Goal: Feedback & Contribution: Submit feedback/report problem

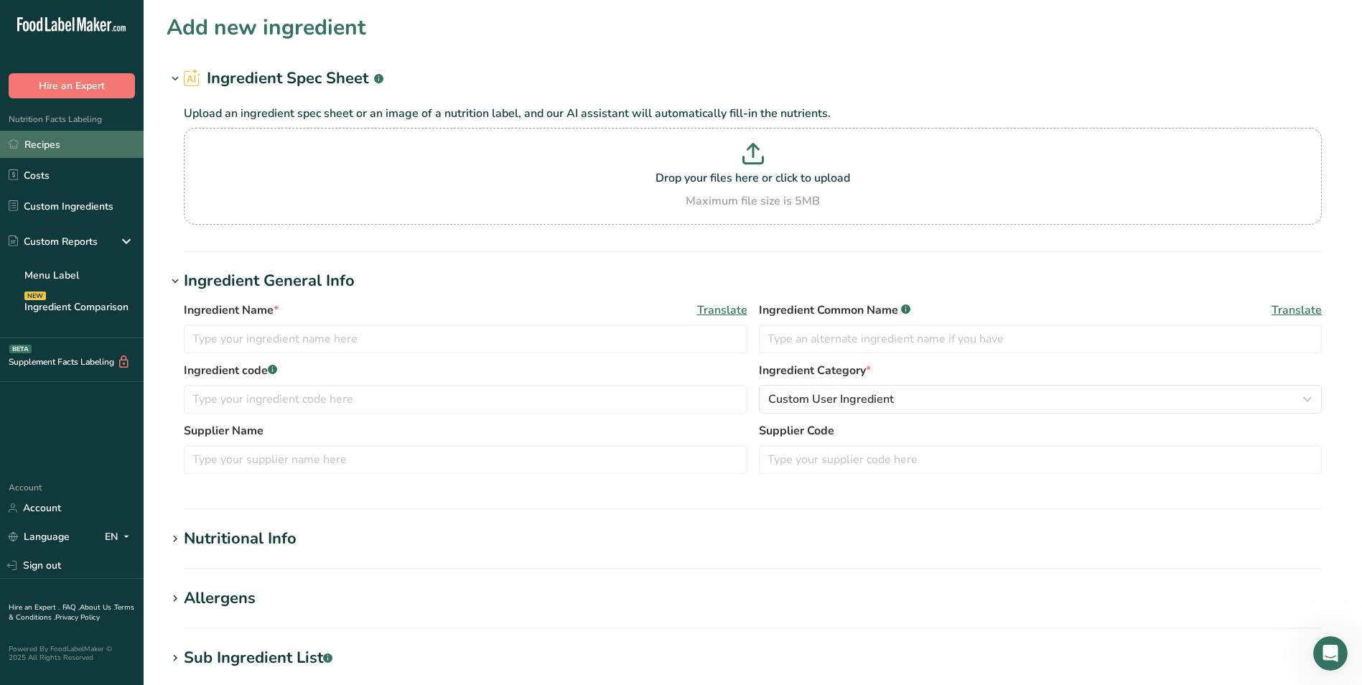
click at [50, 138] on link "Recipes" at bounding box center [72, 144] width 144 height 27
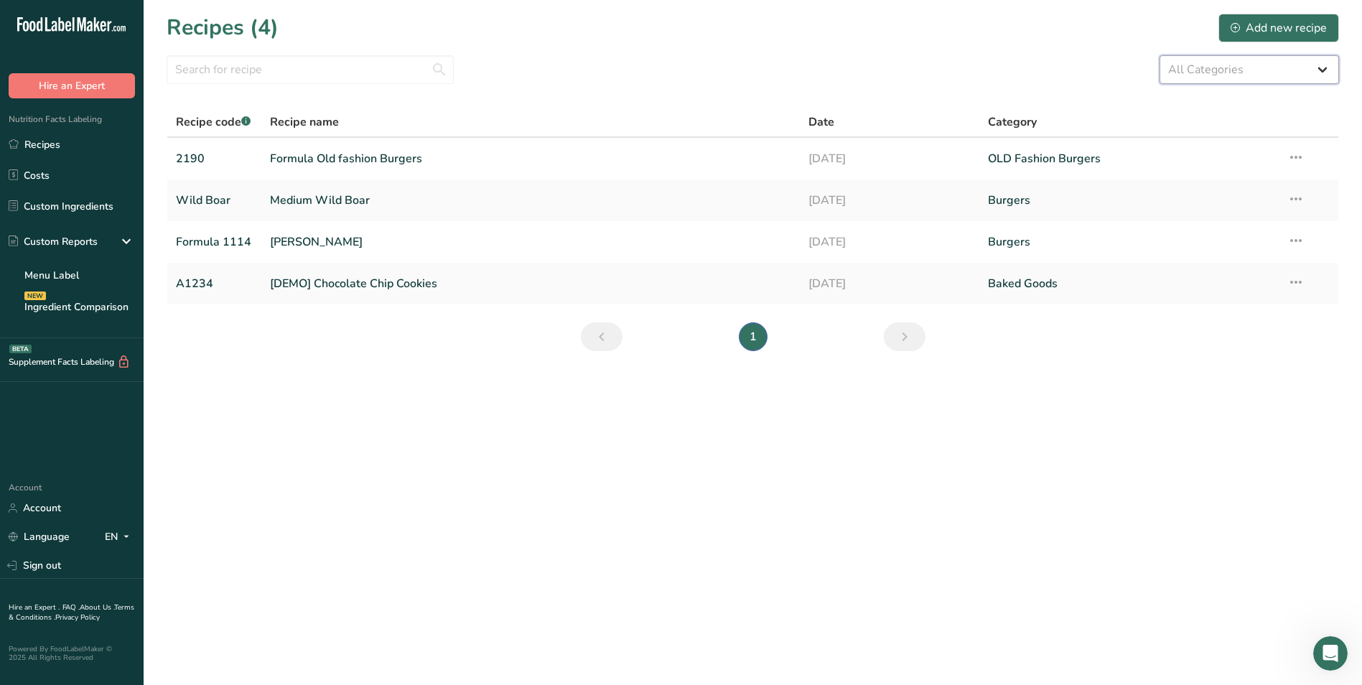
click at [1301, 64] on select "All Categories Baked Goods [GEOGRAPHIC_DATA] Burgers Confectionery Cooked Meals…" at bounding box center [1248, 69] width 179 height 29
click at [1031, 67] on div "All Categories Baked Goods [GEOGRAPHIC_DATA] Burgers Confectionery Cooked Meals…" at bounding box center [753, 69] width 1172 height 29
click at [70, 146] on link "Recipes" at bounding box center [72, 144] width 144 height 27
click at [80, 139] on link "Recipes" at bounding box center [72, 144] width 144 height 27
click at [80, 144] on link "Recipes" at bounding box center [72, 144] width 144 height 27
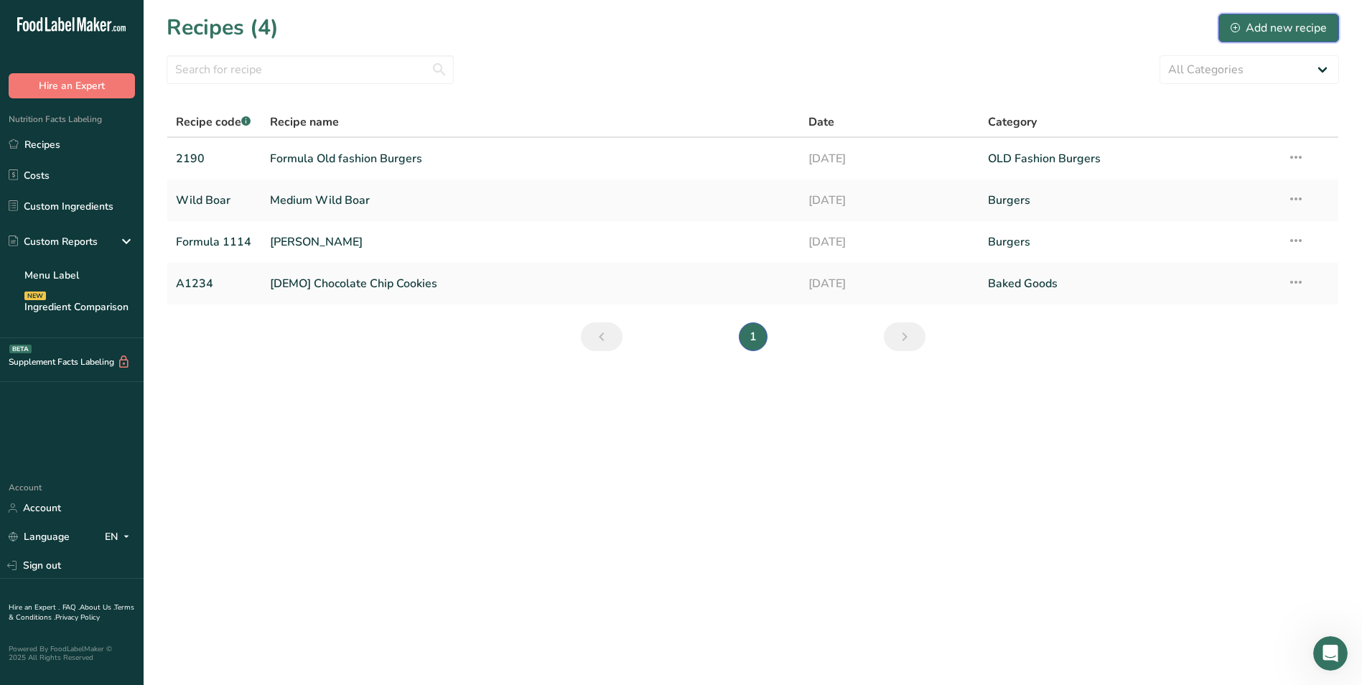
click at [1291, 24] on div "Add new recipe" at bounding box center [1278, 27] width 96 height 17
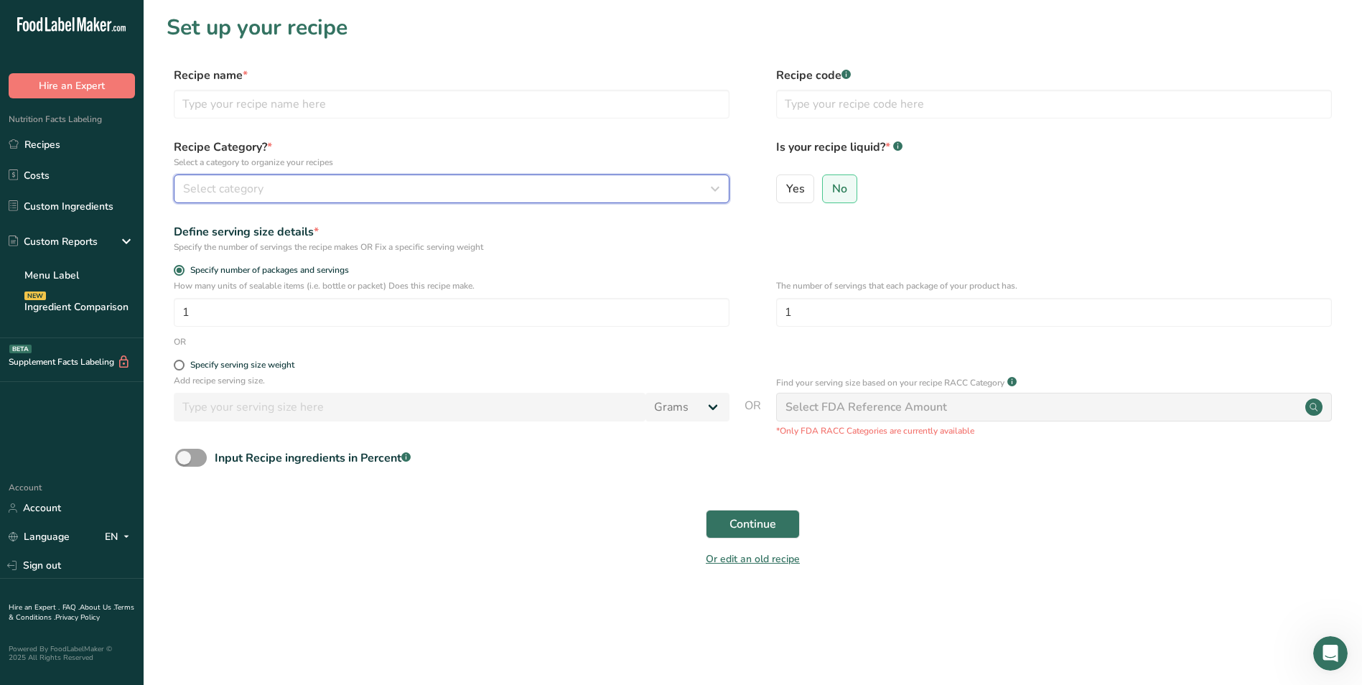
click at [716, 187] on icon "button" at bounding box center [714, 189] width 17 height 26
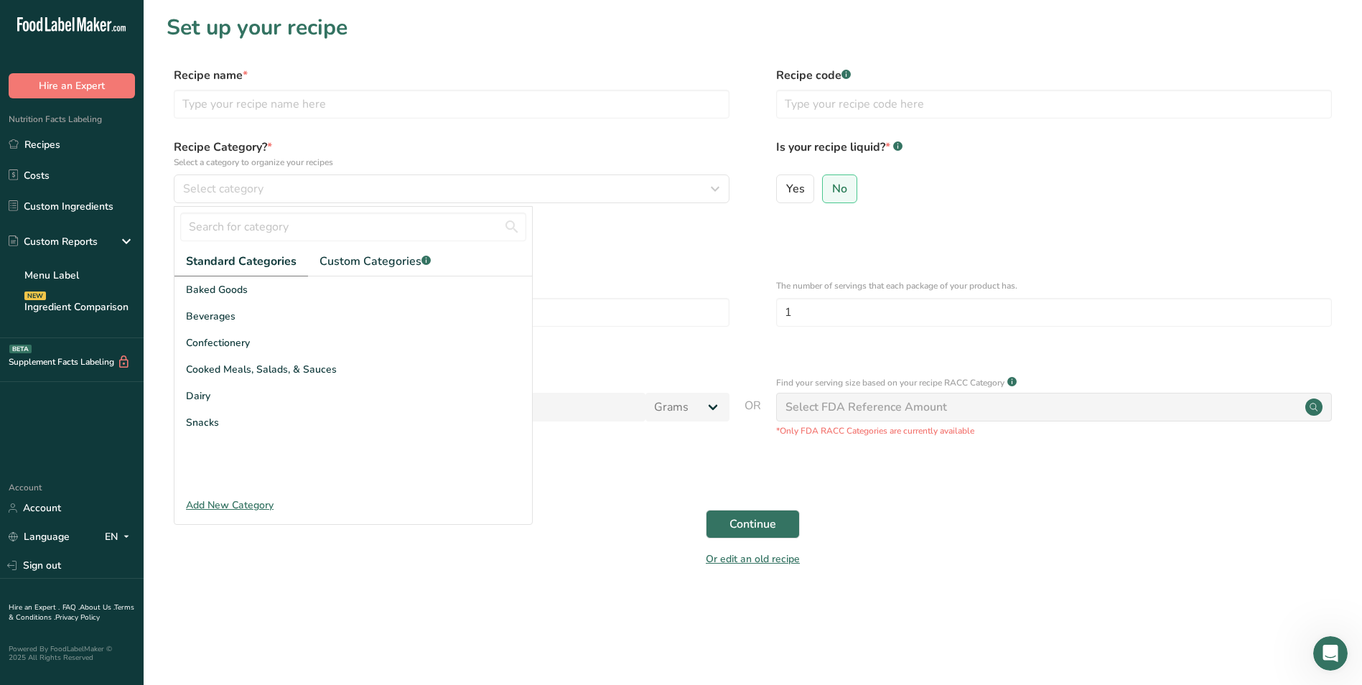
click at [223, 502] on div "Add New Category" at bounding box center [352, 504] width 357 height 15
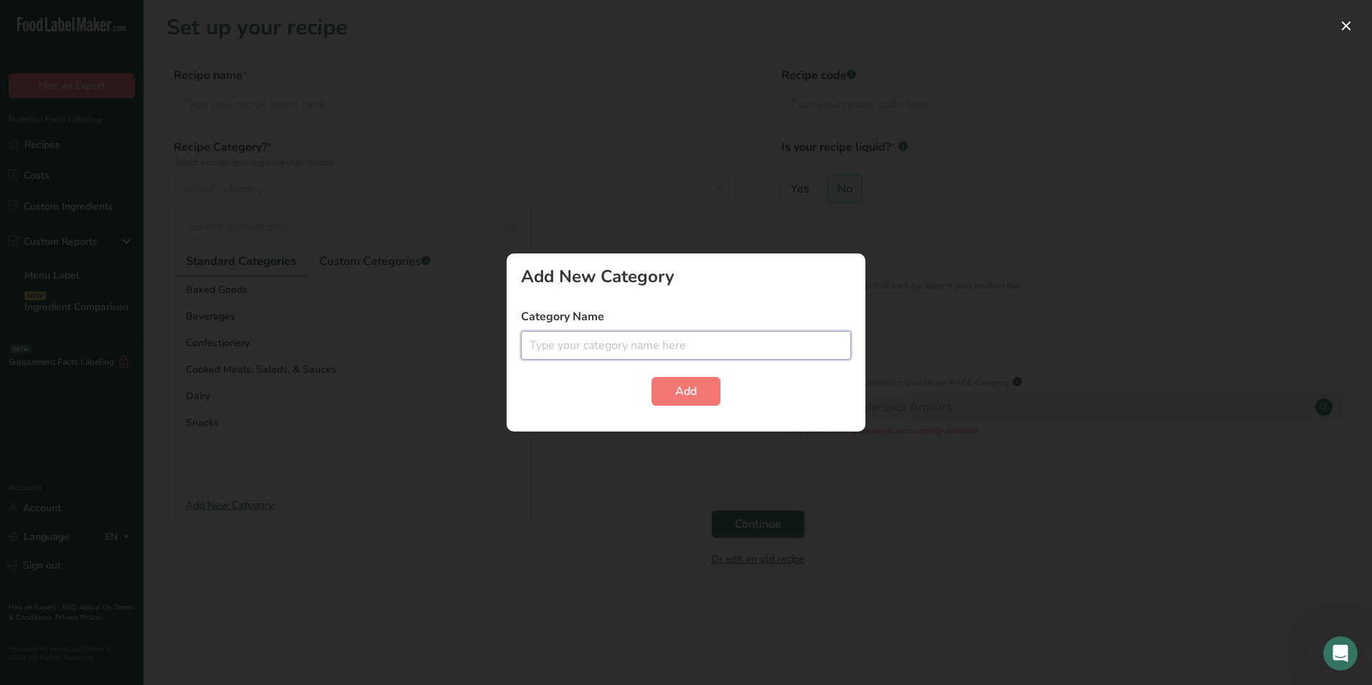
click at [598, 336] on input "text" at bounding box center [686, 345] width 330 height 29
type input "Ground Products"
click at [673, 392] on button "Add" at bounding box center [686, 391] width 69 height 29
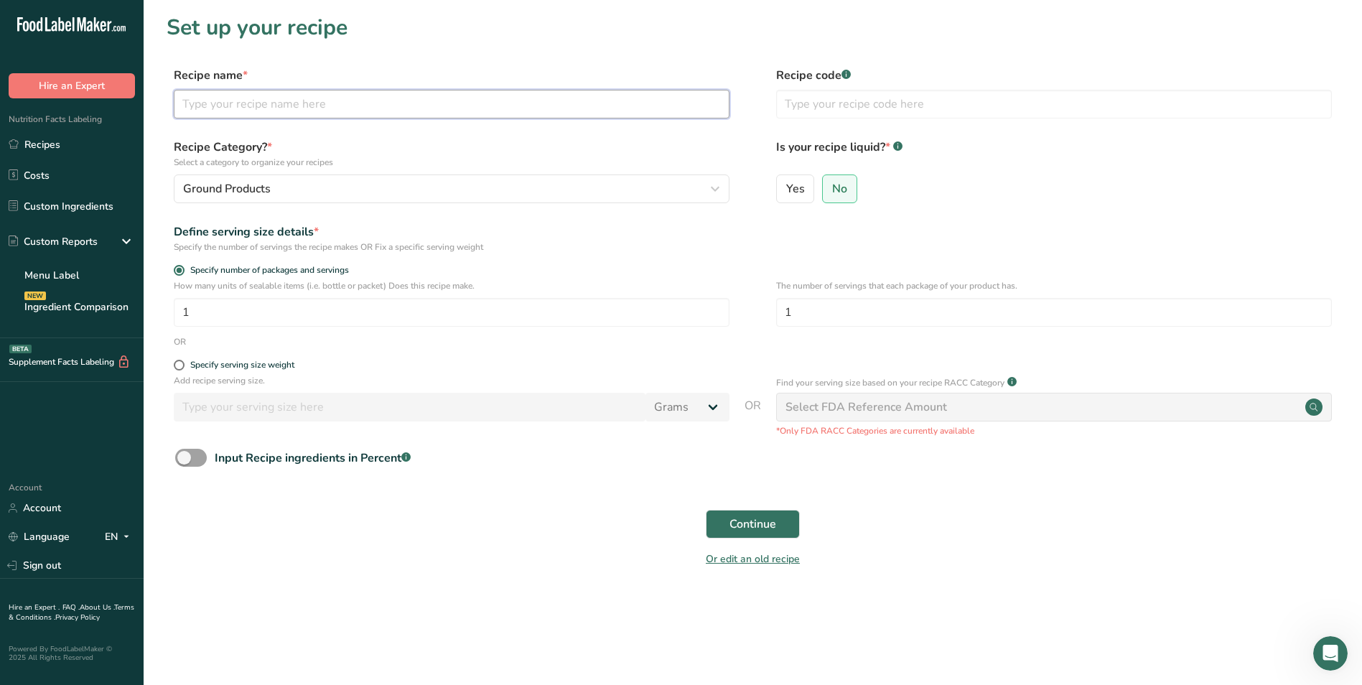
click at [205, 106] on input "text" at bounding box center [452, 104] width 556 height 29
type input "Beef 15% Fat"
click at [178, 366] on span at bounding box center [179, 365] width 11 height 11
click at [178, 366] on input "Specify serving size weight" at bounding box center [178, 364] width 9 height 9
radio input "true"
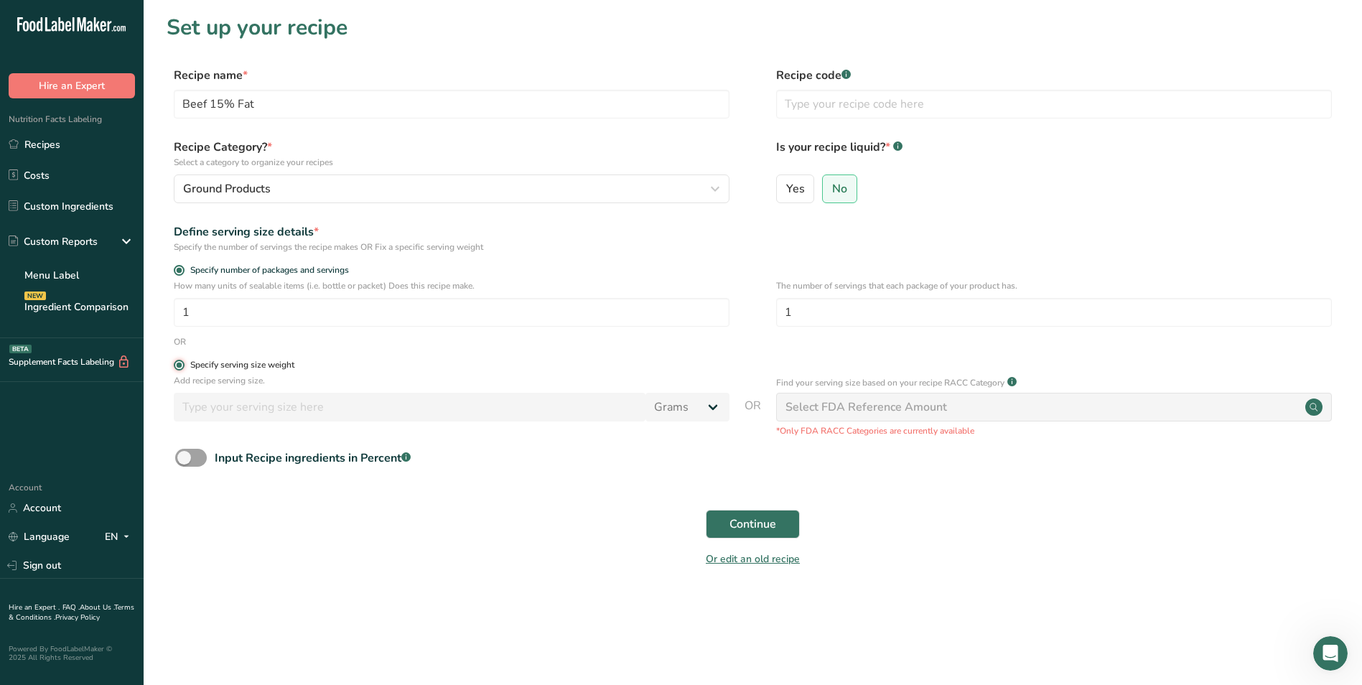
radio input "false"
click at [222, 411] on input "number" at bounding box center [410, 407] width 472 height 29
type input "113"
click at [836, 105] on input "text" at bounding box center [1054, 104] width 556 height 29
click at [809, 102] on input "text" at bounding box center [1054, 104] width 556 height 29
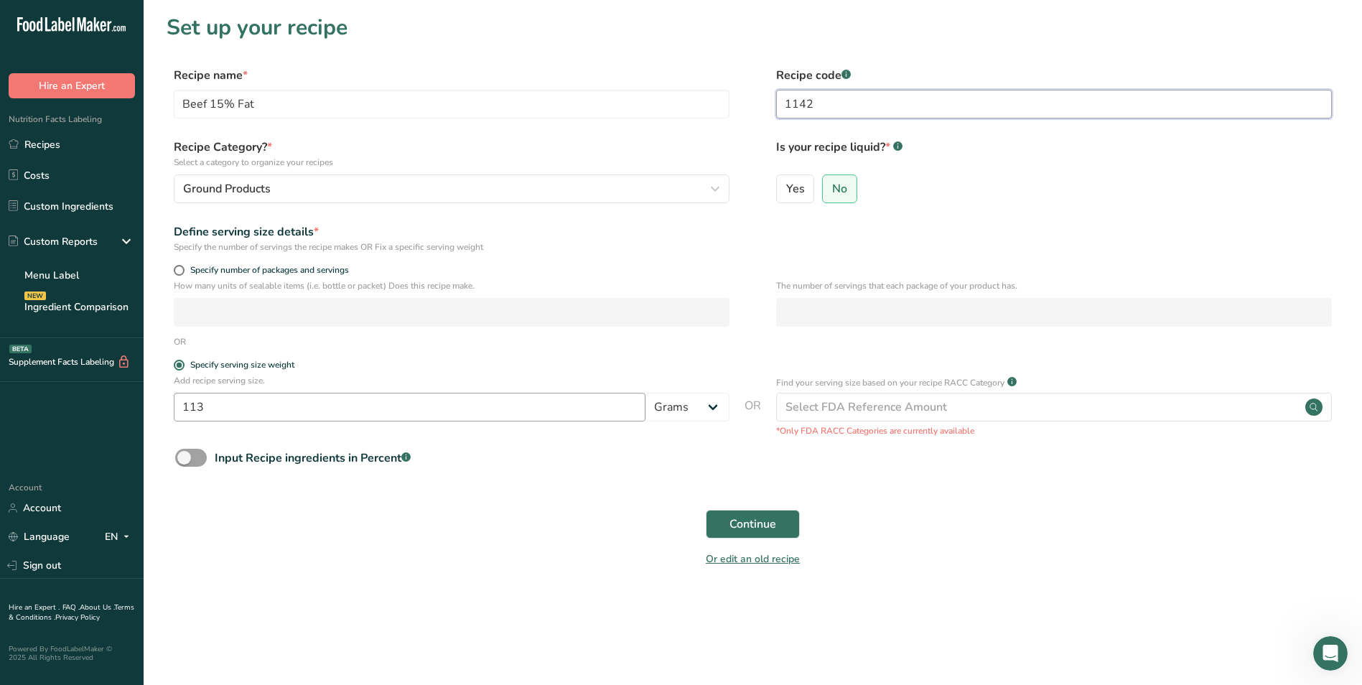
type input "1142"
click at [215, 408] on input "113" at bounding box center [410, 407] width 472 height 29
type input "100"
click at [775, 528] on span "Continue" at bounding box center [752, 523] width 47 height 17
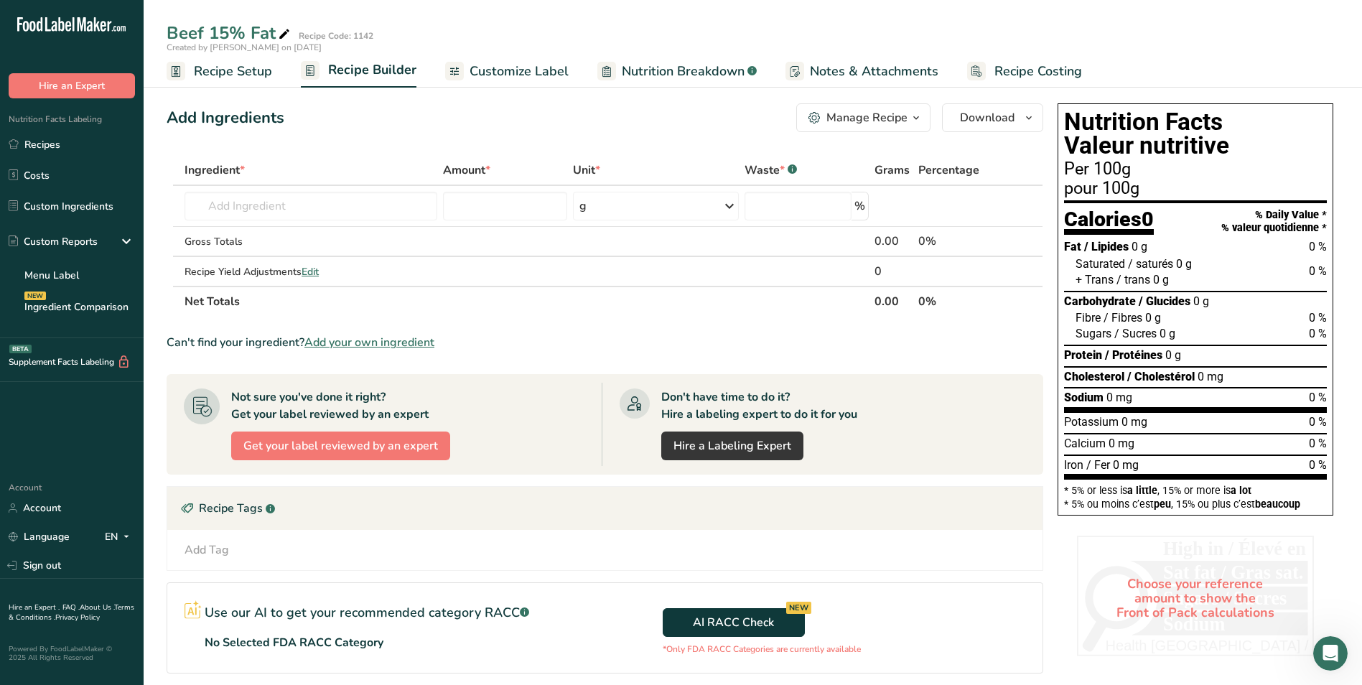
click at [338, 345] on span "Add your own ingredient" at bounding box center [369, 342] width 130 height 17
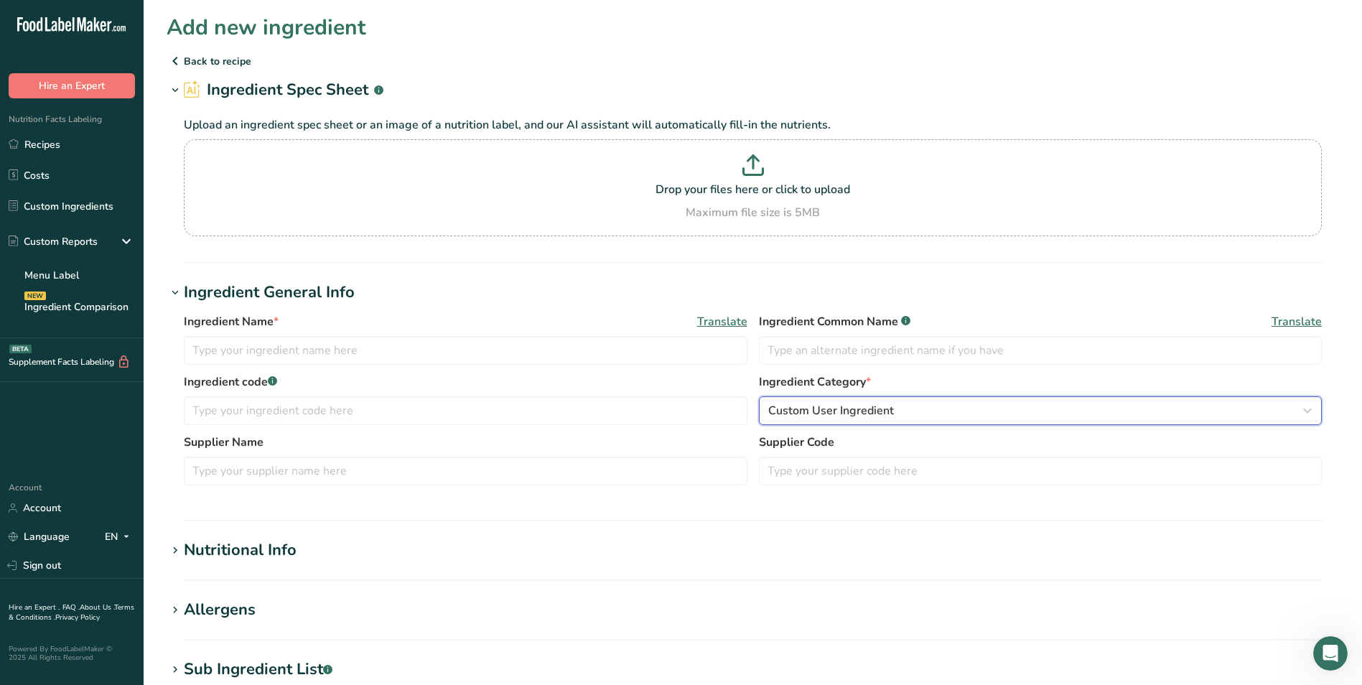
click at [1276, 416] on div "Custom User Ingredient" at bounding box center [1036, 410] width 536 height 17
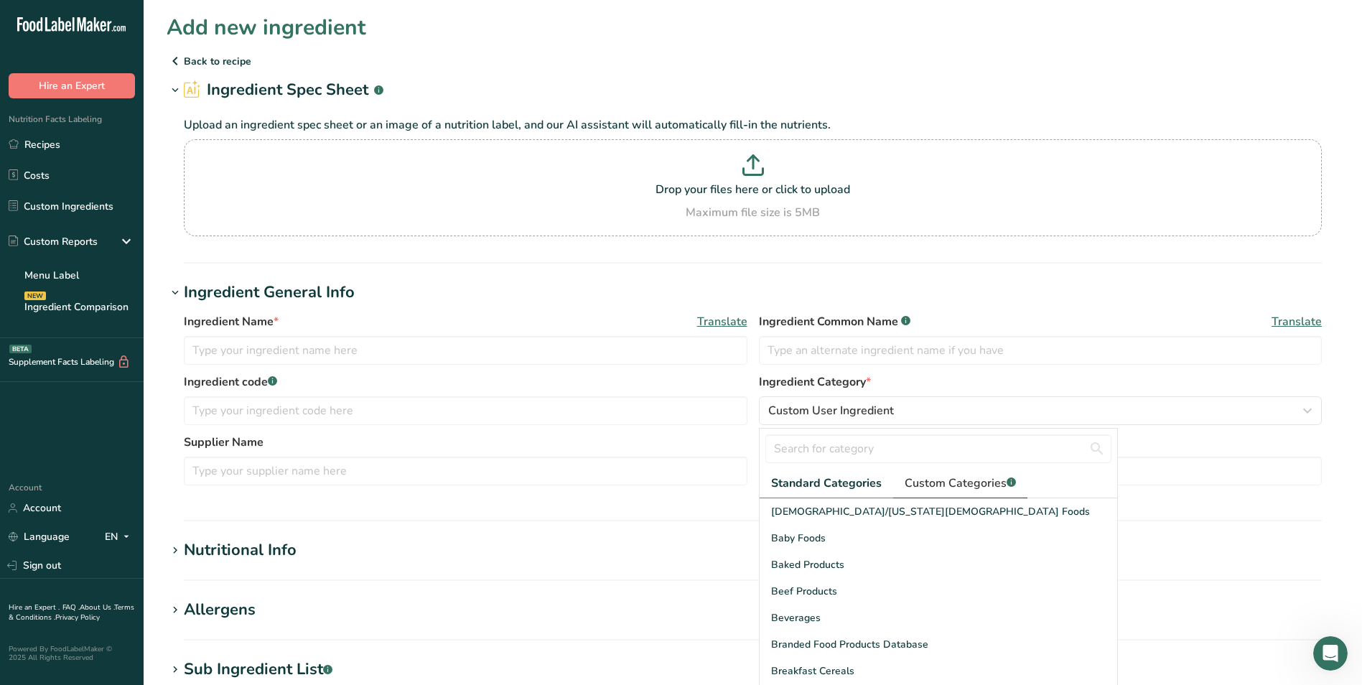
click at [941, 486] on span "Custom Categories .a-a{fill:#347362;}.b-a{fill:#fff;}" at bounding box center [959, 482] width 111 height 17
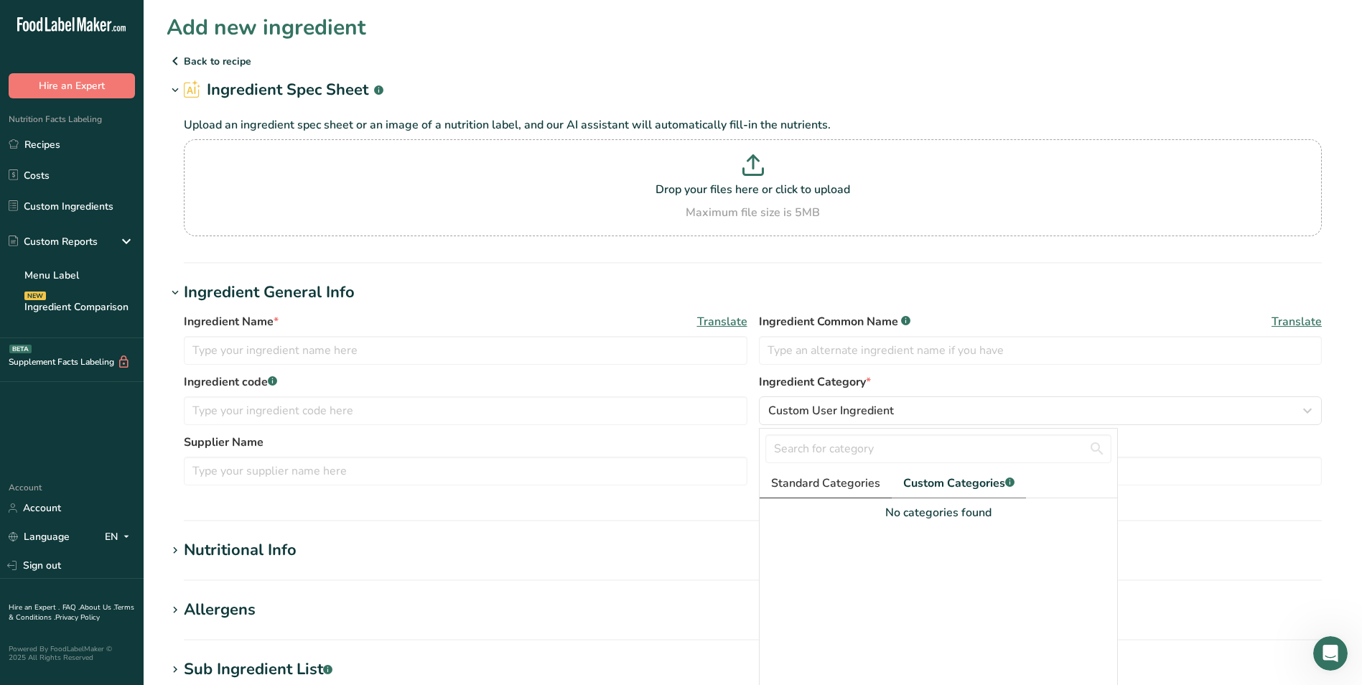
click at [826, 485] on span "Standard Categories" at bounding box center [825, 482] width 109 height 17
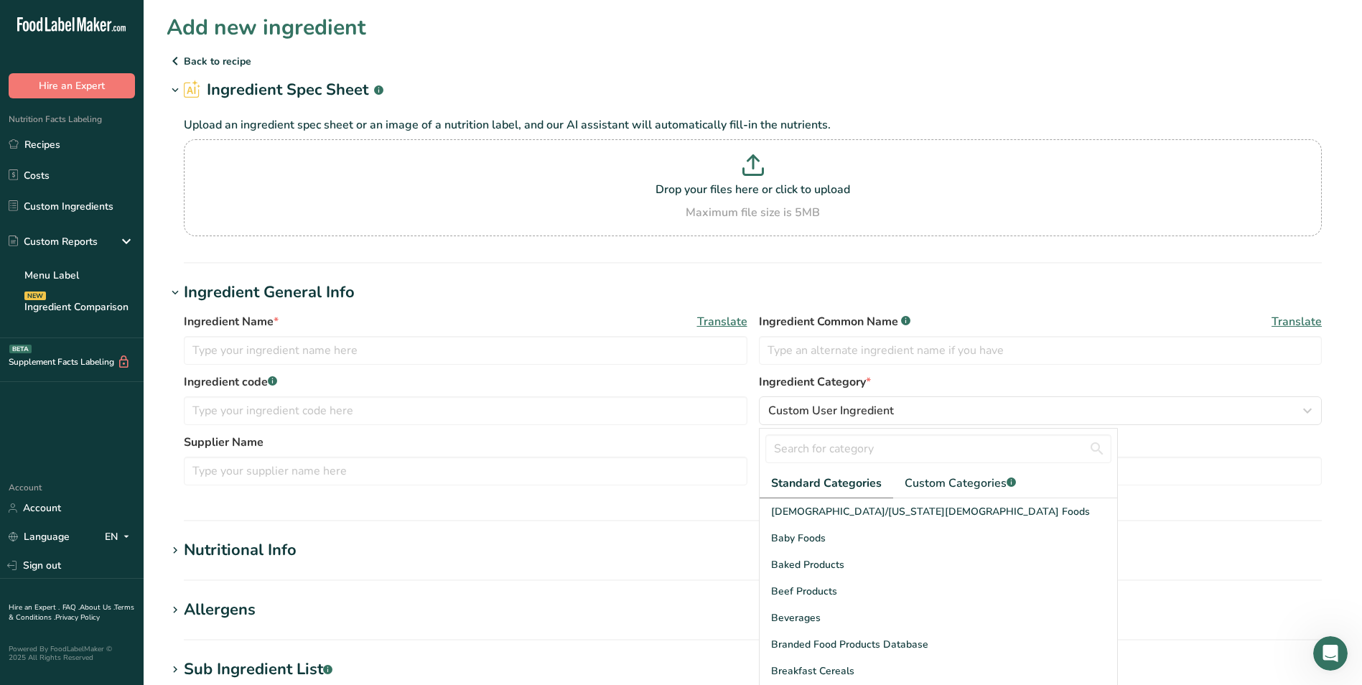
click at [1253, 294] on h1 "Ingredient General Info" at bounding box center [753, 293] width 1172 height 24
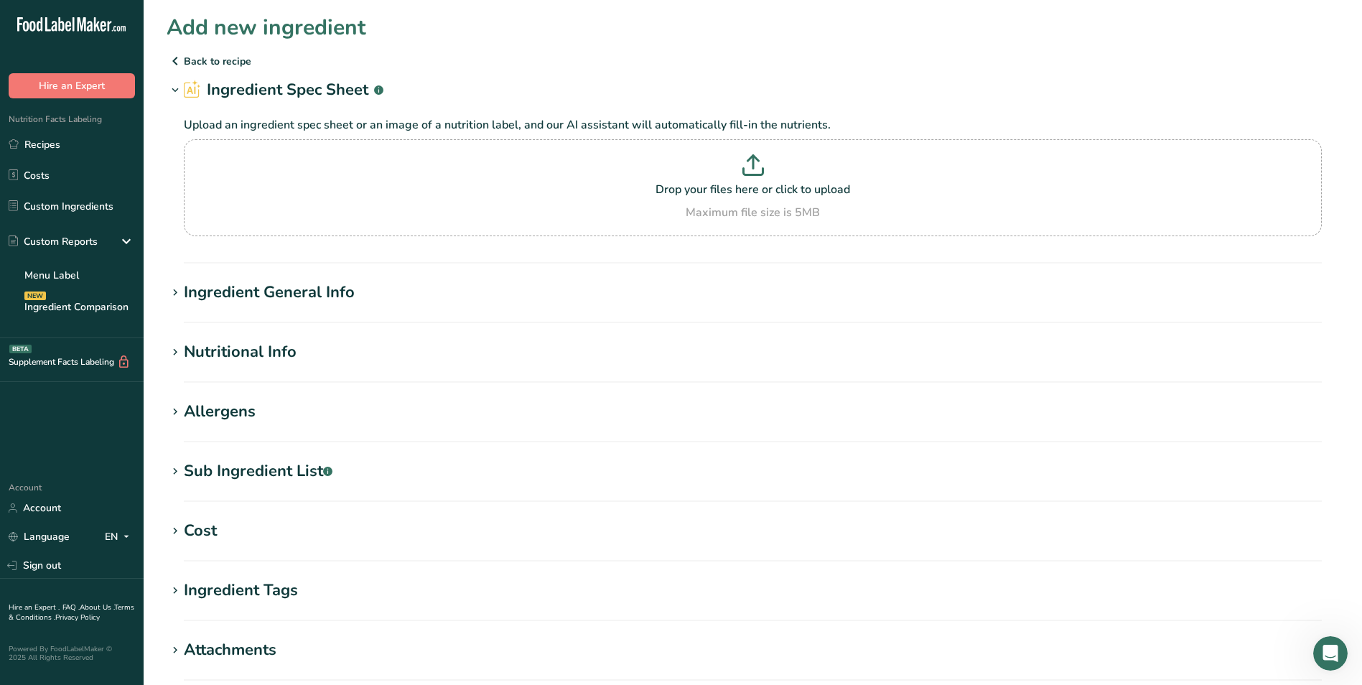
click at [291, 296] on div "Ingredient General Info" at bounding box center [269, 293] width 171 height 24
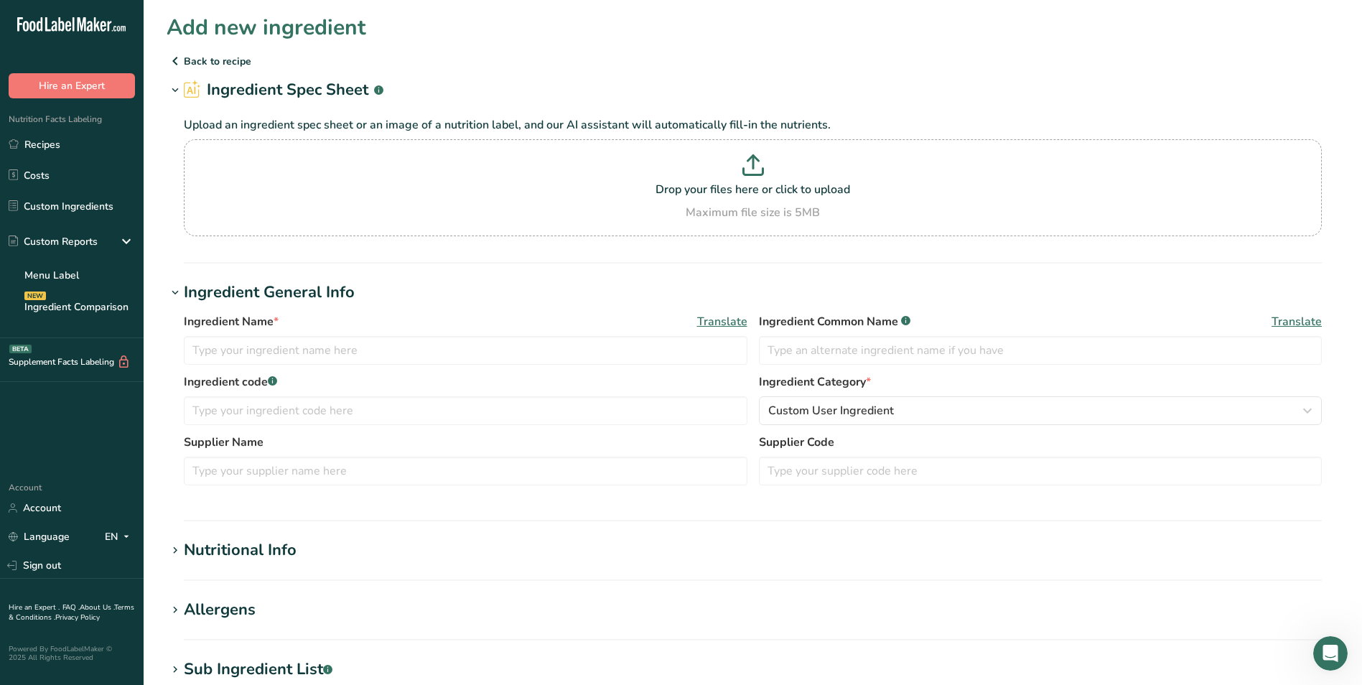
click at [291, 296] on div "Ingredient General Info" at bounding box center [269, 293] width 171 height 24
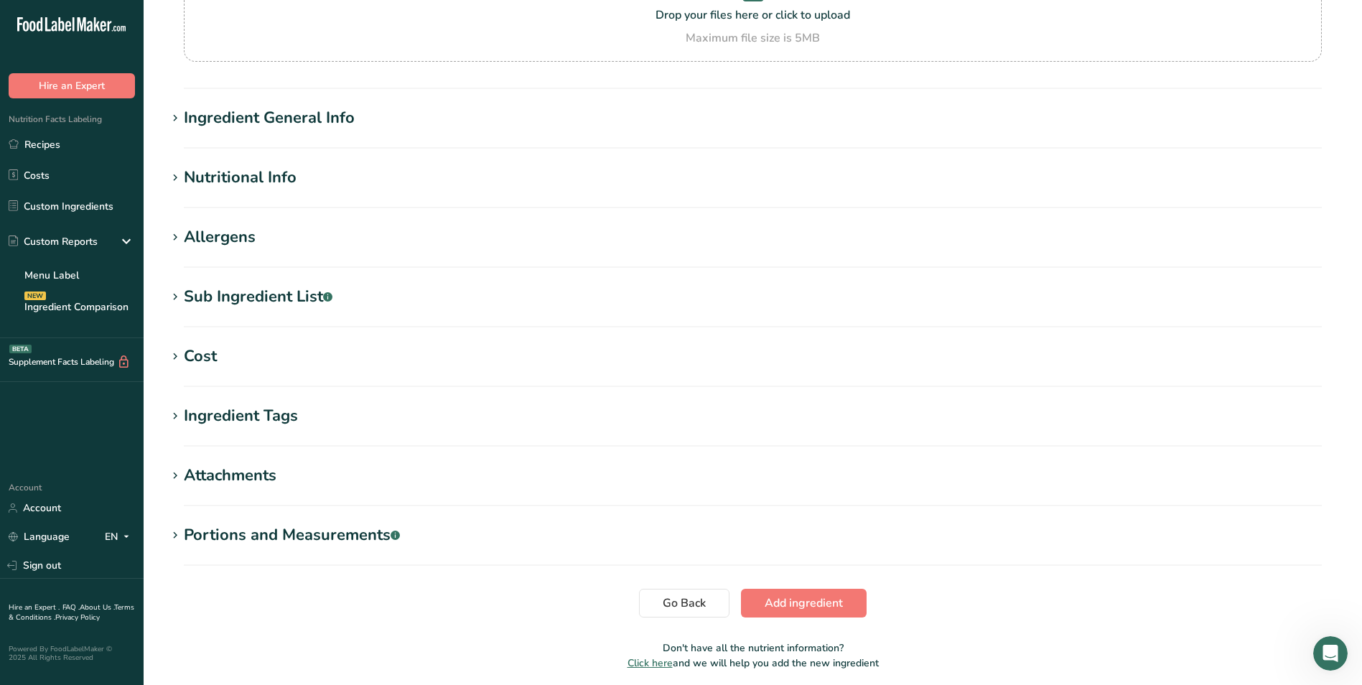
scroll to position [229, 0]
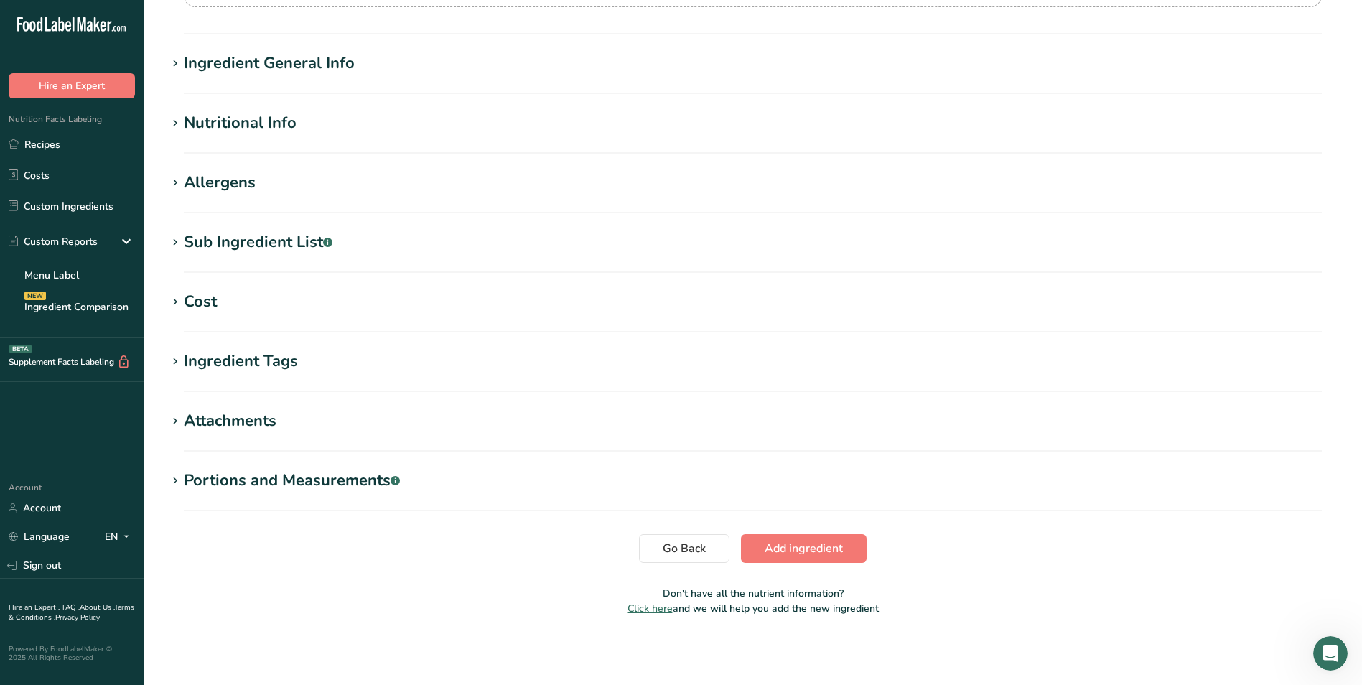
click at [291, 240] on div "Sub Ingredient List .a-a{fill:#347362;}.b-a{fill:#fff;}" at bounding box center [258, 242] width 149 height 24
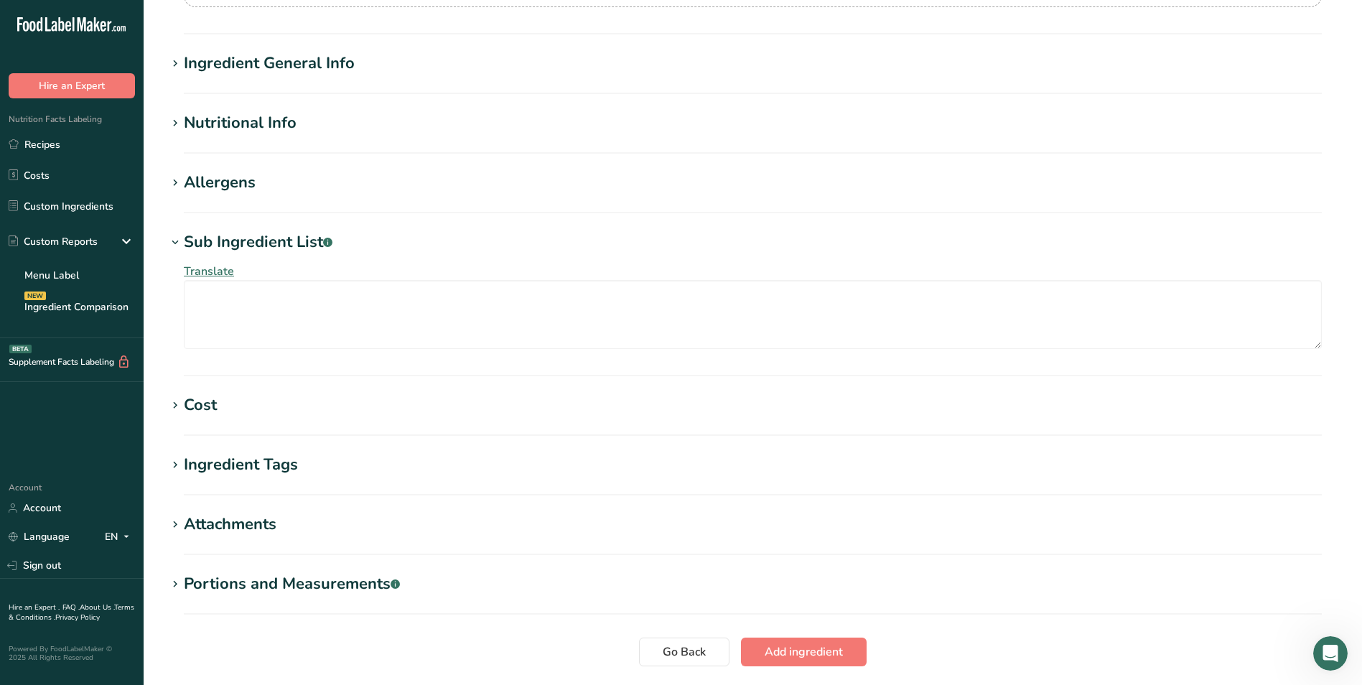
click at [291, 240] on div "Sub Ingredient List .a-a{fill:#347362;}.b-a{fill:#fff;}" at bounding box center [258, 242] width 149 height 24
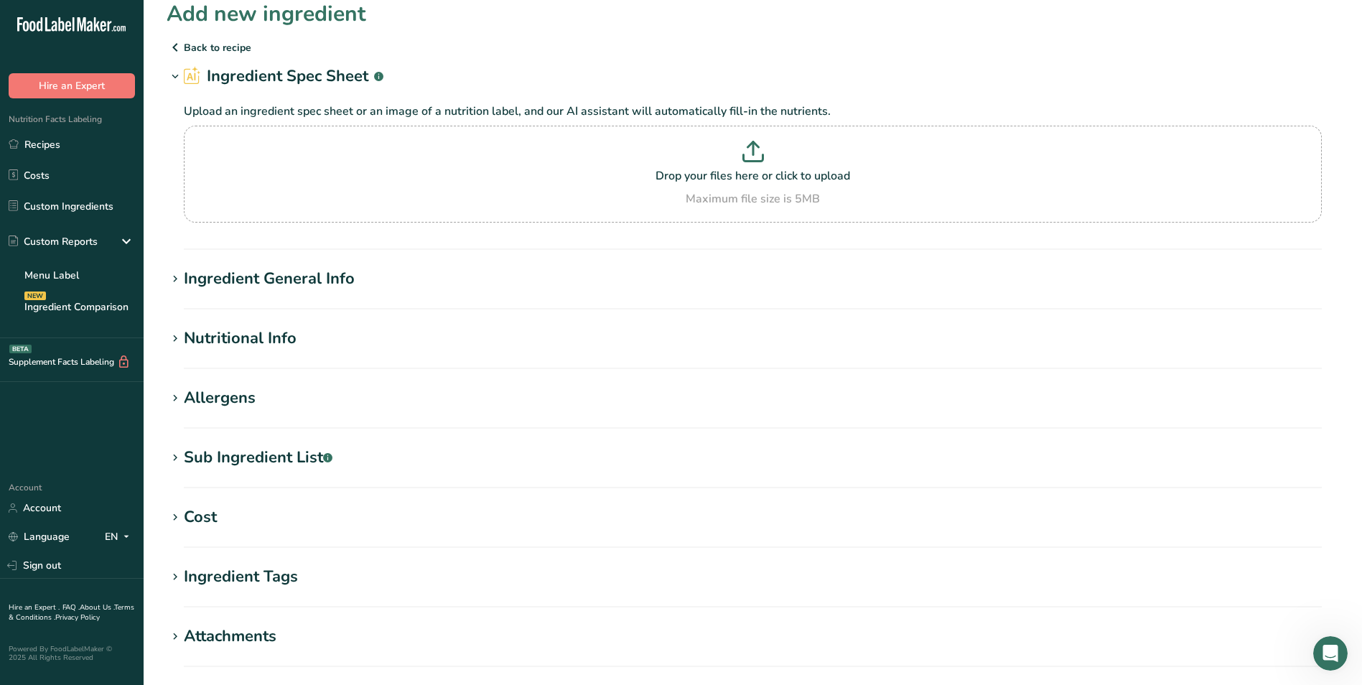
scroll to position [85, 0]
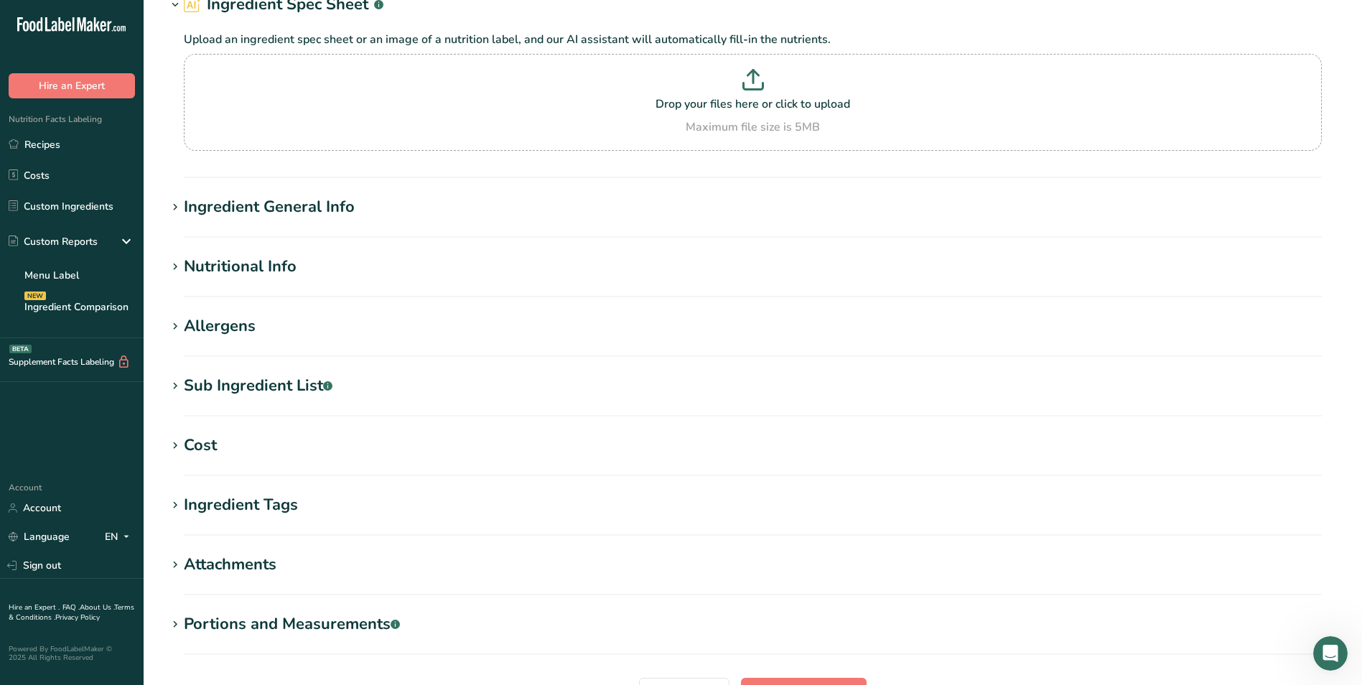
click at [257, 504] on div "Ingredient Tags" at bounding box center [241, 505] width 114 height 24
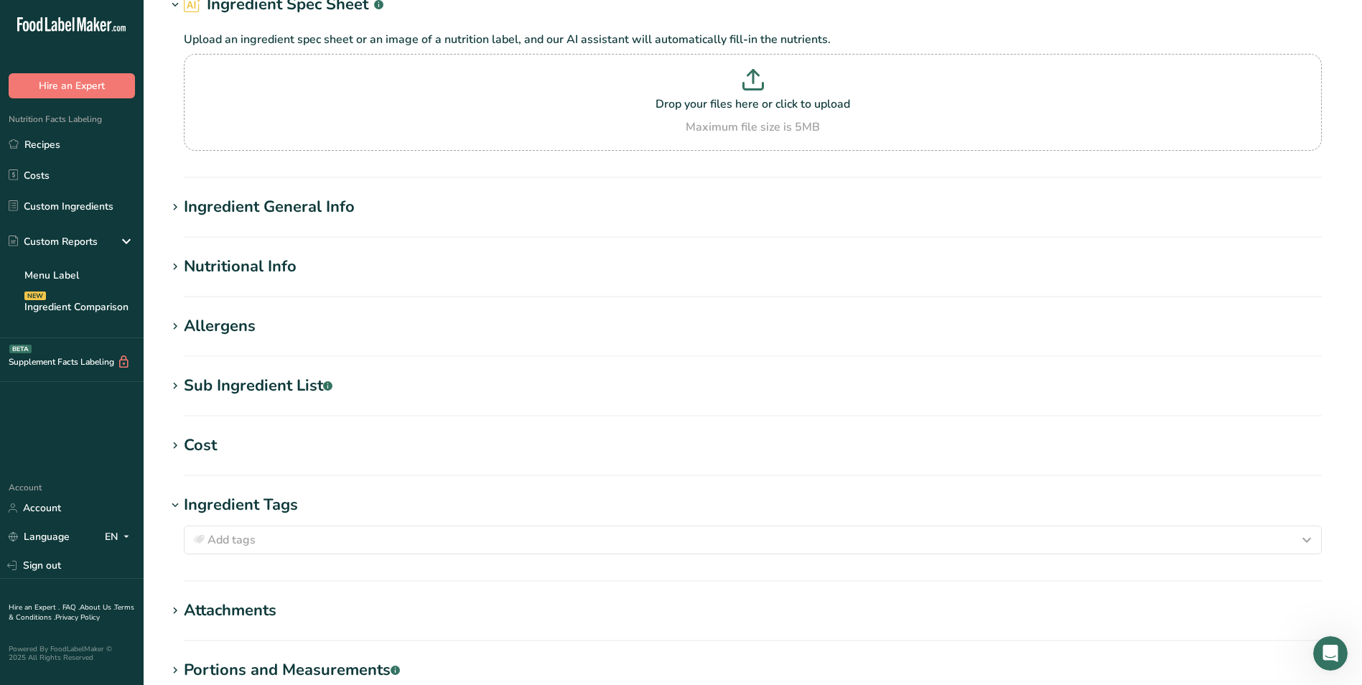
click at [257, 504] on div "Ingredient Tags" at bounding box center [241, 505] width 114 height 24
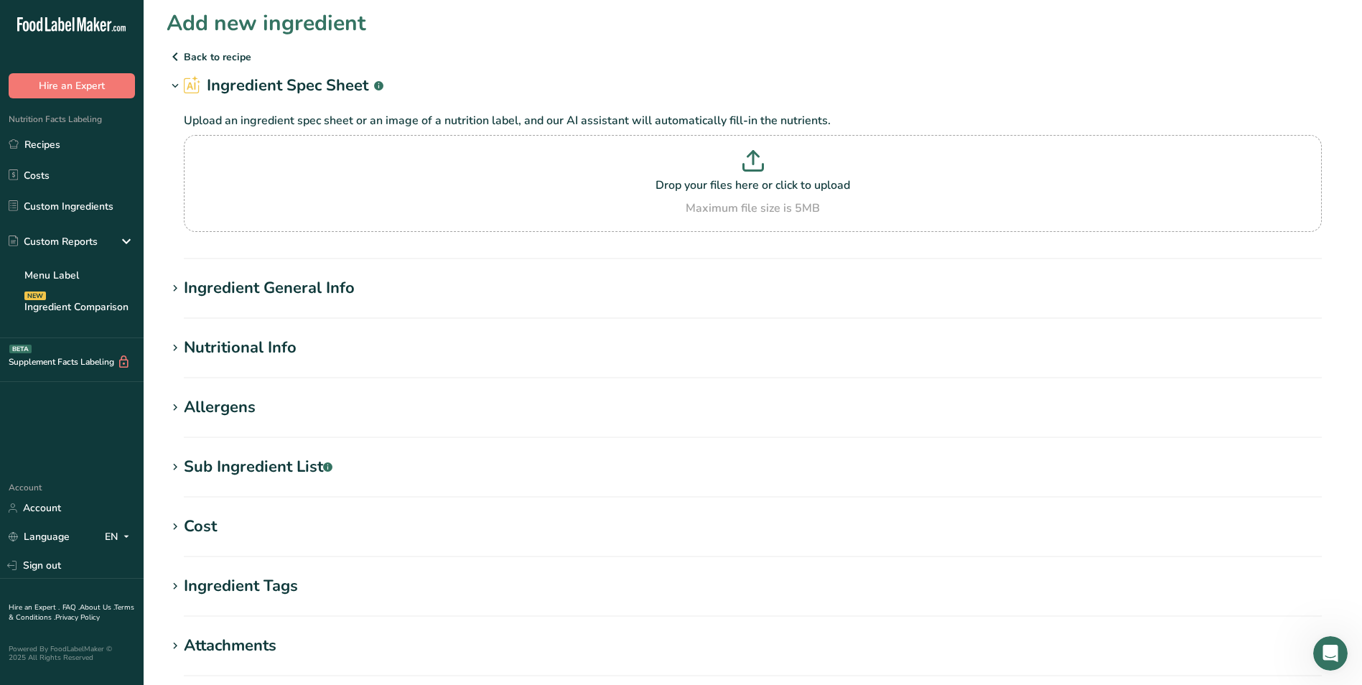
scroll to position [0, 0]
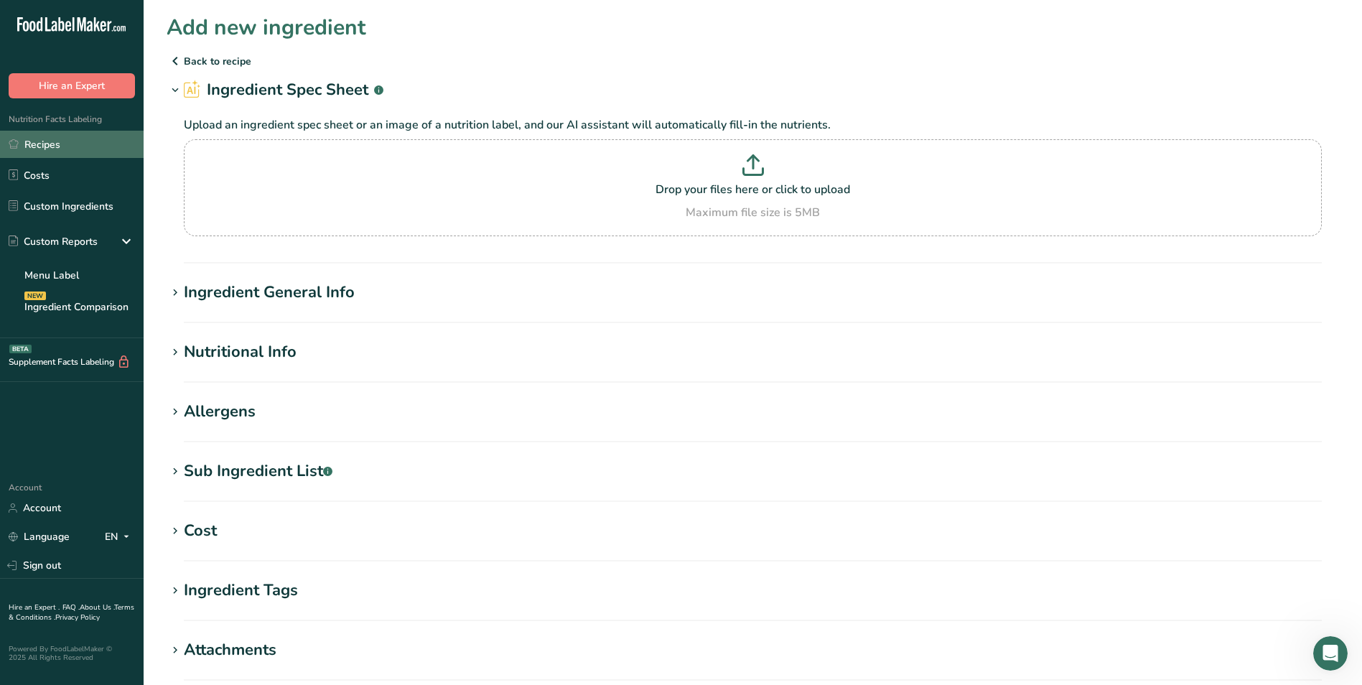
click at [65, 144] on link "Recipes" at bounding box center [72, 144] width 144 height 27
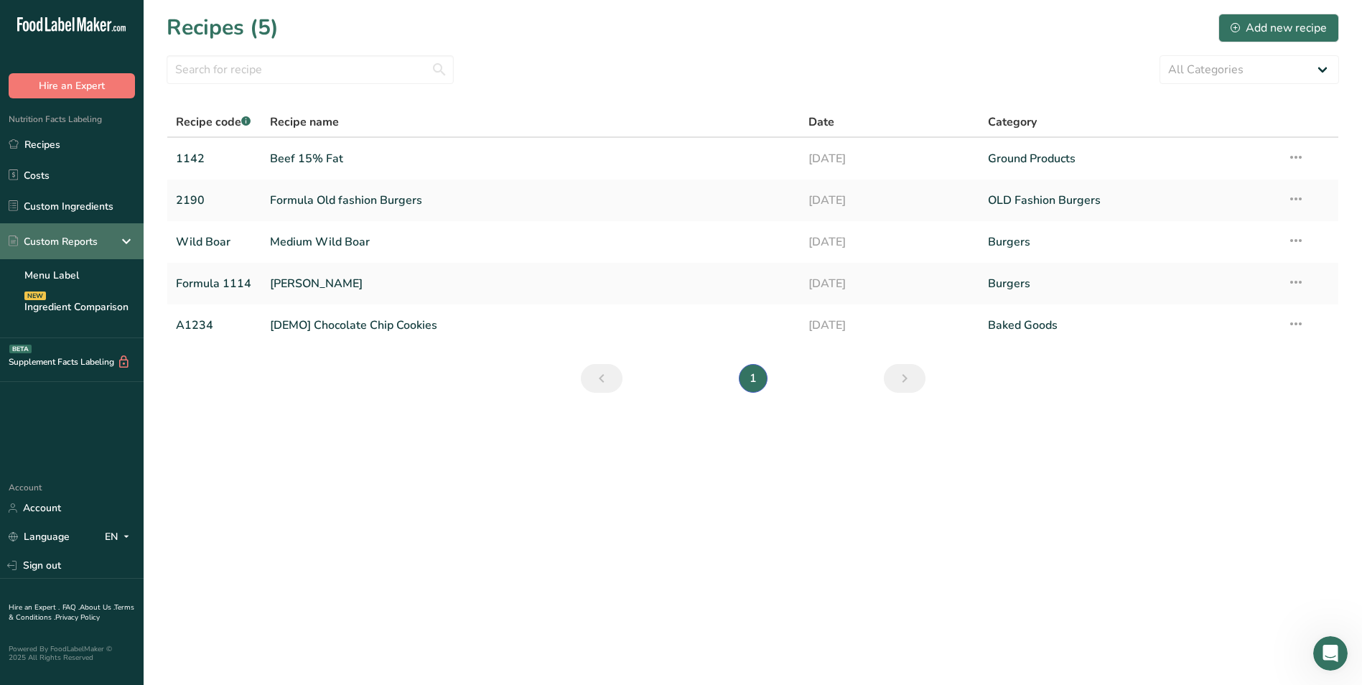
click at [90, 243] on div "Custom Reports" at bounding box center [53, 241] width 89 height 15
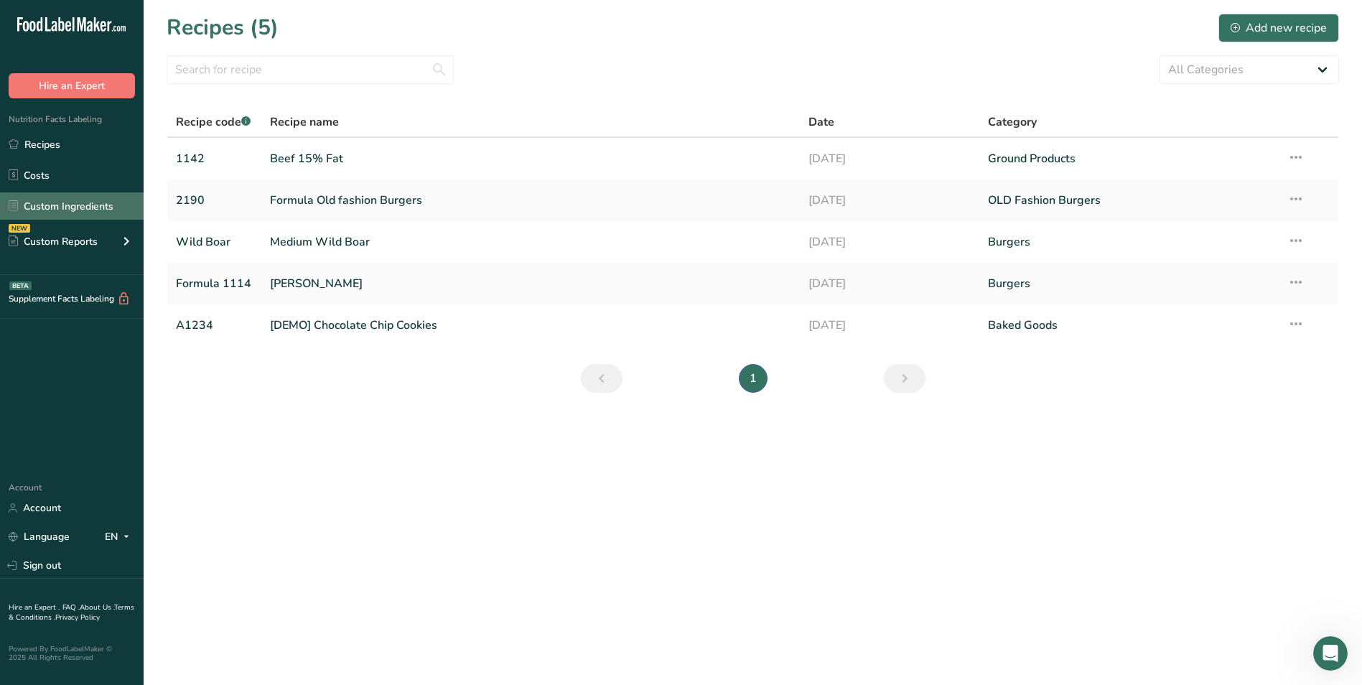
click at [93, 200] on link "Custom Ingredients" at bounding box center [72, 205] width 144 height 27
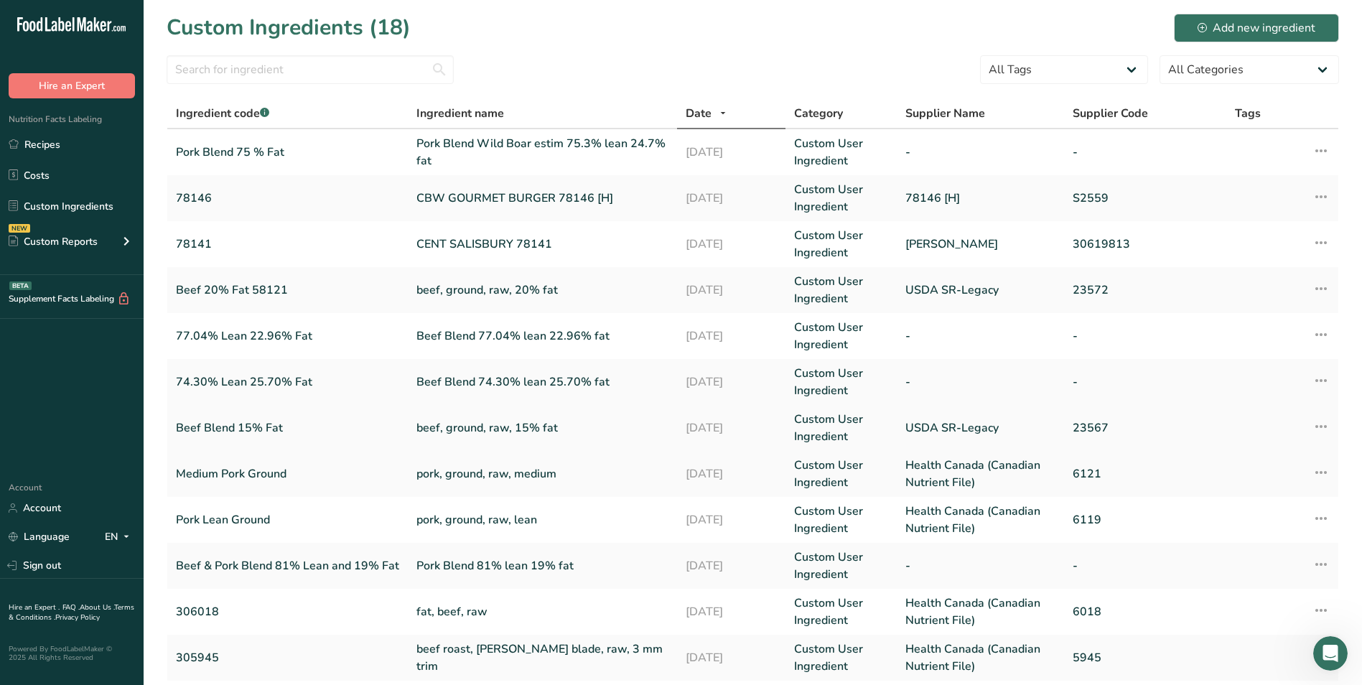
click at [1326, 422] on icon at bounding box center [1320, 426] width 17 height 26
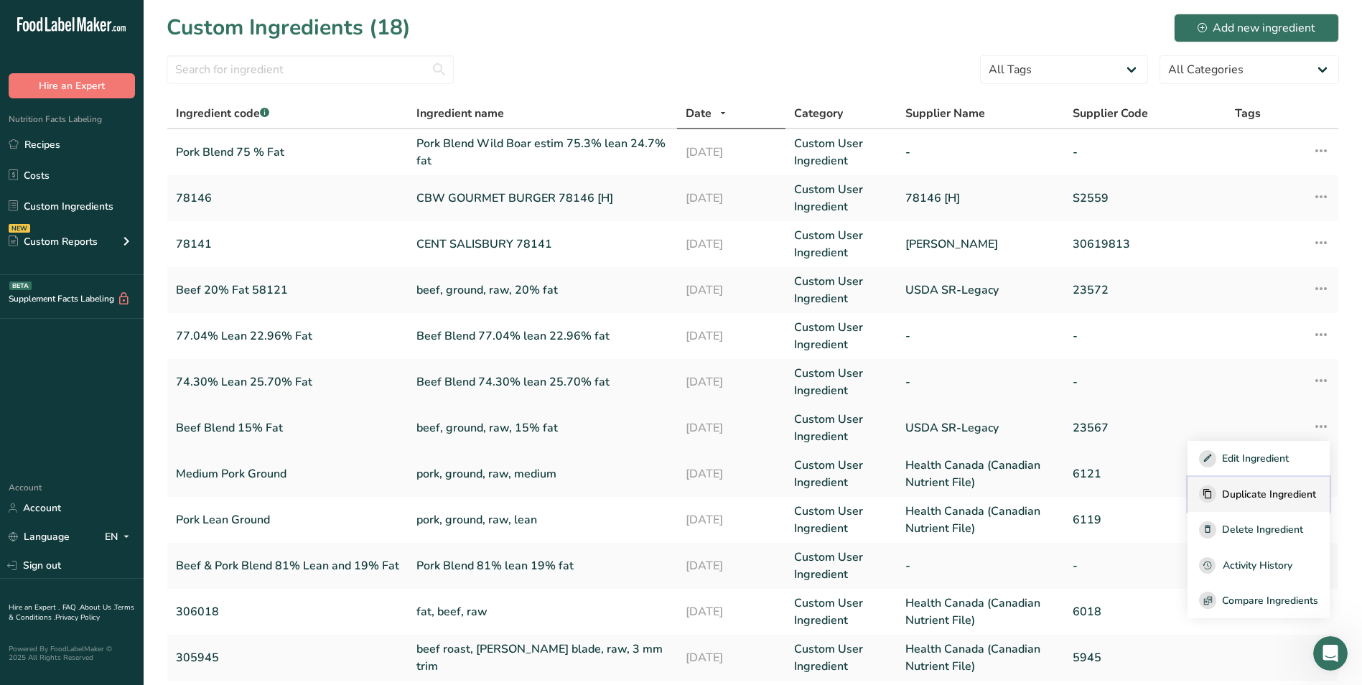
click at [1300, 490] on span "Duplicate Ingredient" at bounding box center [1269, 494] width 94 height 15
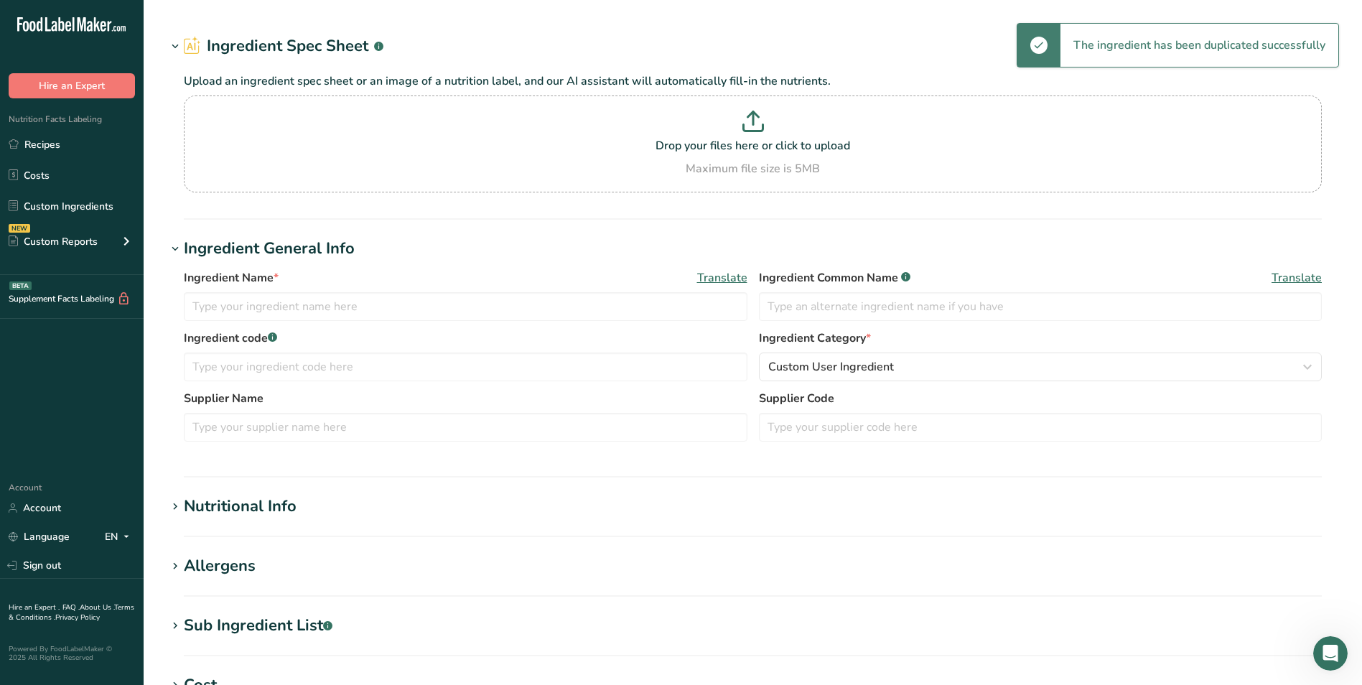
type input "beef, ground, raw, 15% fat - copy"
type input "Beef Blend 15% Fat"
type input "USDA SR-Legacy"
type input "23567"
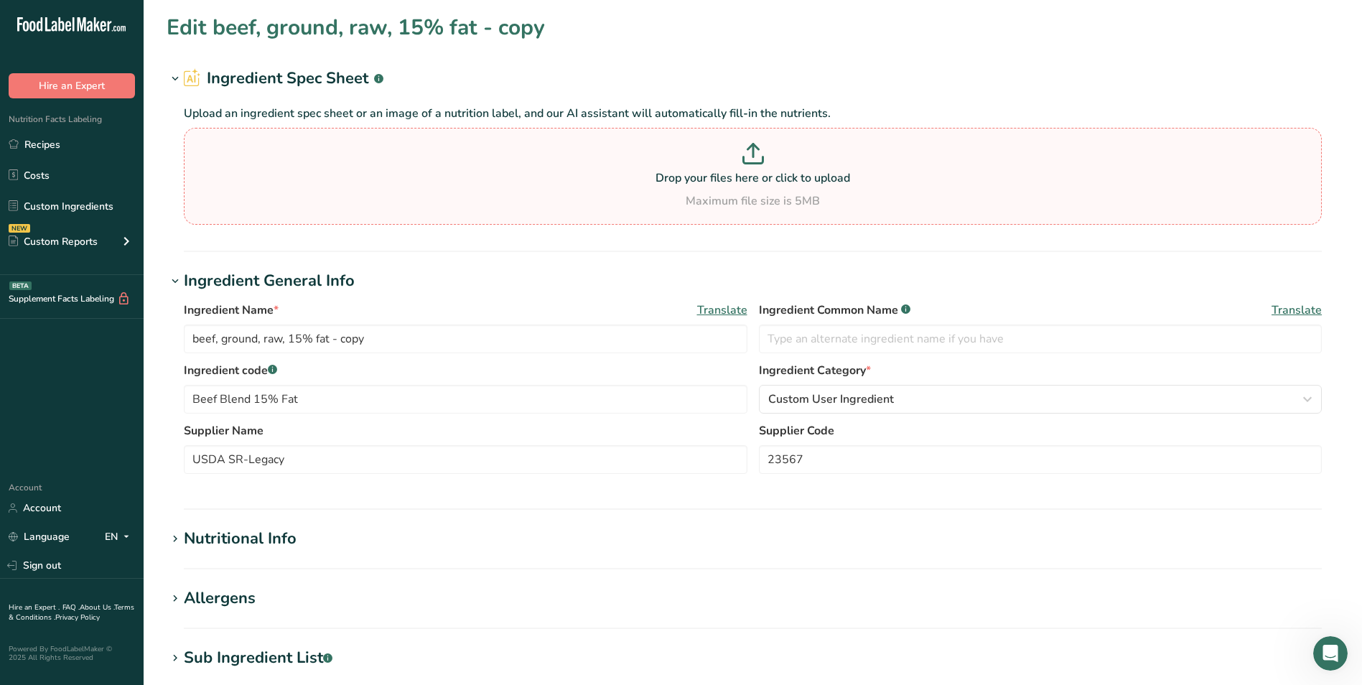
click at [749, 154] on icon at bounding box center [753, 154] width 22 height 22
click at [749, 154] on input "Drop your files here or click to upload Maximum file size is 5MB" at bounding box center [753, 176] width 1138 height 97
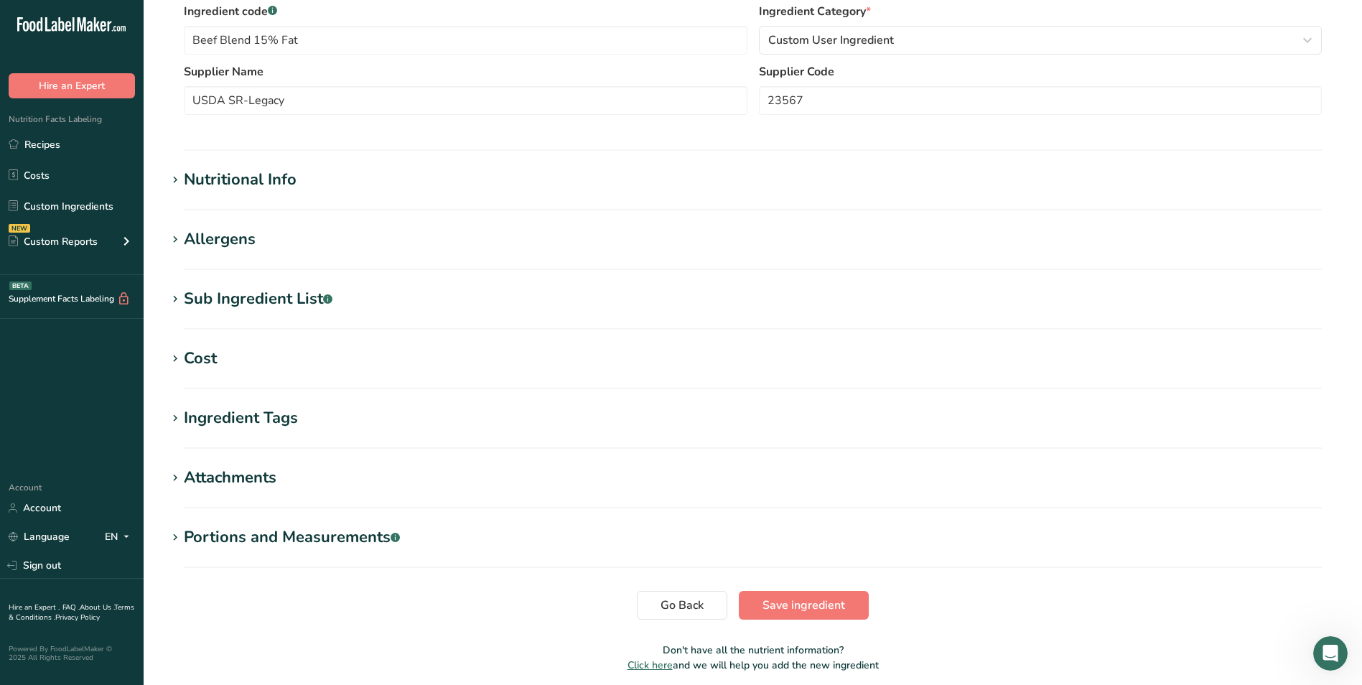
scroll to position [215, 0]
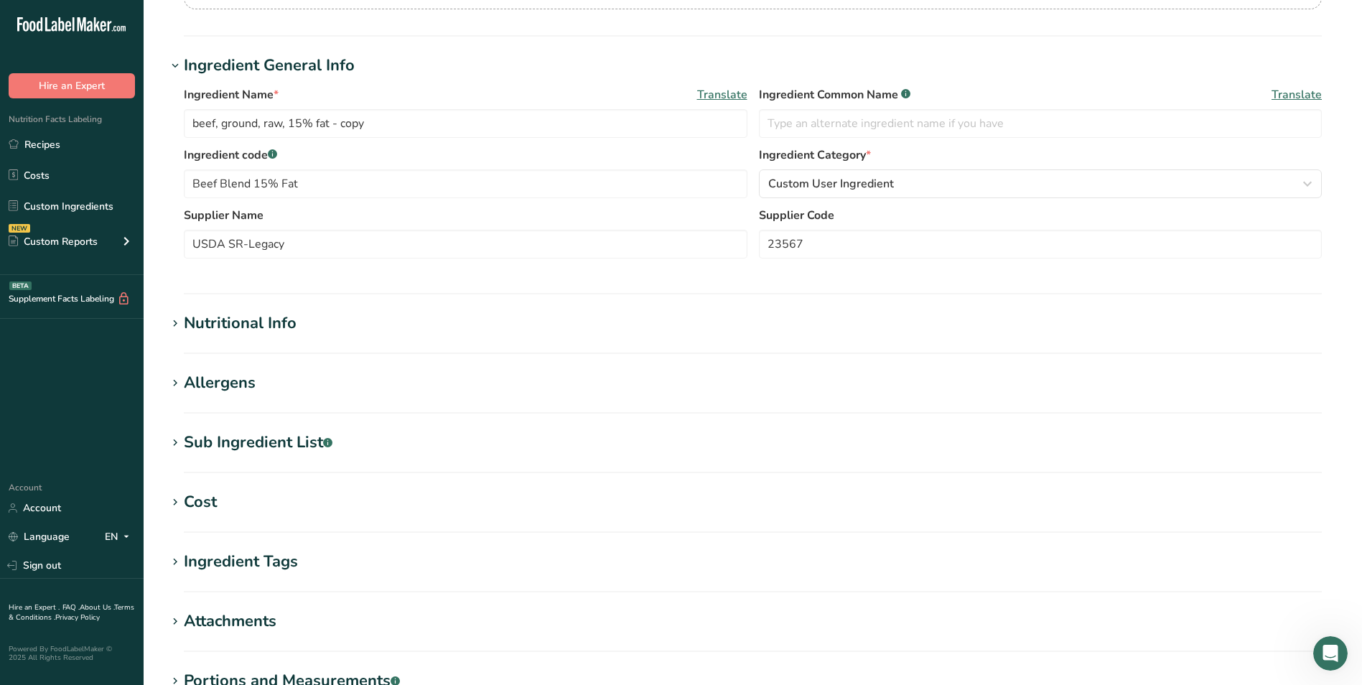
click at [271, 319] on div "Nutritional Info" at bounding box center [240, 324] width 113 height 24
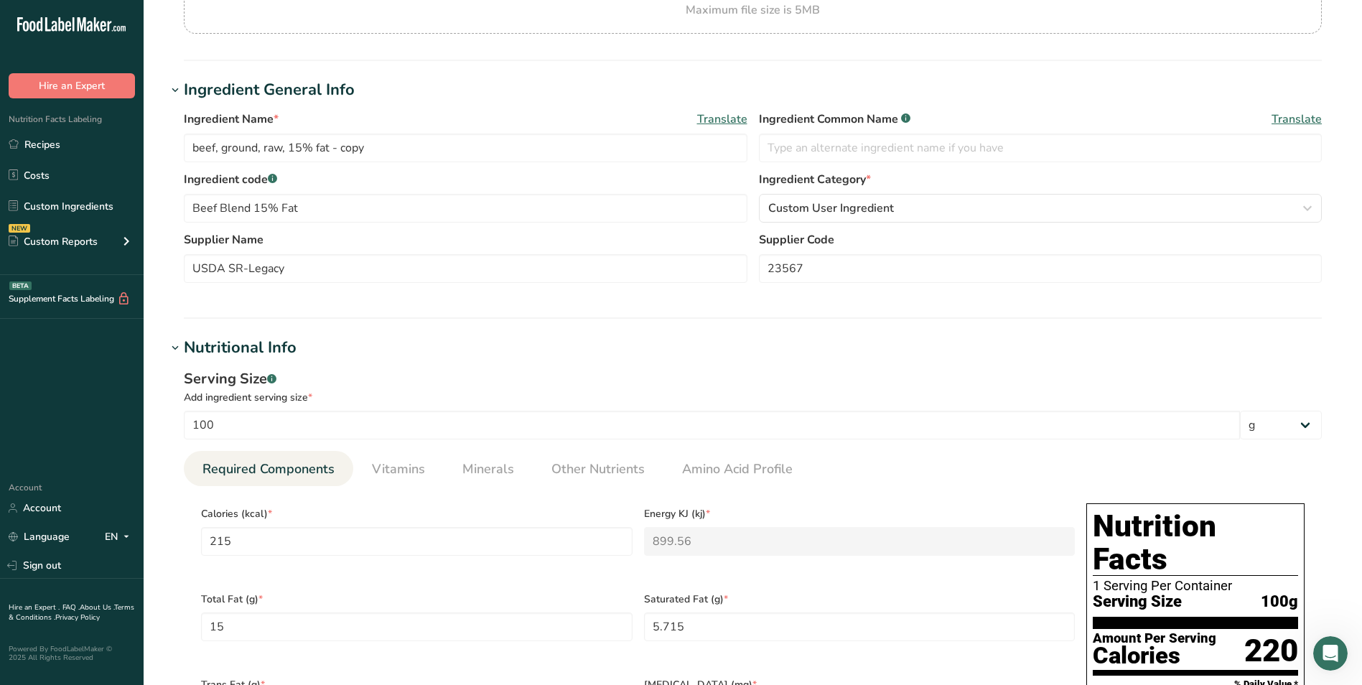
scroll to position [0, 0]
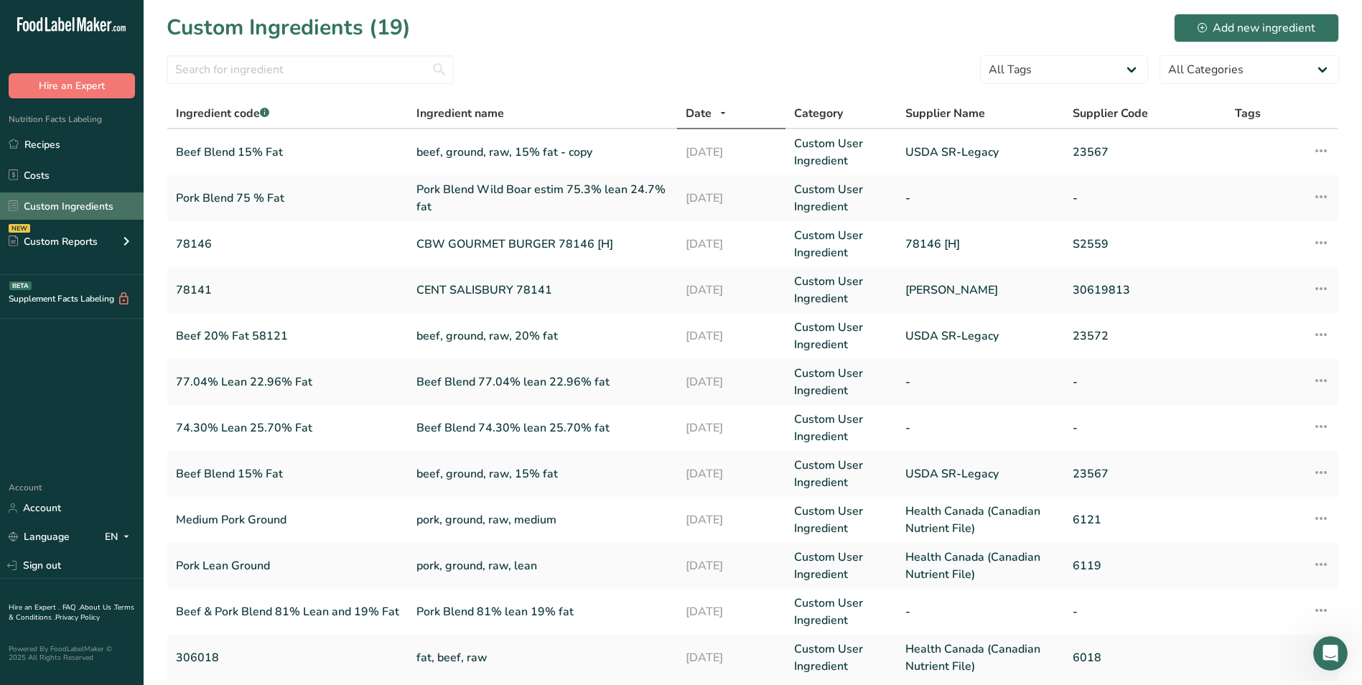
click at [96, 205] on link "Custom Ingredients" at bounding box center [72, 205] width 144 height 27
click at [541, 152] on link "beef, ground, raw, 15% fat - copy" at bounding box center [542, 152] width 252 height 17
drag, startPoint x: 232, startPoint y: 150, endPoint x: 87, endPoint y: 200, distance: 153.2
click at [87, 200] on link "Custom Ingredients" at bounding box center [72, 205] width 144 height 27
click at [95, 207] on link "Custom Ingredients" at bounding box center [72, 205] width 144 height 27
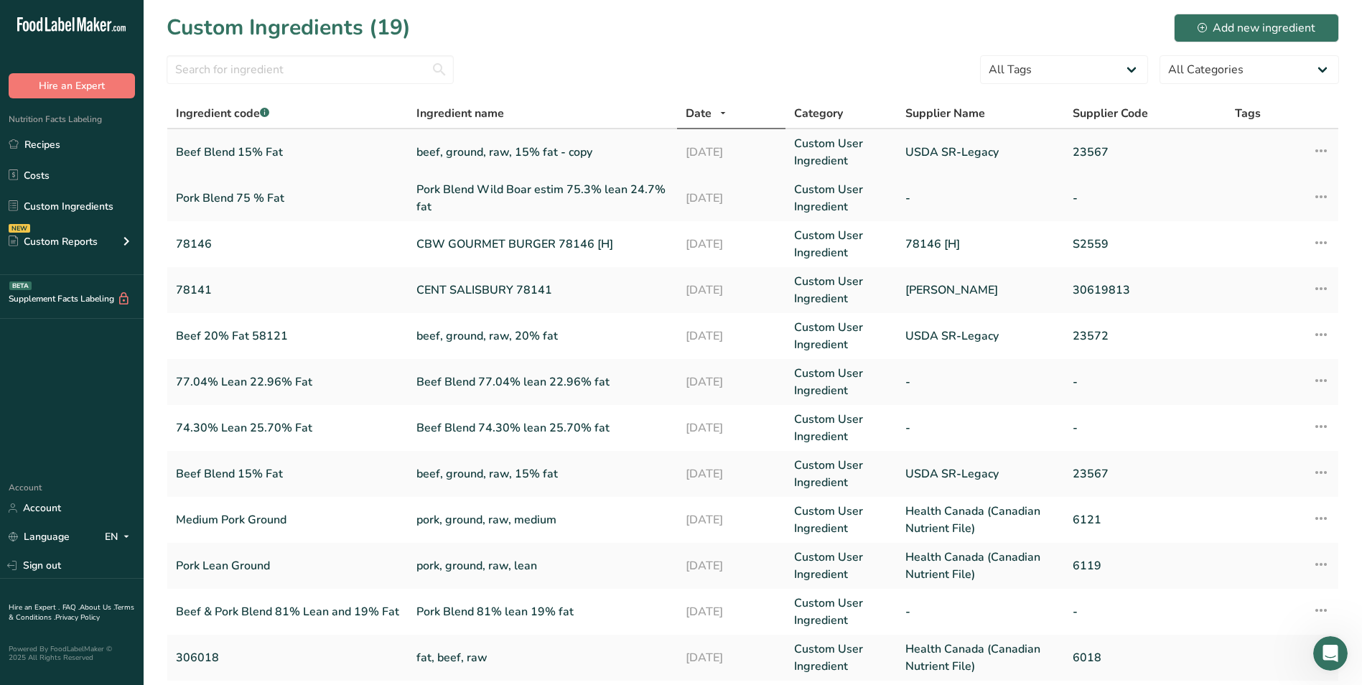
click at [536, 141] on td "beef, ground, raw, 15% fat - copy" at bounding box center [542, 152] width 269 height 46
click at [525, 151] on link "beef, ground, raw, 15% fat - copy" at bounding box center [542, 152] width 252 height 17
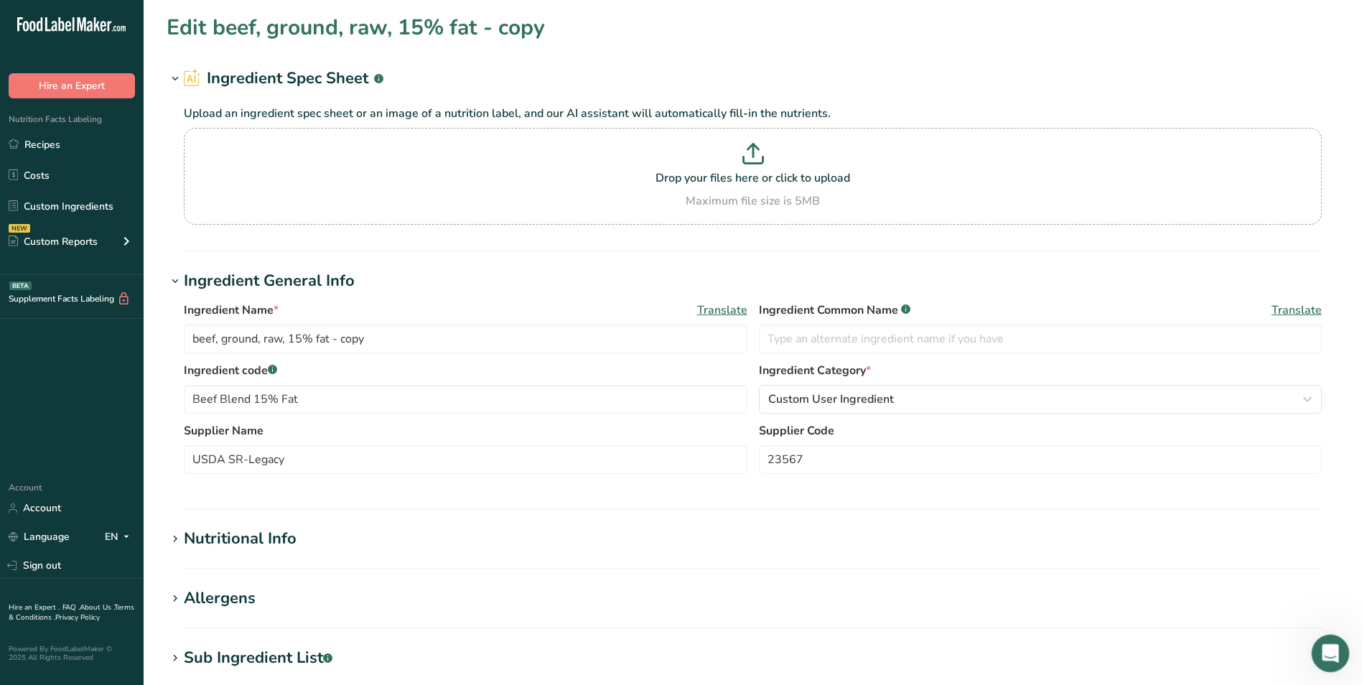
click at [1321, 652] on icon "Open Intercom Messenger" at bounding box center [1328, 652] width 24 height 24
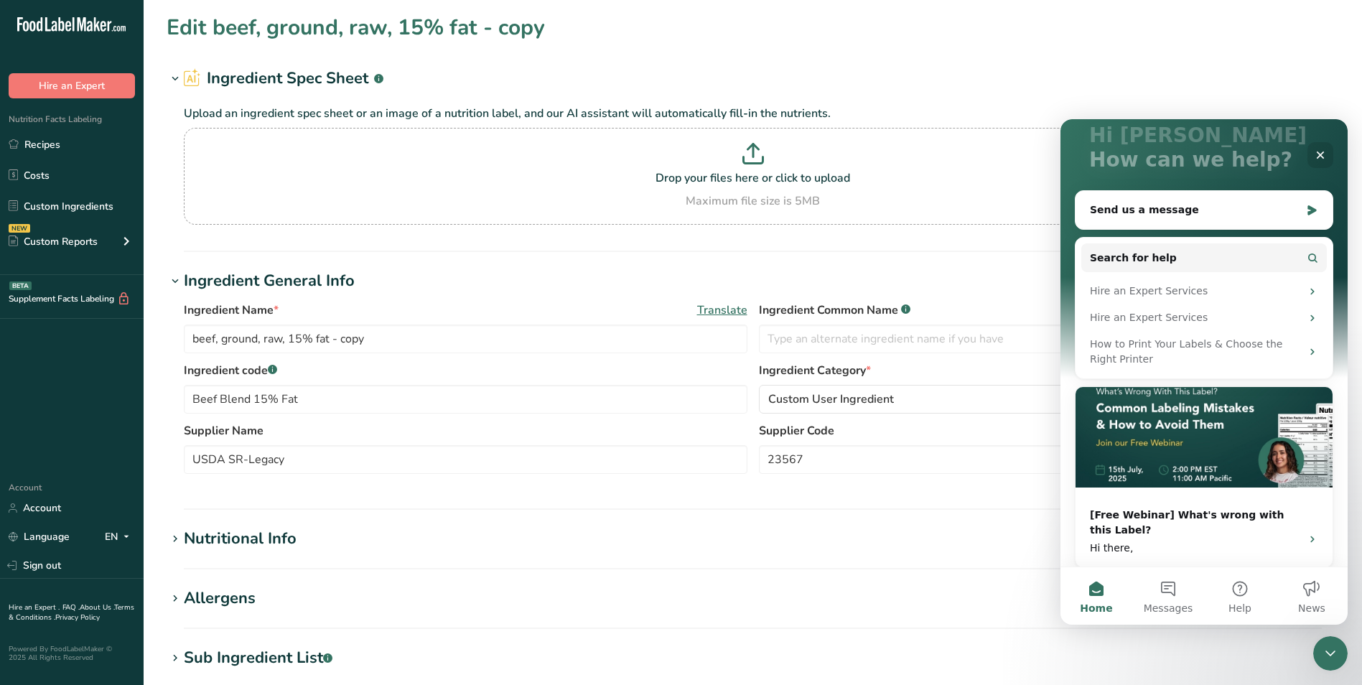
scroll to position [106, 0]
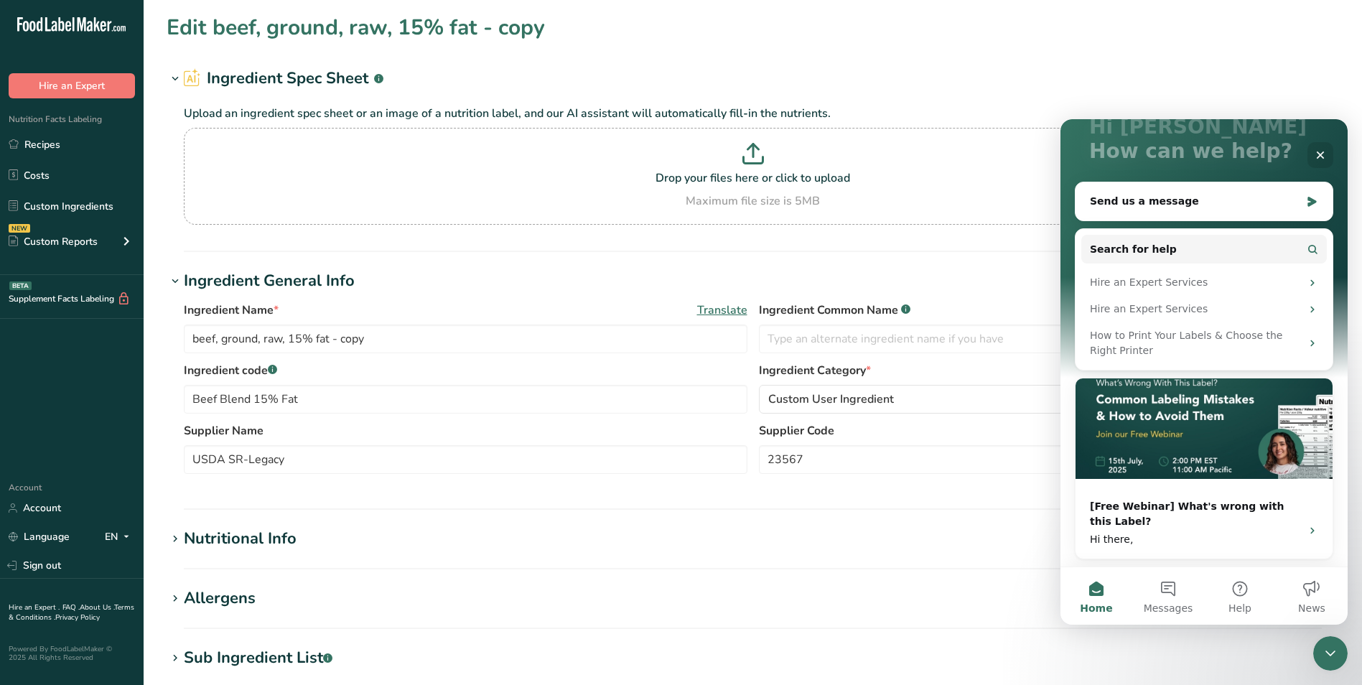
drag, startPoint x: 1340, startPoint y: 467, endPoint x: 2410, endPoint y: 686, distance: 1091.7
click at [1248, 593] on button "Help" at bounding box center [1240, 595] width 72 height 57
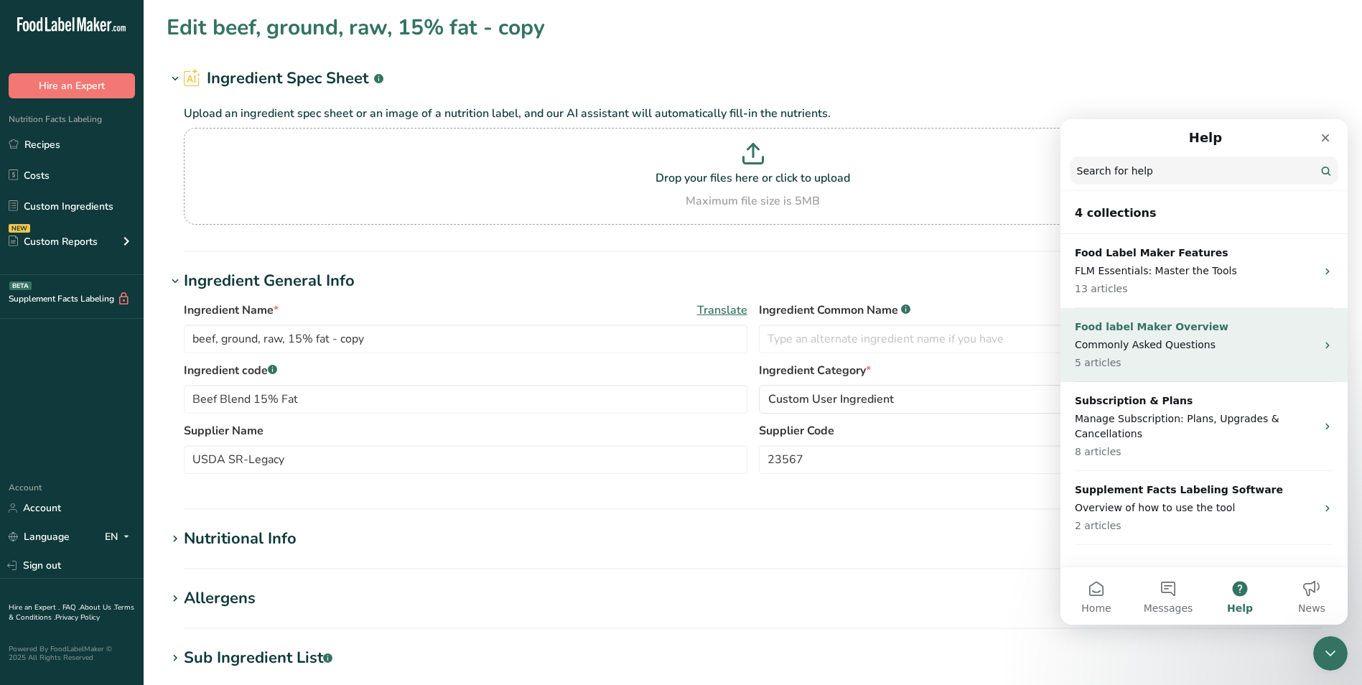
click at [1246, 345] on p "Commonly Asked Questions" at bounding box center [1195, 344] width 241 height 15
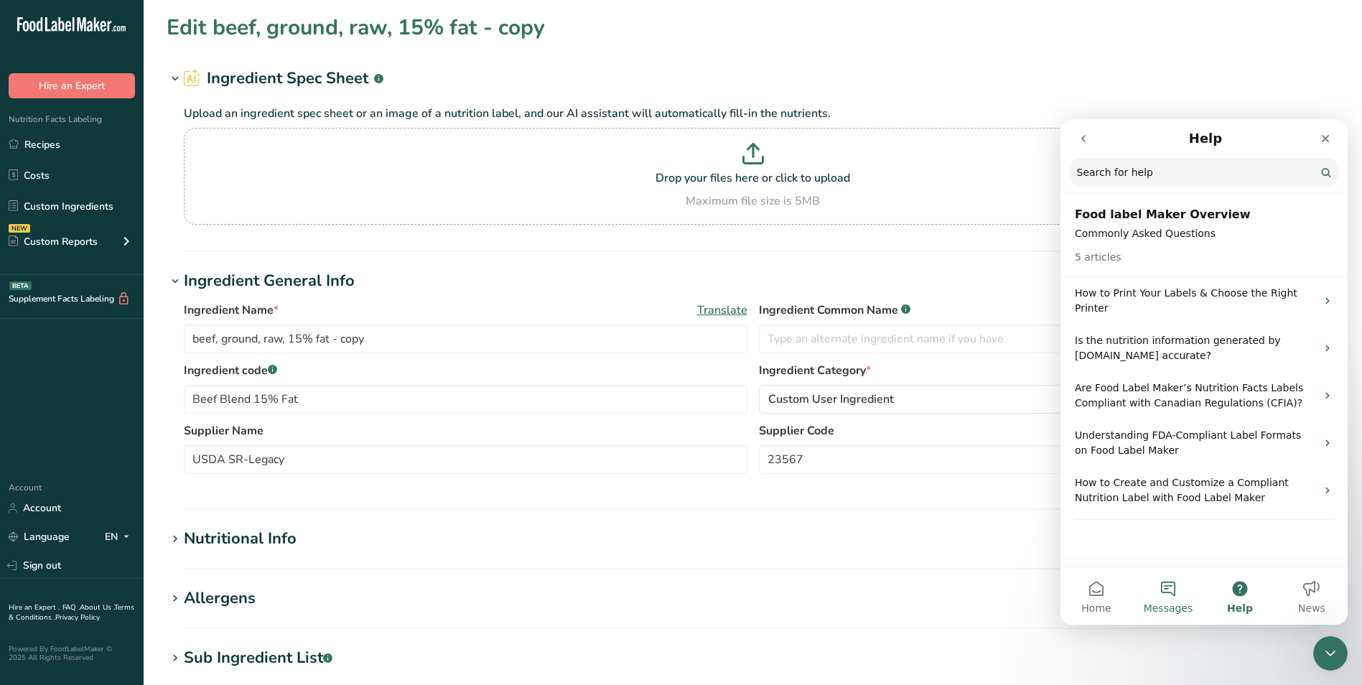
click at [1173, 599] on button "Messages" at bounding box center [1168, 595] width 72 height 57
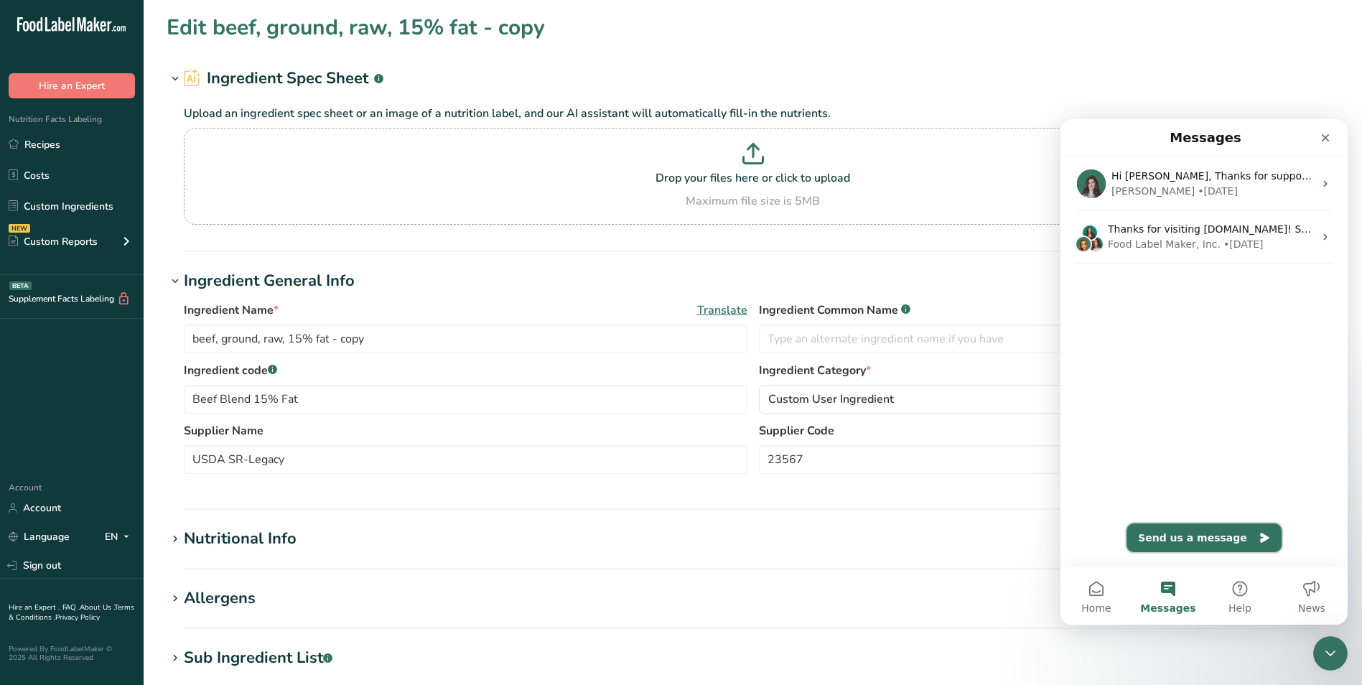
click at [1185, 542] on button "Send us a message" at bounding box center [1203, 537] width 155 height 29
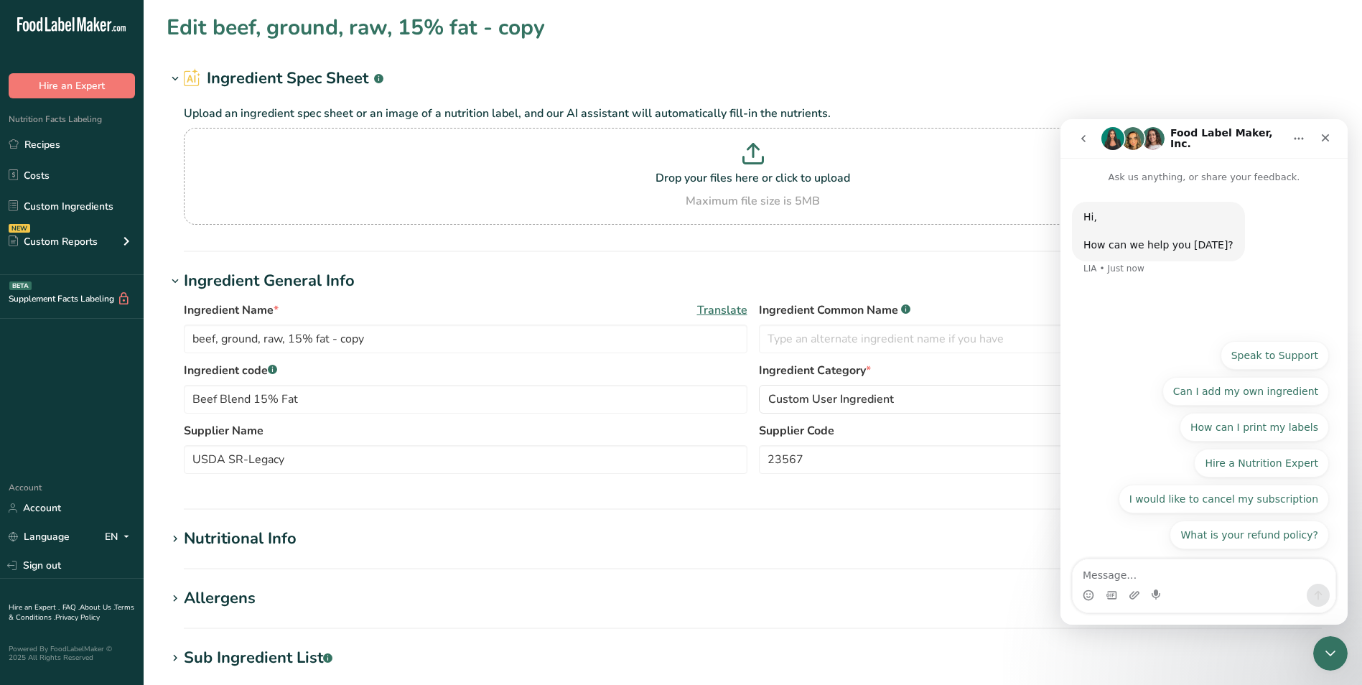
click at [1104, 573] on textarea "Message…" at bounding box center [1203, 571] width 263 height 24
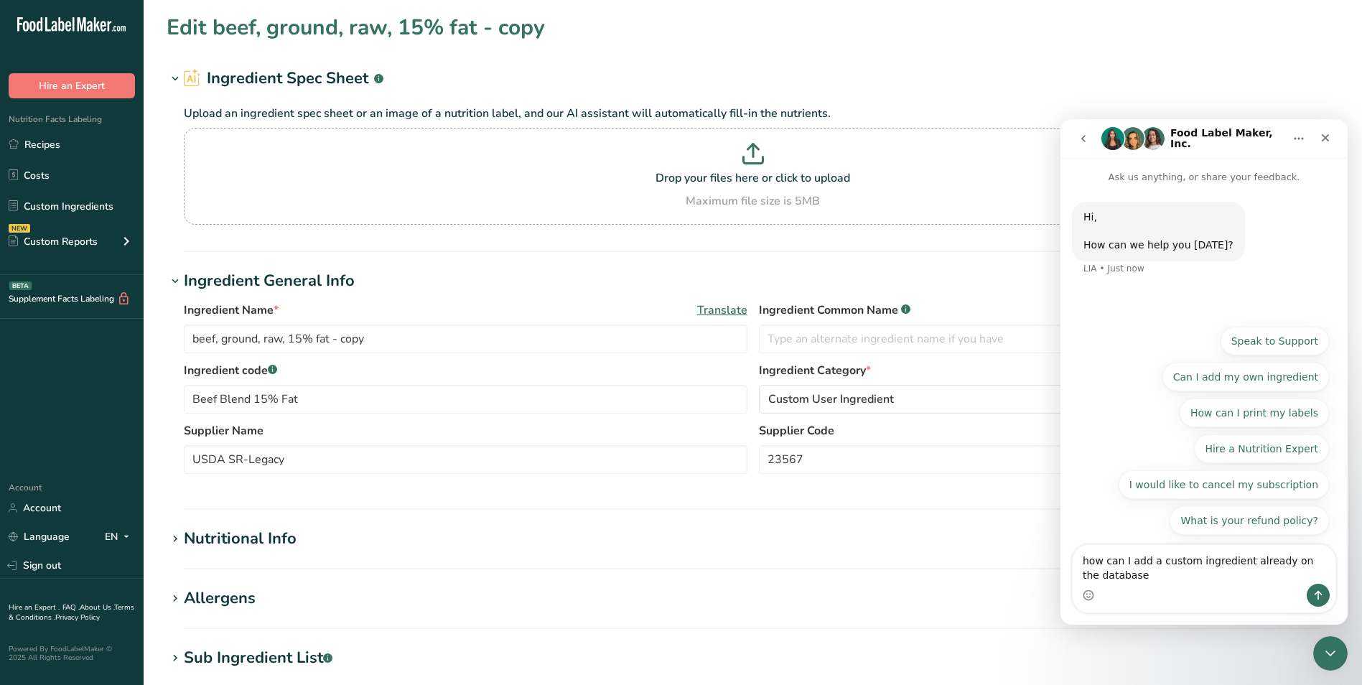
click at [1125, 578] on textarea "how can I add a custom ingredient already on the database" at bounding box center [1203, 564] width 263 height 39
click at [1153, 564] on textarea "how can I add a custom ingredient already on the database" at bounding box center [1203, 564] width 263 height 39
click at [1141, 576] on textarea "how can I add the custom ingredient already on the database" at bounding box center [1203, 564] width 263 height 39
type textarea "how can I add the custom ingredient already on the database and use on my new r…"
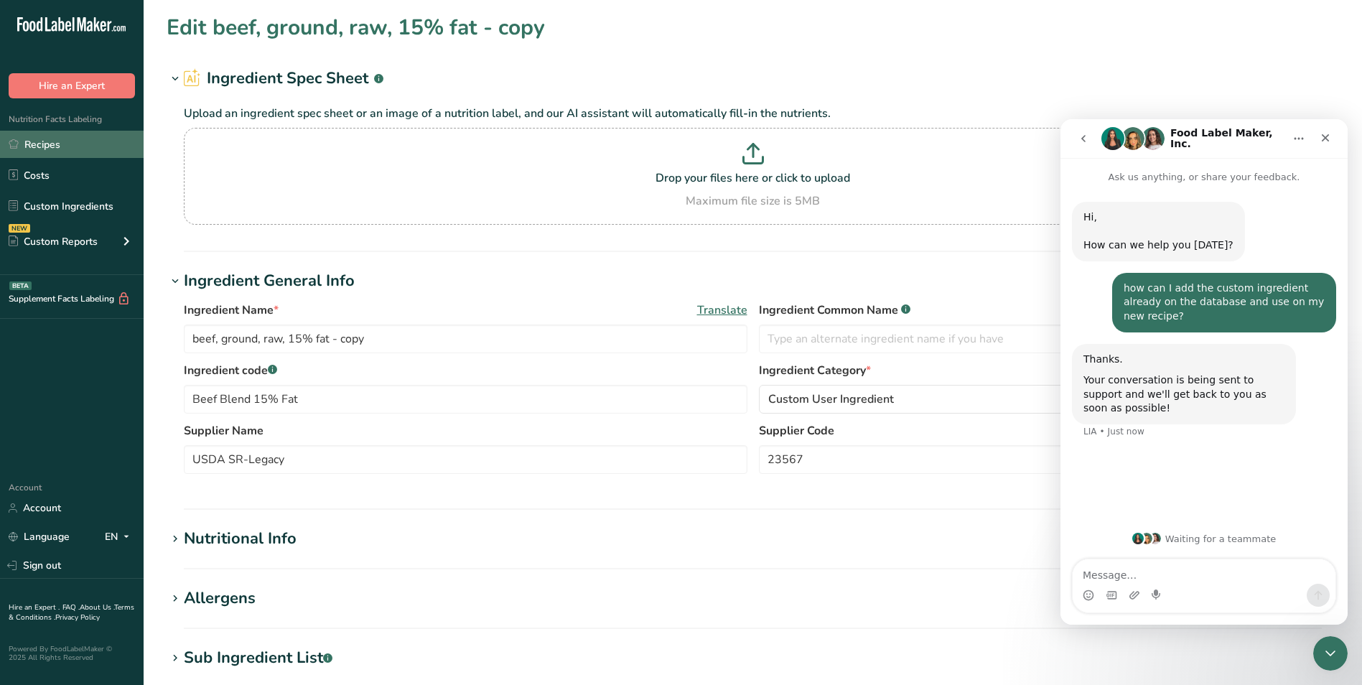
click at [86, 139] on link "Recipes" at bounding box center [72, 144] width 144 height 27
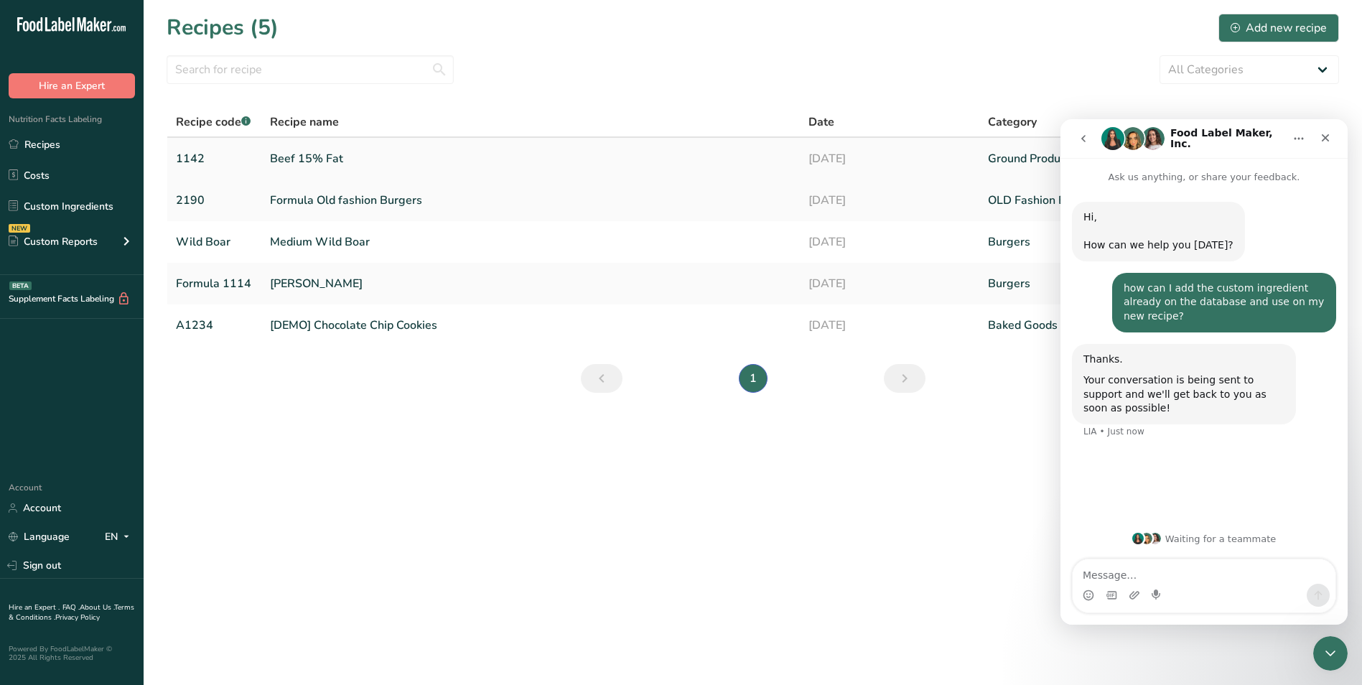
click at [339, 148] on link "Beef 15% Fat" at bounding box center [530, 159] width 521 height 30
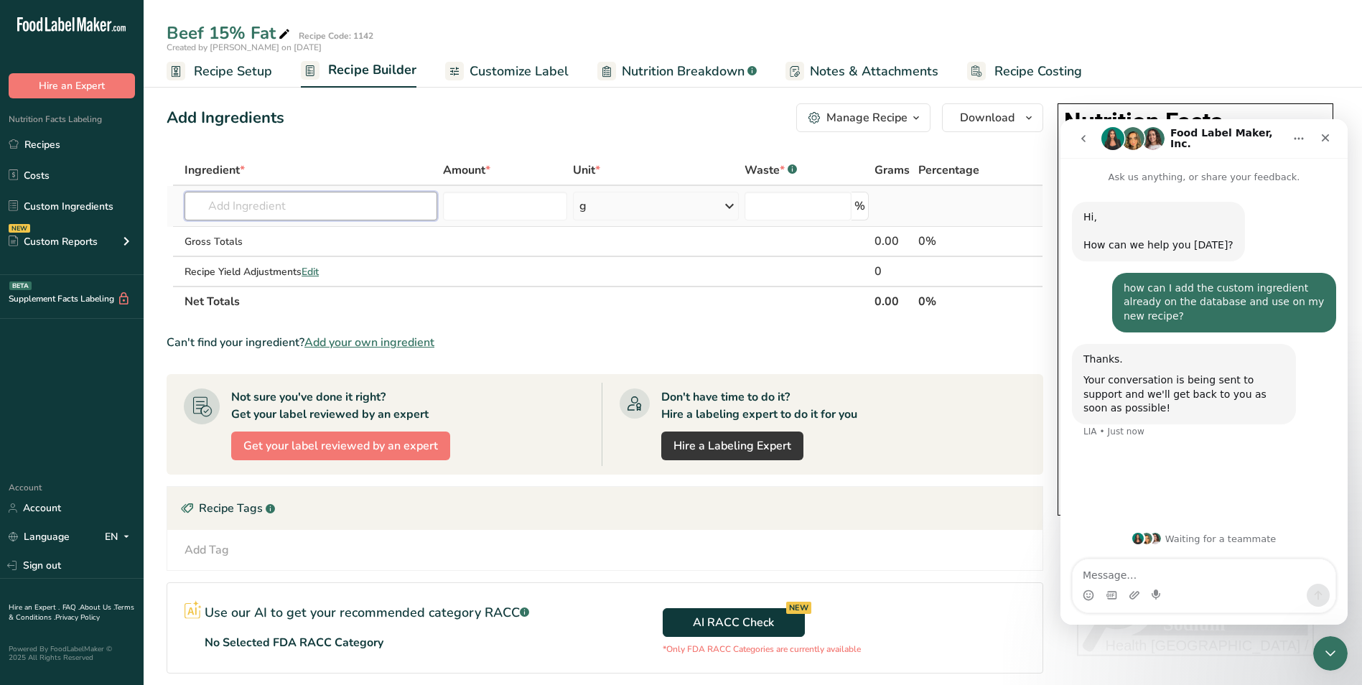
click at [312, 200] on input "text" at bounding box center [310, 206] width 253 height 29
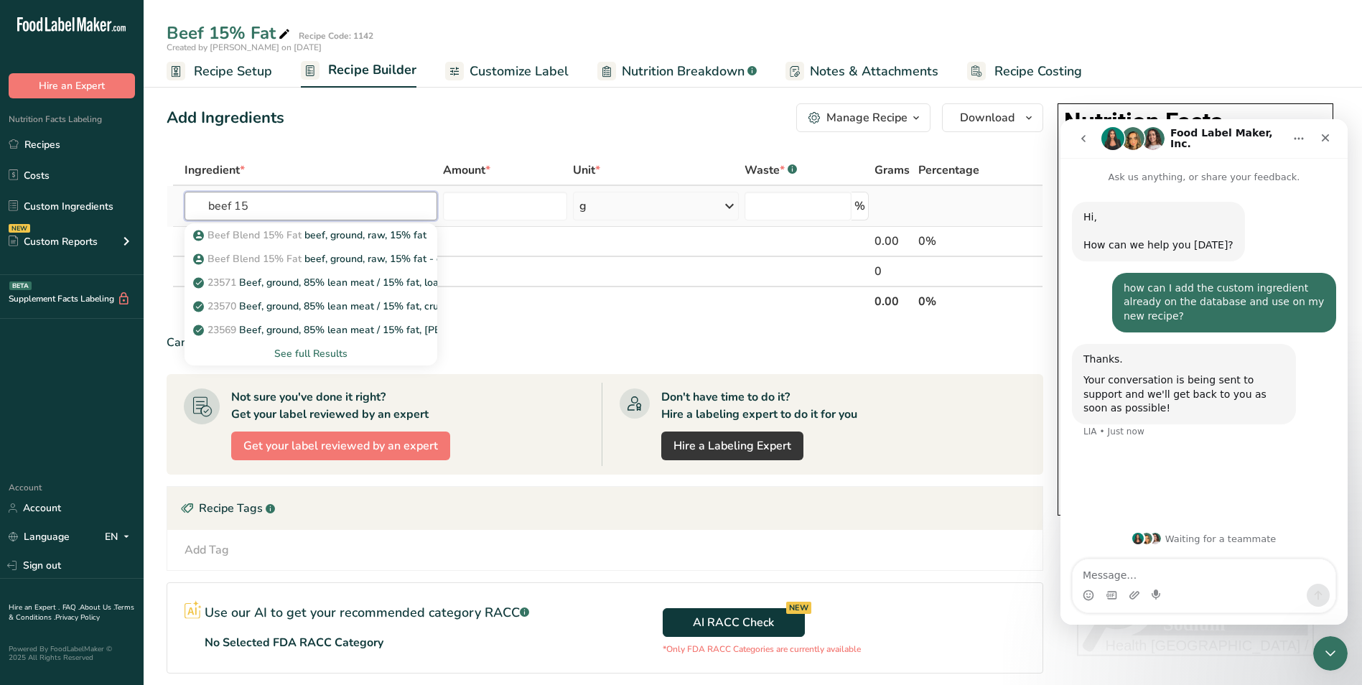
type input "beef 15"
click at [303, 352] on div "See full Results" at bounding box center [311, 353] width 230 height 15
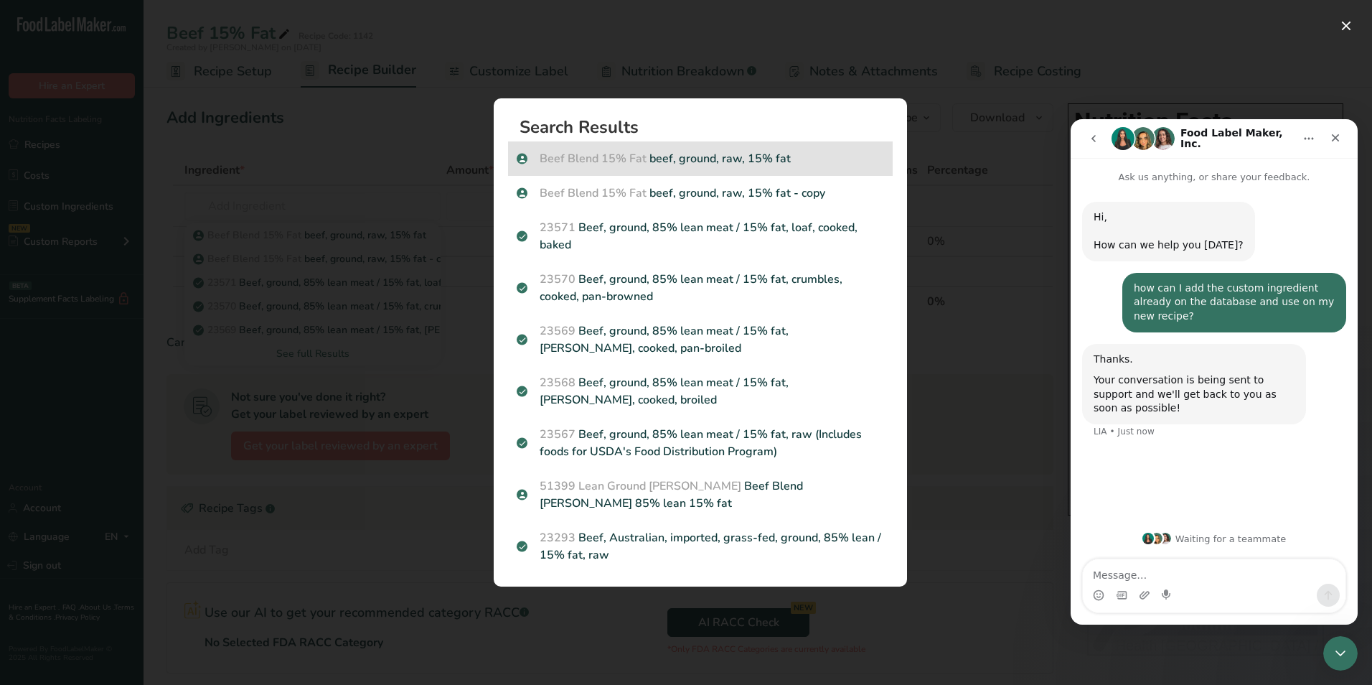
click at [696, 176] on div "Beef Blend 15% Fat beef, ground, raw, 15% fat" at bounding box center [700, 158] width 385 height 34
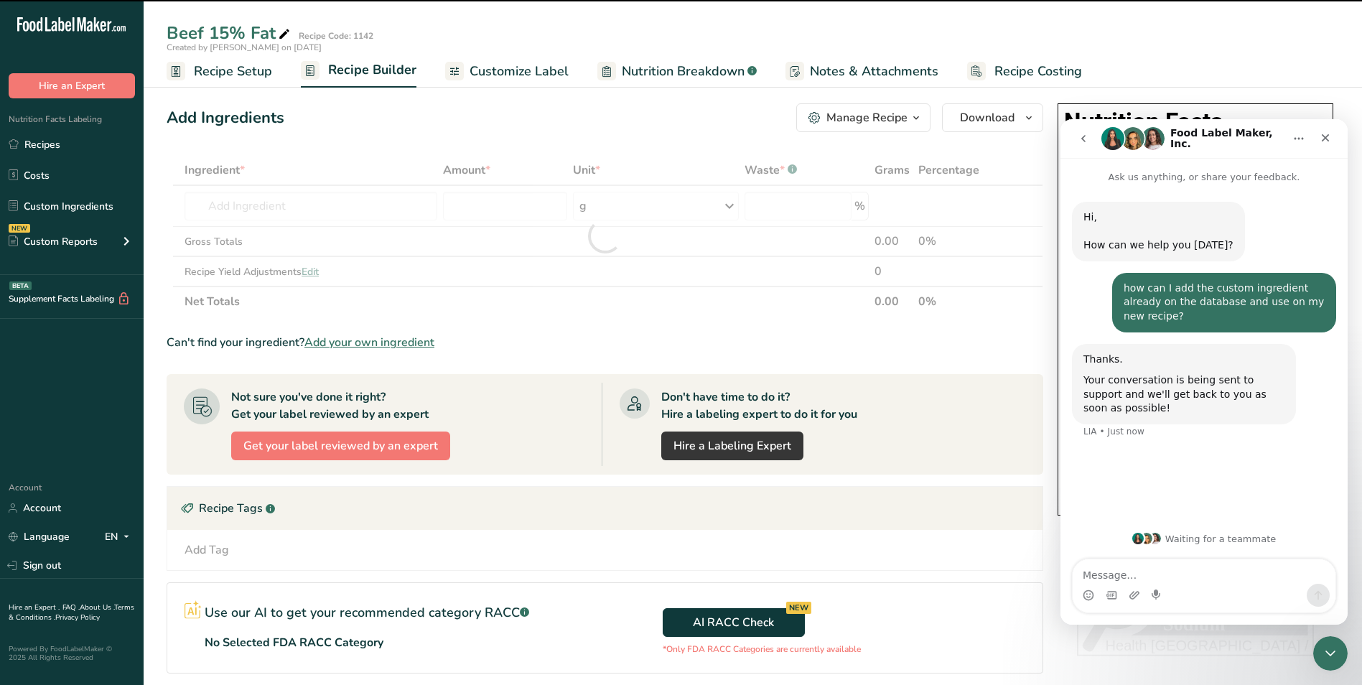
type input "0"
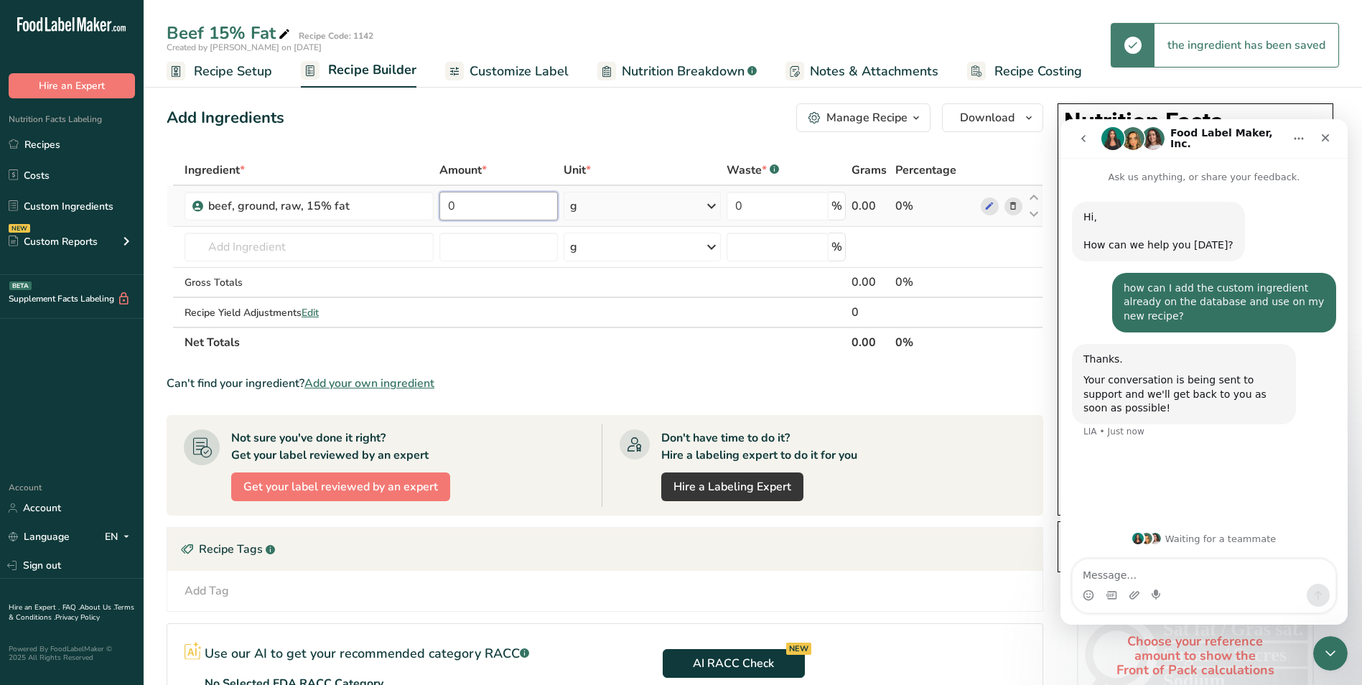
click at [468, 204] on input "0" at bounding box center [498, 206] width 118 height 29
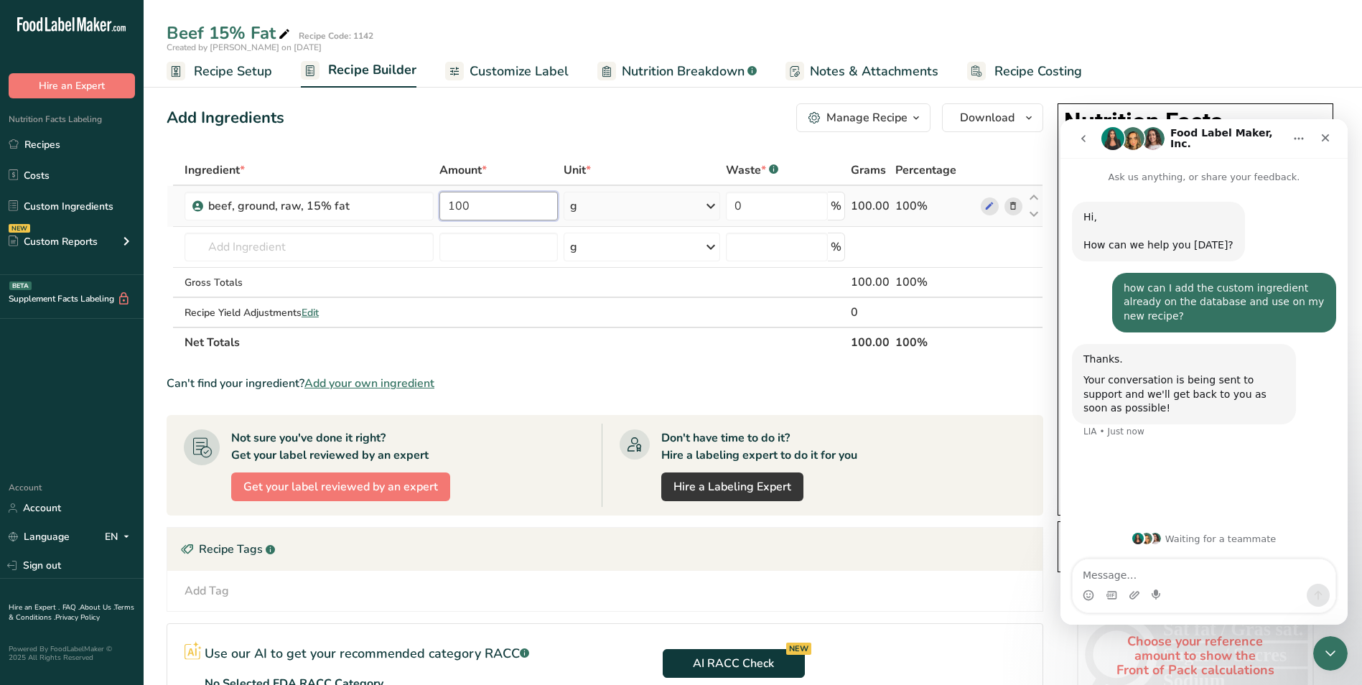
type input "100"
click at [715, 207] on div "Ingredient * Amount * Unit * Waste * .a-a{fill:#347362;}.b-a{fill:#fff;} Grams …" at bounding box center [605, 256] width 876 height 202
click at [713, 206] on icon at bounding box center [710, 206] width 17 height 26
click at [644, 287] on div "kg" at bounding box center [632, 281] width 121 height 21
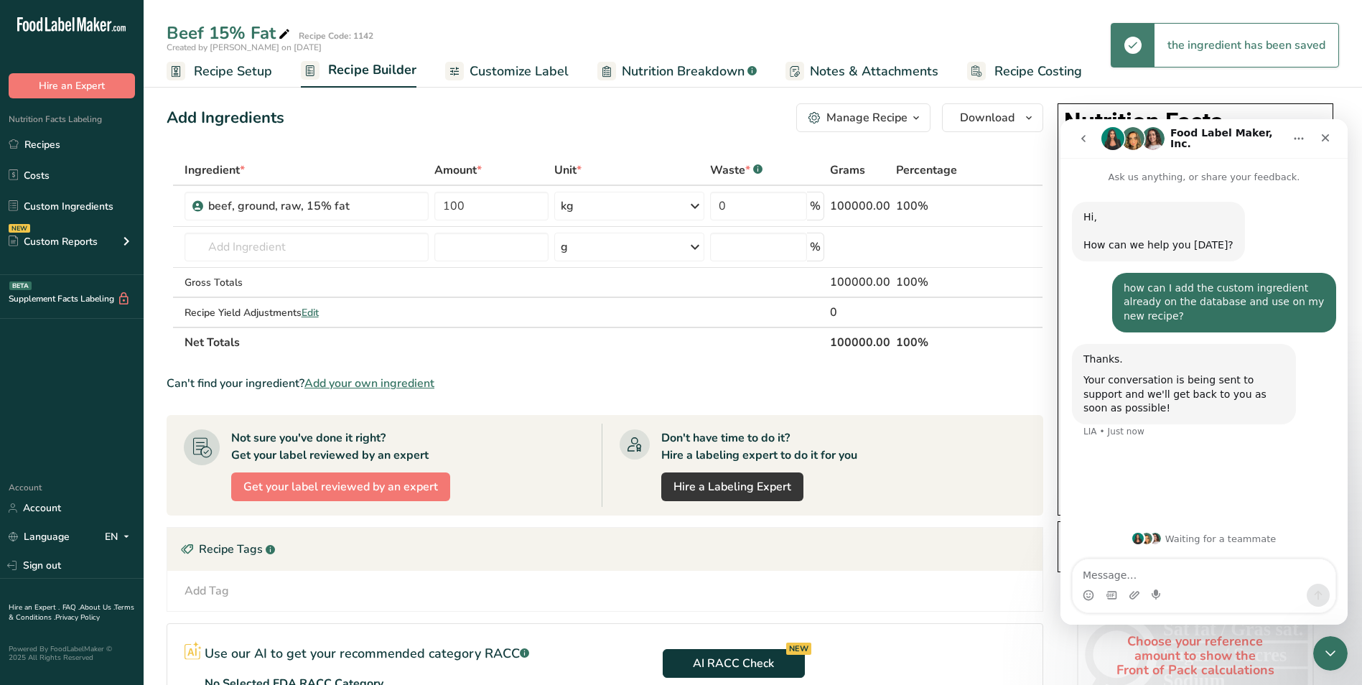
click at [1288, 139] on button "Home" at bounding box center [1298, 138] width 27 height 27
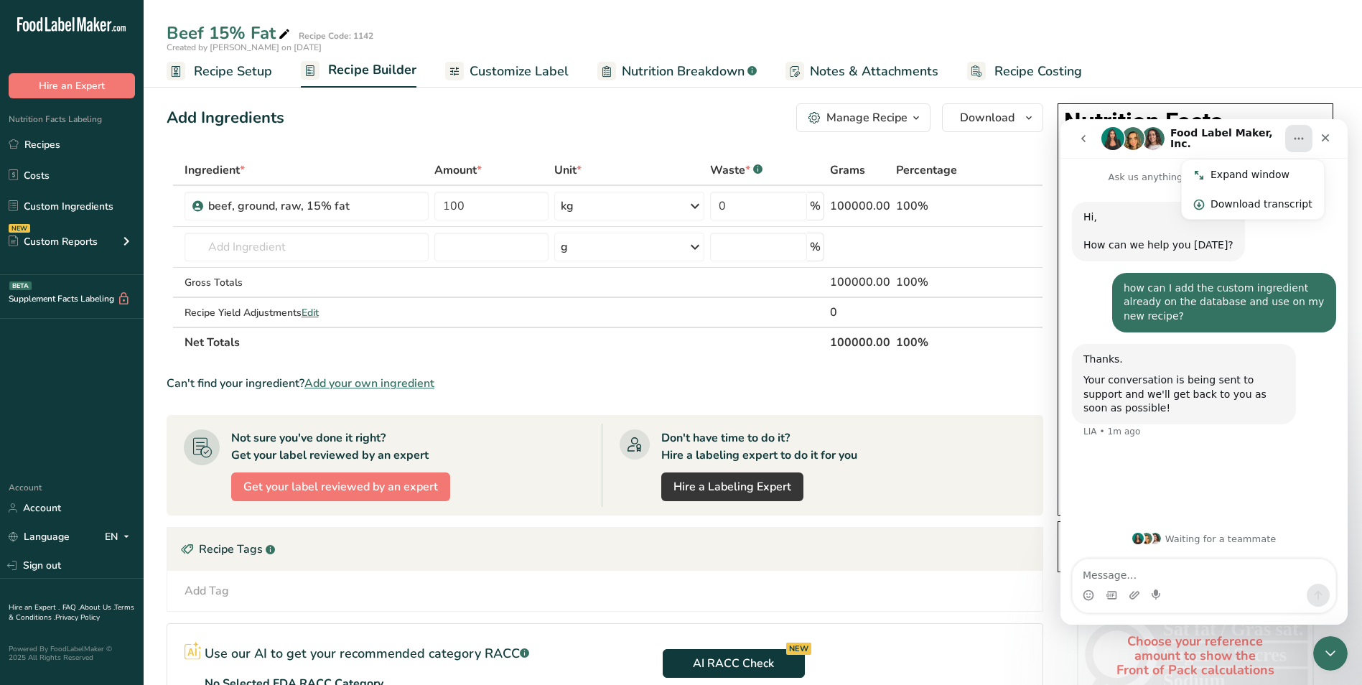
click at [1225, 125] on div "Food Label Maker, Inc. Expand window Download transcript" at bounding box center [1203, 138] width 268 height 27
click at [1331, 139] on div "Close" at bounding box center [1325, 138] width 26 height 26
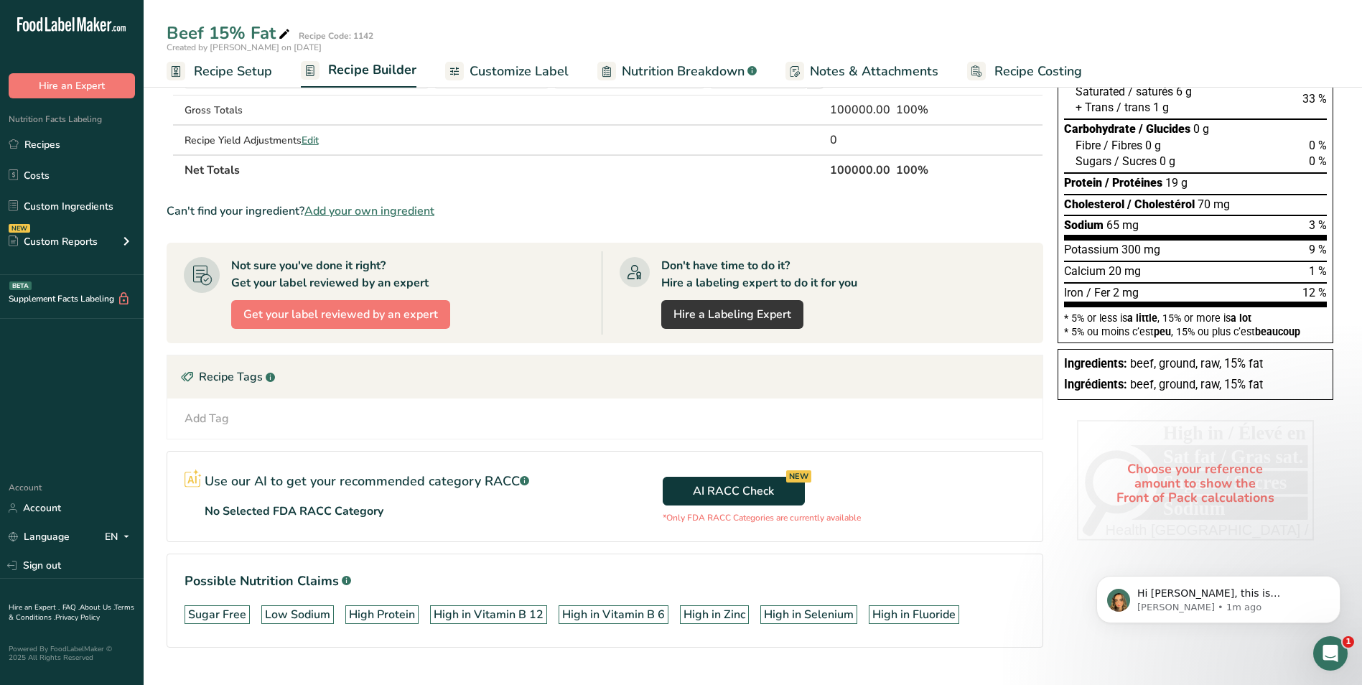
scroll to position [204, 0]
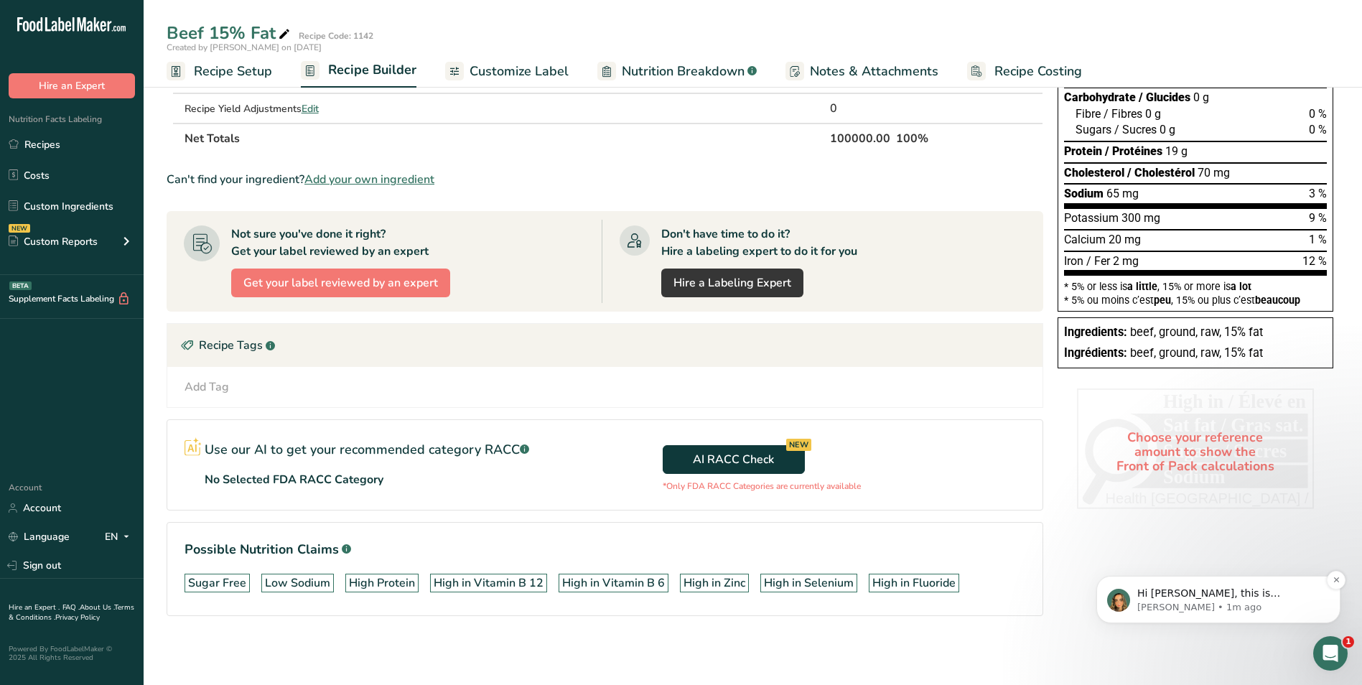
click at [1210, 596] on p "Hi [PERSON_NAME], this is [PERSON_NAME], Nutritionist and Customer Success Mana…" at bounding box center [1229, 593] width 185 height 14
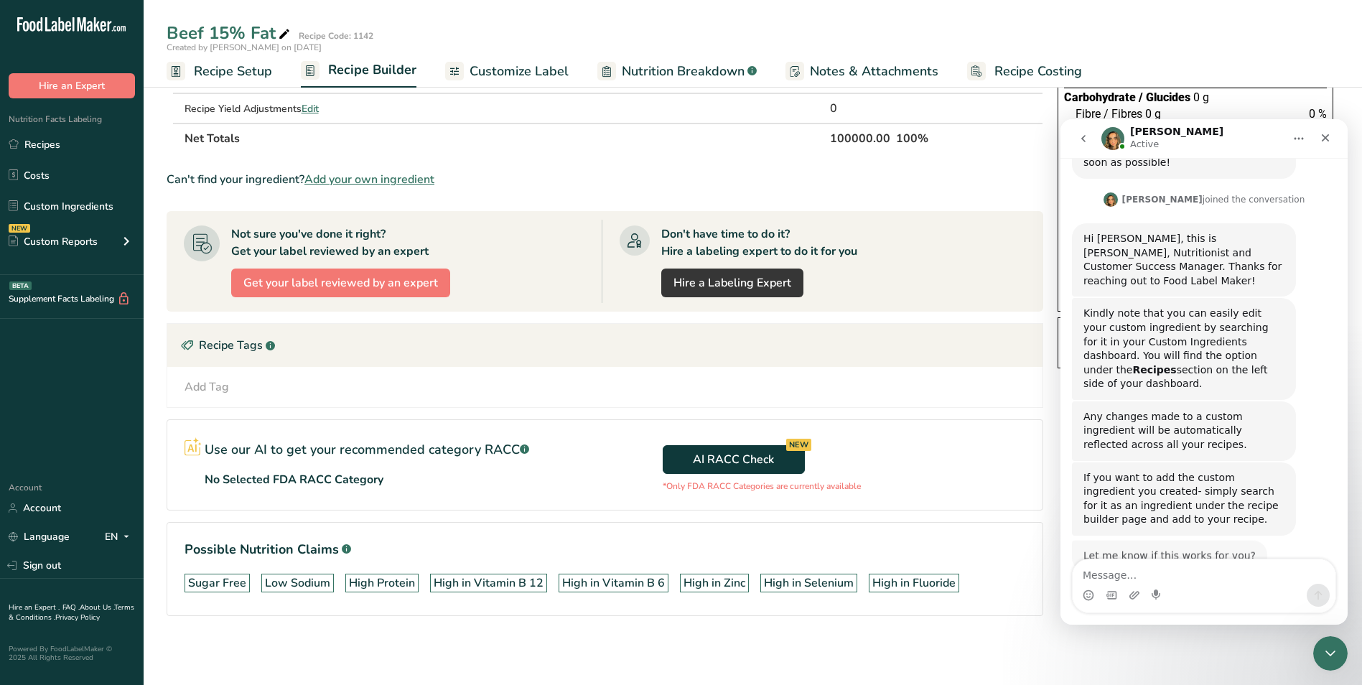
scroll to position [243, 0]
click at [75, 145] on link "Recipes" at bounding box center [72, 144] width 144 height 27
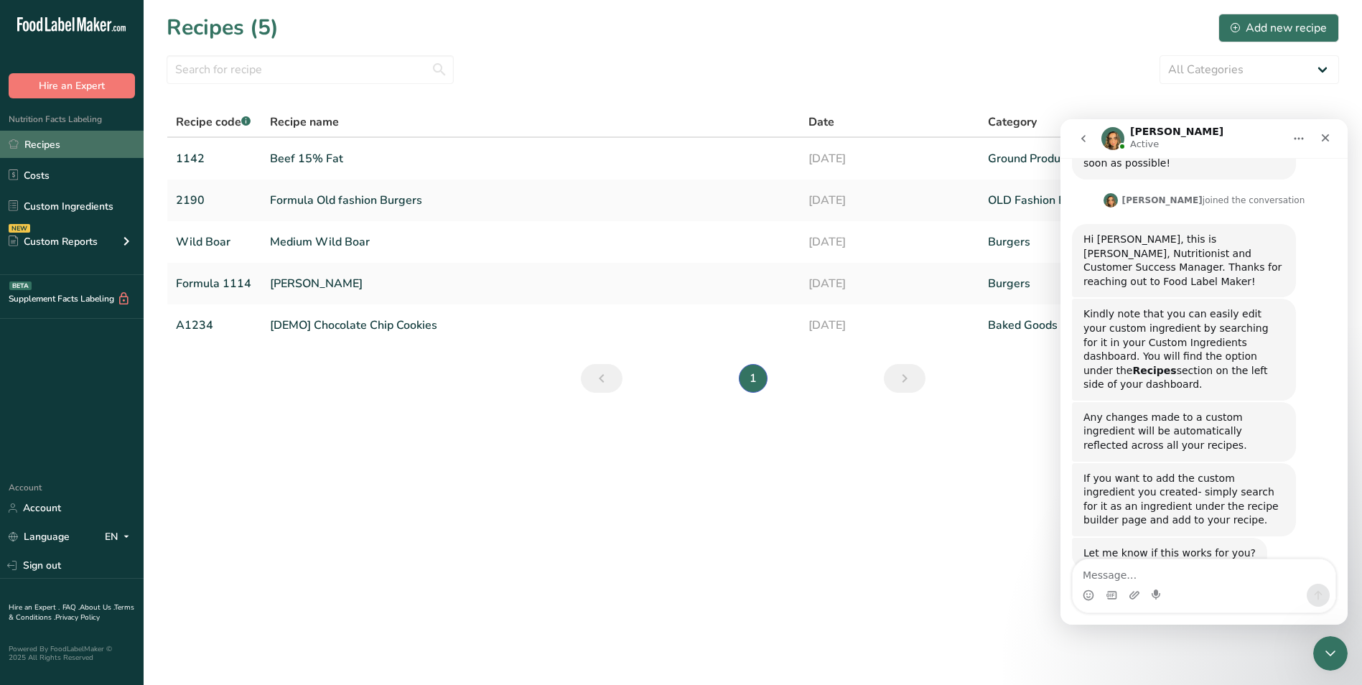
click at [80, 148] on link "Recipes" at bounding box center [72, 144] width 144 height 27
click at [81, 146] on link "Recipes" at bounding box center [72, 144] width 144 height 27
click at [221, 70] on input "text" at bounding box center [310, 69] width 287 height 29
click at [442, 69] on input "text" at bounding box center [310, 69] width 287 height 29
click at [436, 67] on input "text" at bounding box center [310, 69] width 287 height 29
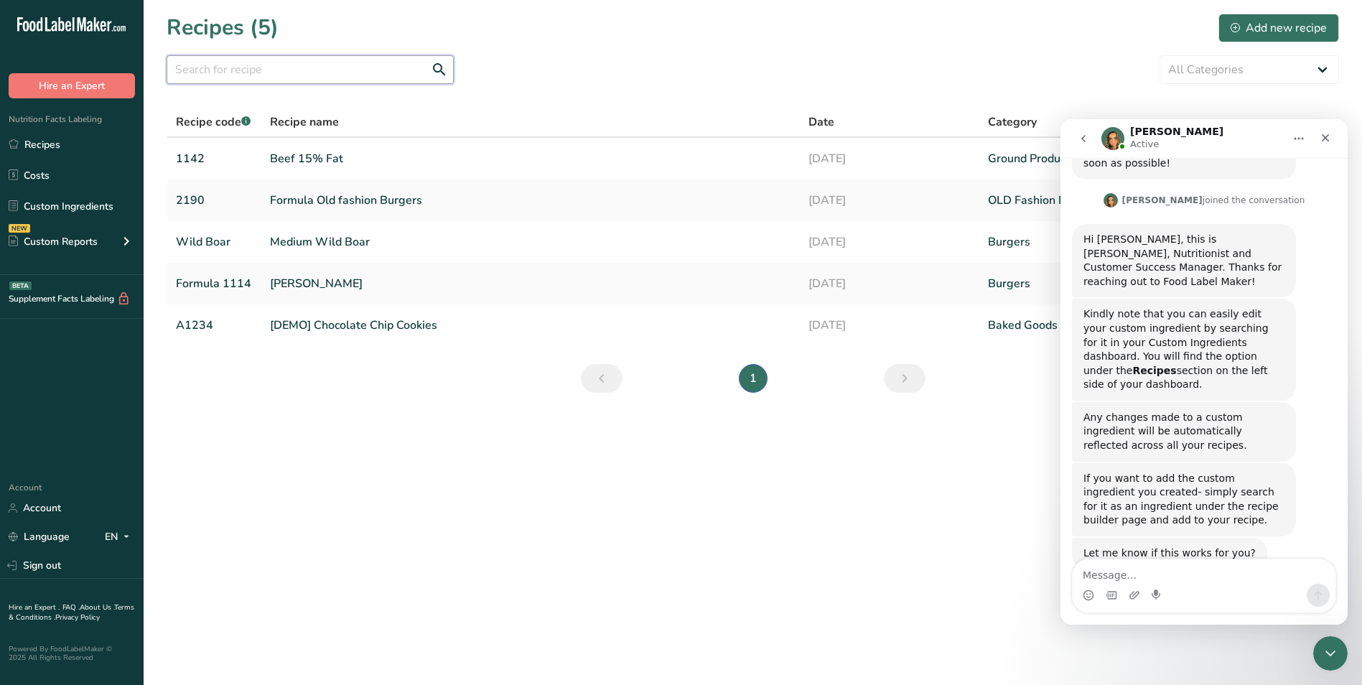
click at [201, 60] on input "text" at bounding box center [310, 69] width 287 height 29
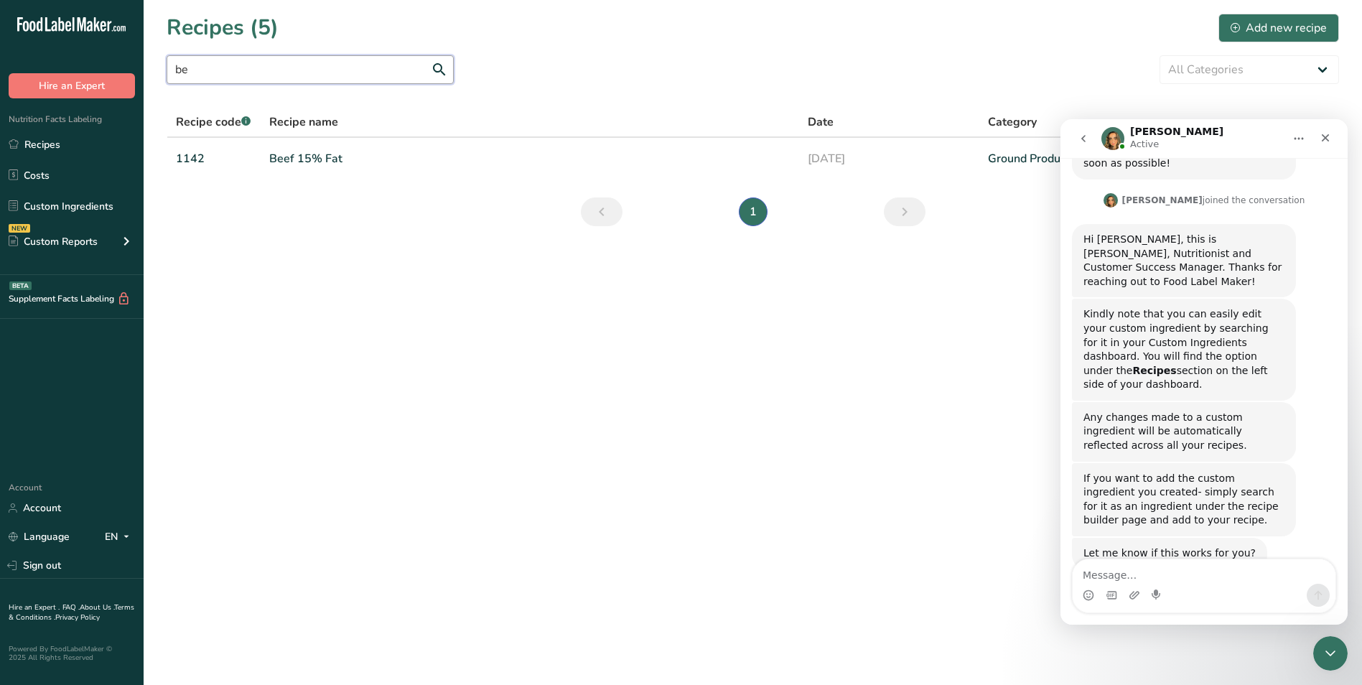
type input "b"
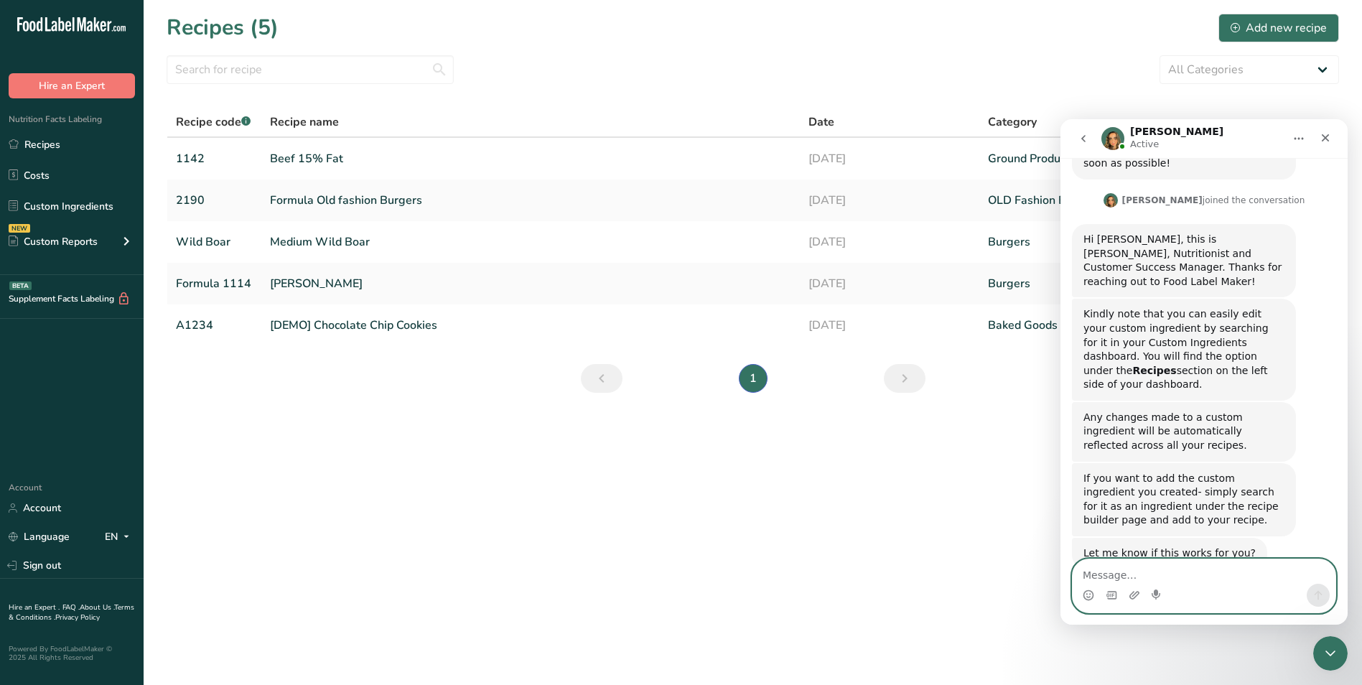
click at [1118, 571] on textarea "Message…" at bounding box center [1203, 571] width 263 height 24
type textarea "i"
type textarea "Hi [PERSON_NAME], thank you for reaching out"
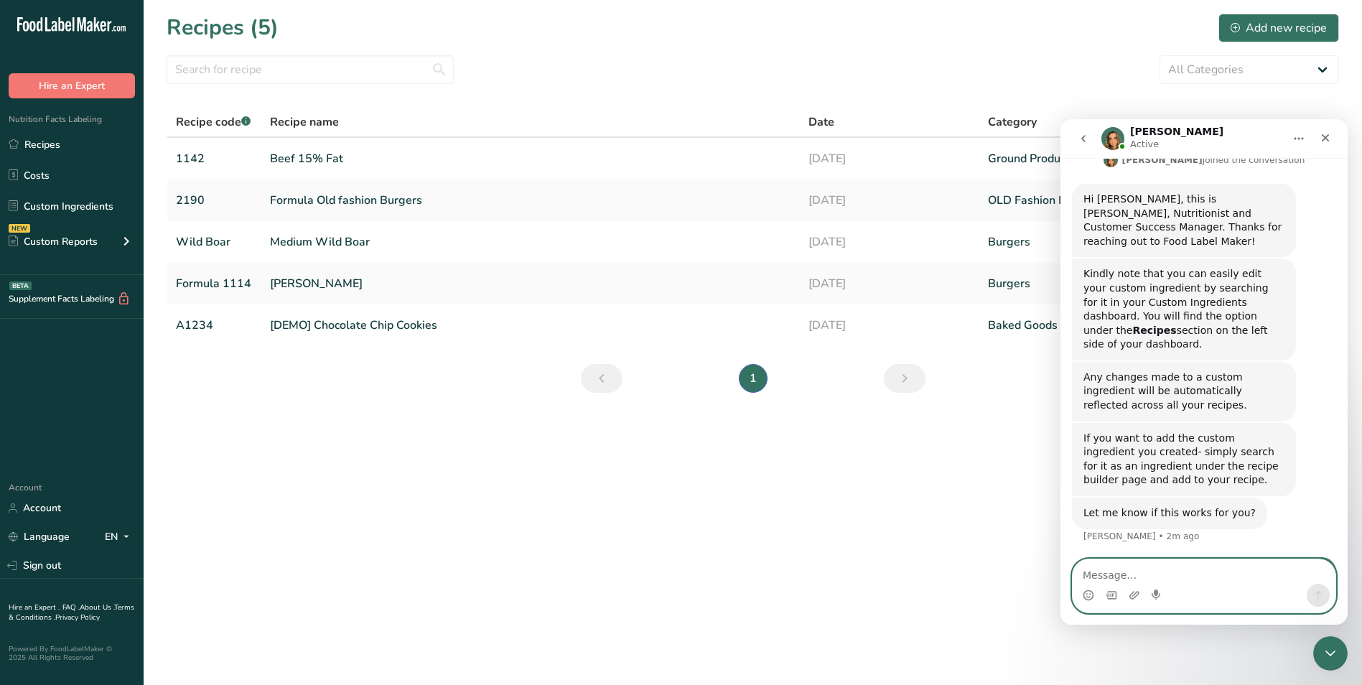
scroll to position [285, 0]
type textarea "what i want is,"
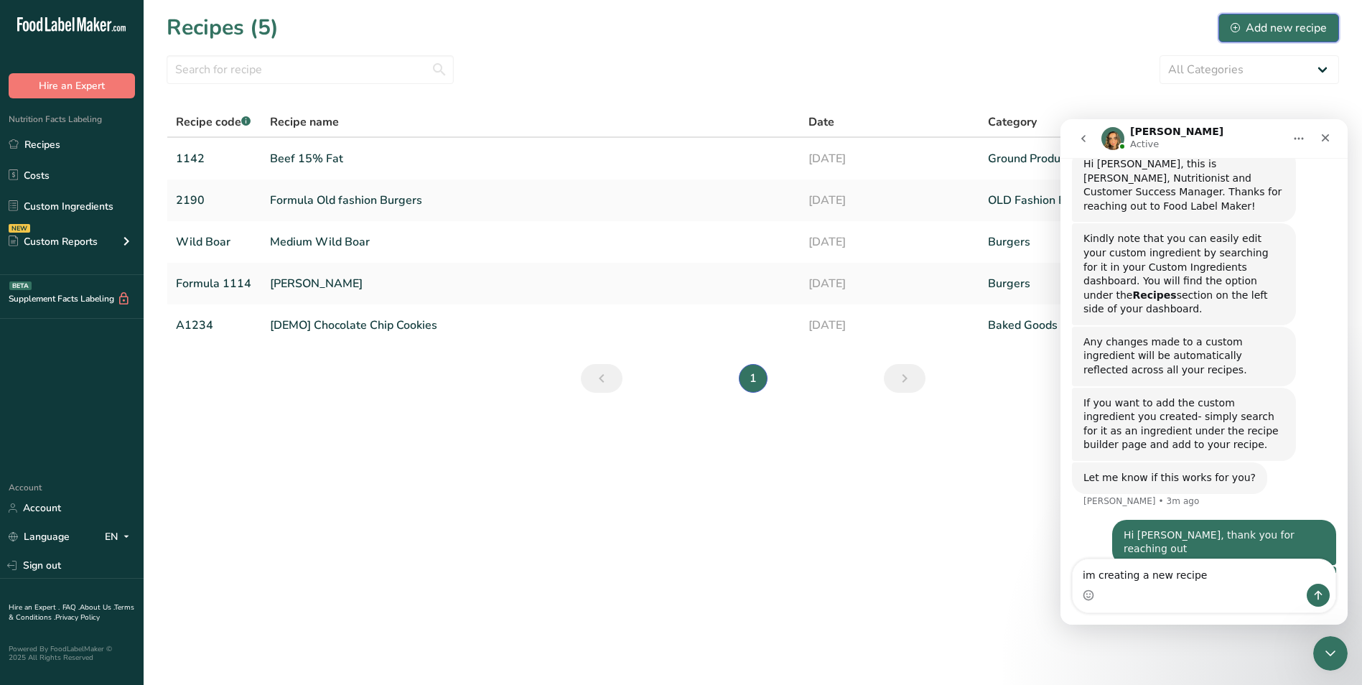
click at [1283, 29] on div "Add new recipe" at bounding box center [1278, 27] width 96 height 17
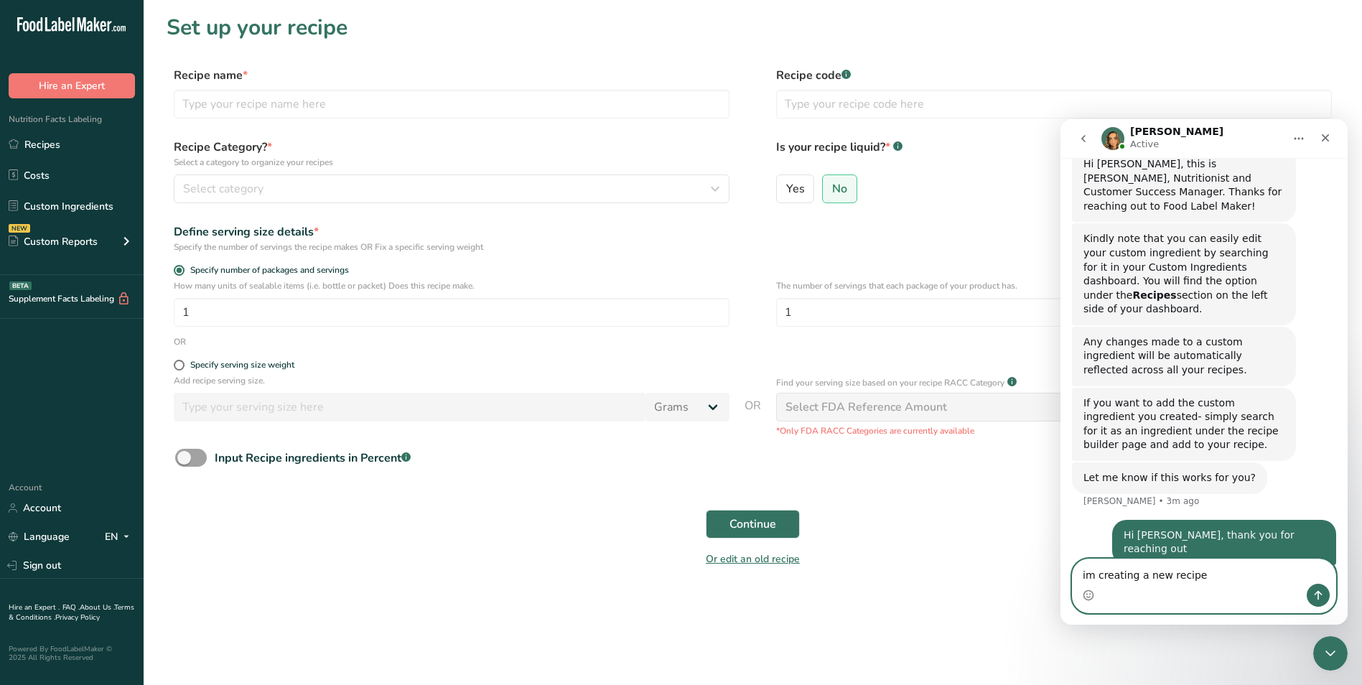
click at [1197, 574] on textarea "im creating a new recipe" at bounding box center [1203, 571] width 263 height 24
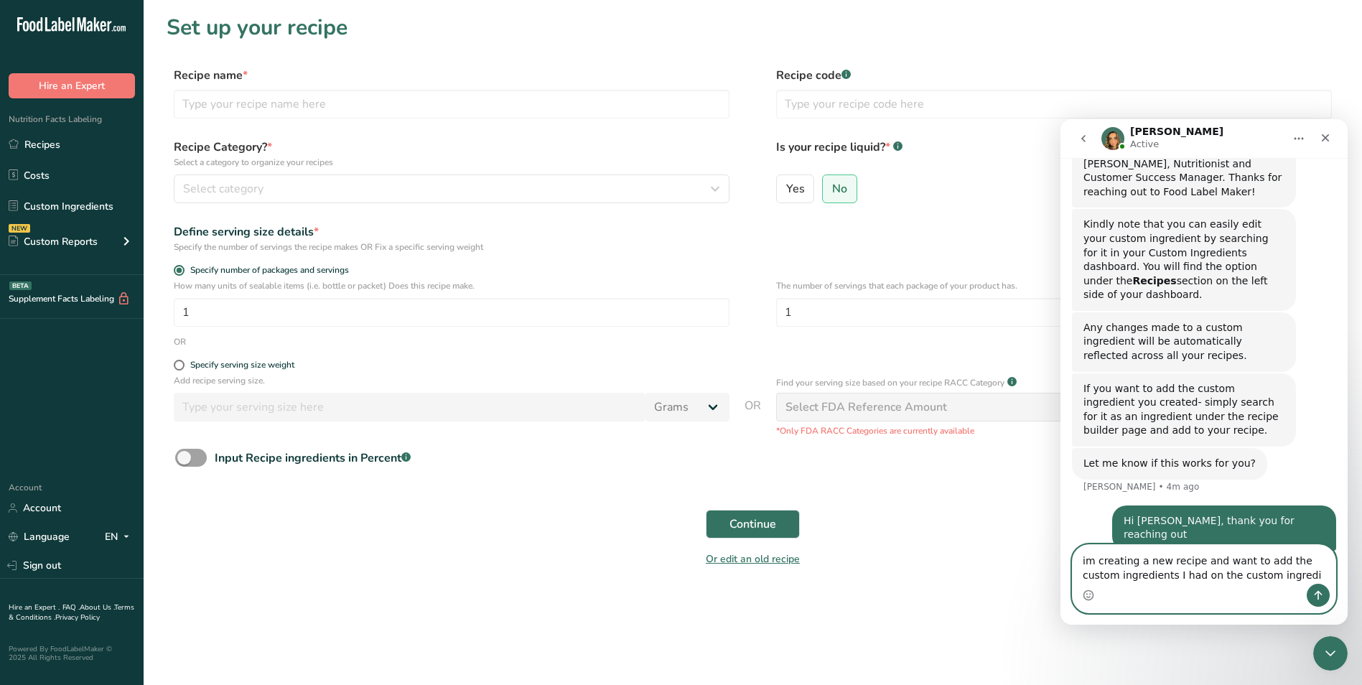
type textarea "im creating a new recipe and want to add the custom ingredients I had on the cu…"
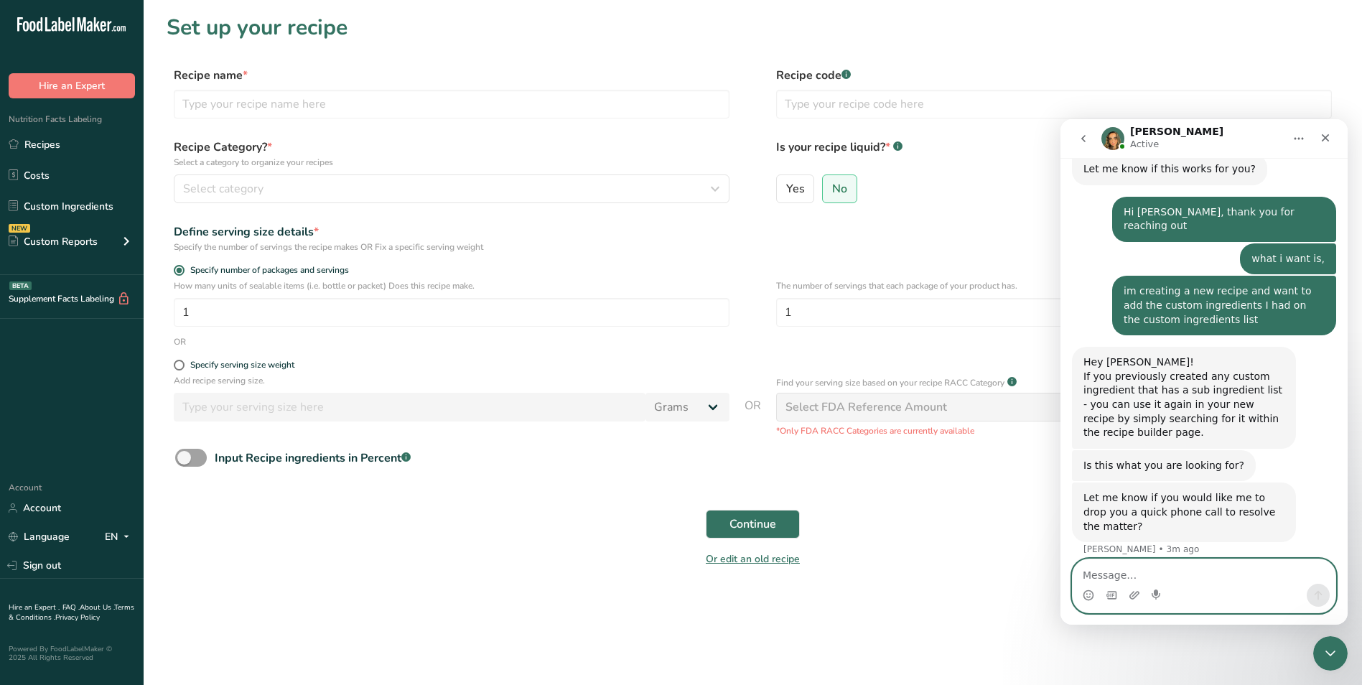
scroll to position [571, 0]
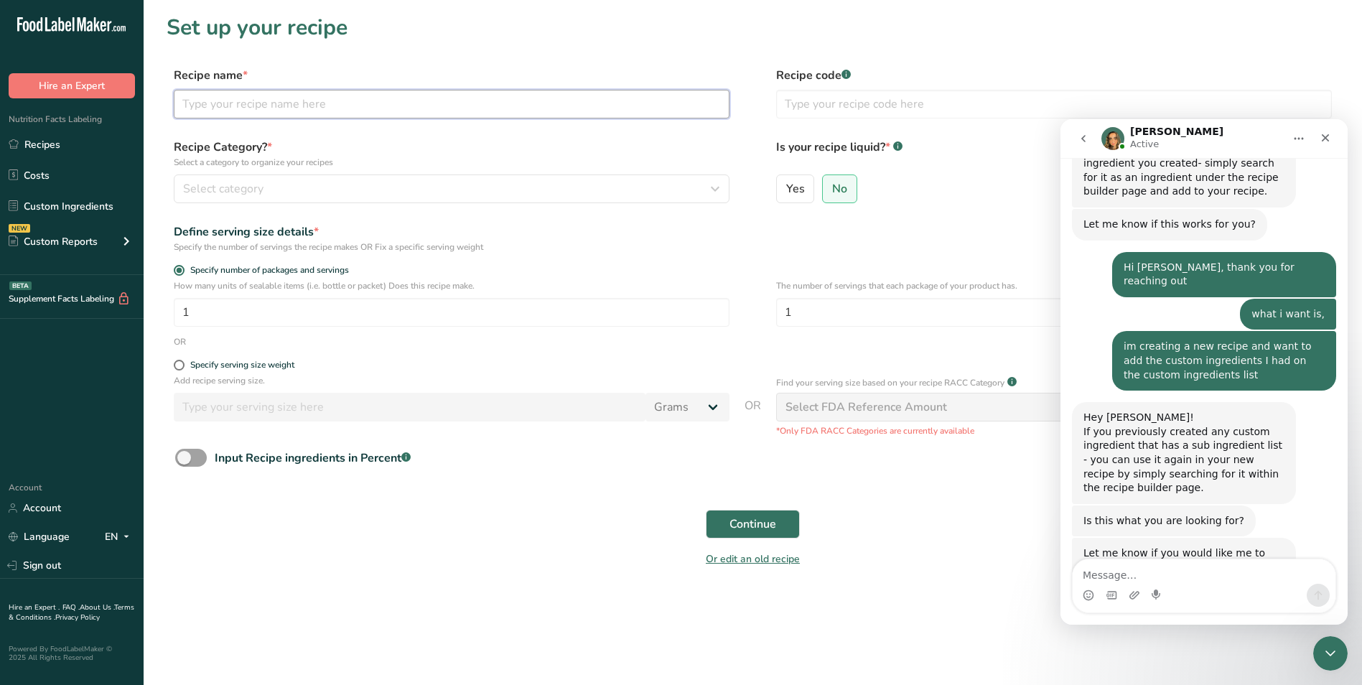
click at [245, 103] on input "text" at bounding box center [452, 104] width 556 height 29
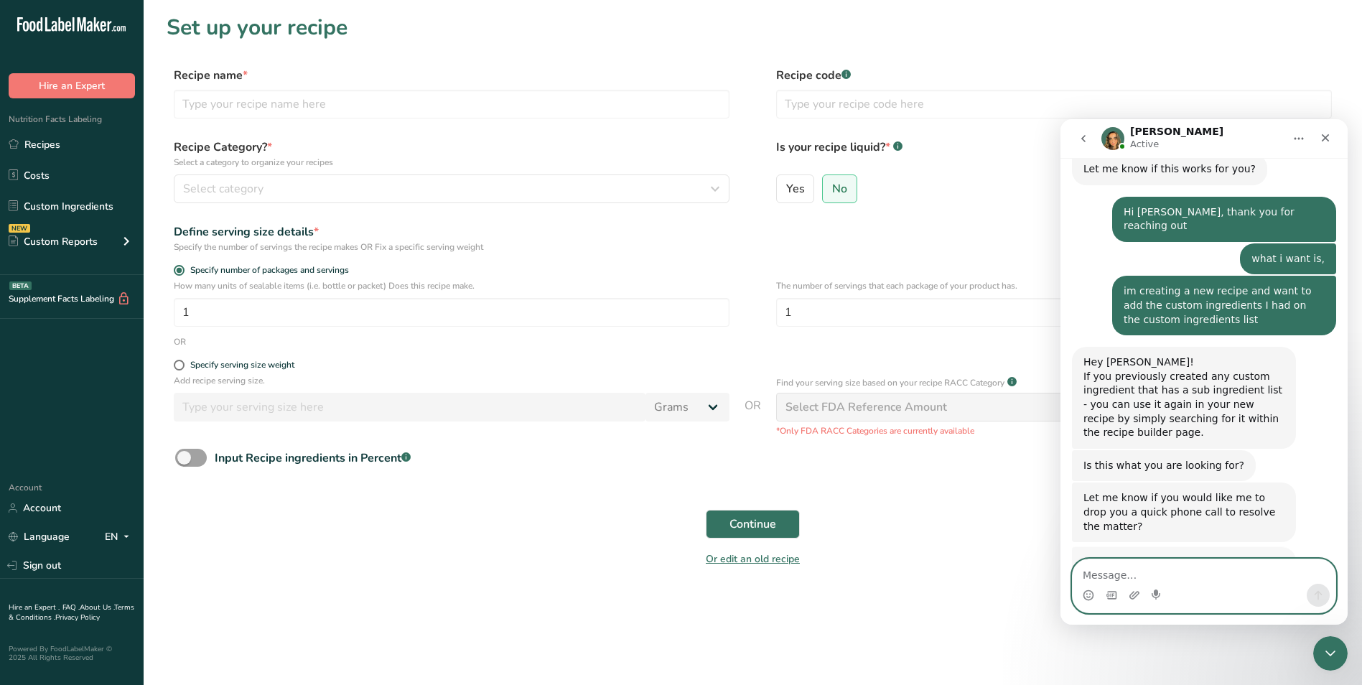
click at [1107, 571] on textarea "Message…" at bounding box center [1203, 571] width 263 height 24
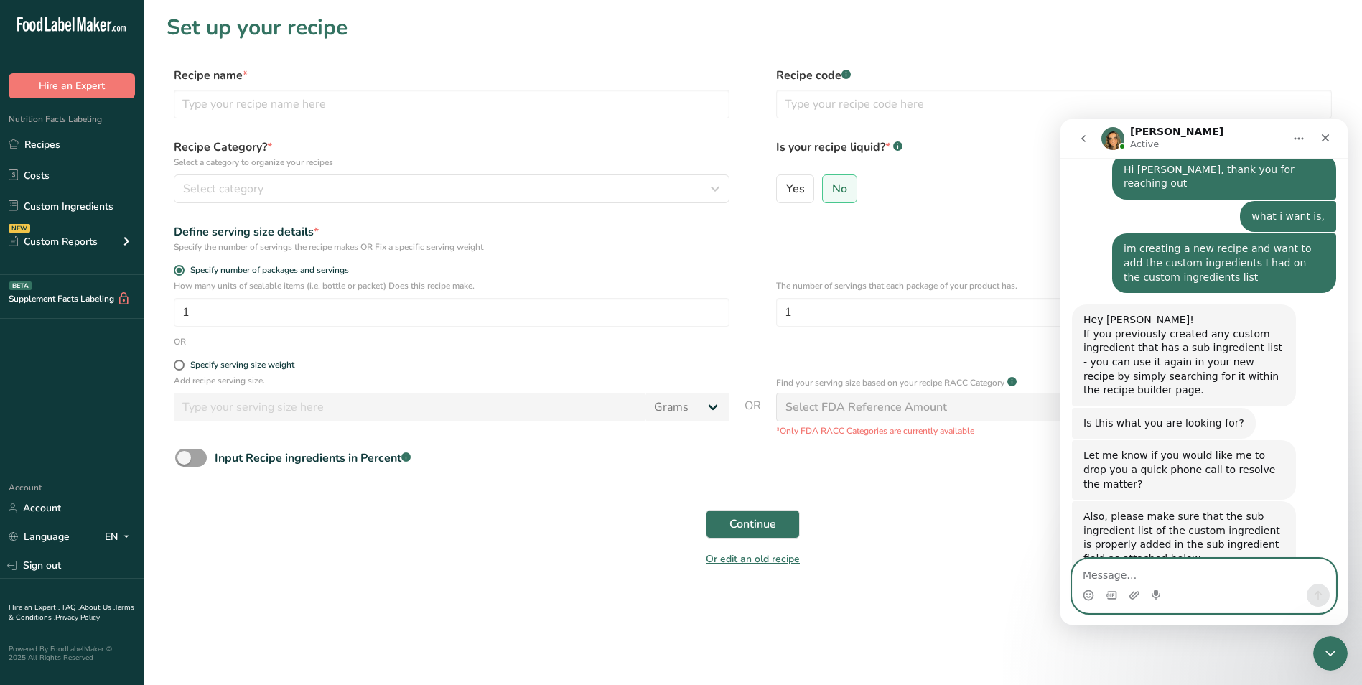
scroll to position [670, 0]
type textarea "i will try that. :)"
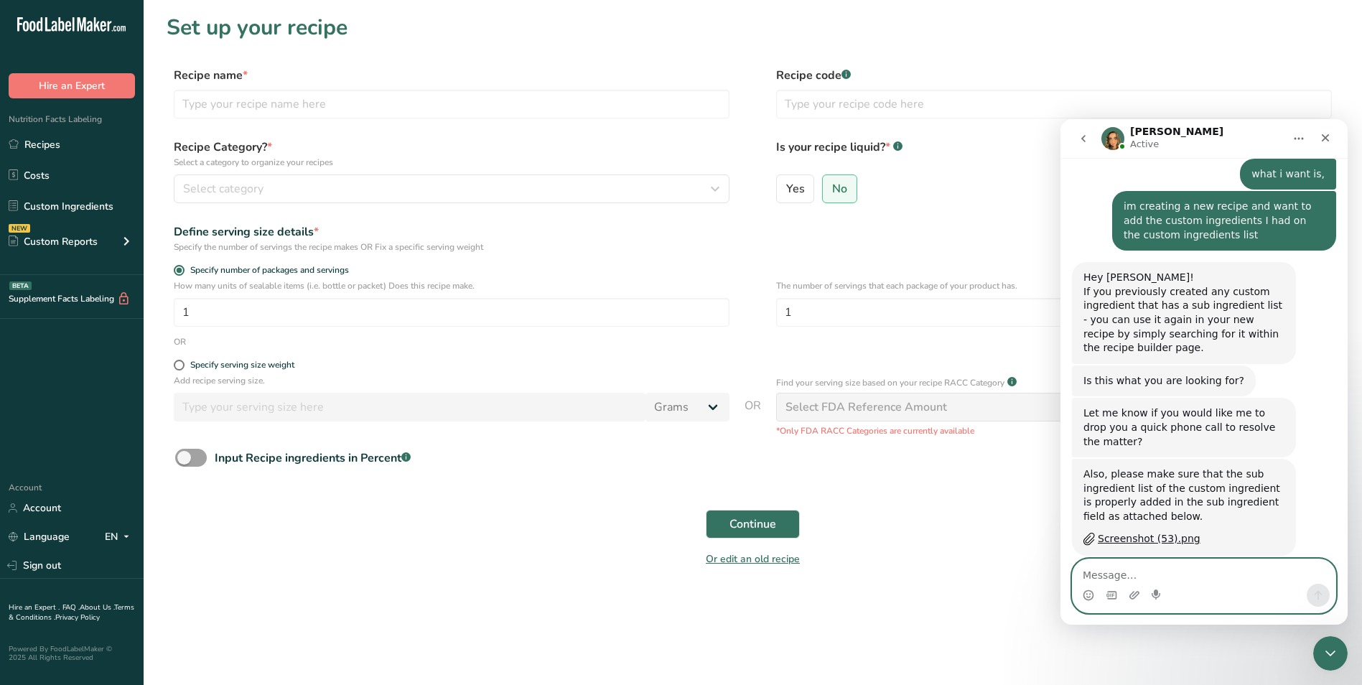
scroll to position [712, 0]
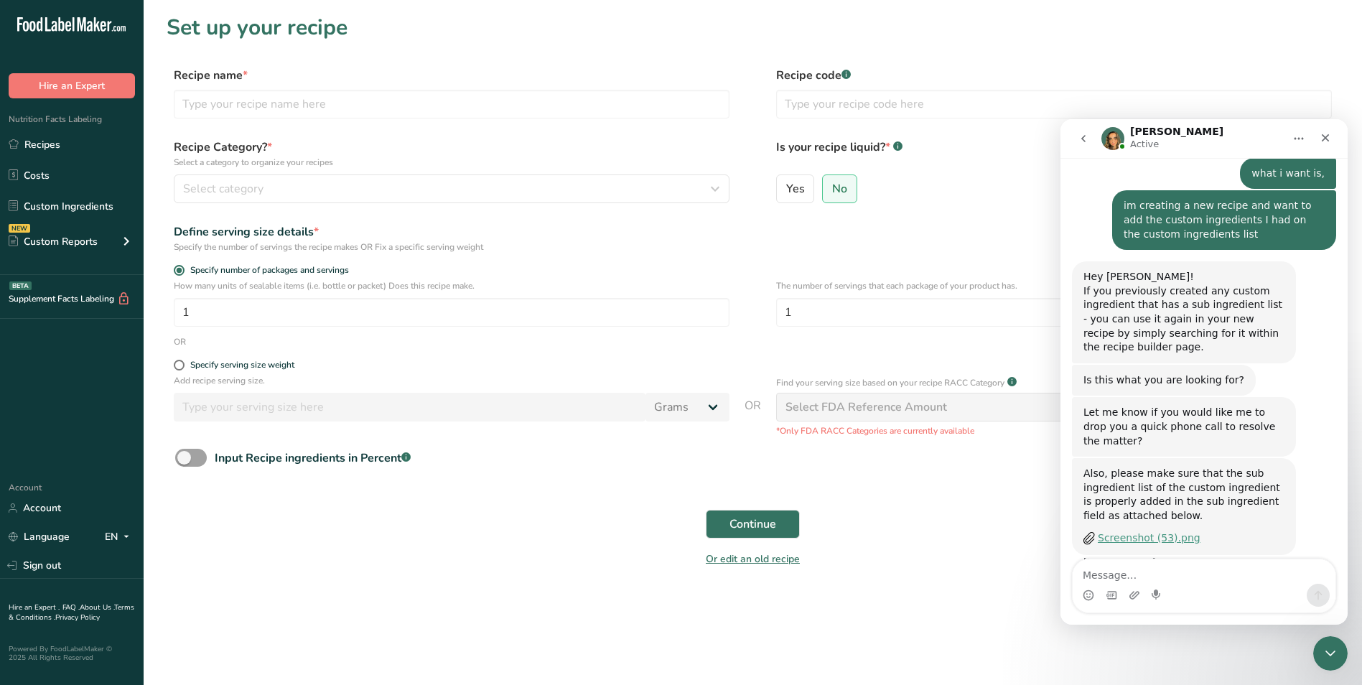
click at [1165, 530] on div "Screenshot (53).png" at bounding box center [1148, 537] width 103 height 15
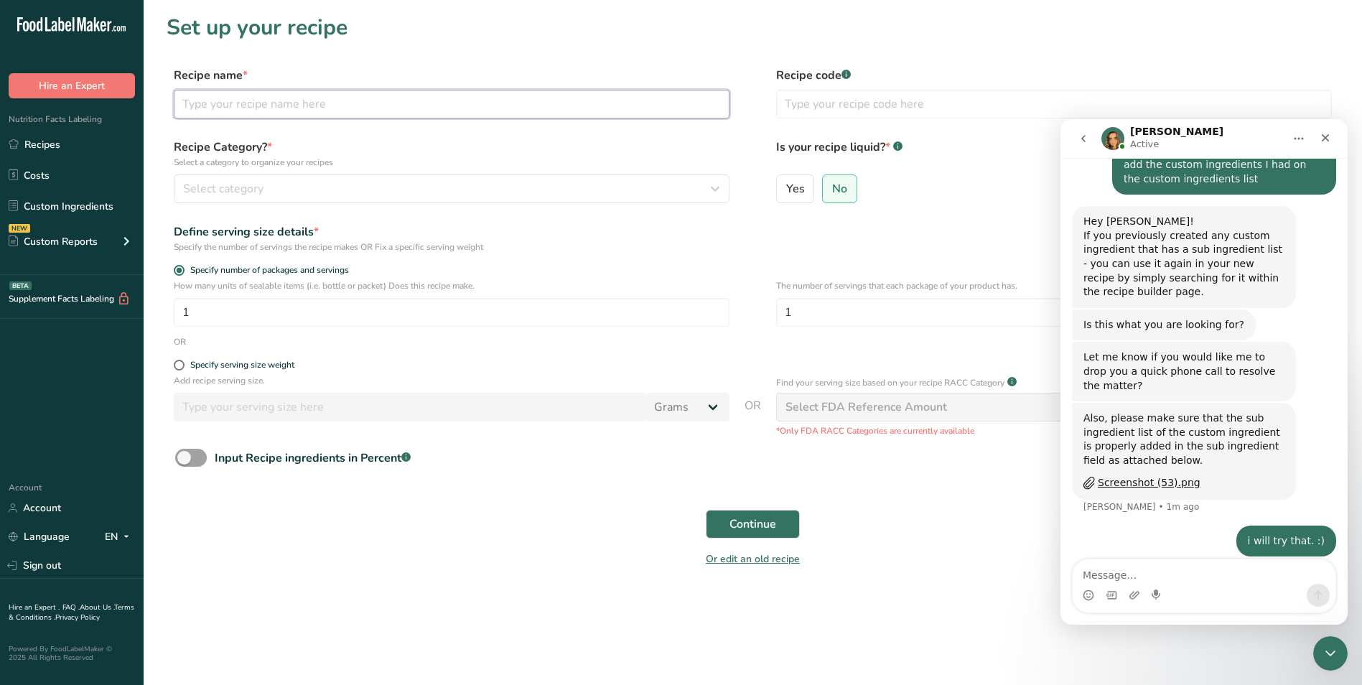
click at [250, 104] on input "text" at bounding box center [452, 104] width 556 height 29
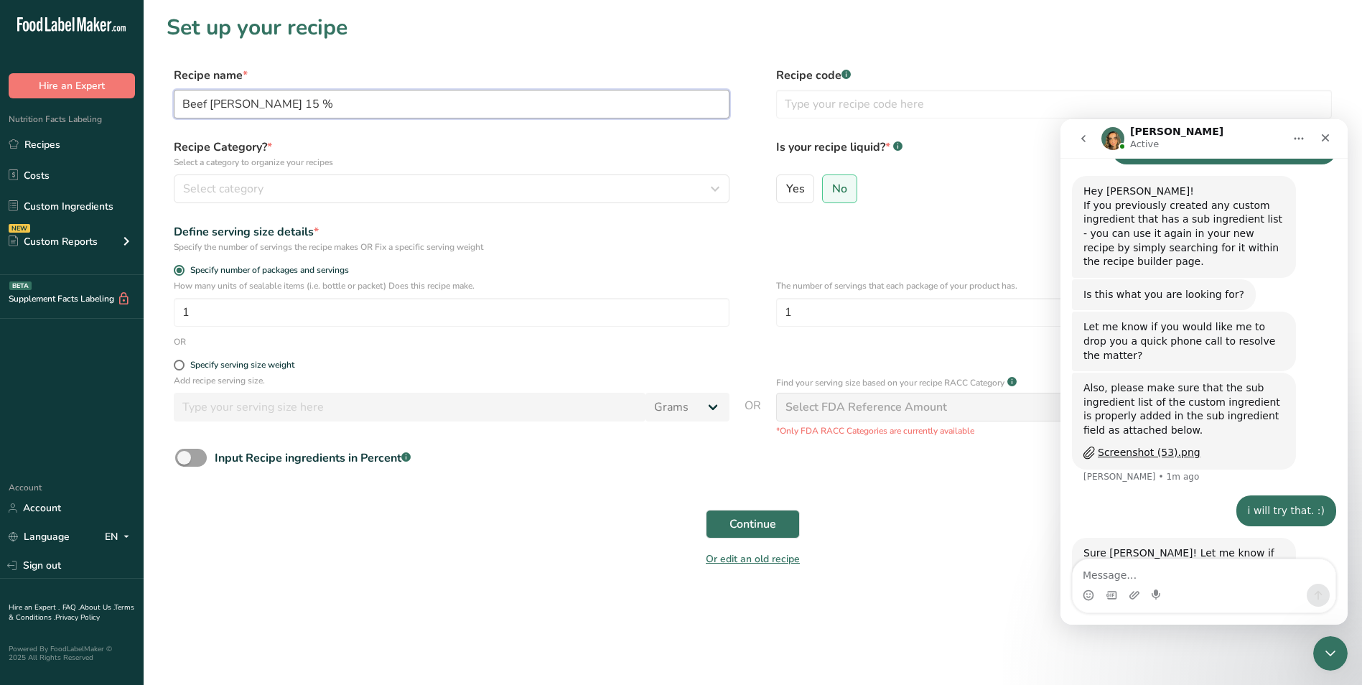
type input "Beef [PERSON_NAME] 15 %"
click at [1099, 572] on textarea "Message…" at bounding box center [1203, 571] width 263 height 24
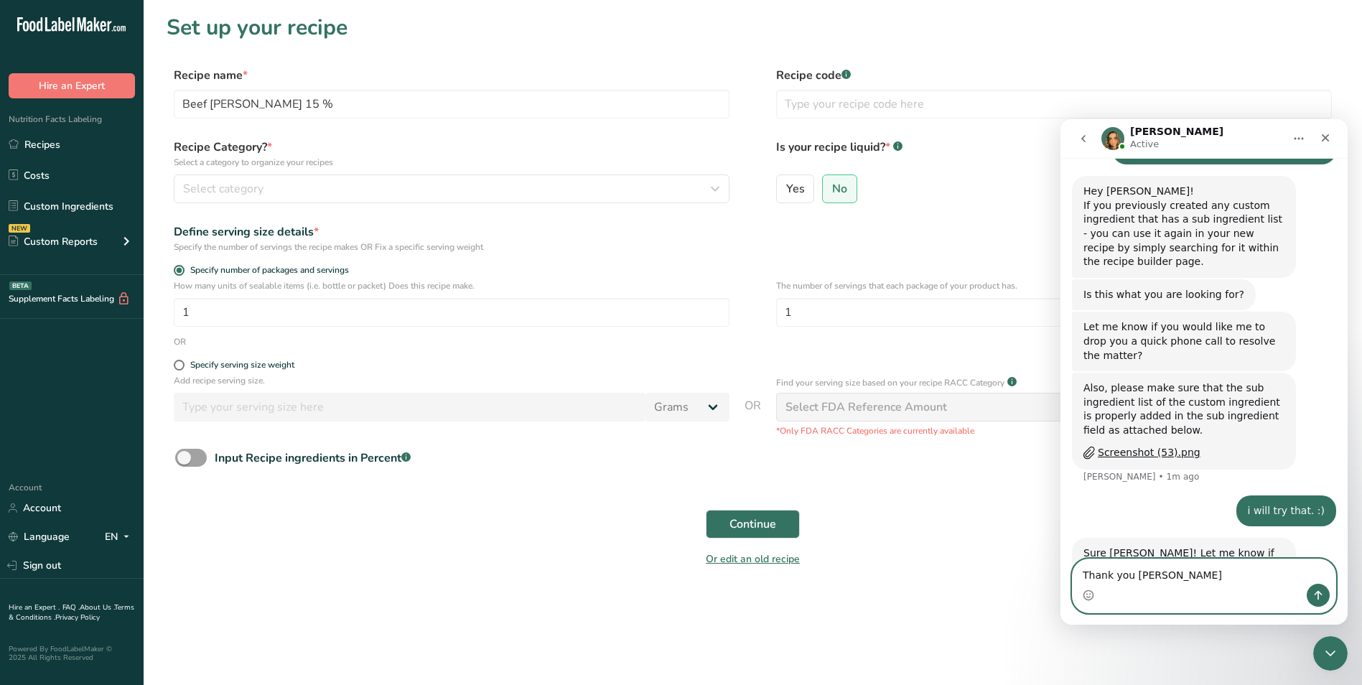
type textarea "Thank you [PERSON_NAME]."
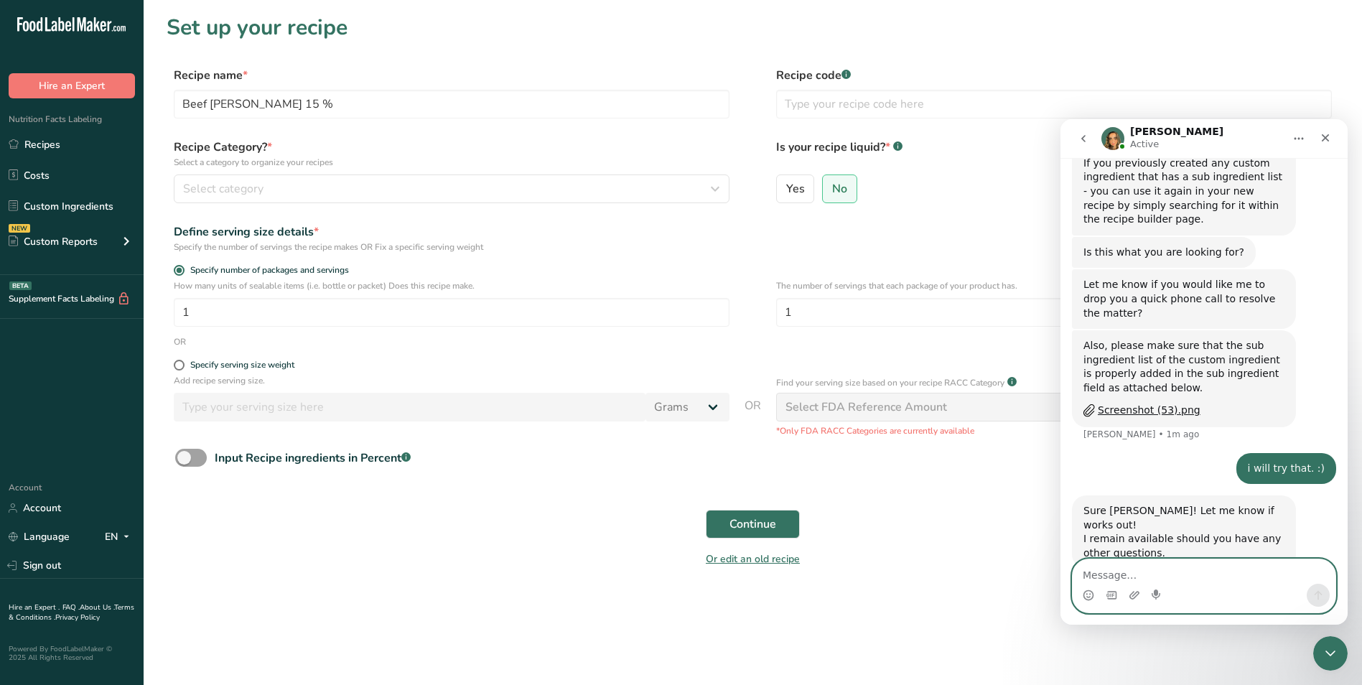
scroll to position [841, 0]
click at [1301, 140] on icon "Home" at bounding box center [1298, 138] width 11 height 11
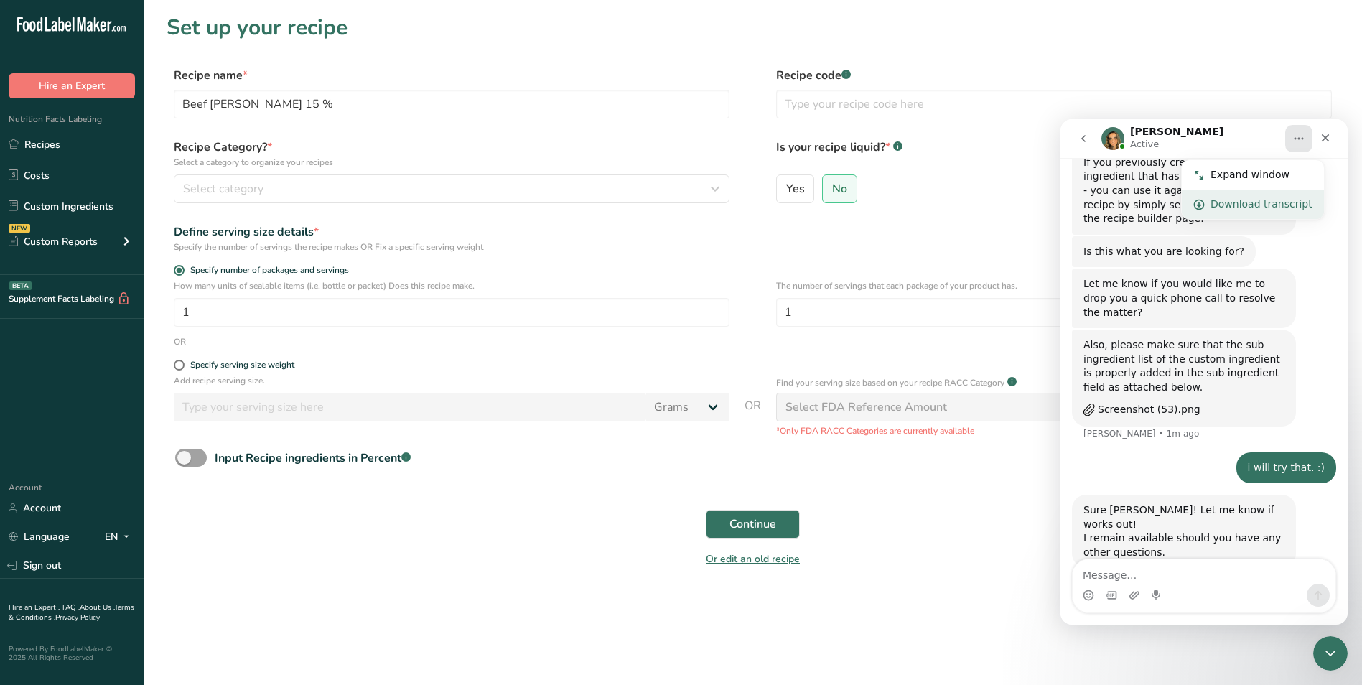
scroll to position [896, 0]
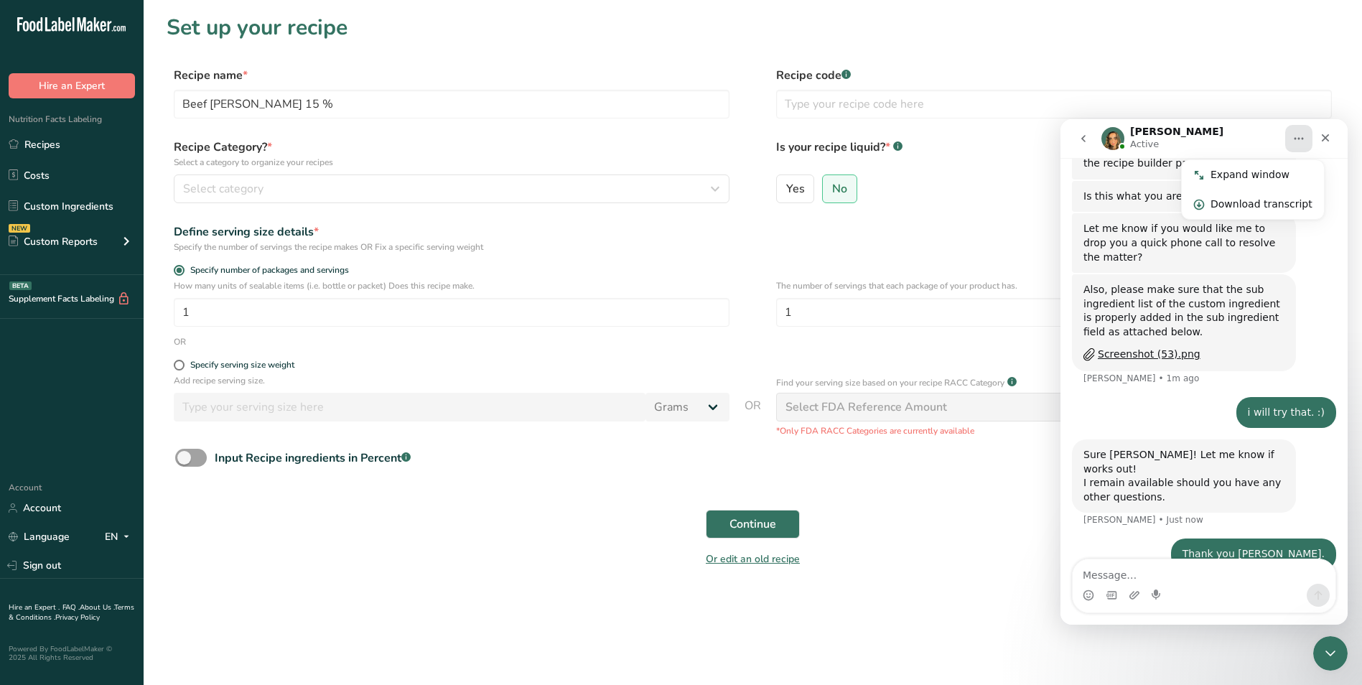
click at [923, 609] on main "Set up your recipe Recipe name * Beef [PERSON_NAME] 15 % Recipe code .a-a{fill:…" at bounding box center [681, 342] width 1362 height 685
click at [1329, 136] on icon "Close" at bounding box center [1324, 137] width 11 height 11
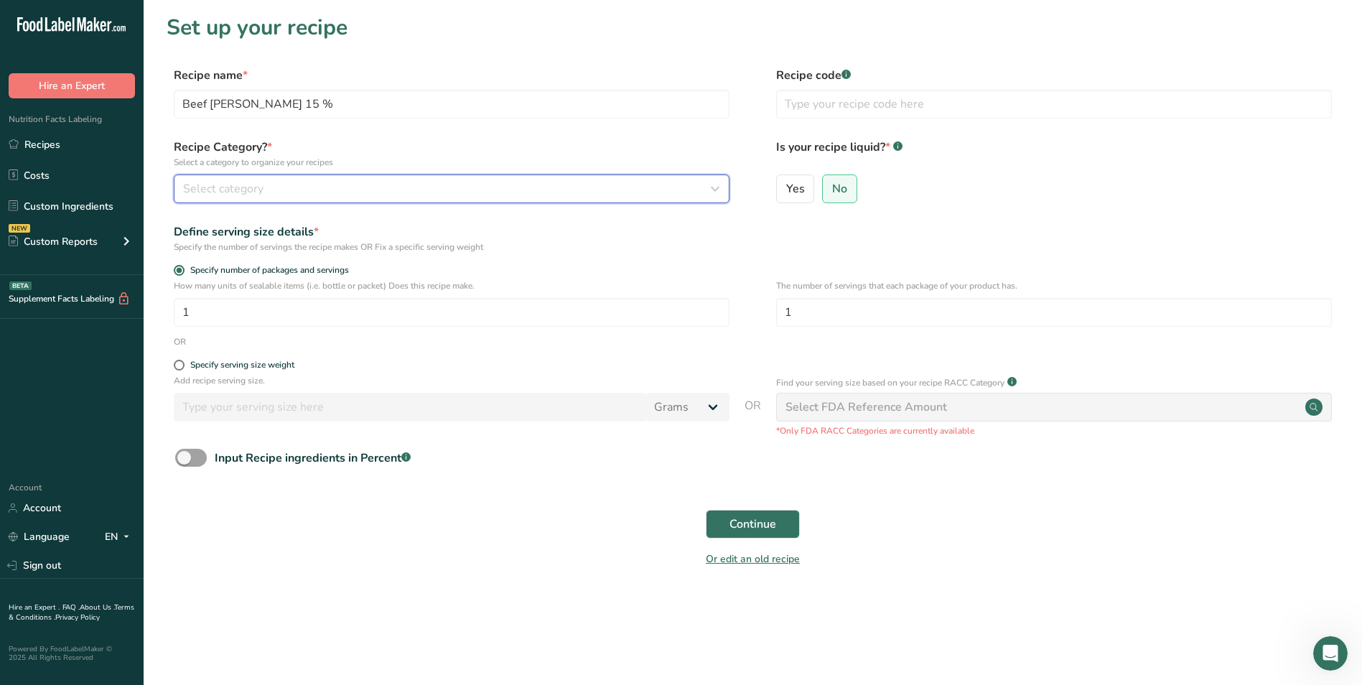
click at [228, 187] on span "Select category" at bounding box center [223, 188] width 80 height 17
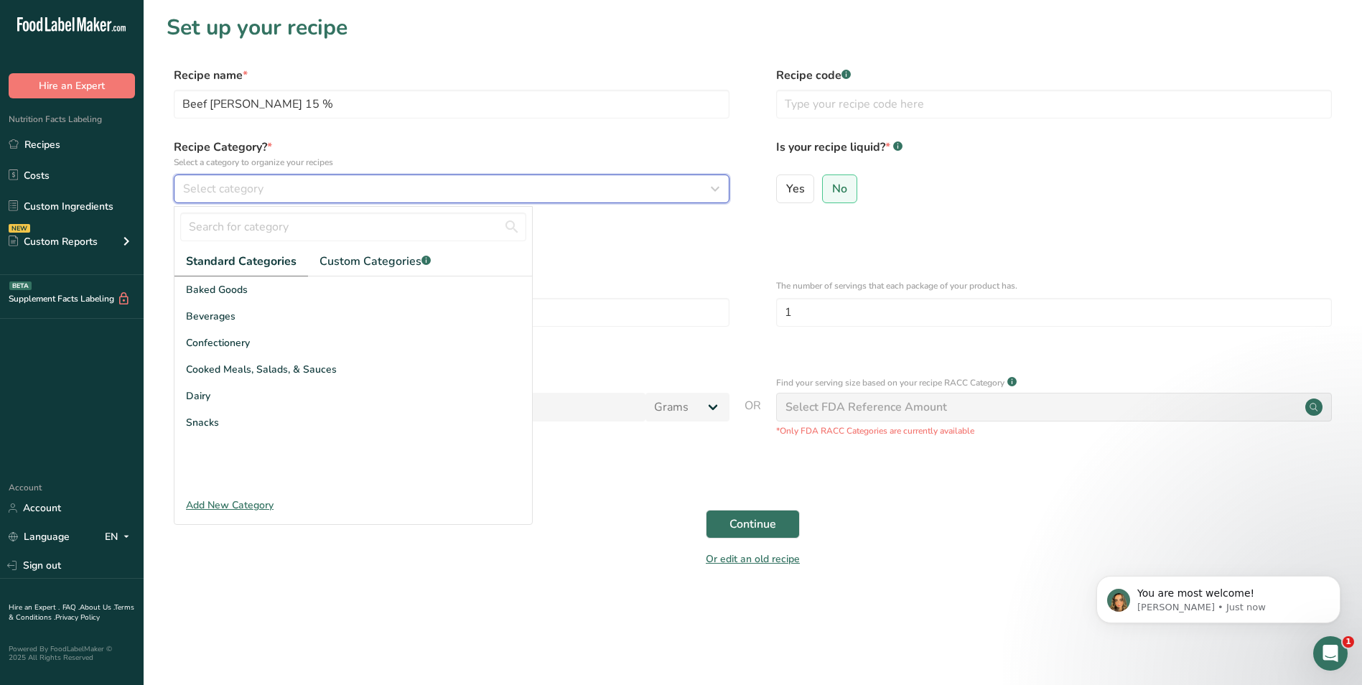
scroll to position [883, 0]
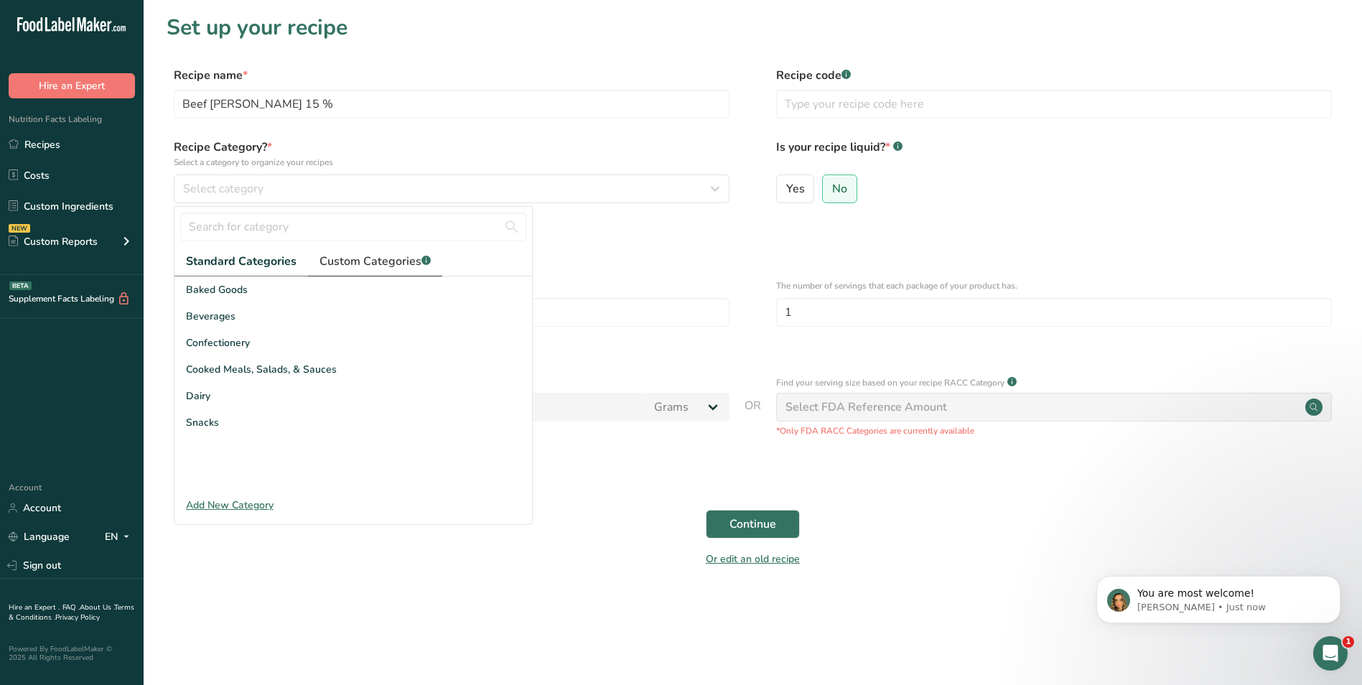
click at [383, 258] on span "Custom Categories .a-a{fill:#347362;}.b-a{fill:#fff;}" at bounding box center [374, 261] width 111 height 17
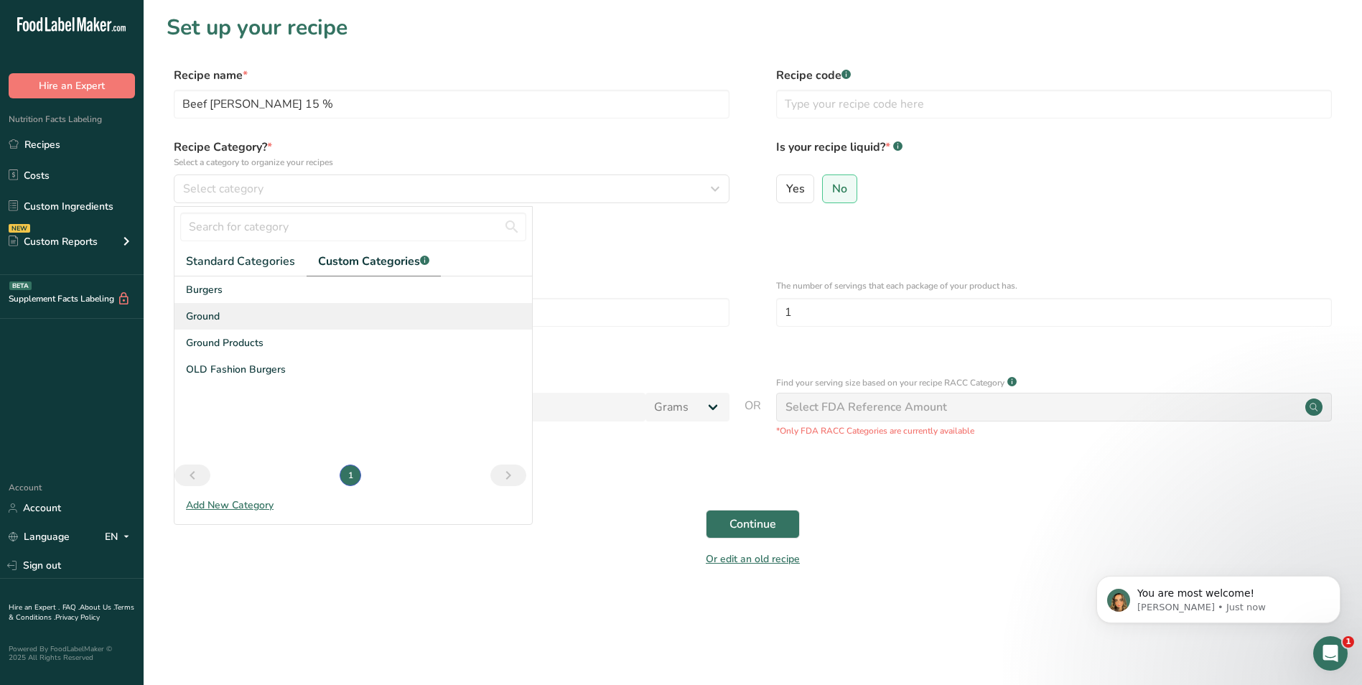
click at [227, 319] on div "Ground" at bounding box center [352, 316] width 357 height 27
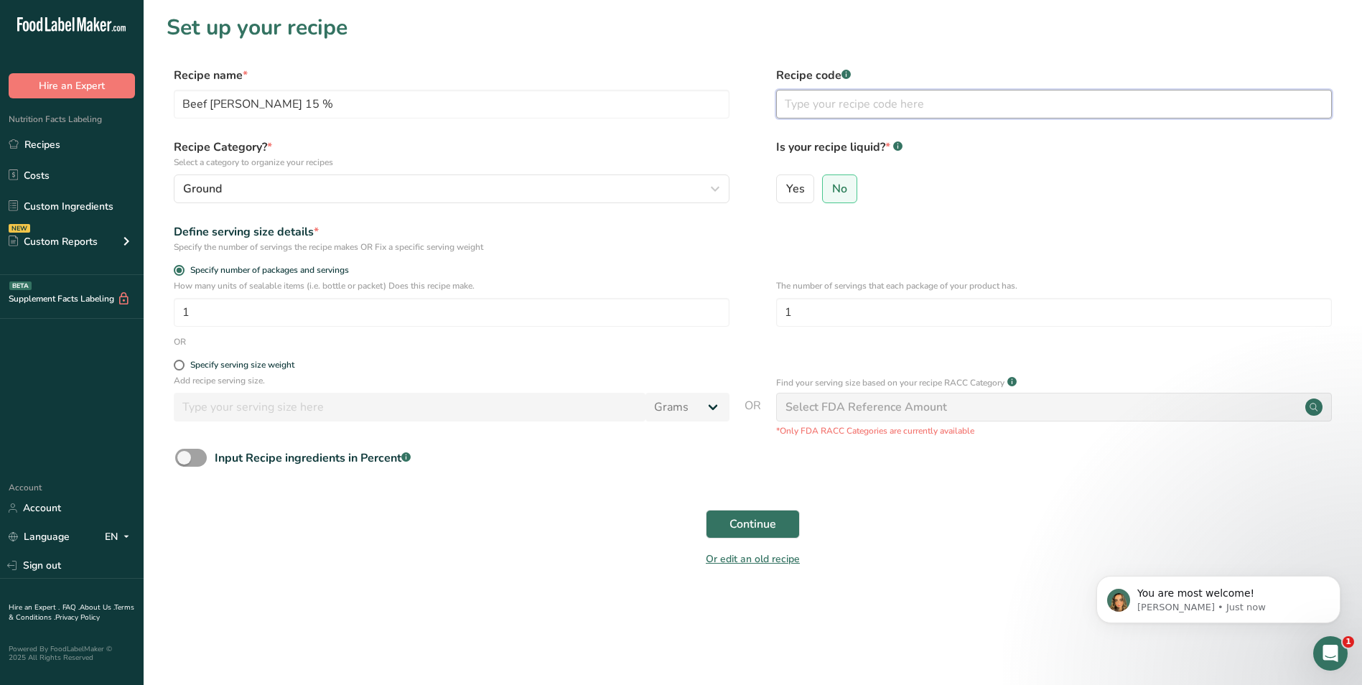
click at [812, 105] on input "text" at bounding box center [1054, 104] width 556 height 29
click at [805, 100] on input "text" at bounding box center [1054, 104] width 556 height 29
type input "1113"
click at [182, 362] on span at bounding box center [179, 365] width 11 height 11
click at [182, 362] on input "Specify serving size weight" at bounding box center [178, 364] width 9 height 9
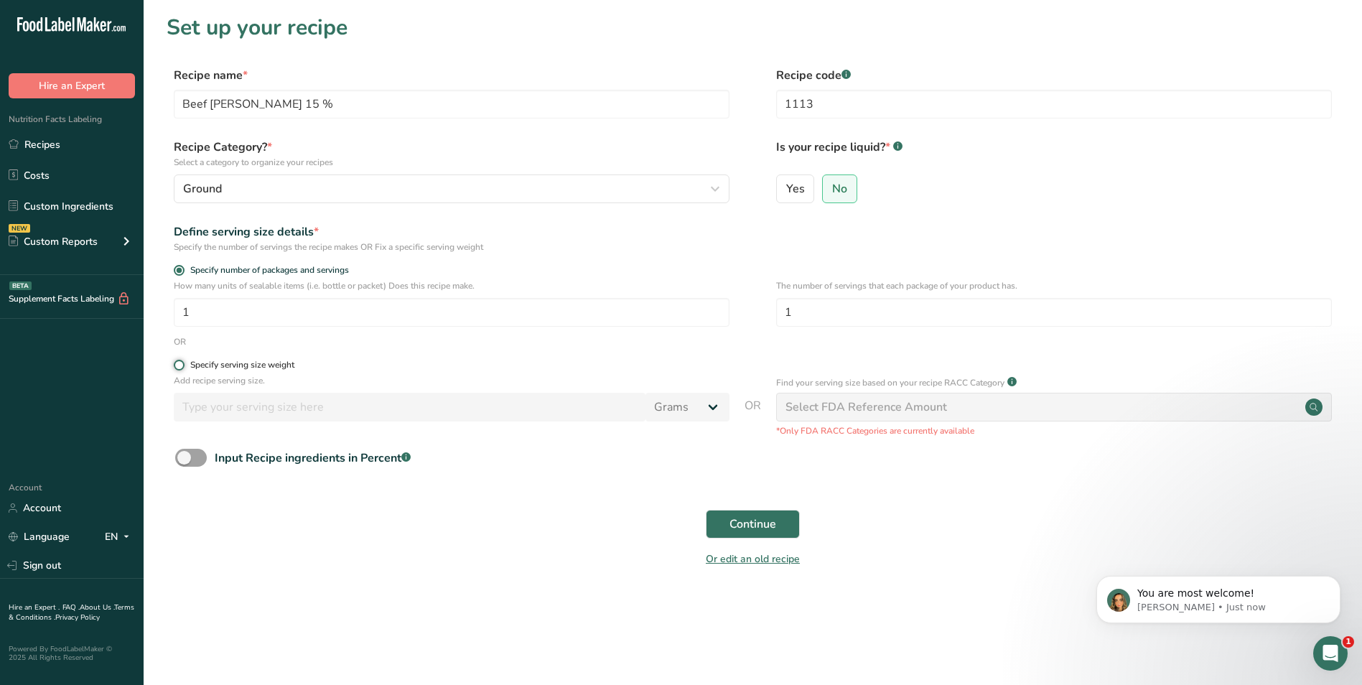
radio input "true"
radio input "false"
click at [201, 406] on input "number" at bounding box center [410, 407] width 472 height 29
type input "100"
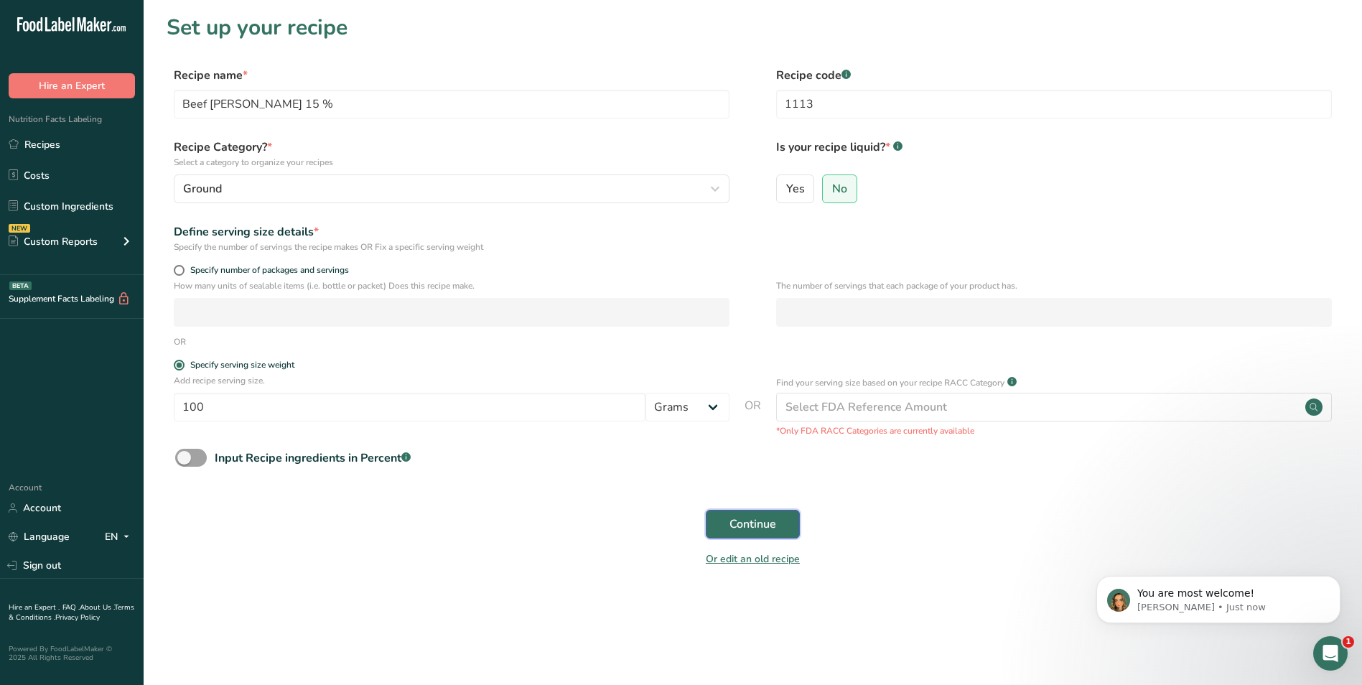
click at [783, 516] on button "Continue" at bounding box center [753, 524] width 94 height 29
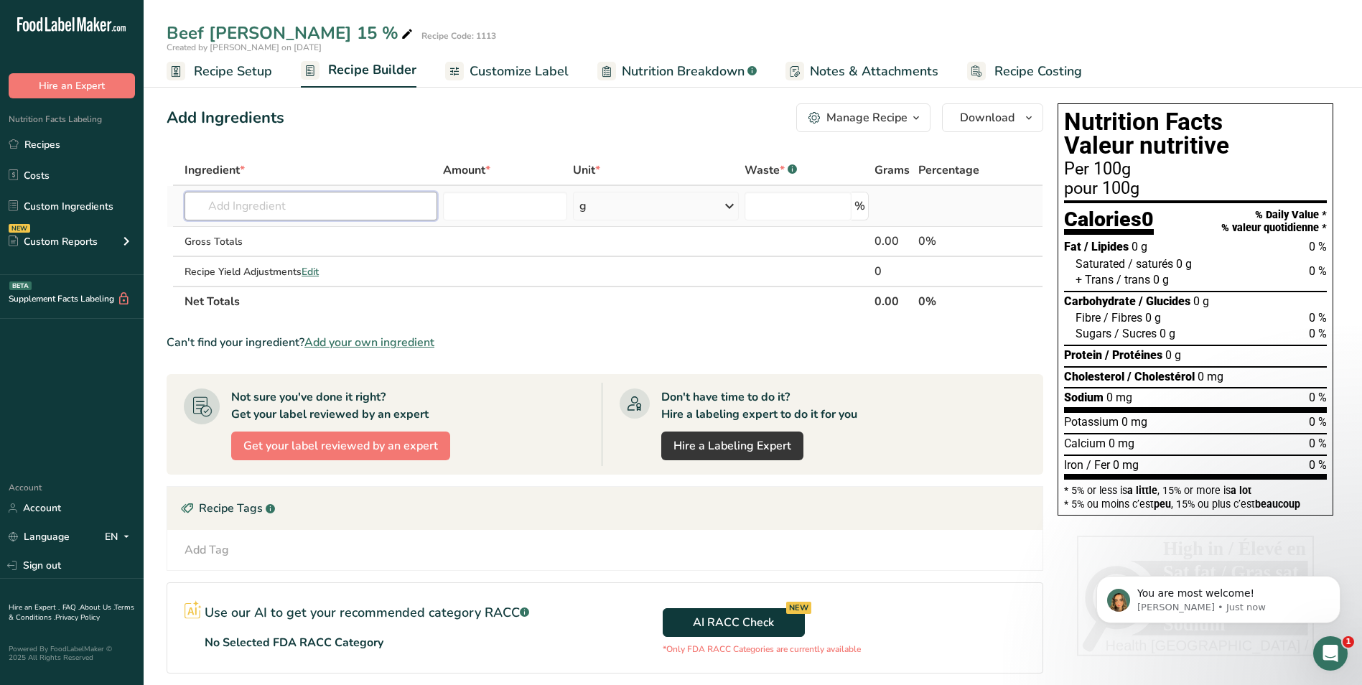
click at [251, 210] on input "text" at bounding box center [310, 206] width 253 height 29
click at [415, 340] on span "Add your own ingredient" at bounding box center [369, 342] width 130 height 17
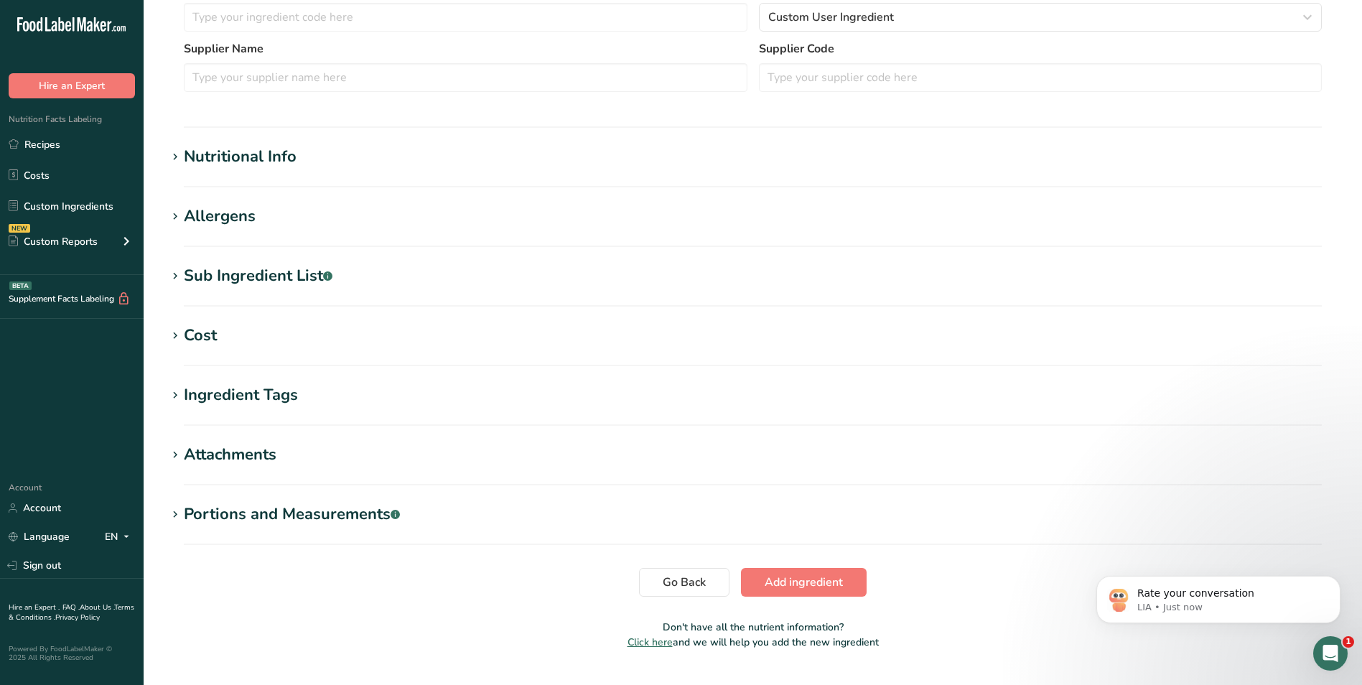
scroll to position [427, 0]
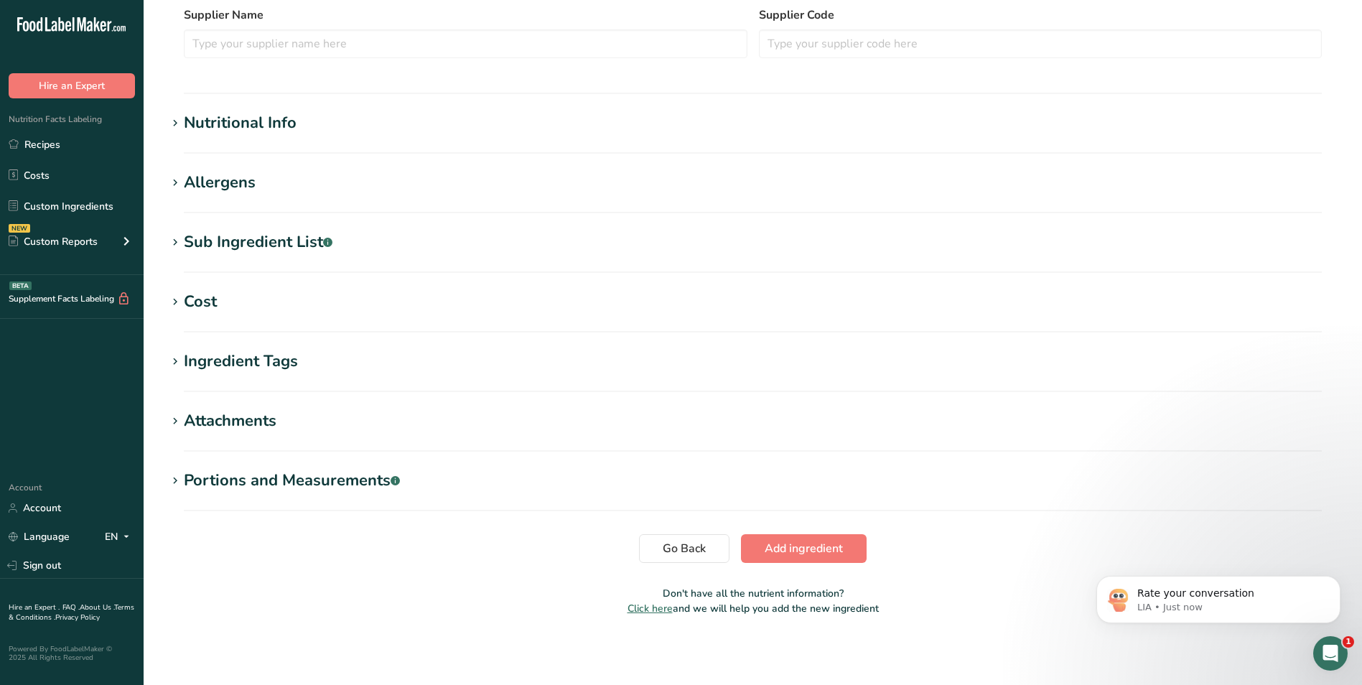
click at [291, 239] on div "Sub Ingredient List .a-a{fill:#347362;}.b-a{fill:#fff;}" at bounding box center [258, 242] width 149 height 24
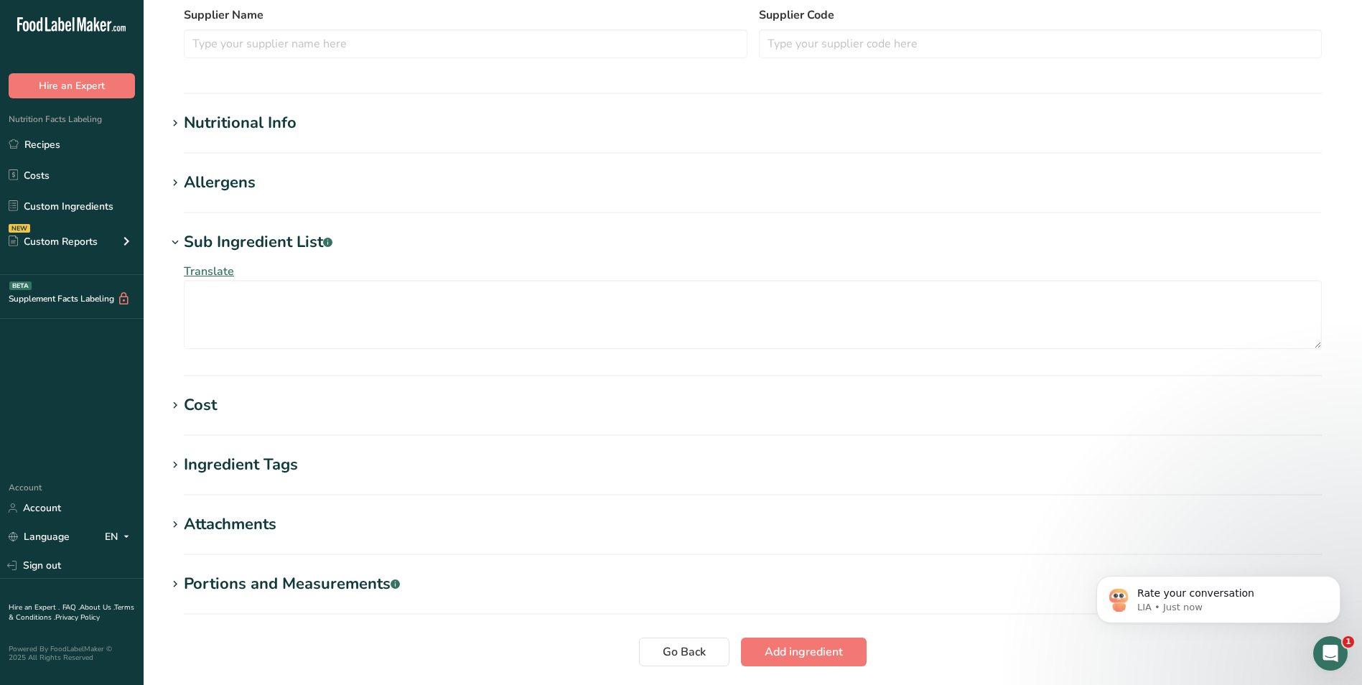
click at [212, 272] on span "Translate" at bounding box center [209, 271] width 50 height 16
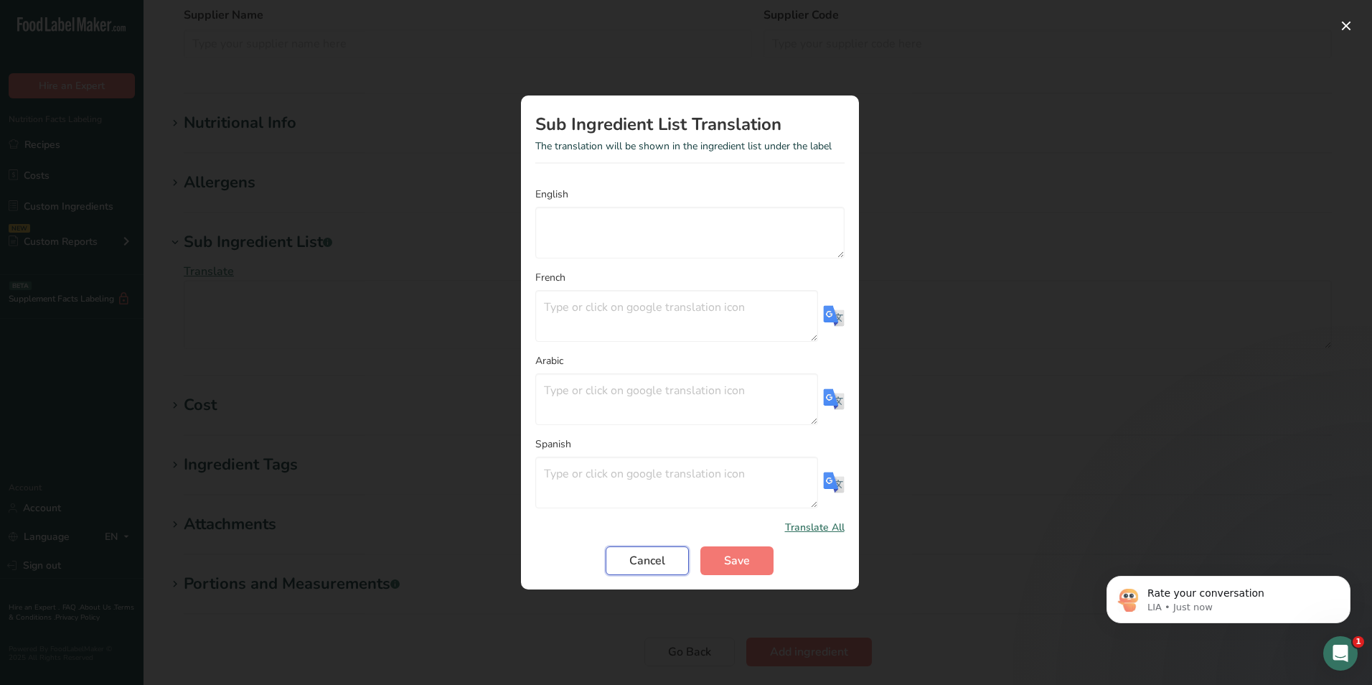
click at [656, 564] on span "Cancel" at bounding box center [647, 560] width 36 height 17
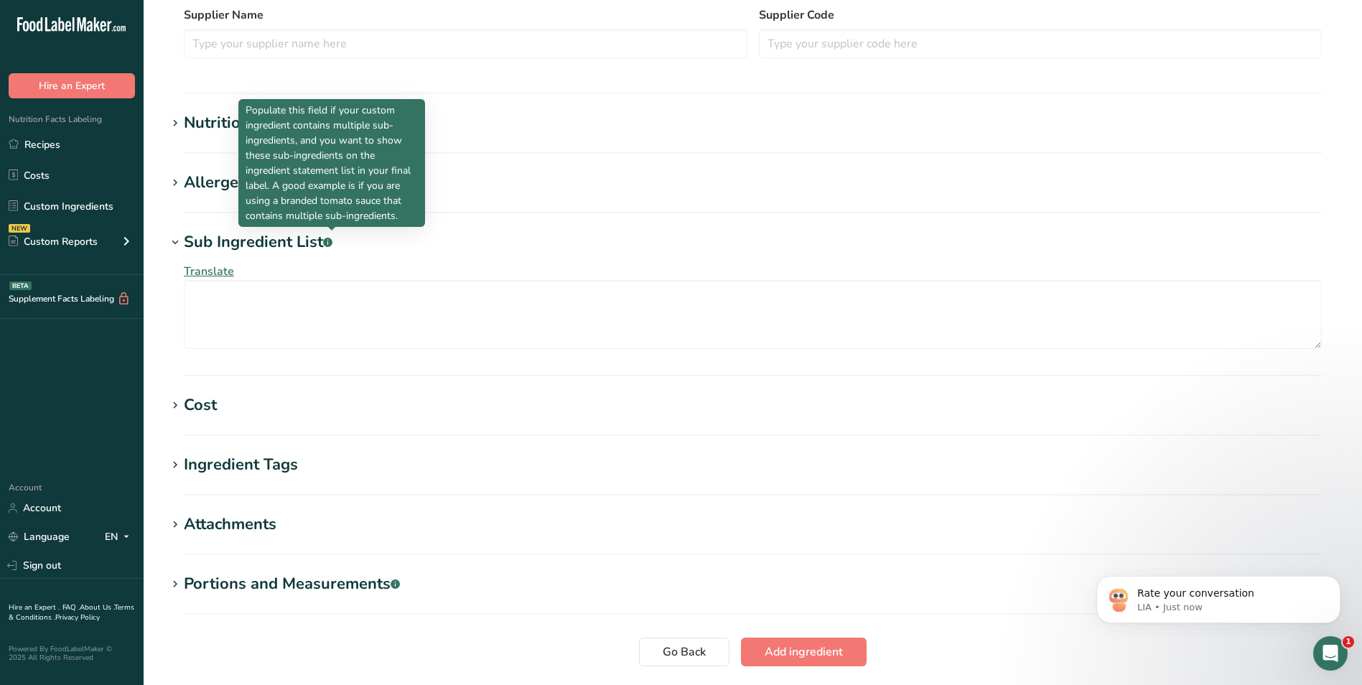
click at [331, 240] on rect at bounding box center [327, 242] width 9 height 9
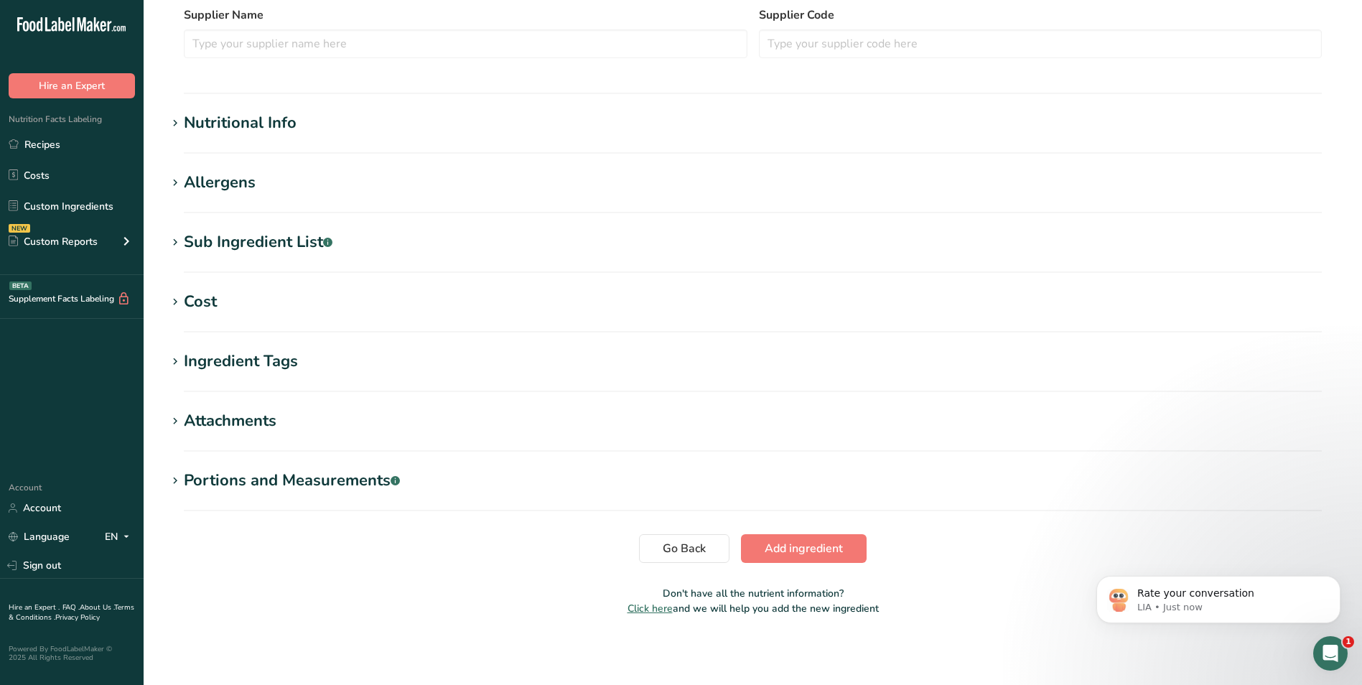
click at [331, 240] on rect at bounding box center [327, 242] width 9 height 9
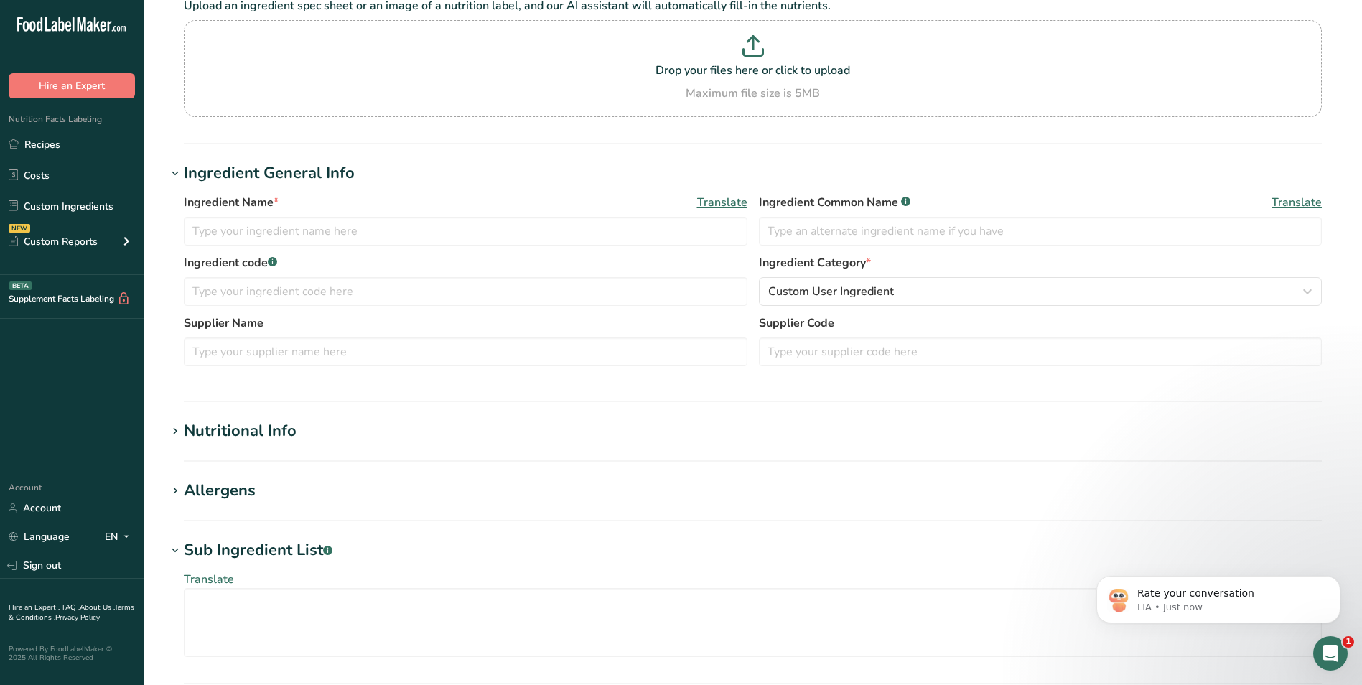
scroll to position [144, 0]
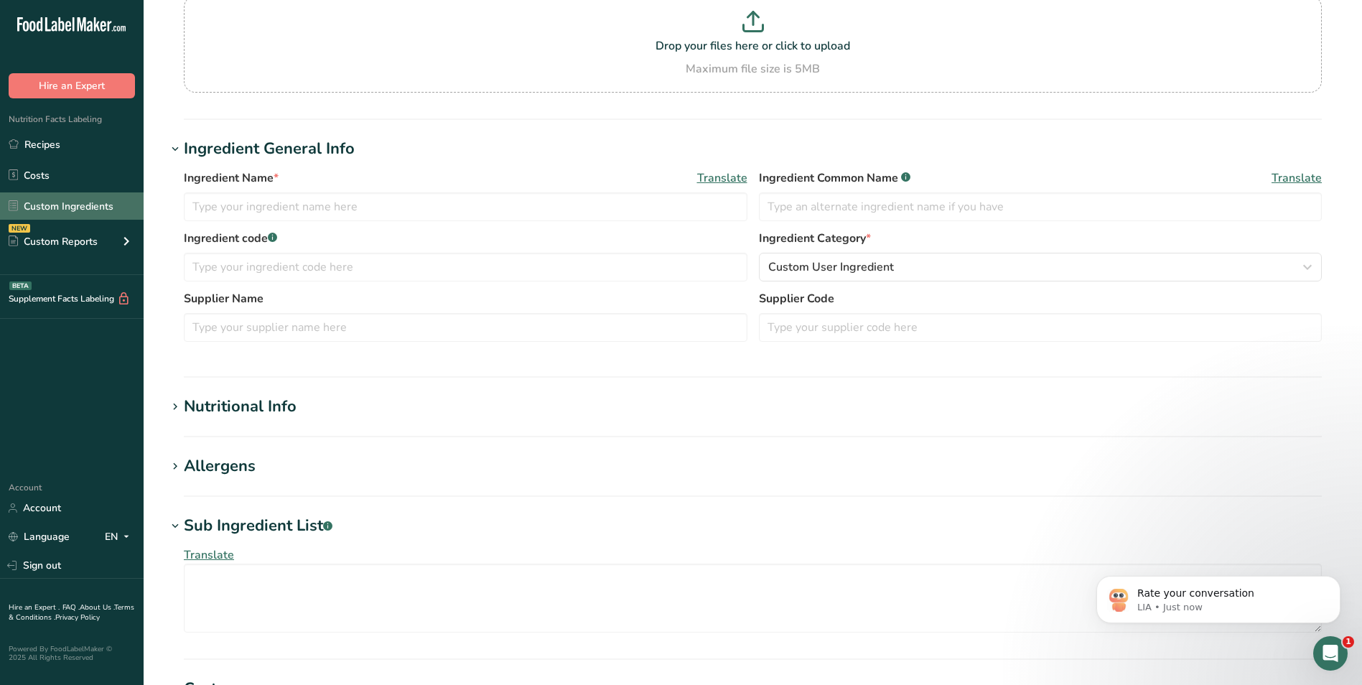
click at [100, 202] on link "Custom Ingredients" at bounding box center [72, 205] width 144 height 27
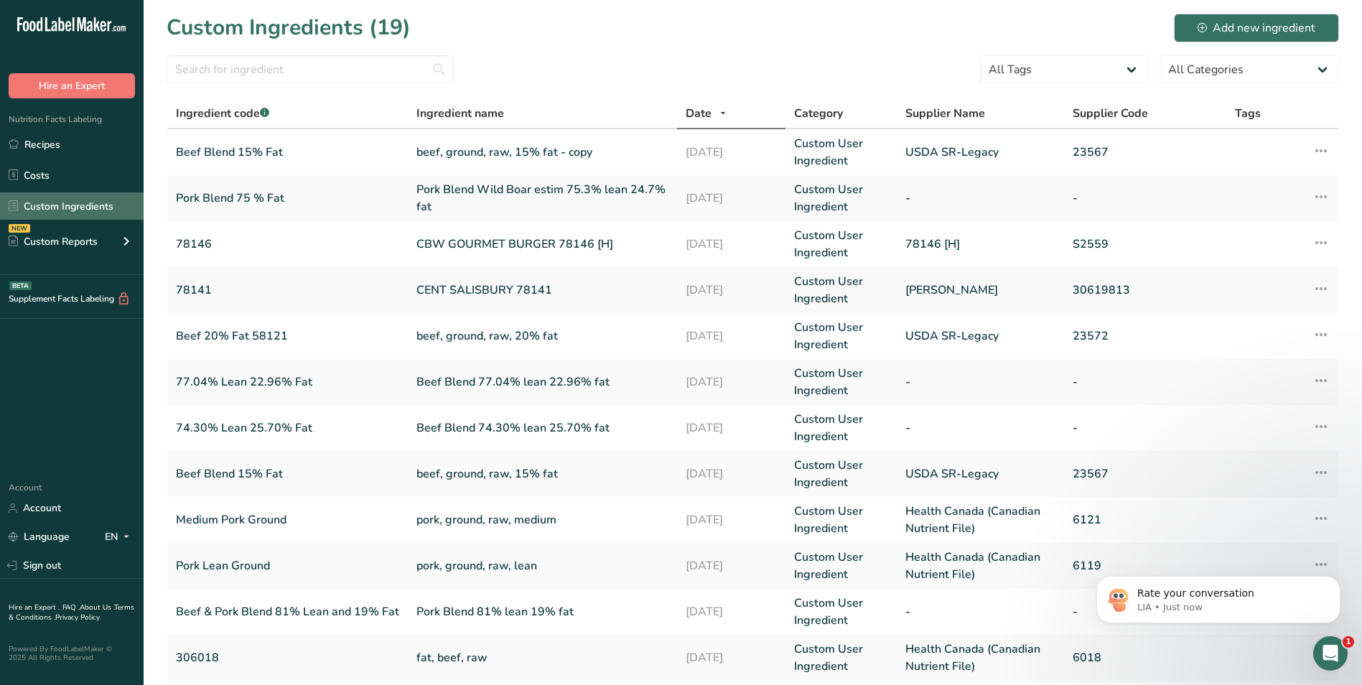
click at [113, 202] on link "Custom Ingredients" at bounding box center [72, 205] width 144 height 27
click at [93, 203] on link "Custom Ingredients" at bounding box center [72, 205] width 144 height 27
click at [77, 149] on link "Recipes" at bounding box center [72, 144] width 144 height 27
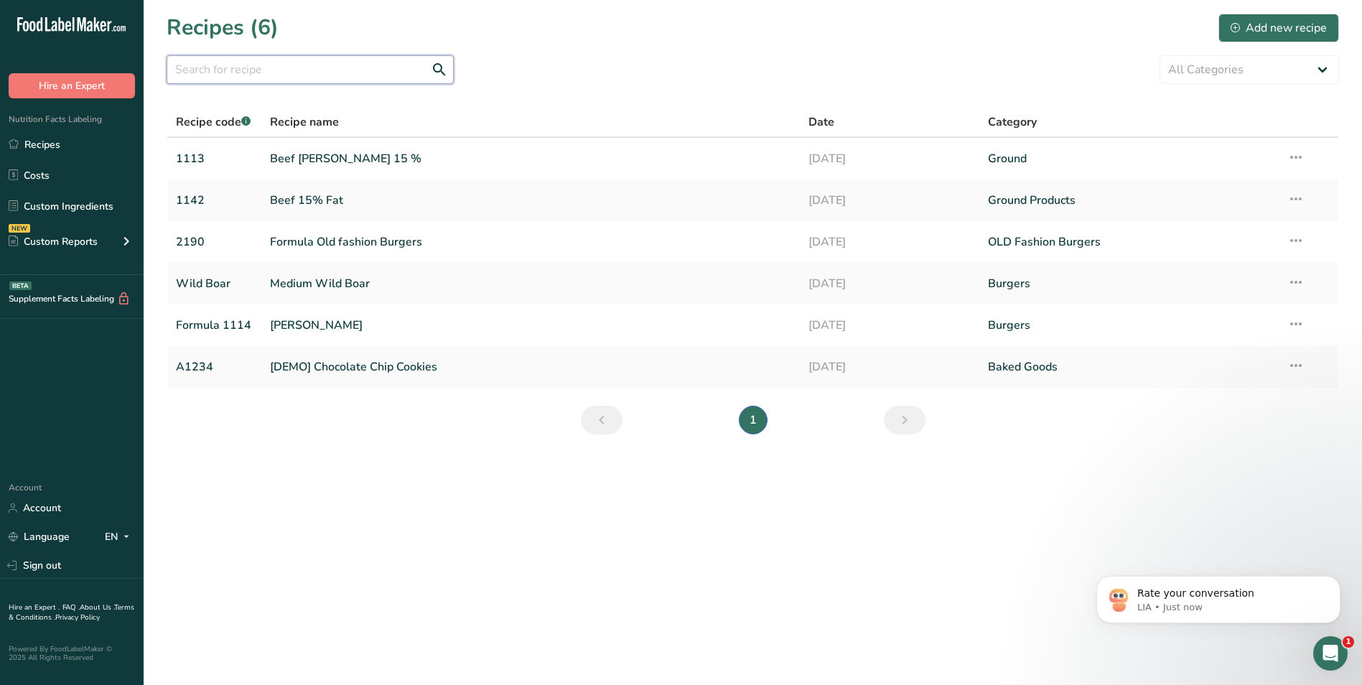
click at [208, 75] on input "text" at bounding box center [310, 69] width 287 height 29
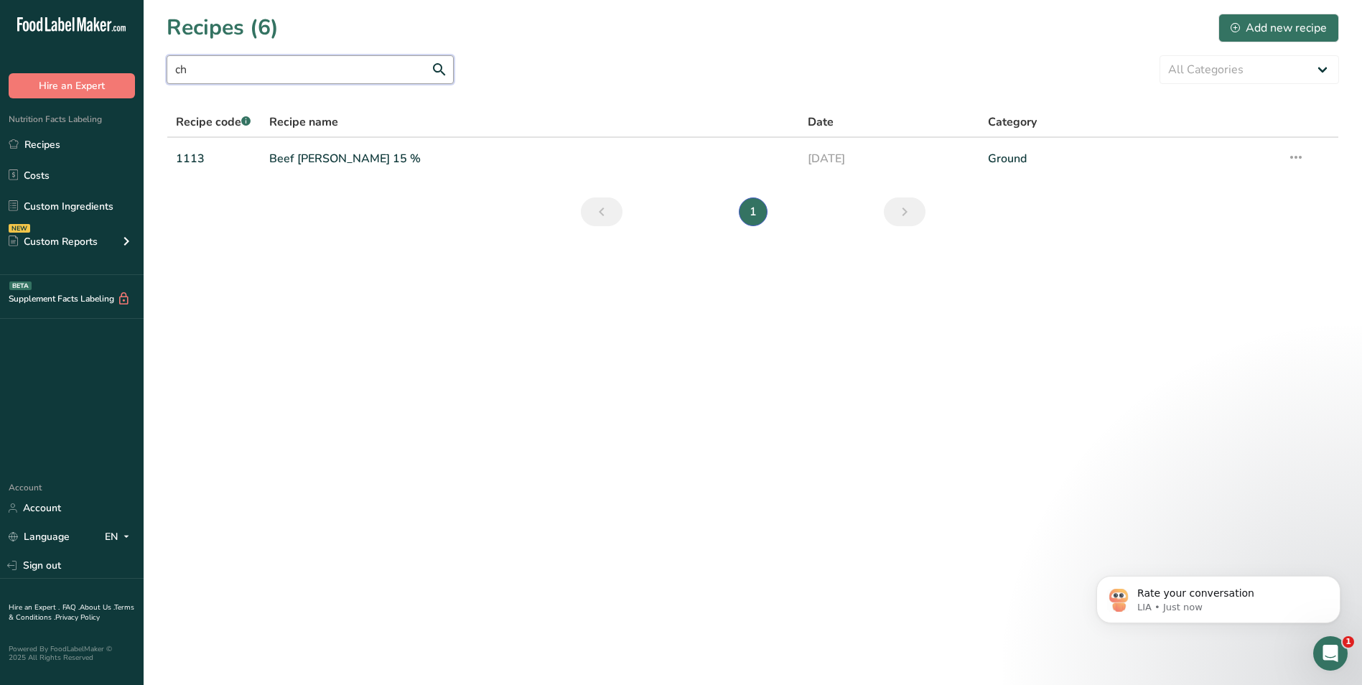
type input "c"
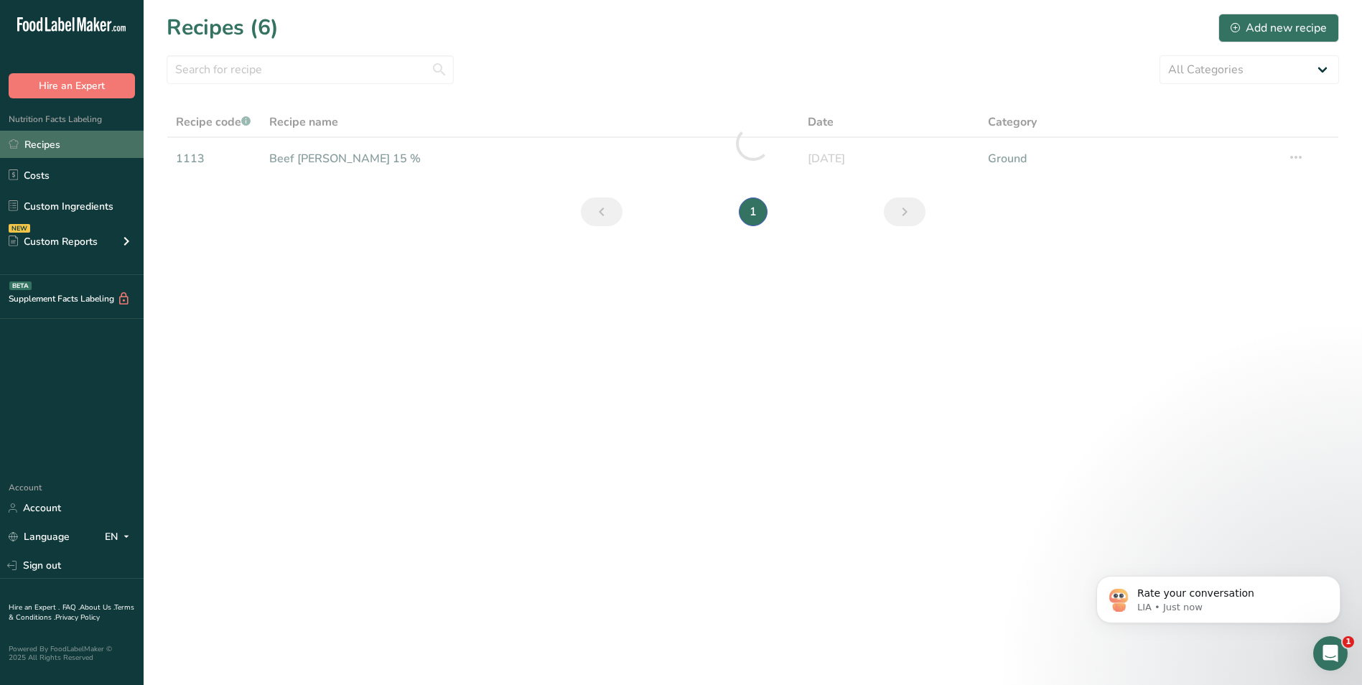
click at [76, 139] on link "Recipes" at bounding box center [72, 144] width 144 height 27
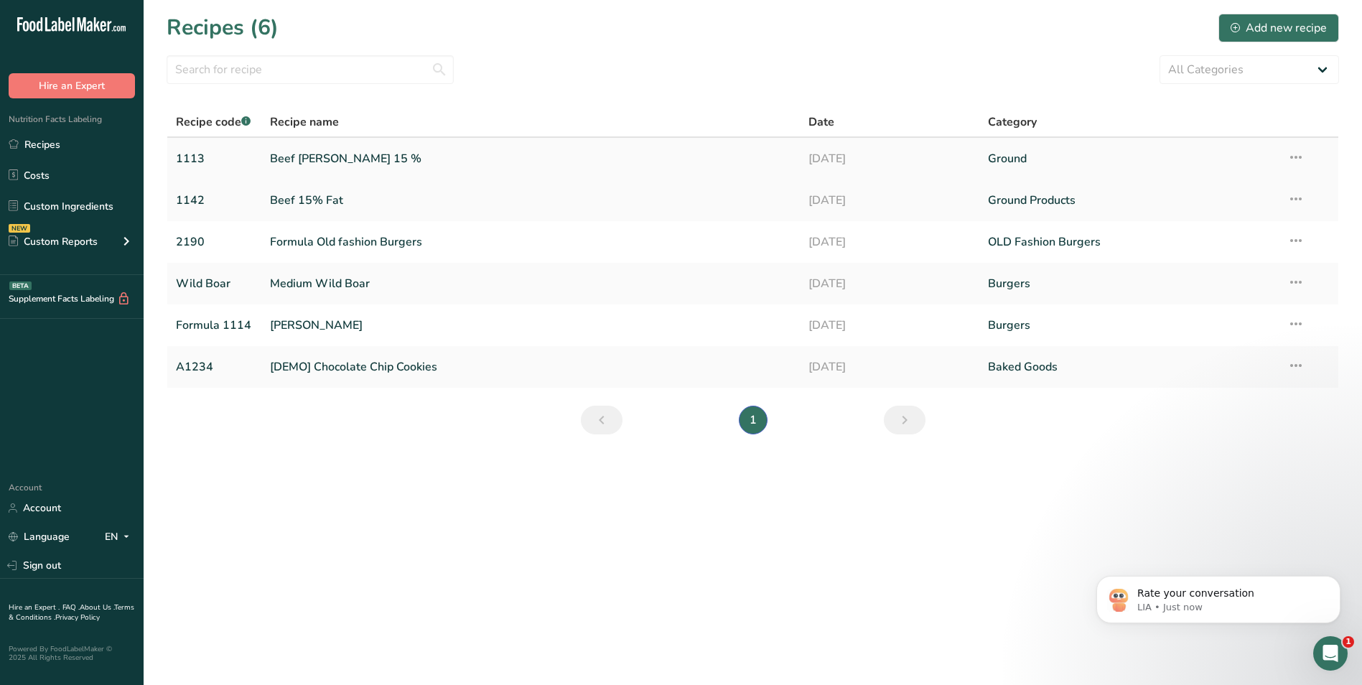
click at [322, 158] on link "Beef [PERSON_NAME] 15 %" at bounding box center [530, 159] width 521 height 30
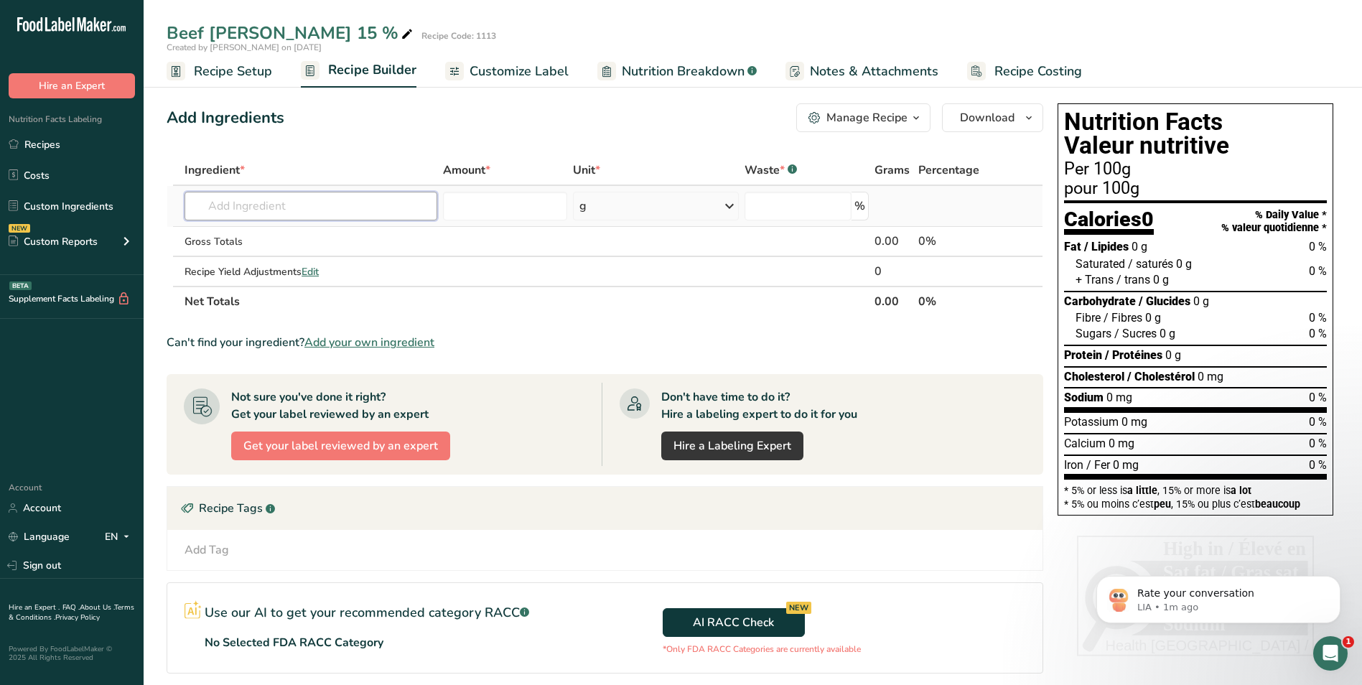
click at [266, 209] on input "text" at bounding box center [310, 206] width 253 height 29
type input "beef [PERSON_NAME] 15"
click at [374, 238] on p "51399 Lean Ground [PERSON_NAME] Beef Blend [PERSON_NAME] 85% lean 15% fat" at bounding box center [402, 235] width 412 height 15
type input "Beef Blend [PERSON_NAME] 85% lean 15% fat"
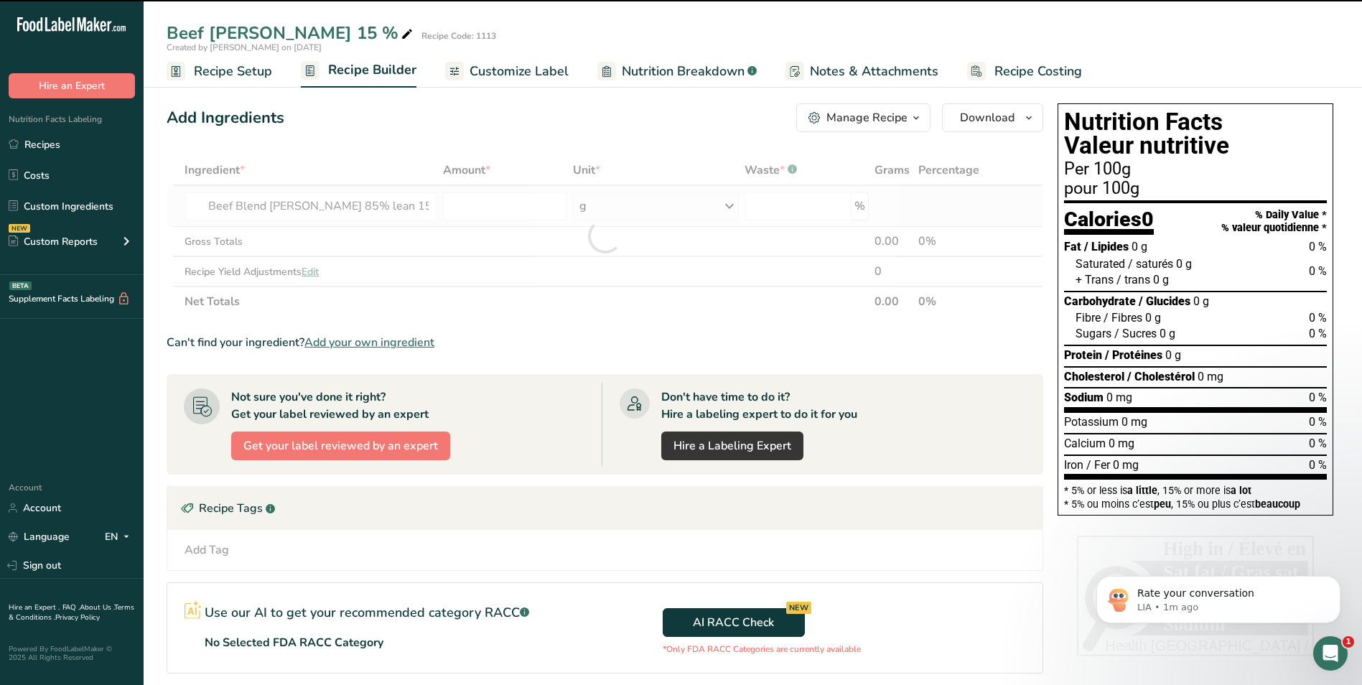
type input "0"
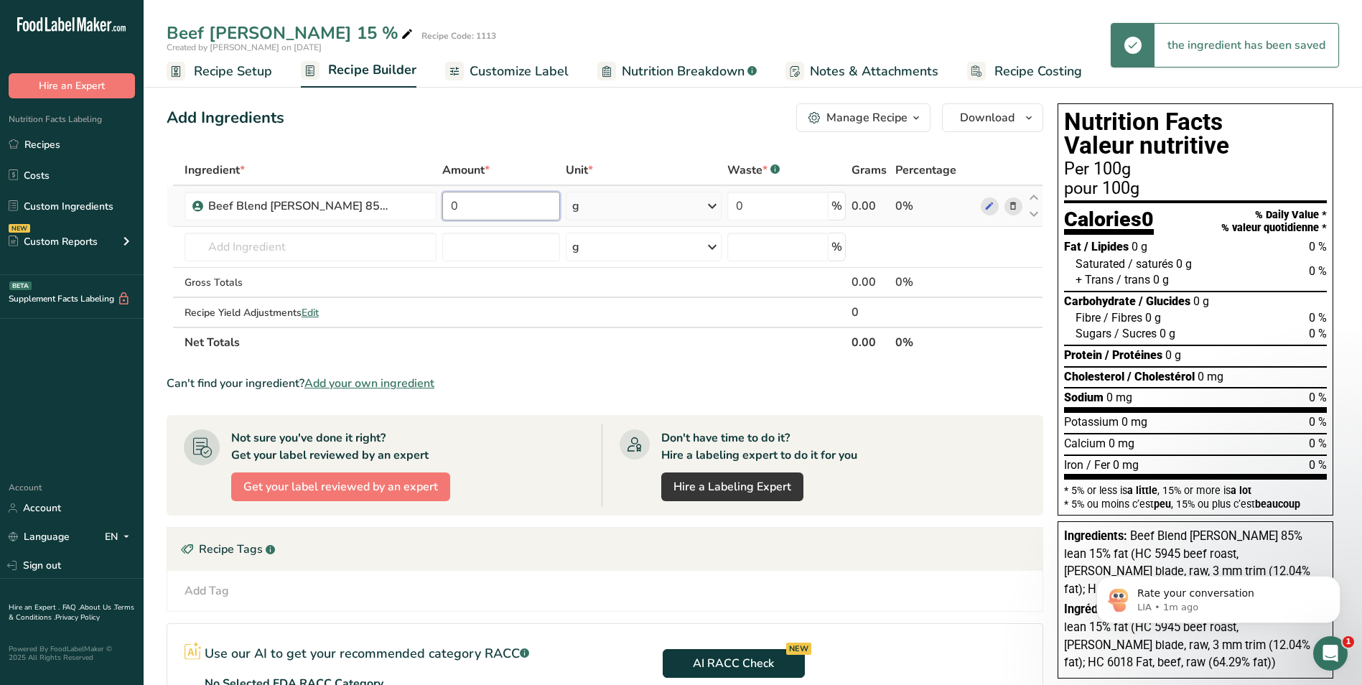
click at [504, 209] on input "0" at bounding box center [501, 206] width 118 height 29
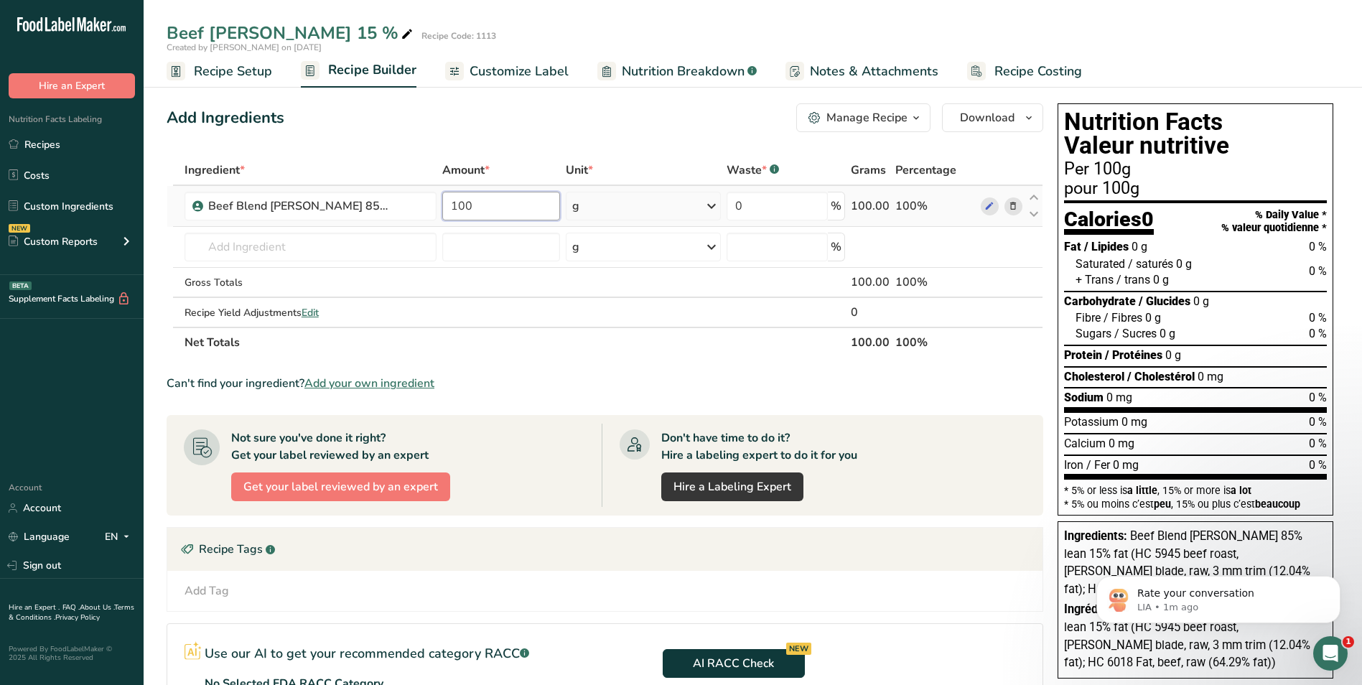
type input "100"
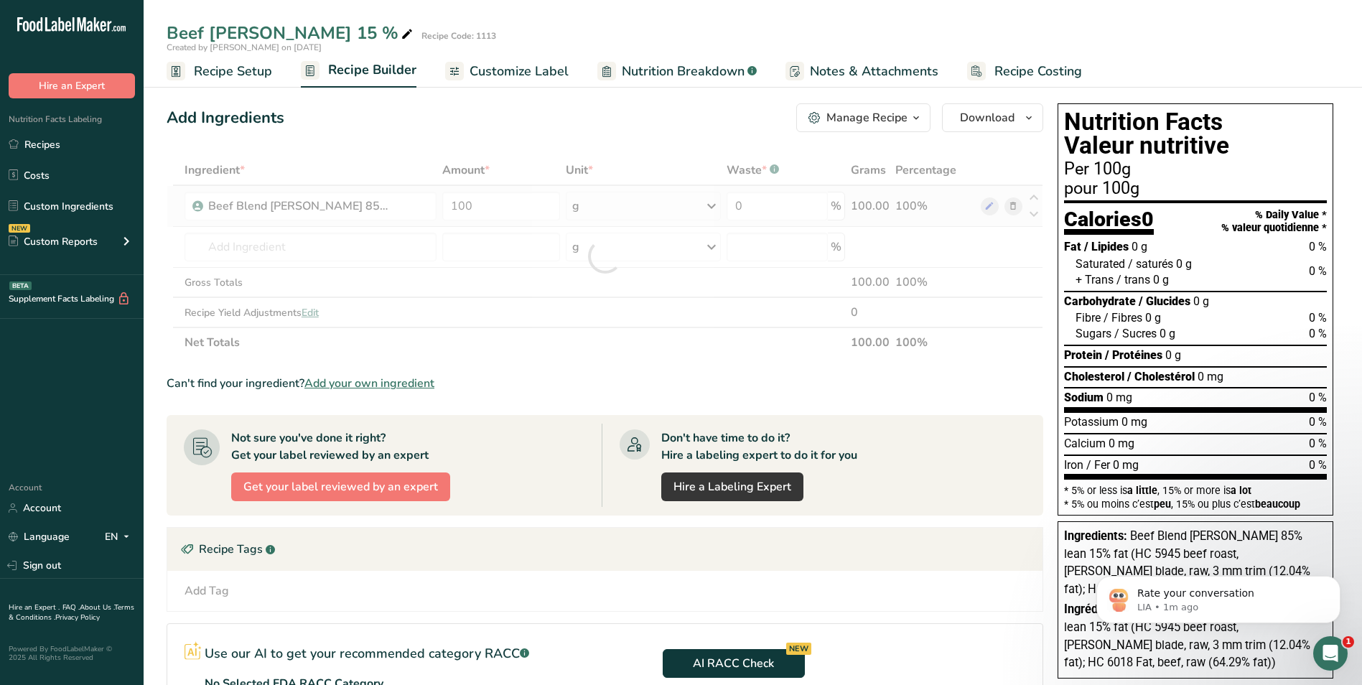
click at [715, 209] on div "Ingredient * Amount * Unit * Waste * .a-a{fill:#347362;}.b-a{fill:#fff;} Grams …" at bounding box center [605, 256] width 876 height 202
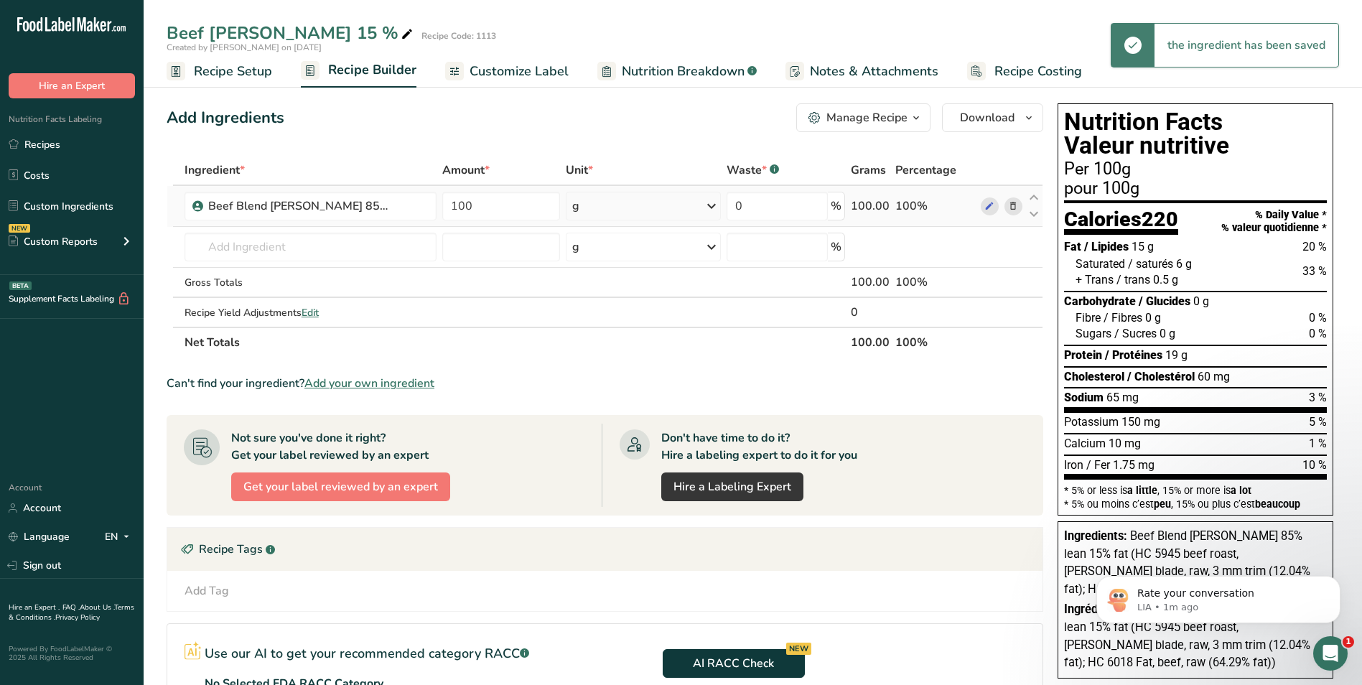
click at [711, 202] on icon at bounding box center [711, 206] width 17 height 26
click at [657, 276] on div "kg" at bounding box center [634, 281] width 121 height 21
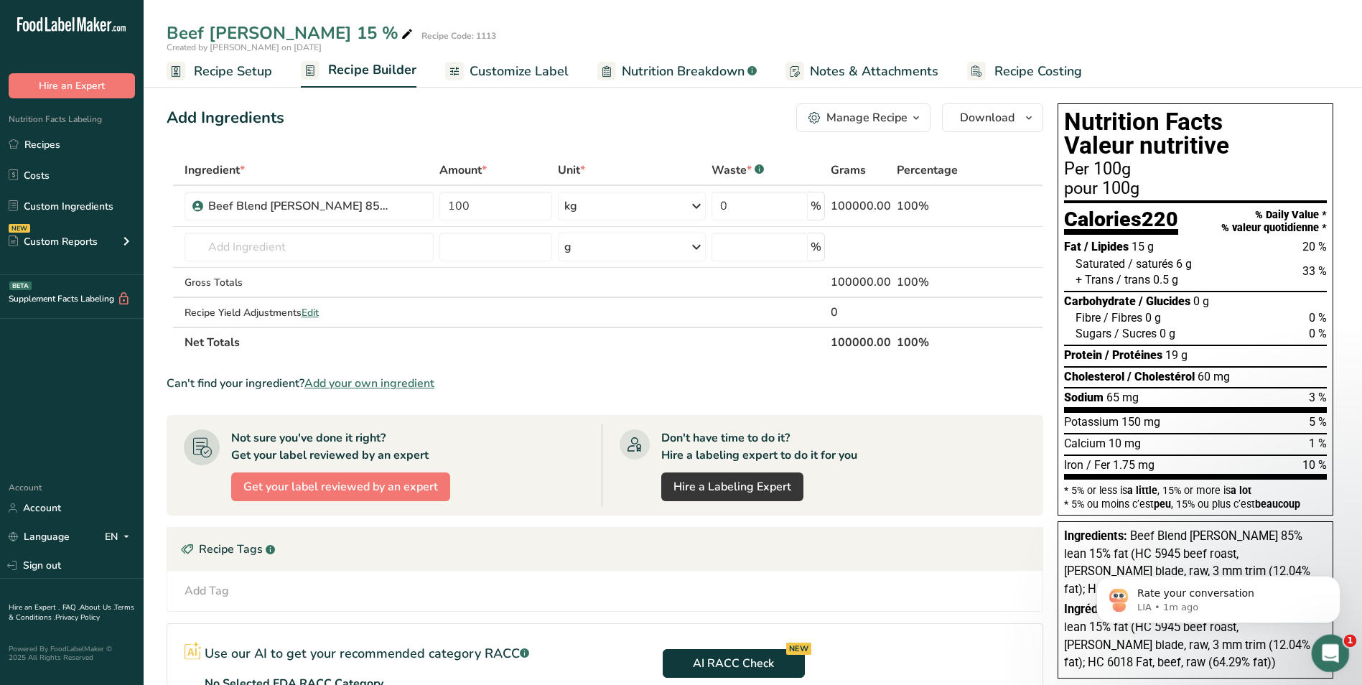
click at [1334, 651] on icon "Open Intercom Messenger" at bounding box center [1328, 652] width 24 height 24
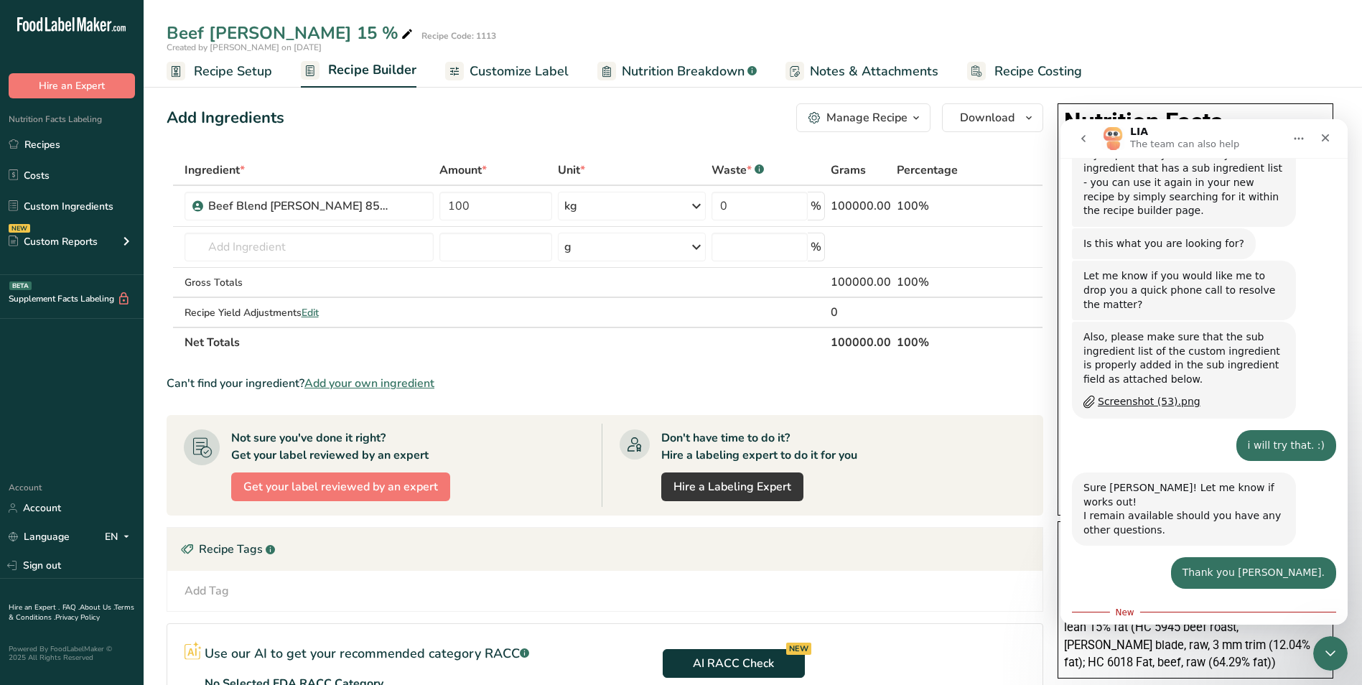
scroll to position [922, 0]
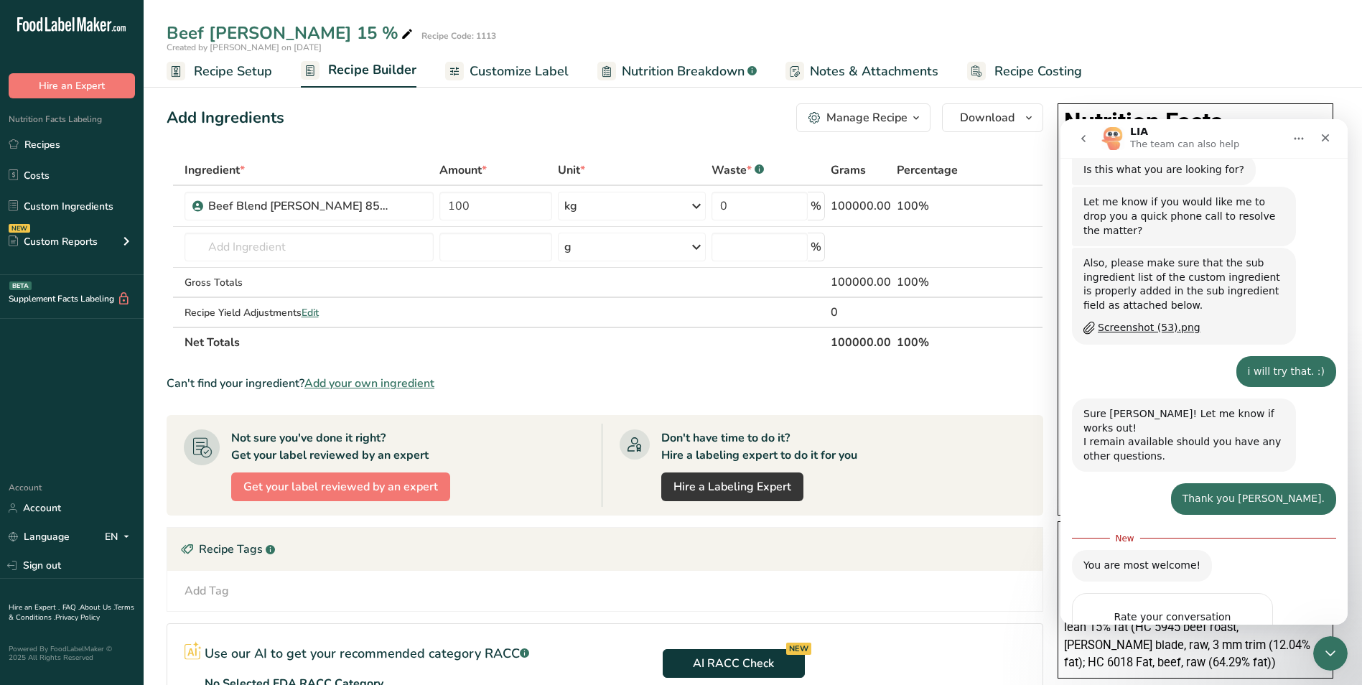
click at [1243, 632] on span "Amazing" at bounding box center [1240, 645] width 26 height 26
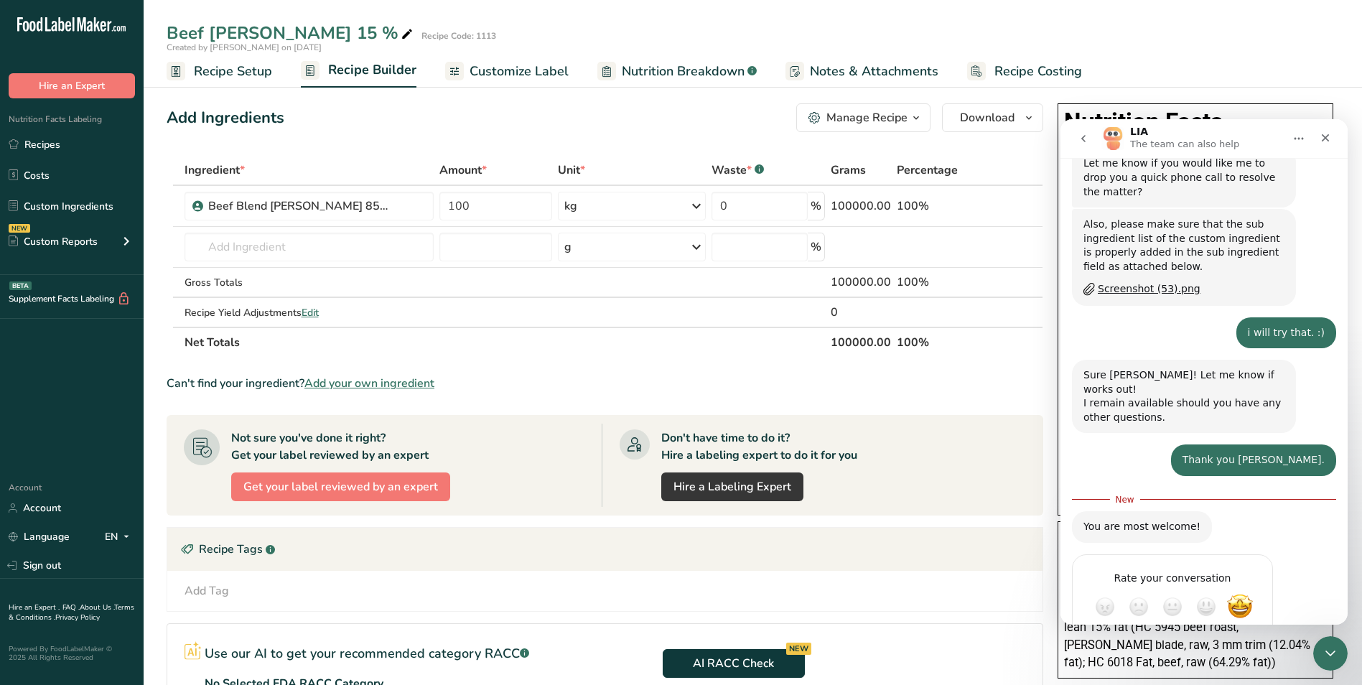
type textarea "it"
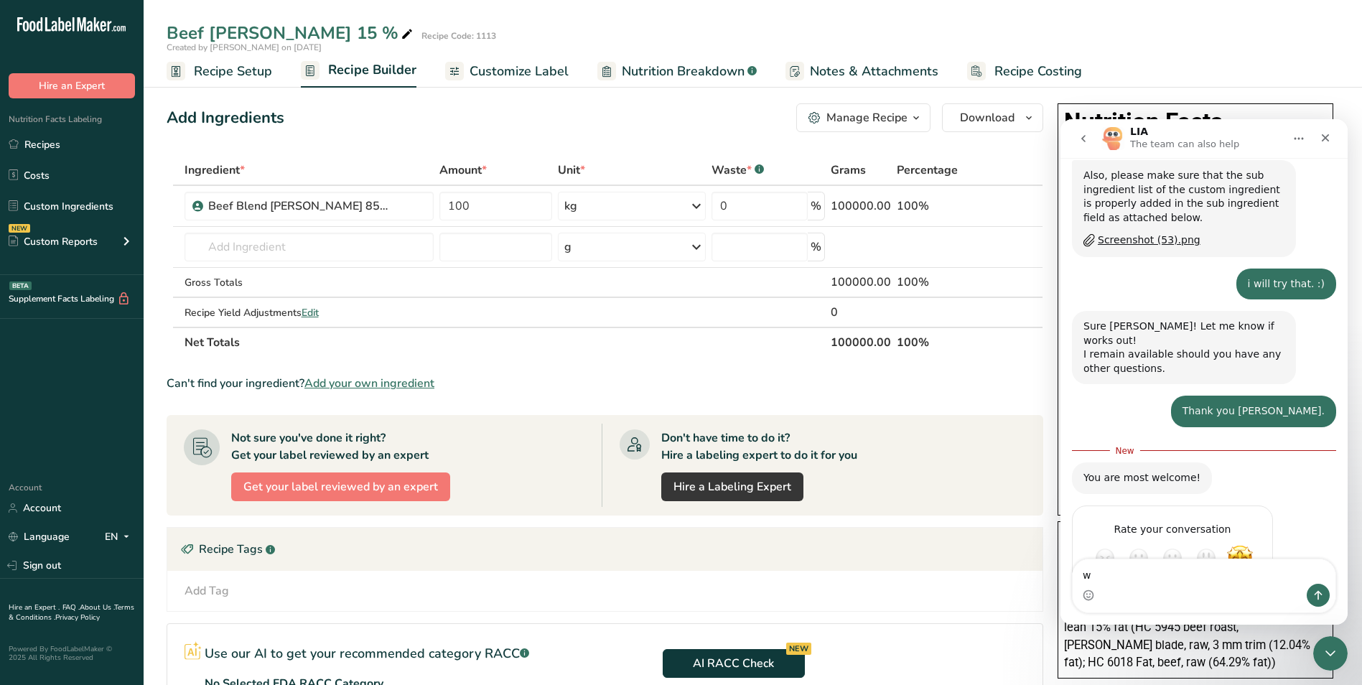
scroll to position [1013, 0]
type textarea "works"
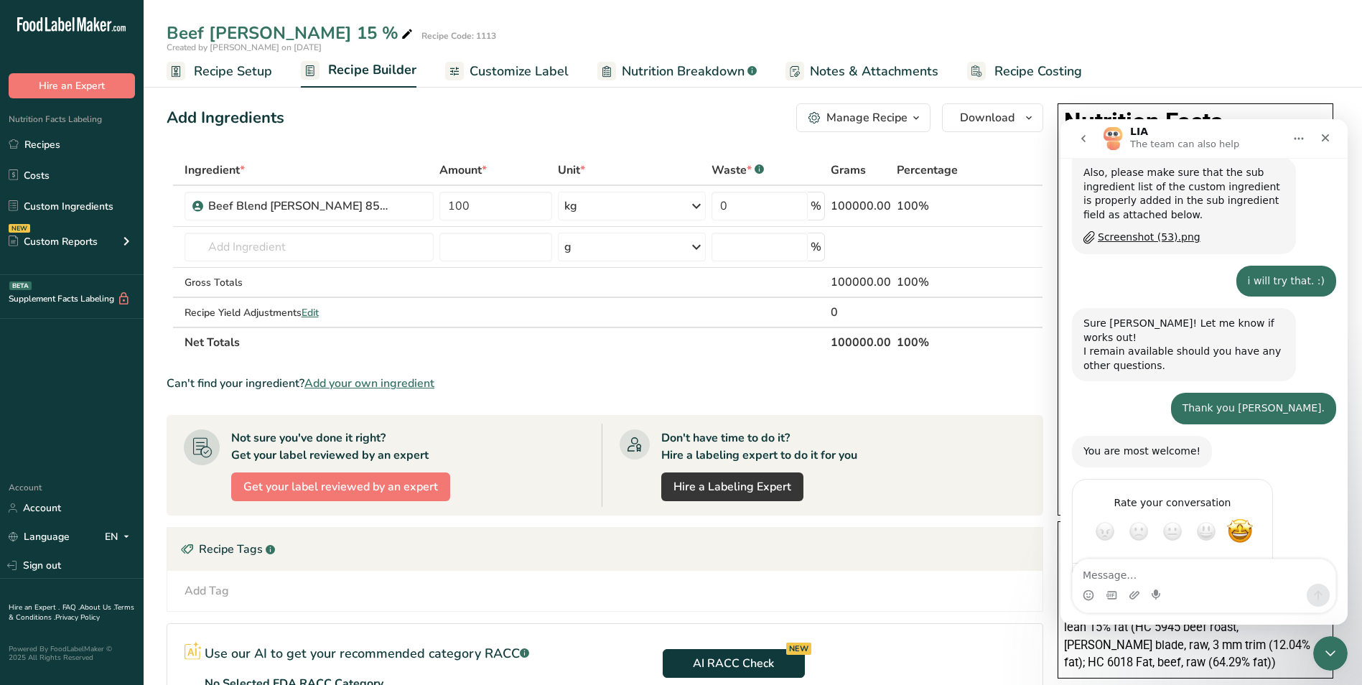
scroll to position [1032, 0]
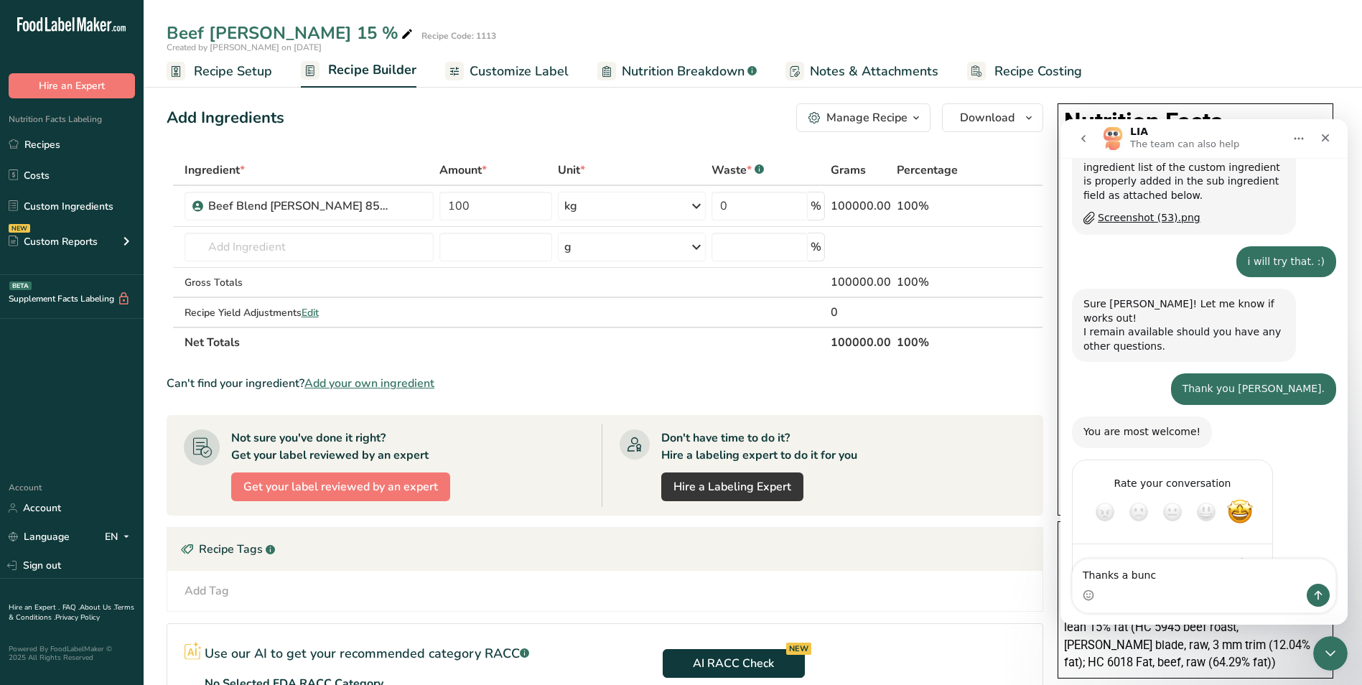
type textarea "Thanks a bunch"
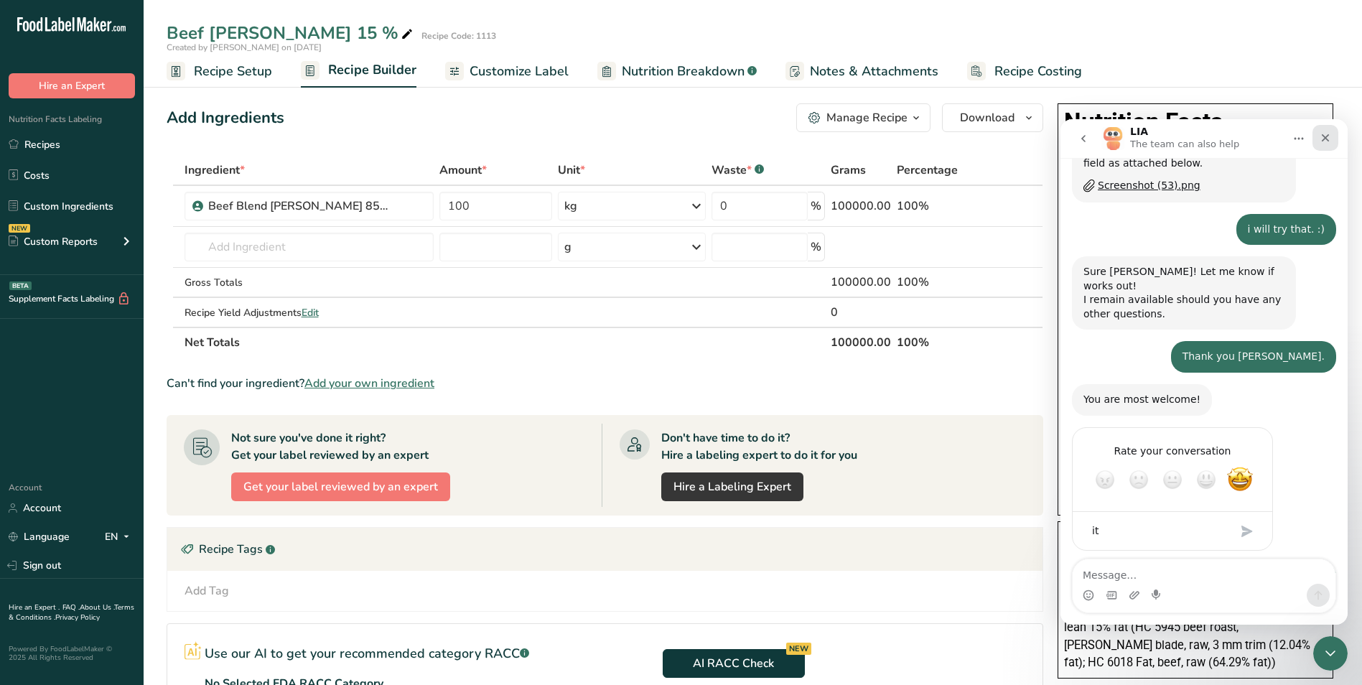
click at [1321, 137] on icon "Close" at bounding box center [1324, 137] width 11 height 11
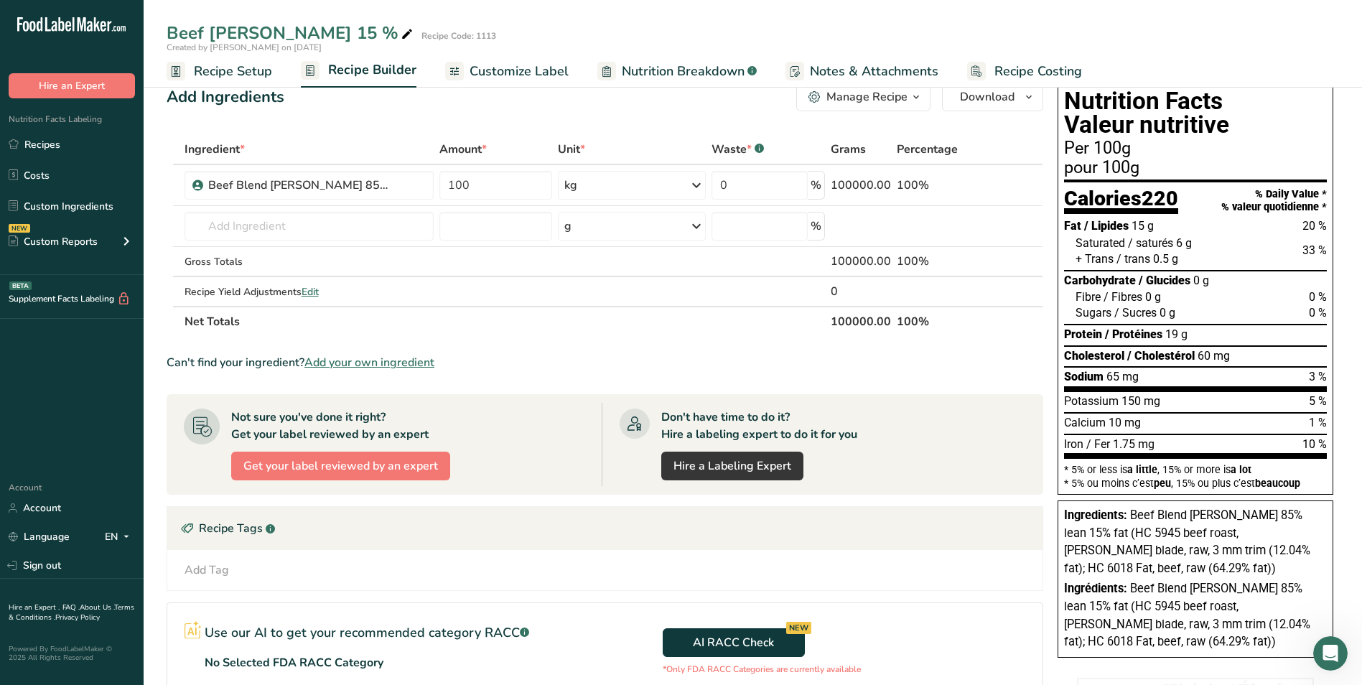
scroll to position [0, 0]
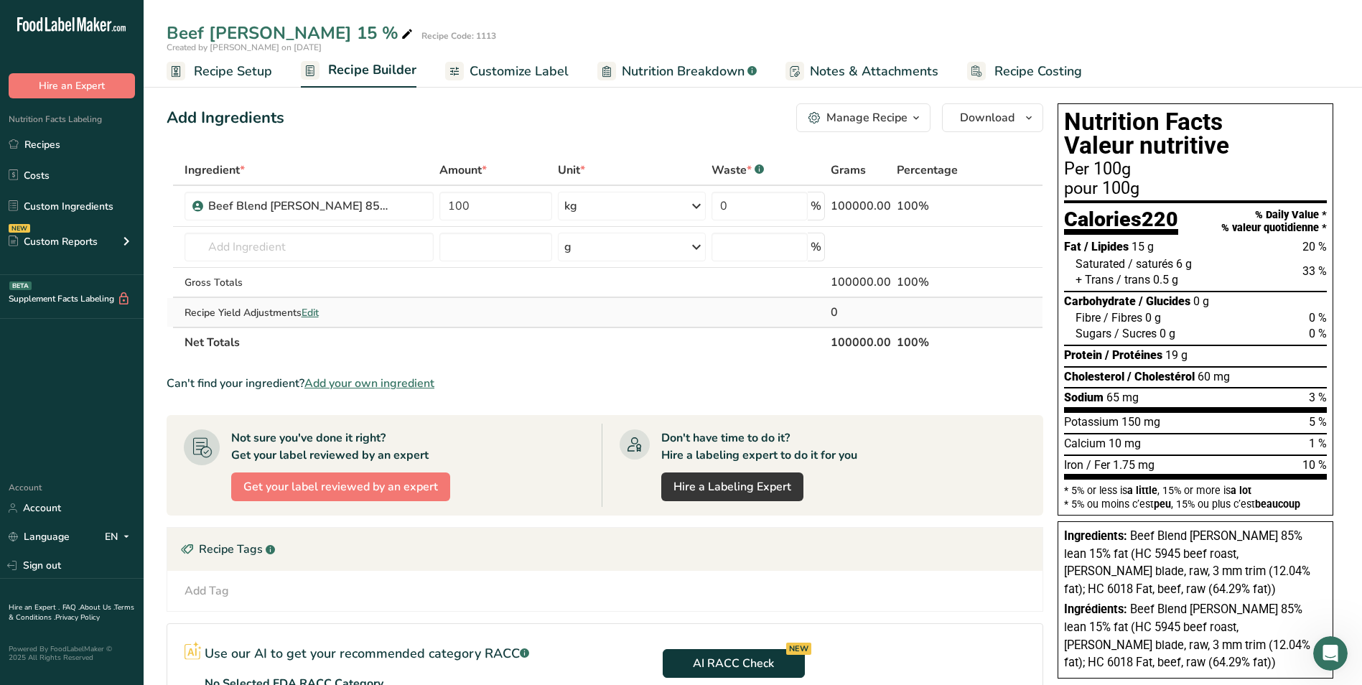
click at [309, 309] on span "Edit" at bounding box center [309, 313] width 17 height 14
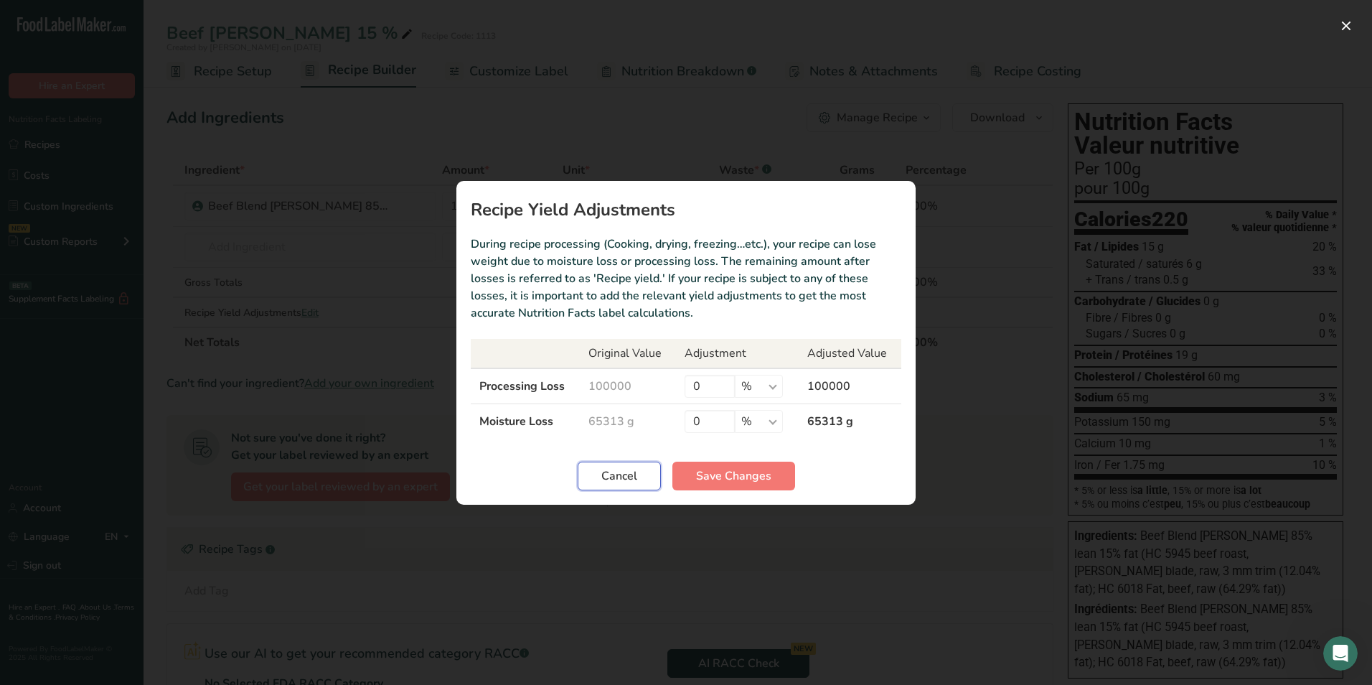
click at [595, 479] on button "Cancel" at bounding box center [619, 476] width 83 height 29
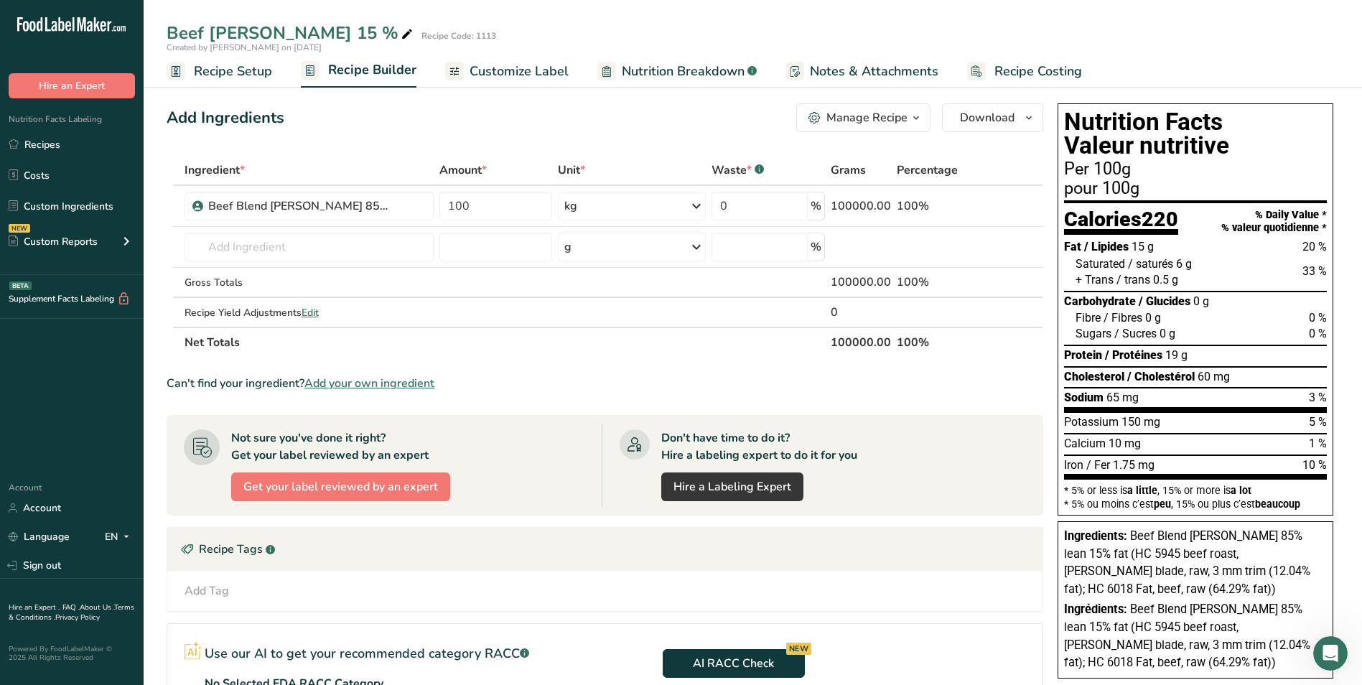
click at [401, 34] on icon at bounding box center [407, 34] width 13 height 20
click at [555, 538] on div "Recipe Tags .a-a{fill:#347362;}.b-a{fill:#fff;}" at bounding box center [604, 549] width 875 height 43
click at [68, 142] on link "Recipes" at bounding box center [72, 144] width 144 height 27
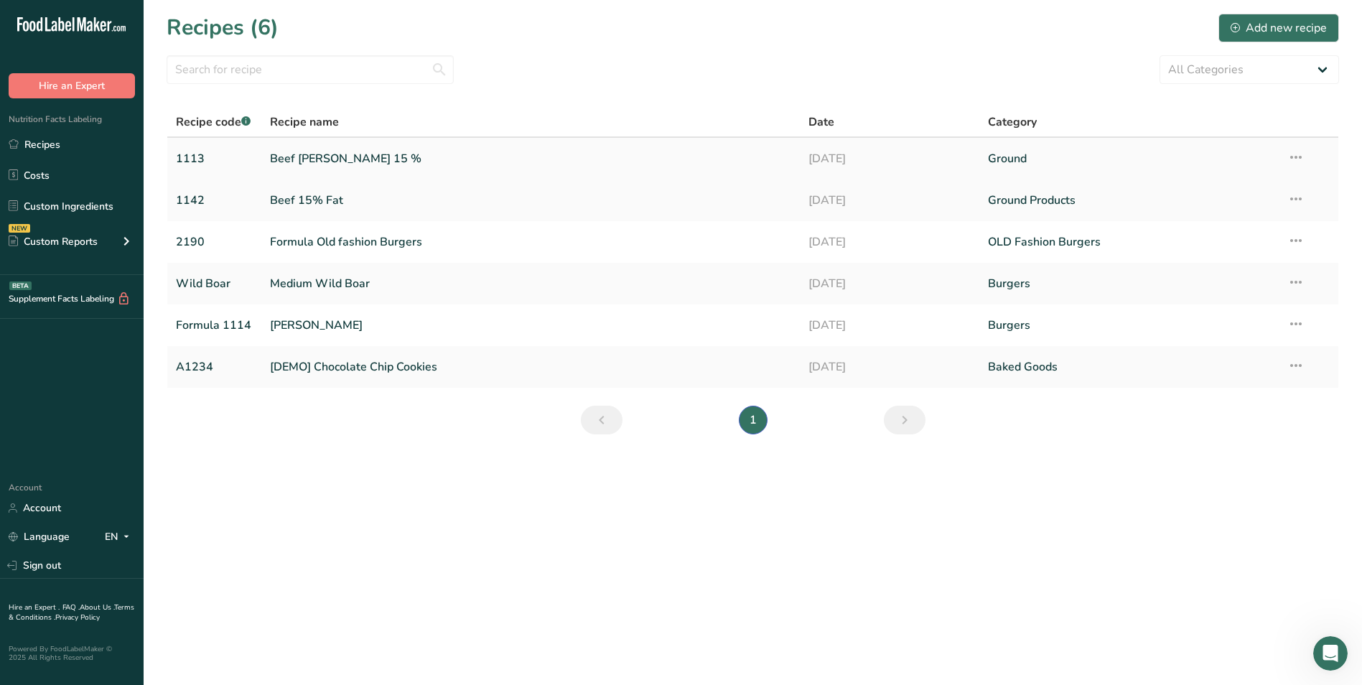
click at [336, 152] on link "Beef [PERSON_NAME] 15 %" at bounding box center [530, 159] width 521 height 30
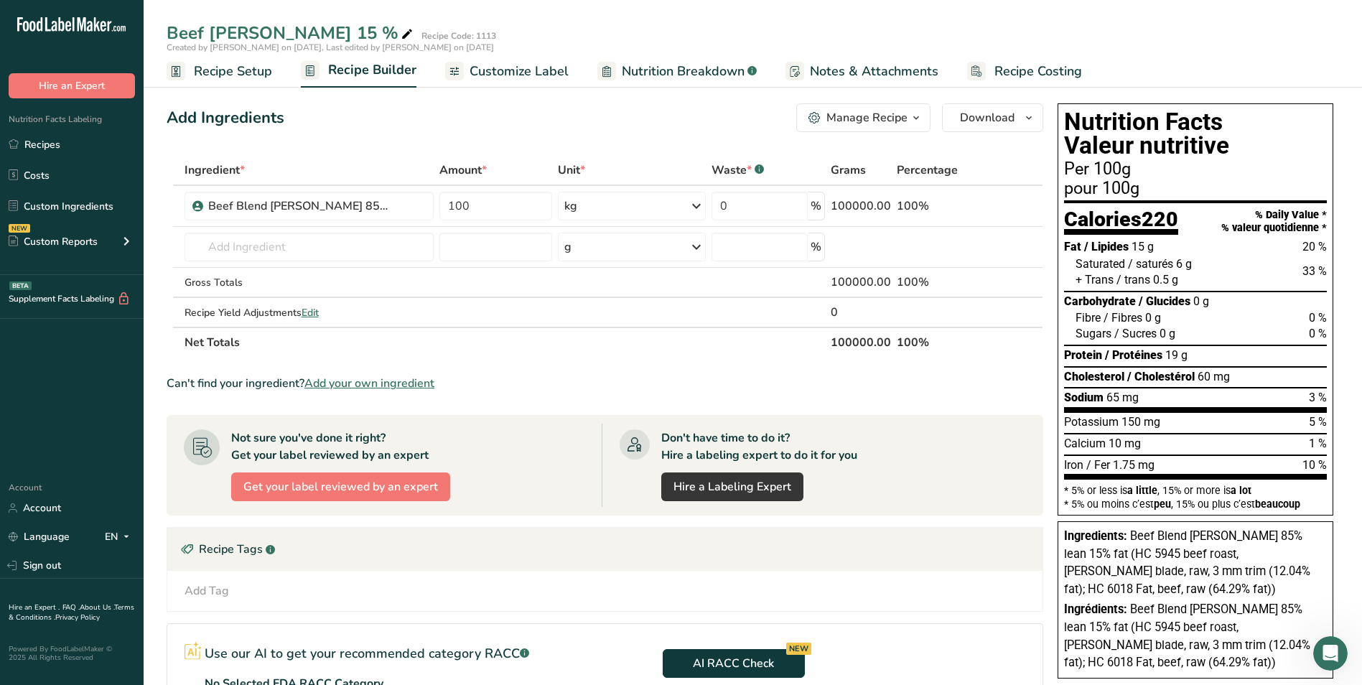
click at [538, 70] on span "Customize Label" at bounding box center [518, 71] width 99 height 19
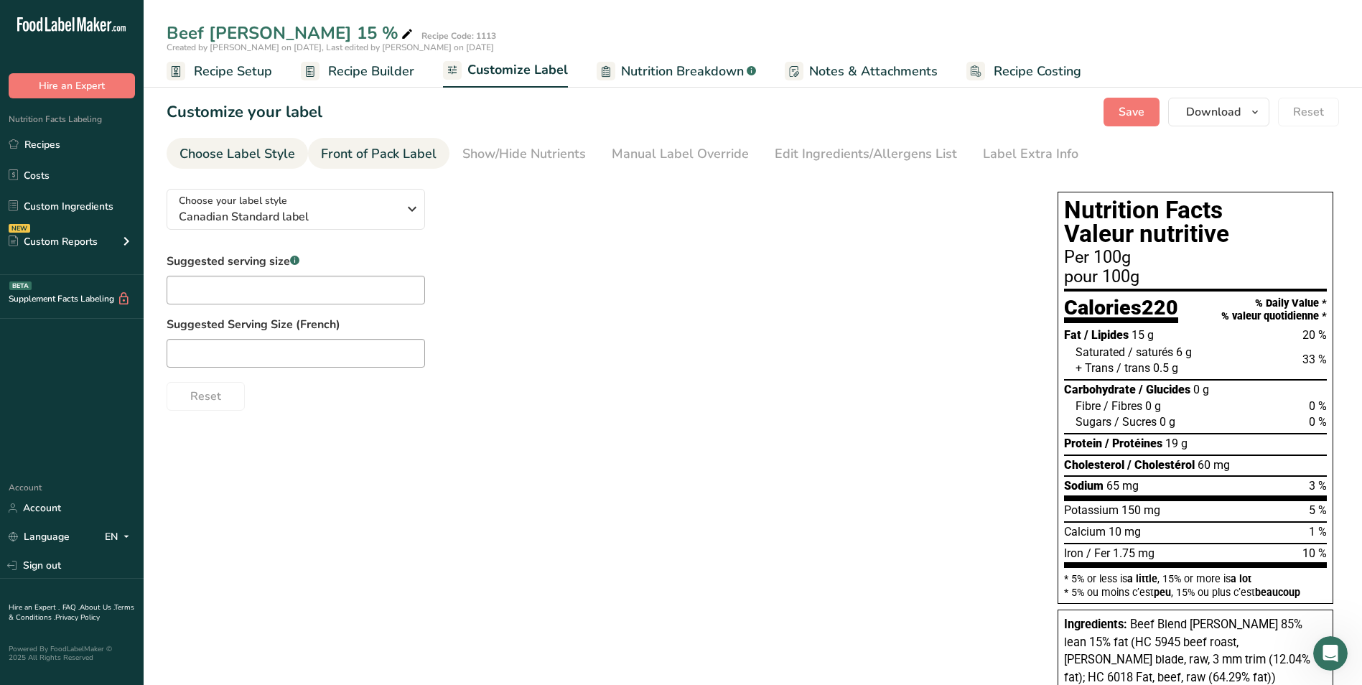
click at [362, 144] on div "Front of Pack Label" at bounding box center [379, 153] width 116 height 19
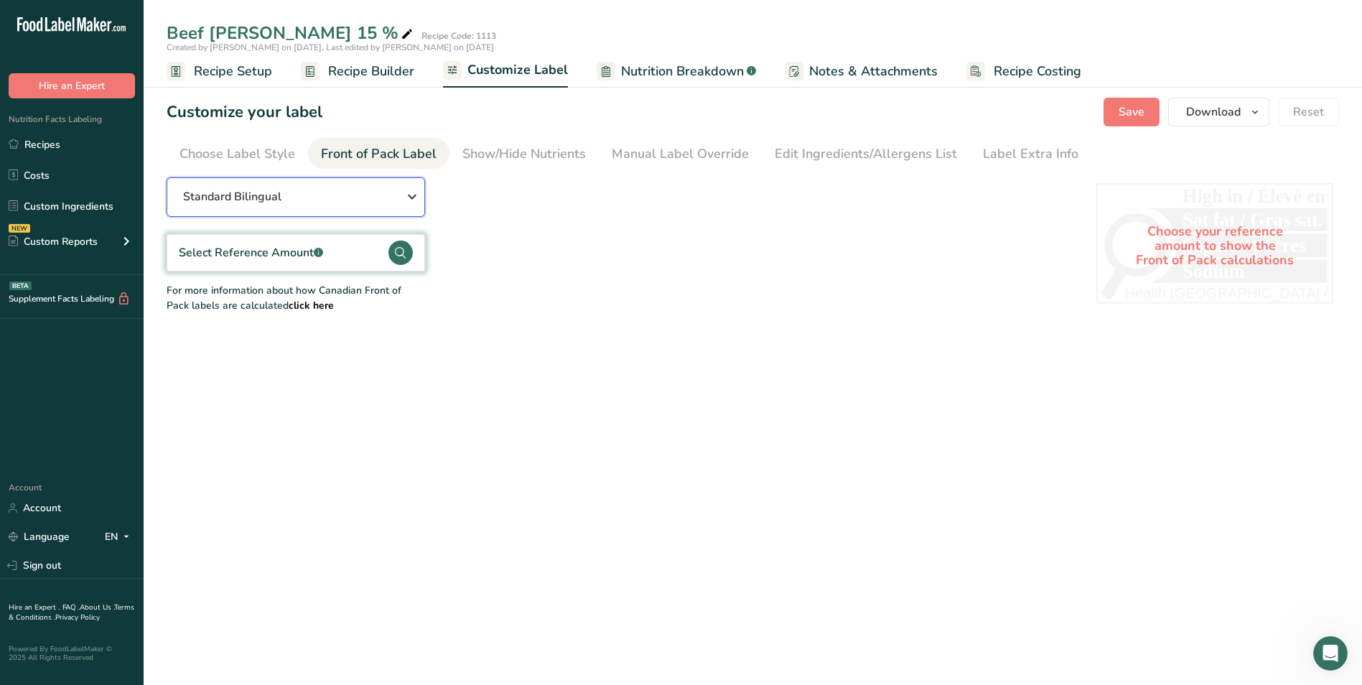
click at [409, 194] on icon "button" at bounding box center [411, 197] width 17 height 26
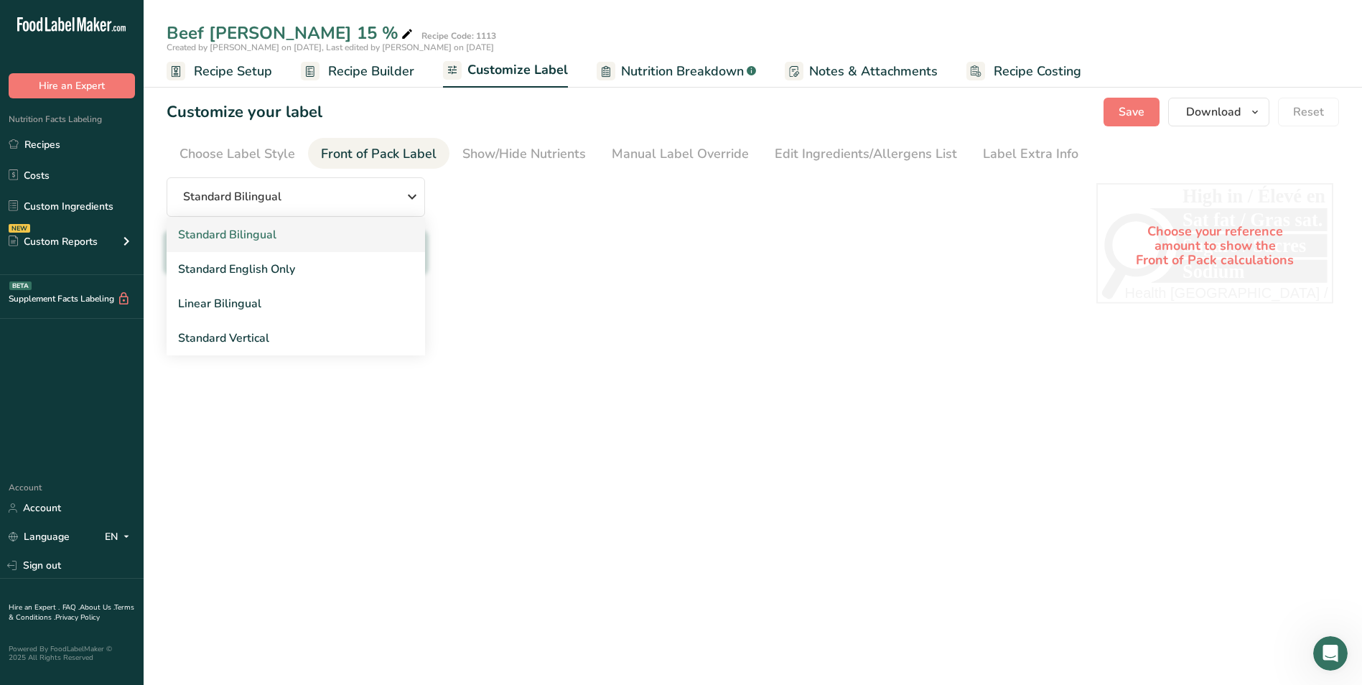
click at [368, 239] on link "Standard Bilingual" at bounding box center [296, 234] width 258 height 34
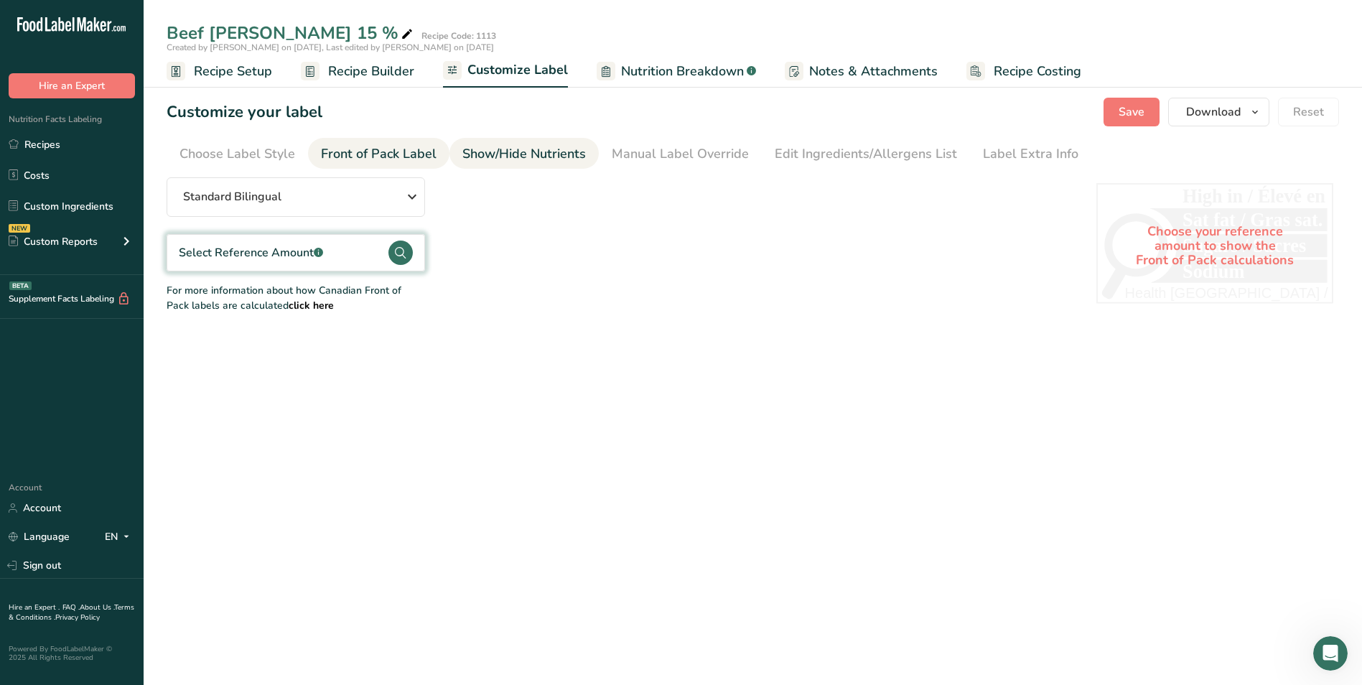
click at [553, 158] on div "Show/Hide Nutrients" at bounding box center [523, 153] width 123 height 19
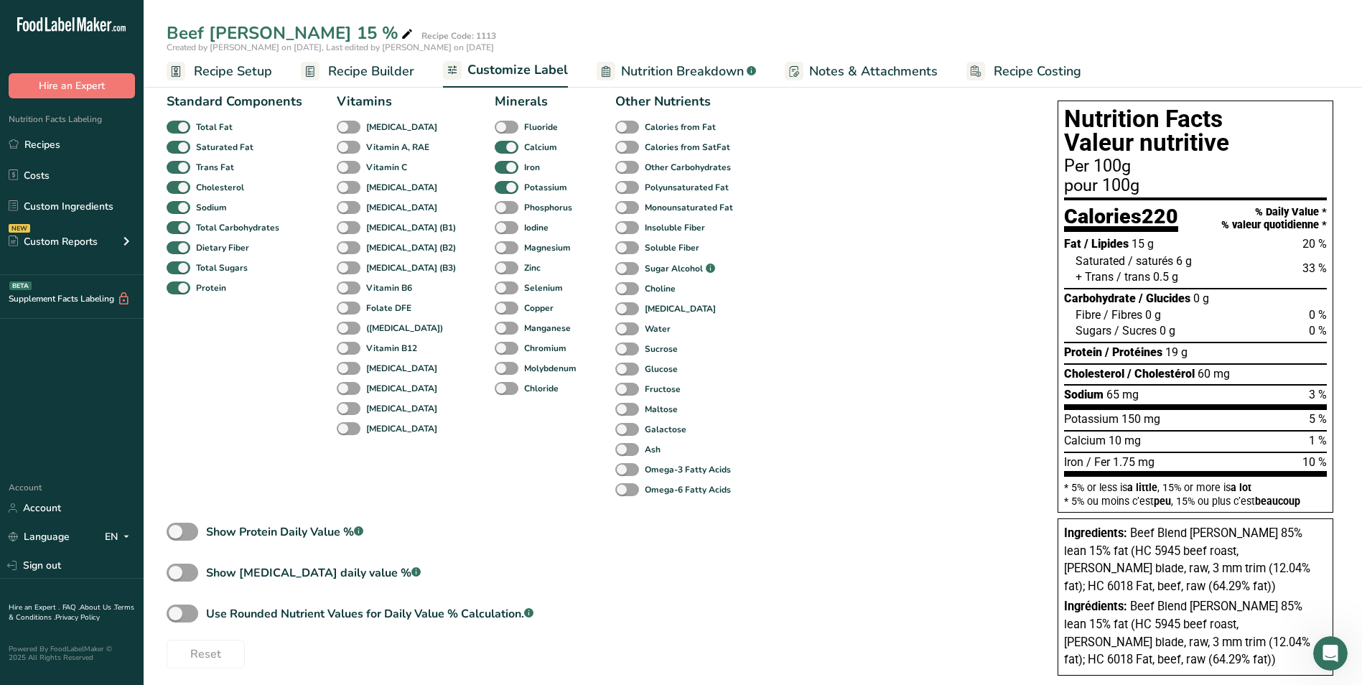
scroll to position [98, 0]
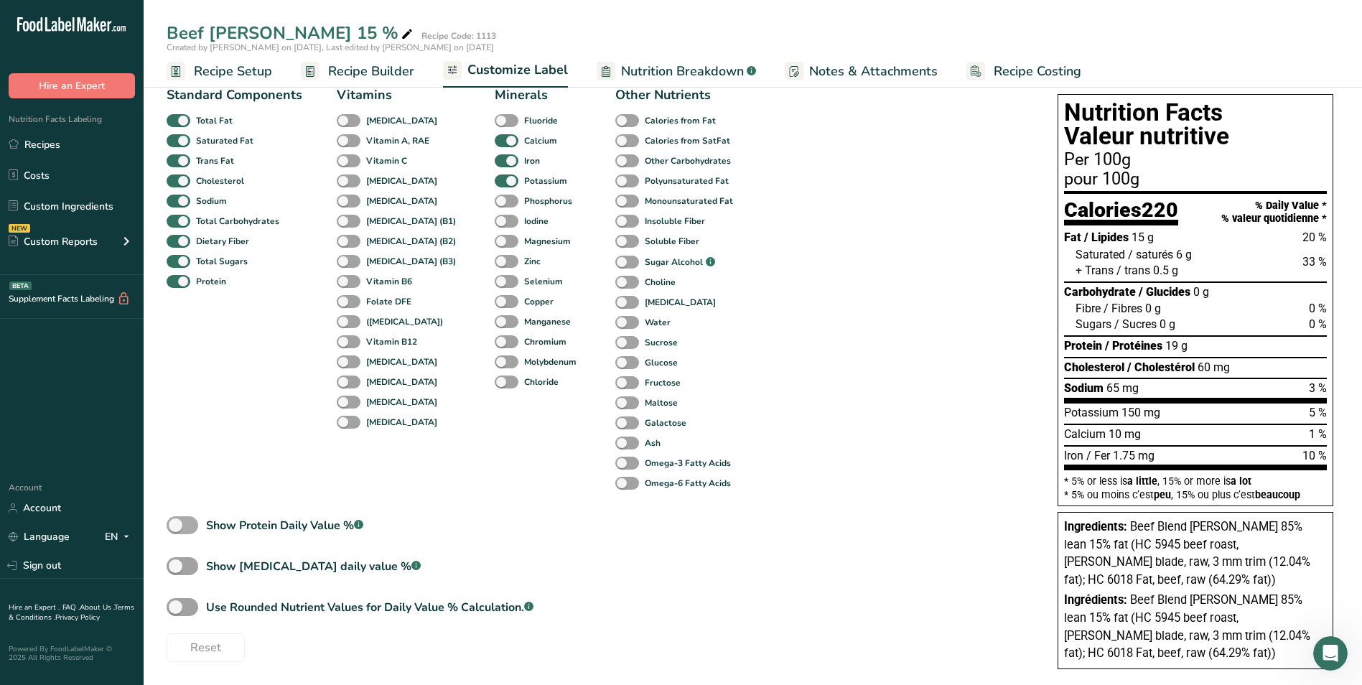
click at [189, 528] on span at bounding box center [183, 525] width 32 height 18
click at [176, 528] on input "Show Protein Daily Value % .a-a{fill:#347362;}.b-a{fill:#fff;}" at bounding box center [171, 524] width 9 height 9
checkbox input "true"
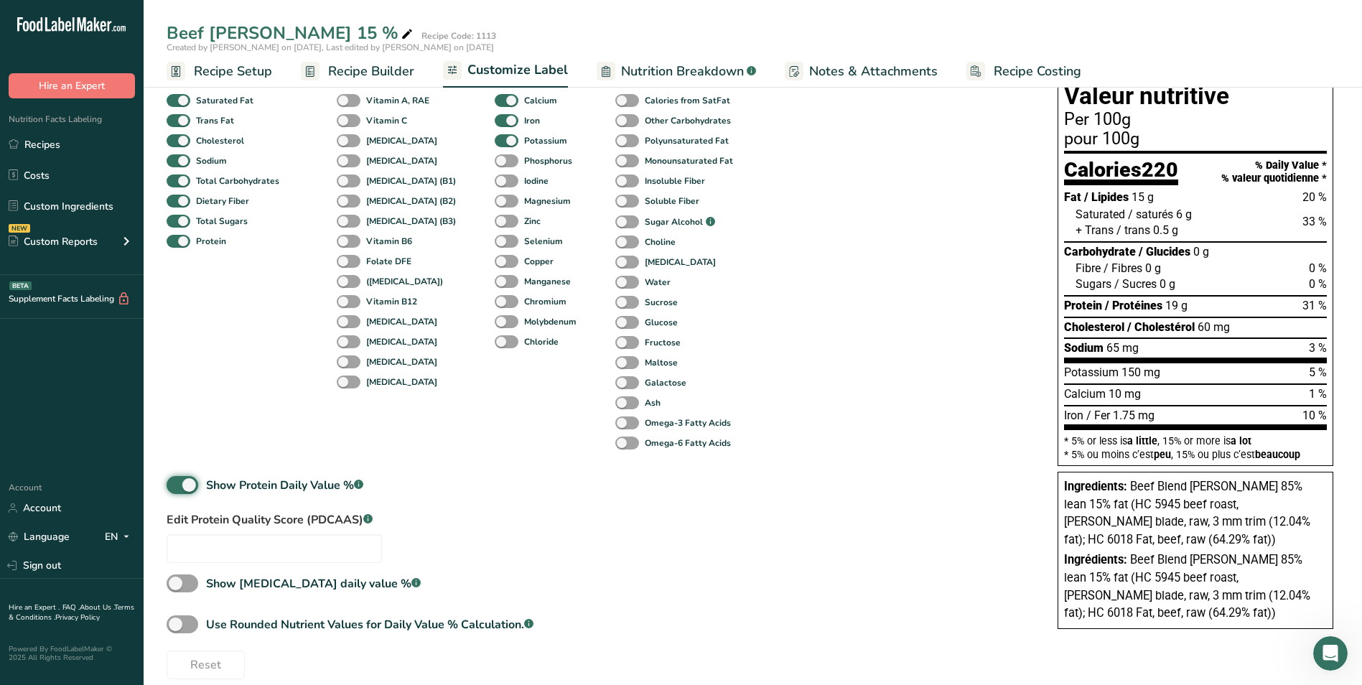
scroll to position [155, 0]
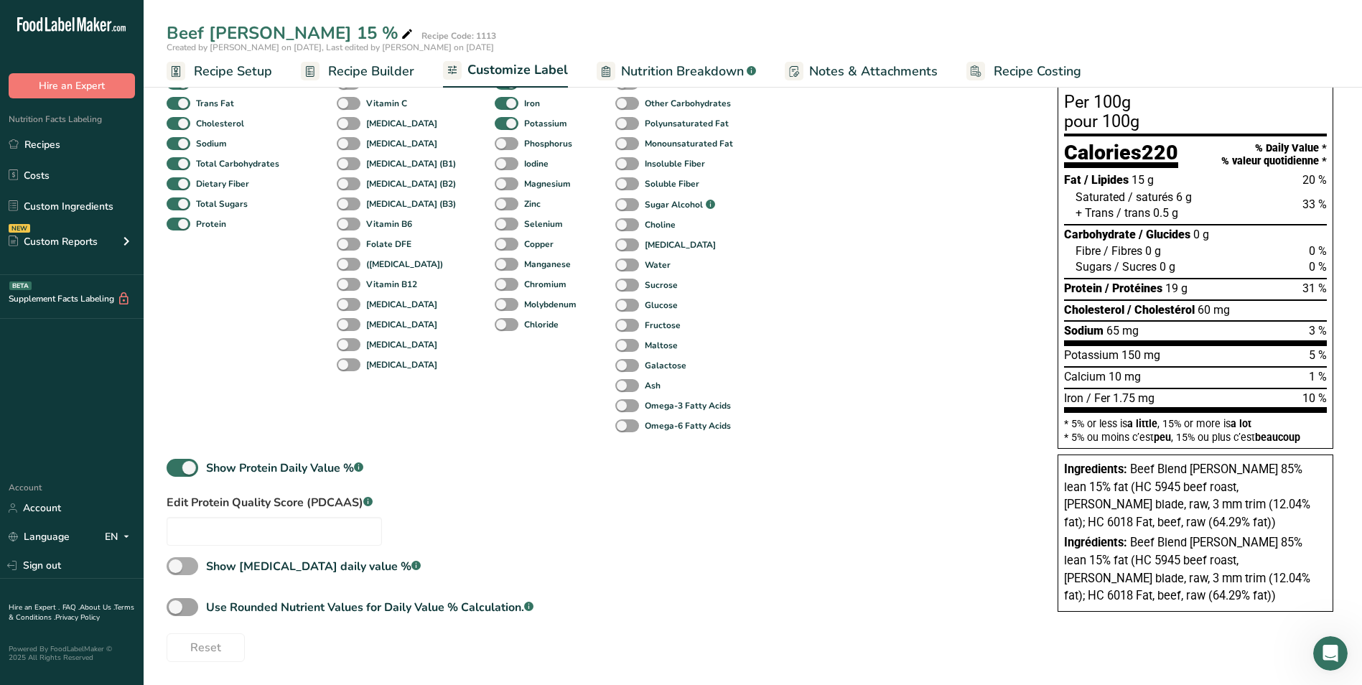
click at [190, 568] on span at bounding box center [183, 566] width 32 height 18
click at [176, 568] on input "Show [MEDICAL_DATA] daily value % .a-a{fill:#347362;}.b-a{fill:#fff;}" at bounding box center [171, 565] width 9 height 9
checkbox input "true"
click at [195, 603] on span at bounding box center [183, 607] width 32 height 18
click at [176, 603] on input "Use Rounded Nutrient Values for Daily Value % Calculation. .a-a{fill:#347362;}.…" at bounding box center [171, 606] width 9 height 9
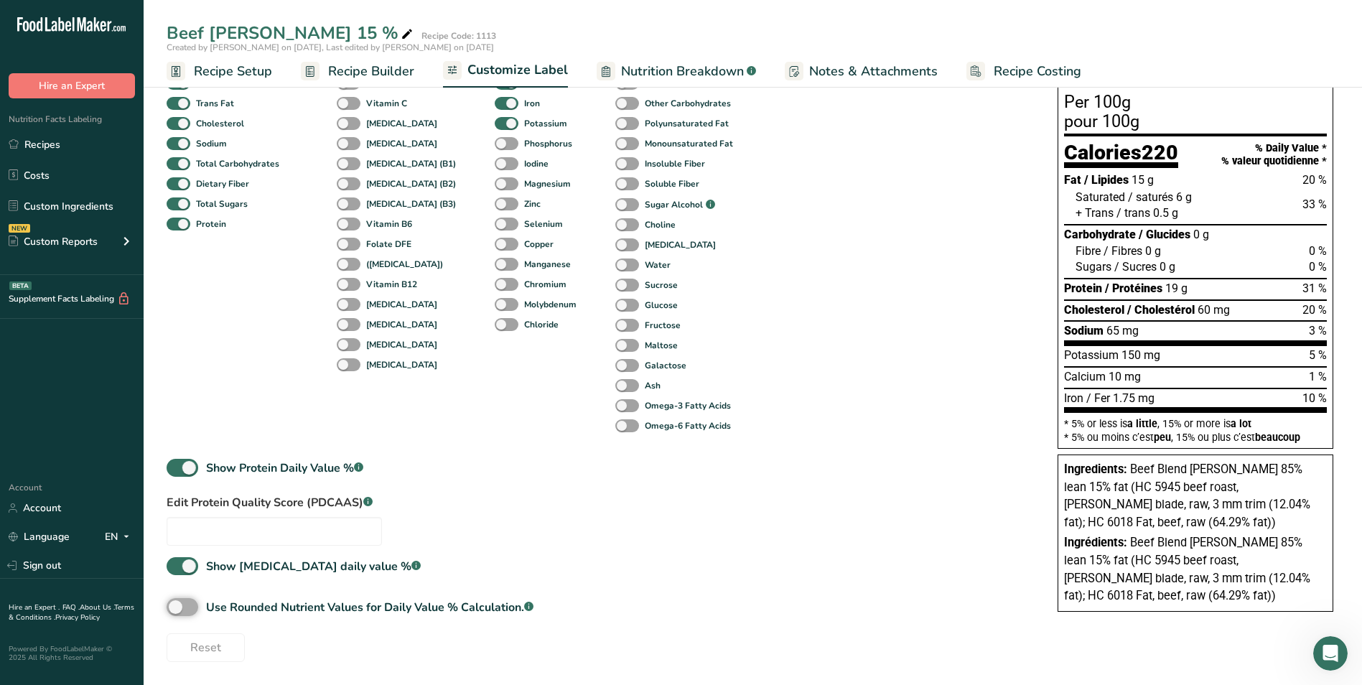
checkbox input "true"
click at [170, 464] on span at bounding box center [183, 468] width 32 height 18
click at [170, 464] on input "Show Protein Daily Value % .a-a{fill:#347362;}.b-a{fill:#fff;}" at bounding box center [171, 467] width 9 height 9
checkbox input "false"
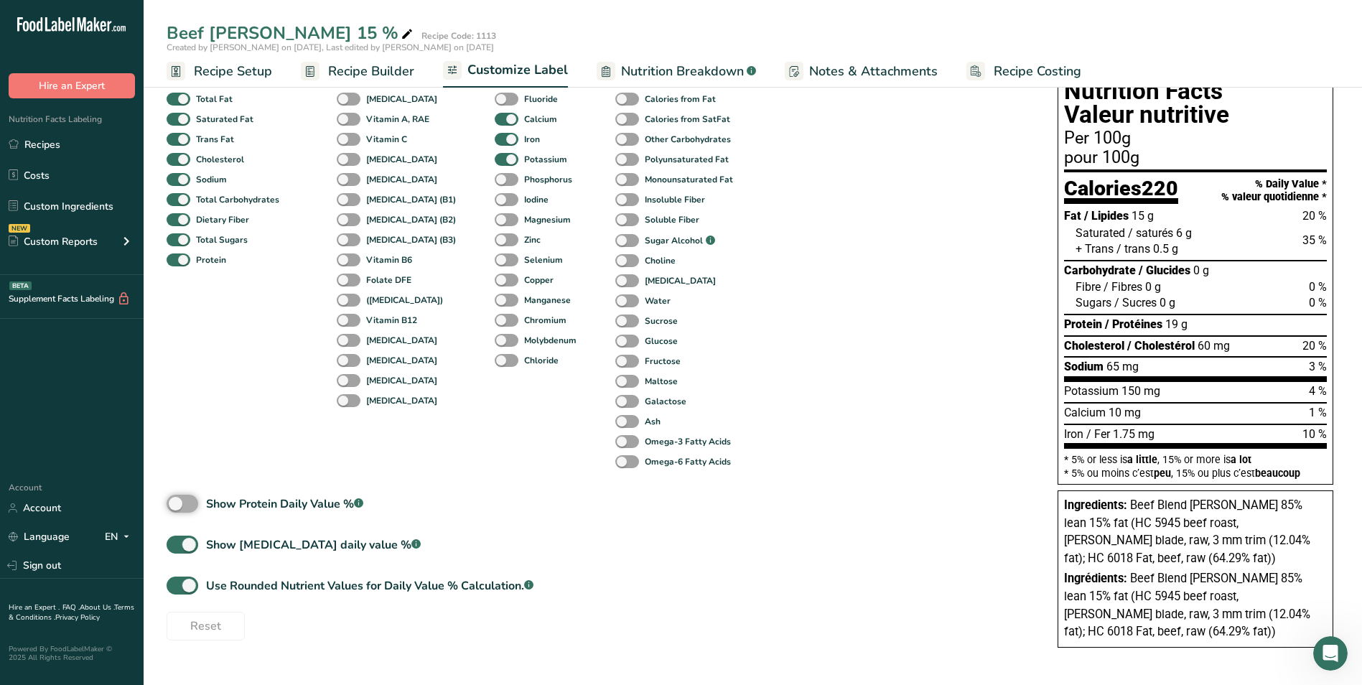
scroll to position [98, 0]
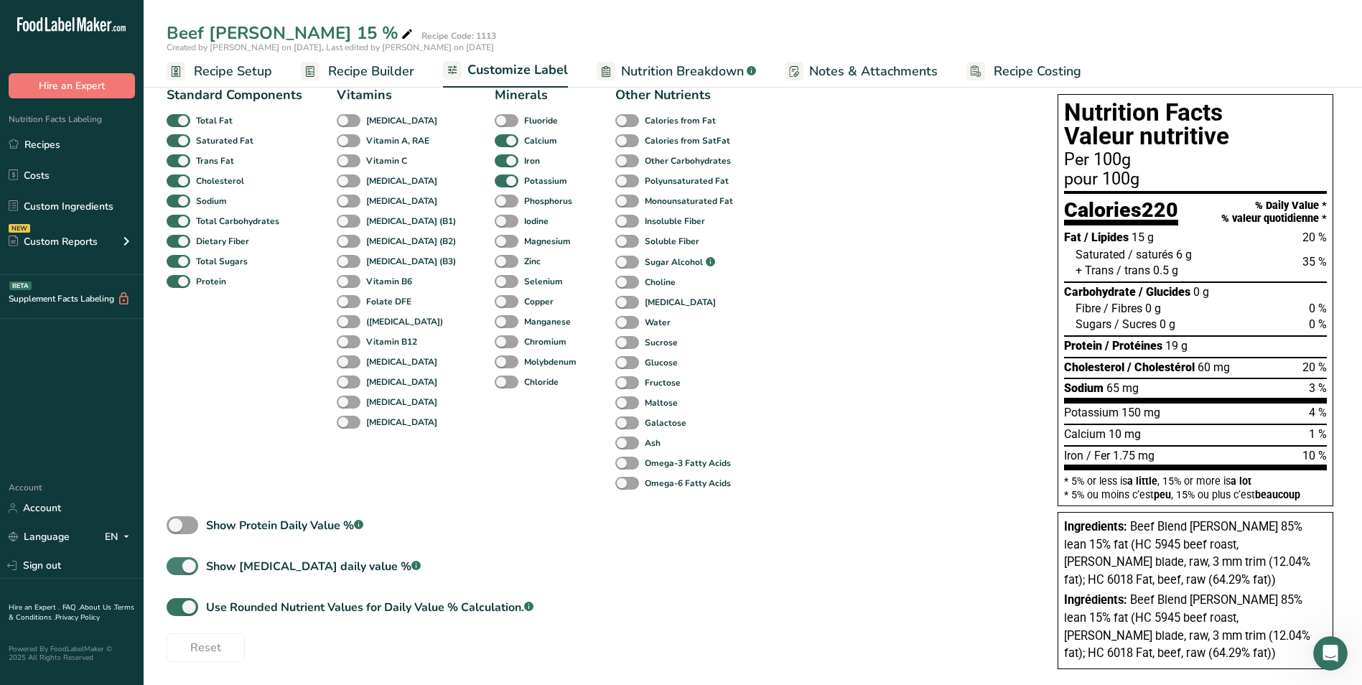
click at [173, 559] on span at bounding box center [183, 566] width 32 height 18
click at [173, 561] on input "Show [MEDICAL_DATA] daily value % .a-a{fill:#347362;}.b-a{fill:#fff;}" at bounding box center [171, 565] width 9 height 9
checkbox input "false"
click at [174, 605] on span at bounding box center [183, 607] width 32 height 18
click at [174, 605] on input "Use Rounded Nutrient Values for Daily Value % Calculation. .a-a{fill:#347362;}.…" at bounding box center [171, 606] width 9 height 9
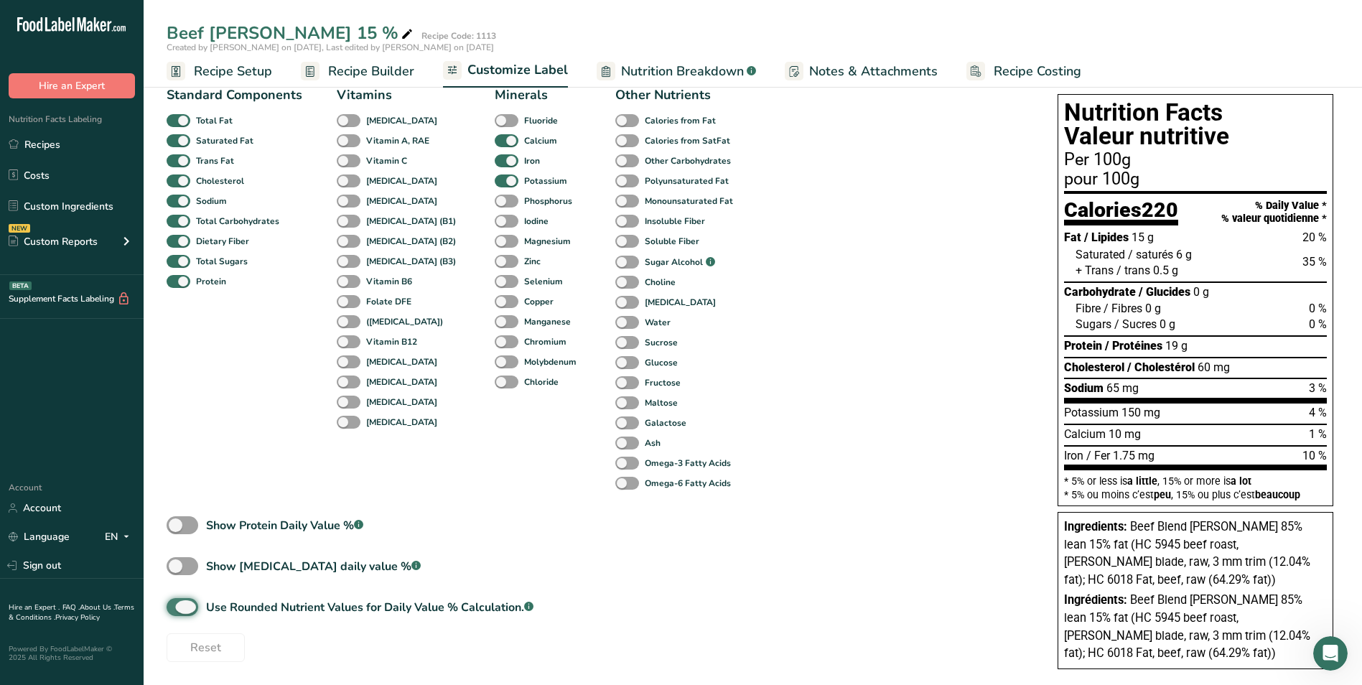
checkbox input "false"
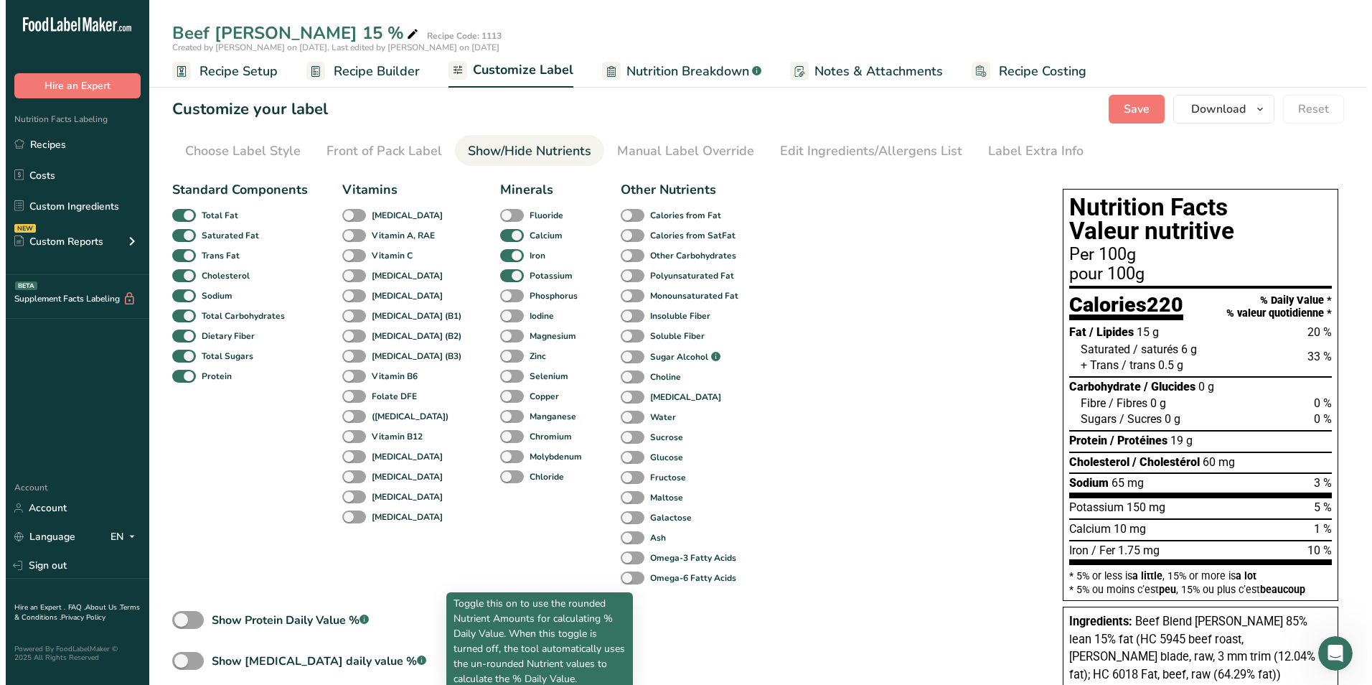
scroll to position [0, 0]
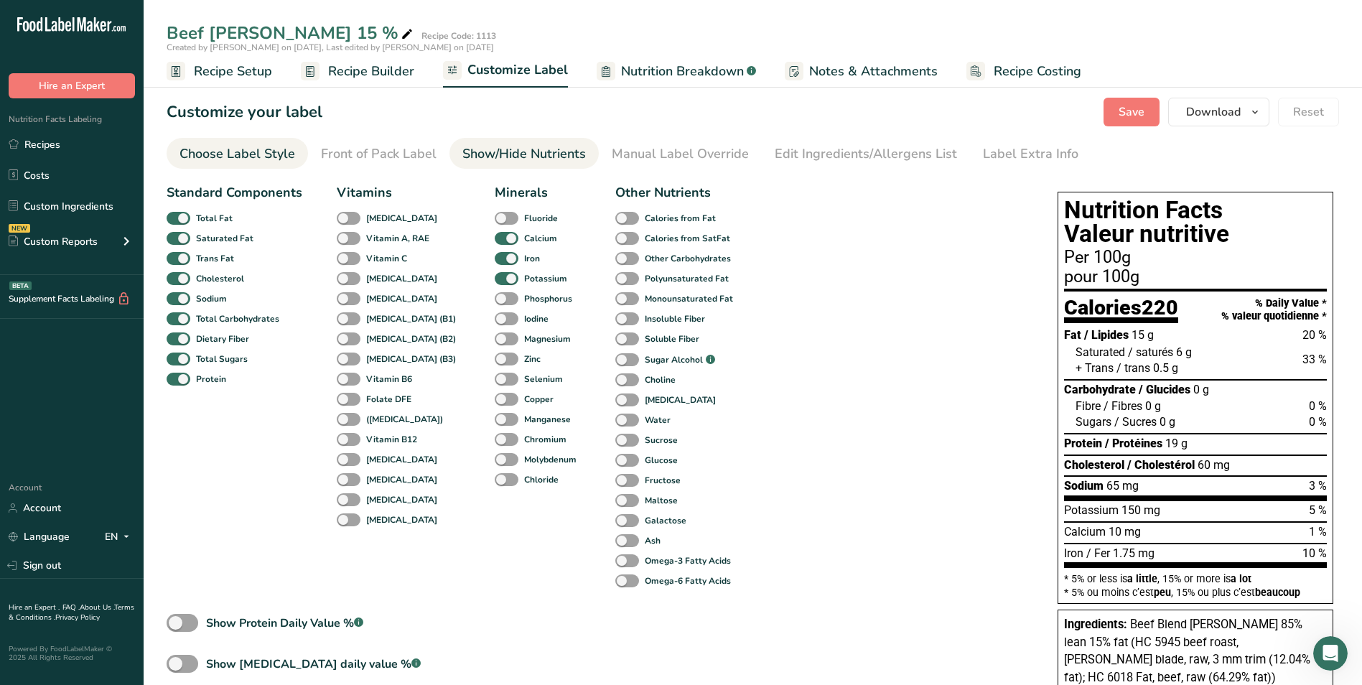
click at [231, 156] on div "Choose Label Style" at bounding box center [237, 153] width 116 height 19
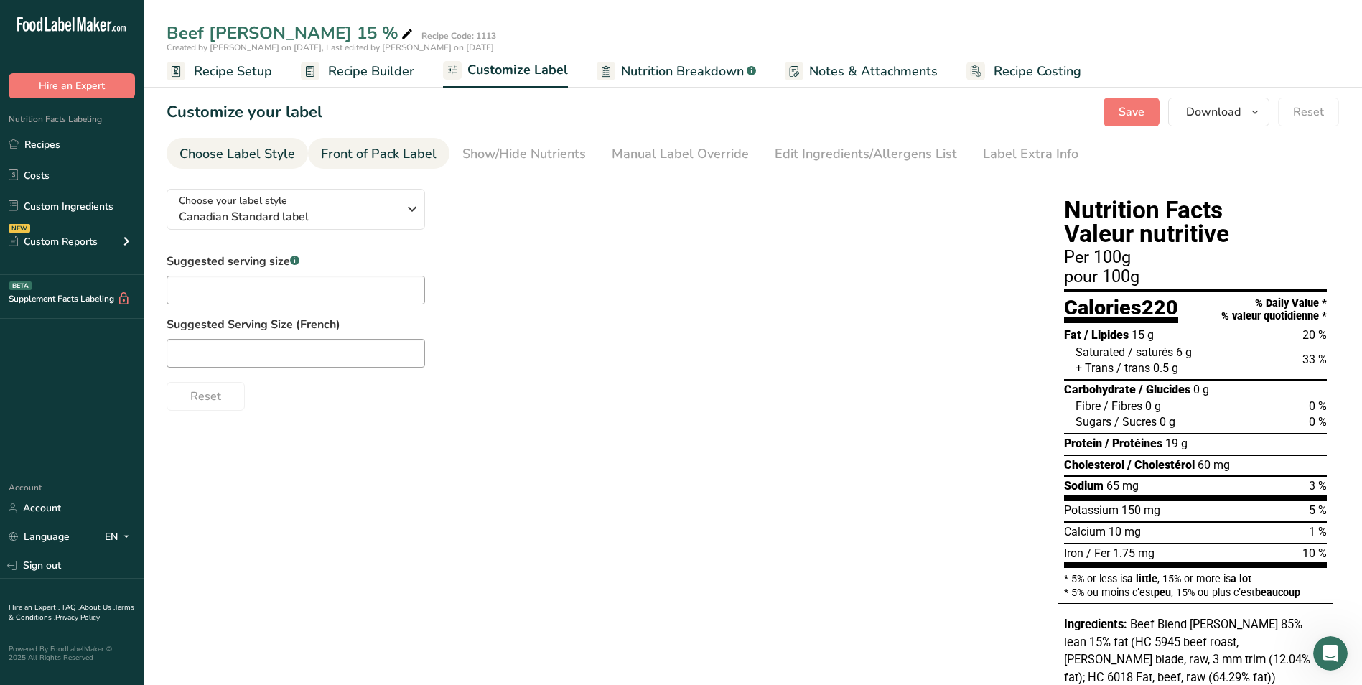
click at [412, 154] on div "Front of Pack Label" at bounding box center [379, 153] width 116 height 19
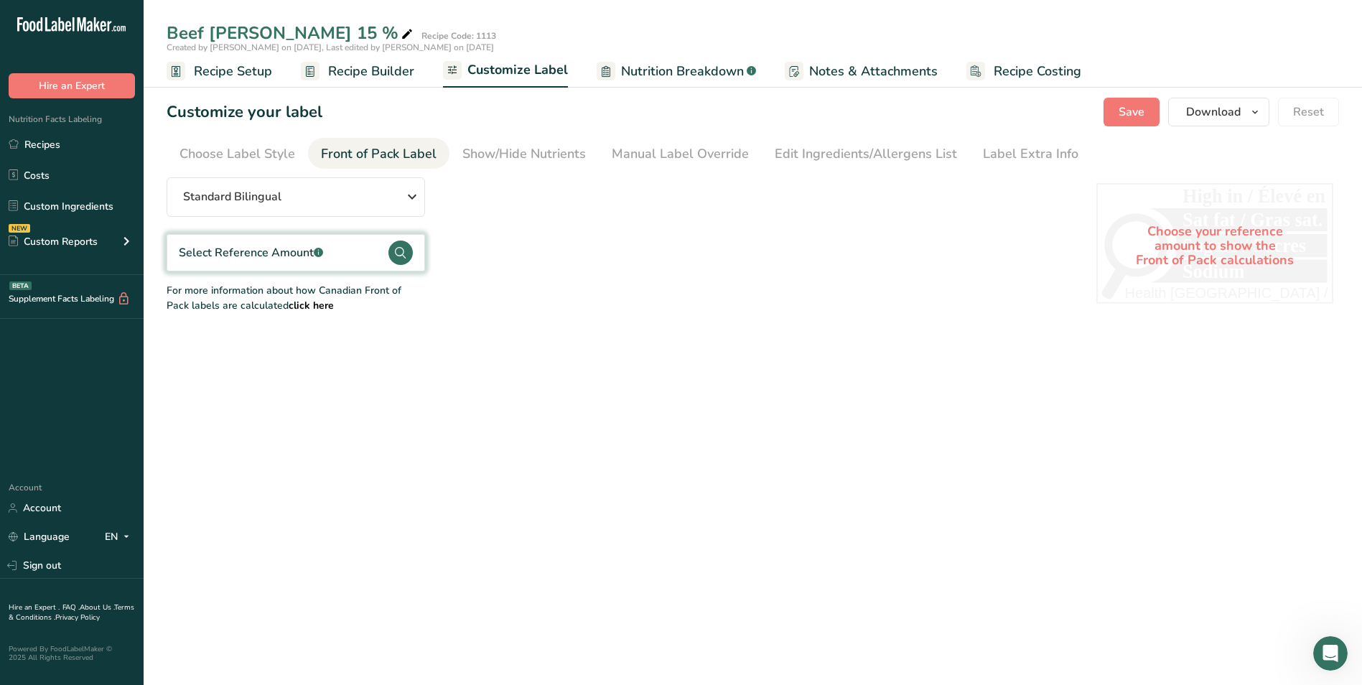
click at [1200, 251] on div "Choose your reference amount to show the Front of Pack calculations" at bounding box center [1214, 246] width 237 height 126
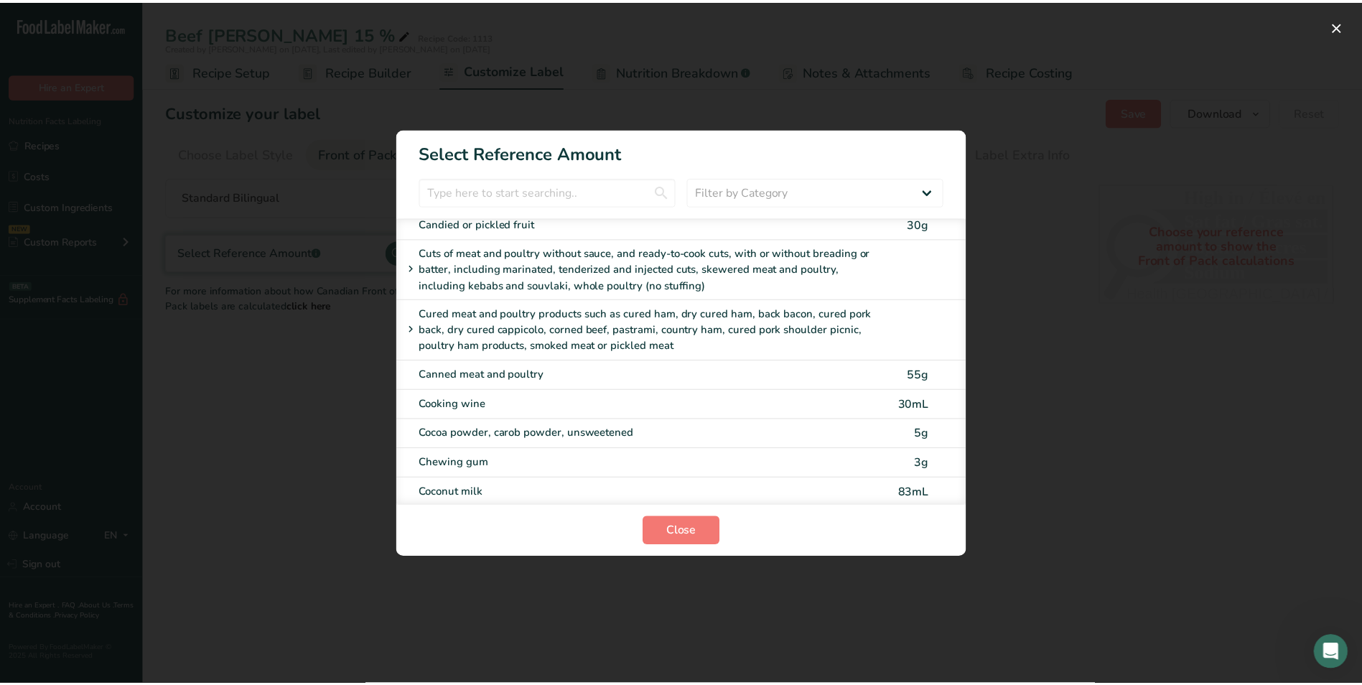
scroll to position [1436, 0]
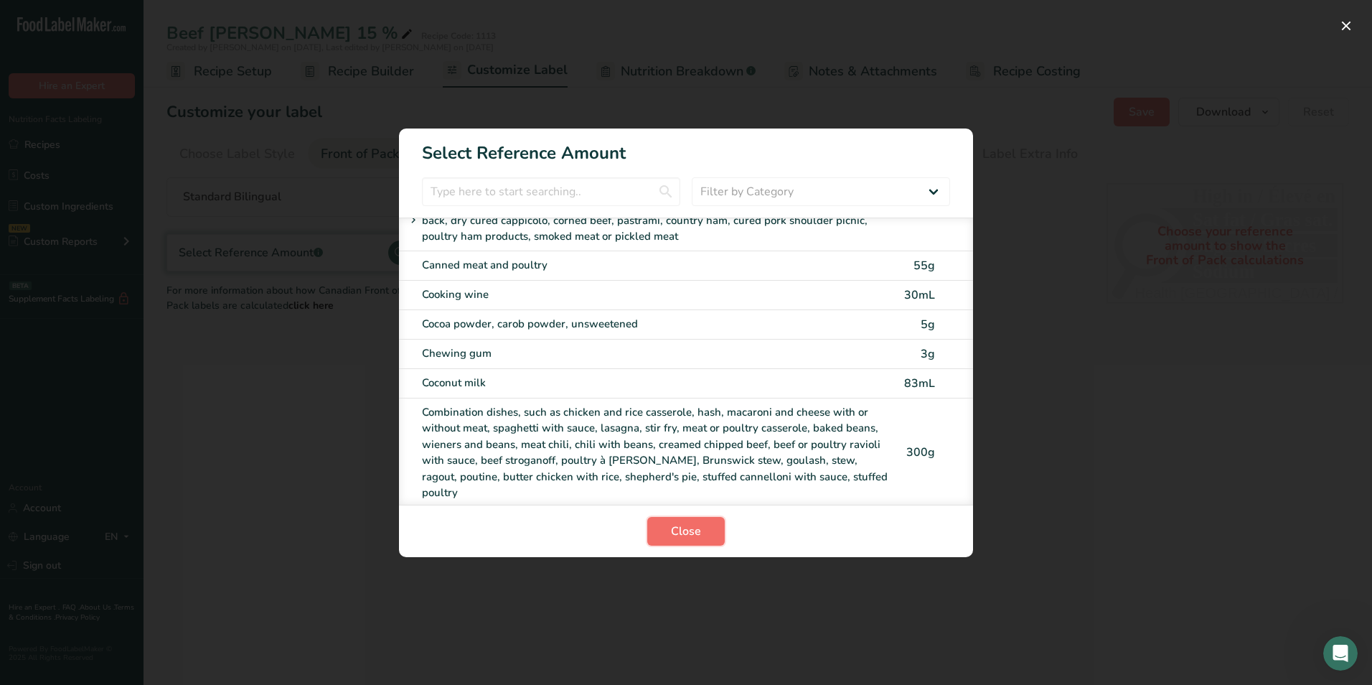
click at [700, 521] on button "Close" at bounding box center [686, 531] width 78 height 29
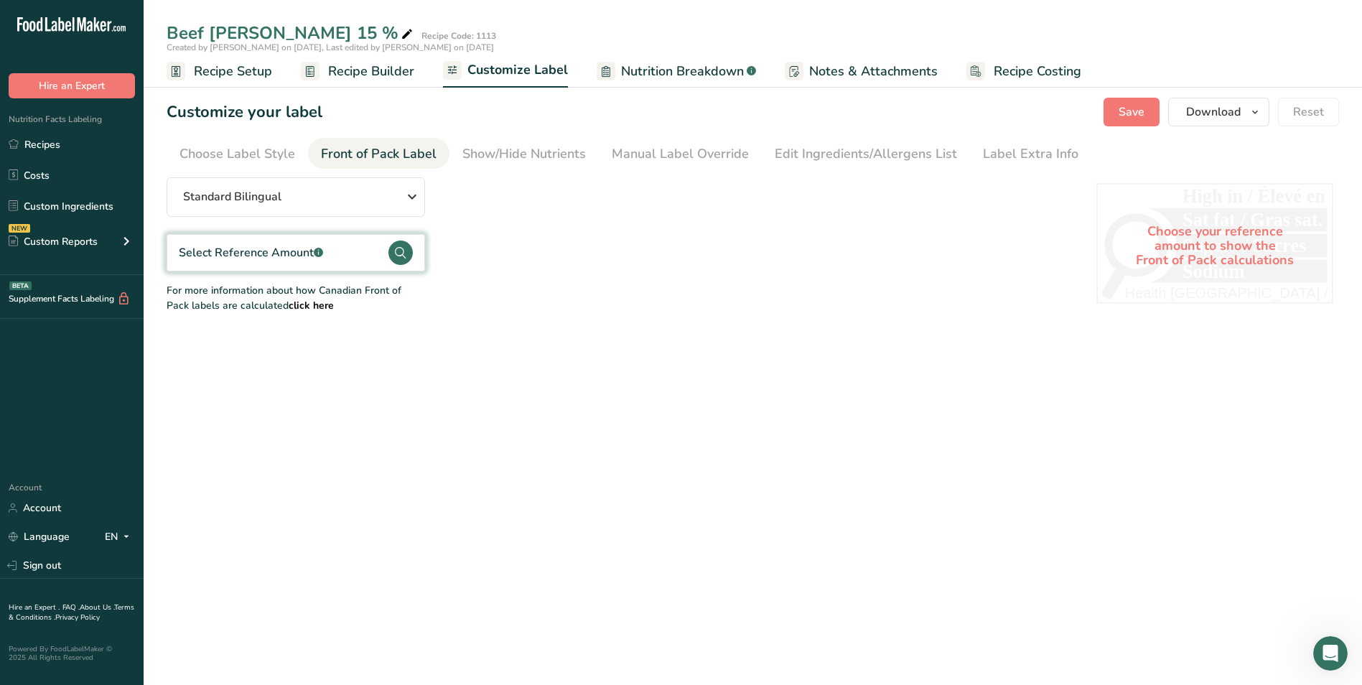
click at [698, 73] on span "Nutrition Breakdown" at bounding box center [682, 71] width 123 height 19
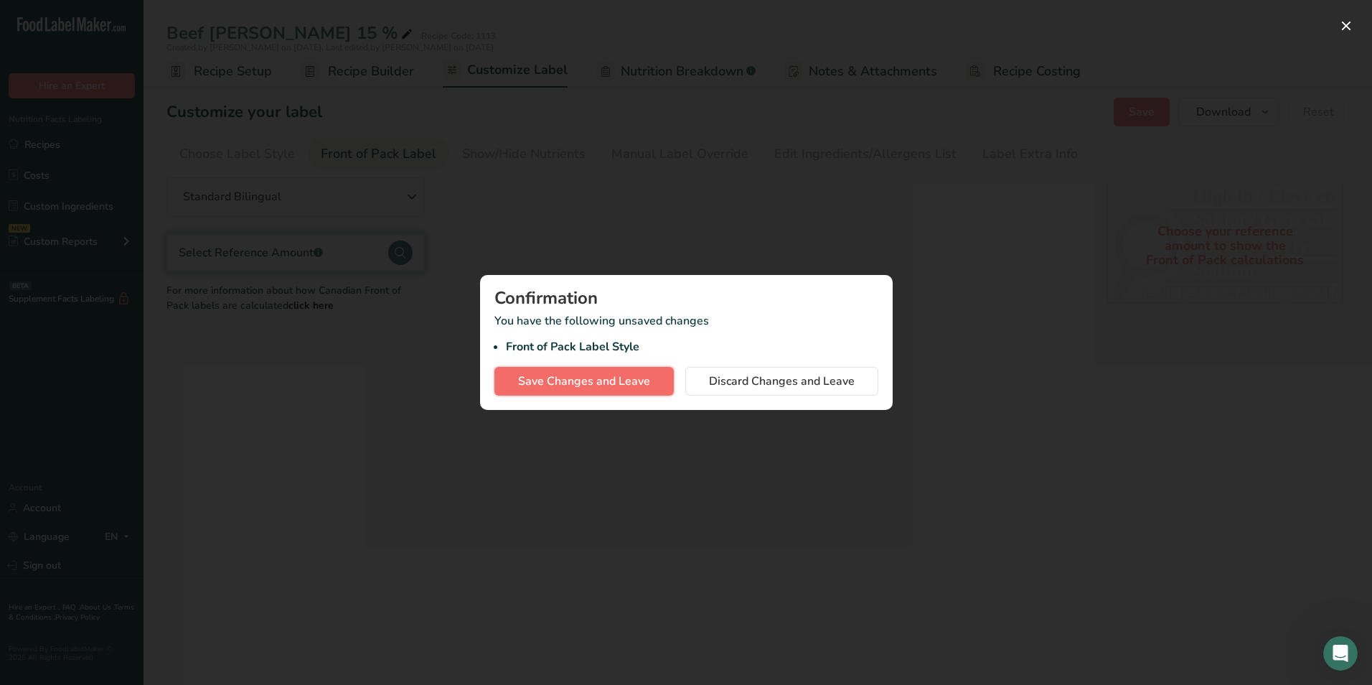
click at [600, 389] on span "Save Changes and Leave" at bounding box center [584, 381] width 132 height 17
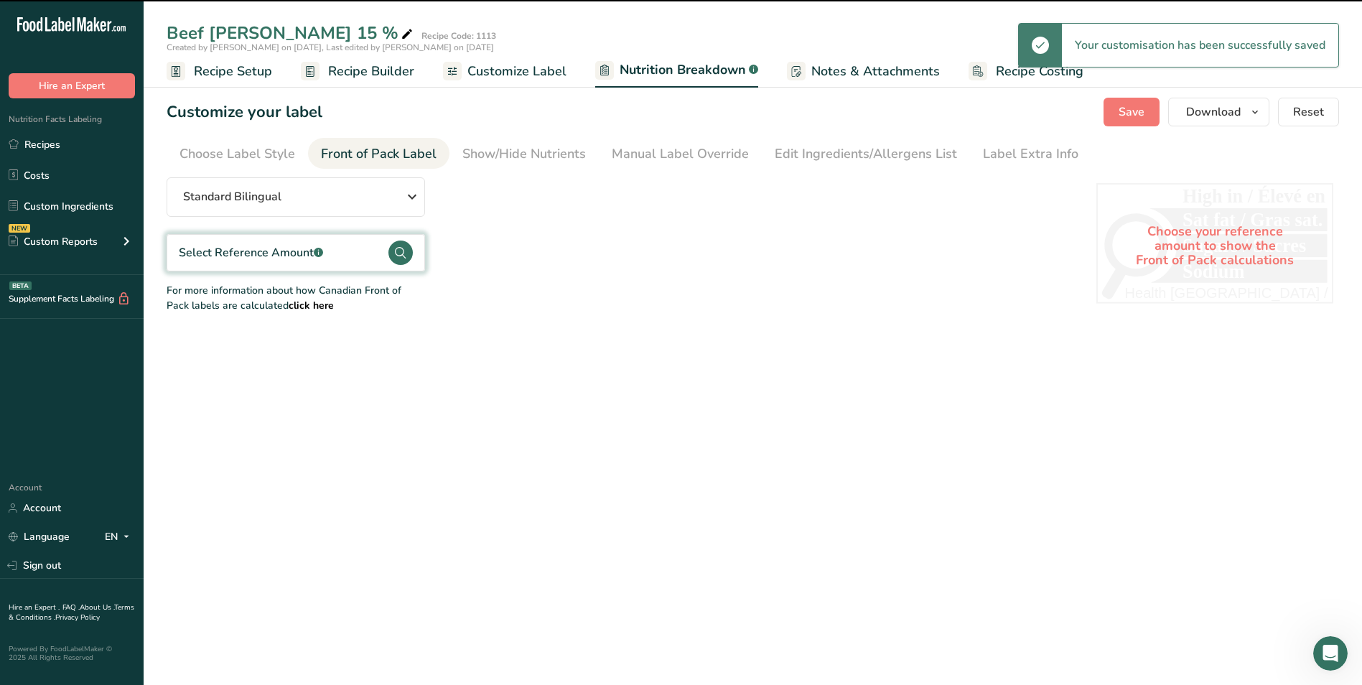
select select "Calories"
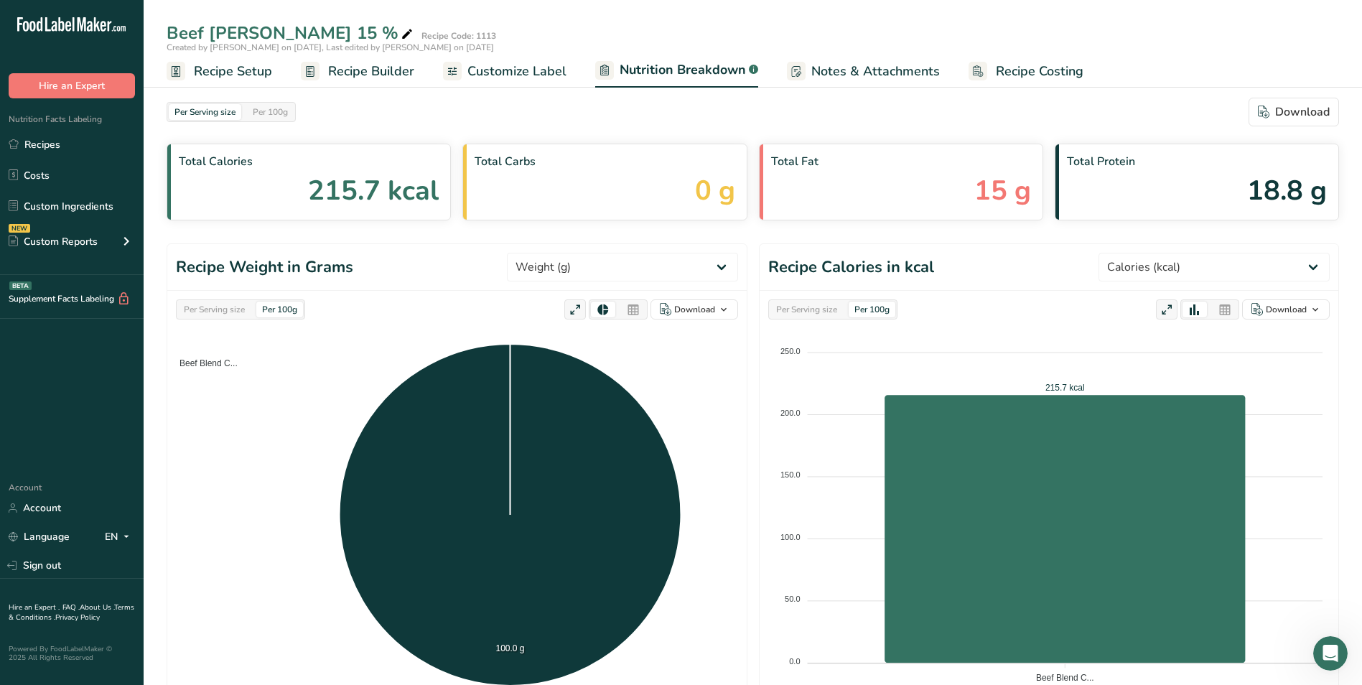
click at [701, 73] on span "Nutrition Breakdown" at bounding box center [682, 69] width 126 height 19
click at [489, 67] on span "Customize Label" at bounding box center [516, 71] width 99 height 19
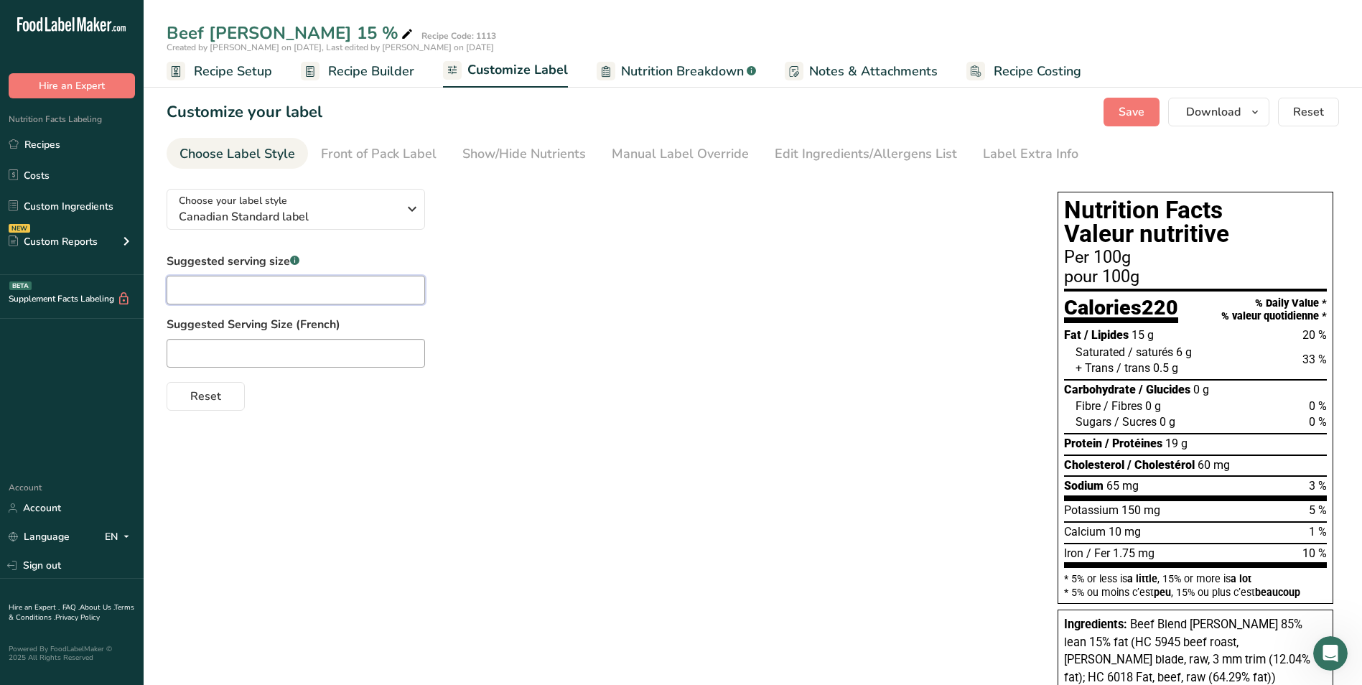
click at [372, 287] on input "text" at bounding box center [296, 290] width 258 height 29
type input "100 g"
click at [233, 353] on input "text" at bounding box center [296, 353] width 258 height 29
type input "100 g"
click at [211, 403] on span "Reset" at bounding box center [205, 396] width 31 height 17
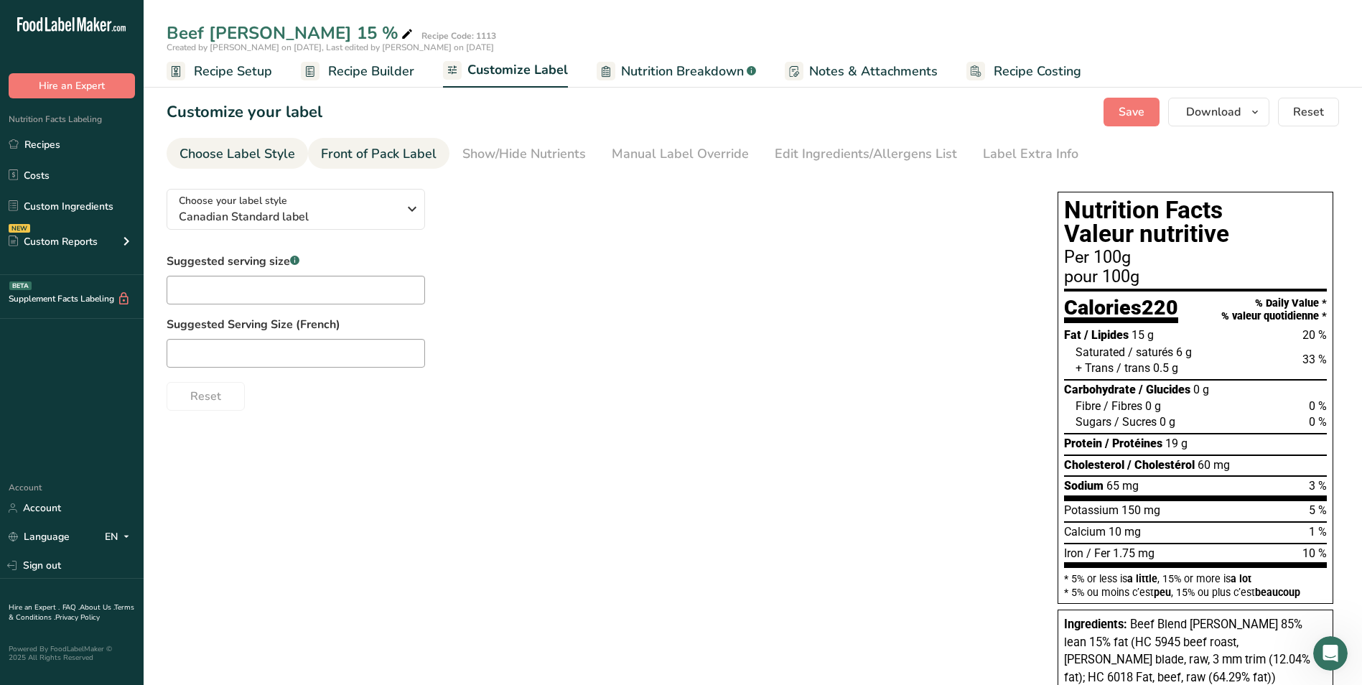
click at [394, 156] on div "Front of Pack Label" at bounding box center [379, 153] width 116 height 19
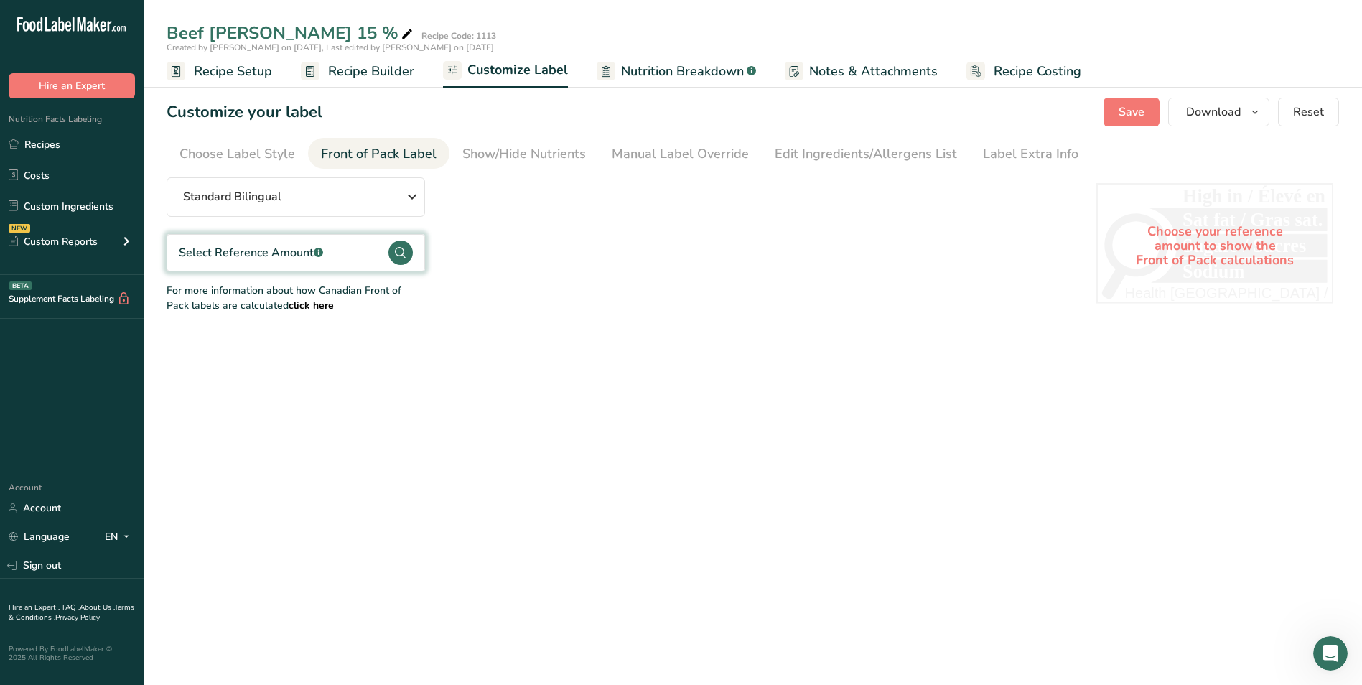
click at [807, 324] on section "Customize your label Save Download Choose what to show on your downloaded label…" at bounding box center [753, 206] width 1218 height 263
click at [360, 62] on span "Recipe Builder" at bounding box center [371, 71] width 86 height 19
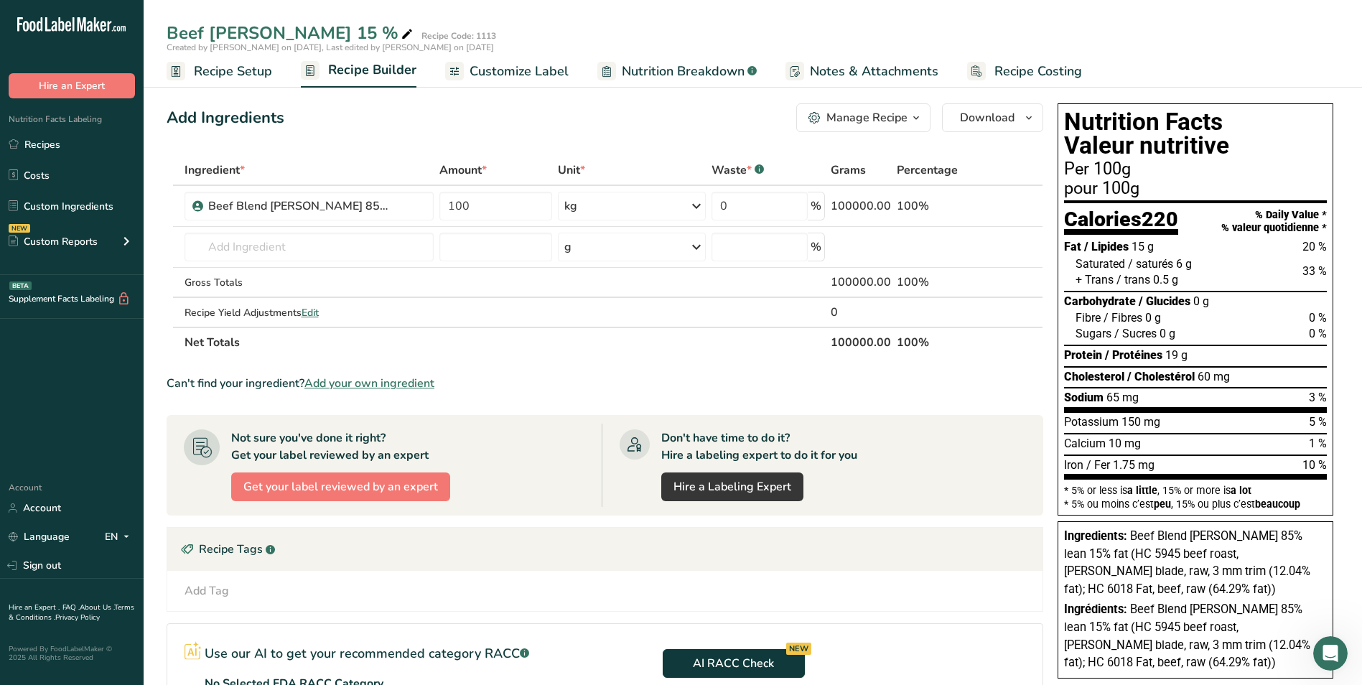
click at [512, 67] on span "Customize Label" at bounding box center [518, 71] width 99 height 19
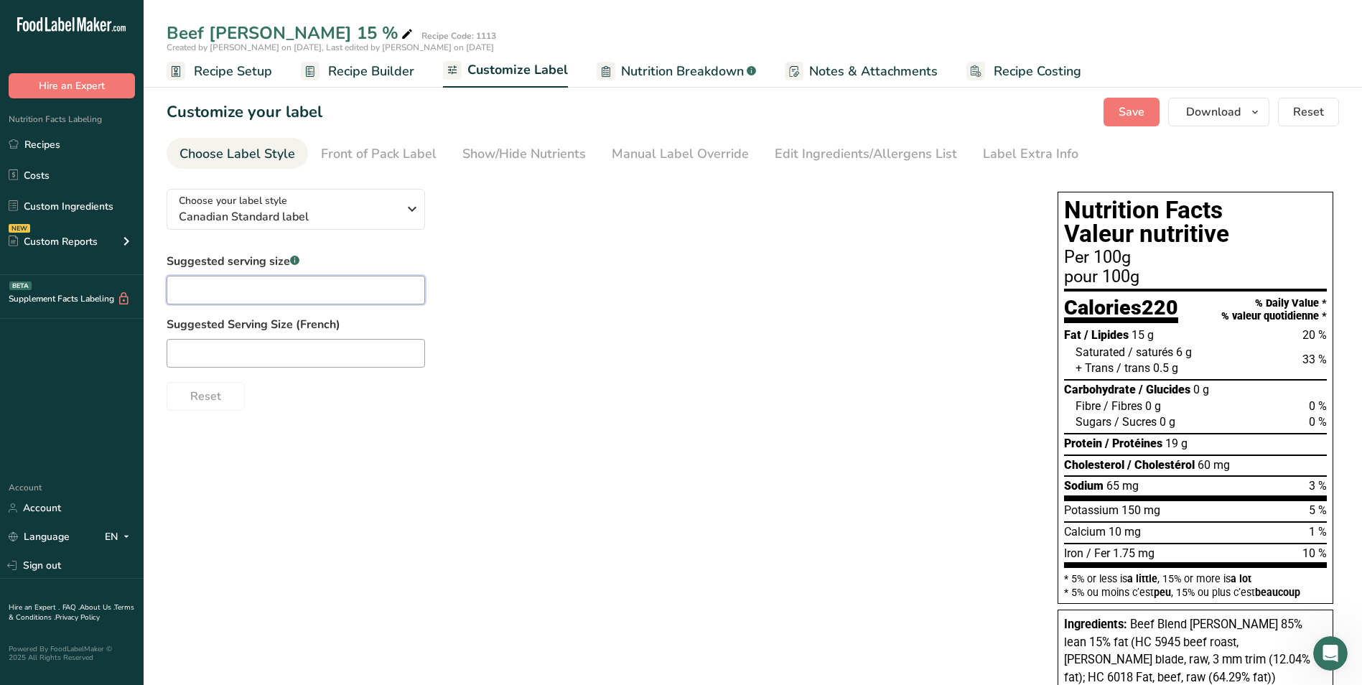
click at [233, 289] on input "text" at bounding box center [296, 290] width 258 height 29
type input "200 g"
click at [215, 350] on input "text" at bounding box center [296, 353] width 258 height 29
type input "200 g"
click at [472, 446] on div "Choose your label style Canadian Standard label USA (FDA) Standard FDA label Ta…" at bounding box center [753, 479] width 1172 height 604
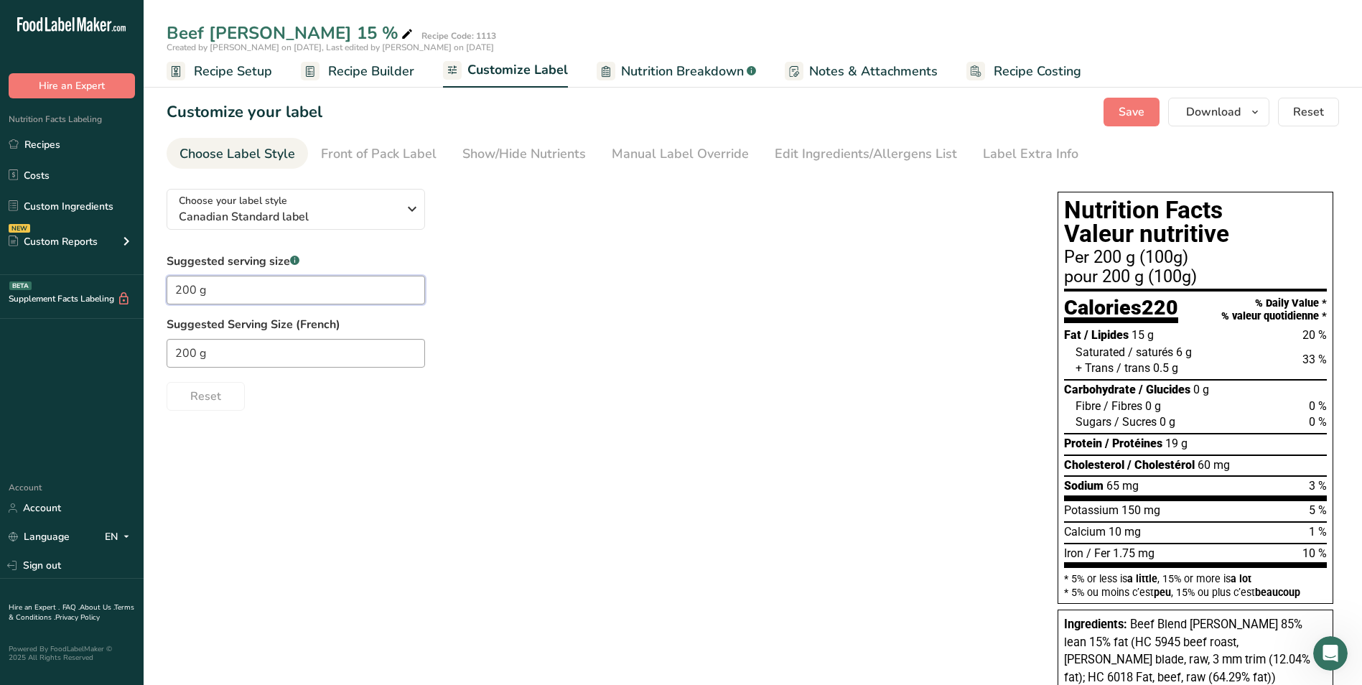
click at [228, 291] on input "200 g" at bounding box center [296, 290] width 258 height 29
type input "2"
click at [224, 356] on input "200 g" at bounding box center [296, 353] width 258 height 29
type input "2"
click at [713, 533] on div "Choose your label style Canadian Standard label USA (FDA) Standard FDA label Ta…" at bounding box center [753, 479] width 1172 height 604
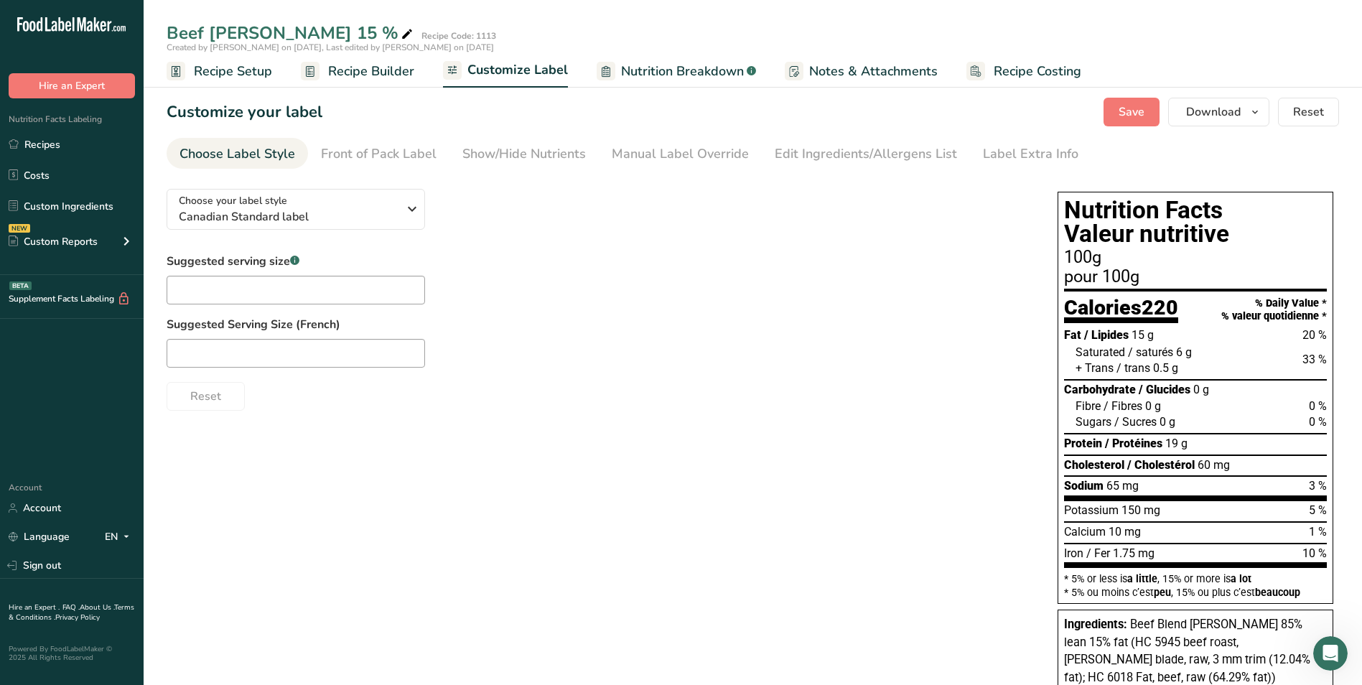
click at [819, 341] on div at bounding box center [598, 353] width 862 height 29
click at [1316, 107] on span "Reset" at bounding box center [1308, 111] width 31 height 17
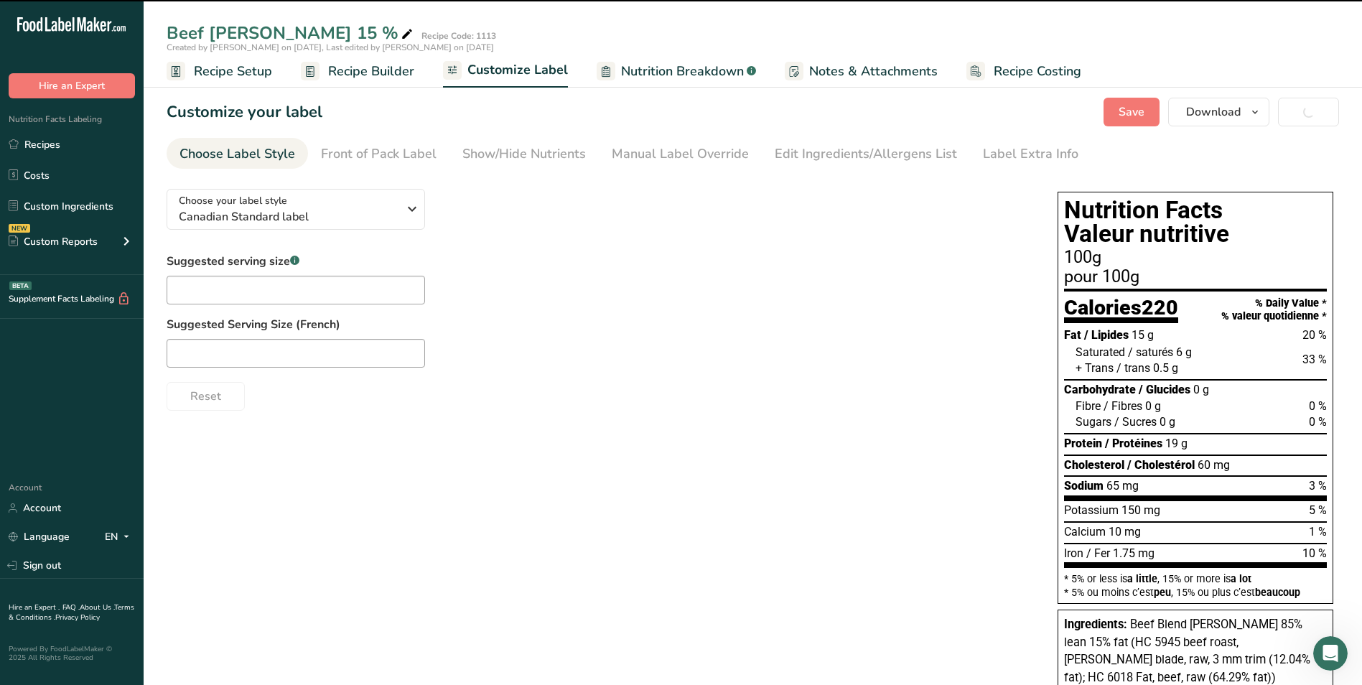
click at [1313, 114] on div "Save Download Choose what to show on your downloaded label Recipe Name to appea…" at bounding box center [1220, 112] width 235 height 29
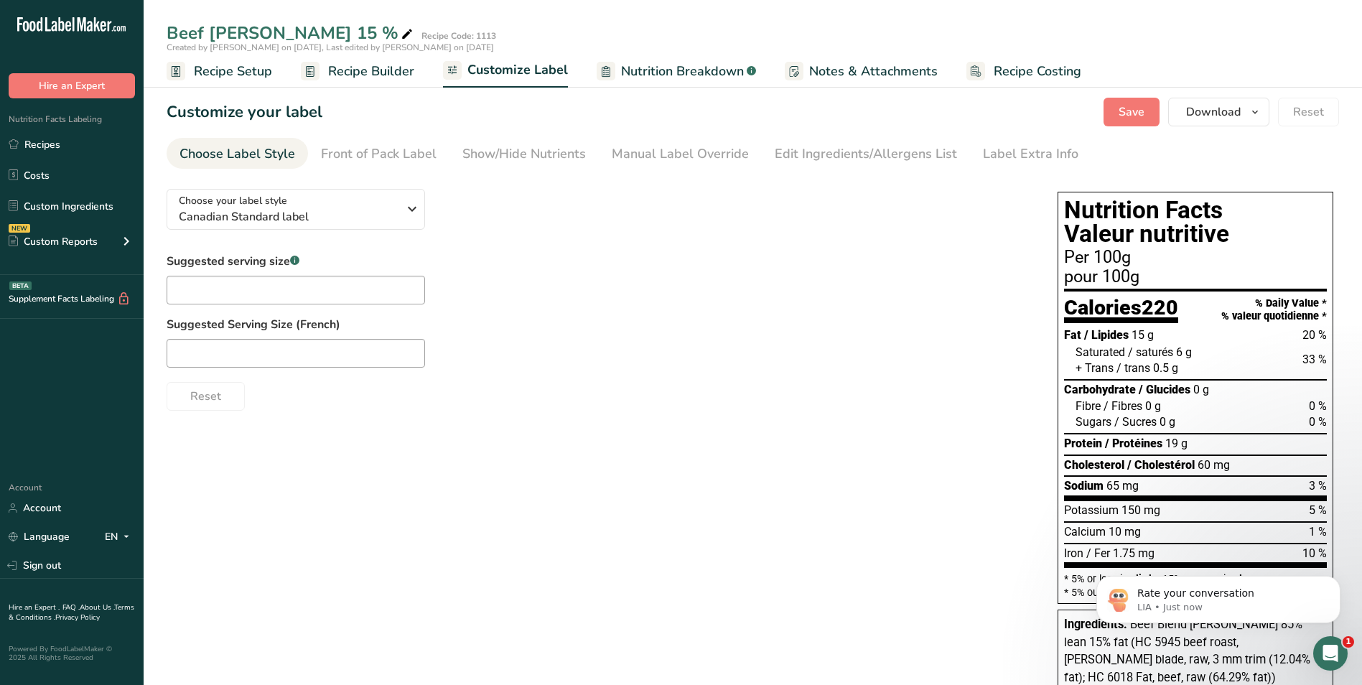
scroll to position [1219, 0]
click at [1317, 637] on div "1" at bounding box center [1330, 654] width 38 height 38
click at [1331, 647] on icon "Open Intercom Messenger" at bounding box center [1328, 652] width 24 height 24
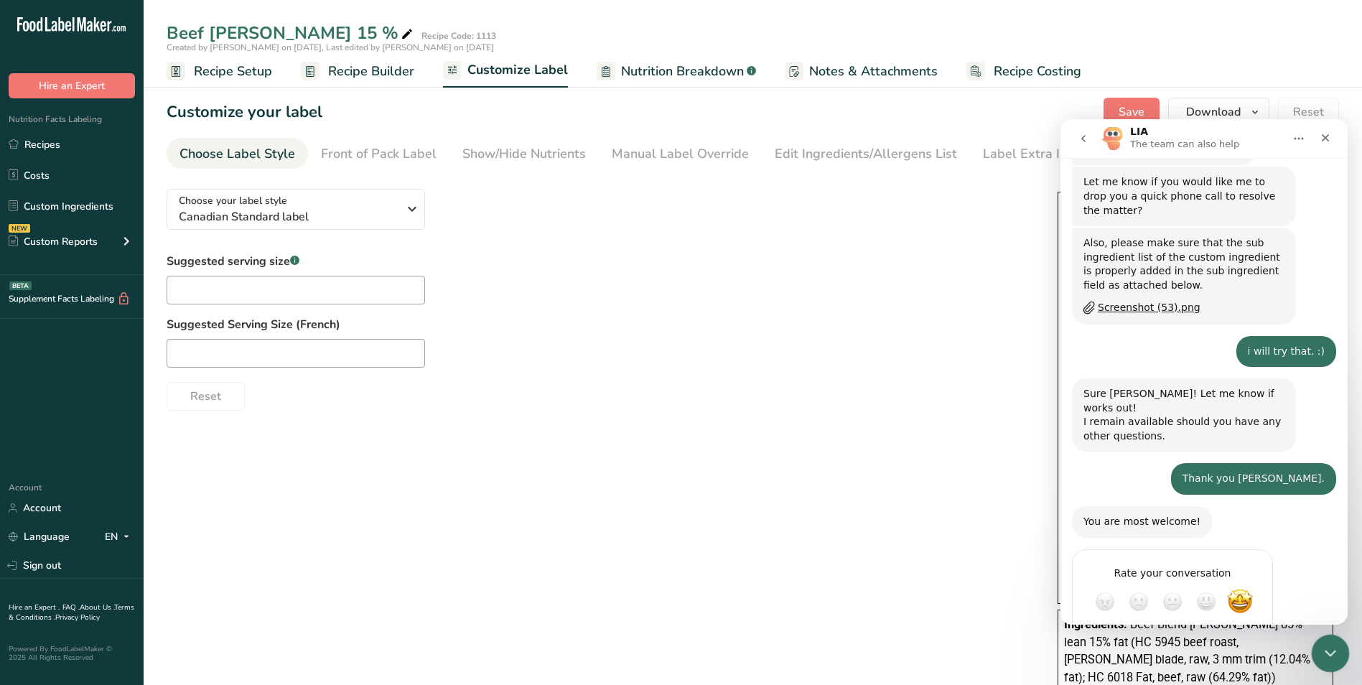
scroll to position [1242, 0]
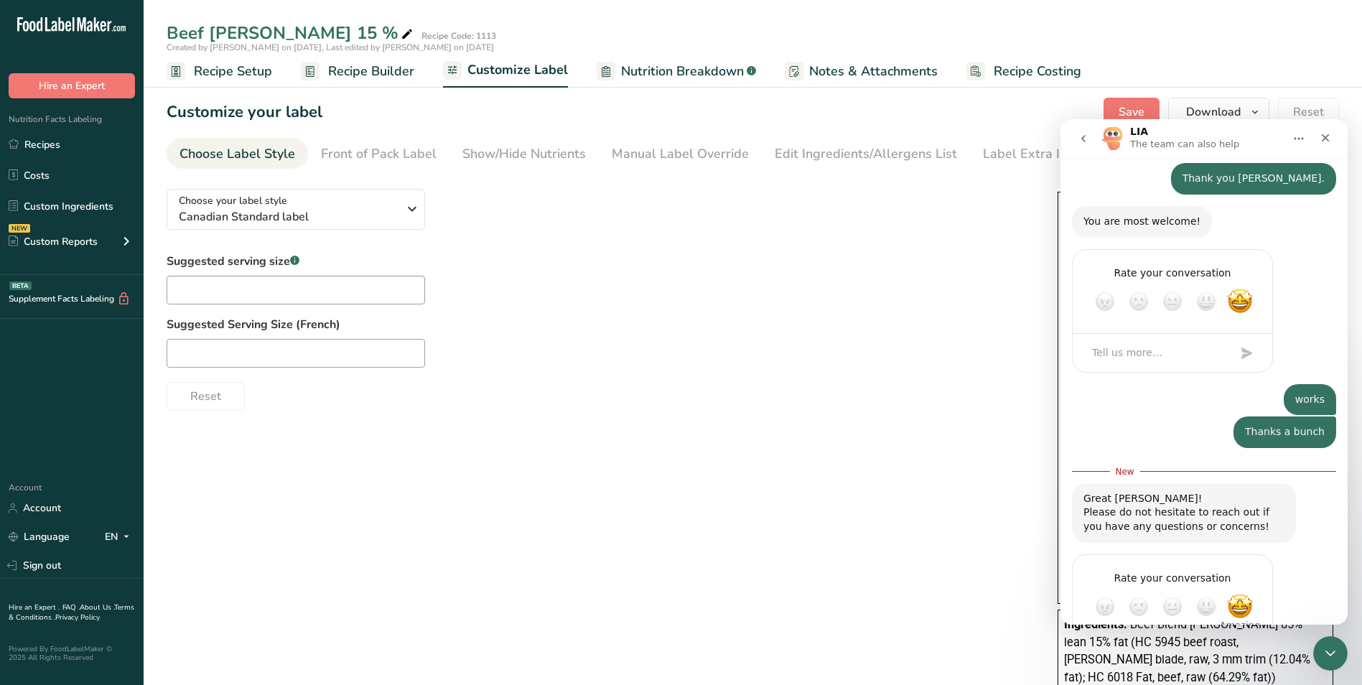
click at [1243, 594] on span "Amazing" at bounding box center [1240, 607] width 26 height 26
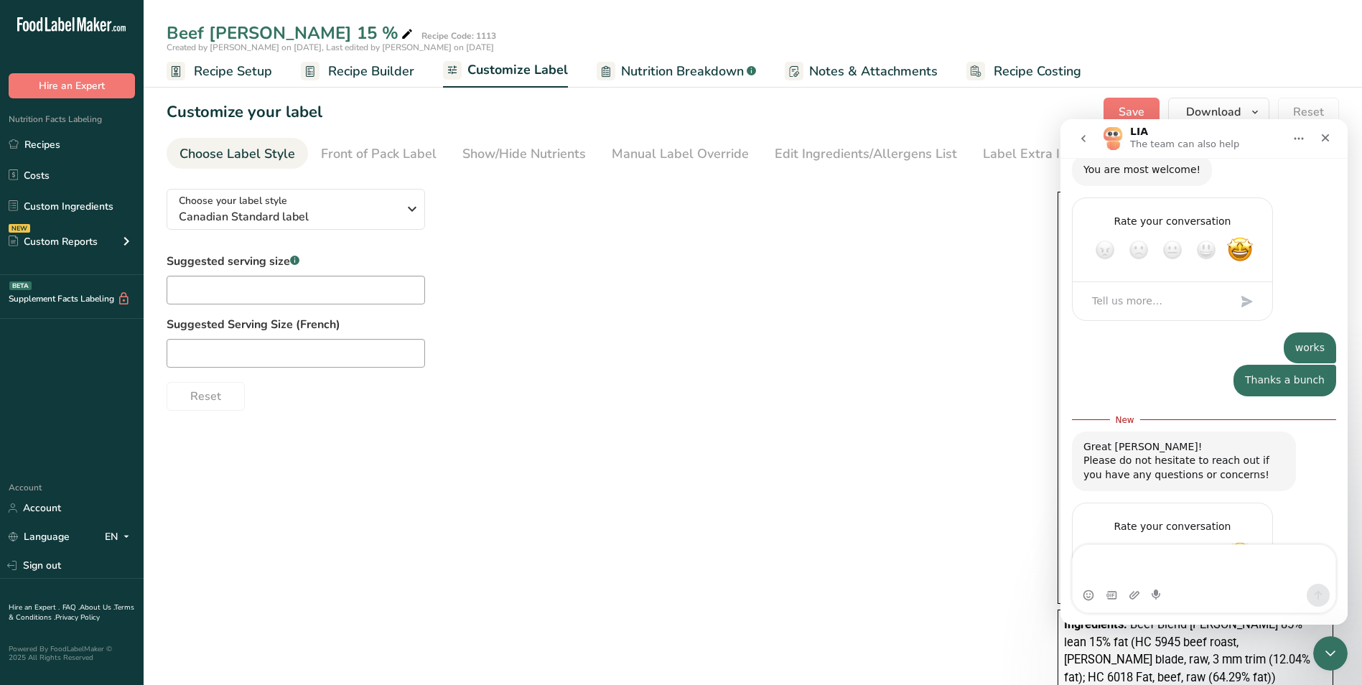
scroll to position [1309, 0]
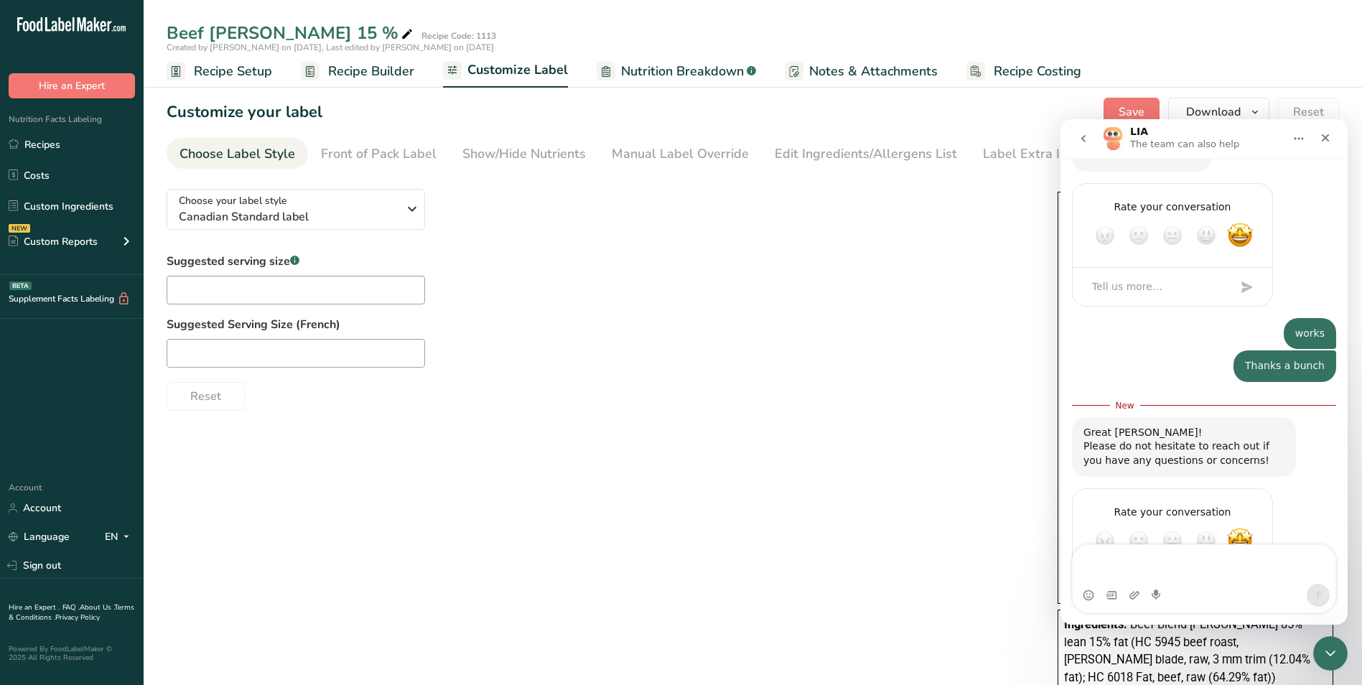
click at [1241, 528] on span "Amazing" at bounding box center [1240, 541] width 26 height 26
click at [1211, 528] on span "Great" at bounding box center [1206, 541] width 26 height 26
click at [1246, 528] on span "Amazing" at bounding box center [1240, 541] width 26 height 26
click at [1251, 578] on div "Submit" at bounding box center [1246, 592] width 29 height 29
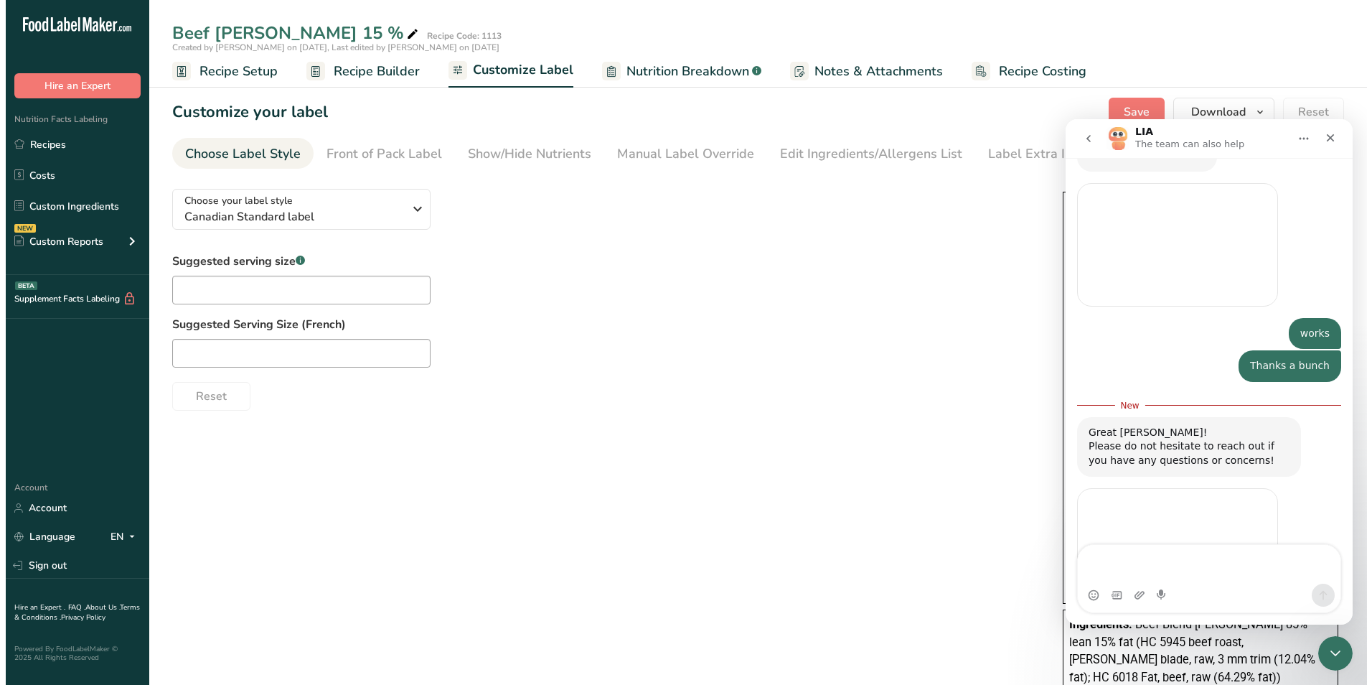
scroll to position [1197, 0]
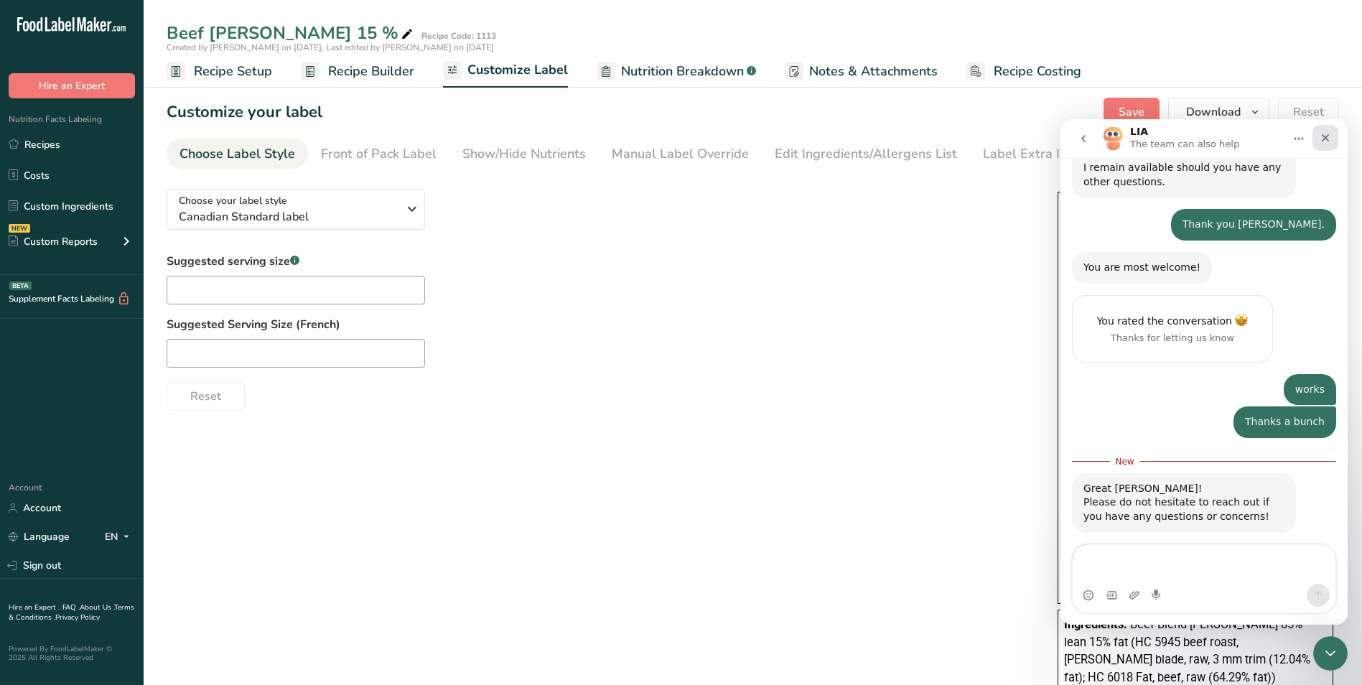
click at [1327, 136] on icon "Close" at bounding box center [1325, 138] width 8 height 8
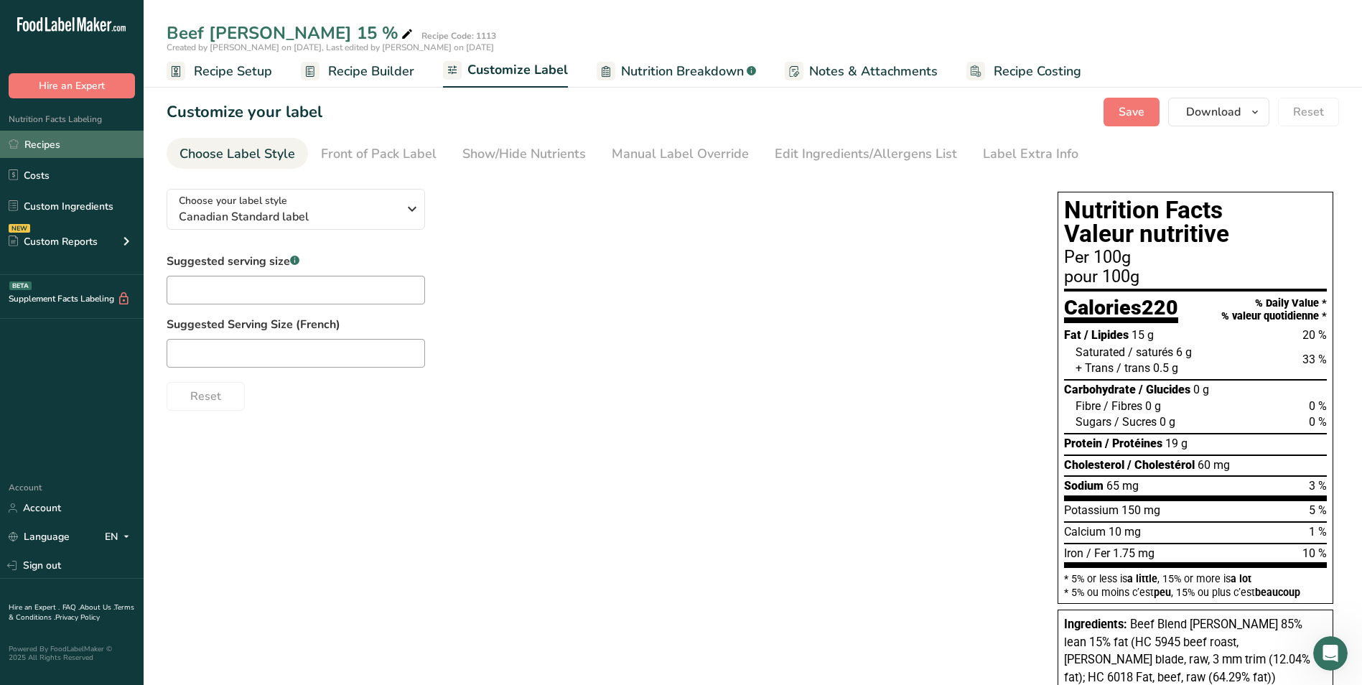
click at [60, 146] on link "Recipes" at bounding box center [72, 144] width 144 height 27
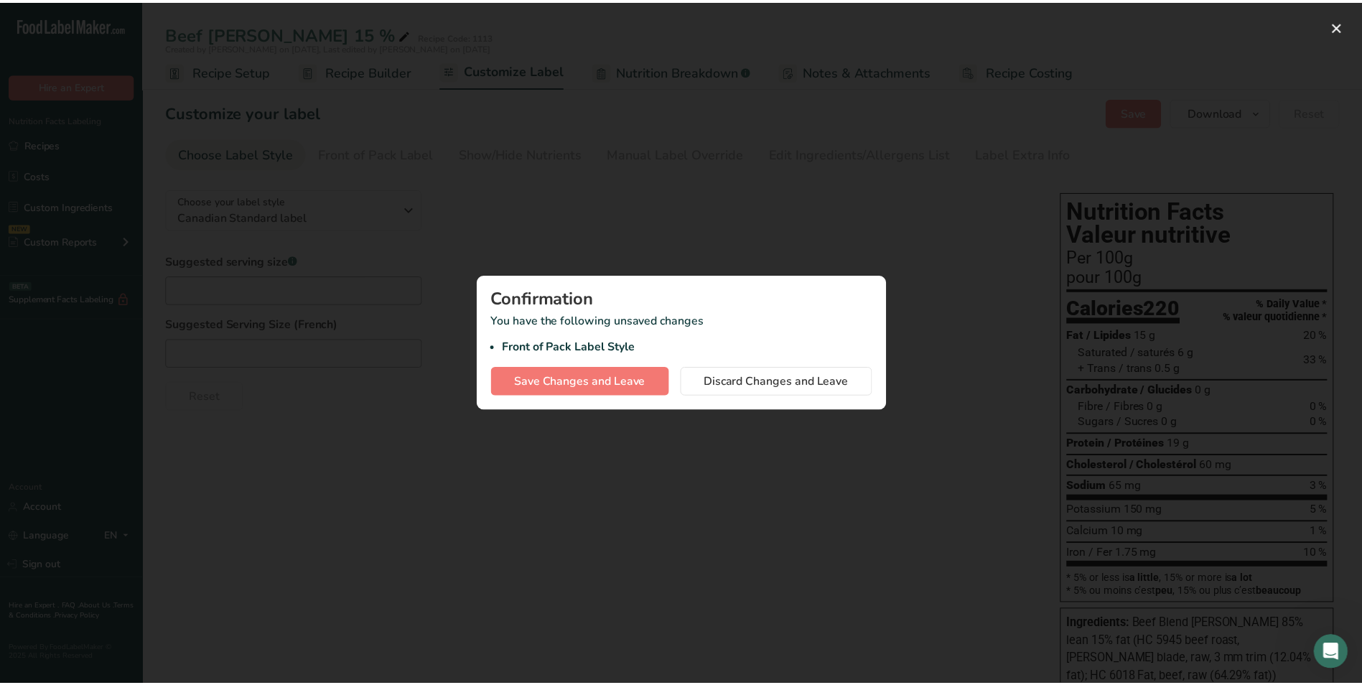
scroll to position [1309, 0]
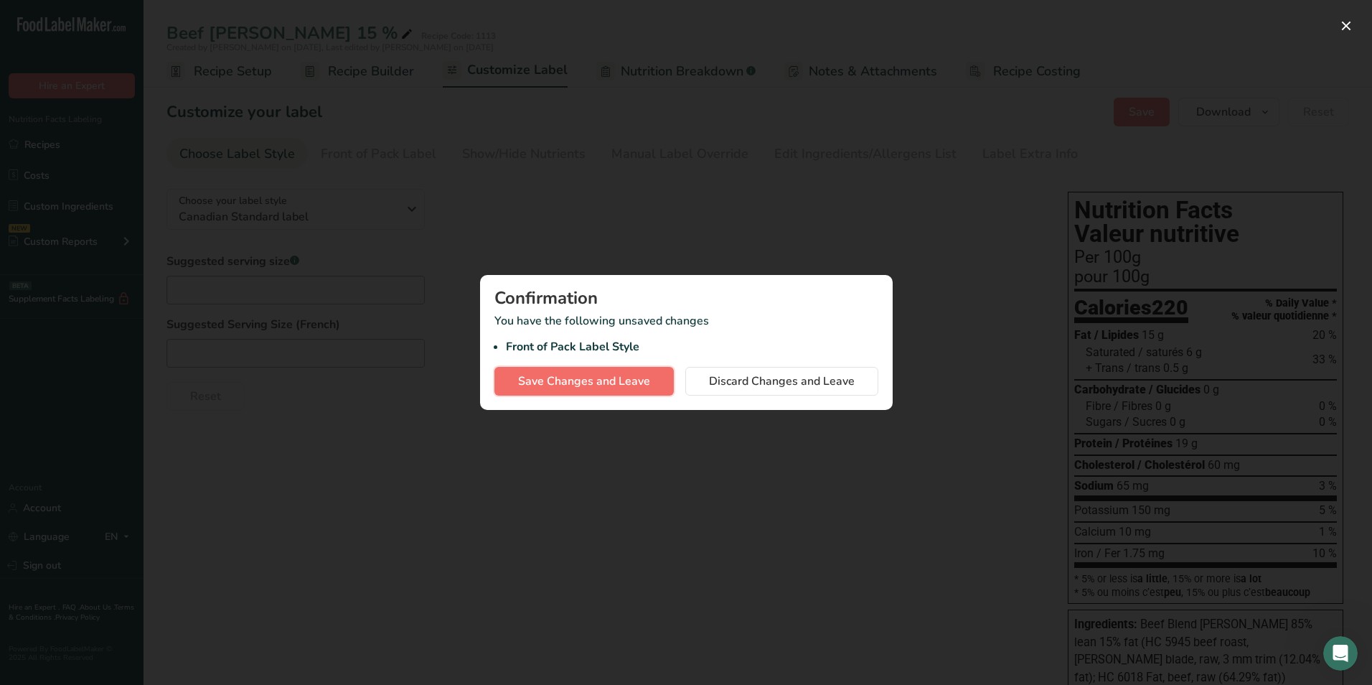
click at [584, 385] on span "Save Changes and Leave" at bounding box center [584, 381] width 132 height 17
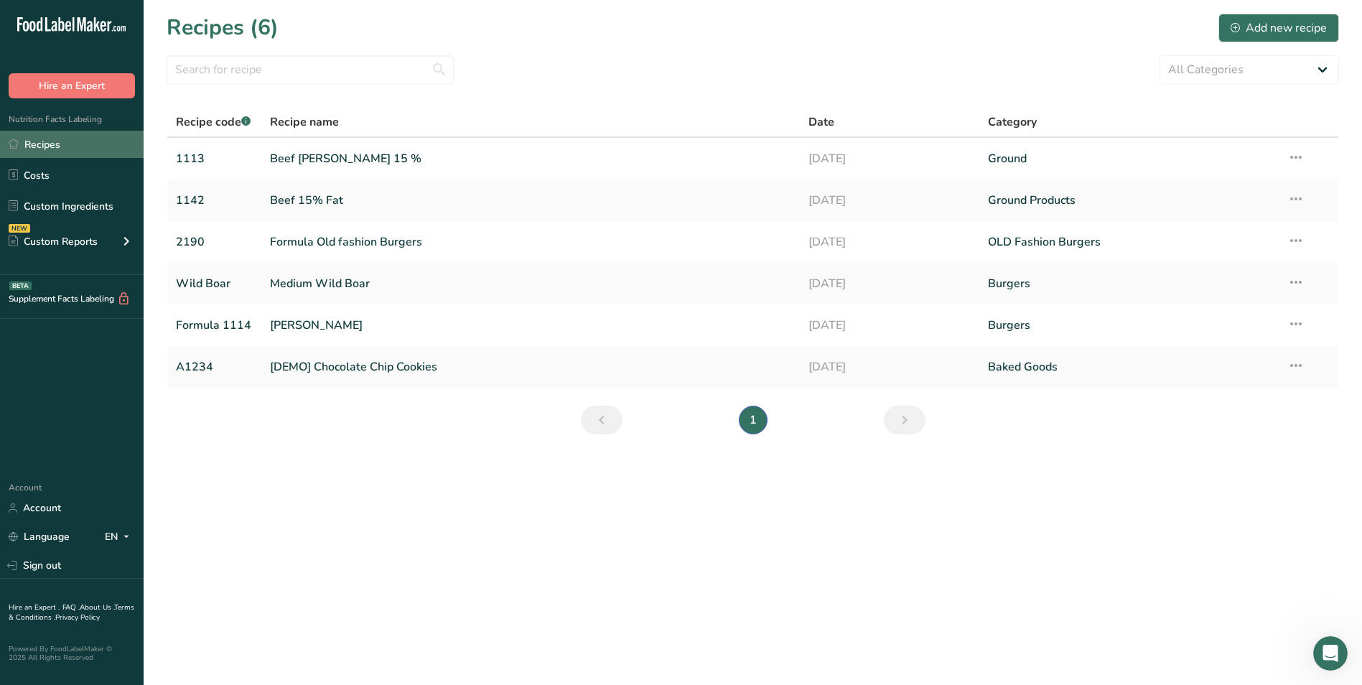
click at [78, 141] on link "Recipes" at bounding box center [72, 144] width 144 height 27
click at [1303, 29] on div "Add new recipe" at bounding box center [1278, 27] width 96 height 17
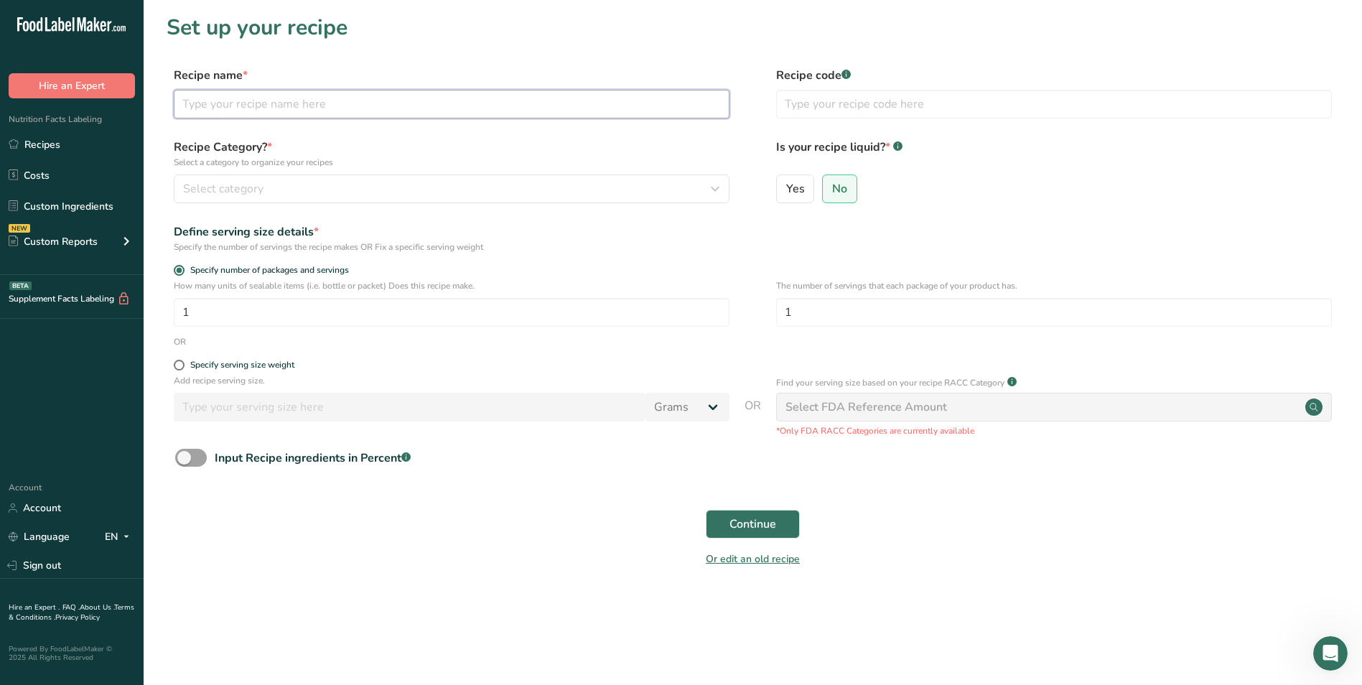
click at [229, 101] on input "text" at bounding box center [452, 104] width 556 height 29
type input "Wild Boar"
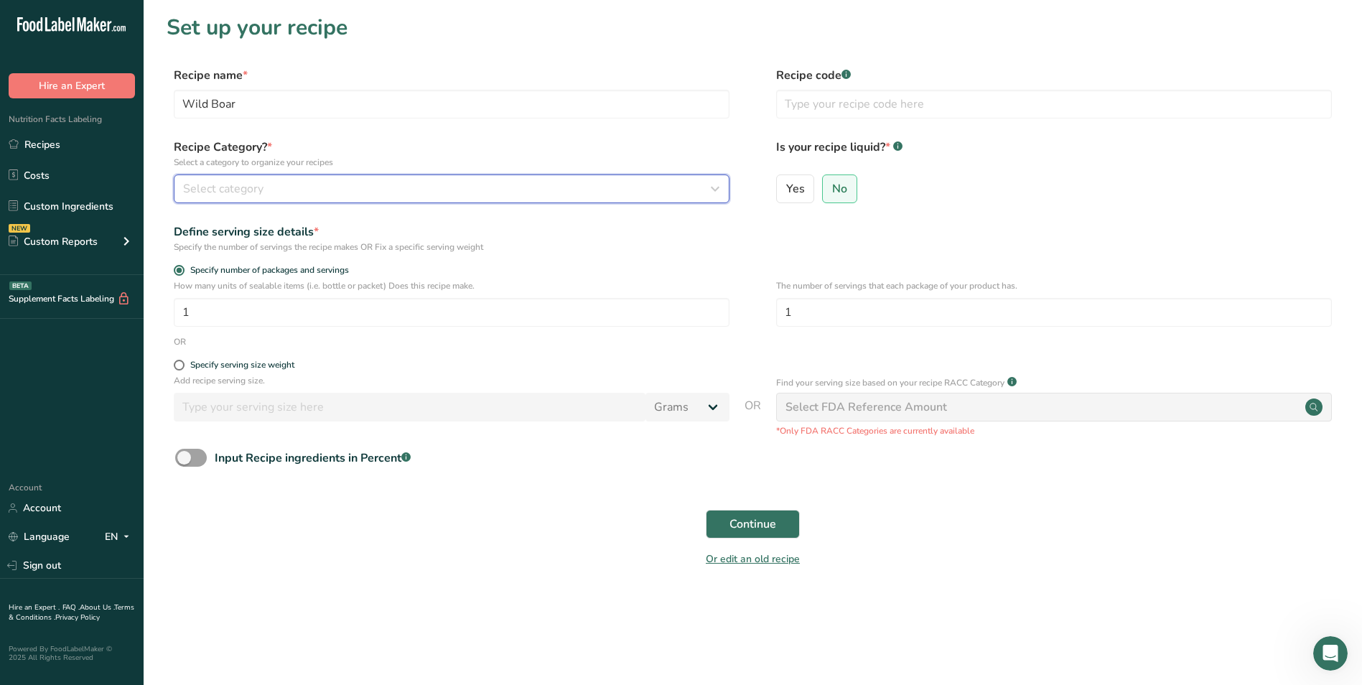
click at [238, 183] on span "Select category" at bounding box center [223, 188] width 80 height 17
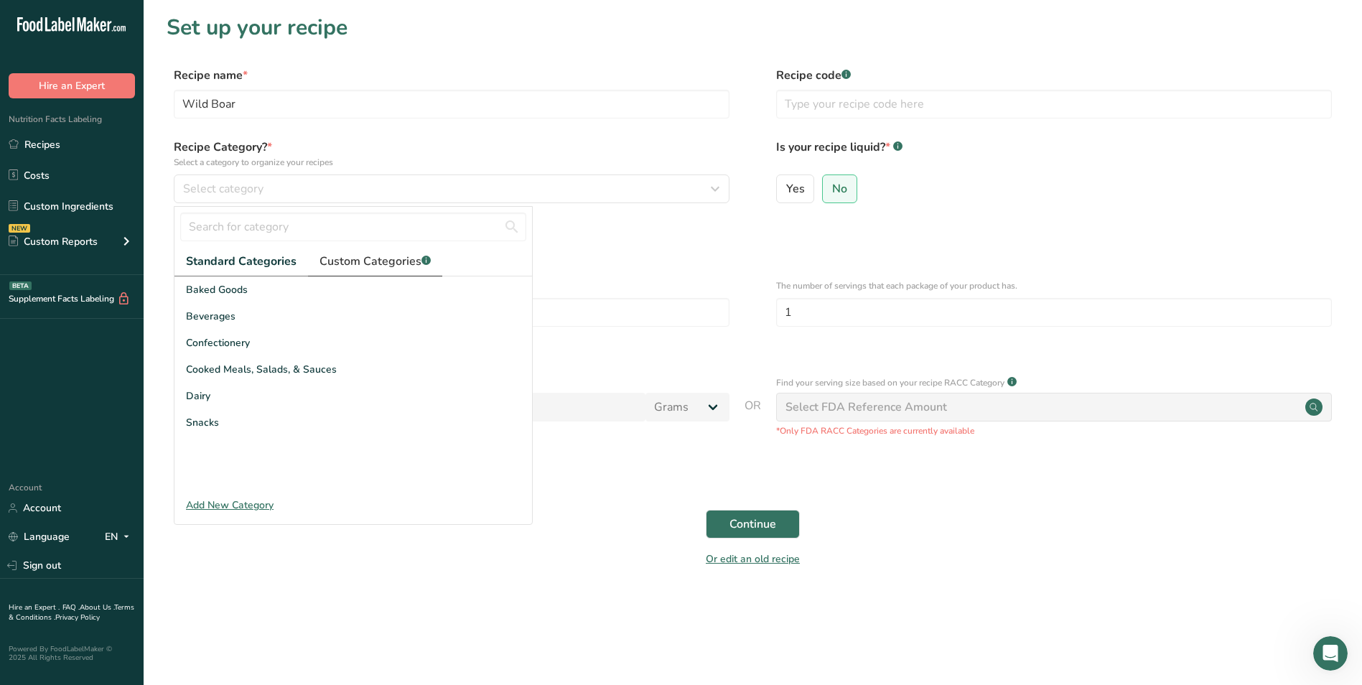
click at [357, 257] on span "Custom Categories .a-a{fill:#347362;}.b-a{fill:#fff;}" at bounding box center [374, 261] width 111 height 17
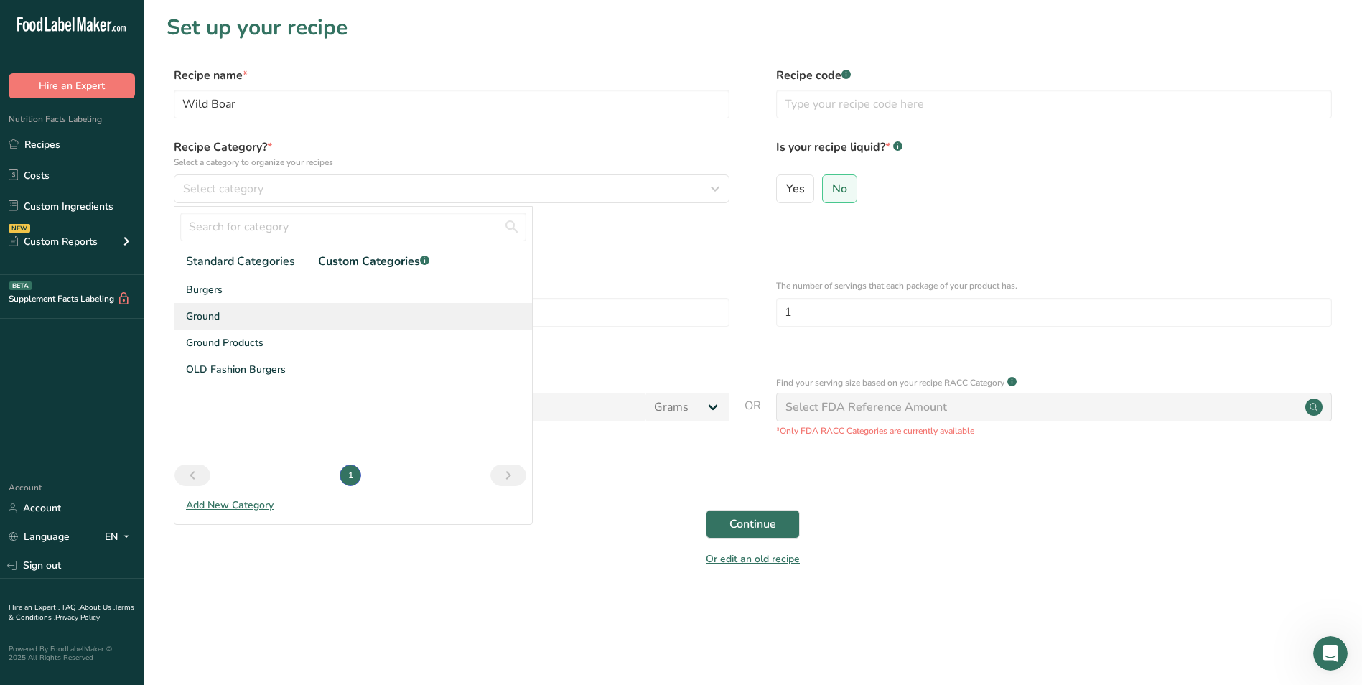
click at [224, 314] on div "Ground" at bounding box center [352, 316] width 357 height 27
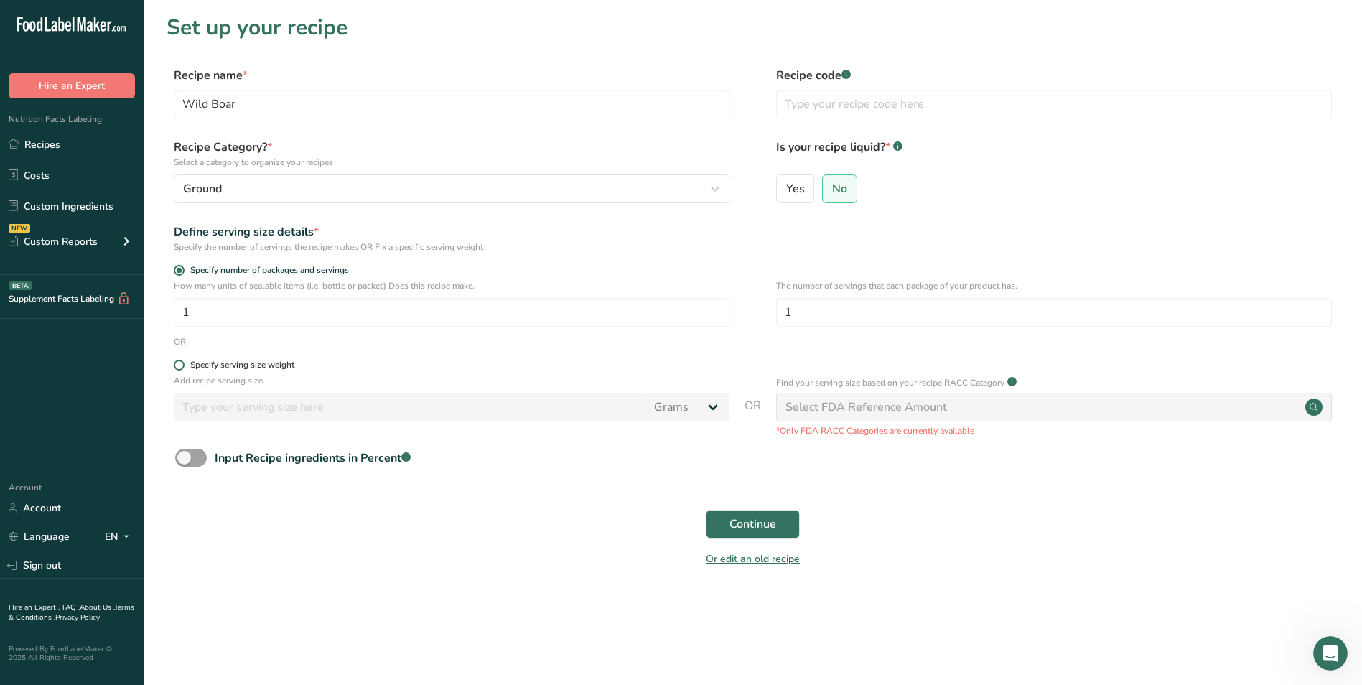
click at [182, 364] on span at bounding box center [179, 365] width 11 height 11
click at [182, 364] on input "Specify serving size weight" at bounding box center [178, 364] width 9 height 9
radio input "true"
radio input "false"
click at [220, 404] on input "number" at bounding box center [410, 407] width 472 height 29
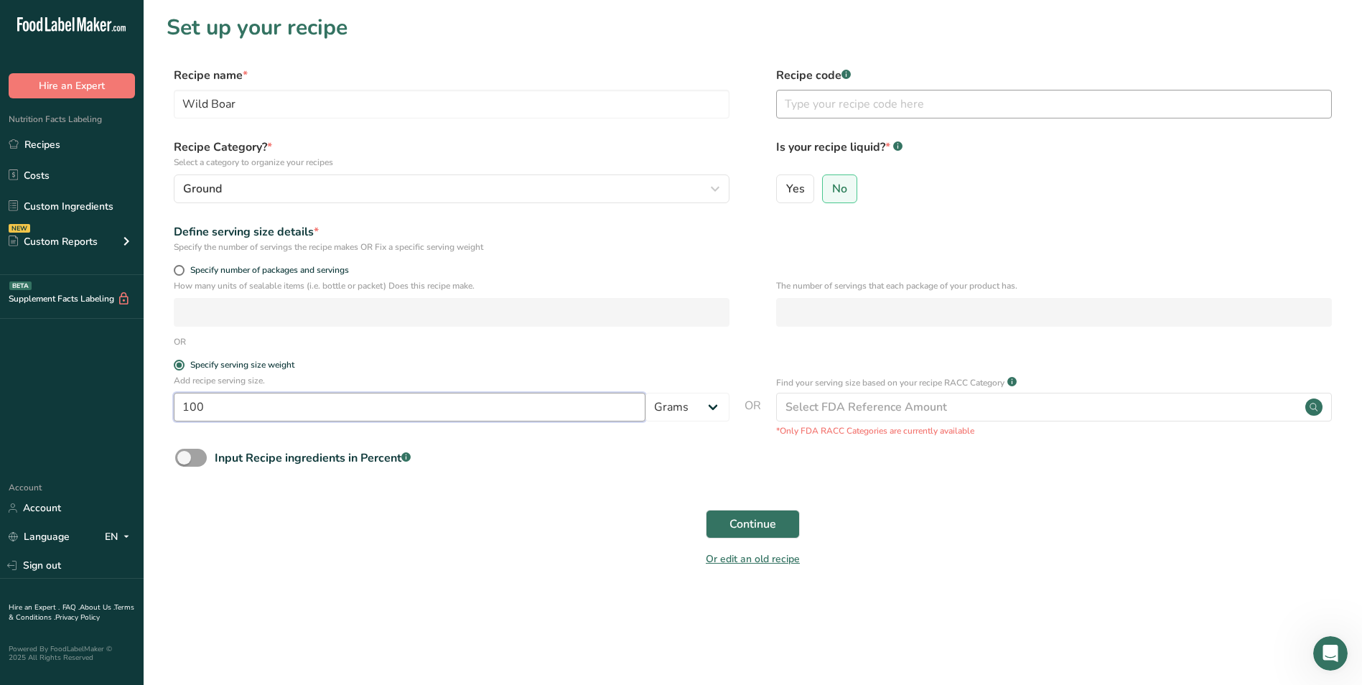
type input "100"
click at [824, 106] on input "text" at bounding box center [1054, 104] width 556 height 29
type input "Wild Boar"
click at [850, 186] on label "No" at bounding box center [839, 188] width 35 height 29
click at [832, 186] on input "No" at bounding box center [827, 188] width 9 height 9
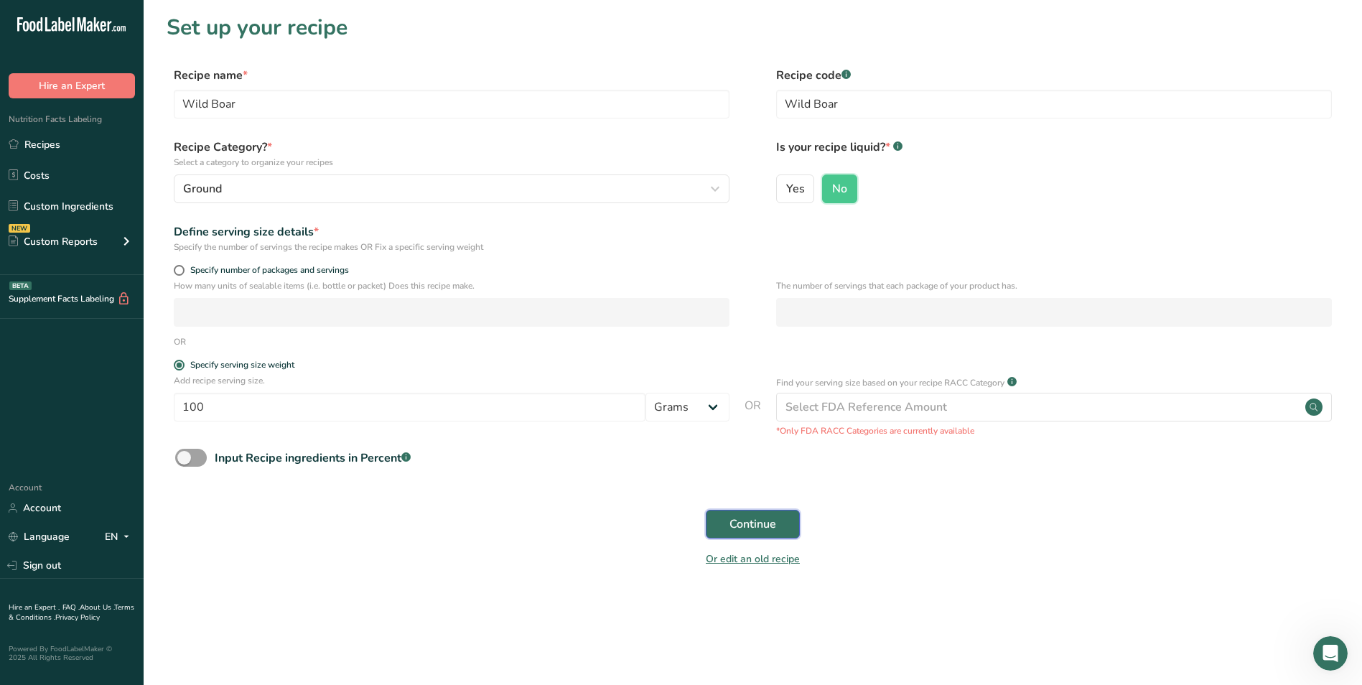
click at [757, 515] on span "Continue" at bounding box center [752, 523] width 47 height 17
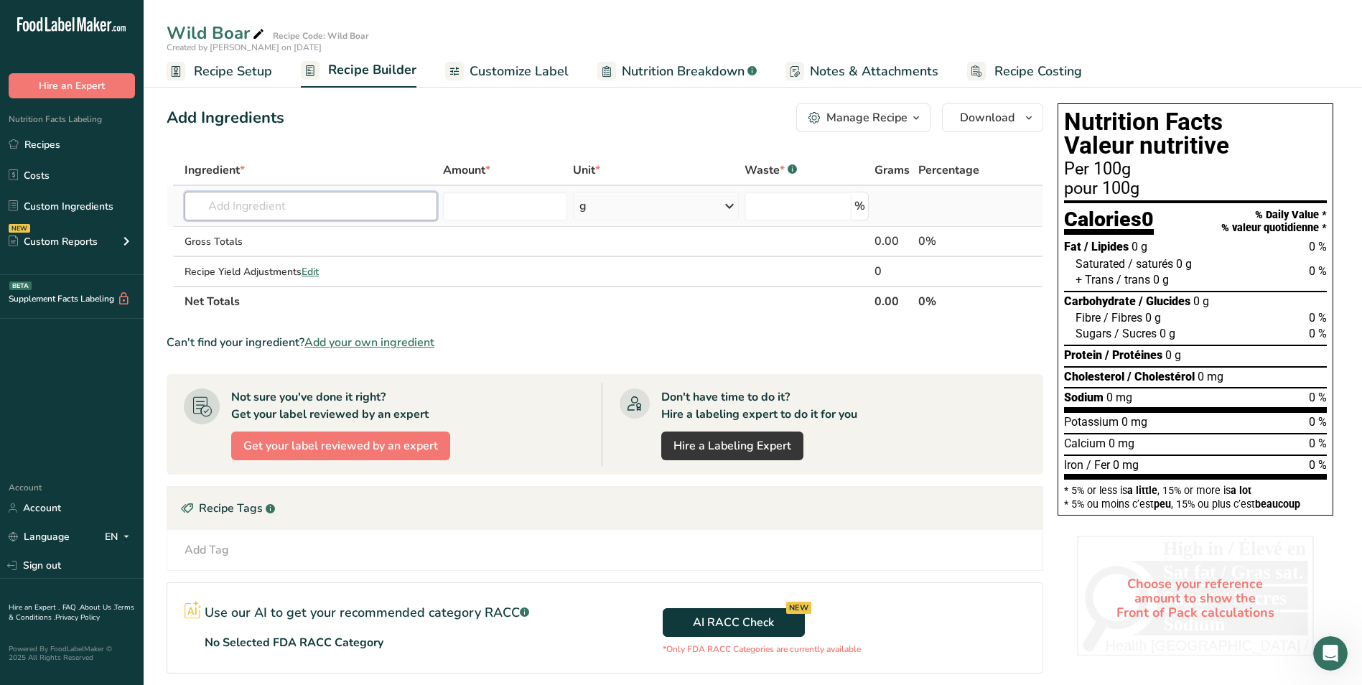
click at [235, 208] on input "text" at bounding box center [310, 206] width 253 height 29
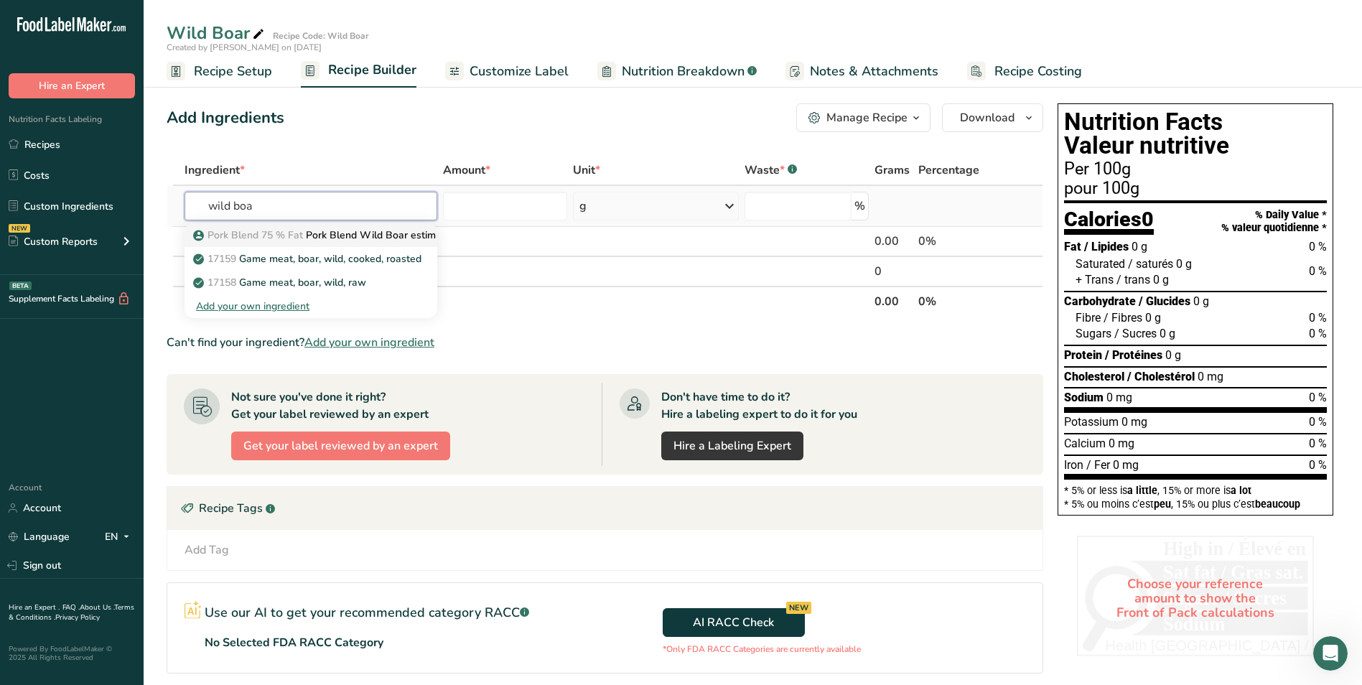
type input "wild boa"
click at [321, 234] on p "Pork Blend 75 % Fat Pork Blend Wild Boar estim 75.3% lean 24.7% fat" at bounding box center [367, 235] width 342 height 15
type input "Pork Blend Wild Boar estim 75.3% lean 24.7% fat"
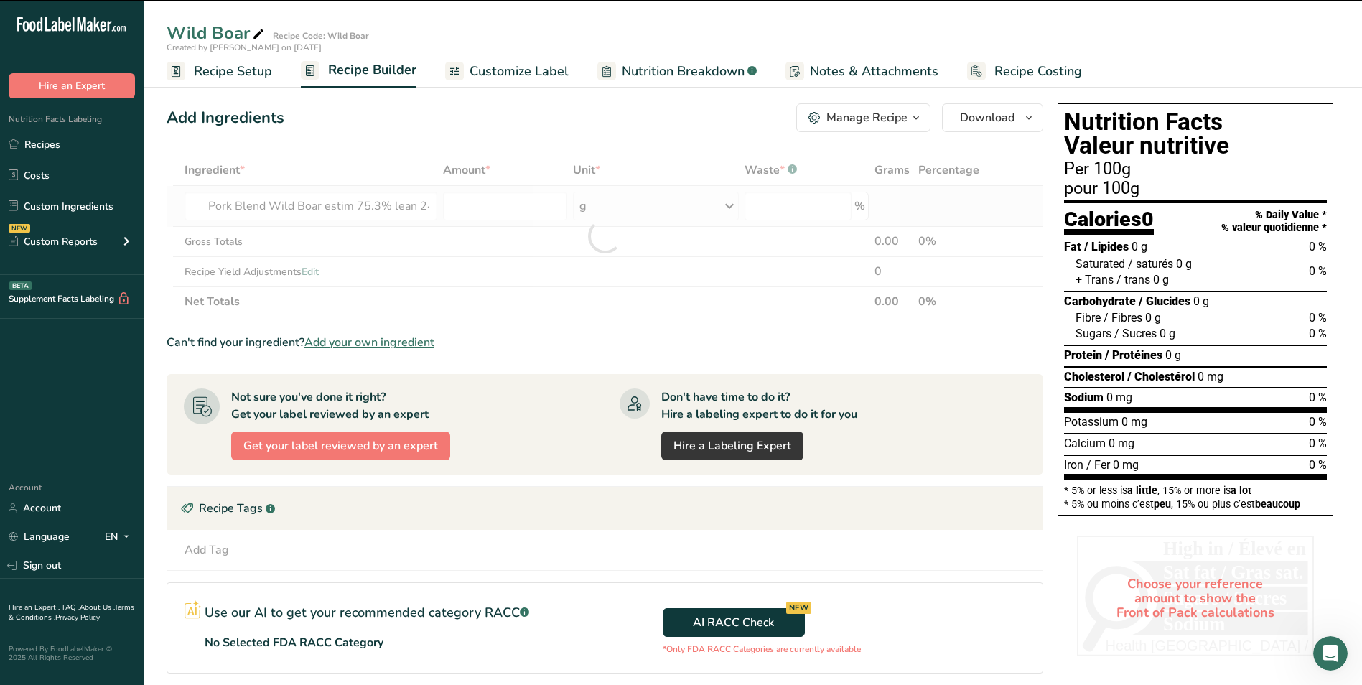
type input "0"
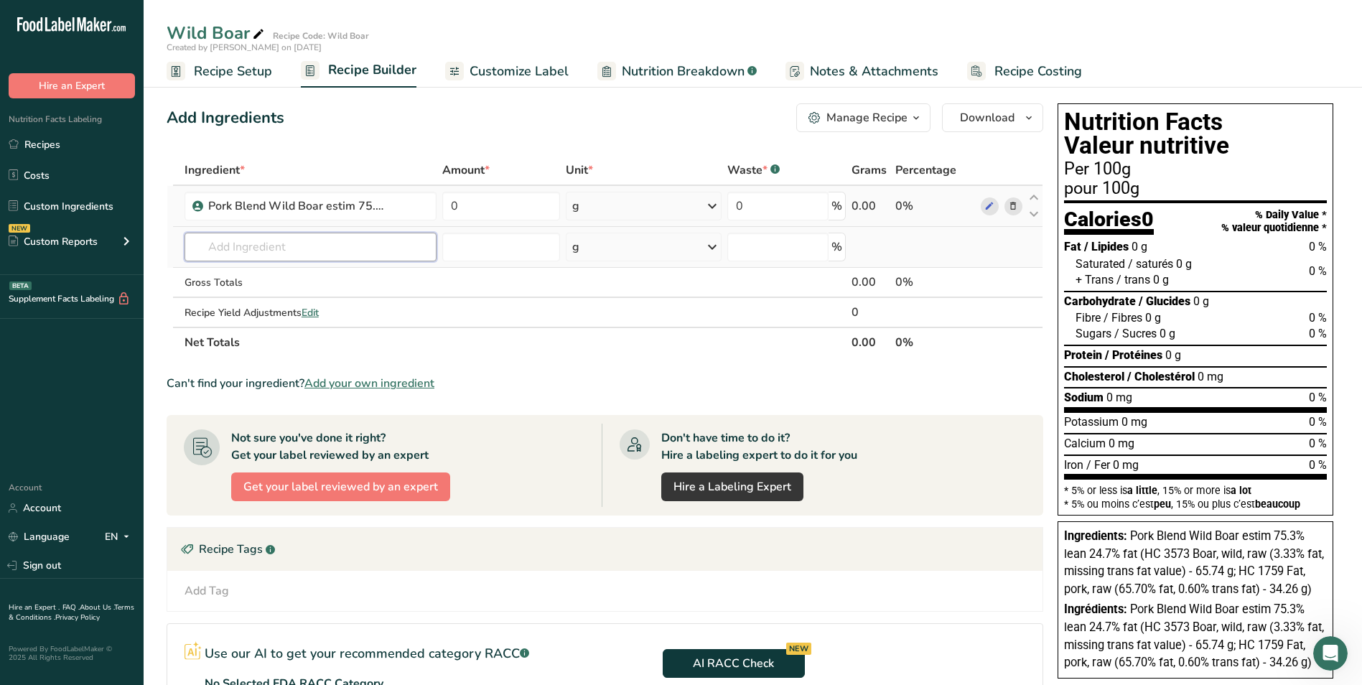
click at [279, 246] on input "text" at bounding box center [310, 247] width 253 height 29
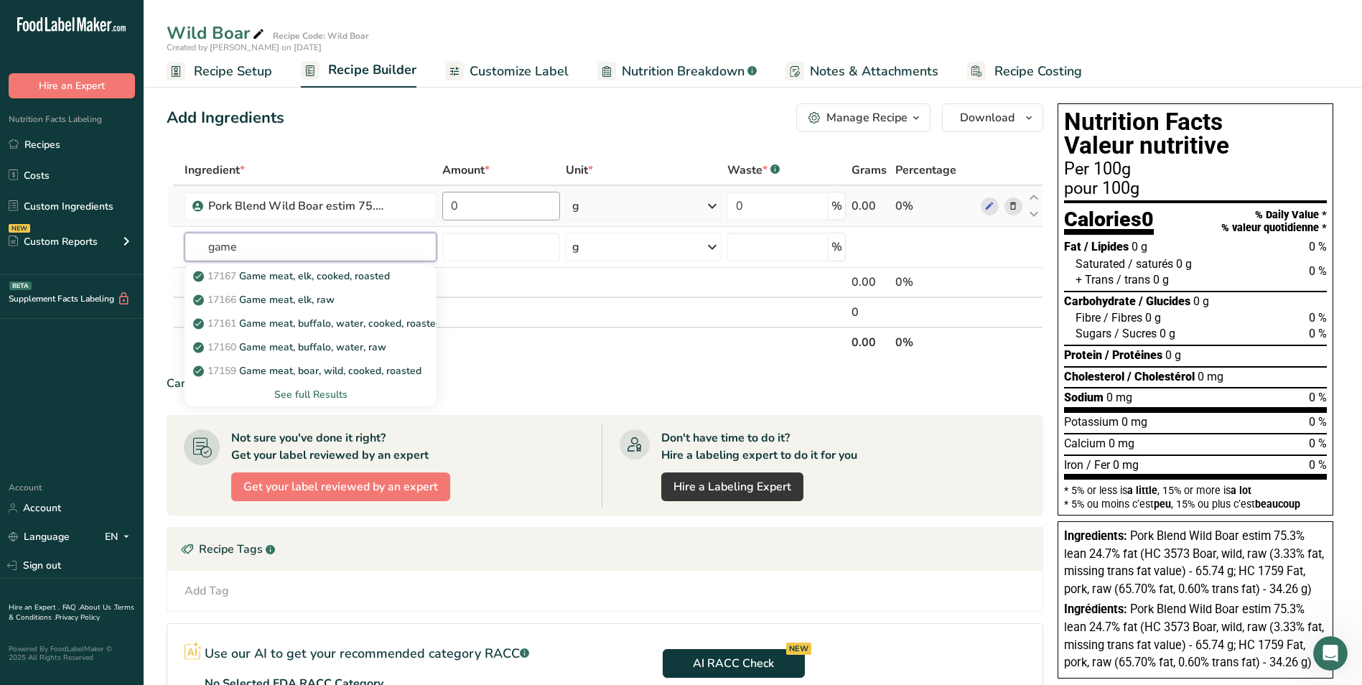
type input "game"
click at [492, 204] on input "0" at bounding box center [501, 206] width 118 height 29
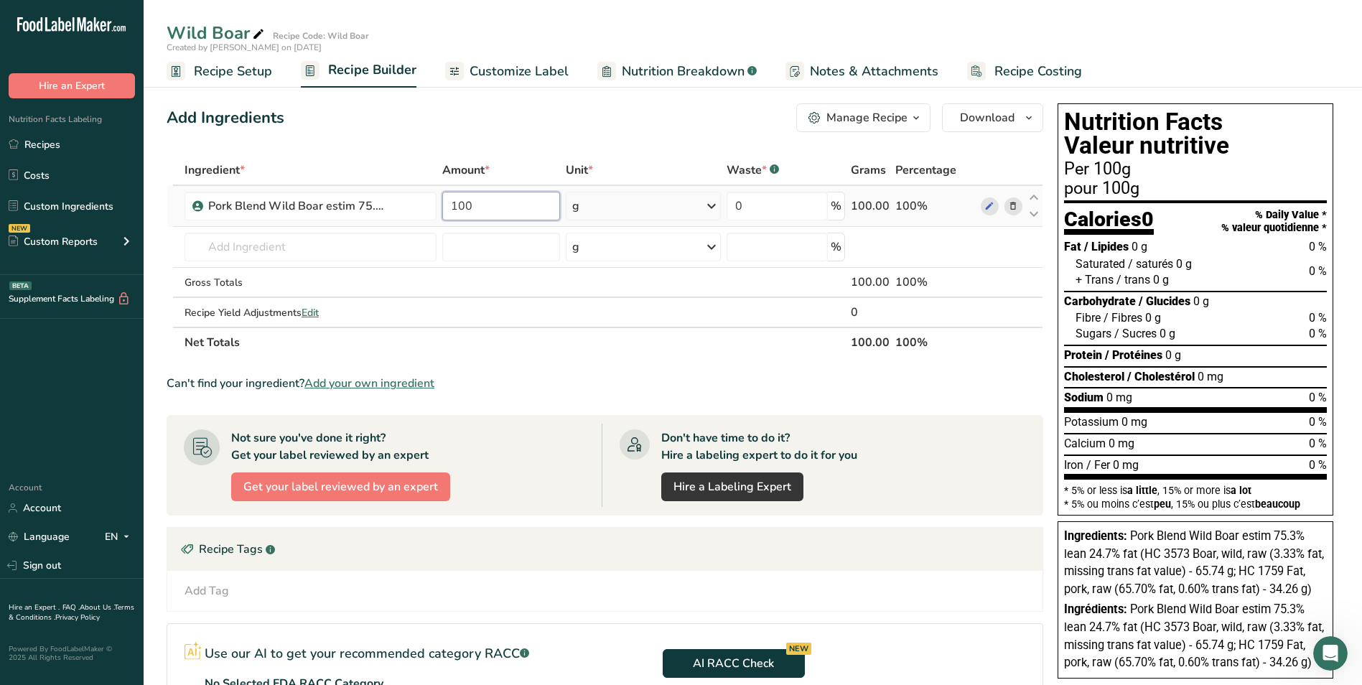
type input "100"
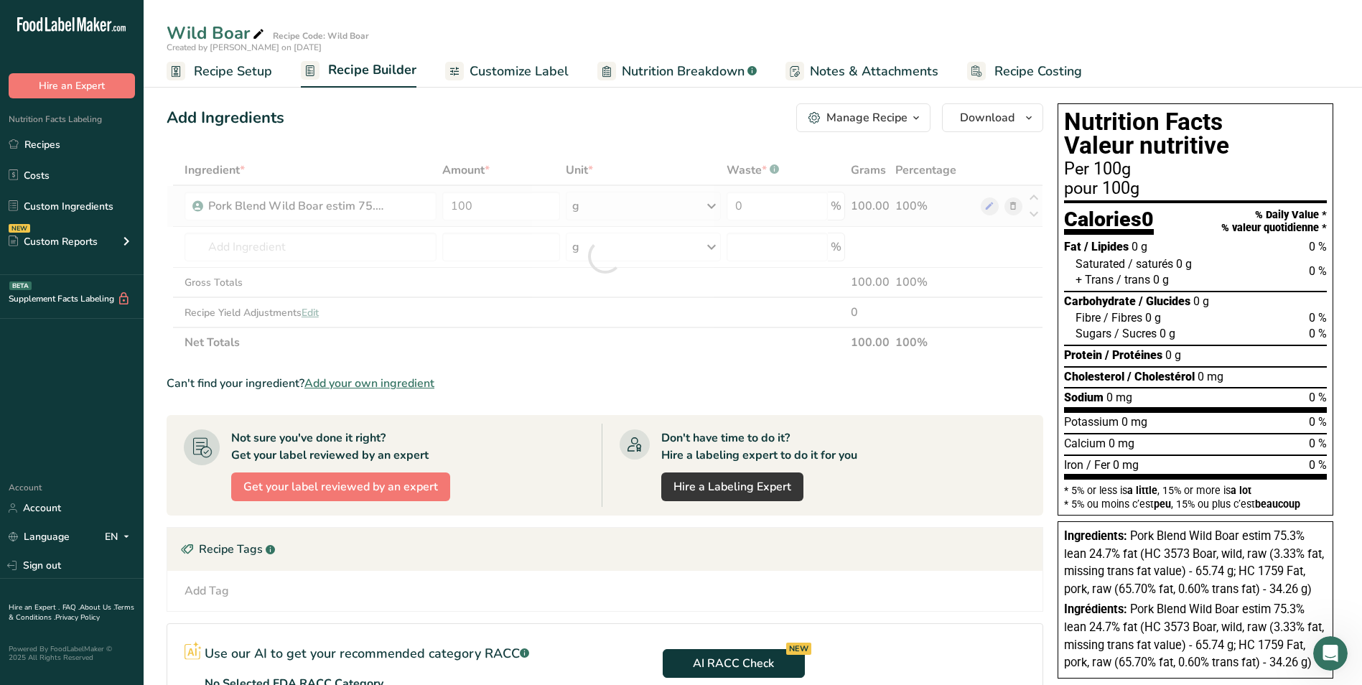
click at [713, 205] on div "Ingredient * Amount * Unit * Waste * .a-a{fill:#347362;}.b-a{fill:#fff;} Grams …" at bounding box center [605, 256] width 876 height 202
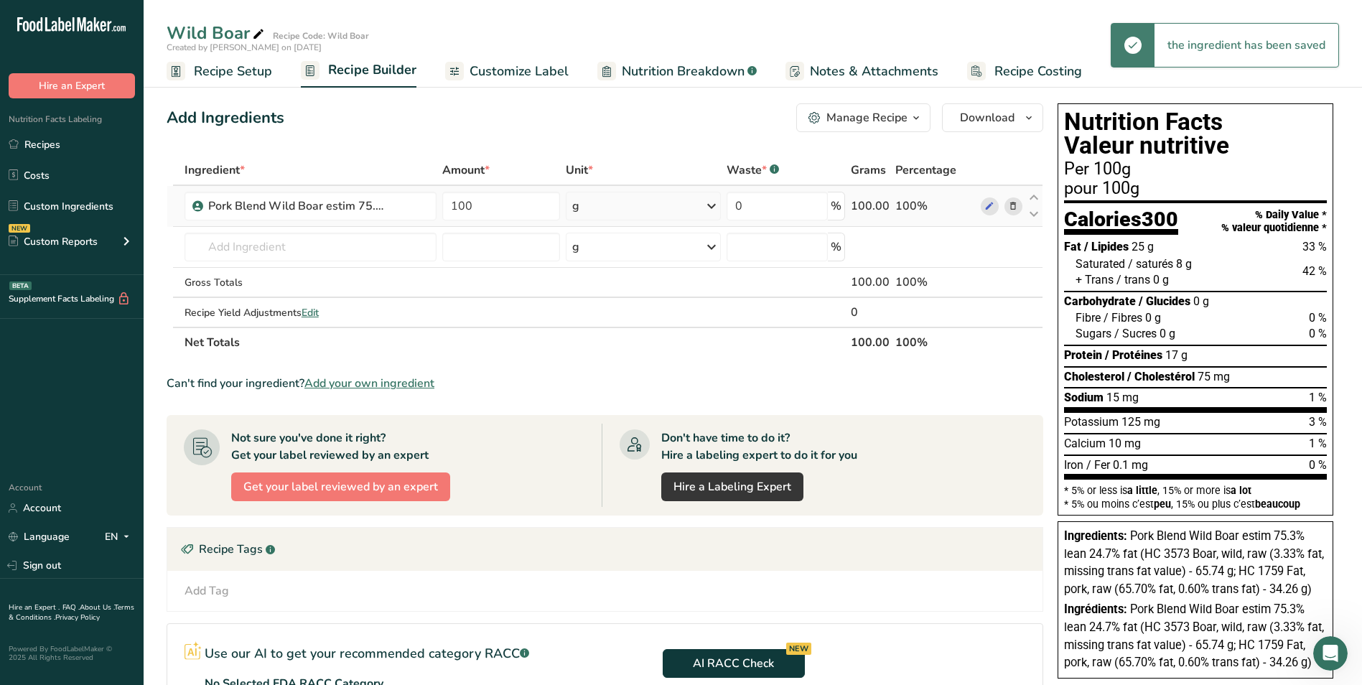
click at [713, 207] on icon at bounding box center [711, 206] width 17 height 26
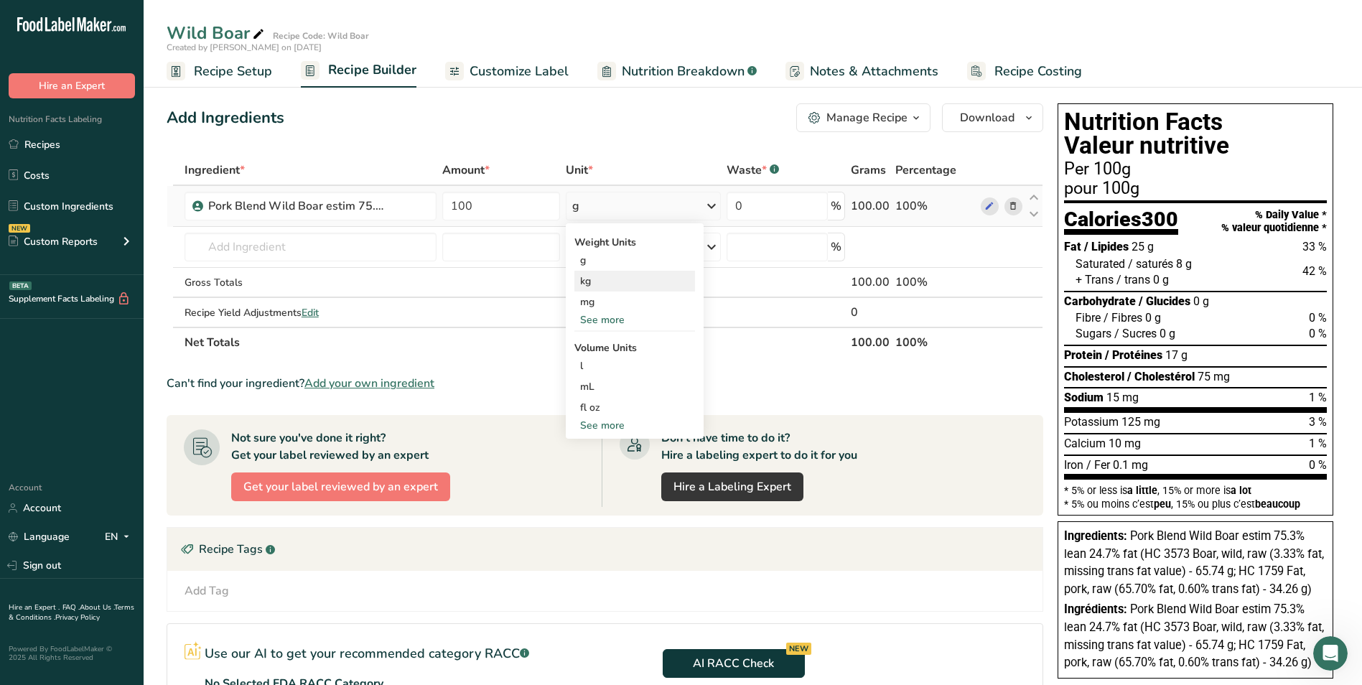
click at [620, 275] on div "kg" at bounding box center [634, 281] width 121 height 21
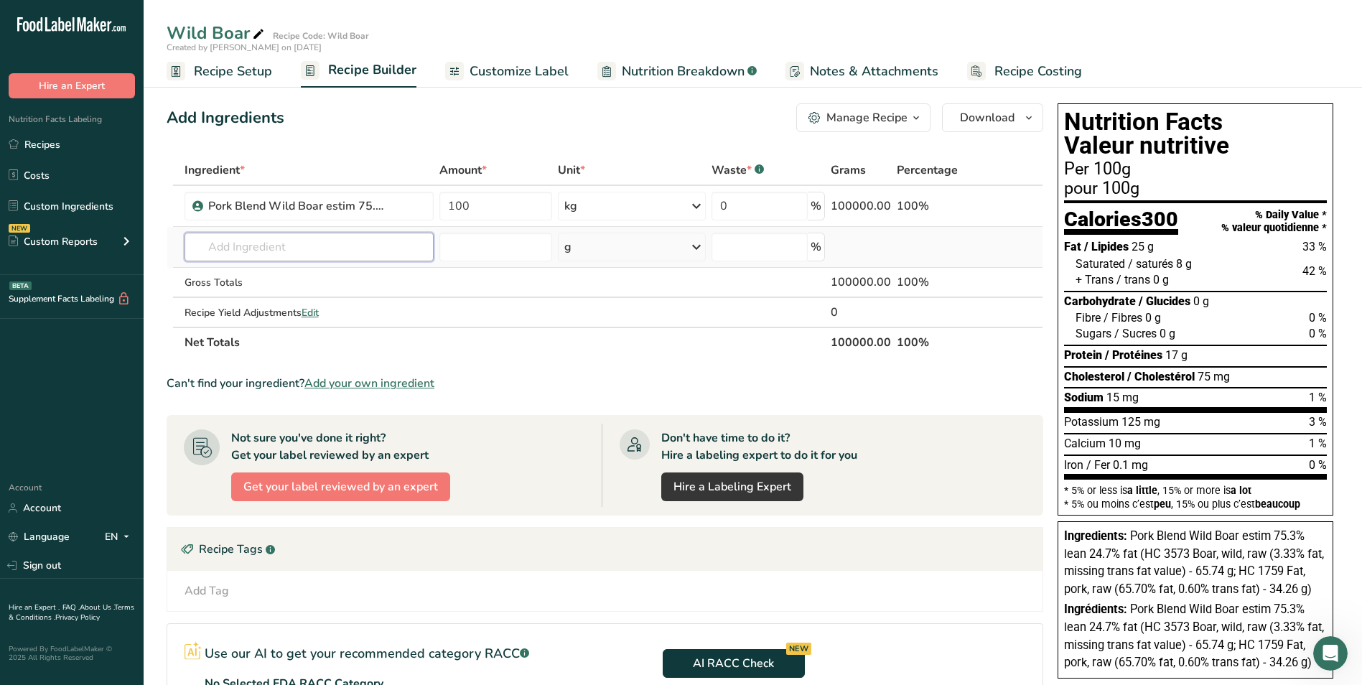
click at [306, 248] on input "text" at bounding box center [308, 247] width 249 height 29
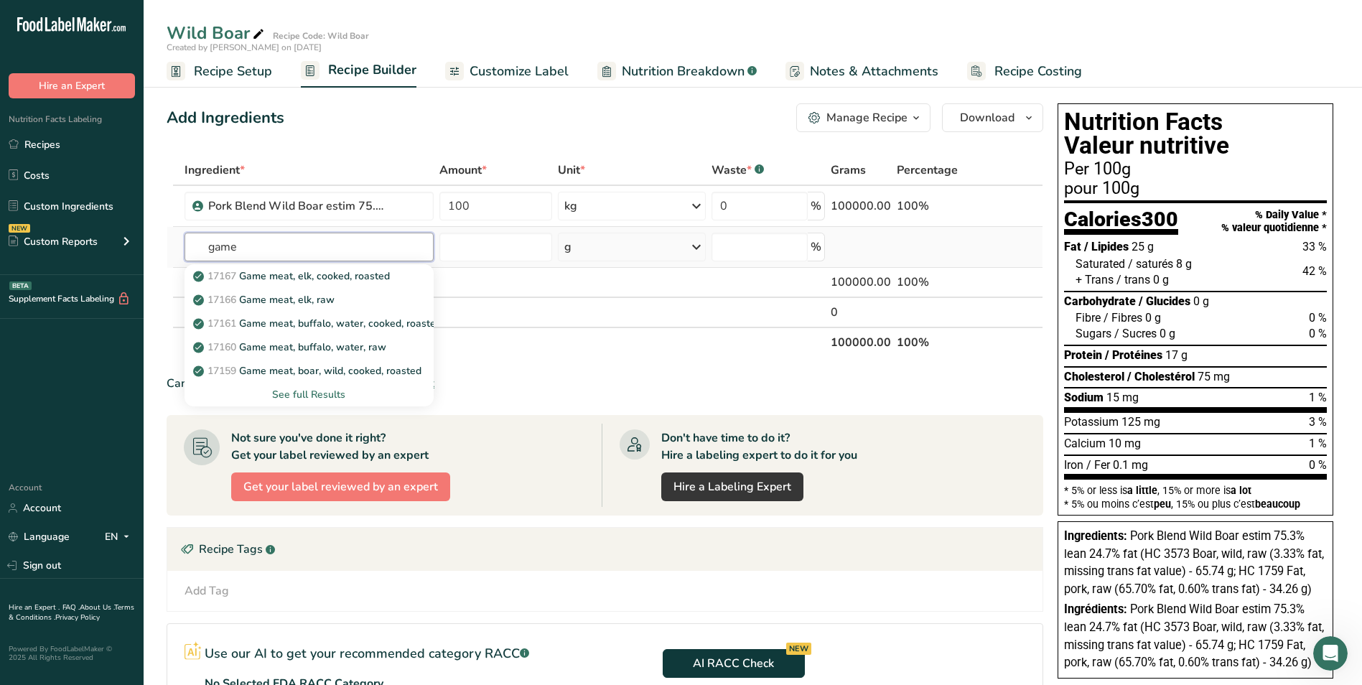
type input "game"
click at [318, 393] on div "See full Results" at bounding box center [309, 394] width 226 height 15
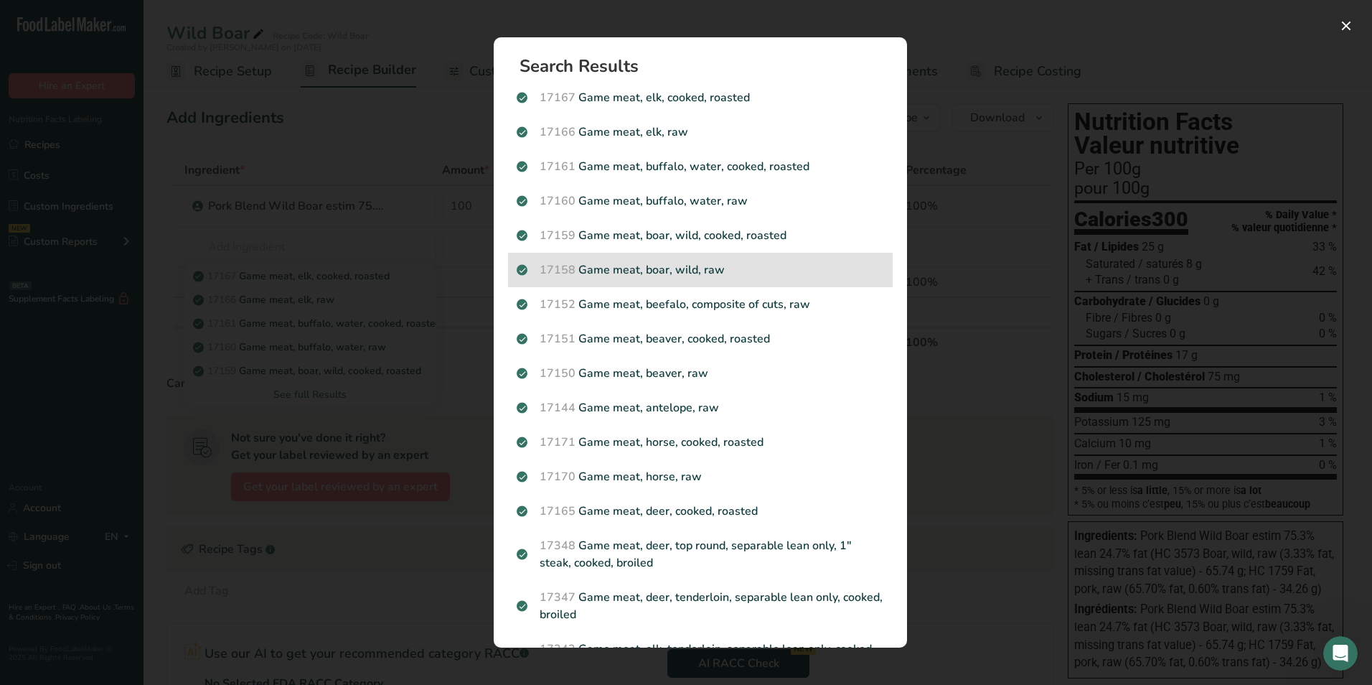
click at [759, 271] on p "17158 Game meat, boar, wild, raw" at bounding box center [701, 269] width 368 height 17
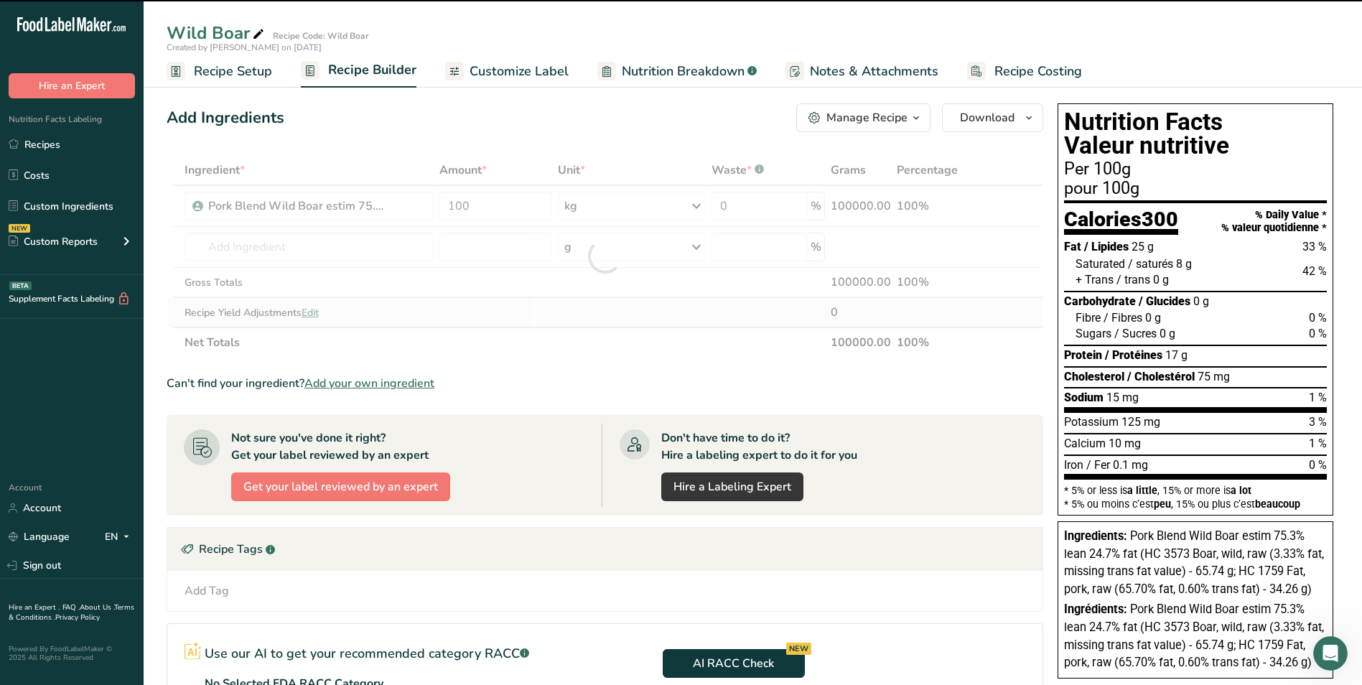
type input "0"
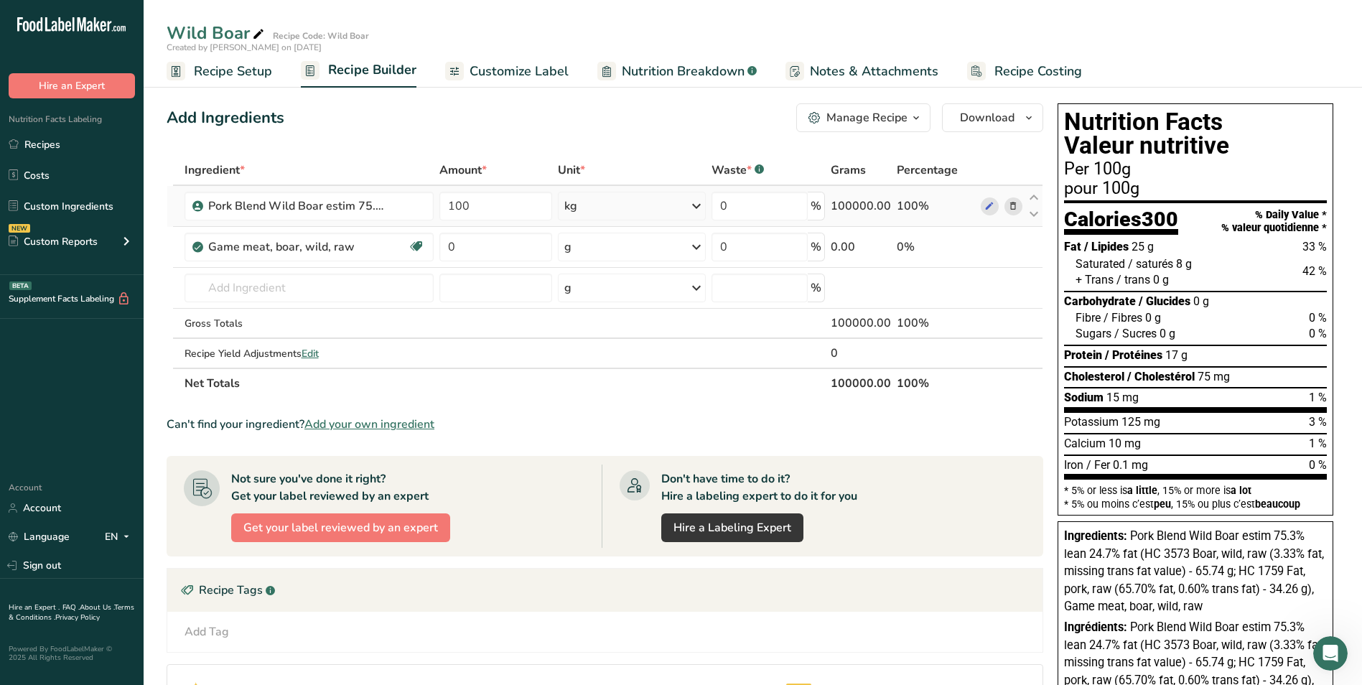
click at [1012, 202] on icon at bounding box center [1013, 206] width 10 height 15
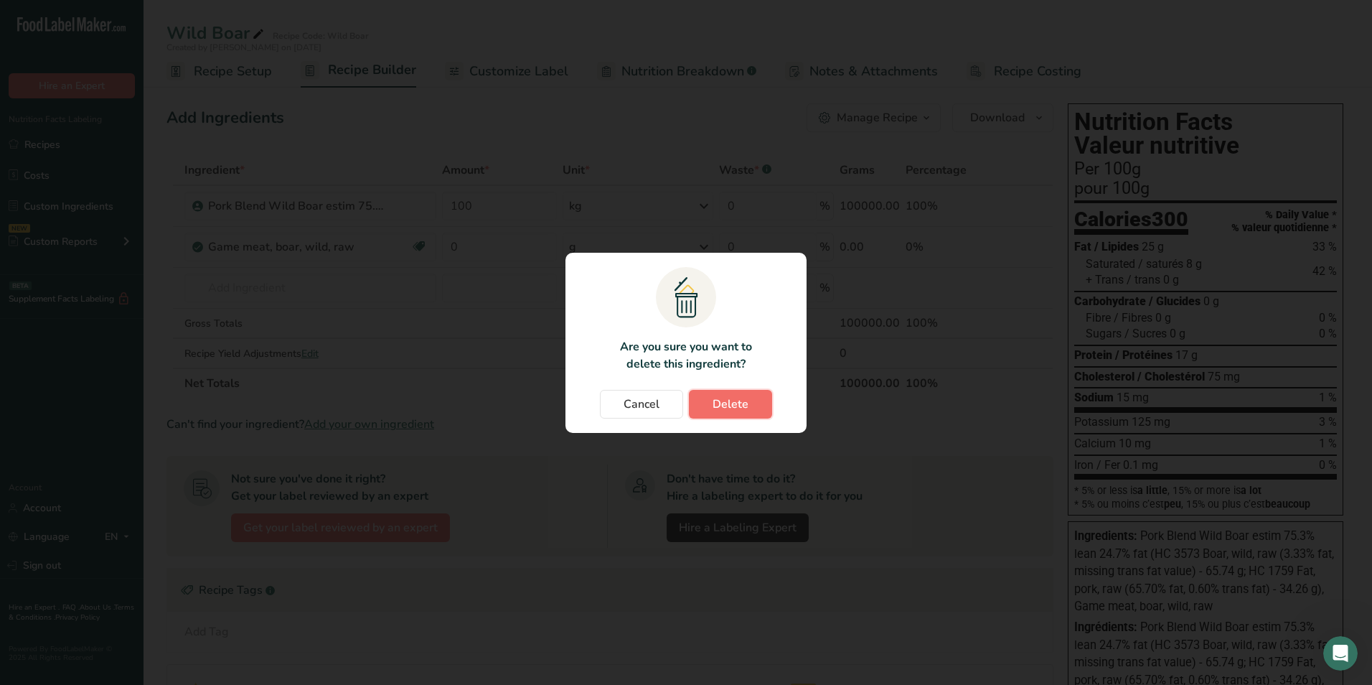
click at [729, 400] on span "Delete" at bounding box center [731, 403] width 36 height 17
type input "0"
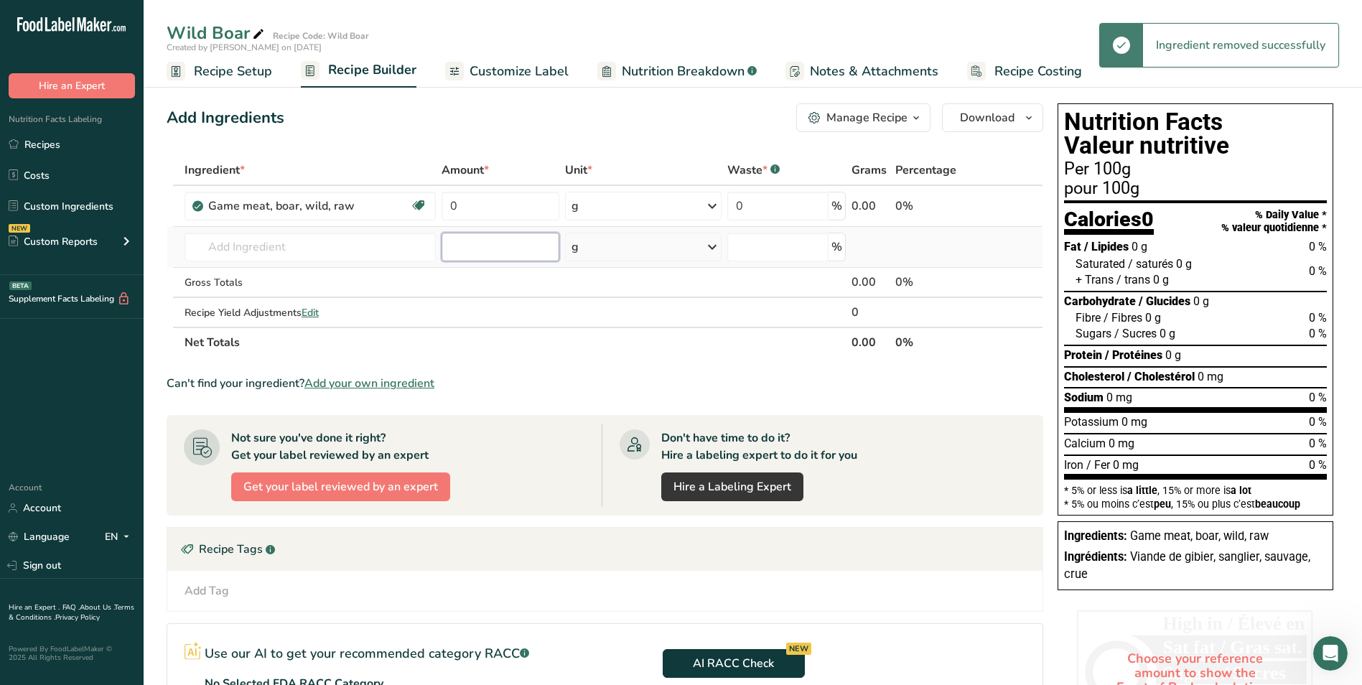
click at [490, 246] on input "number" at bounding box center [500, 247] width 118 height 29
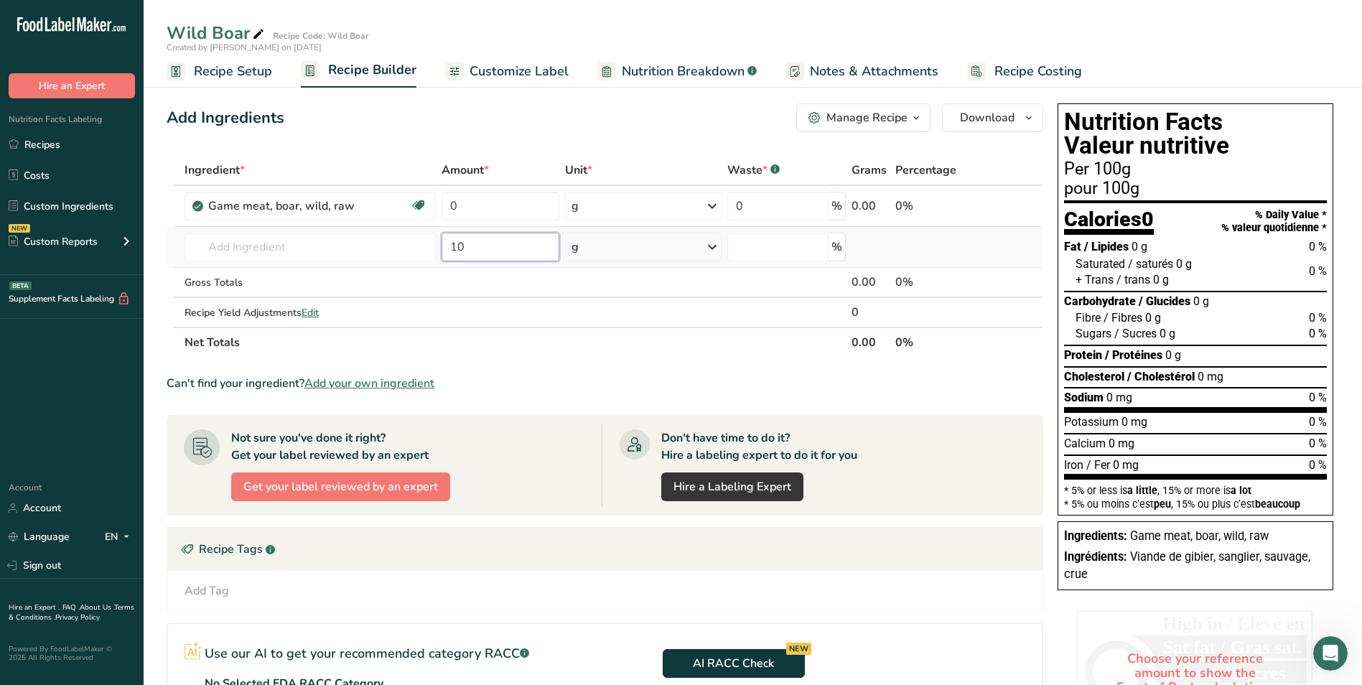
type input "1"
click at [496, 202] on input "0" at bounding box center [500, 206] width 118 height 29
type input "100"
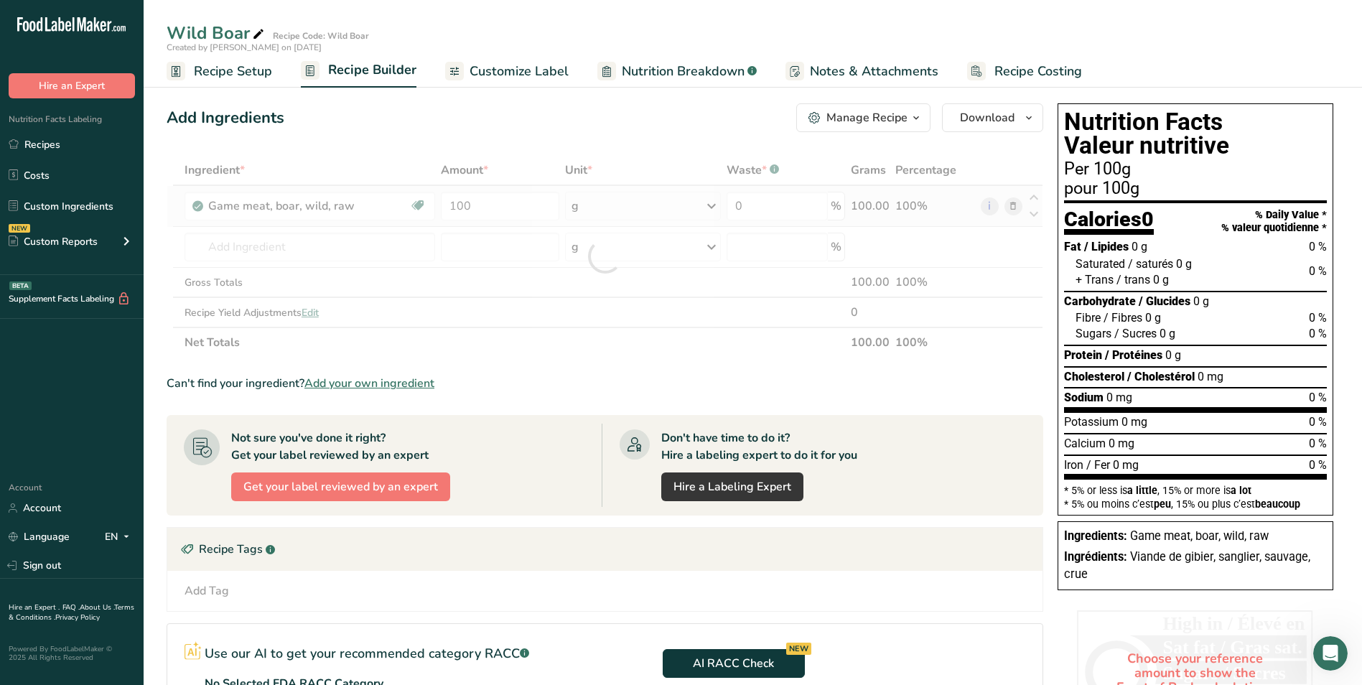
click at [715, 209] on div "Ingredient * Amount * Unit * Waste * .a-a{fill:#347362;}.b-a{fill:#fff;} Grams …" at bounding box center [605, 256] width 876 height 202
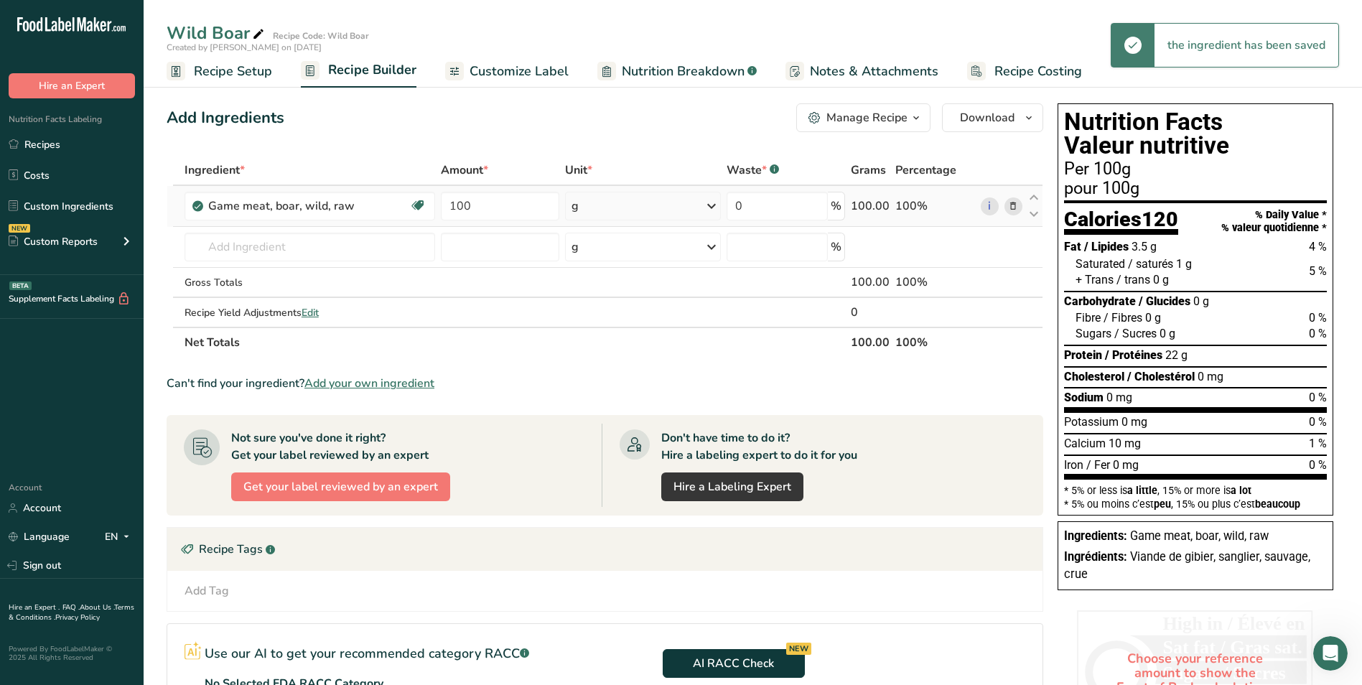
click at [630, 205] on div "g" at bounding box center [643, 206] width 156 height 29
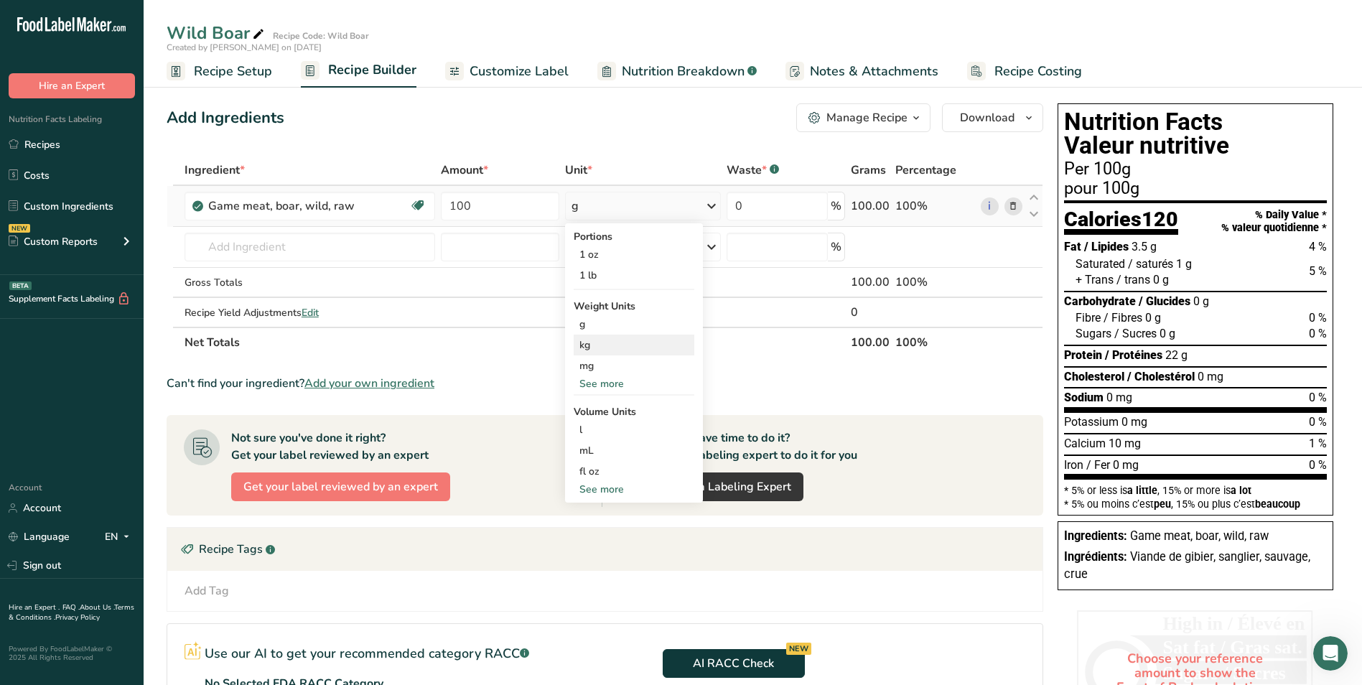
click at [596, 347] on div "kg" at bounding box center [634, 344] width 121 height 21
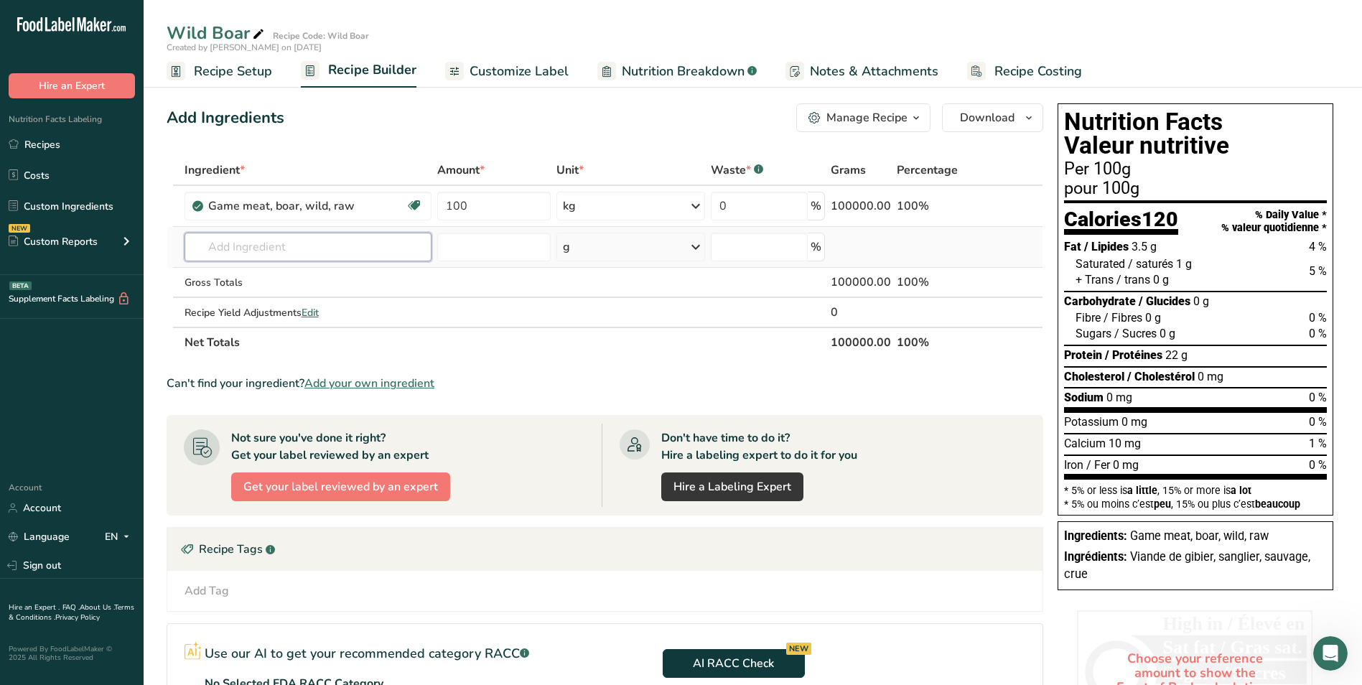
click at [259, 244] on input "text" at bounding box center [307, 247] width 247 height 29
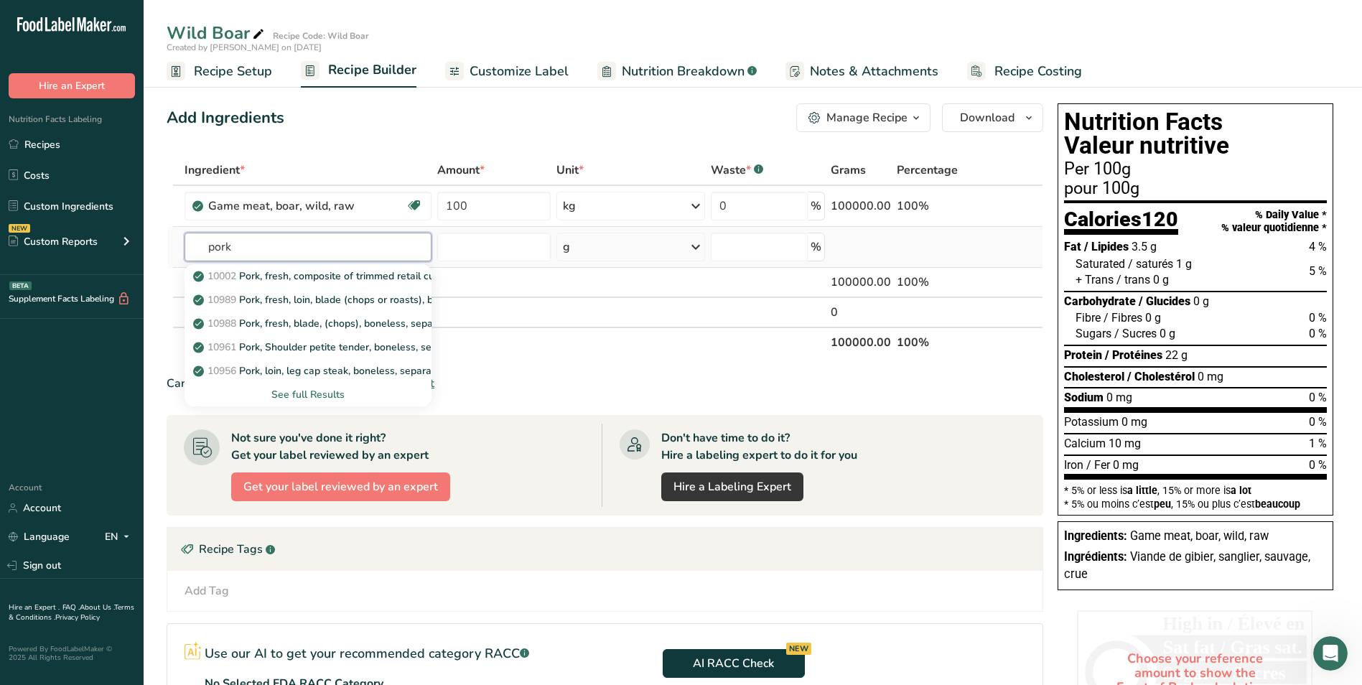
type input "pork"
click at [329, 392] on div "See full Results" at bounding box center [308, 394] width 224 height 15
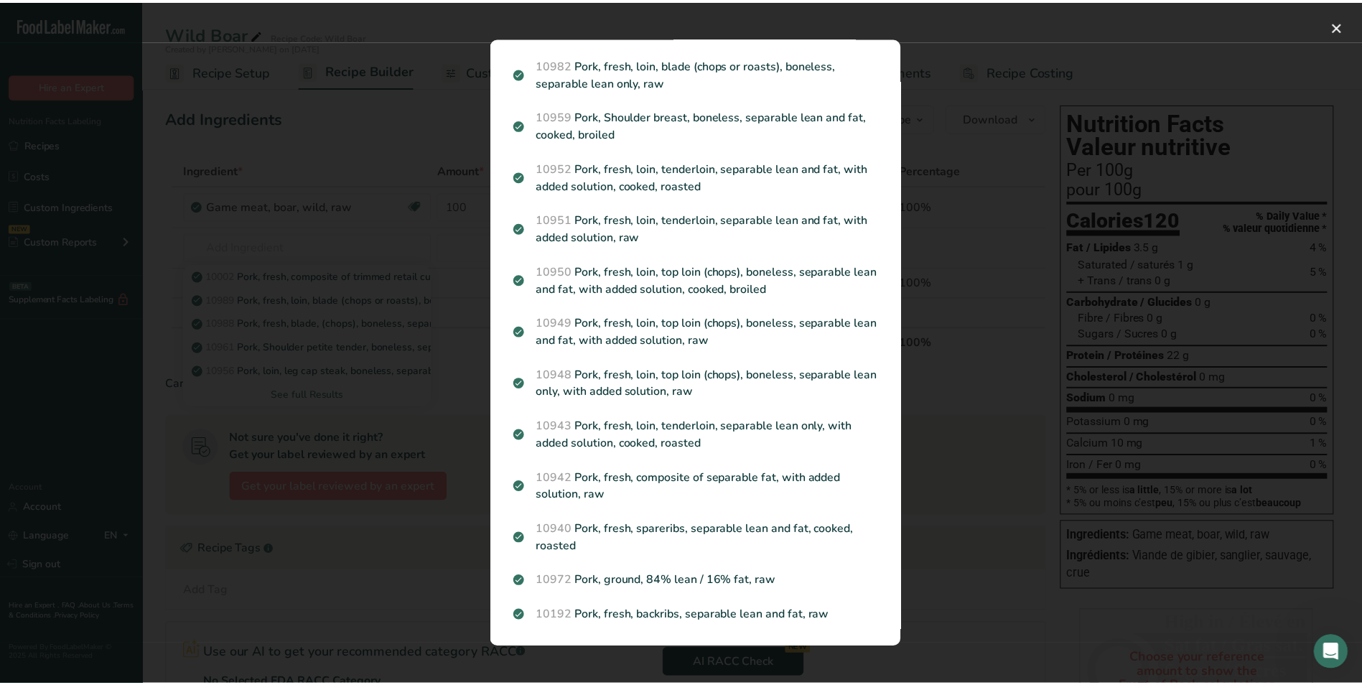
scroll to position [1997, 0]
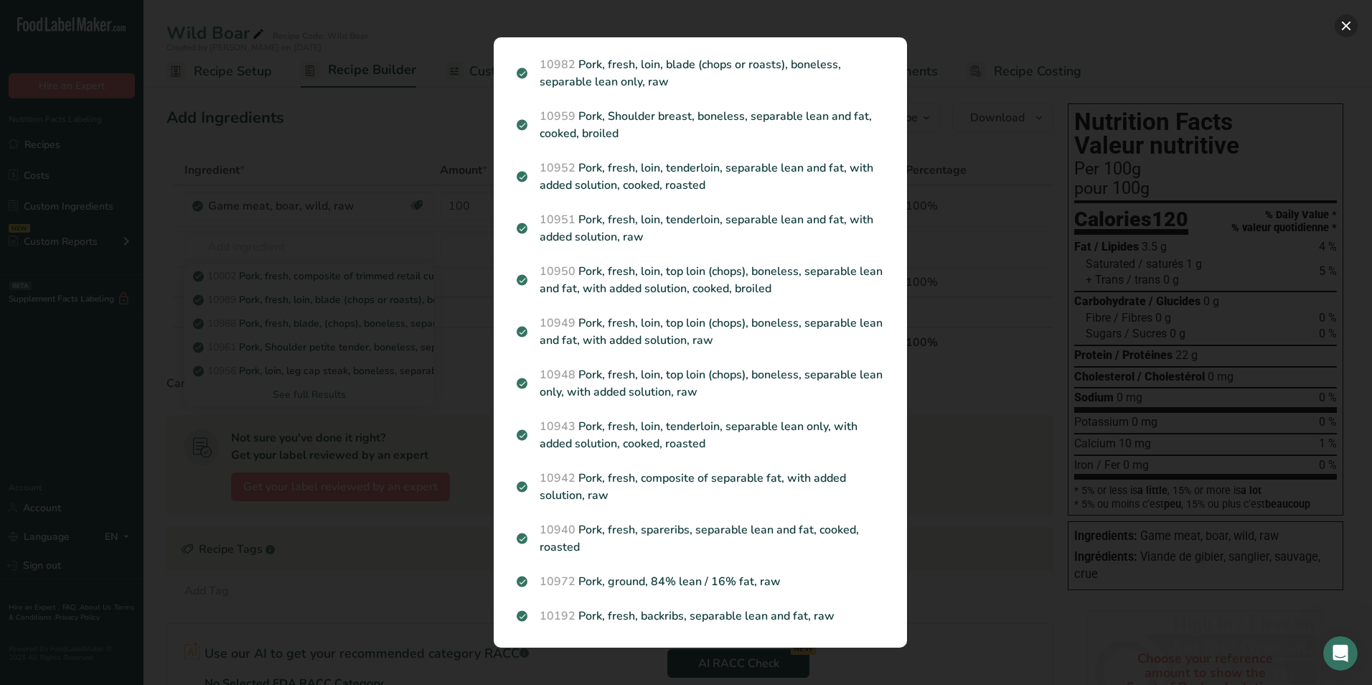
click at [1349, 26] on button "Search results modal" at bounding box center [1346, 25] width 23 height 23
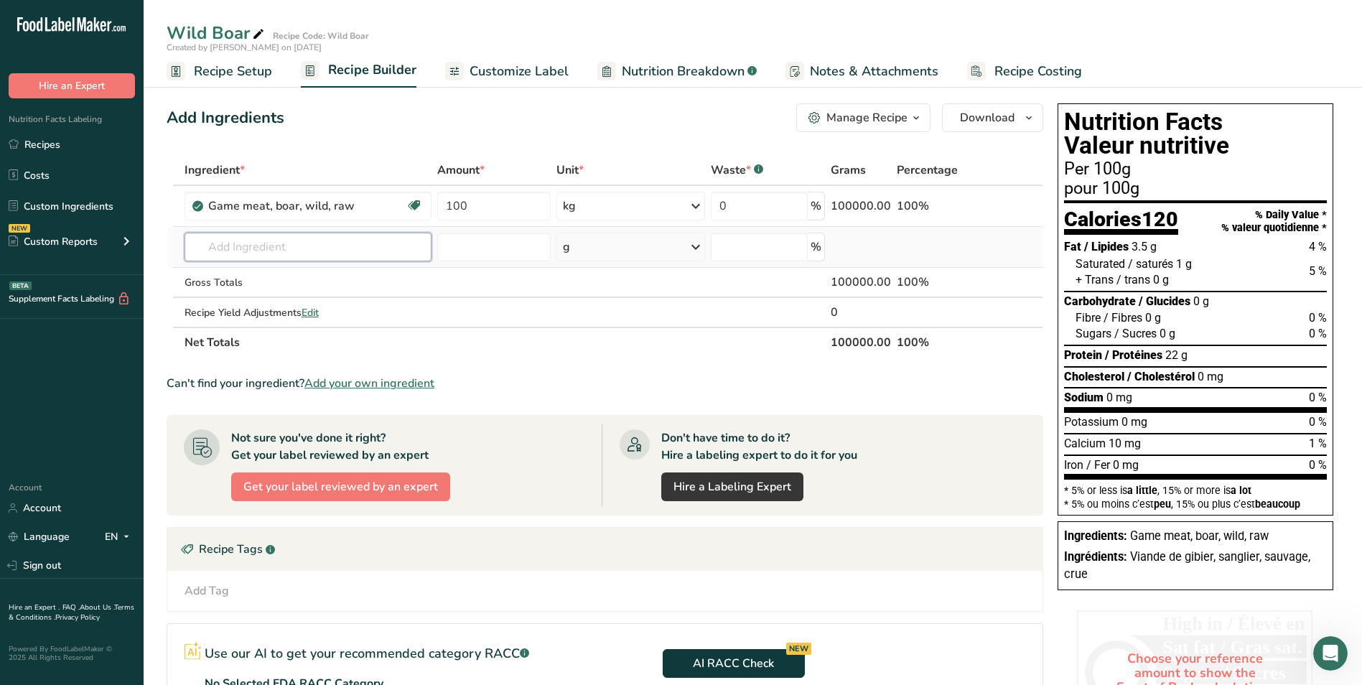
click at [281, 253] on input "text" at bounding box center [307, 247] width 247 height 29
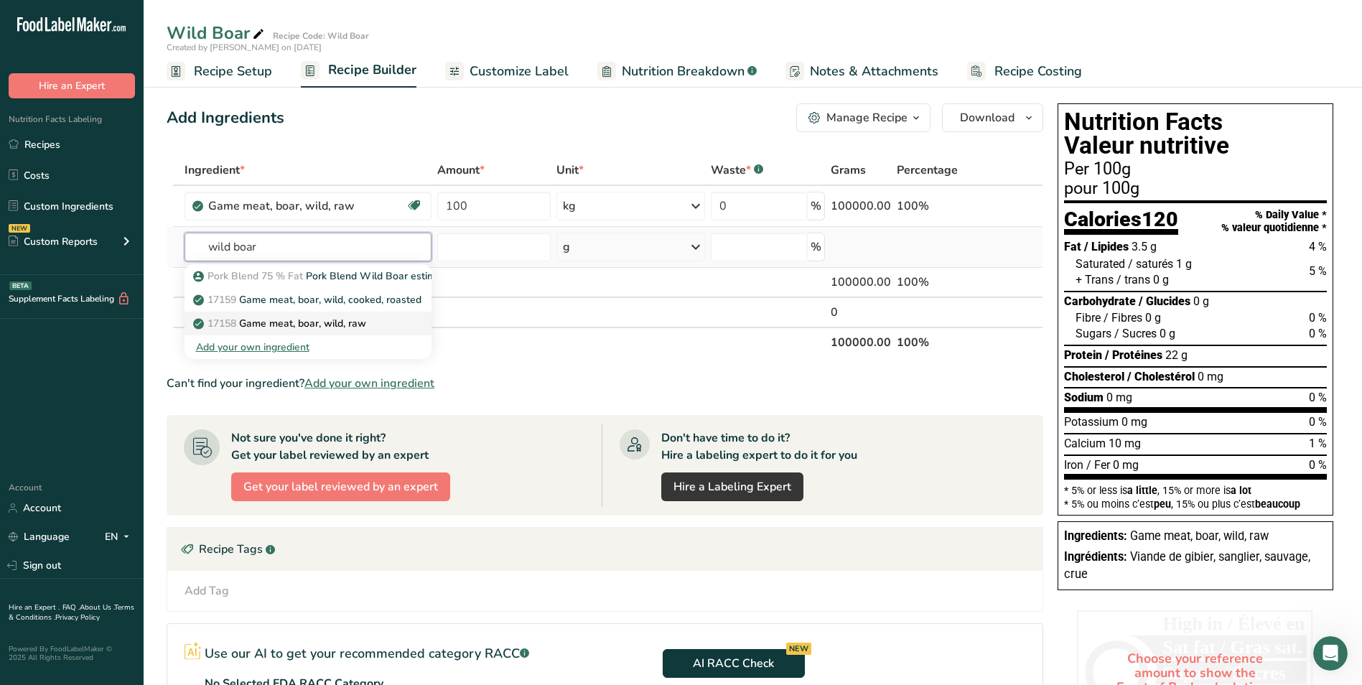
type input "wild boar"
click at [366, 325] on p "17158 Game meat, boar, wild, raw" at bounding box center [281, 323] width 170 height 15
type input "Game meat, boar, wild, raw"
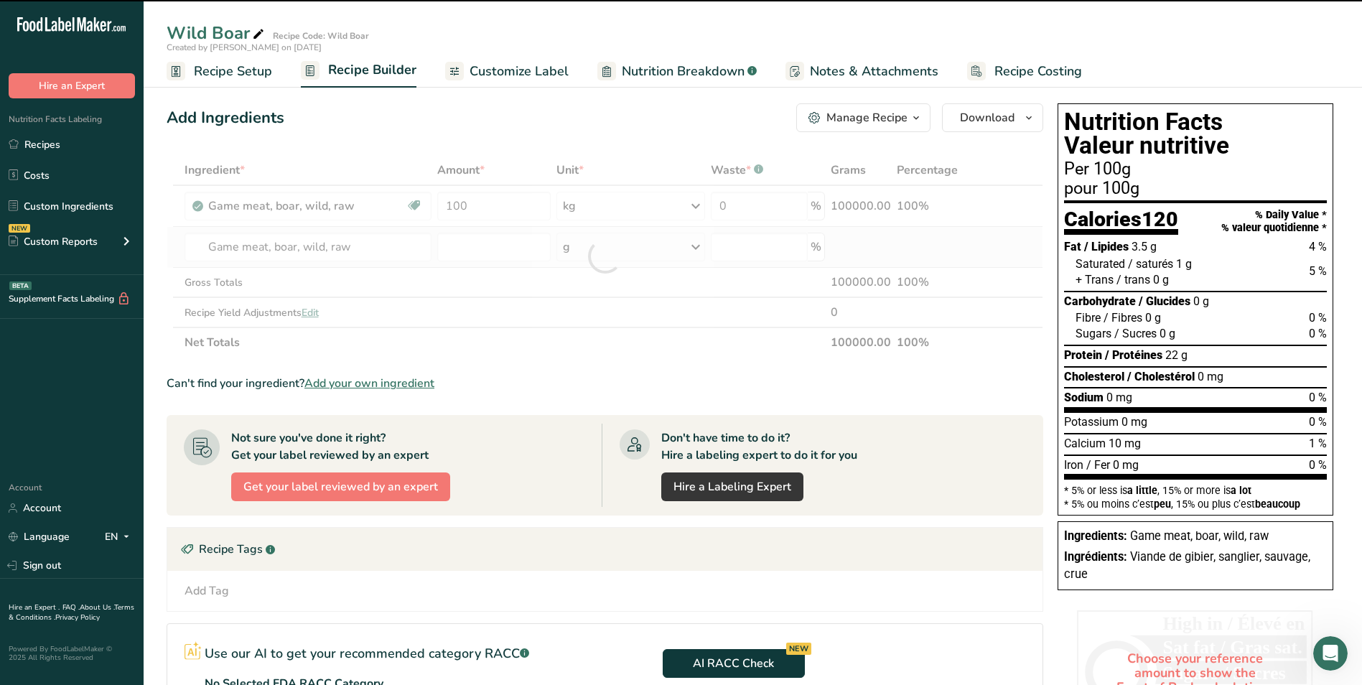
type input "0"
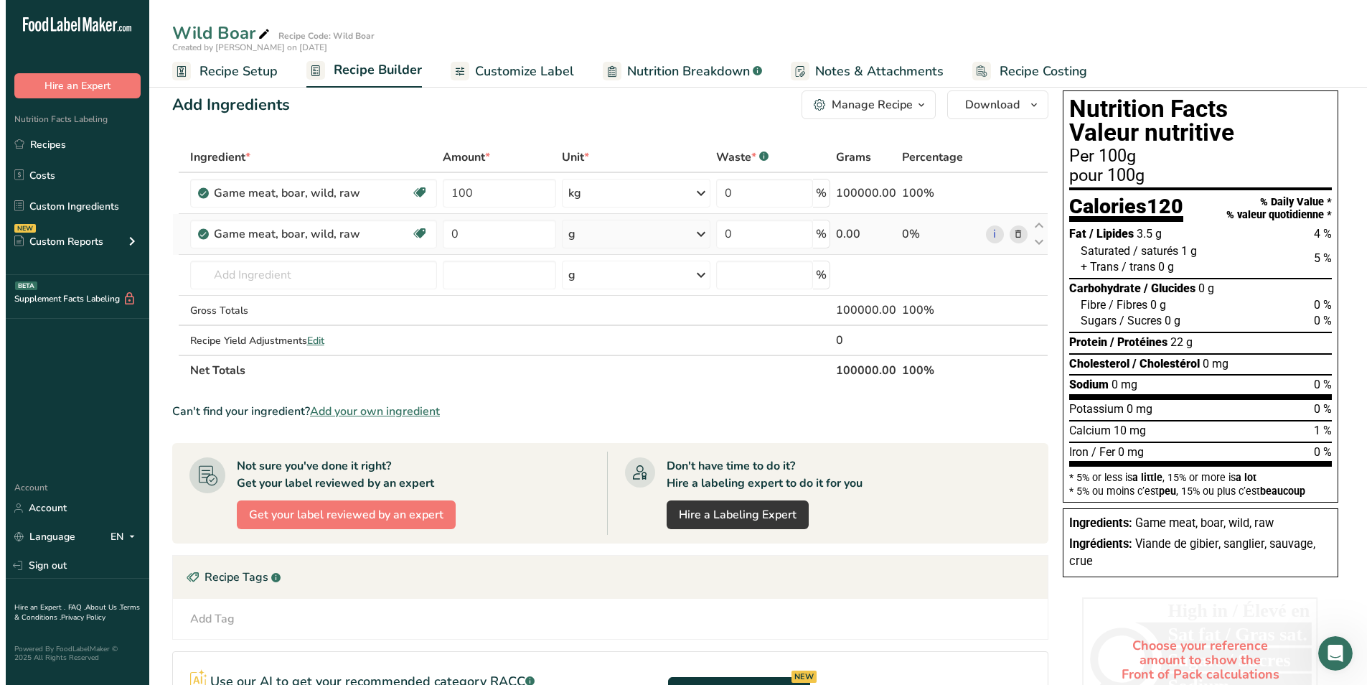
scroll to position [0, 0]
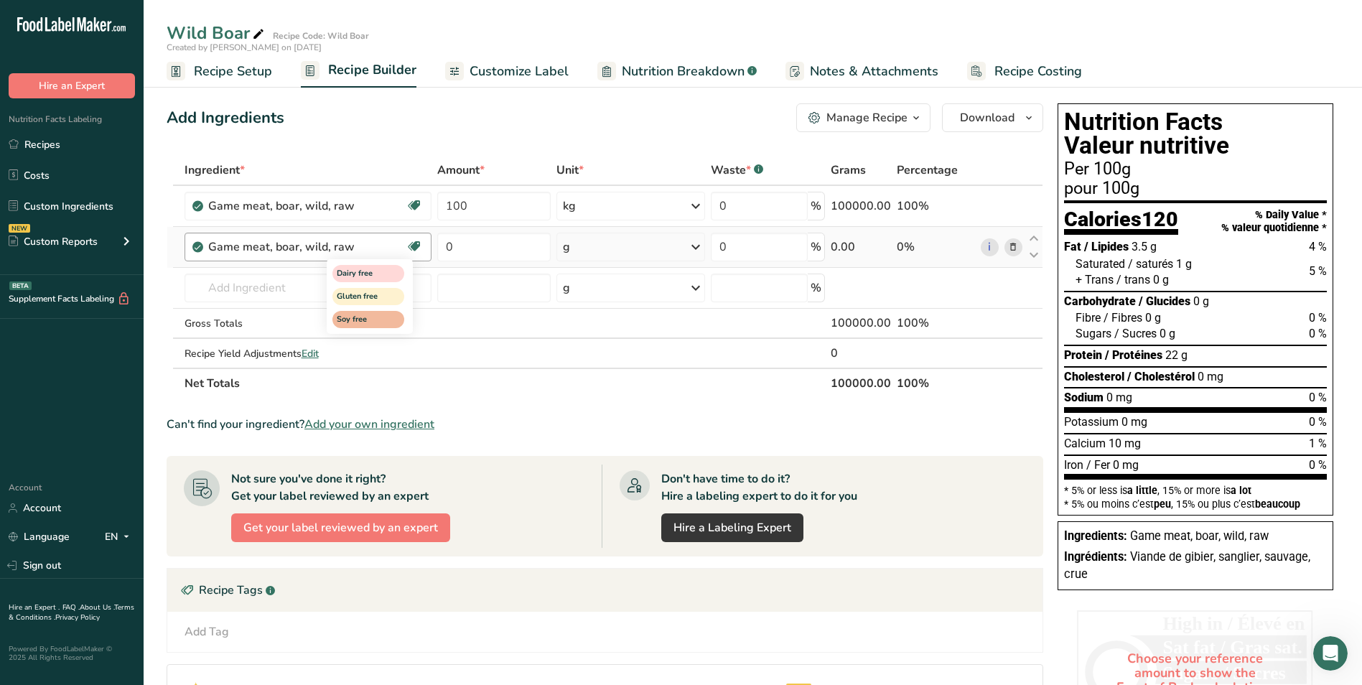
click at [416, 248] on icon at bounding box center [414, 246] width 14 height 22
click at [856, 119] on div "Manage Recipe" at bounding box center [866, 117] width 81 height 17
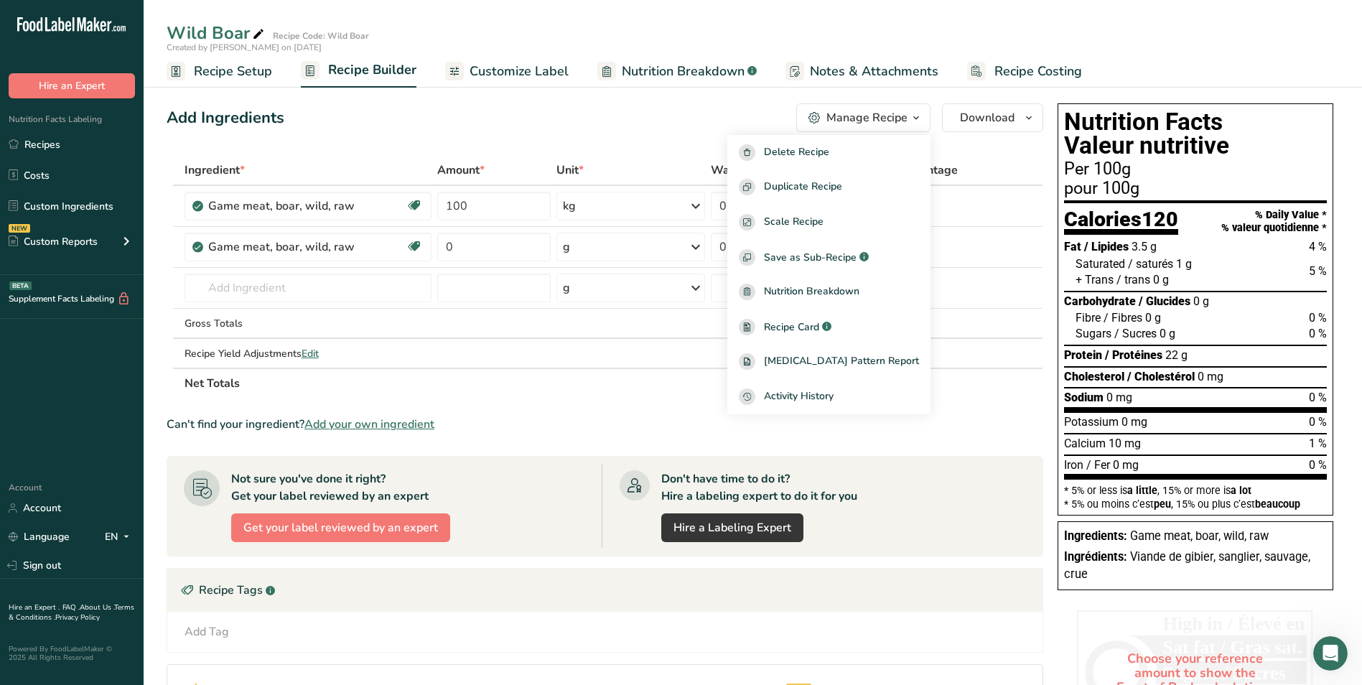
click at [525, 403] on section "Ingredient * Amount * Unit * Waste * .a-a{fill:#347362;}.b-a{fill:#fff;} Grams …" at bounding box center [605, 519] width 876 height 729
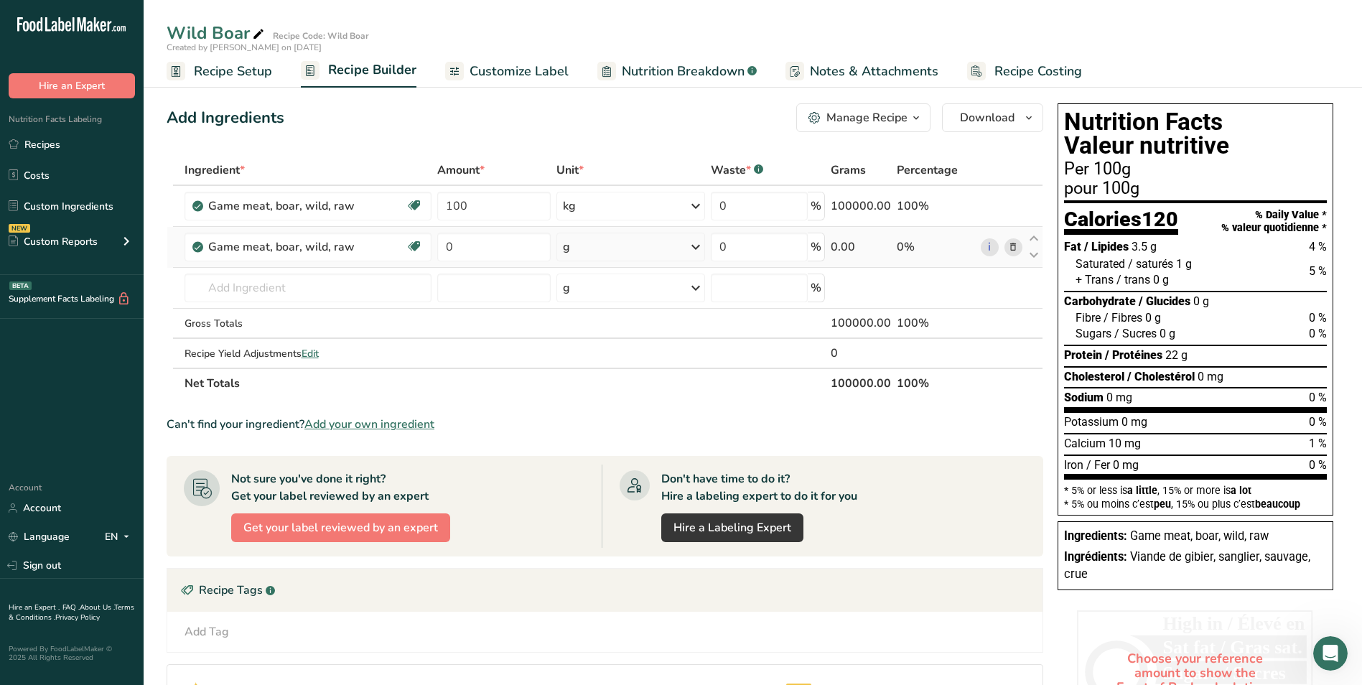
click at [1015, 248] on icon at bounding box center [1013, 247] width 10 height 15
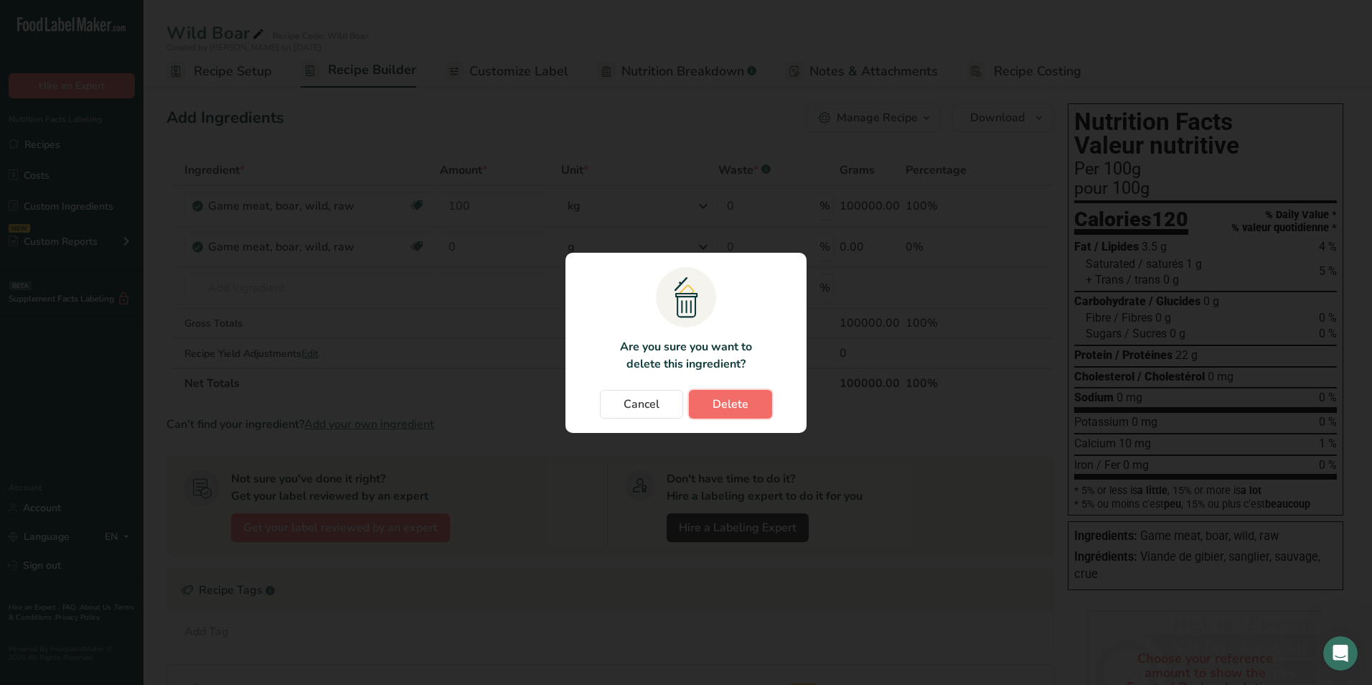
click at [732, 406] on span "Delete" at bounding box center [731, 403] width 36 height 17
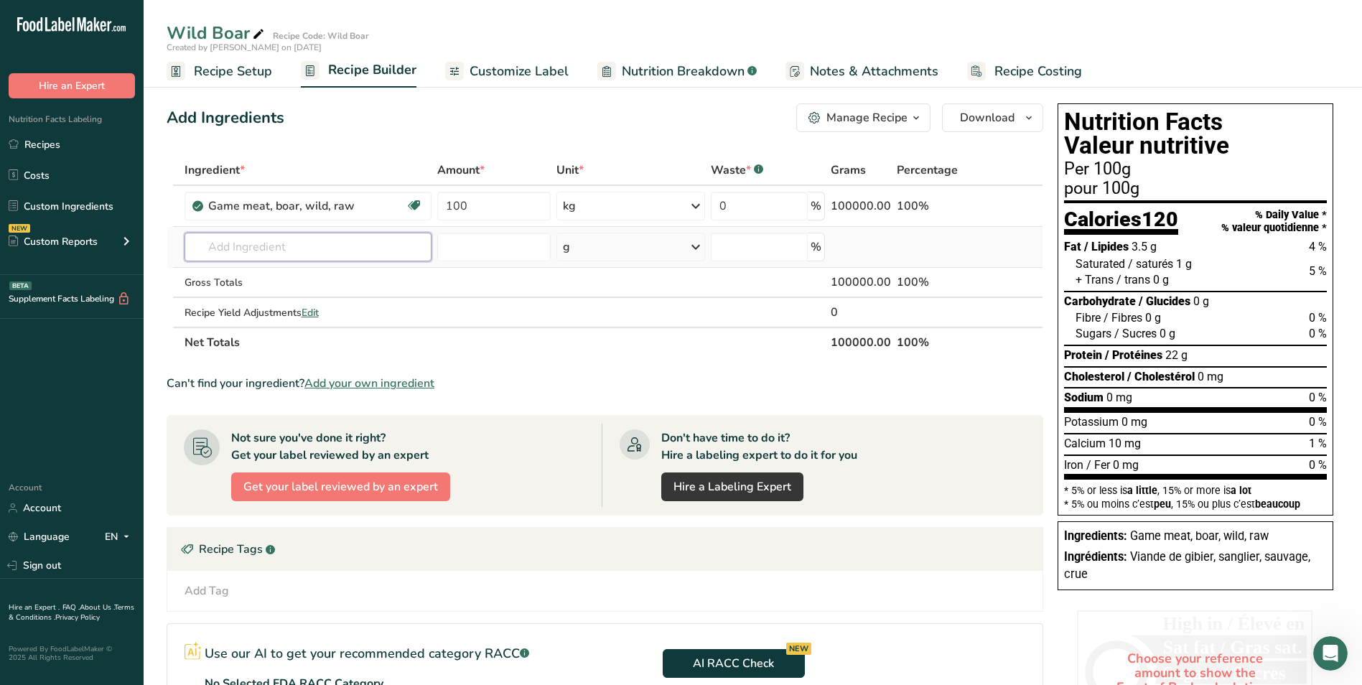
click at [358, 245] on input "text" at bounding box center [307, 247] width 247 height 29
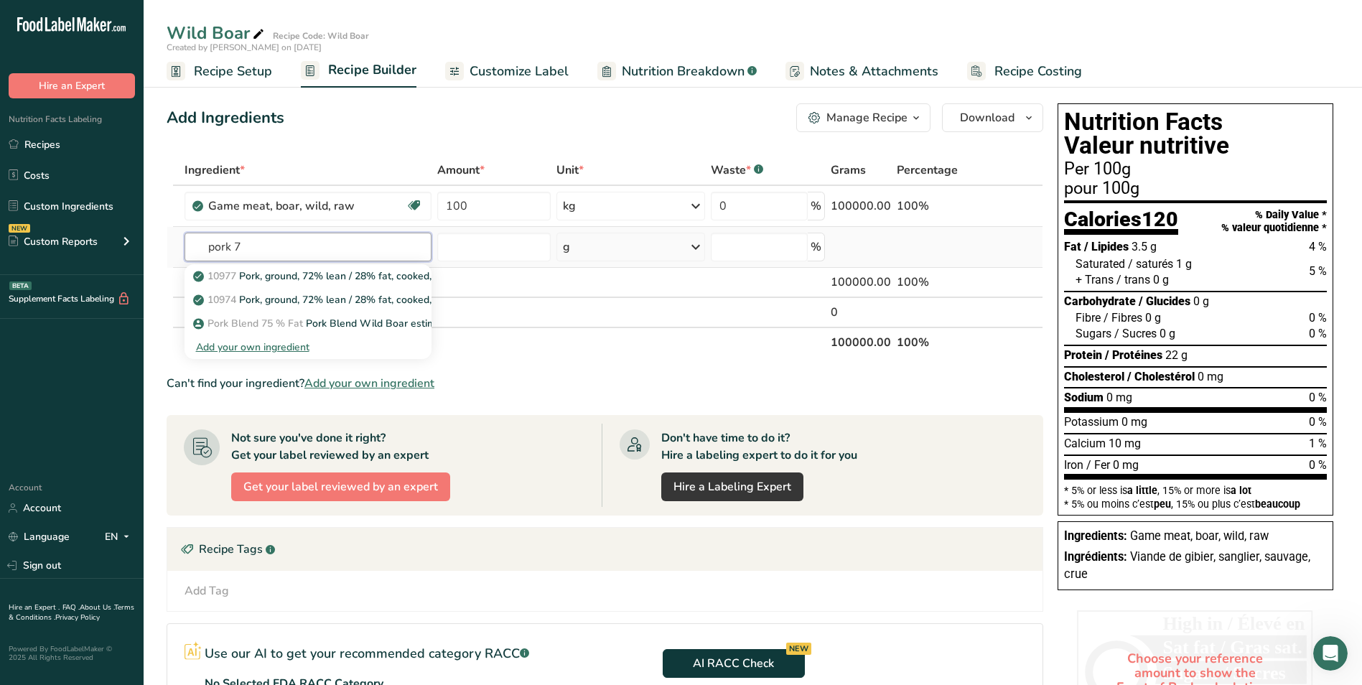
type input "pork 7"
click at [276, 350] on div "Add your own ingredient" at bounding box center [308, 347] width 224 height 15
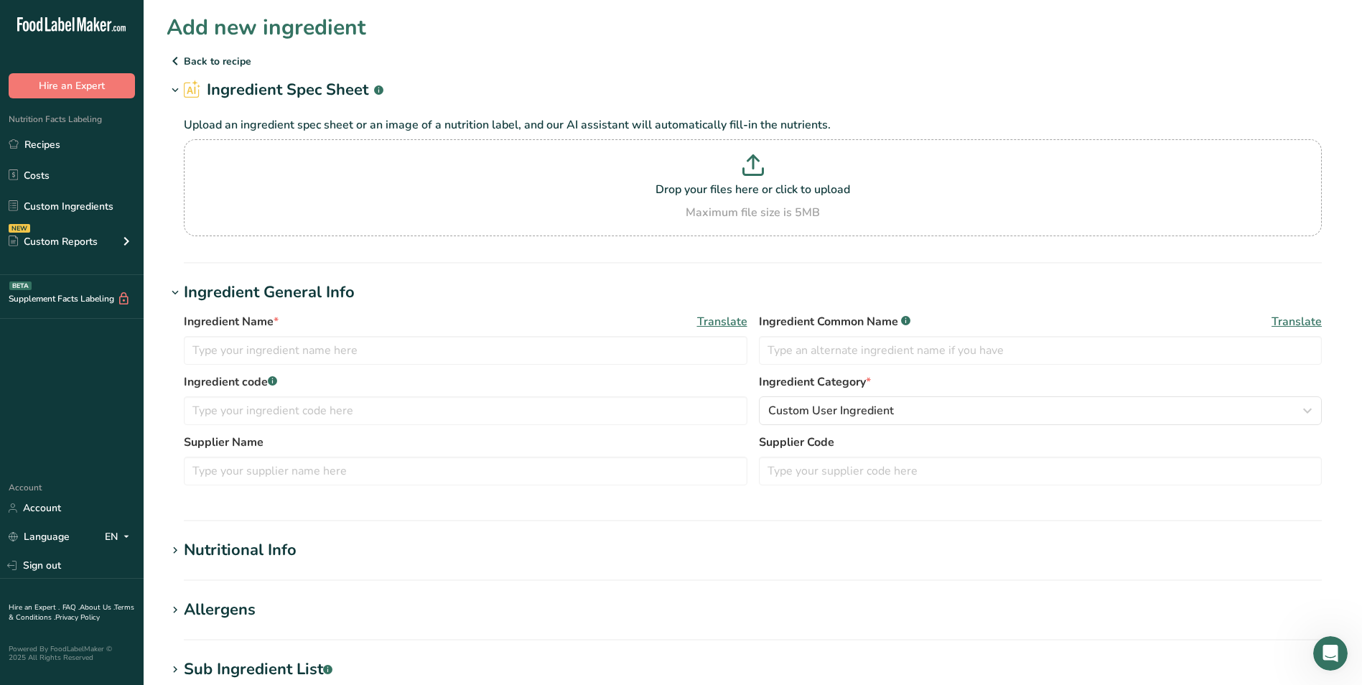
click at [200, 60] on p "Back to recipe" at bounding box center [753, 60] width 1172 height 17
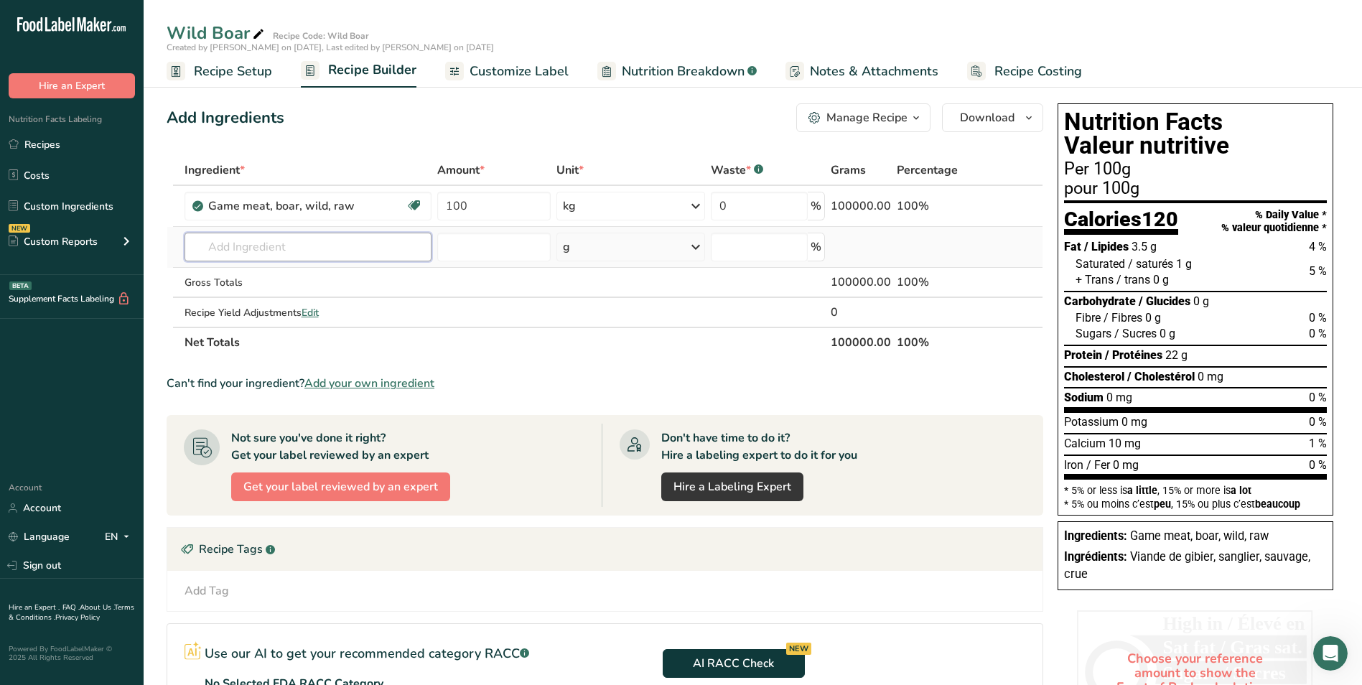
click at [231, 244] on input "text" at bounding box center [307, 247] width 247 height 29
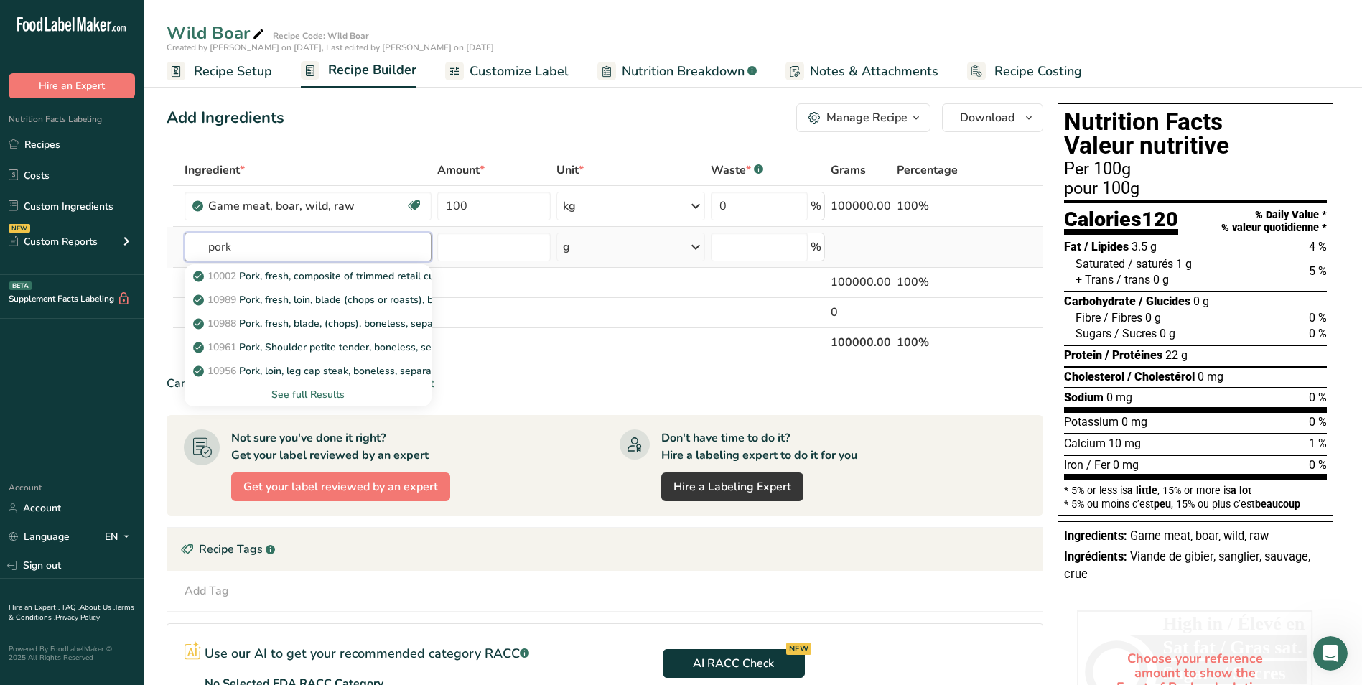
type input "pork"
click at [326, 395] on div "See full Results" at bounding box center [308, 394] width 224 height 15
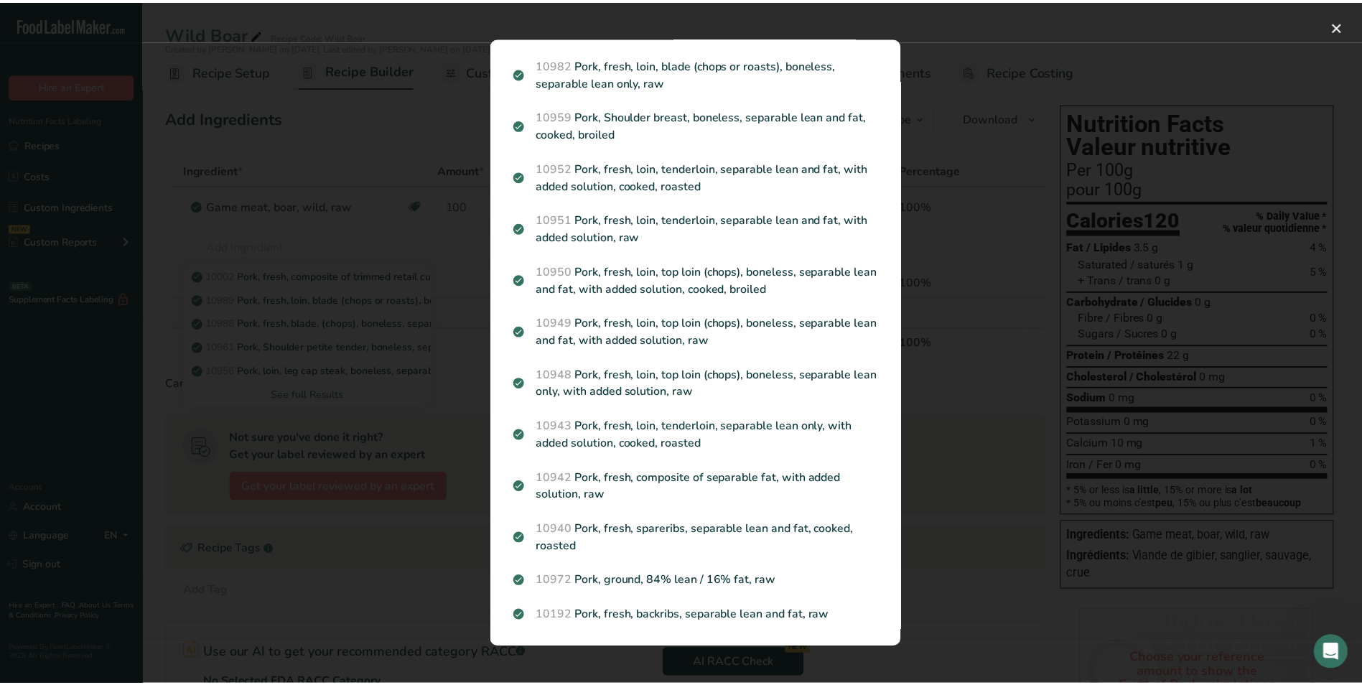
scroll to position [1997, 0]
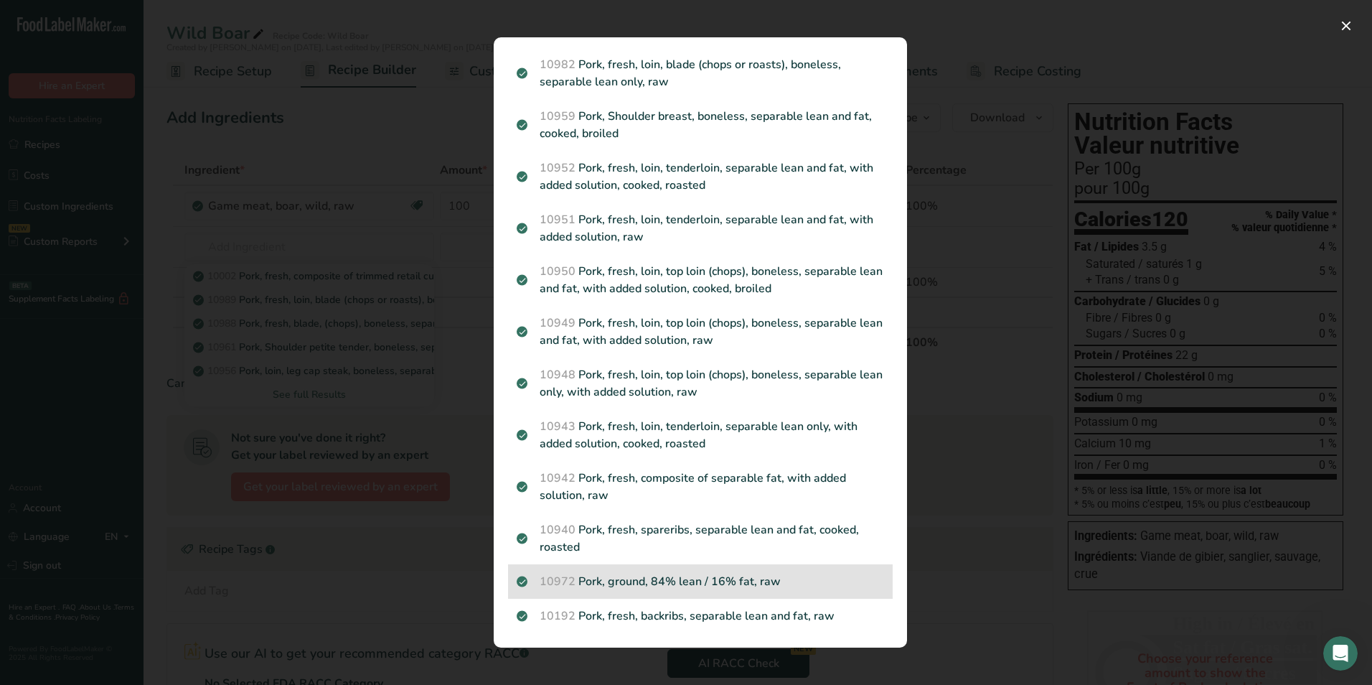
click at [748, 588] on p "10972 Pork, ground, 84% lean / 16% fat, raw" at bounding box center [701, 581] width 368 height 17
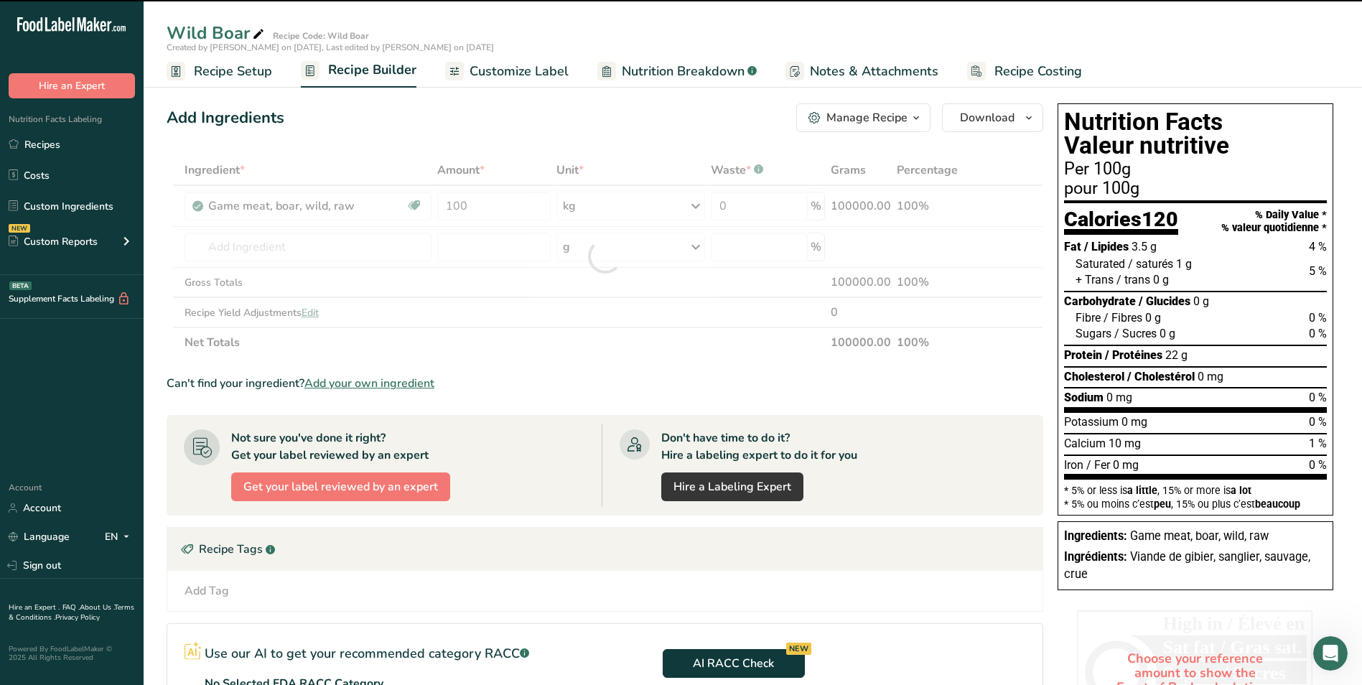
type input "0"
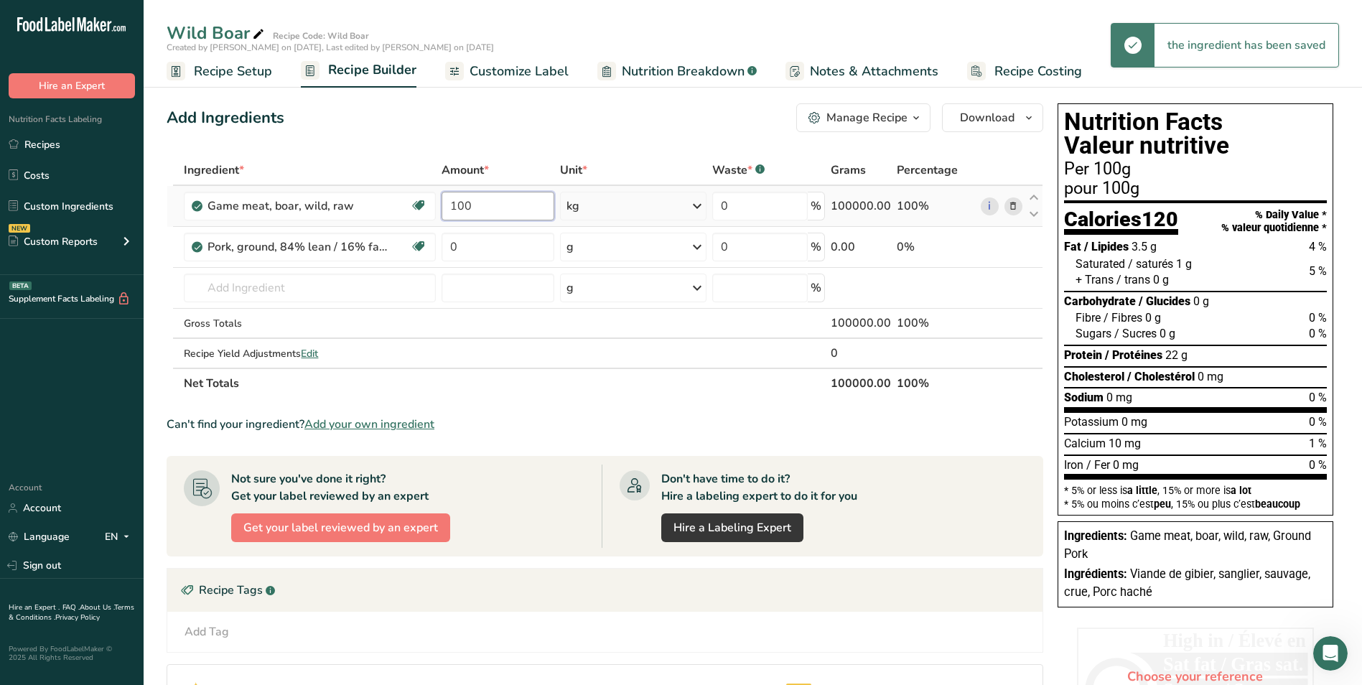
click at [492, 213] on input "100" at bounding box center [497, 206] width 112 height 29
type input "1"
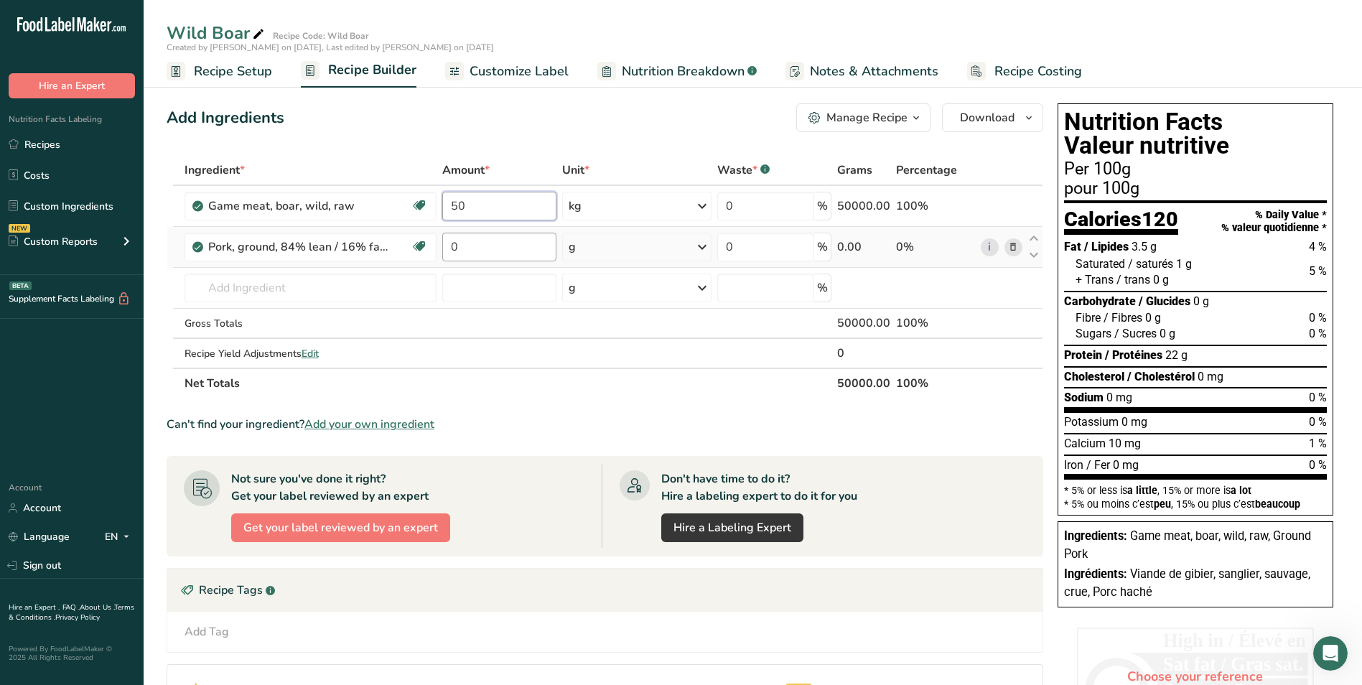
type input "50"
click at [484, 249] on div "Ingredient * Amount * Unit * Waste * .a-a{fill:#347362;}.b-a{fill:#fff;} Grams …" at bounding box center [605, 276] width 876 height 243
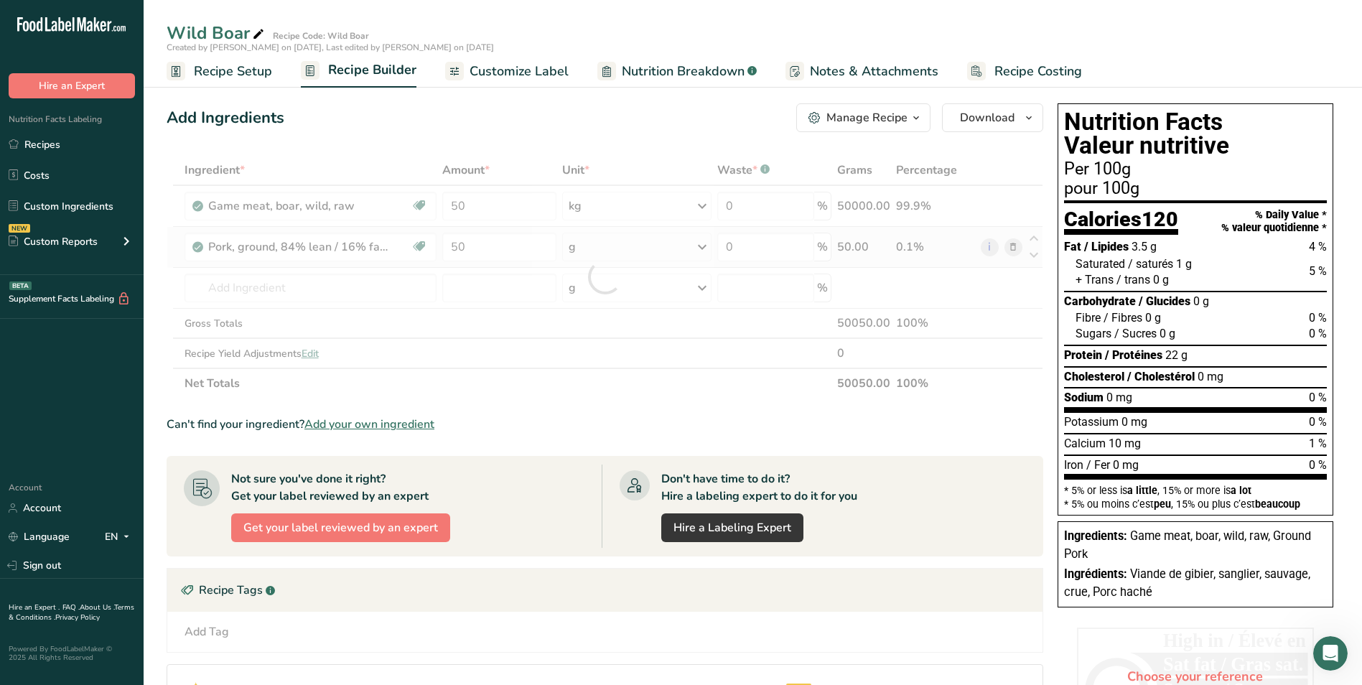
click at [628, 245] on div "Ingredient * Amount * Unit * Waste * .a-a{fill:#347362;}.b-a{fill:#fff;} Grams …" at bounding box center [605, 276] width 876 height 243
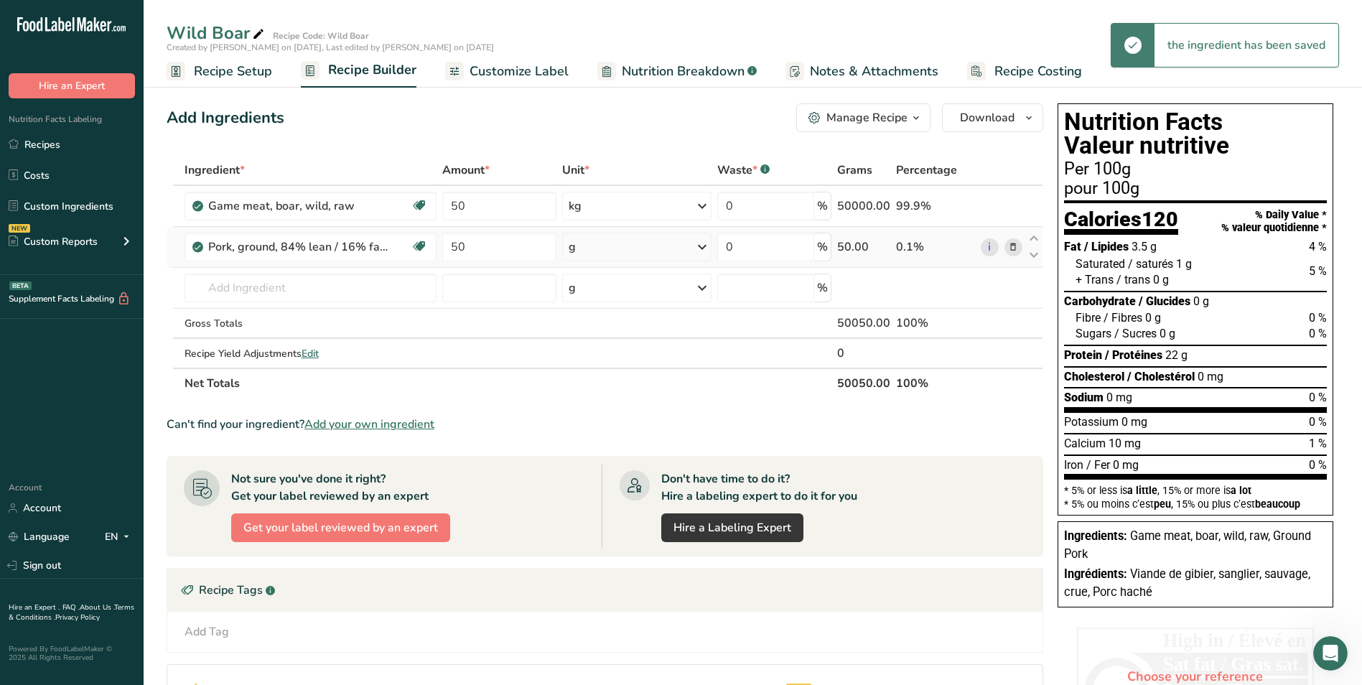
click at [700, 248] on icon at bounding box center [701, 247] width 17 height 26
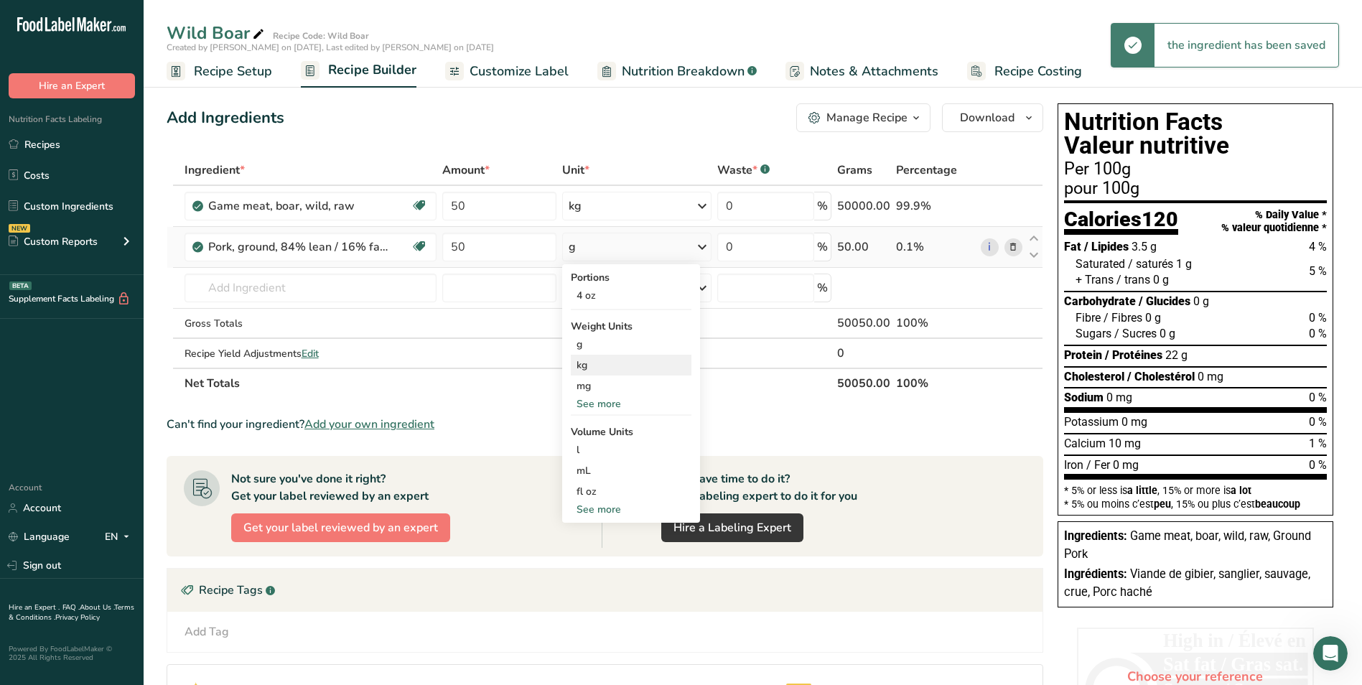
click at [623, 363] on div "kg" at bounding box center [631, 365] width 121 height 21
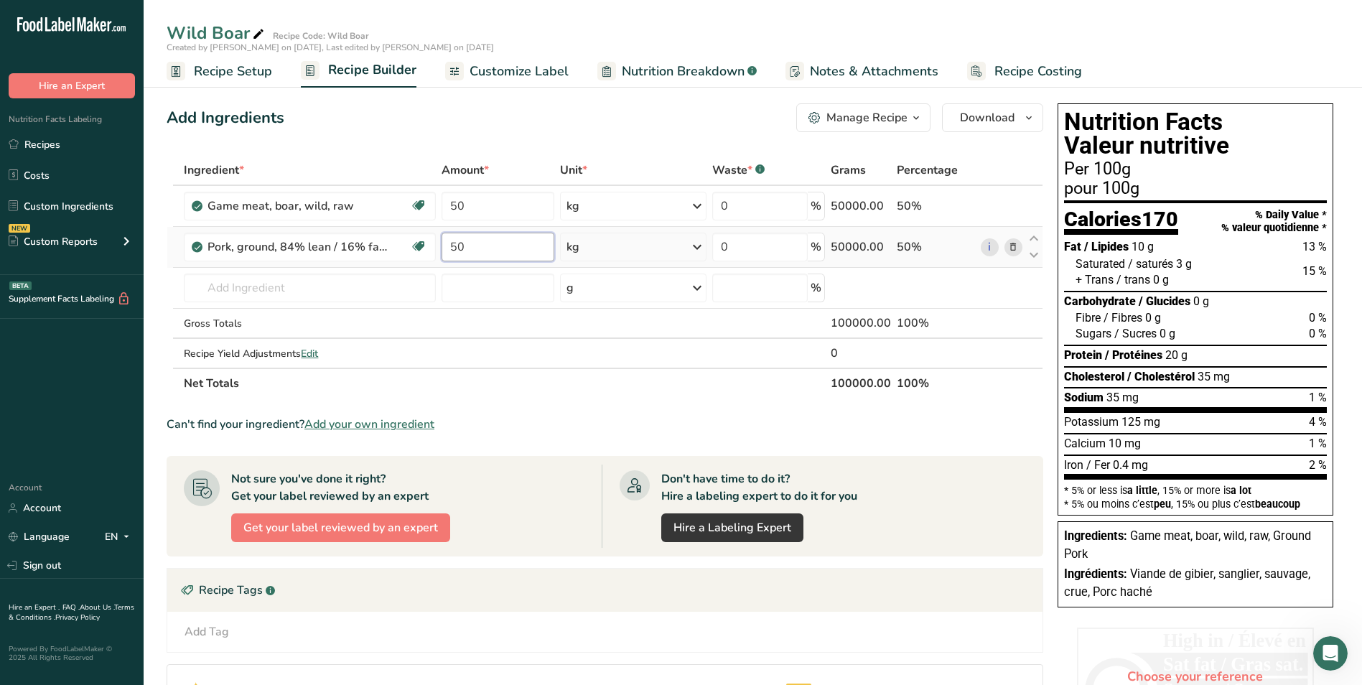
click at [472, 248] on input "50" at bounding box center [497, 247] width 112 height 29
type input "5"
type input "70"
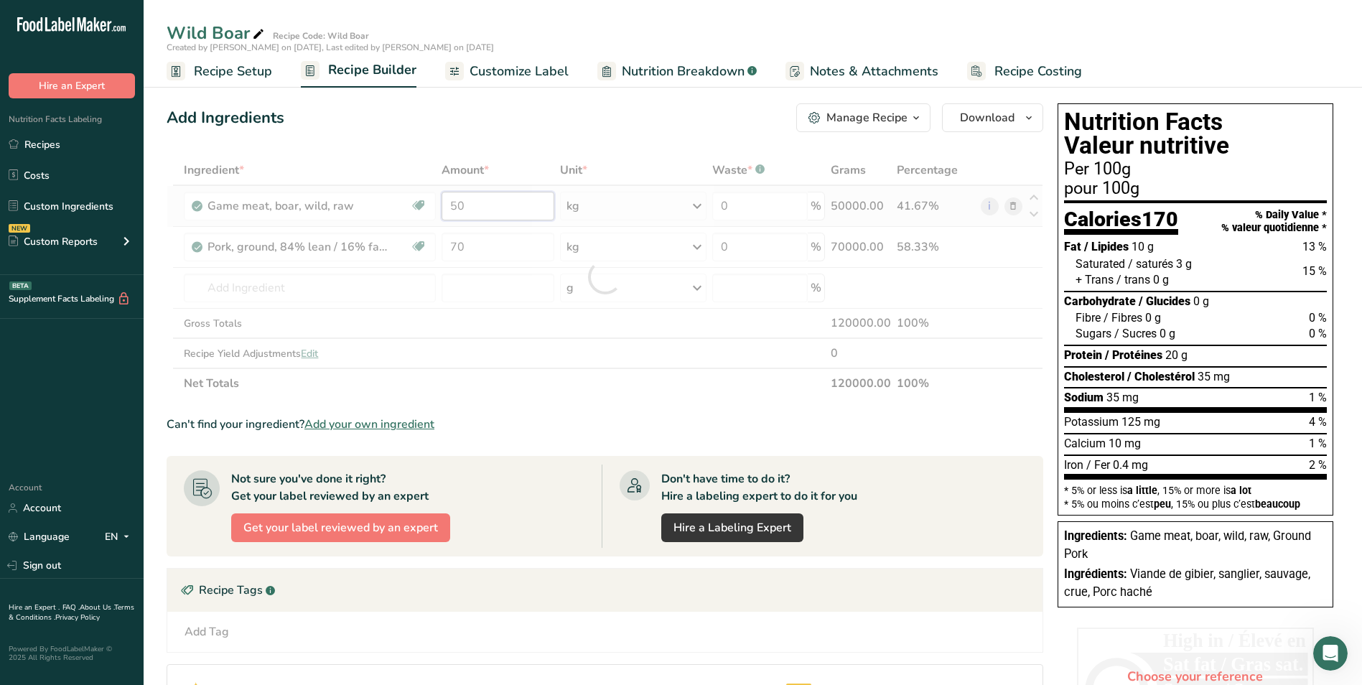
click at [474, 200] on div "Ingredient * Amount * Unit * Waste * .a-a{fill:#347362;}.b-a{fill:#fff;} Grams …" at bounding box center [605, 276] width 876 height 243
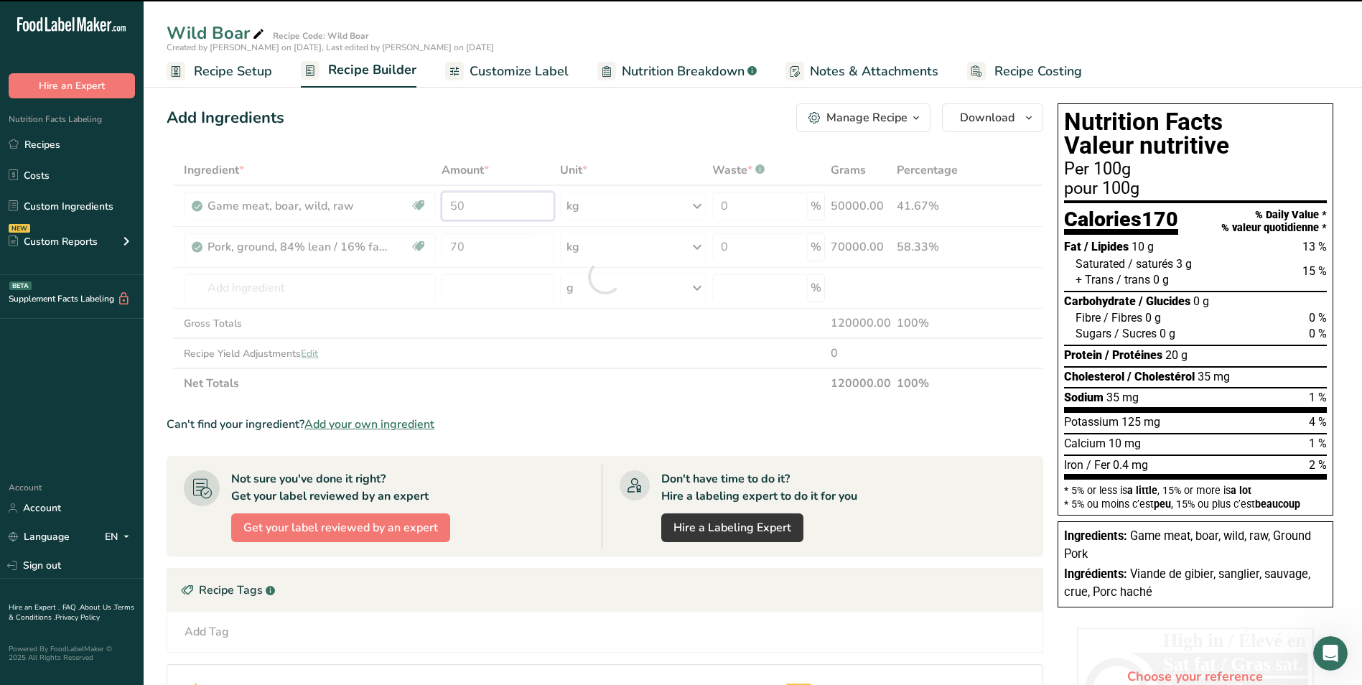
type input "5"
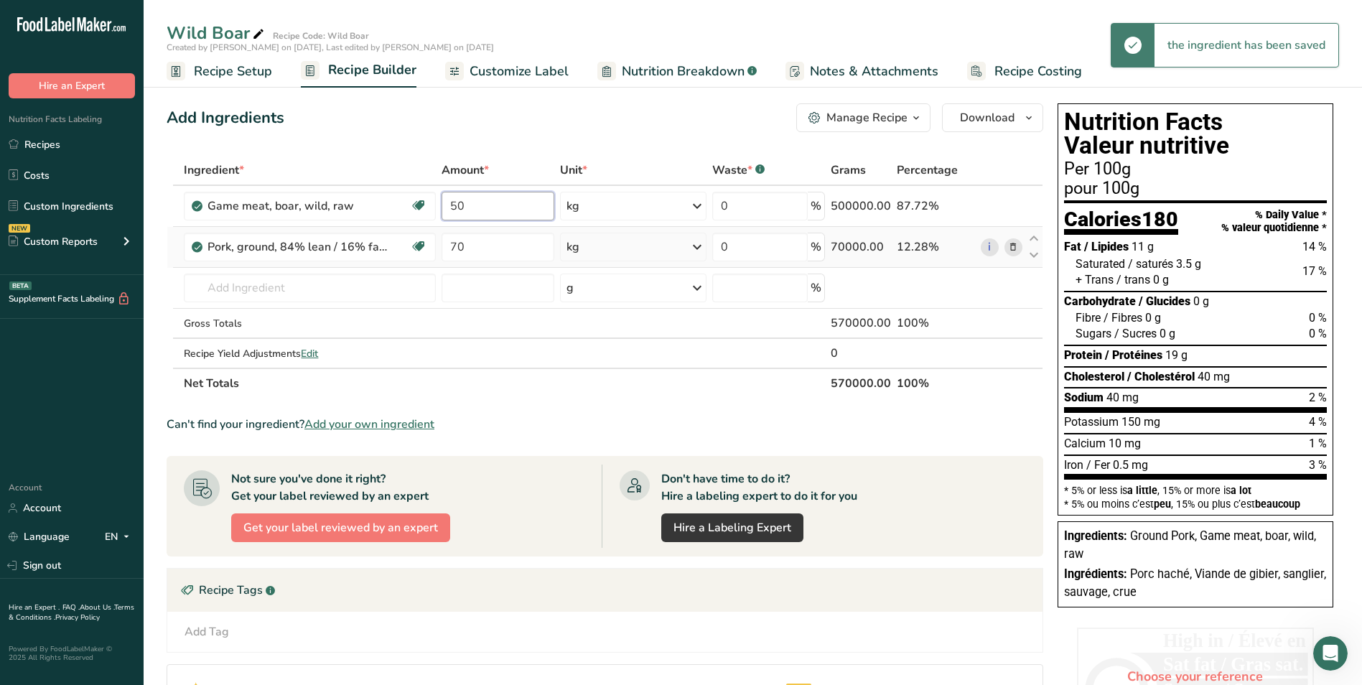
type input "5"
type input "30"
click at [482, 243] on div "Ingredient * Amount * Unit * Waste * .a-a{fill:#347362;}.b-a{fill:#fff;} Grams …" at bounding box center [605, 276] width 876 height 243
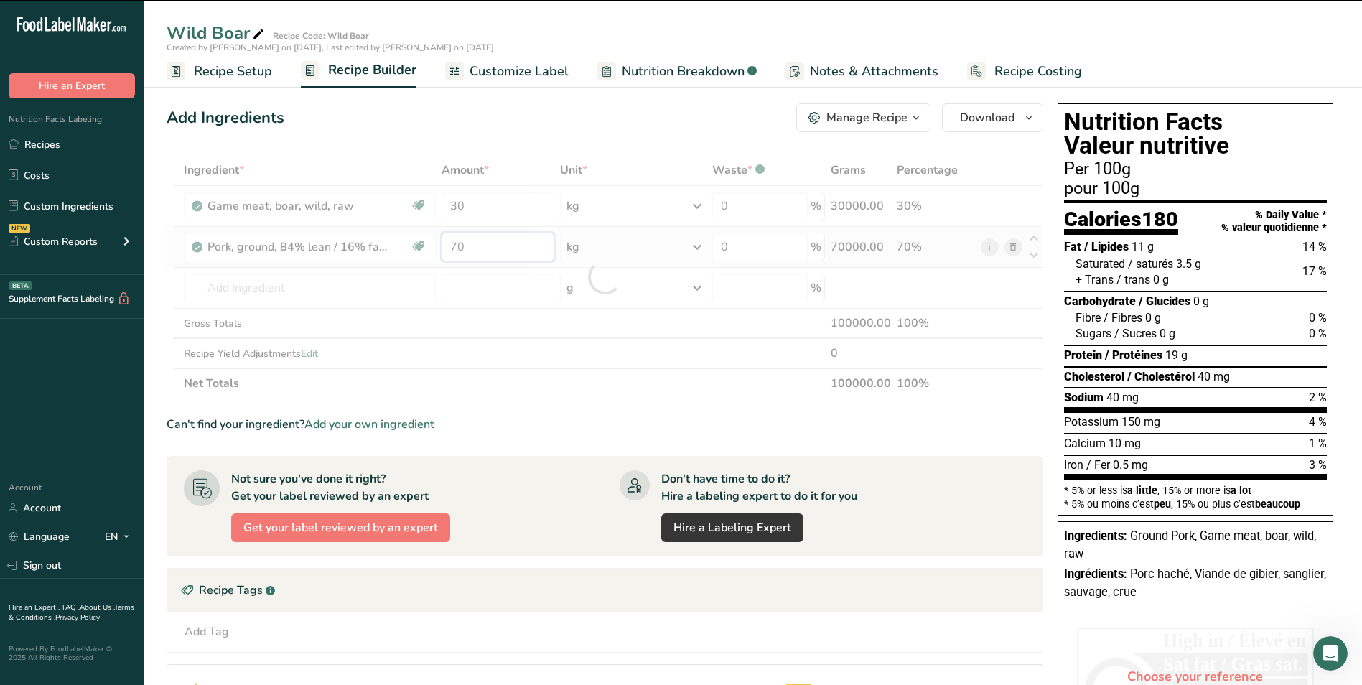
type input "7"
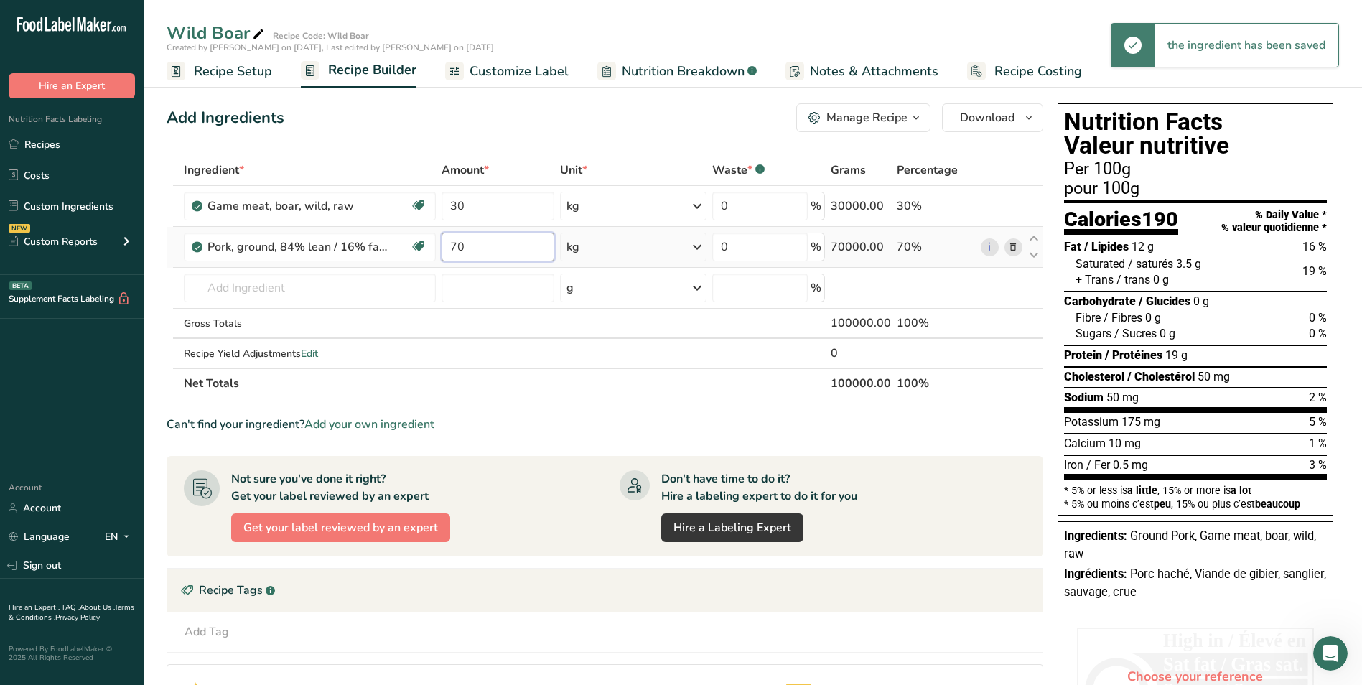
type input "7"
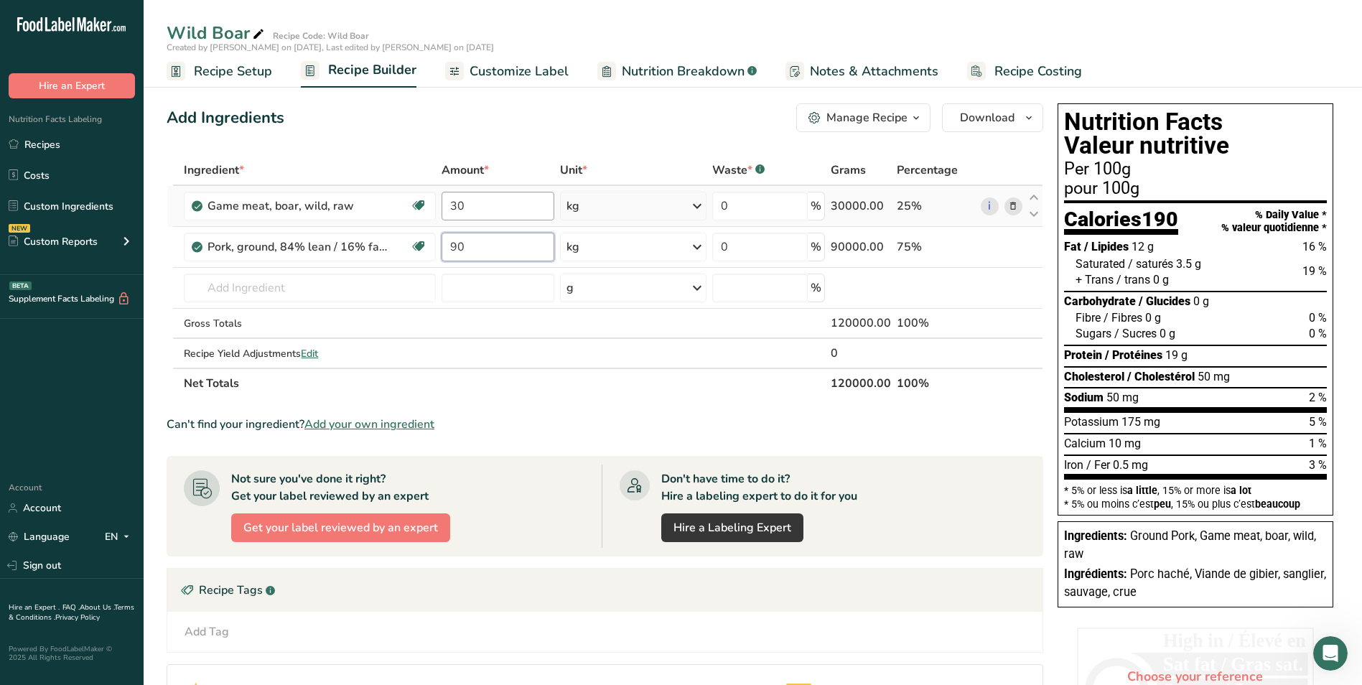
type input "90"
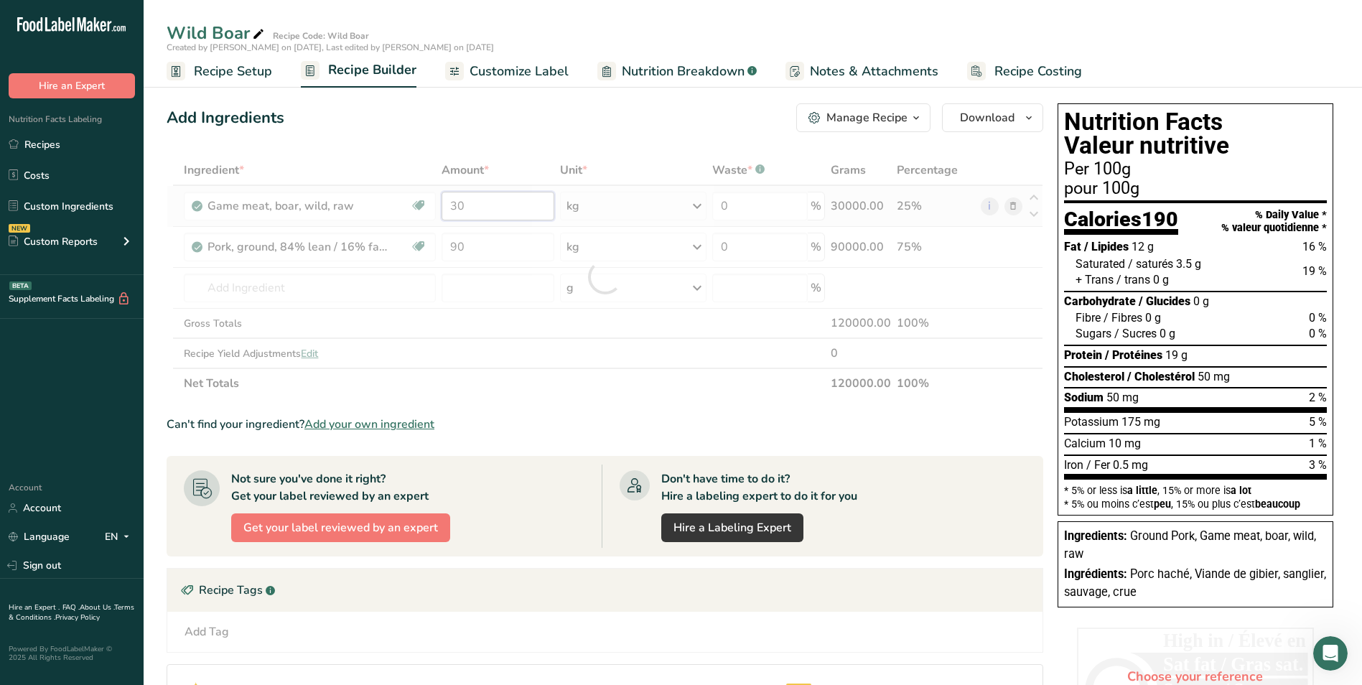
click at [478, 210] on div "Ingredient * Amount * Unit * Waste * .a-a{fill:#347362;}.b-a{fill:#fff;} Grams …" at bounding box center [605, 276] width 876 height 243
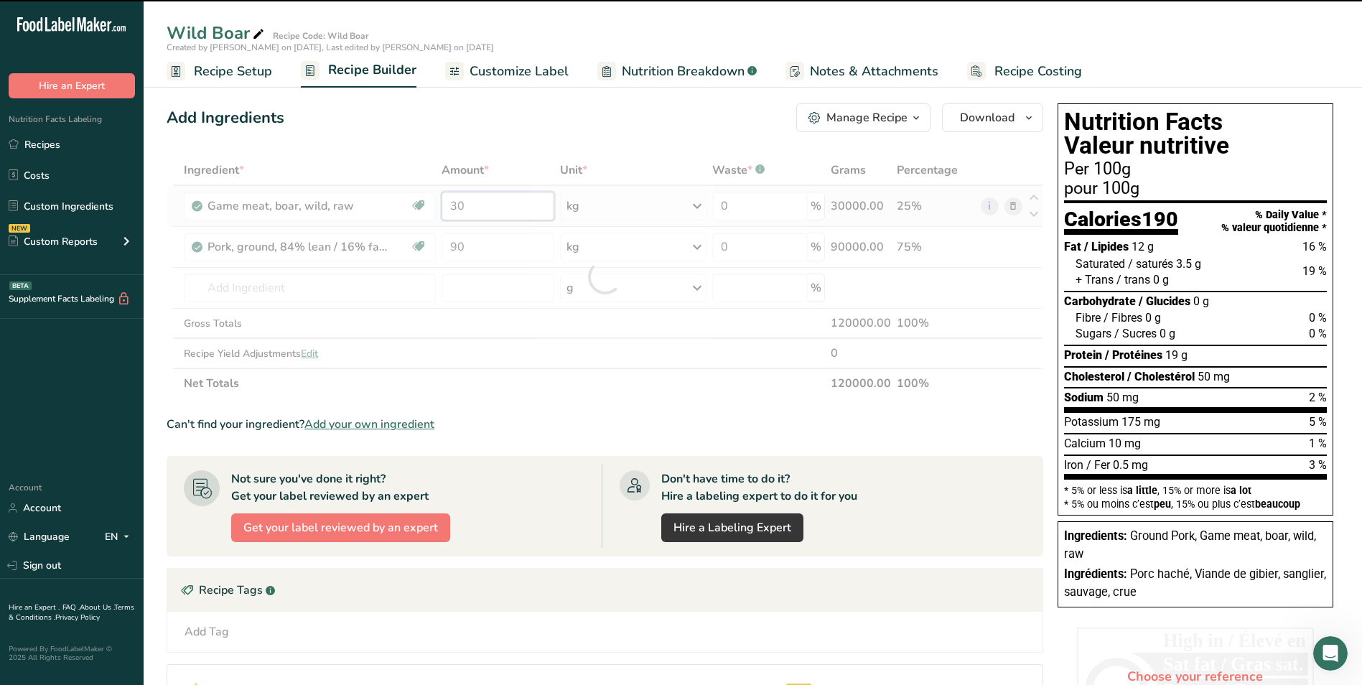
type input "3"
type input "30"
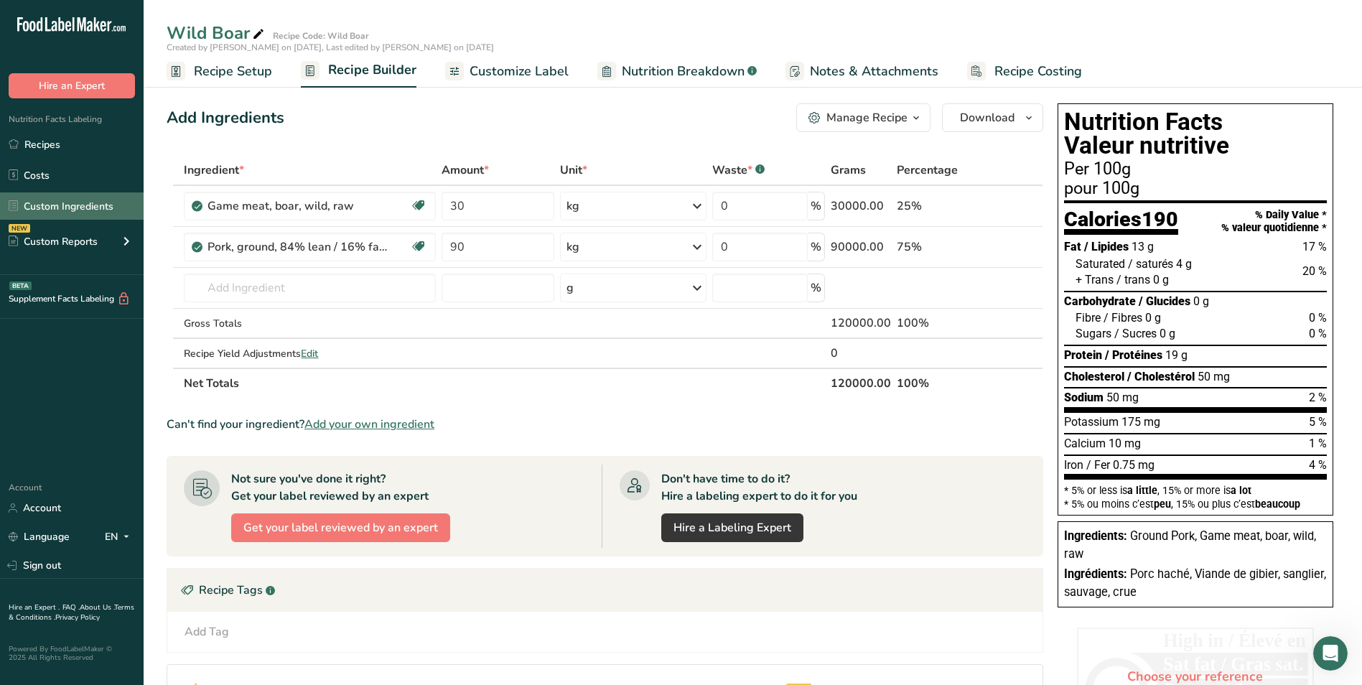
click at [109, 200] on link "Custom Ingredients" at bounding box center [72, 205] width 144 height 27
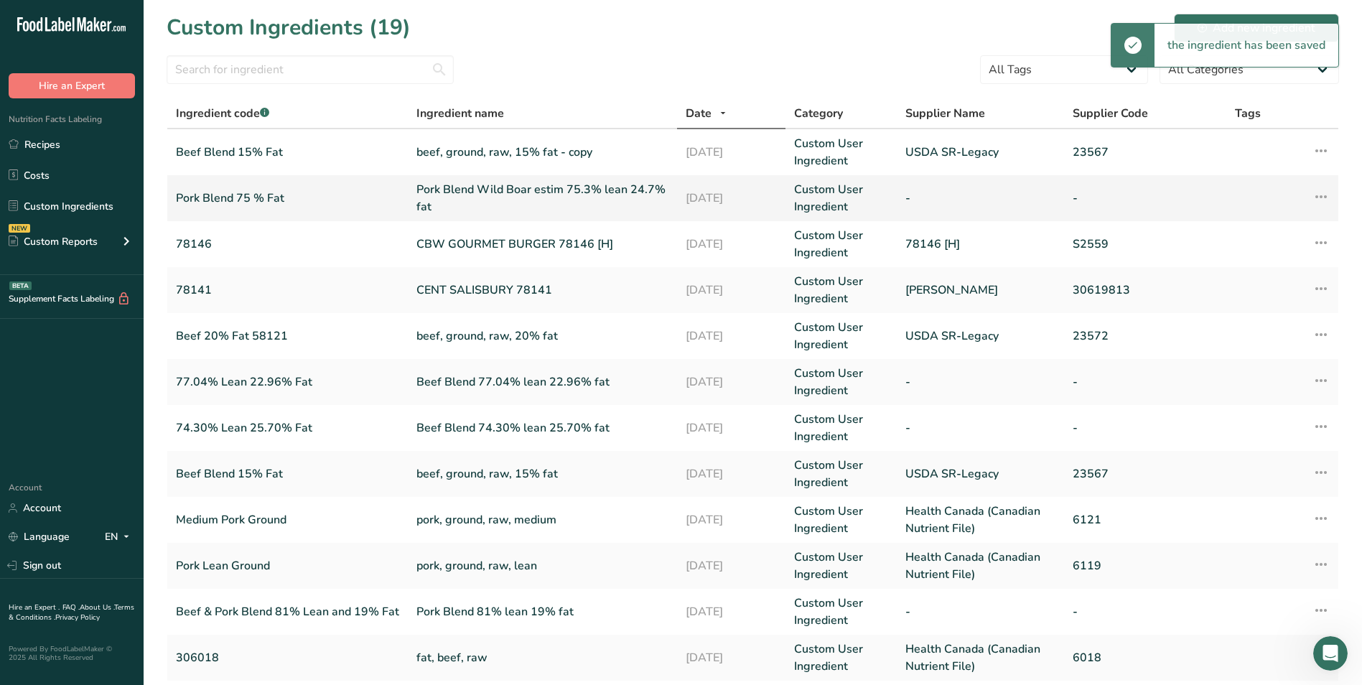
click at [520, 200] on link "Pork Blend Wild Boar estim 75.3% lean 24.7% fat" at bounding box center [542, 198] width 252 height 34
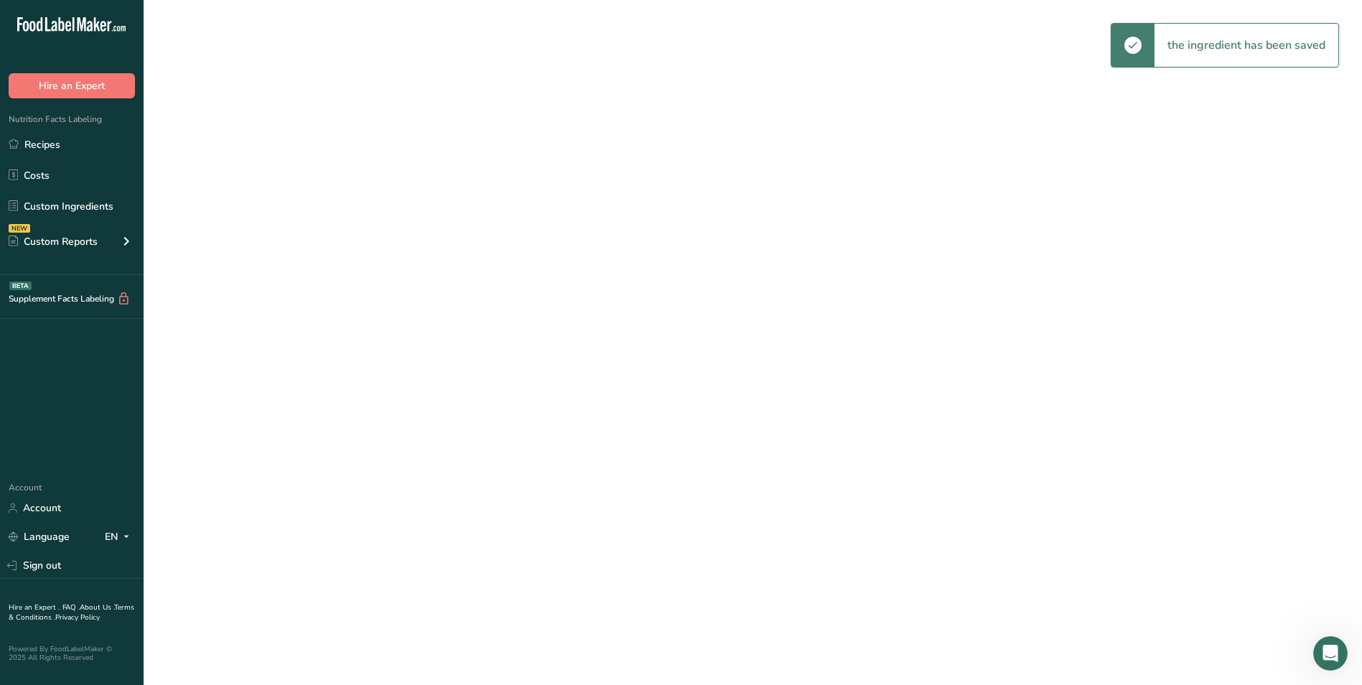
click at [520, 200] on link "Pork Blend Wild Boar estim 75.3% lean 24.7% fat" at bounding box center [542, 198] width 252 height 34
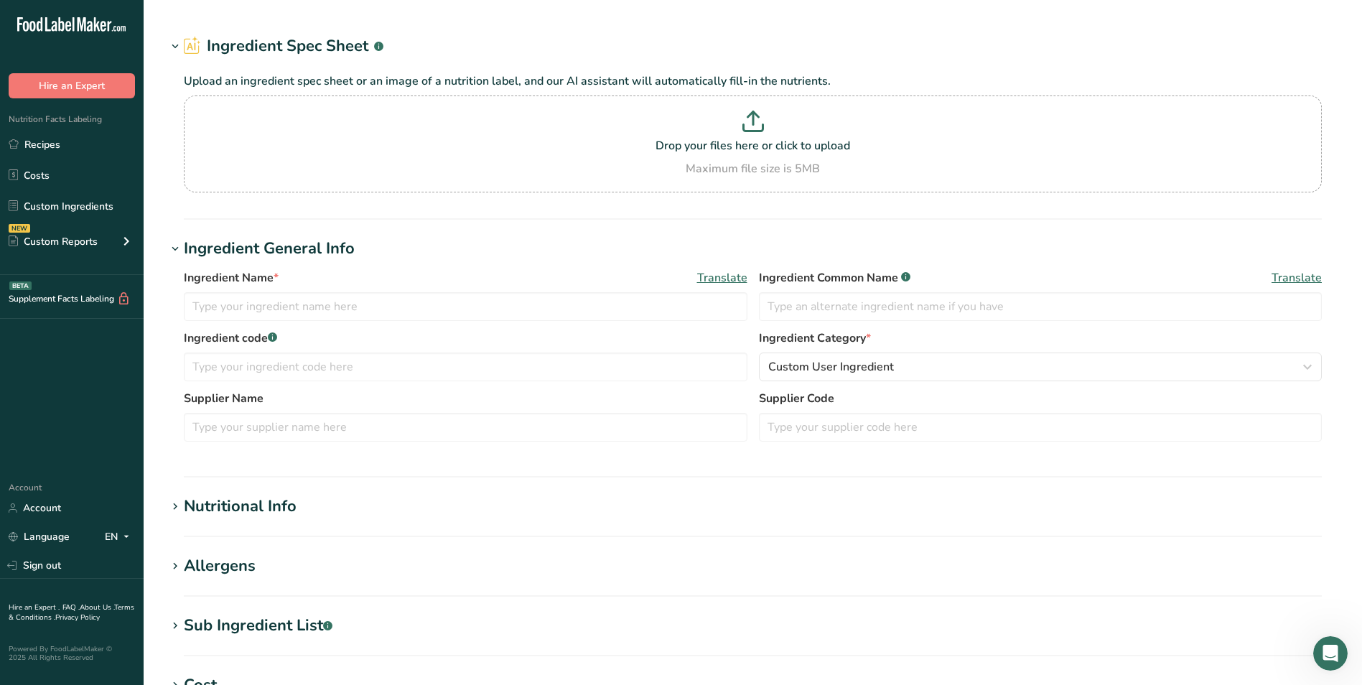
type input "Pork Blend Wild Boar estim 75.3% lean 24.7% fat"
type input "Pork Blend 75 % Fat"
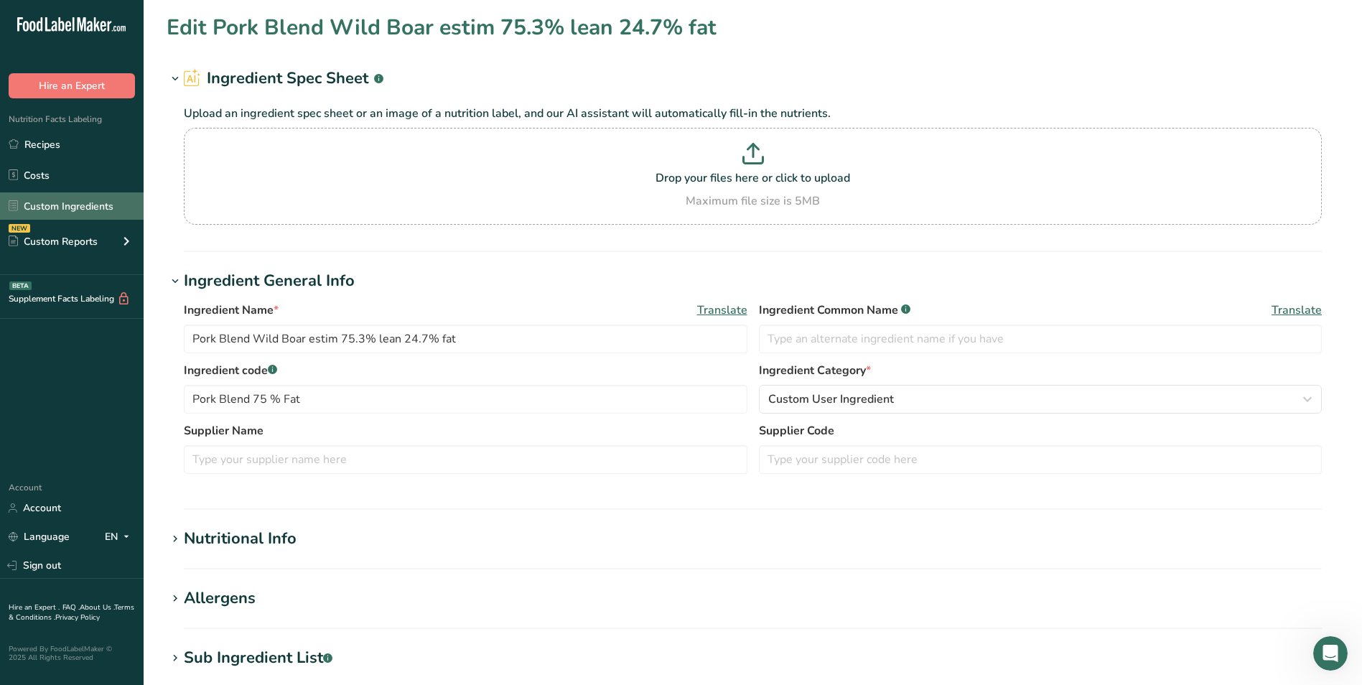
click at [77, 206] on link "Custom Ingredients" at bounding box center [72, 205] width 144 height 27
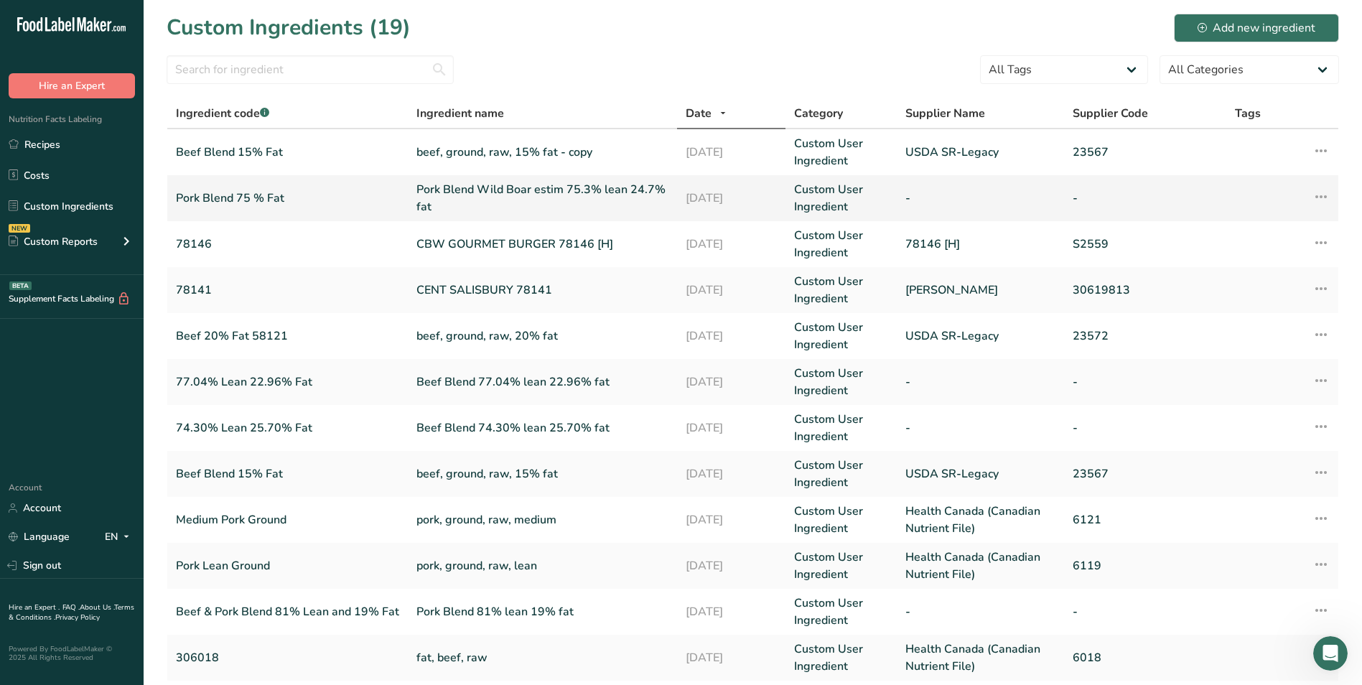
drag, startPoint x: 335, startPoint y: 208, endPoint x: 1316, endPoint y: 199, distance: 980.5
click at [1321, 197] on icon at bounding box center [1320, 197] width 17 height 26
click at [1298, 233] on div "Edit Ingredient" at bounding box center [1258, 228] width 119 height 17
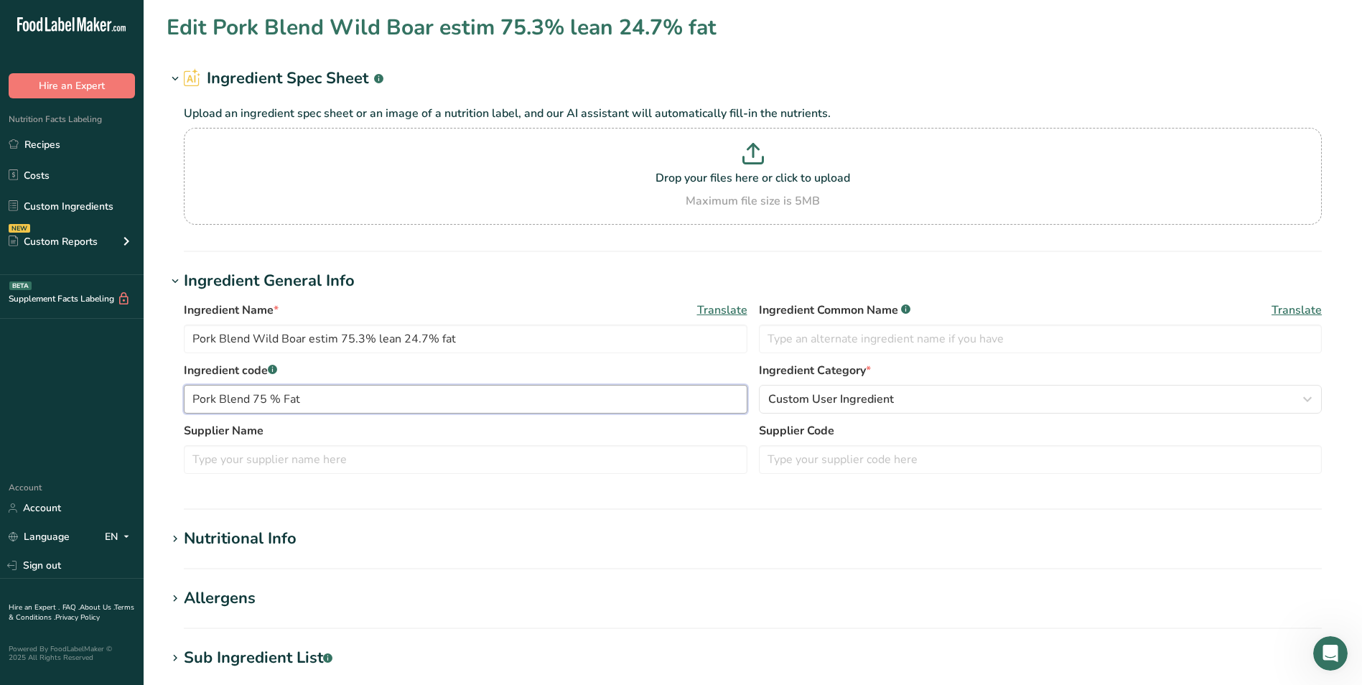
click at [267, 399] on input "Pork Blend 75 % Fat" at bounding box center [465, 399] width 563 height 29
type input "Pork Blend 15 % Fat"
click at [441, 423] on label "Supplier Name" at bounding box center [465, 430] width 563 height 17
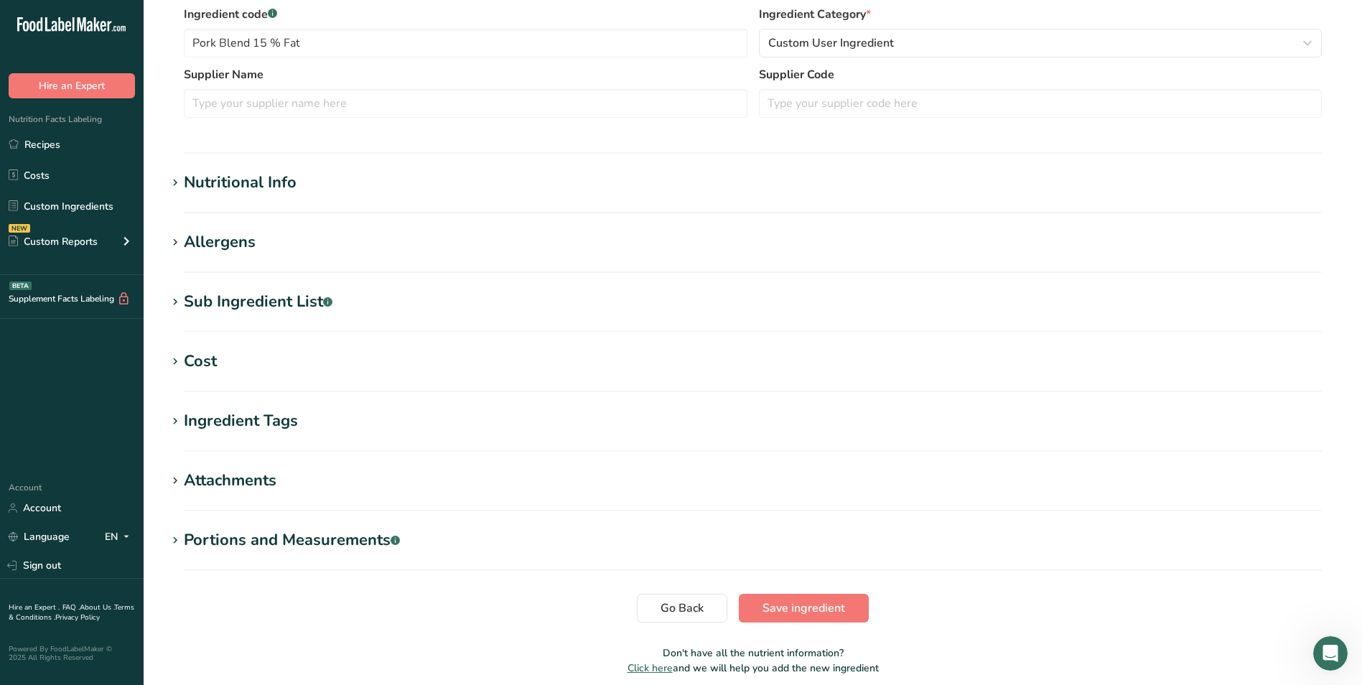
scroll to position [359, 0]
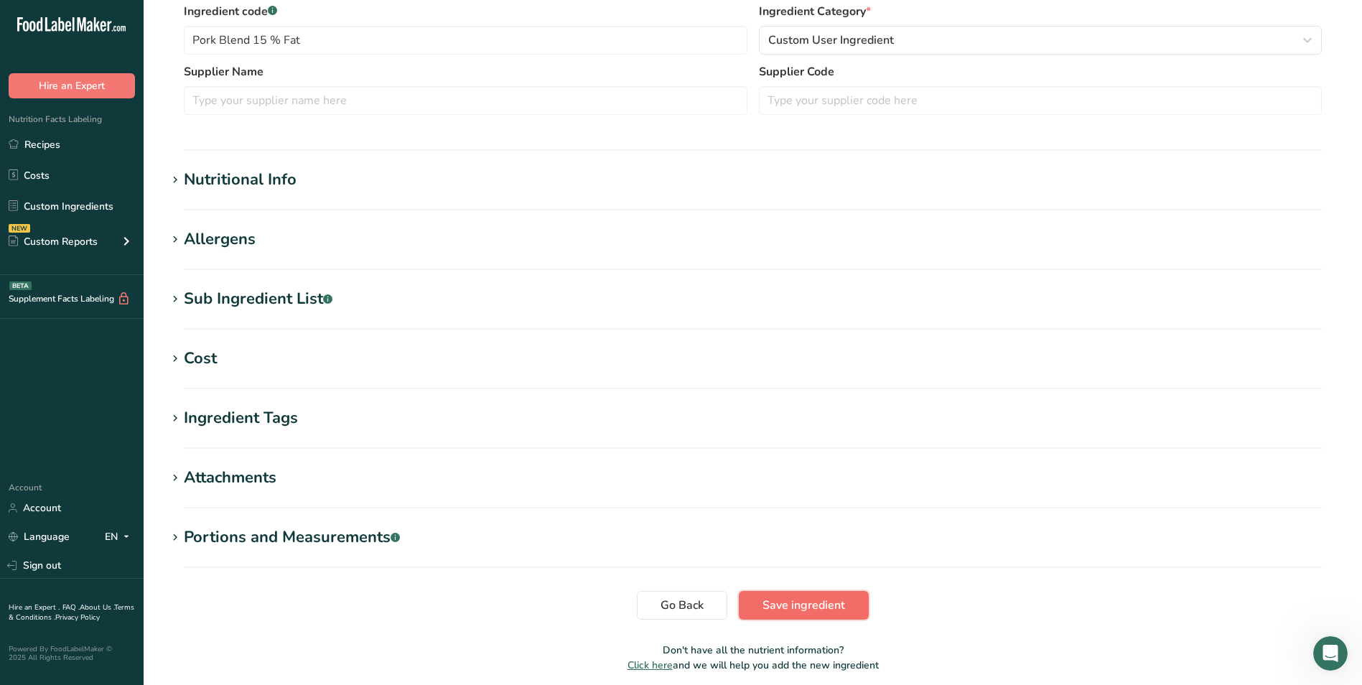
click at [818, 606] on span "Save ingredient" at bounding box center [803, 604] width 83 height 17
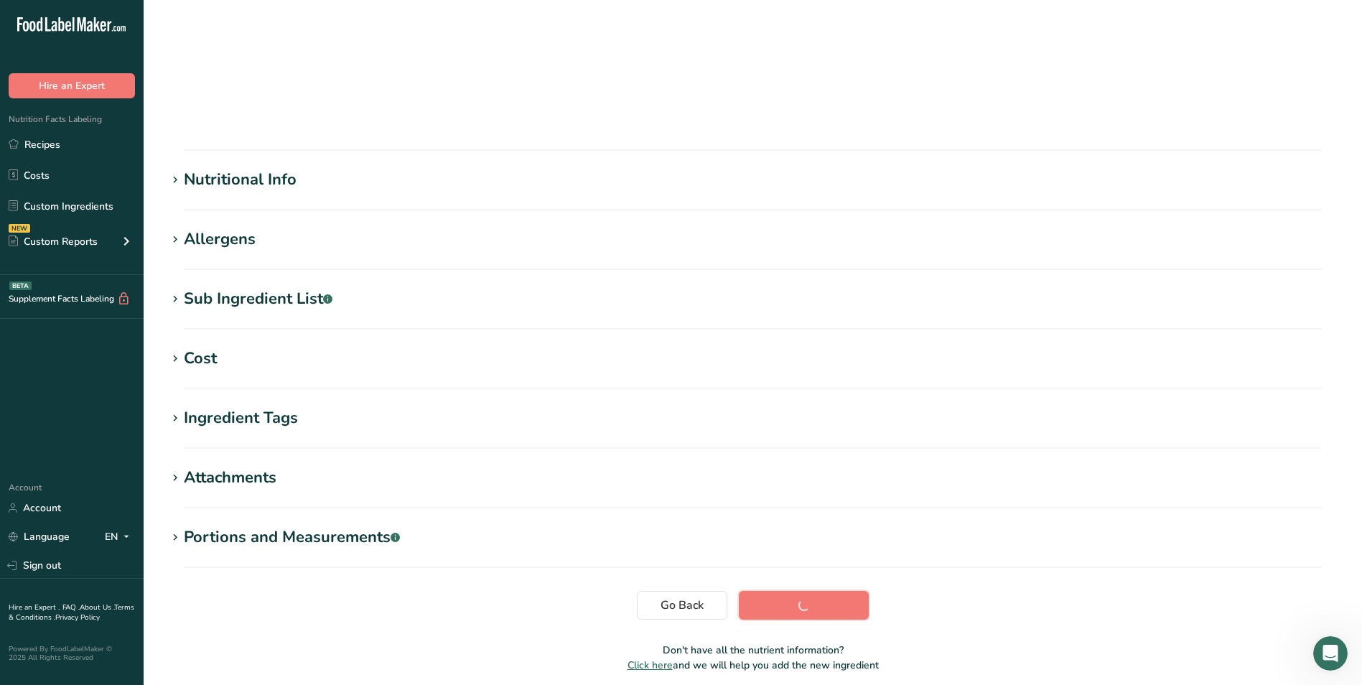
scroll to position [75, 0]
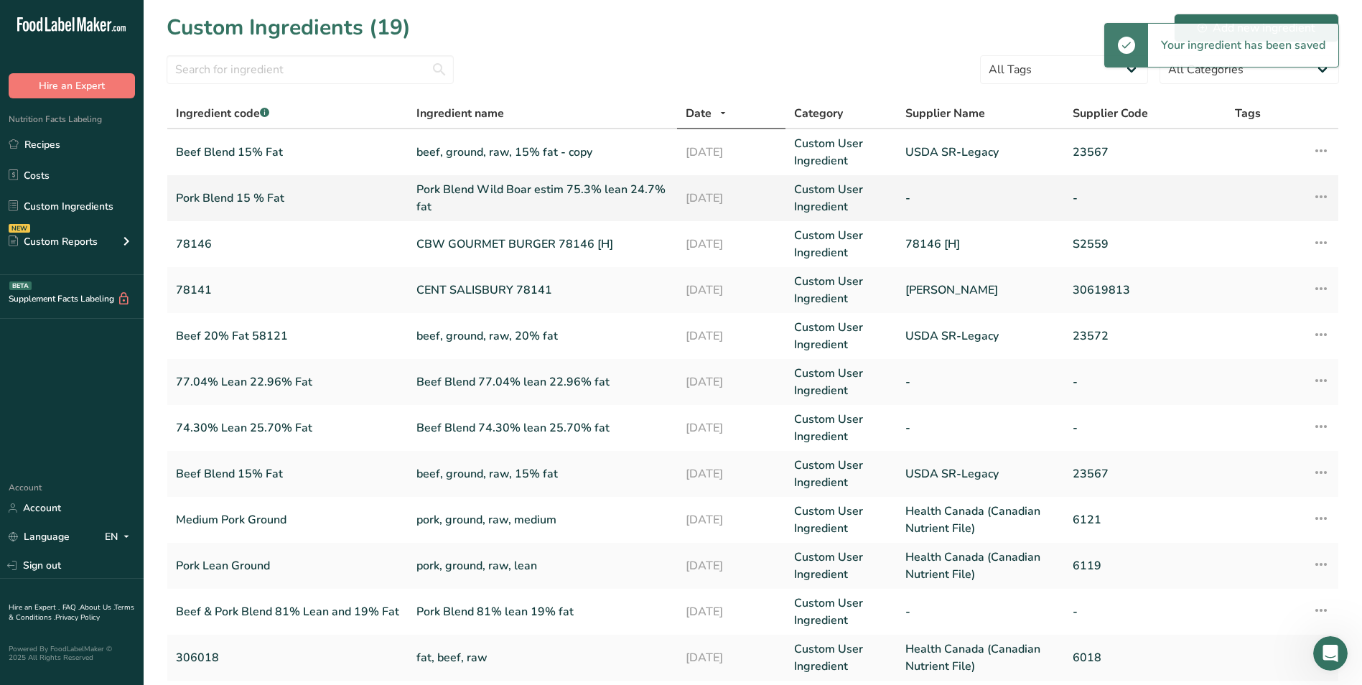
click at [224, 182] on td "Pork Blend 15 % Fat" at bounding box center [287, 198] width 240 height 46
click at [493, 187] on link "Pork Blend Wild Boar estim 75.3% lean 24.7% fat" at bounding box center [542, 198] width 252 height 34
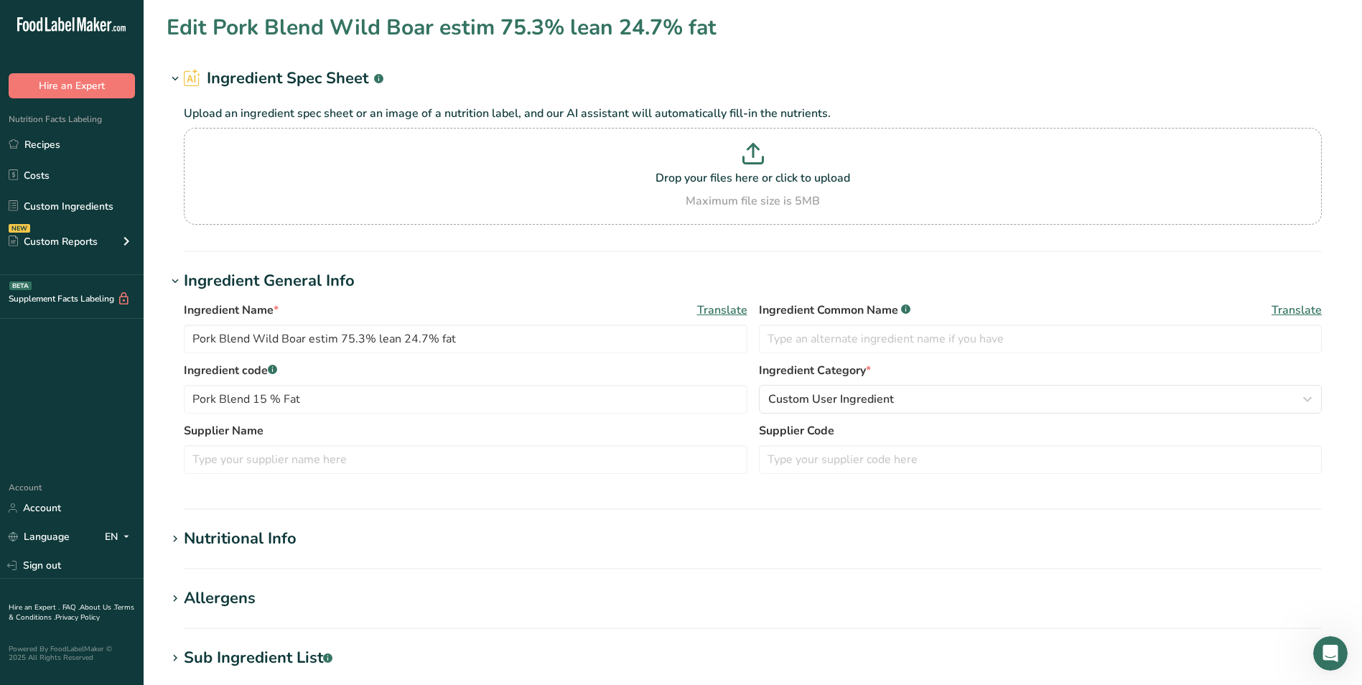
type input "296.743"
type KJ "1241.57"
type Fat "24.7"
type Fat "8.182"
type Fat "0.181"
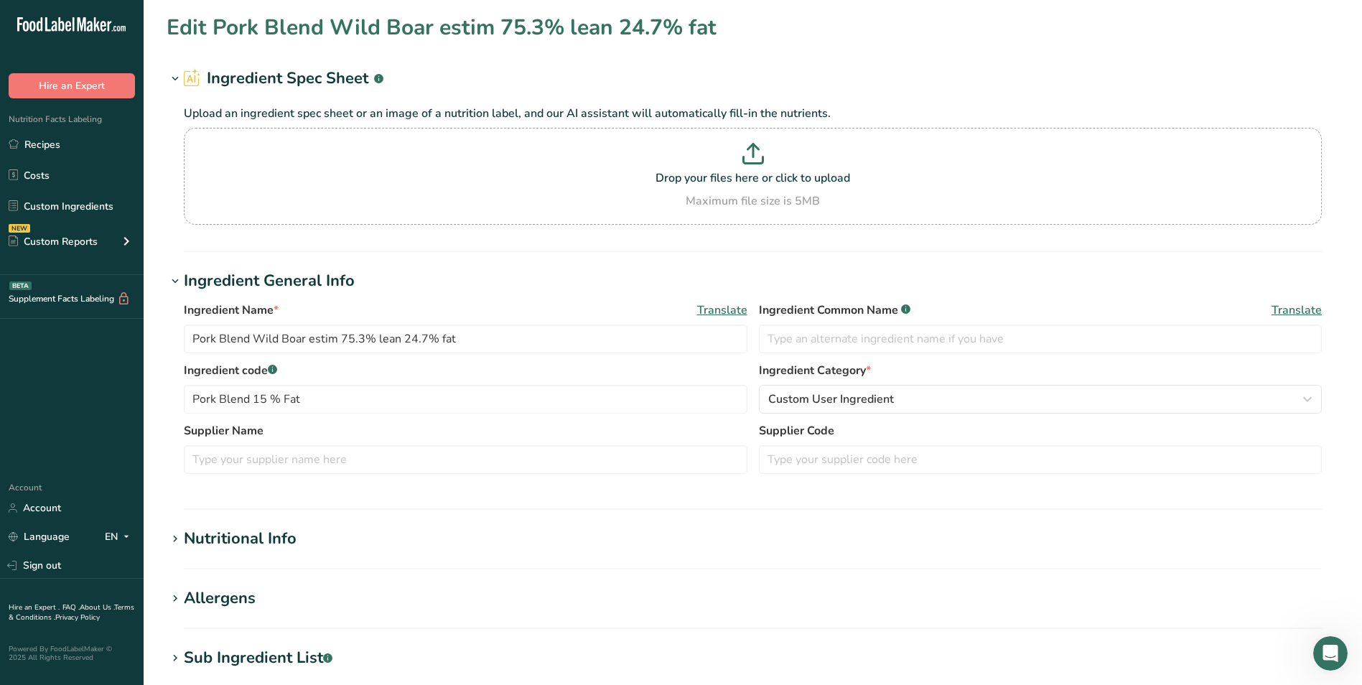
type input "75.287"
type input "16.104"
type Carbohydrates "0"
type Fiber "0"
type Sugars "0"
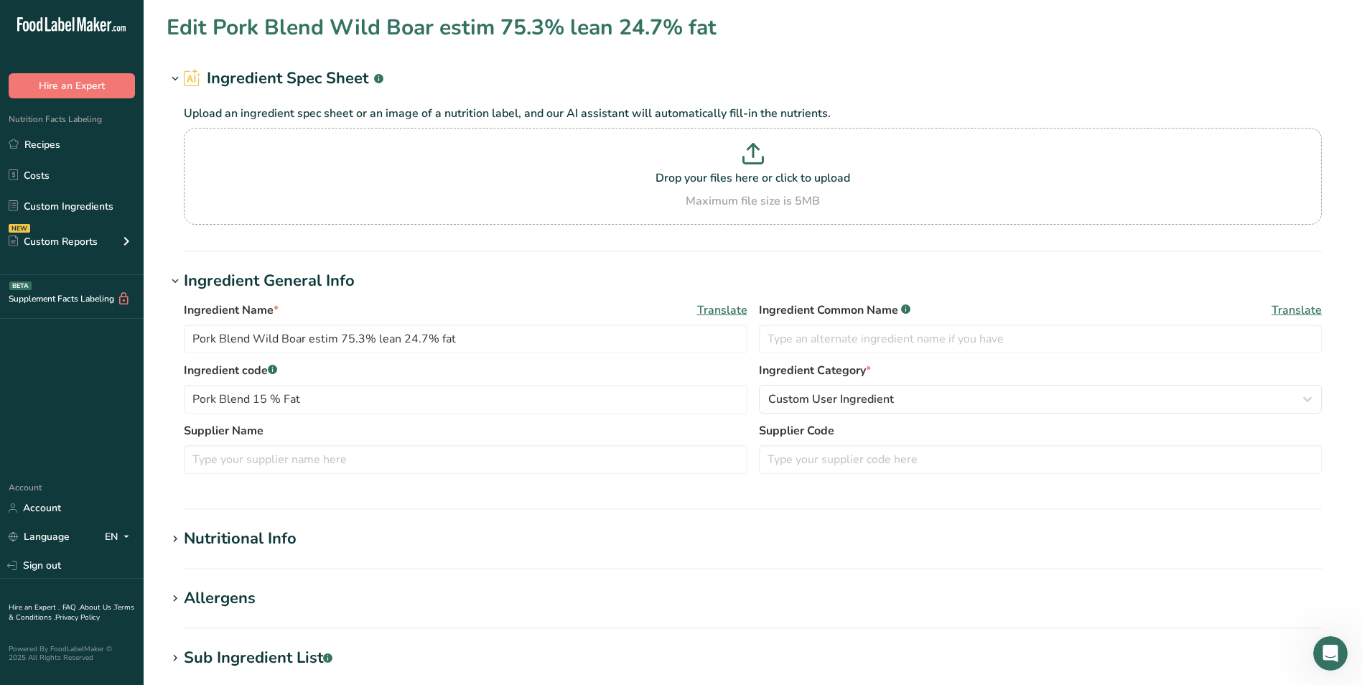
type Sugars "0"
type input "17.309"
click at [225, 540] on div "Nutritional Info" at bounding box center [240, 539] width 113 height 24
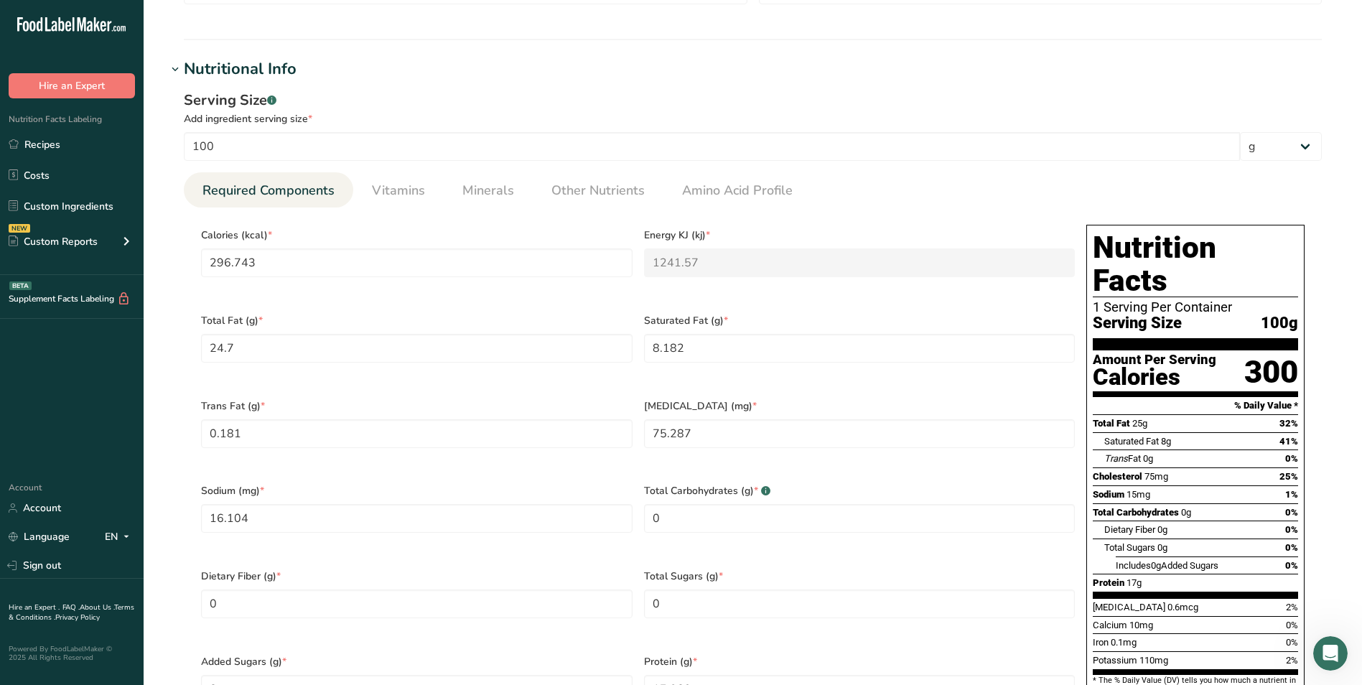
scroll to position [502, 0]
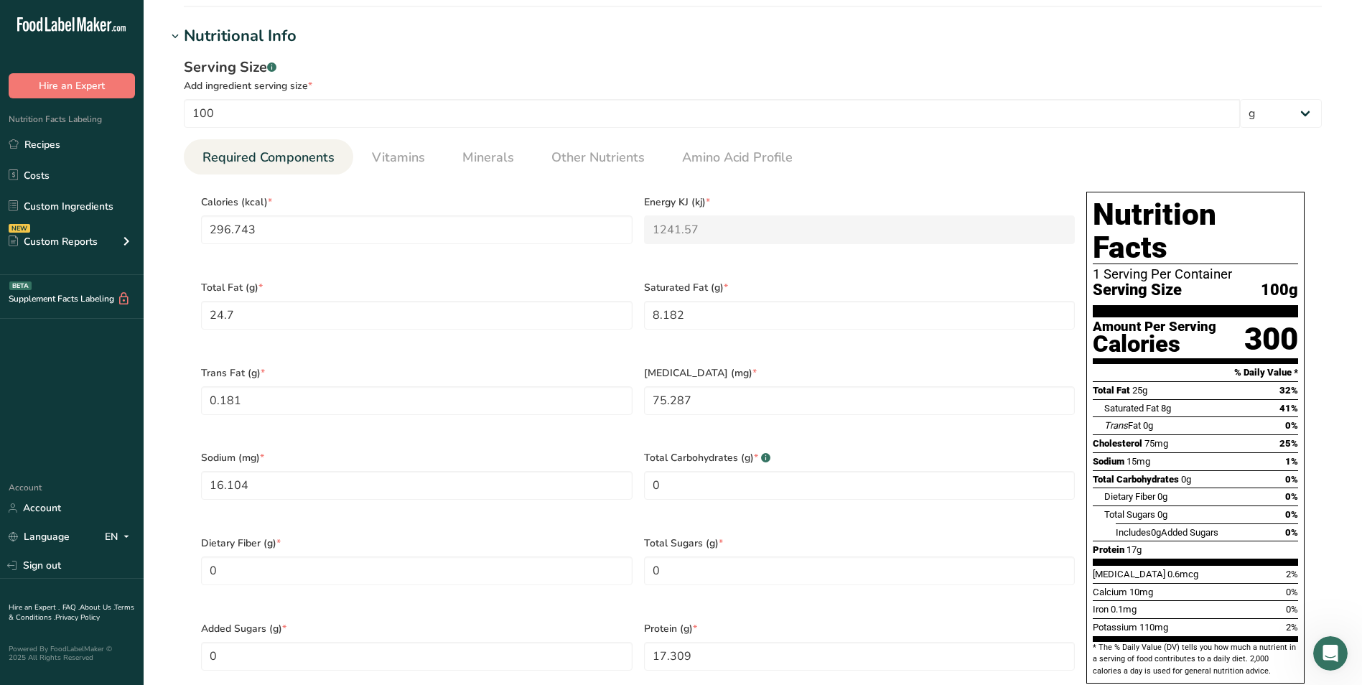
click at [77, 421] on div ".a-20{fill:#fff;} Hire an Expert Nutrition Facts Labeling Recipes Costs Custom …" at bounding box center [72, 234] width 144 height 446
click at [60, 149] on link "Recipes" at bounding box center [72, 144] width 144 height 27
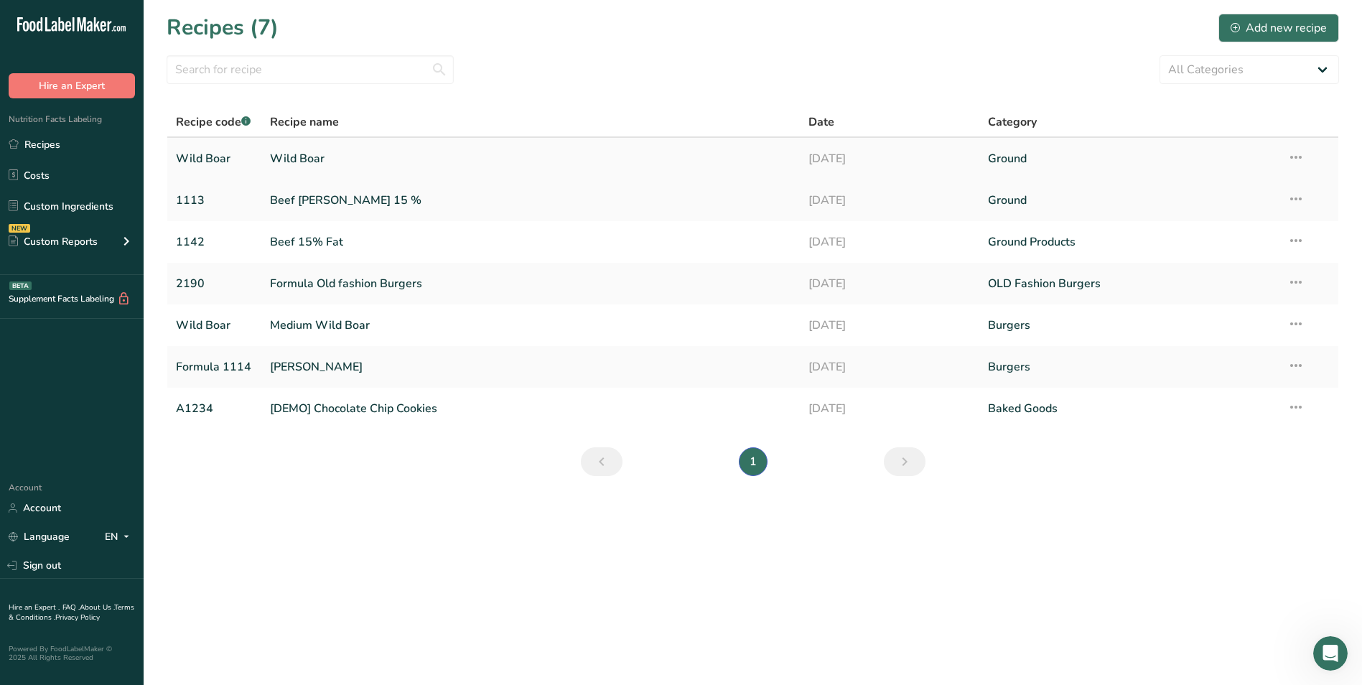
click at [316, 156] on link "Wild Boar" at bounding box center [530, 159] width 521 height 30
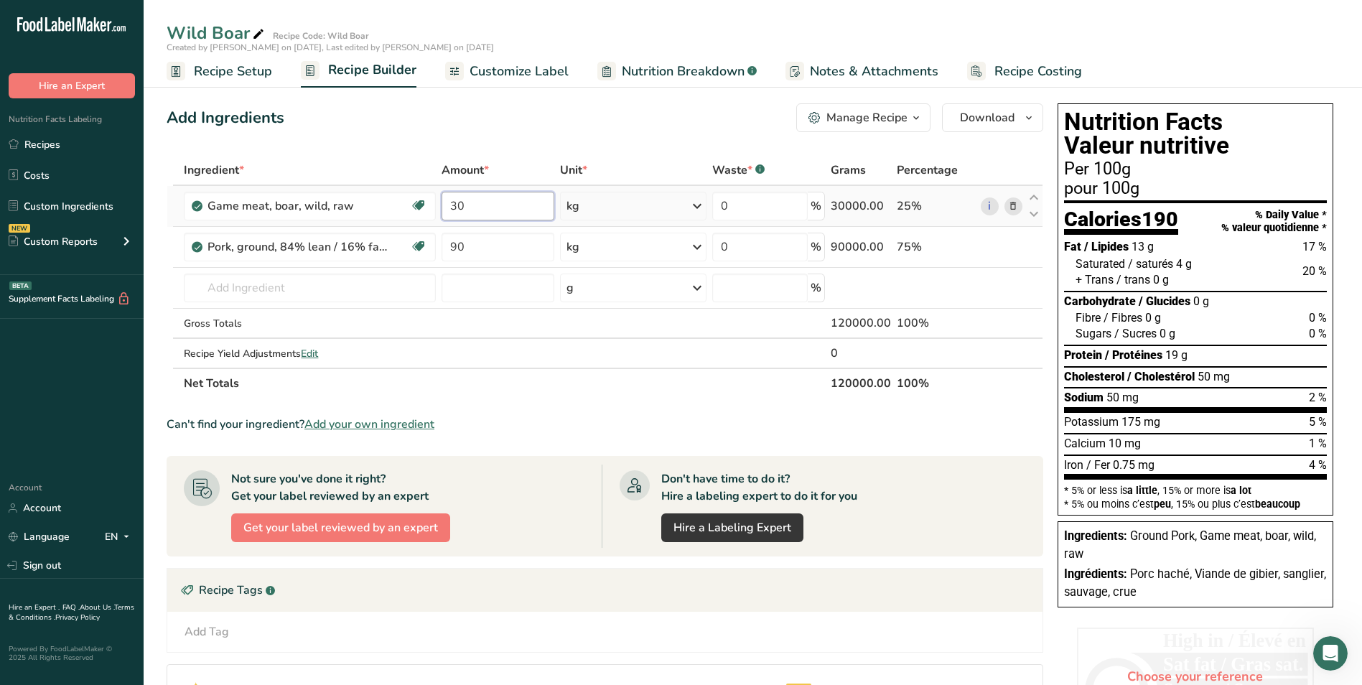
click at [455, 205] on input "30" at bounding box center [497, 206] width 112 height 29
click at [482, 205] on input "30" at bounding box center [497, 206] width 112 height 29
type input "3"
type input "70"
click at [471, 247] on div "Ingredient * Amount * Unit * Waste * .a-a{fill:#347362;}.b-a{fill:#fff;} Grams …" at bounding box center [605, 276] width 876 height 243
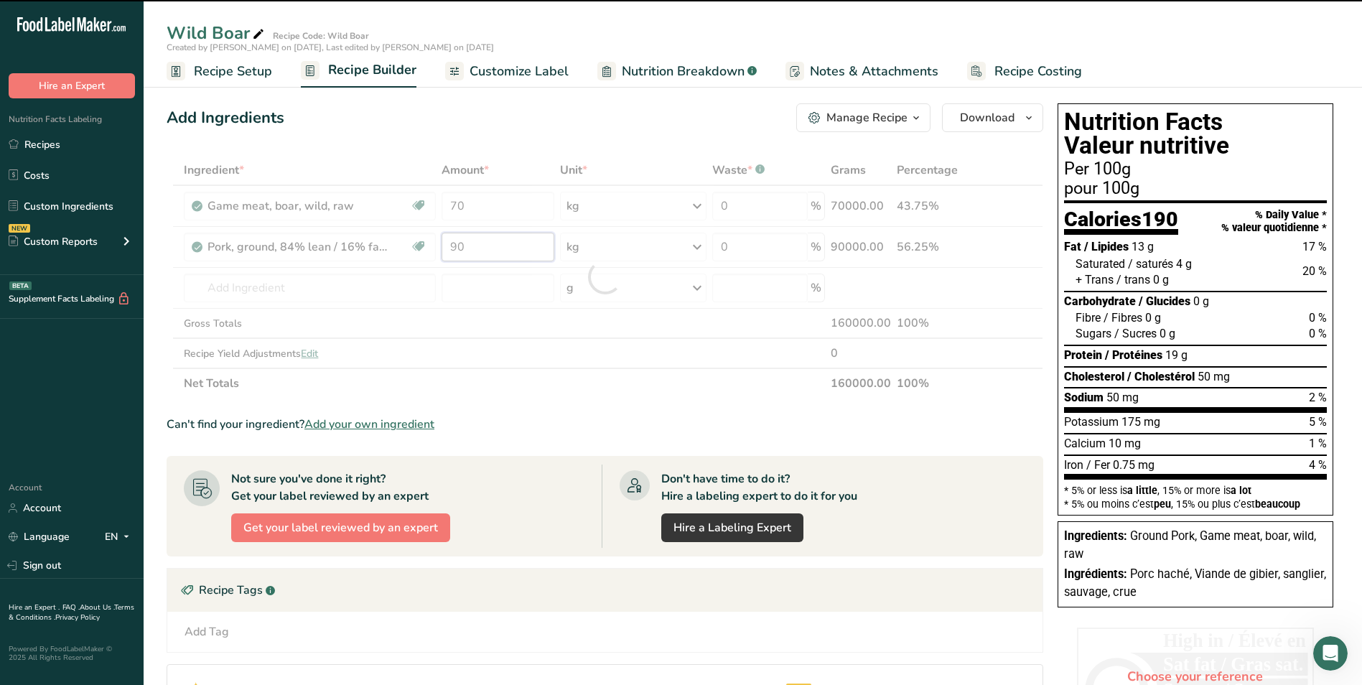
type input "9"
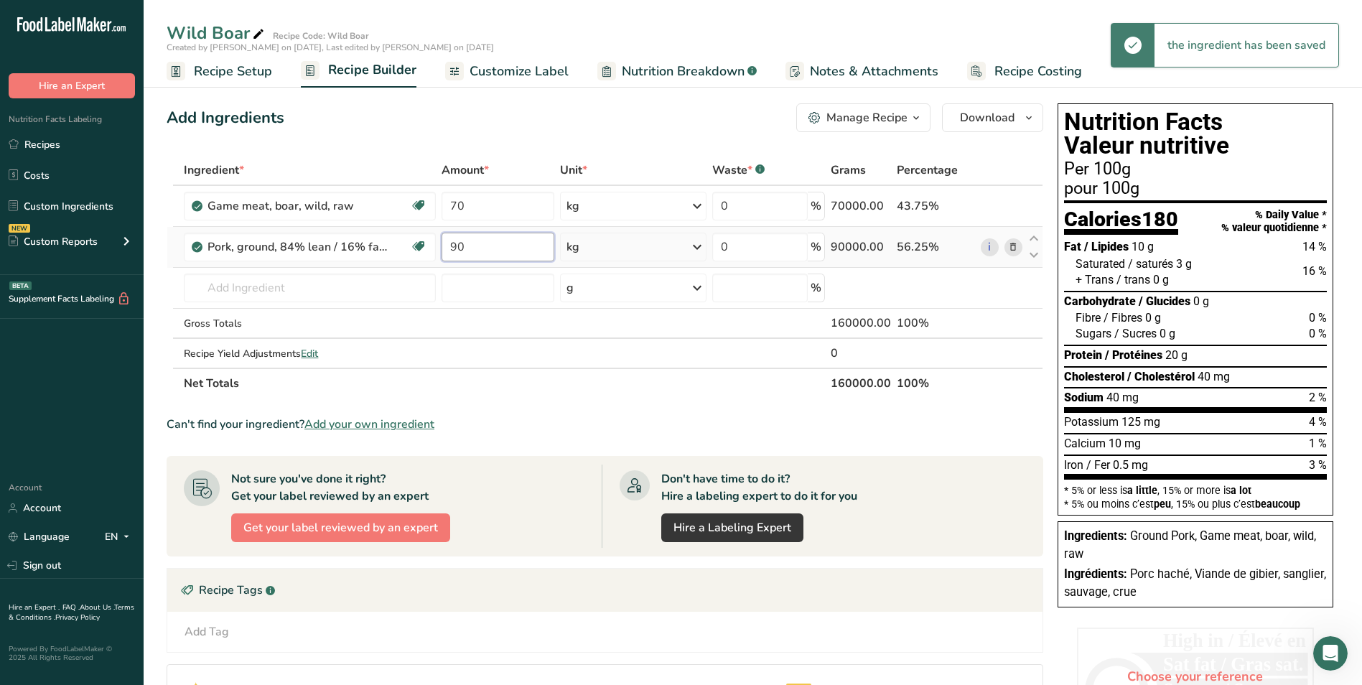
type input "9"
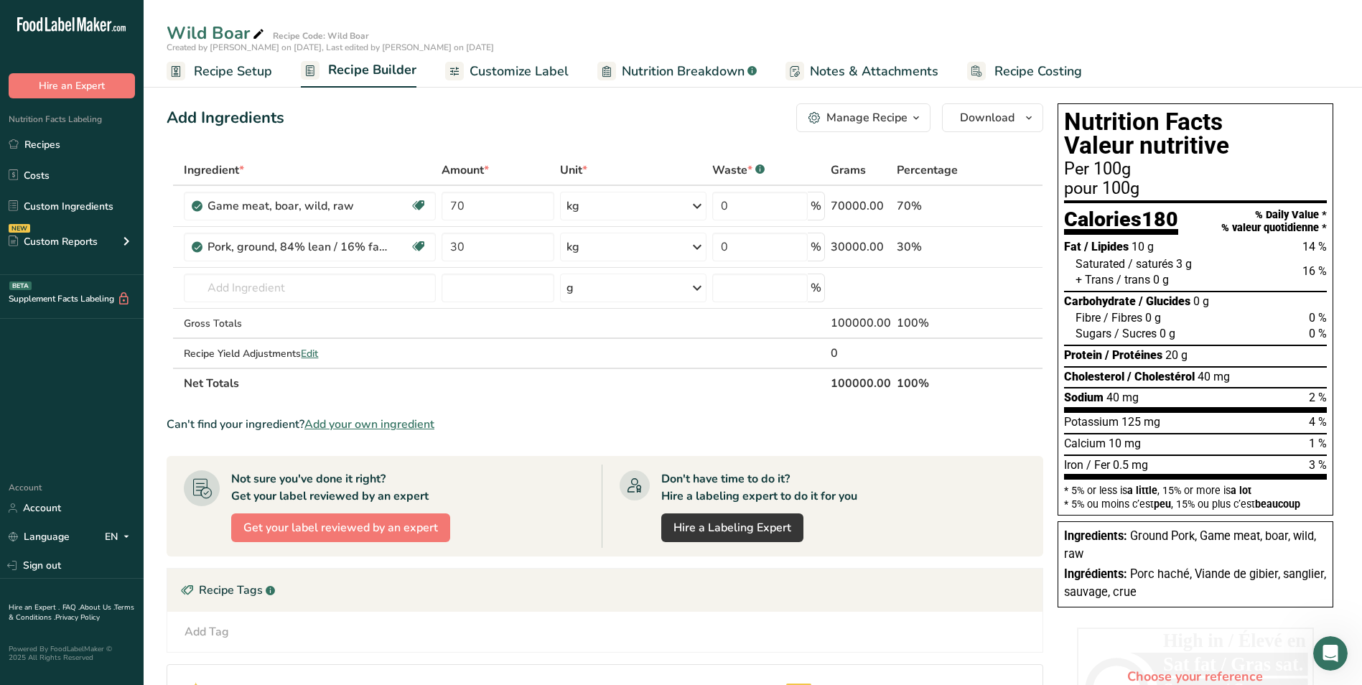
click at [492, 384] on div "Ingredient * Amount * Unit * Waste * .a-a{fill:#347362;}.b-a{fill:#fff;} Grams …" at bounding box center [605, 276] width 876 height 243
click at [467, 251] on input "30" at bounding box center [497, 247] width 112 height 29
type input "3"
type input "80"
click at [477, 198] on div "Ingredient * Amount * Unit * Waste * .a-a{fill:#347362;}.b-a{fill:#fff;} Grams …" at bounding box center [605, 276] width 876 height 243
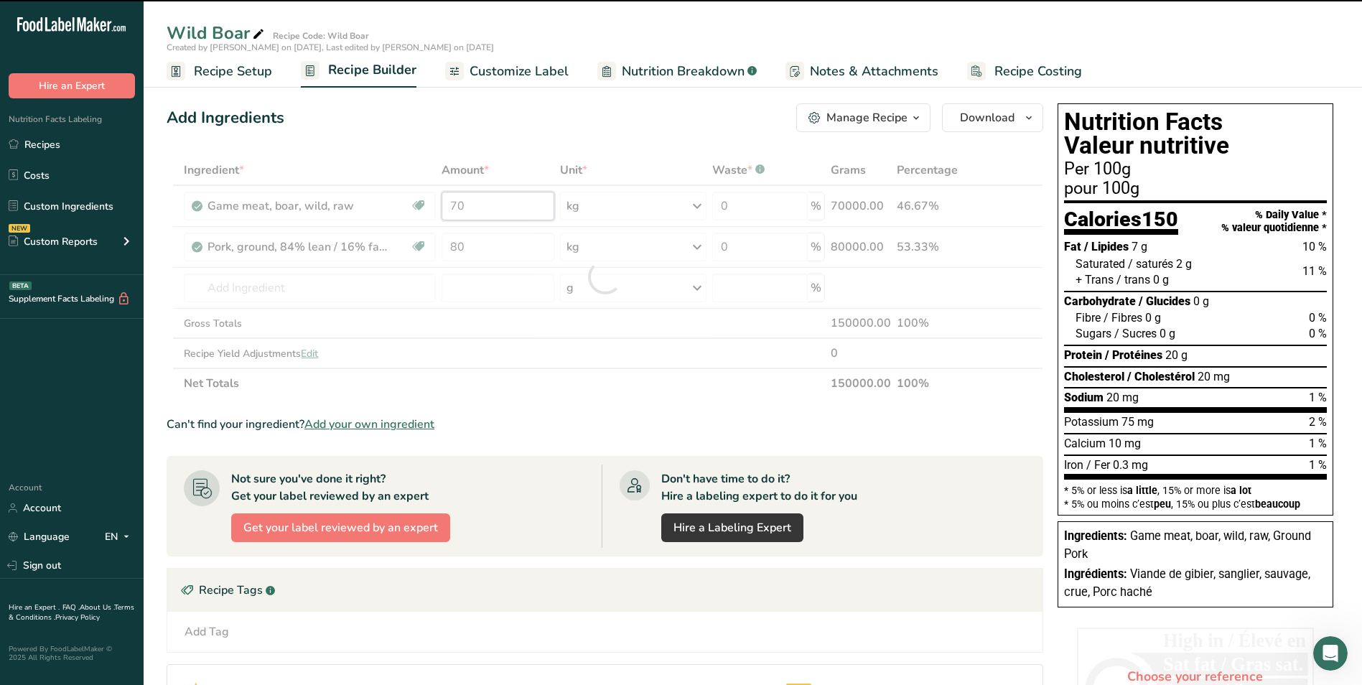
type input "7"
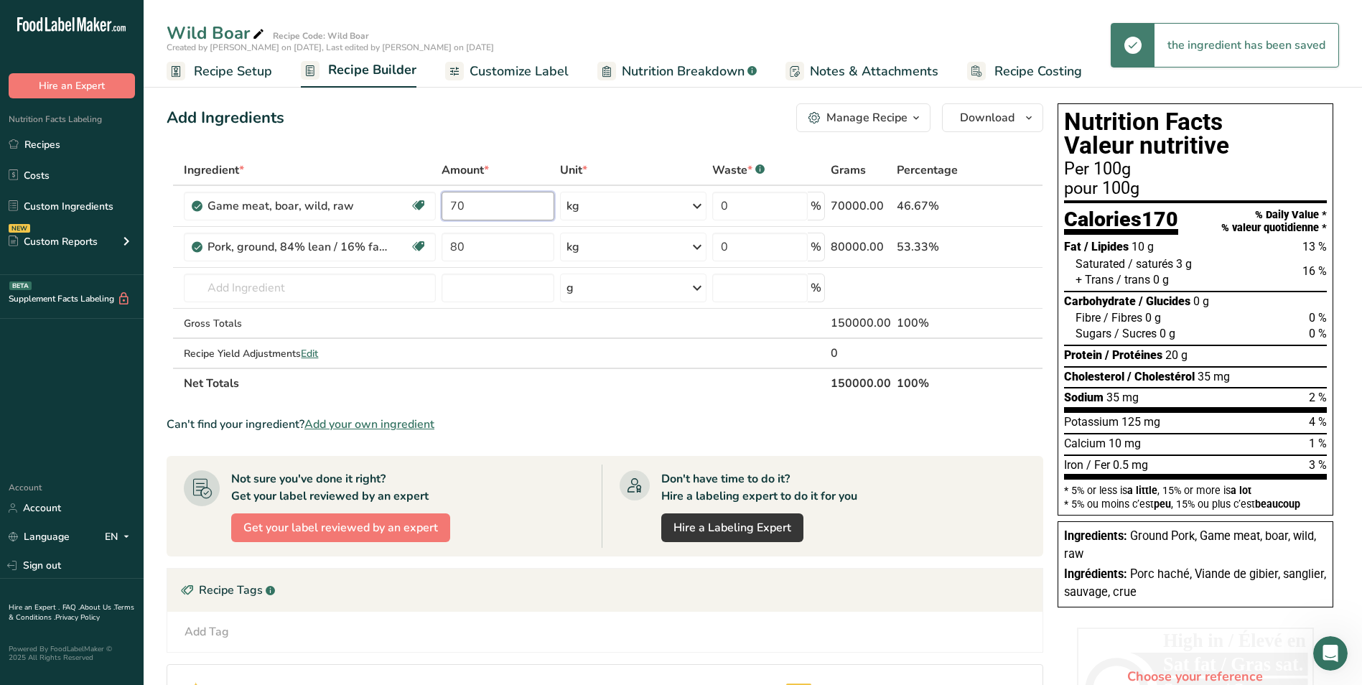
type input "7"
type input "20"
click at [482, 356] on div "Ingredient * Amount * Unit * Waste * .a-a{fill:#347362;}.b-a{fill:#fff;} Grams …" at bounding box center [605, 276] width 876 height 243
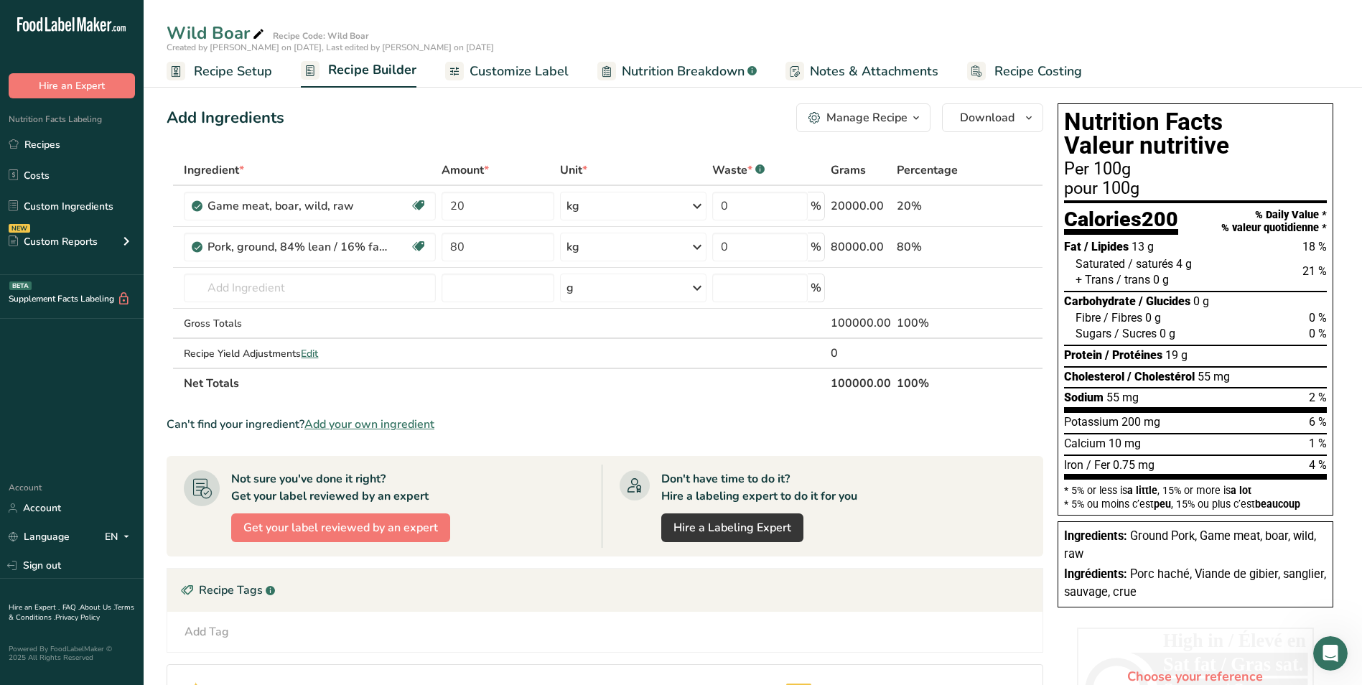
click at [856, 119] on div "Manage Recipe" at bounding box center [866, 117] width 81 height 17
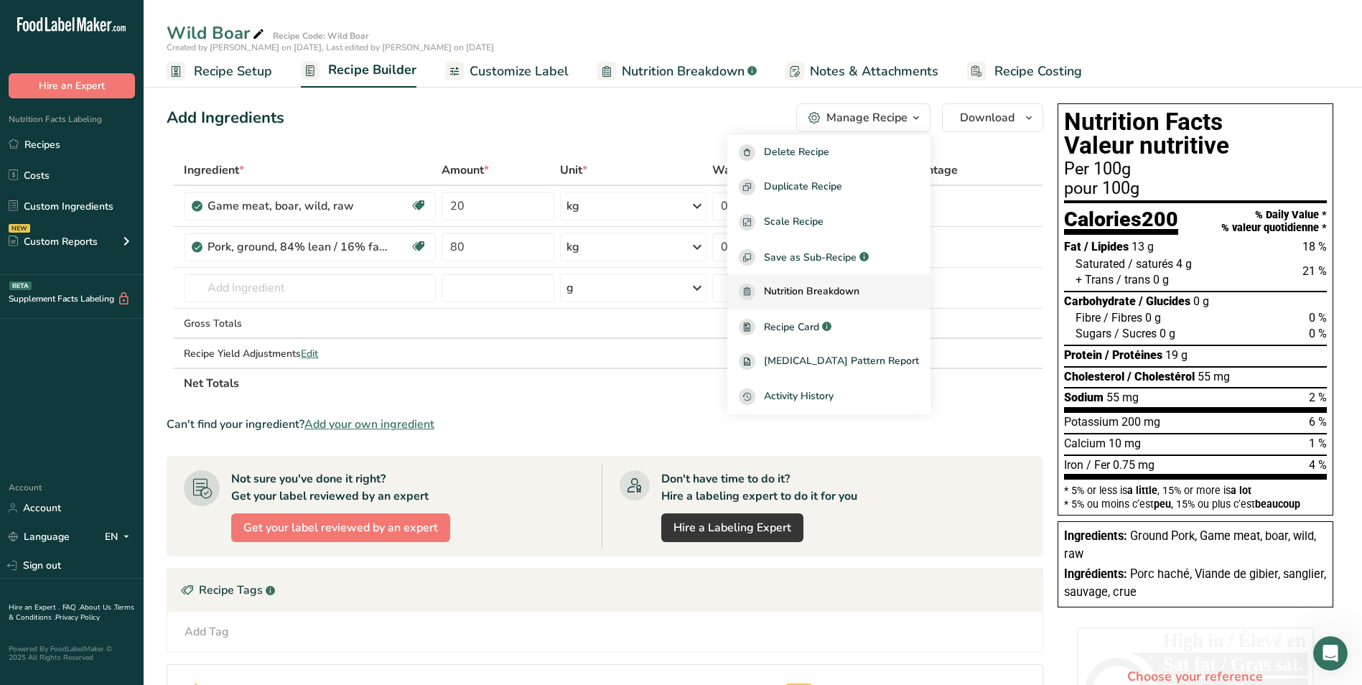
click at [821, 293] on span "Nutrition Breakdown" at bounding box center [811, 292] width 95 height 17
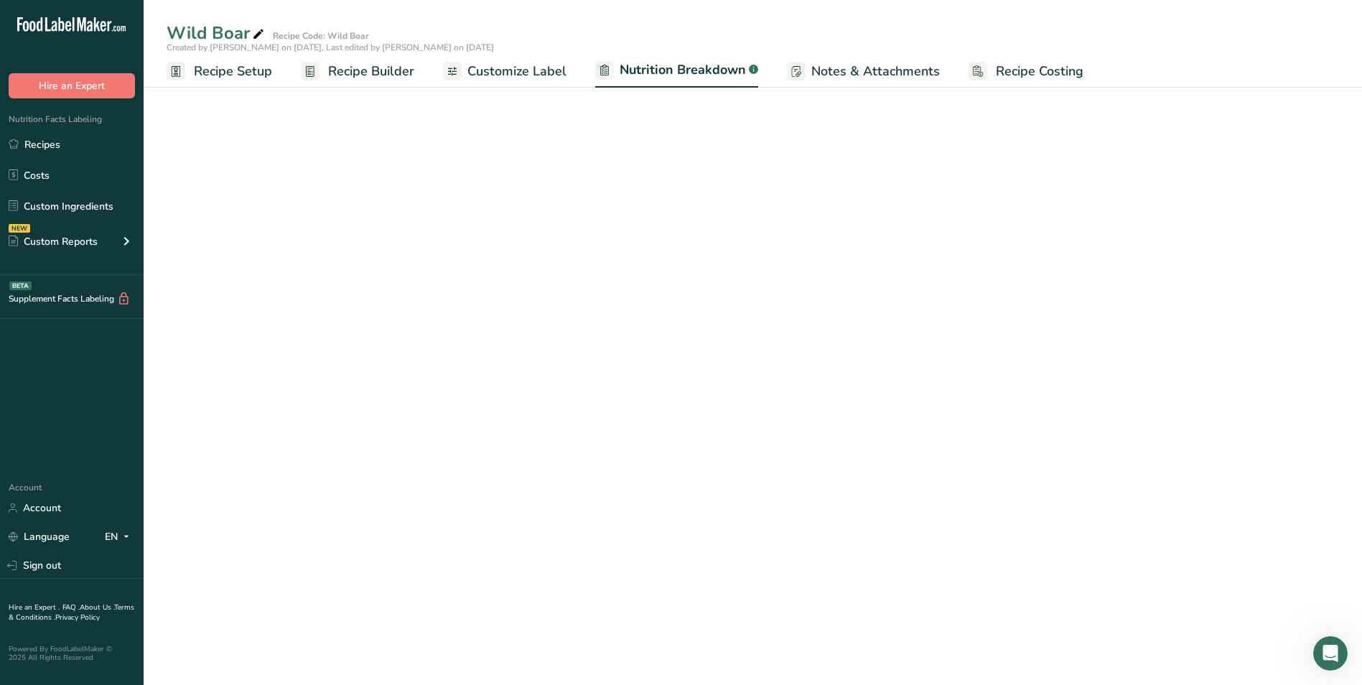
select select "Calories"
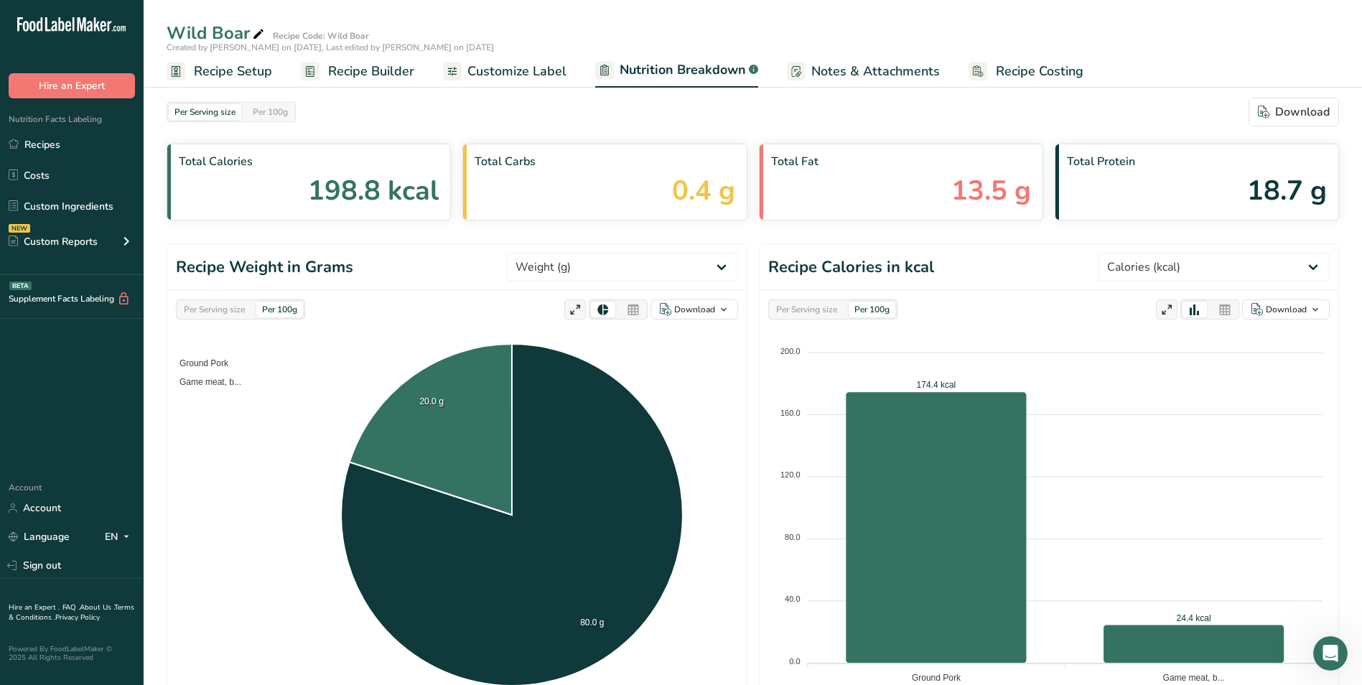
click at [984, 195] on span "13.5 g" at bounding box center [991, 190] width 80 height 41
click at [507, 72] on span "Customize Label" at bounding box center [516, 71] width 99 height 19
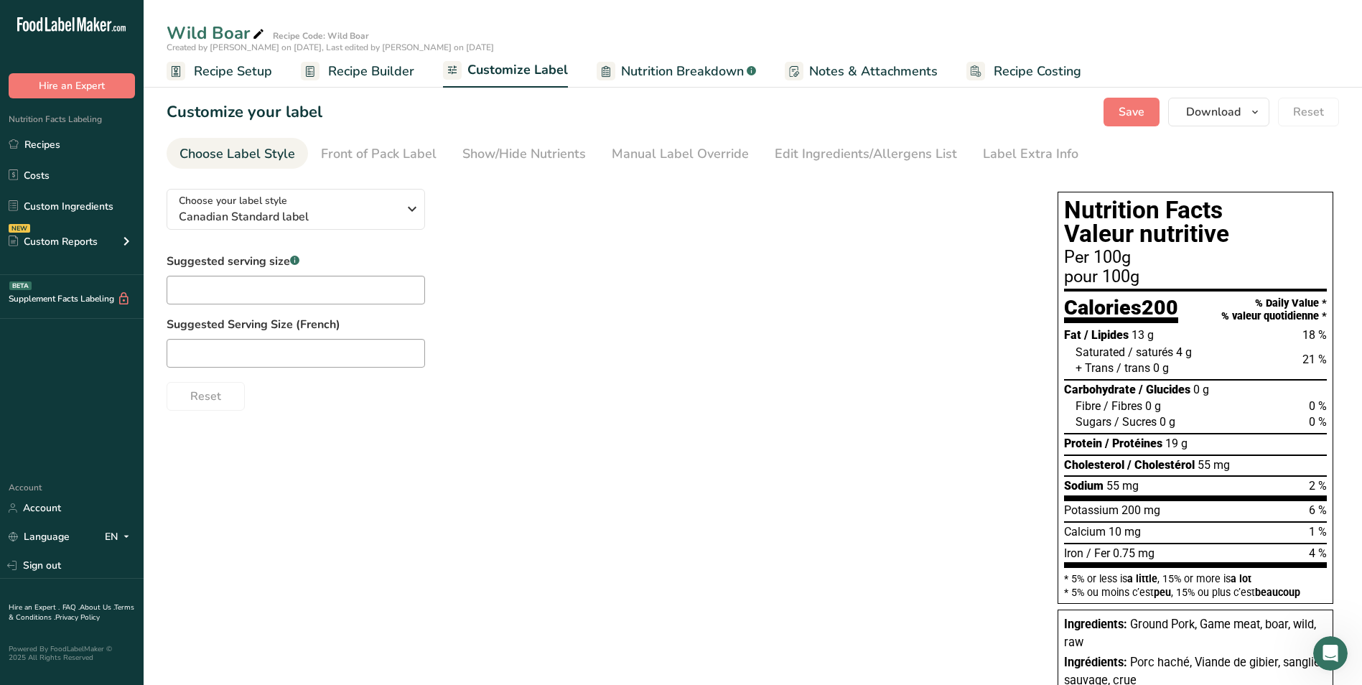
click at [352, 75] on span "Recipe Builder" at bounding box center [371, 71] width 86 height 19
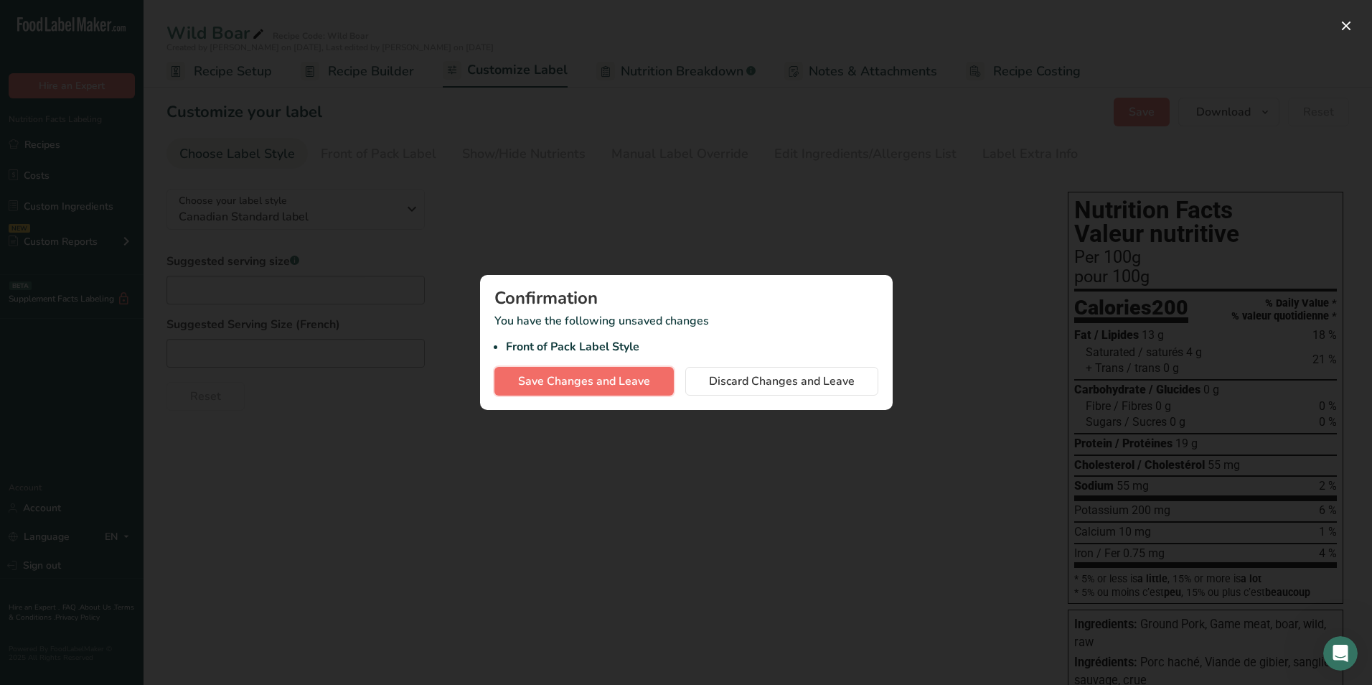
click at [568, 388] on span "Save Changes and Leave" at bounding box center [584, 381] width 132 height 17
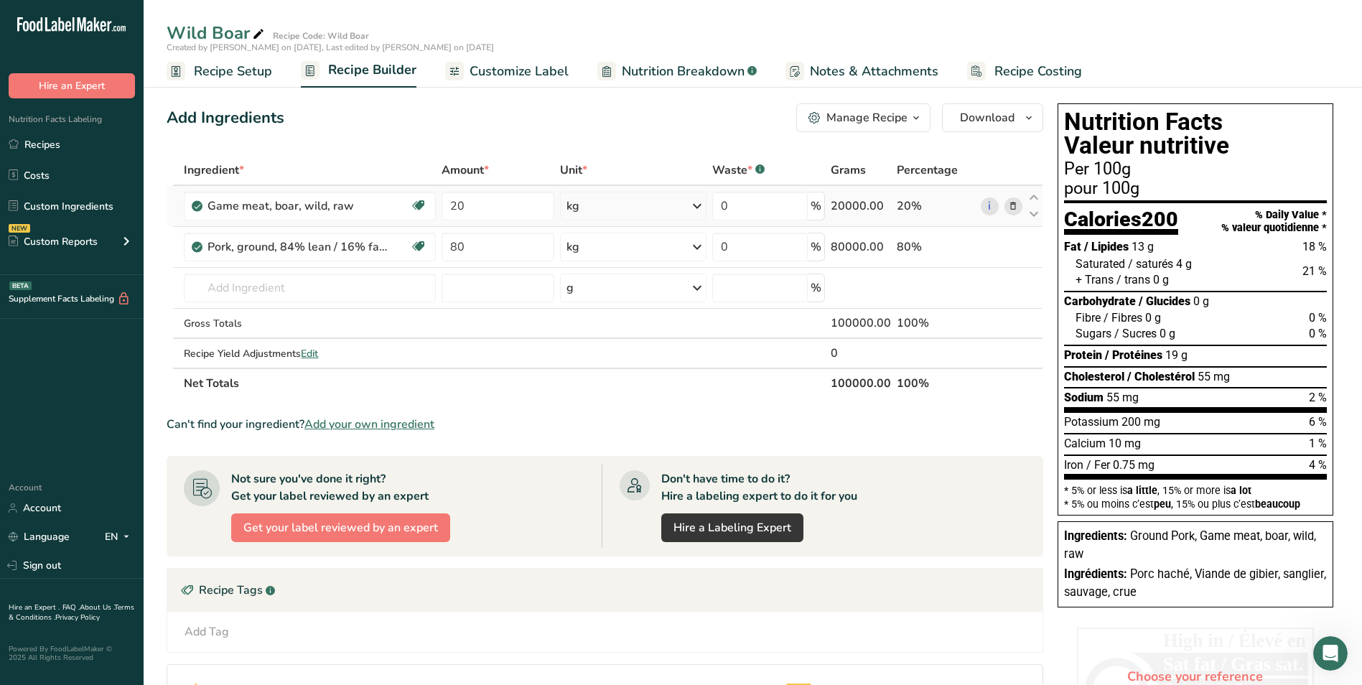
click at [1014, 207] on icon at bounding box center [1013, 206] width 10 height 15
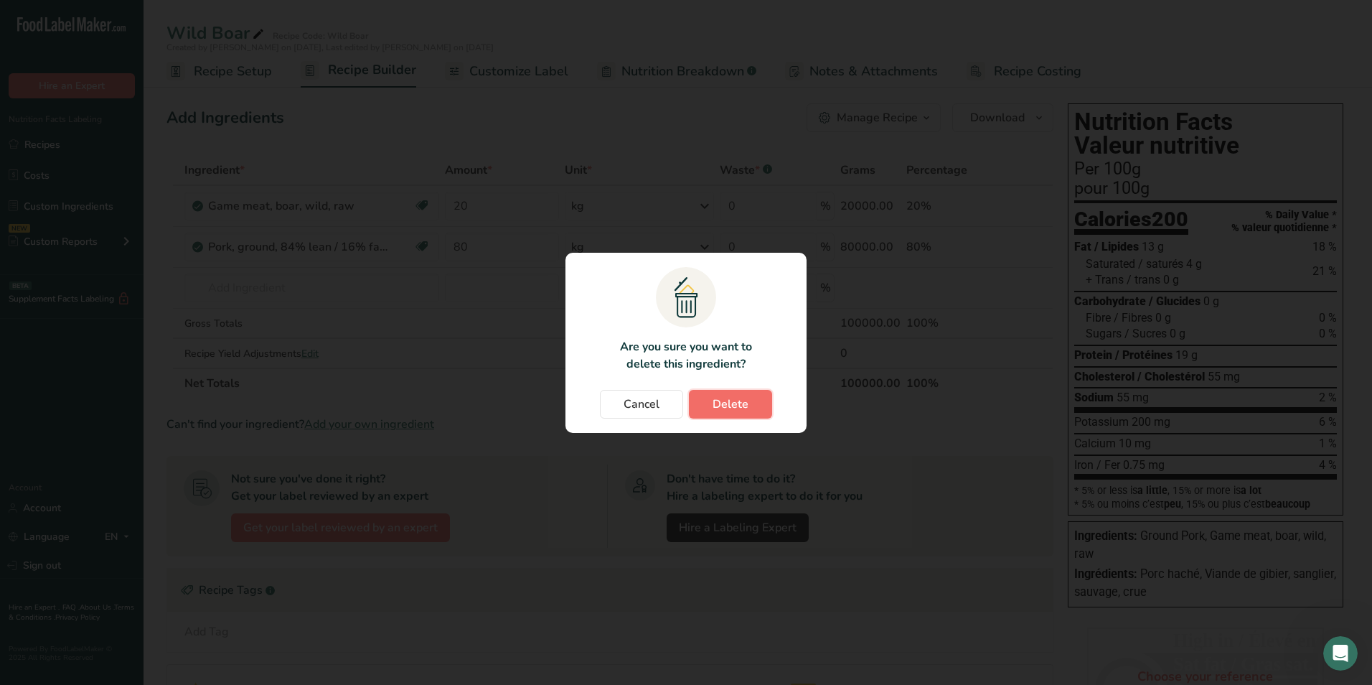
click at [724, 403] on span "Delete" at bounding box center [731, 403] width 36 height 17
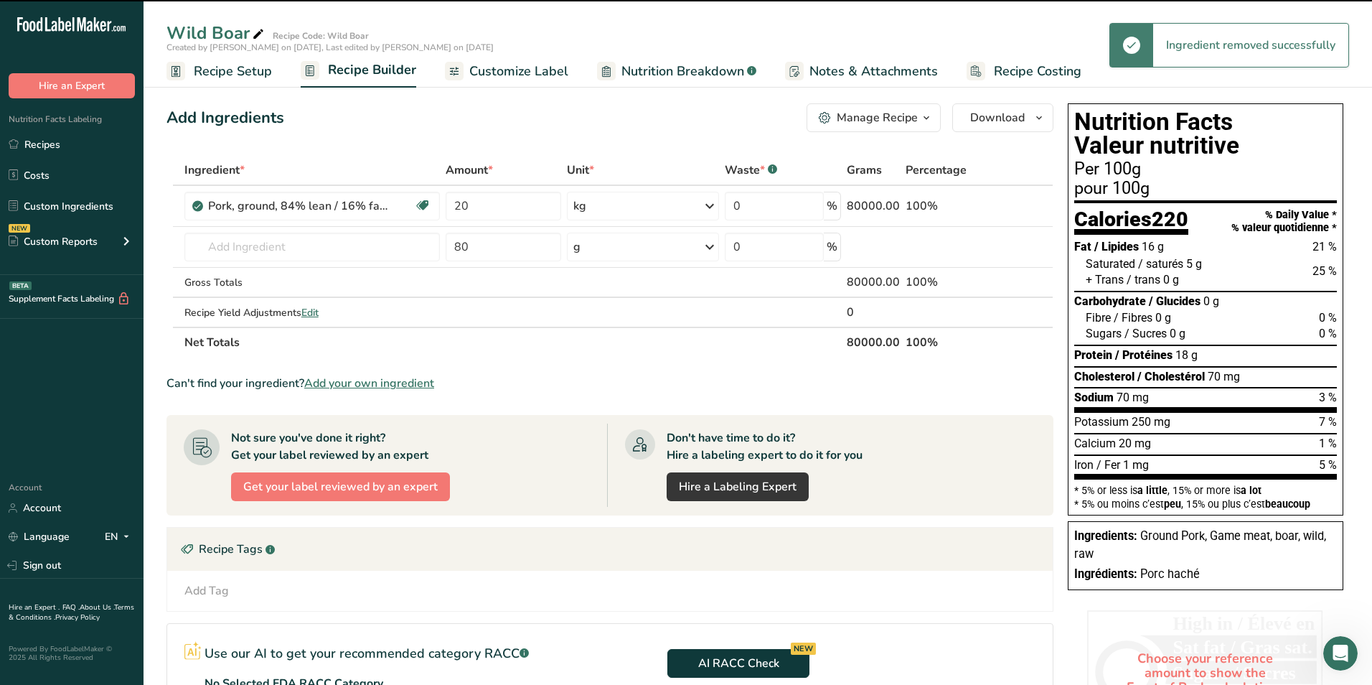
type input "80"
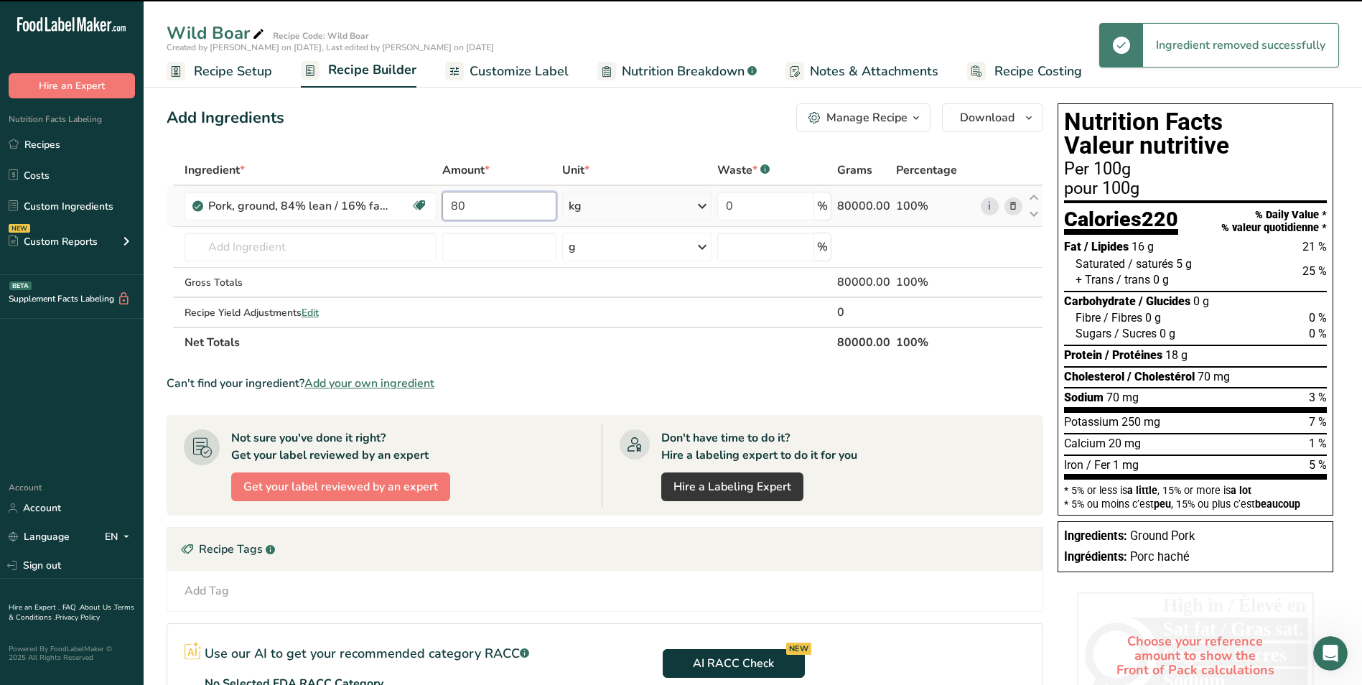
click at [472, 205] on input "80" at bounding box center [498, 206] width 113 height 29
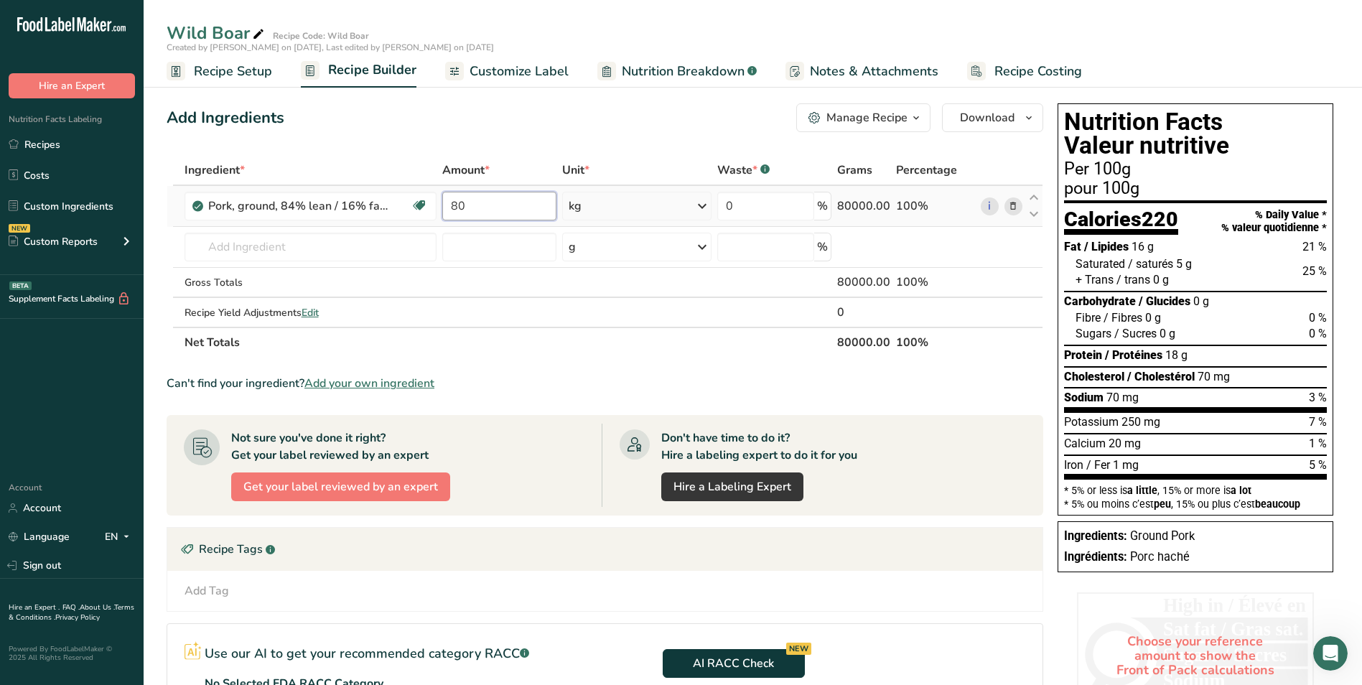
type input "8"
type input "100"
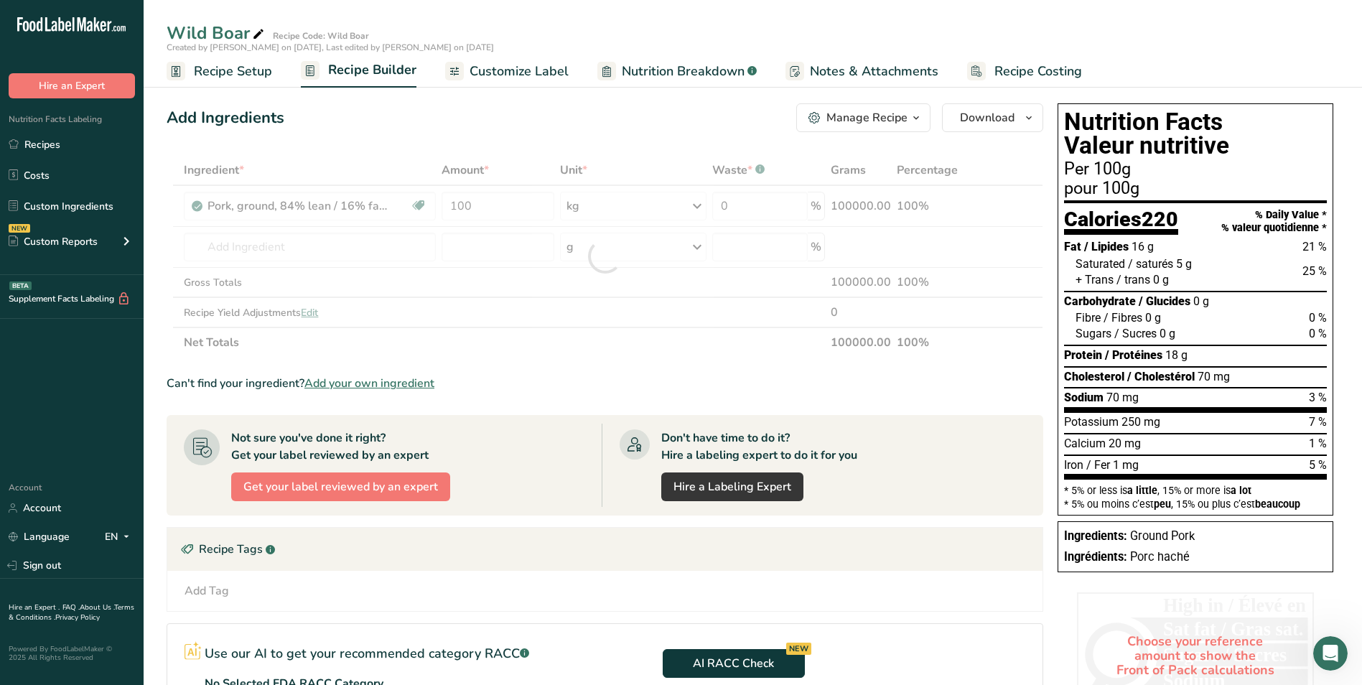
click at [556, 349] on div "Ingredient * Amount * Unit * Waste * .a-a{fill:#347362;}.b-a{fill:#fff;} Grams …" at bounding box center [605, 256] width 876 height 202
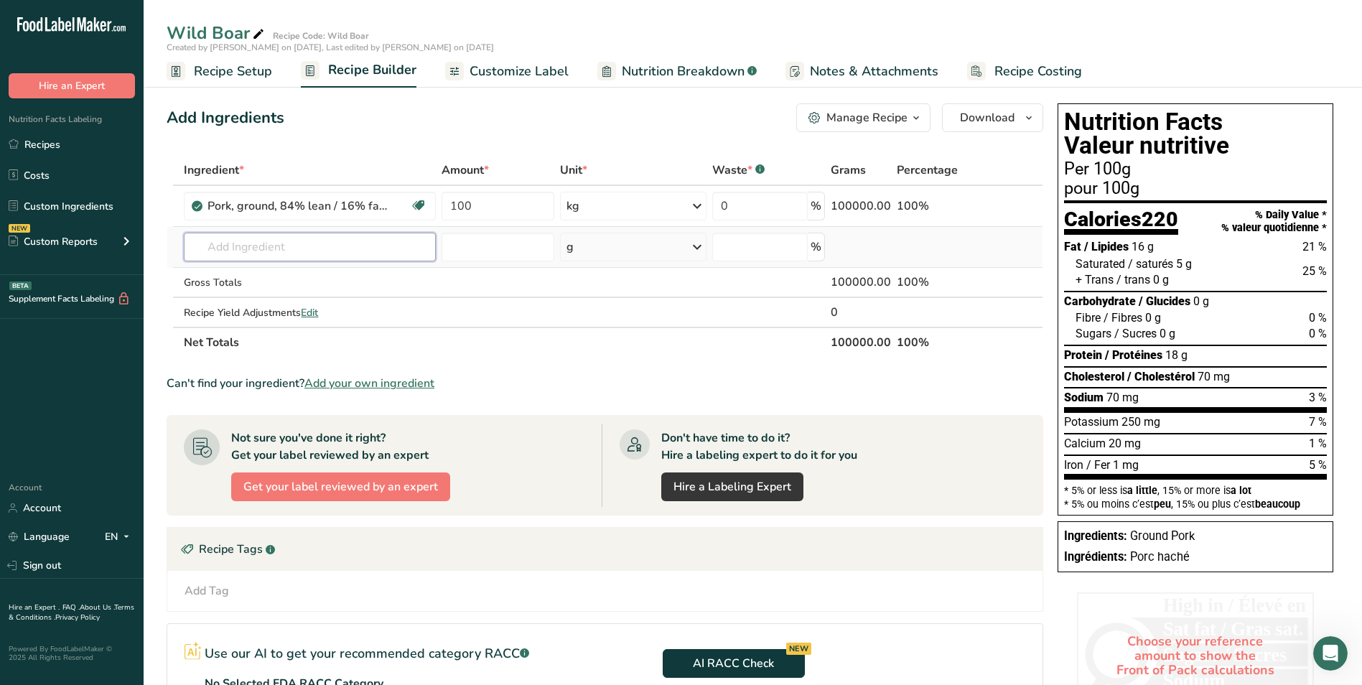
click at [217, 250] on input "text" at bounding box center [310, 247] width 252 height 29
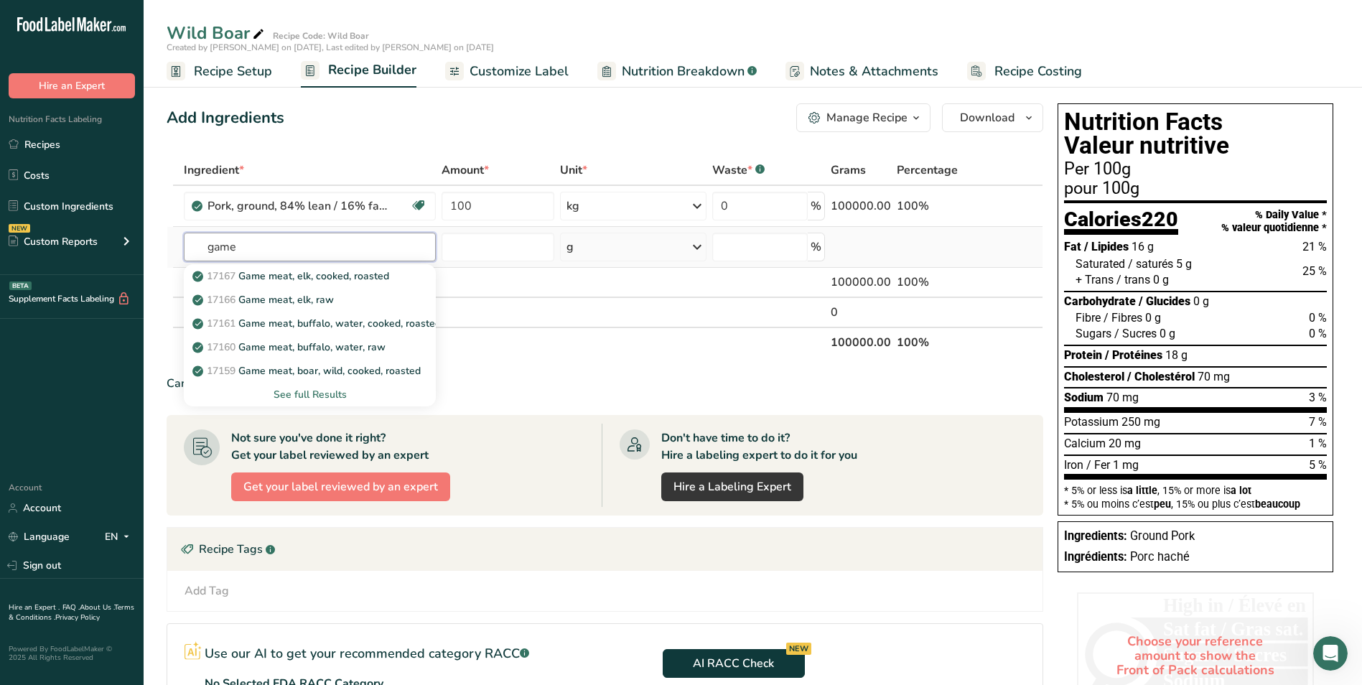
type input "game"
click at [319, 393] on div "See full Results" at bounding box center [309, 394] width 229 height 15
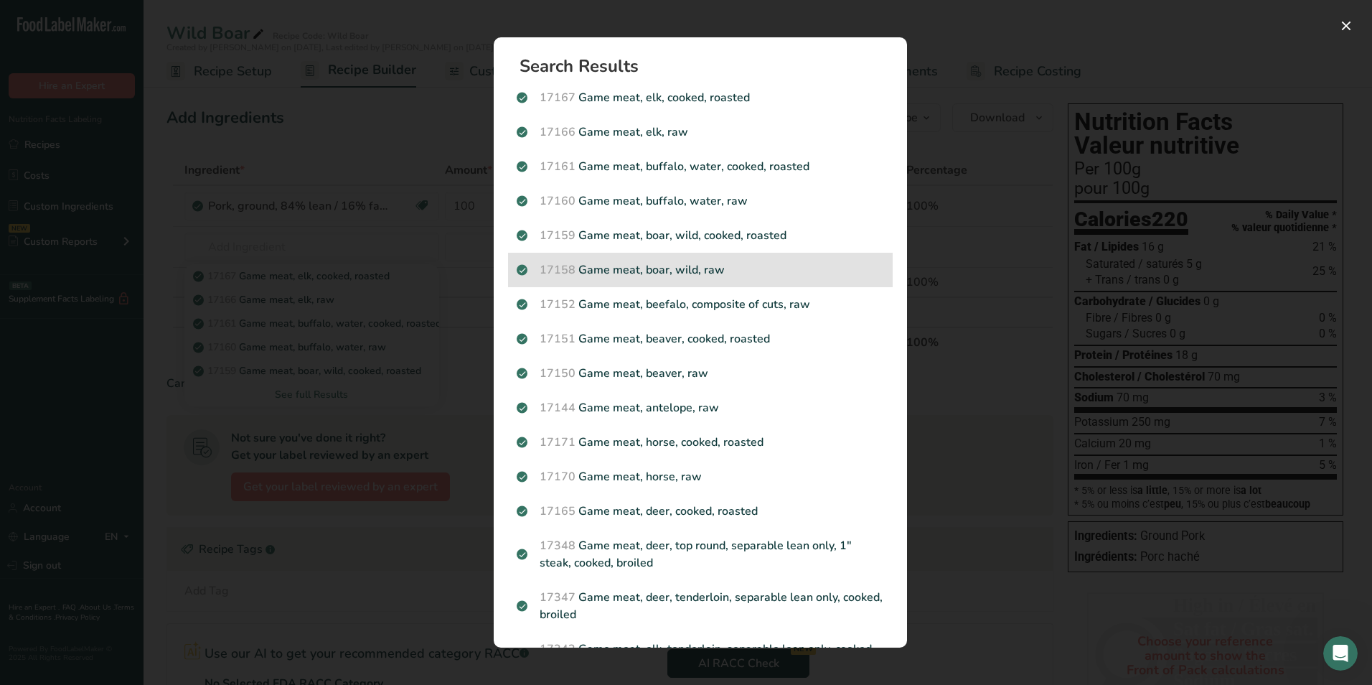
click at [736, 261] on div "17158 Game meat, boar, wild, raw" at bounding box center [700, 270] width 385 height 34
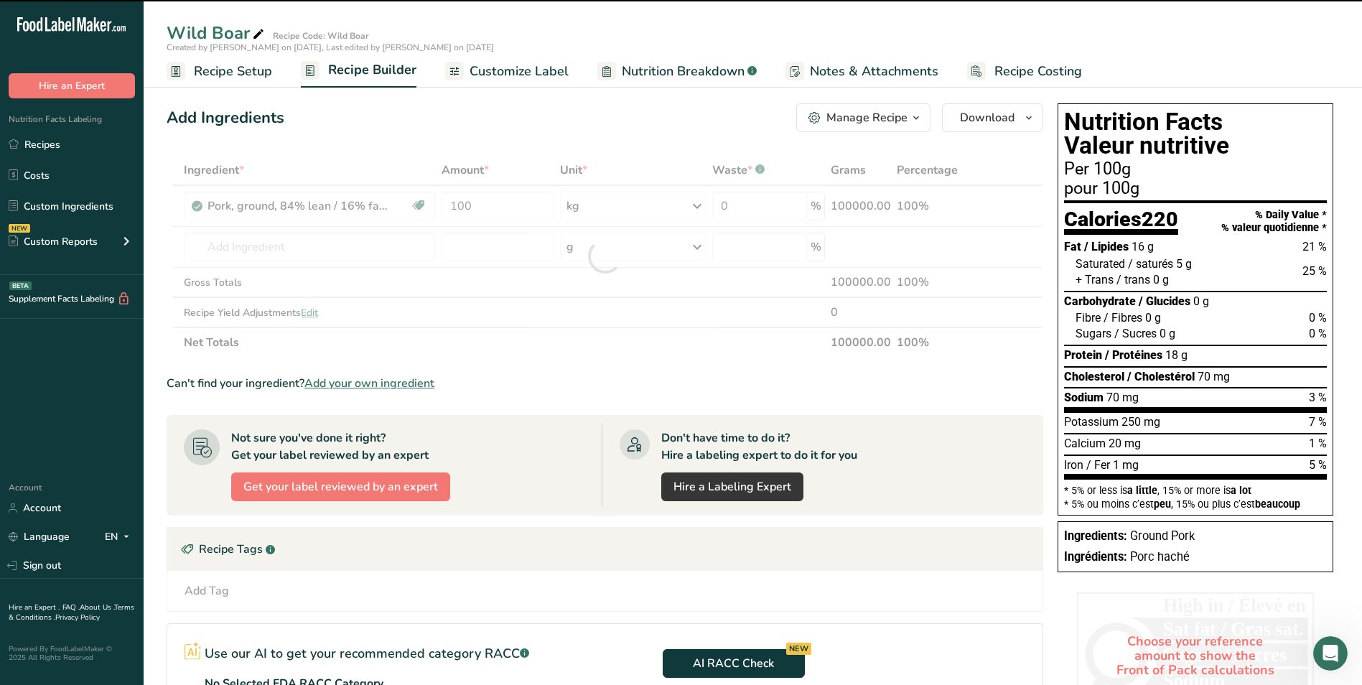
type input "0"
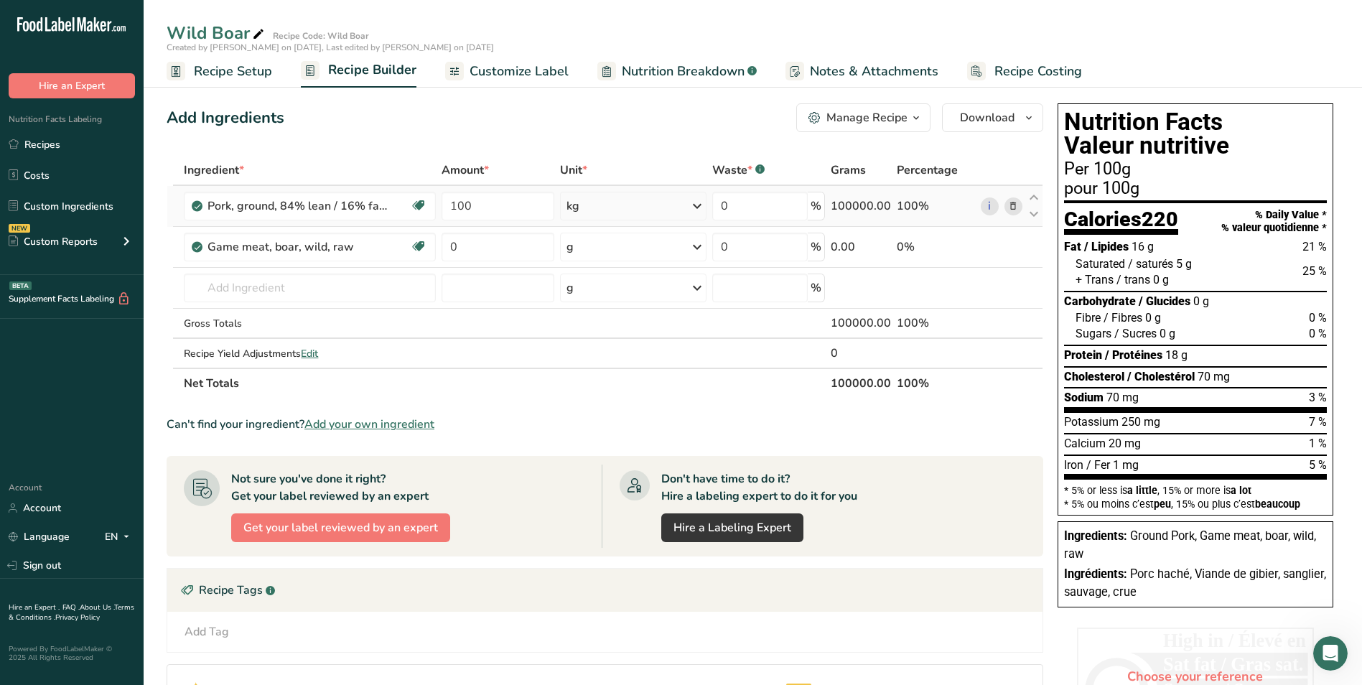
click at [1017, 207] on icon at bounding box center [1013, 206] width 10 height 15
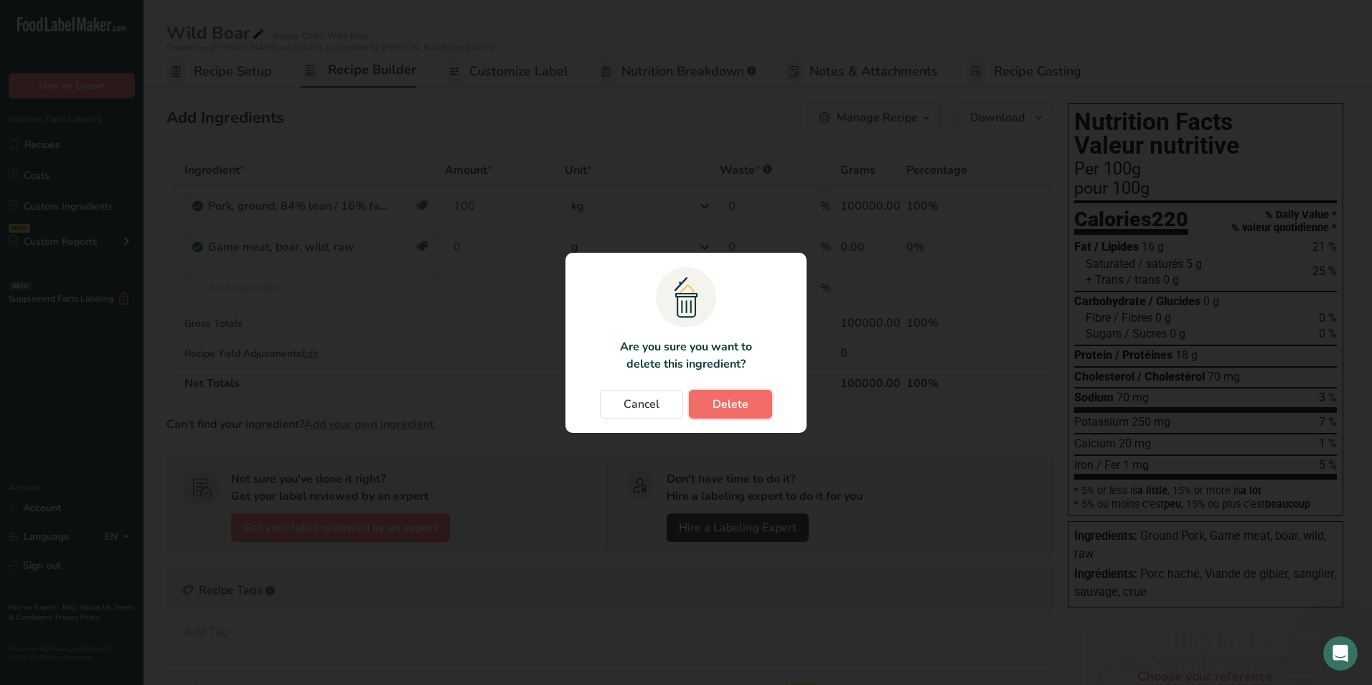
click at [724, 404] on span "Delete" at bounding box center [731, 403] width 36 height 17
type input "0"
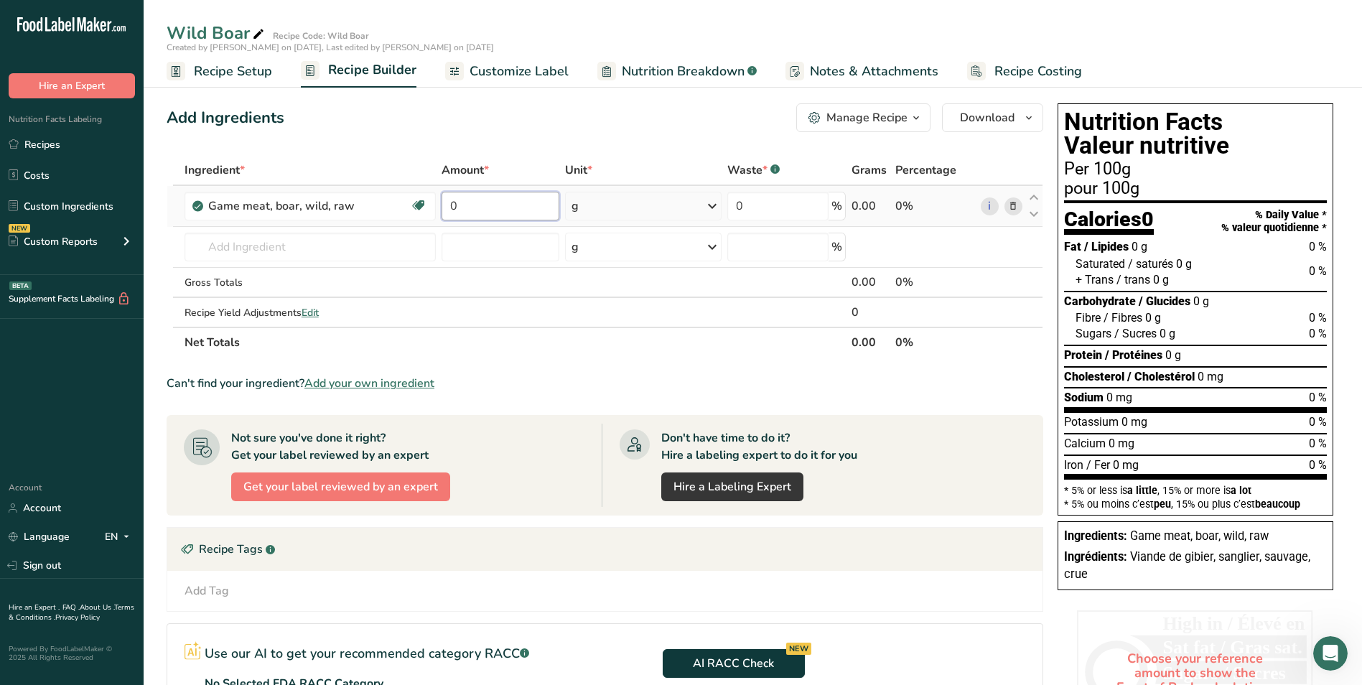
click at [485, 216] on input "0" at bounding box center [500, 206] width 118 height 29
type input "100"
click at [714, 204] on div "Ingredient * Amount * Unit * Waste * .a-a{fill:#347362;}.b-a{fill:#fff;} Grams …" at bounding box center [605, 256] width 876 height 202
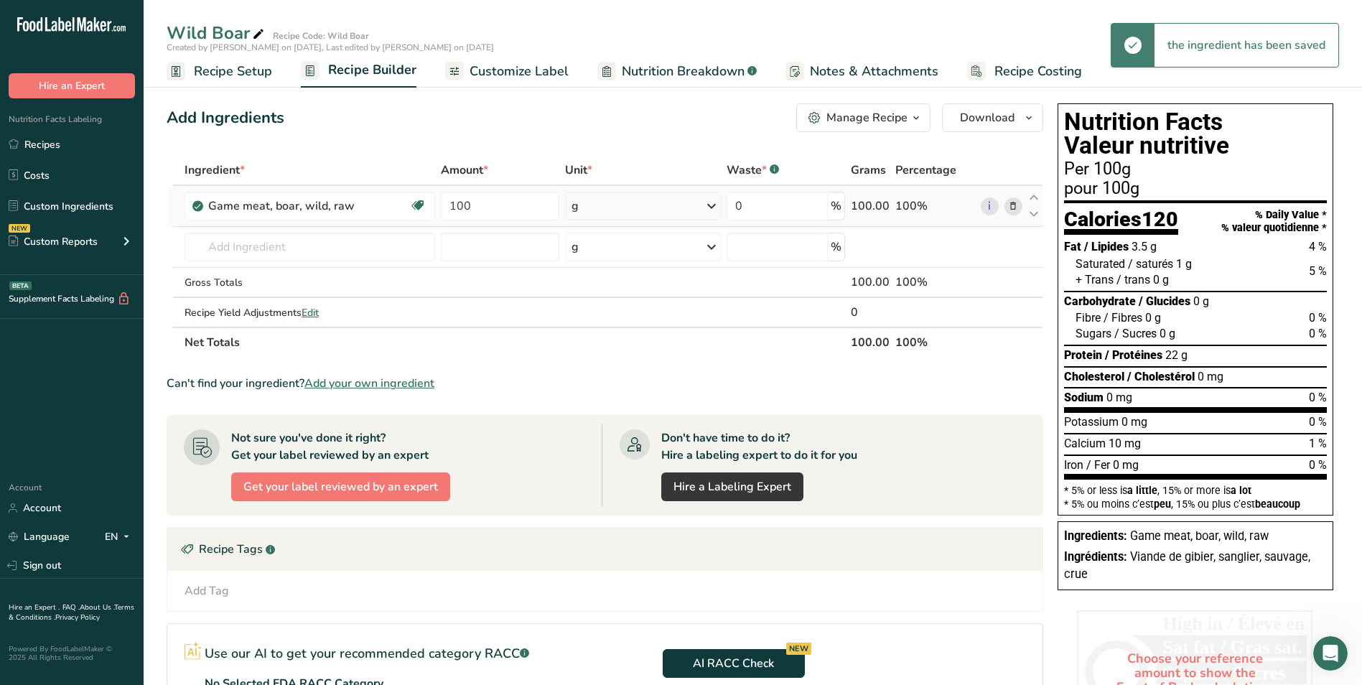
click at [711, 205] on icon at bounding box center [711, 206] width 17 height 26
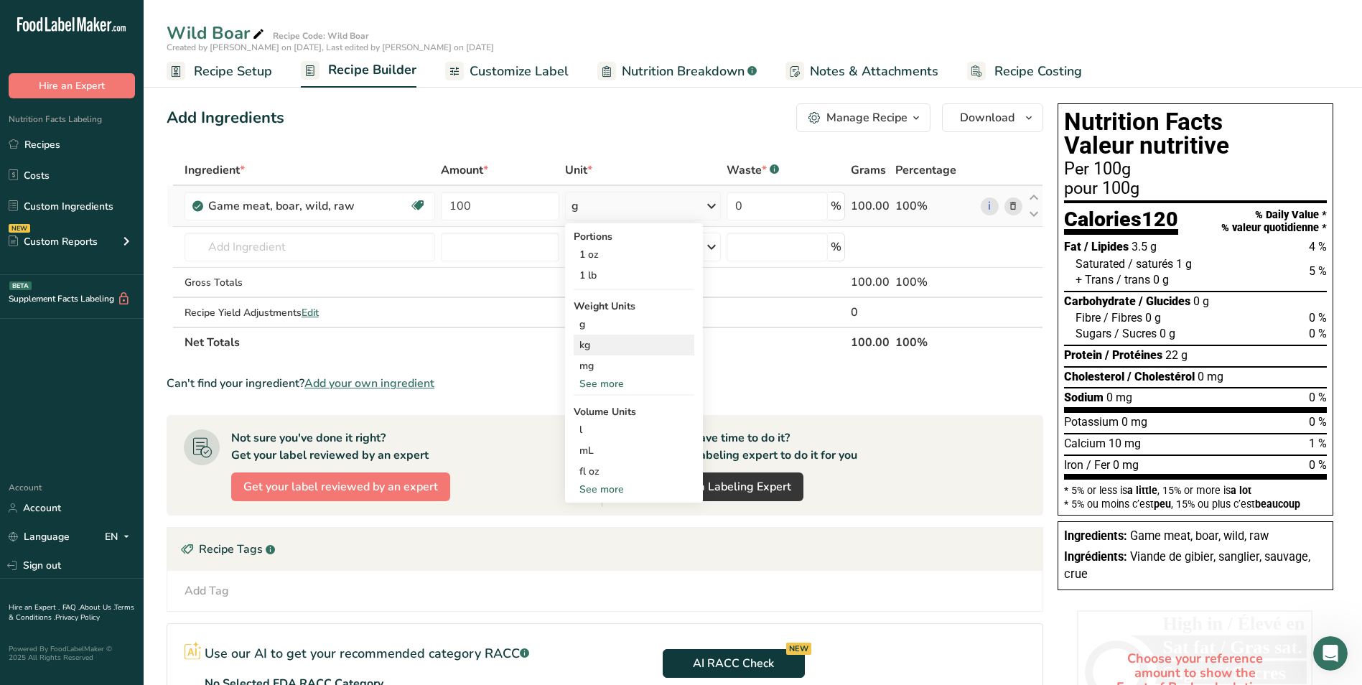
click at [609, 341] on div "kg" at bounding box center [634, 344] width 121 height 21
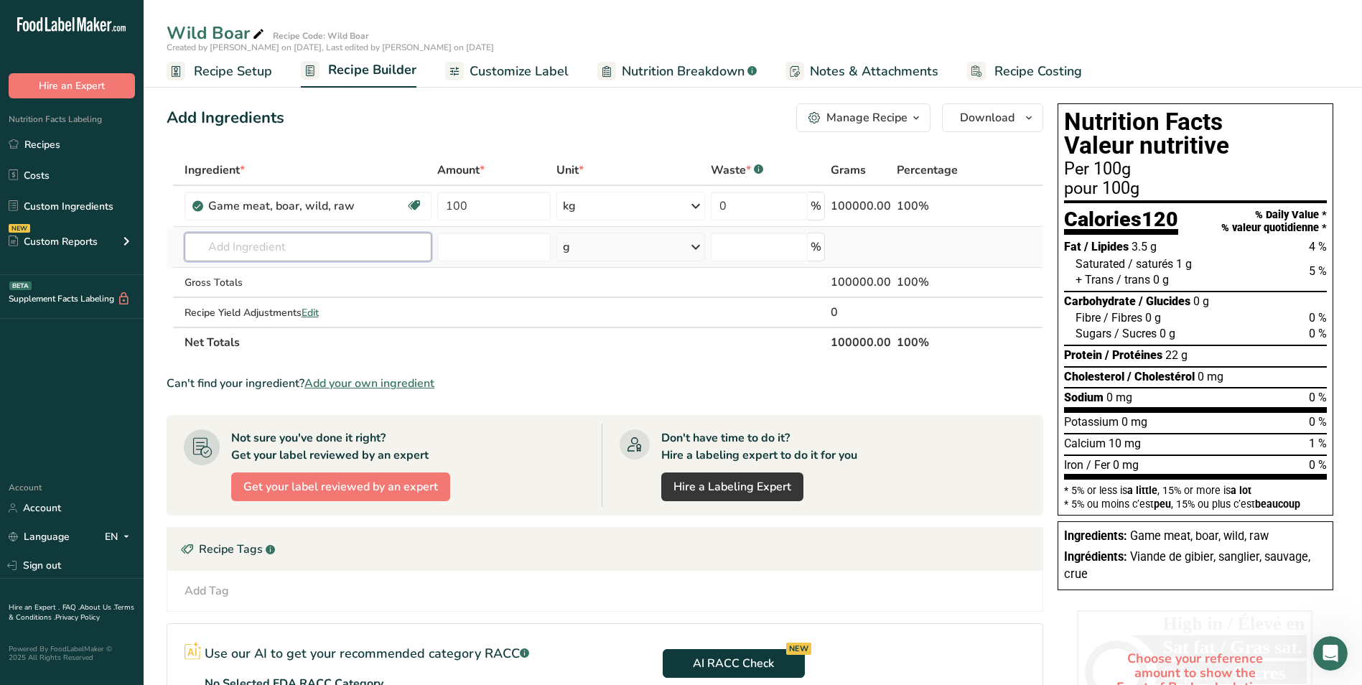
click at [276, 251] on input "text" at bounding box center [307, 247] width 247 height 29
click at [273, 251] on input "text" at bounding box center [307, 247] width 247 height 29
type input "1"
type input "4"
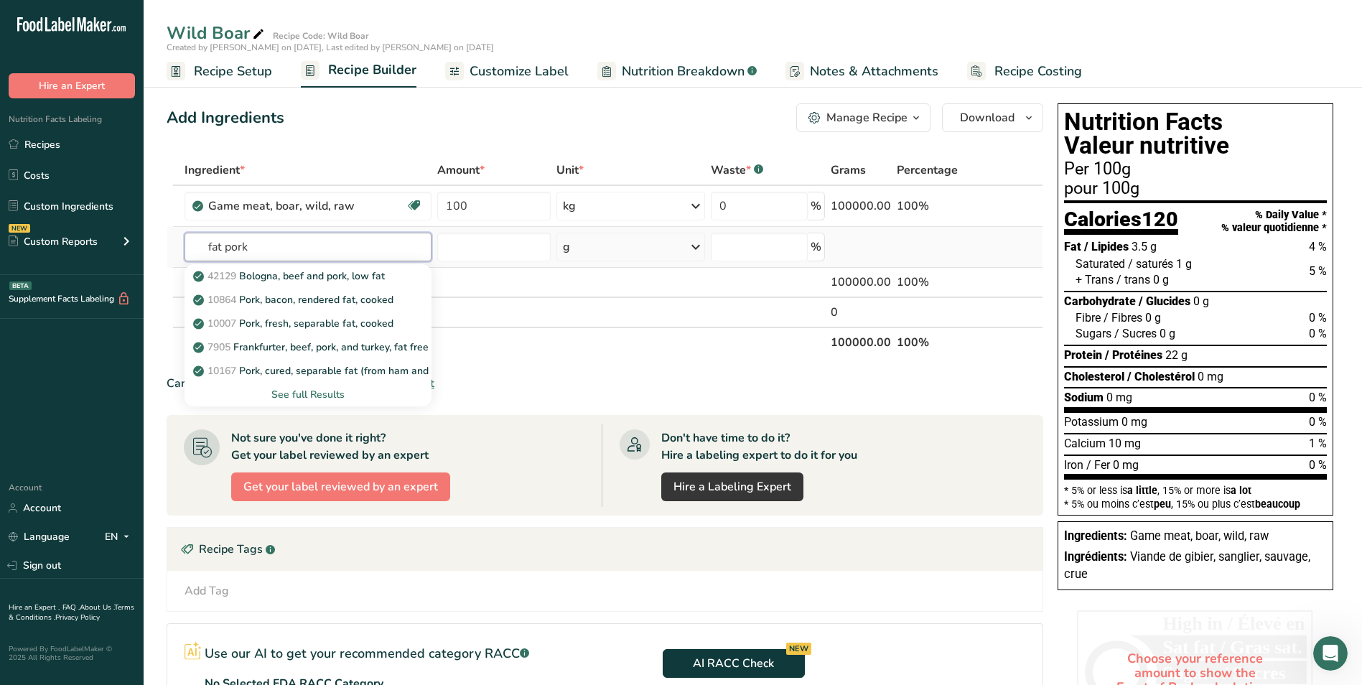
type input "fat pork"
click at [299, 395] on div "See full Results" at bounding box center [308, 394] width 224 height 15
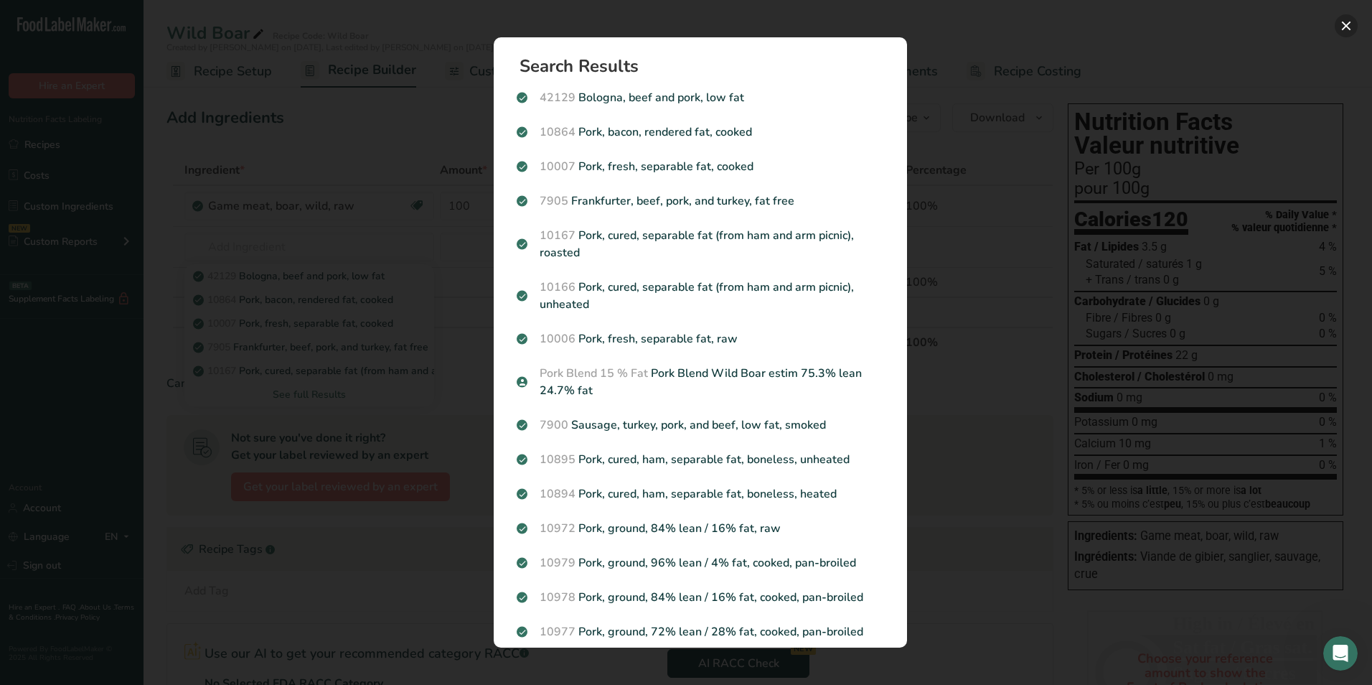
click at [1347, 28] on button "Search results modal" at bounding box center [1346, 25] width 23 height 23
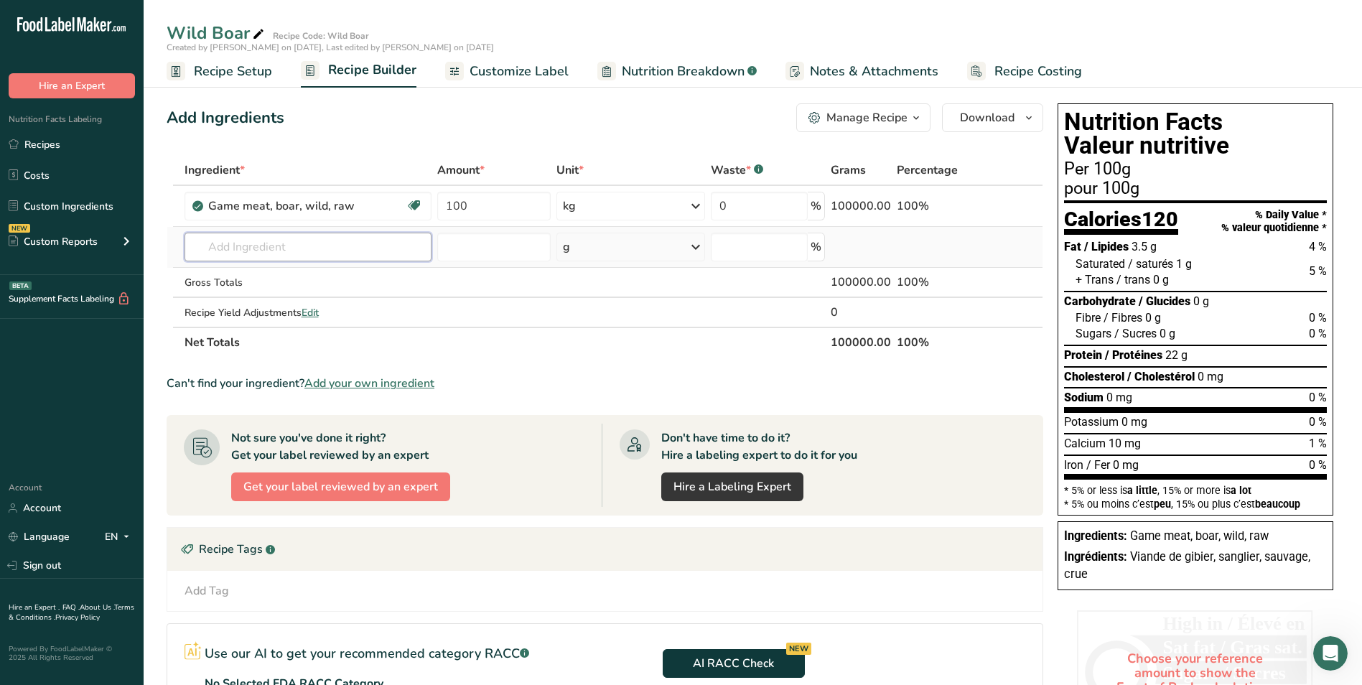
click at [267, 240] on input "text" at bounding box center [307, 247] width 247 height 29
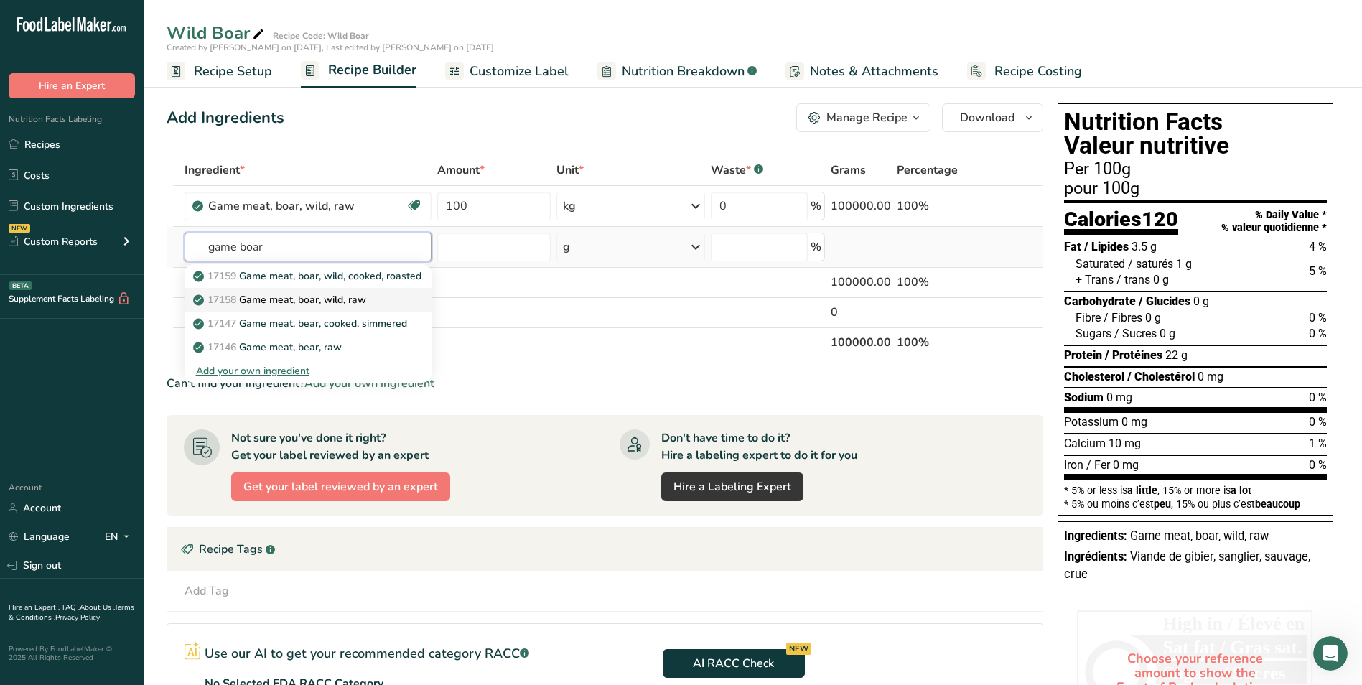
type input "game boar"
click at [308, 294] on p "17158 Game meat, boar, wild, raw" at bounding box center [281, 299] width 170 height 15
type input "Game meat, boar, wild, raw"
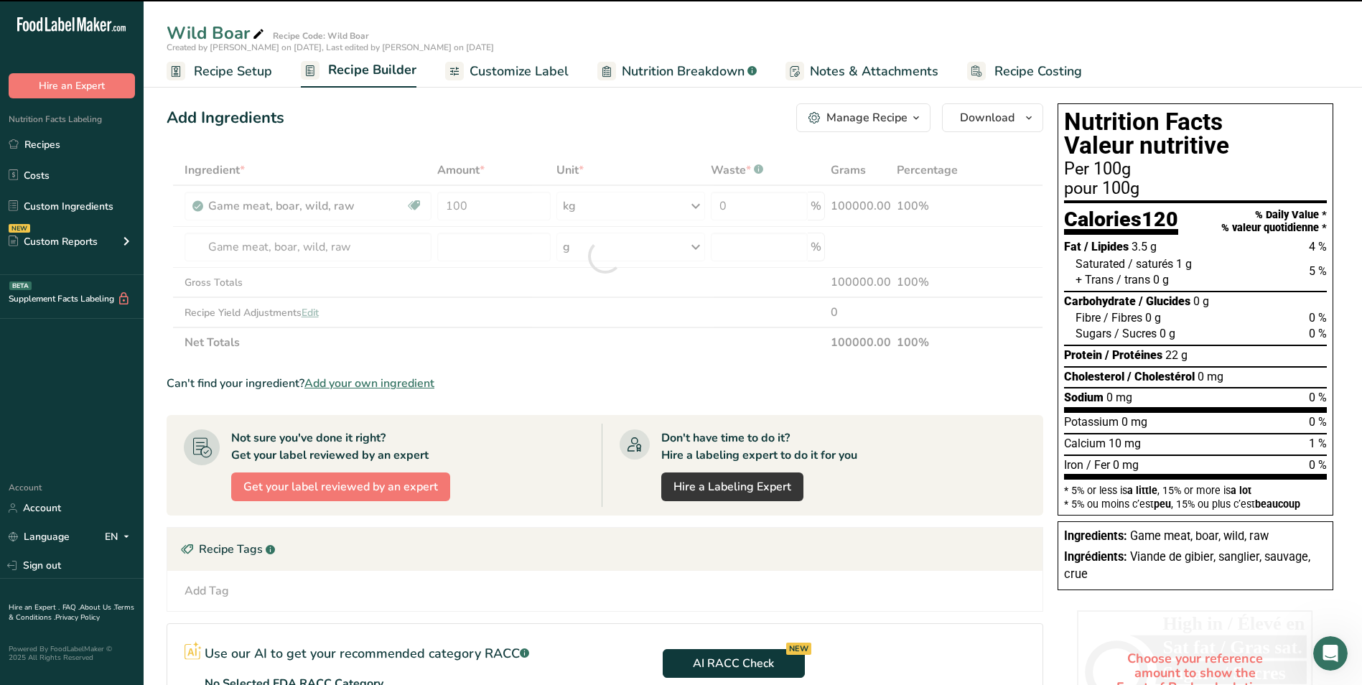
type input "0"
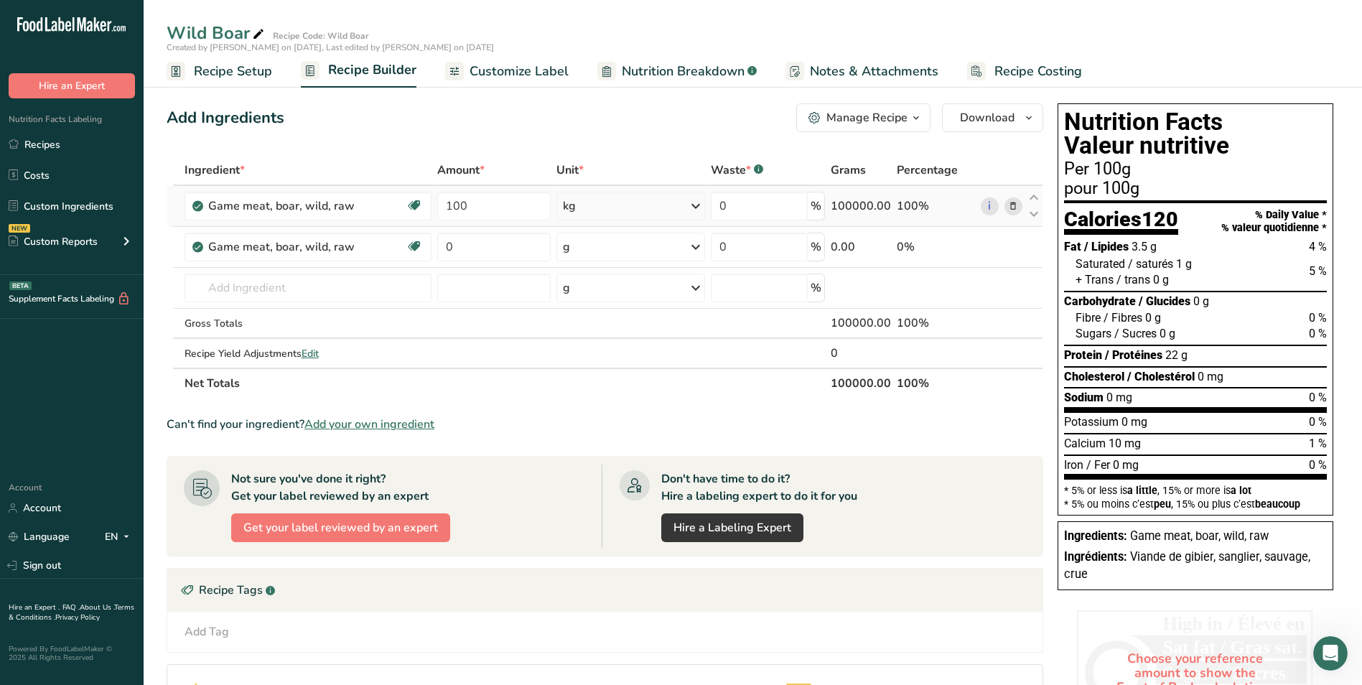
click at [1013, 199] on icon at bounding box center [1013, 206] width 10 height 15
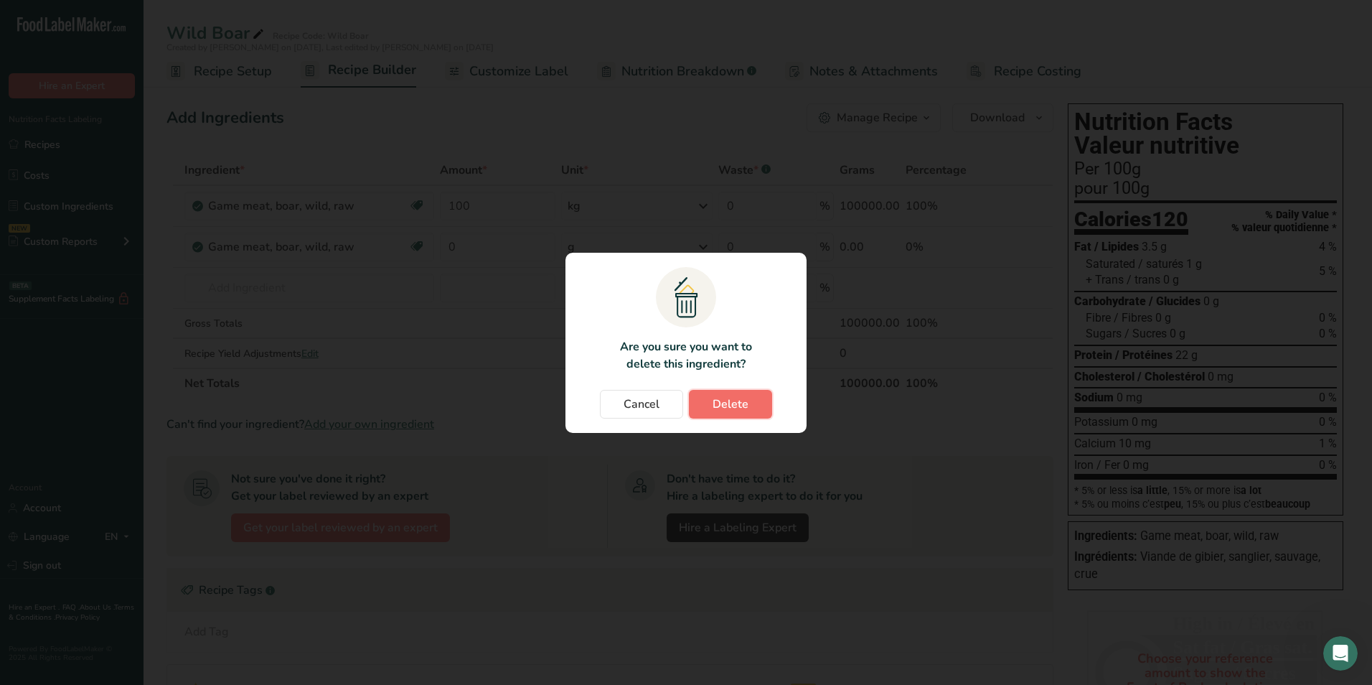
click at [727, 406] on span "Delete" at bounding box center [731, 403] width 36 height 17
type input "0"
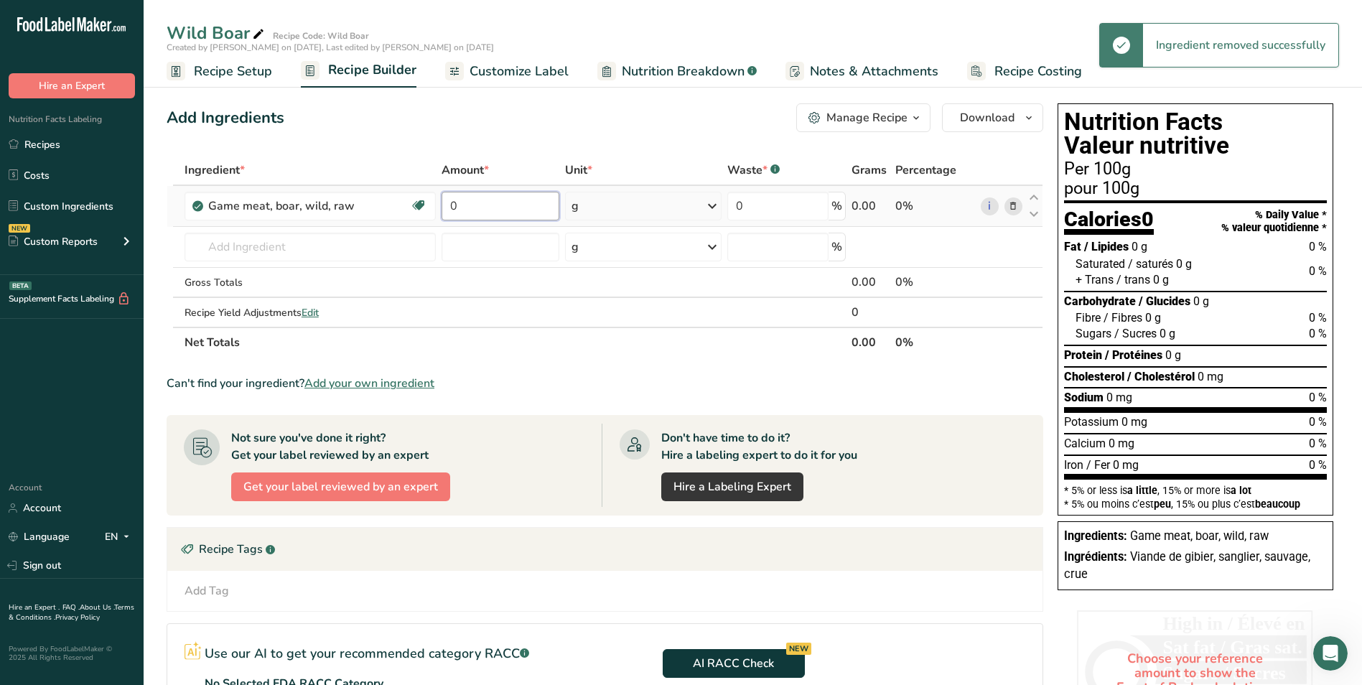
click at [492, 203] on input "0" at bounding box center [500, 206] width 118 height 29
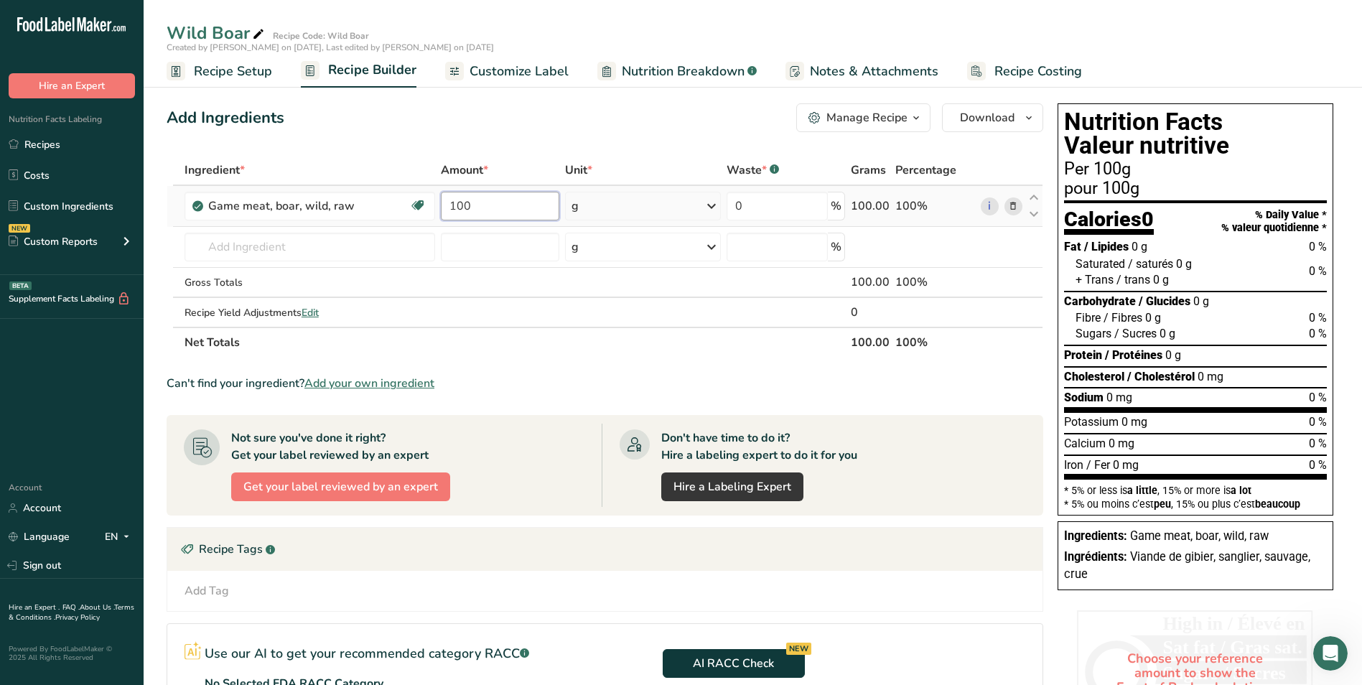
type input "100"
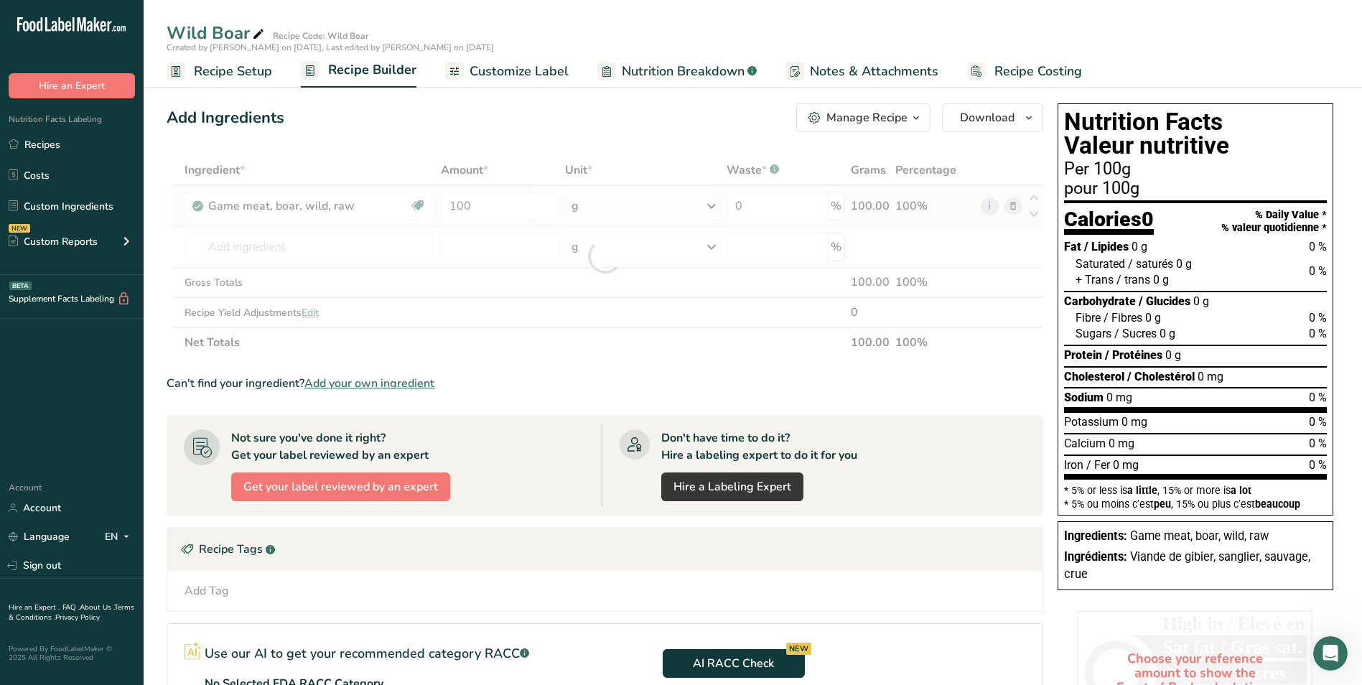
click at [713, 206] on div "Ingredient * Amount * Unit * Waste * .a-a{fill:#347362;}.b-a{fill:#fff;} Grams …" at bounding box center [605, 256] width 876 height 202
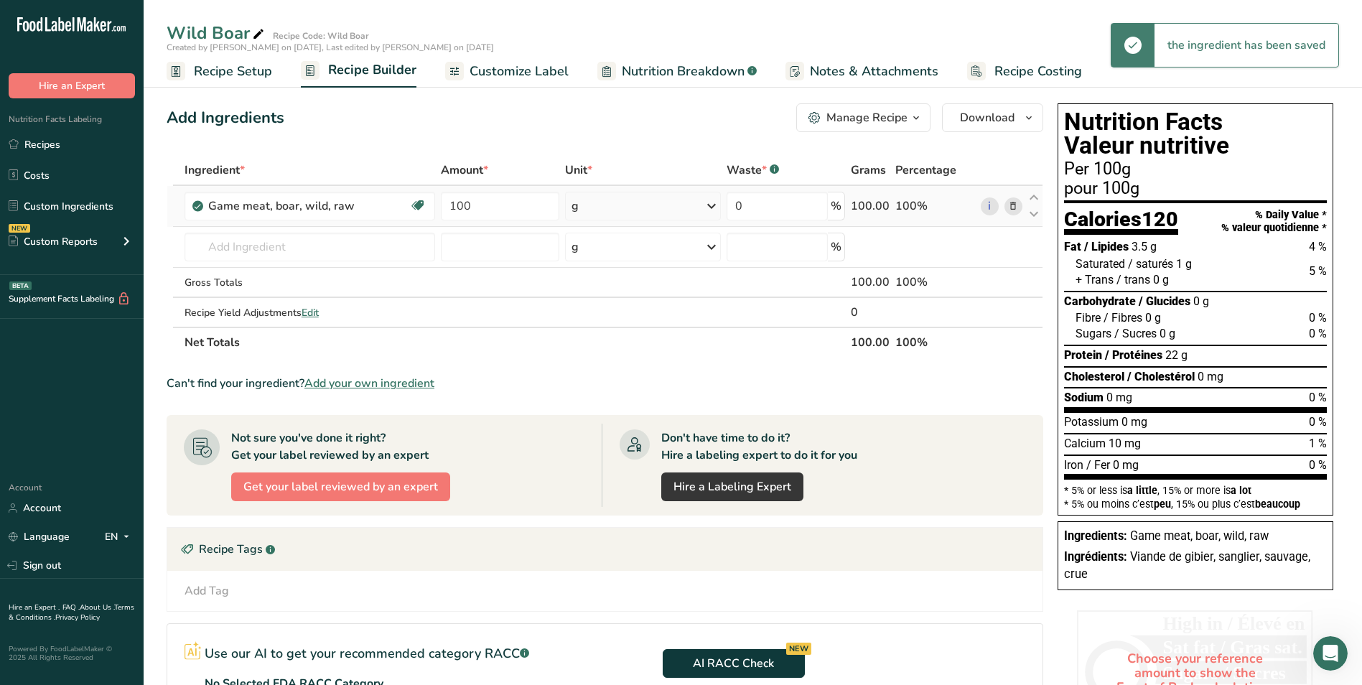
click at [713, 202] on icon at bounding box center [711, 206] width 17 height 26
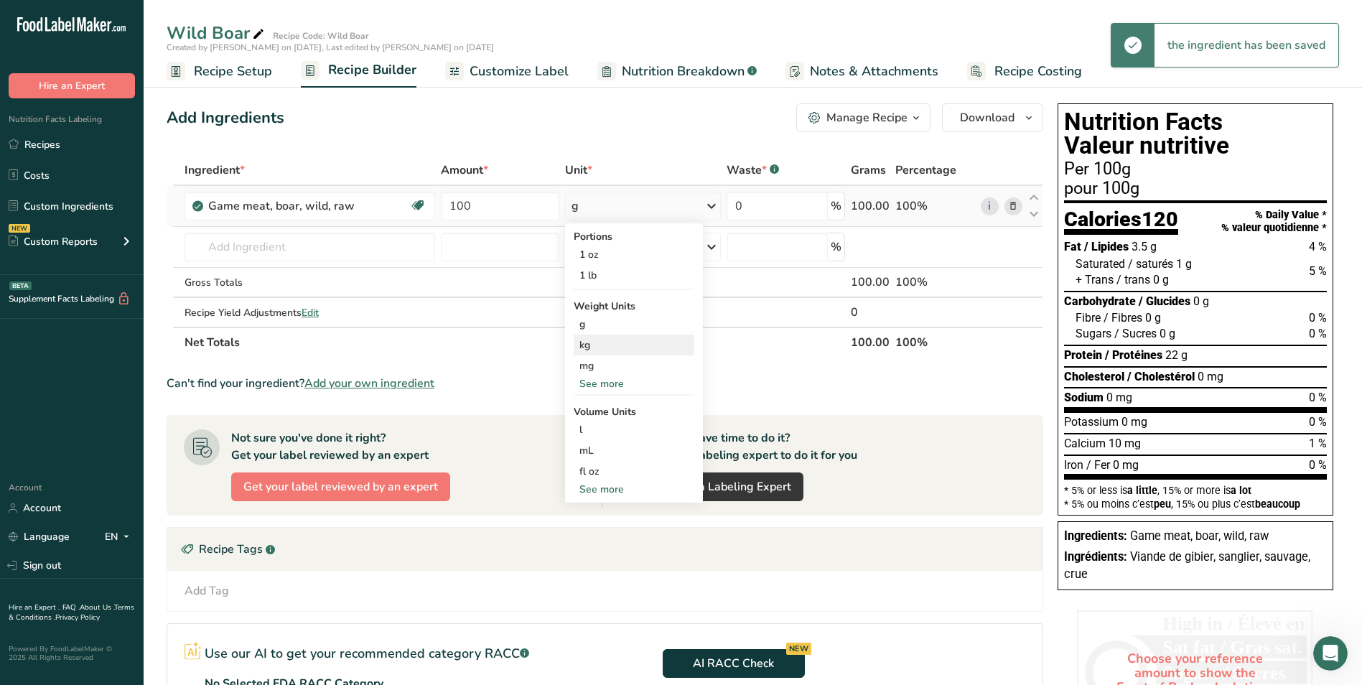
click at [661, 339] on div "kg" at bounding box center [634, 344] width 121 height 21
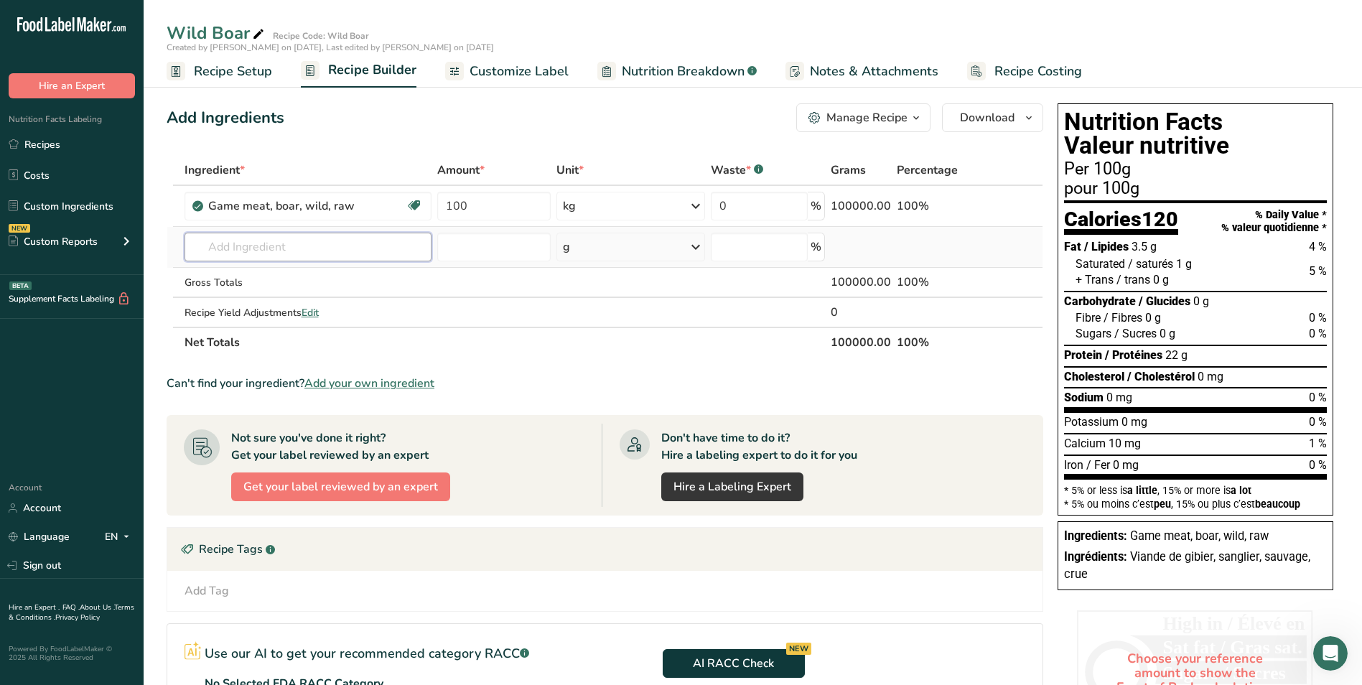
click at [286, 246] on input "text" at bounding box center [307, 247] width 247 height 29
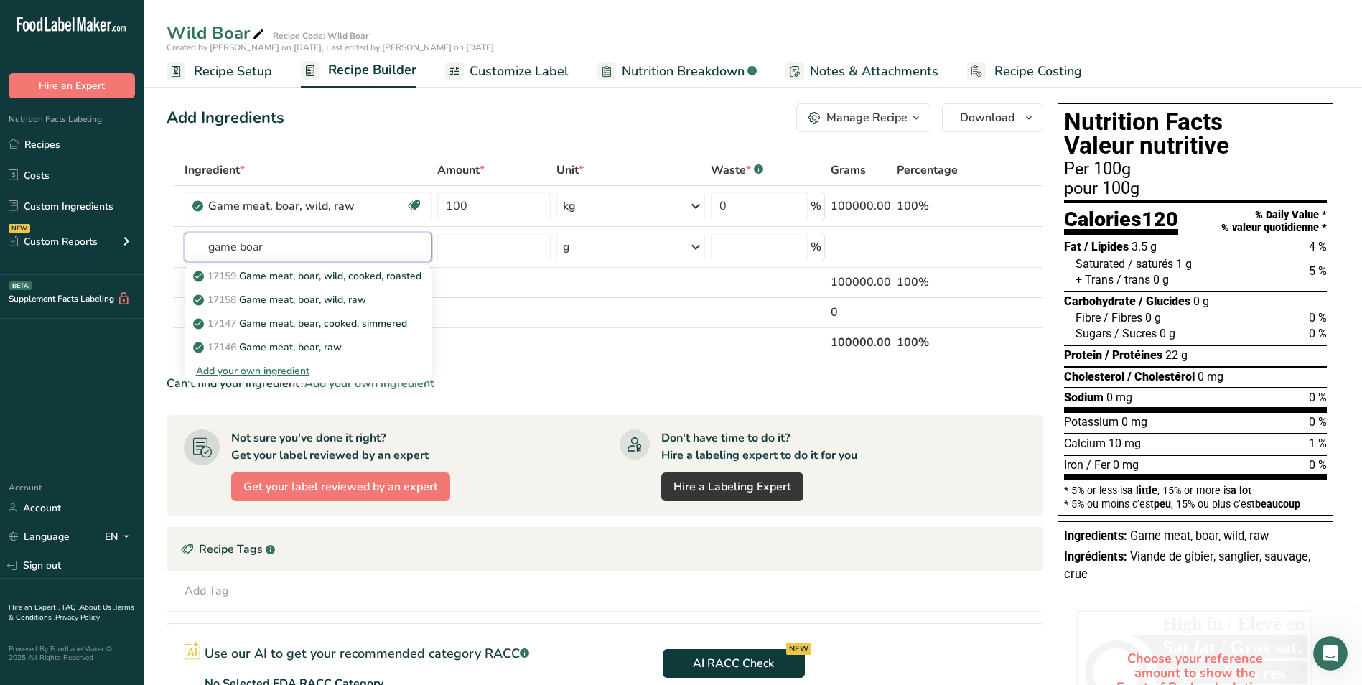
type input "game boar"
click at [501, 345] on th "Net Totals" at bounding box center [505, 342] width 646 height 30
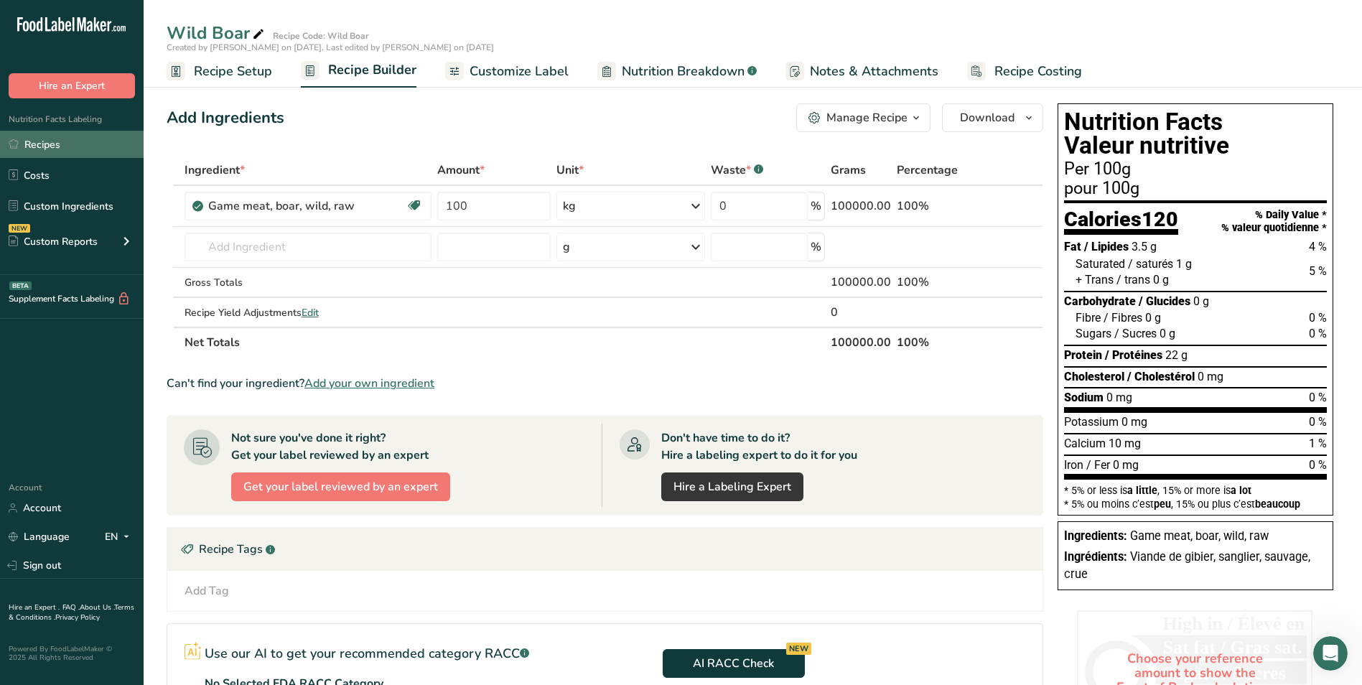
click at [119, 134] on link "Recipes" at bounding box center [72, 144] width 144 height 27
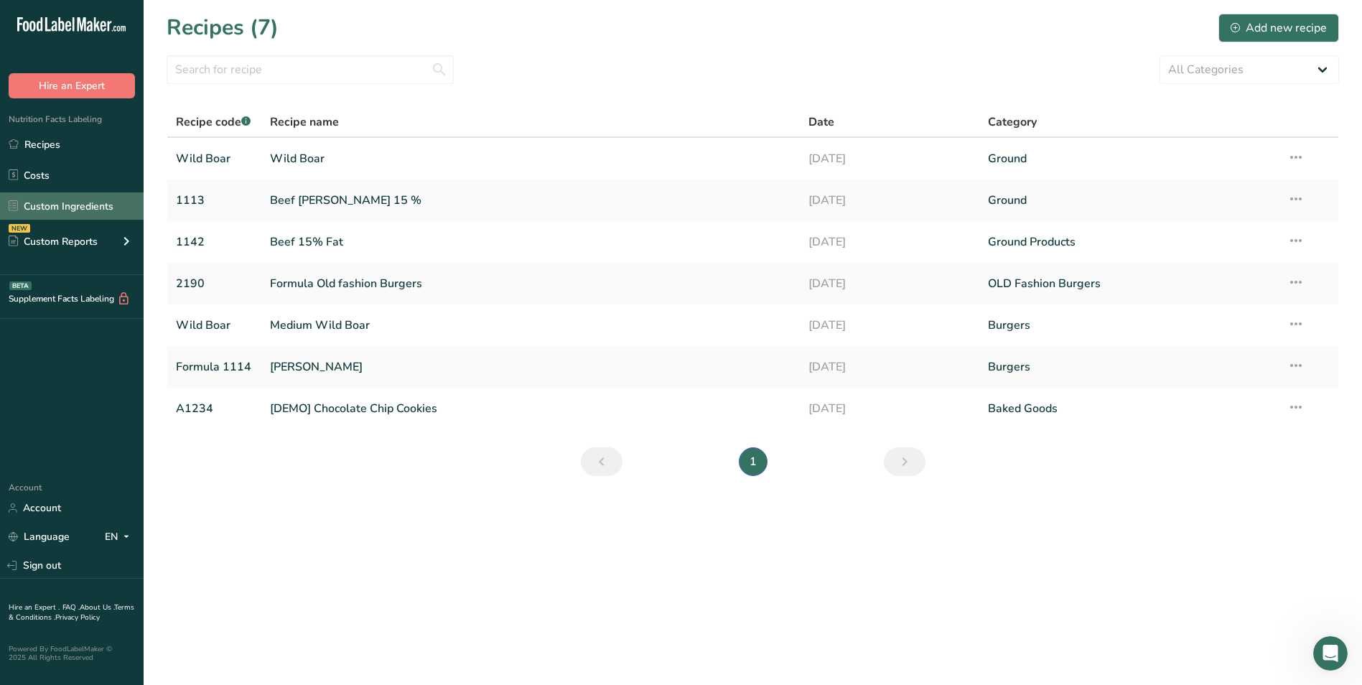
click at [99, 202] on link "Custom Ingredients" at bounding box center [72, 205] width 144 height 27
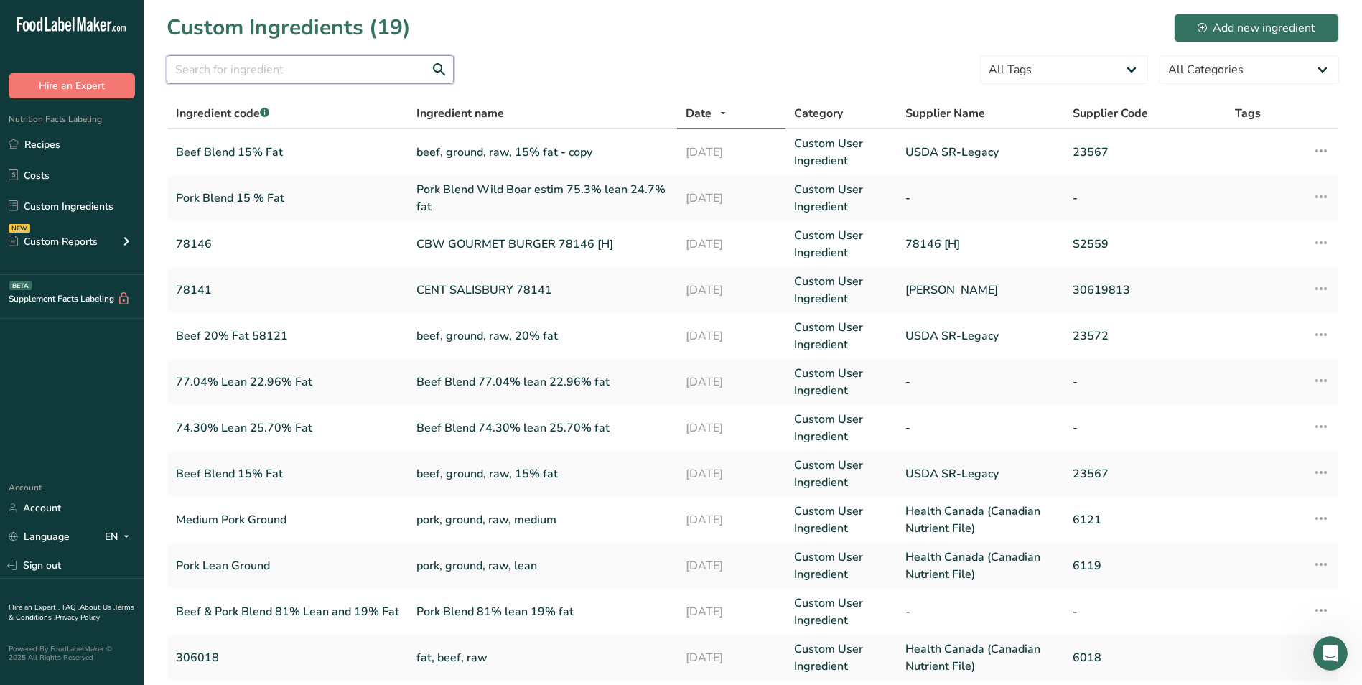
click at [217, 67] on input "text" at bounding box center [310, 69] width 287 height 29
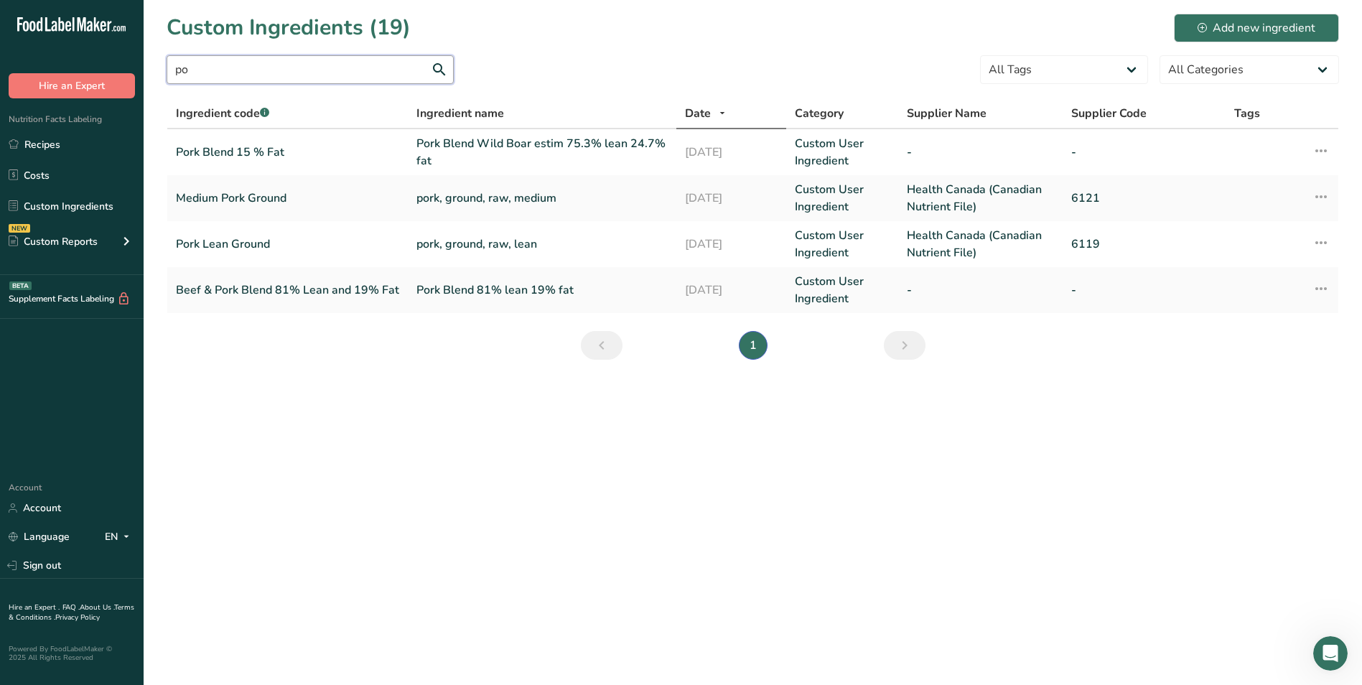
type input "p"
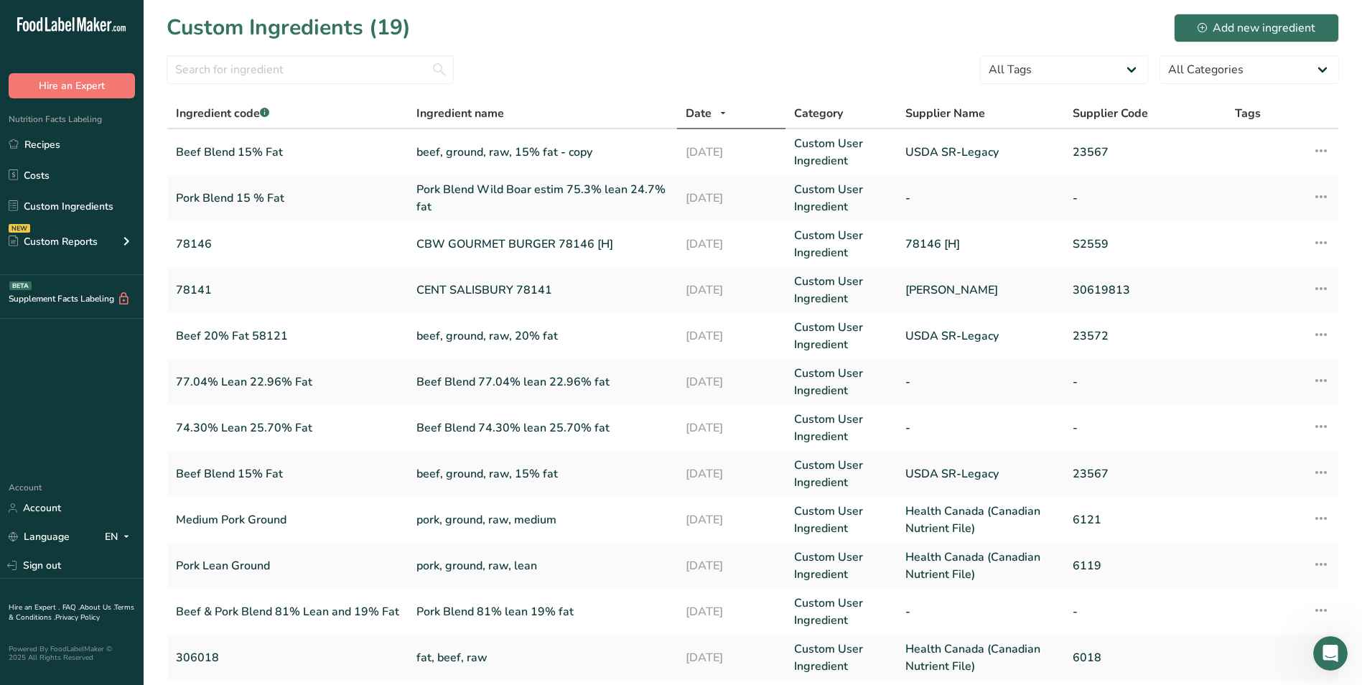
click at [52, 404] on div ".a-20{fill:#fff;} Hire an Expert Nutrition Facts Labeling Recipes Costs Custom …" at bounding box center [72, 234] width 144 height 446
click at [93, 198] on link "Custom Ingredients" at bounding box center [72, 205] width 144 height 27
click at [1250, 31] on div "Add new ingredient" at bounding box center [1256, 27] width 118 height 17
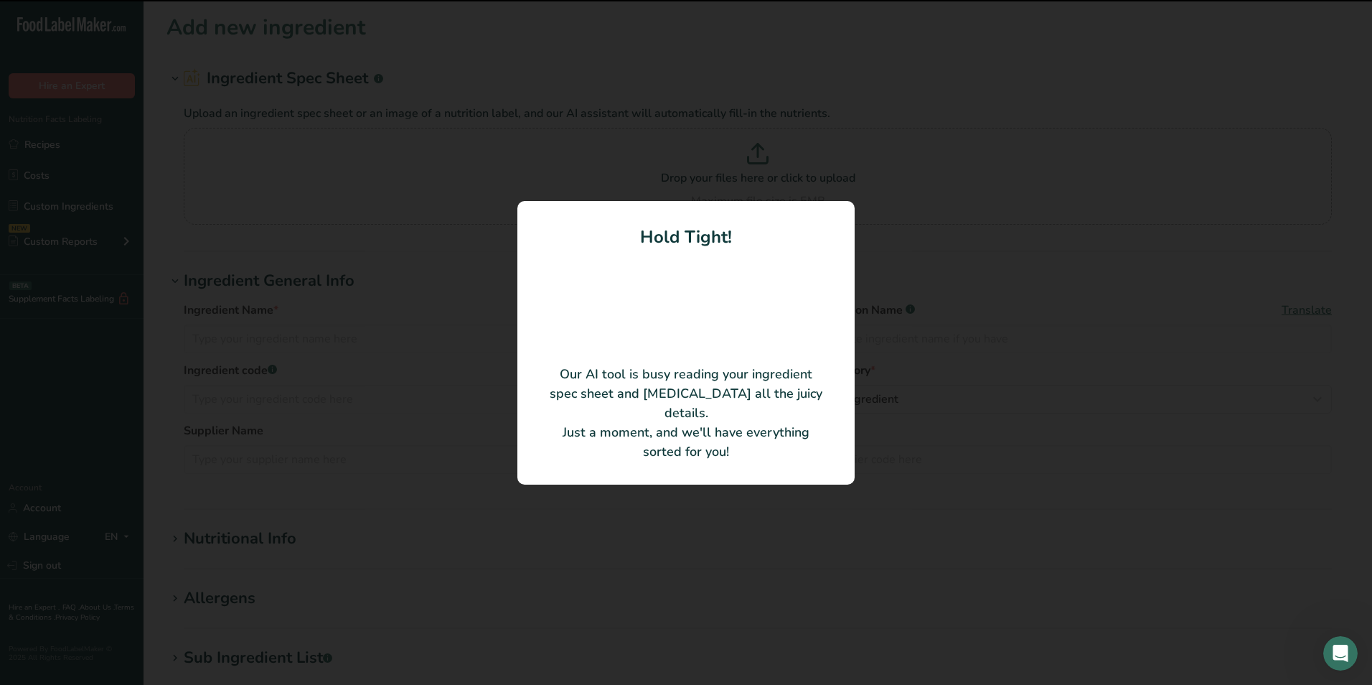
type input "Brown Sugar"
type input "First Spice Mixing Company"
type input "RMD30260"
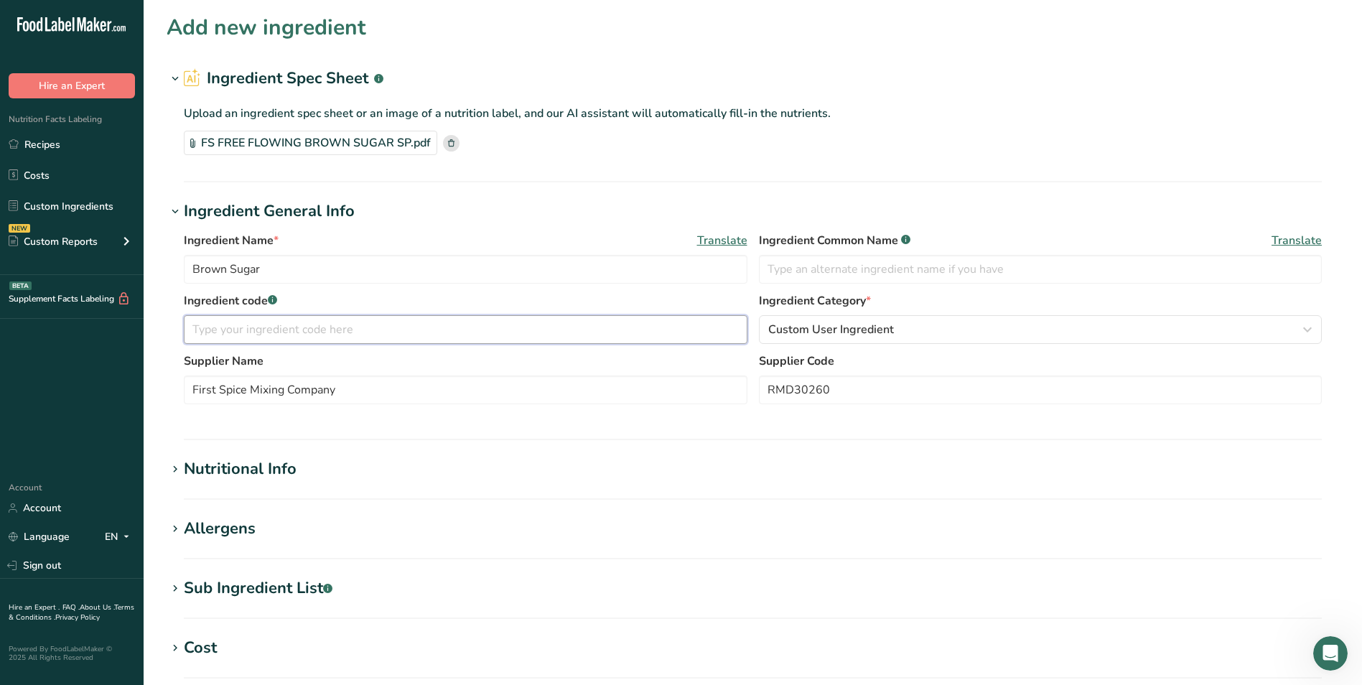
click at [221, 330] on input "text" at bounding box center [465, 329] width 563 height 29
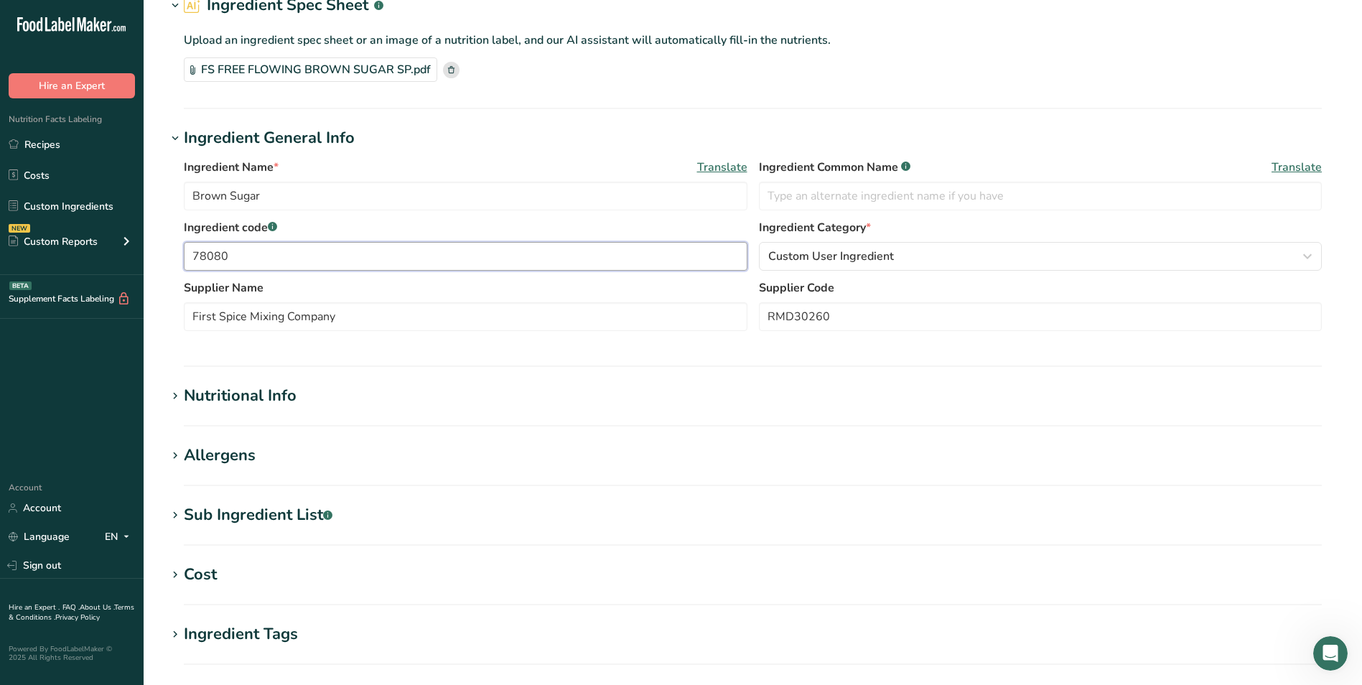
scroll to position [215, 0]
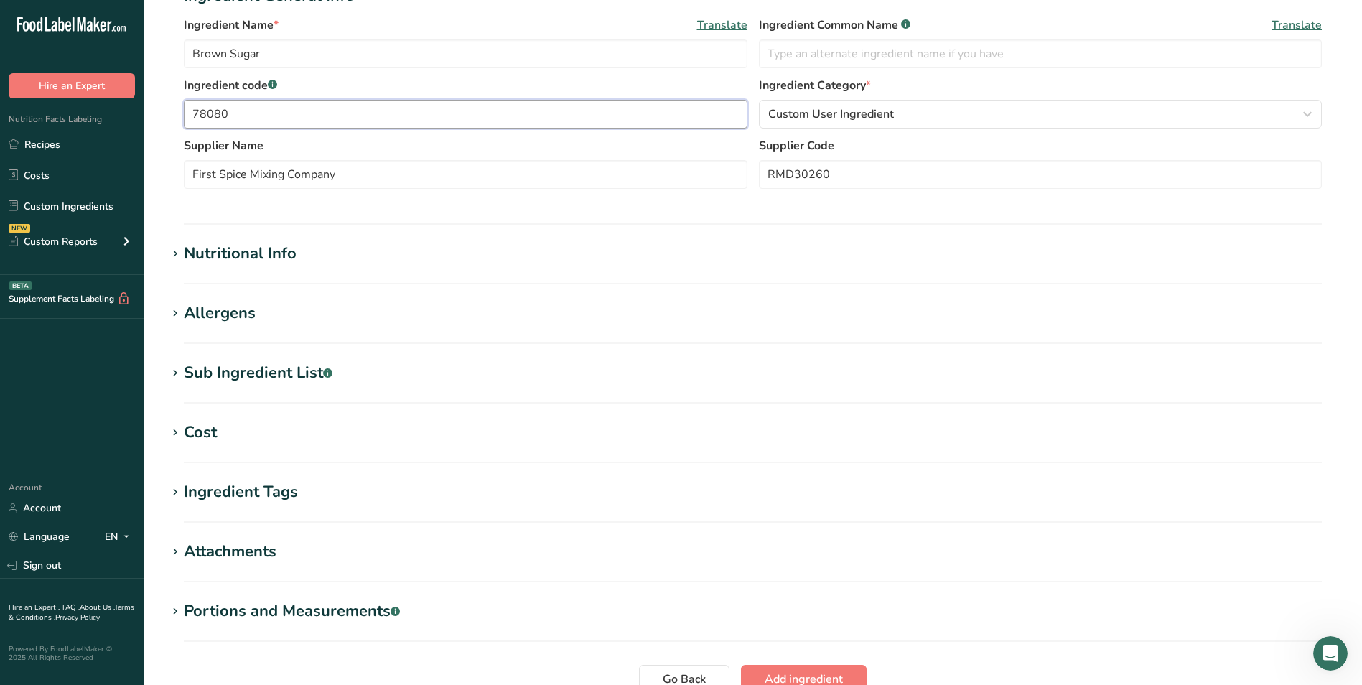
type input "78080"
click at [251, 248] on div "Nutritional Info" at bounding box center [240, 254] width 113 height 24
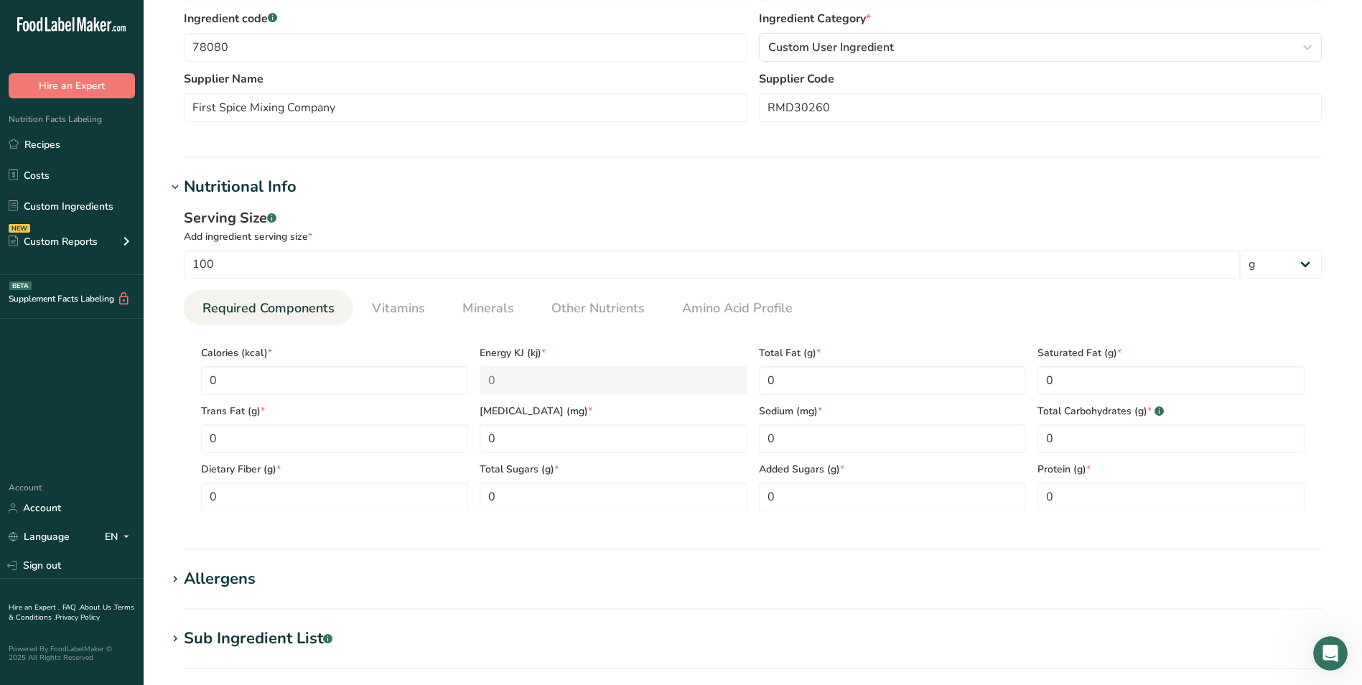
scroll to position [287, 0]
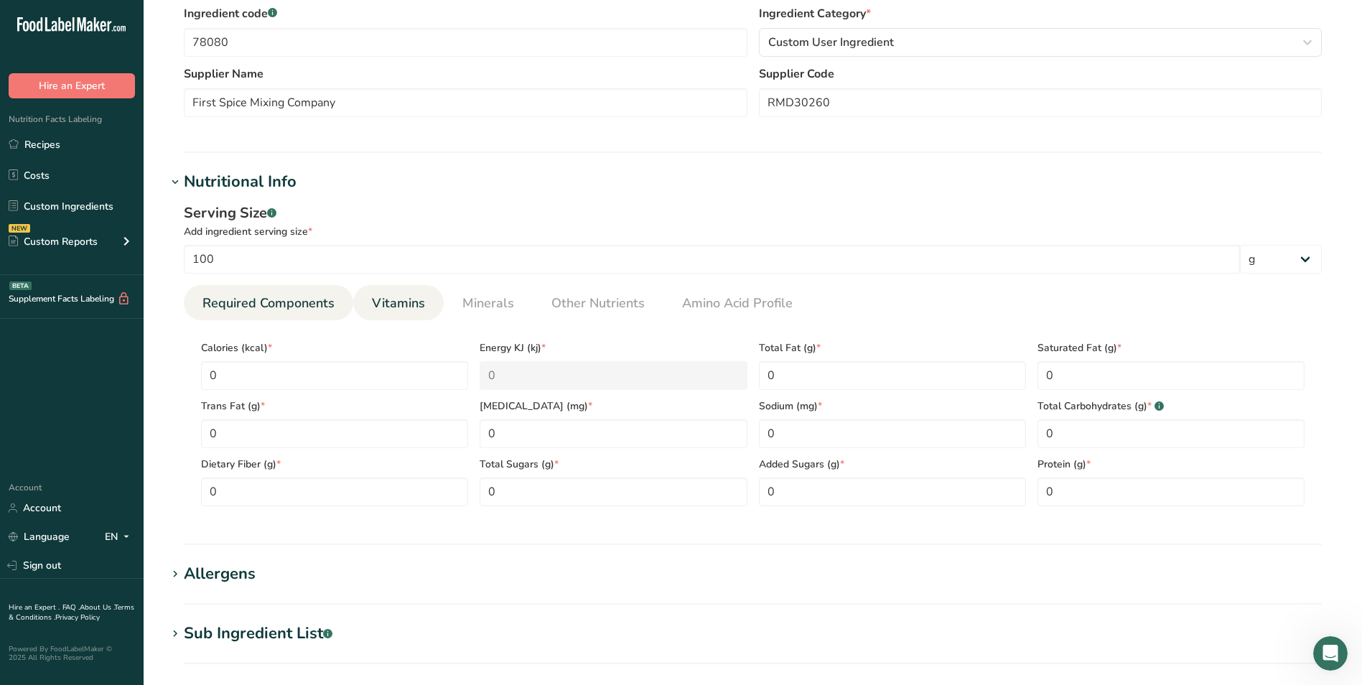
click at [396, 299] on span "Vitamins" at bounding box center [398, 303] width 53 height 19
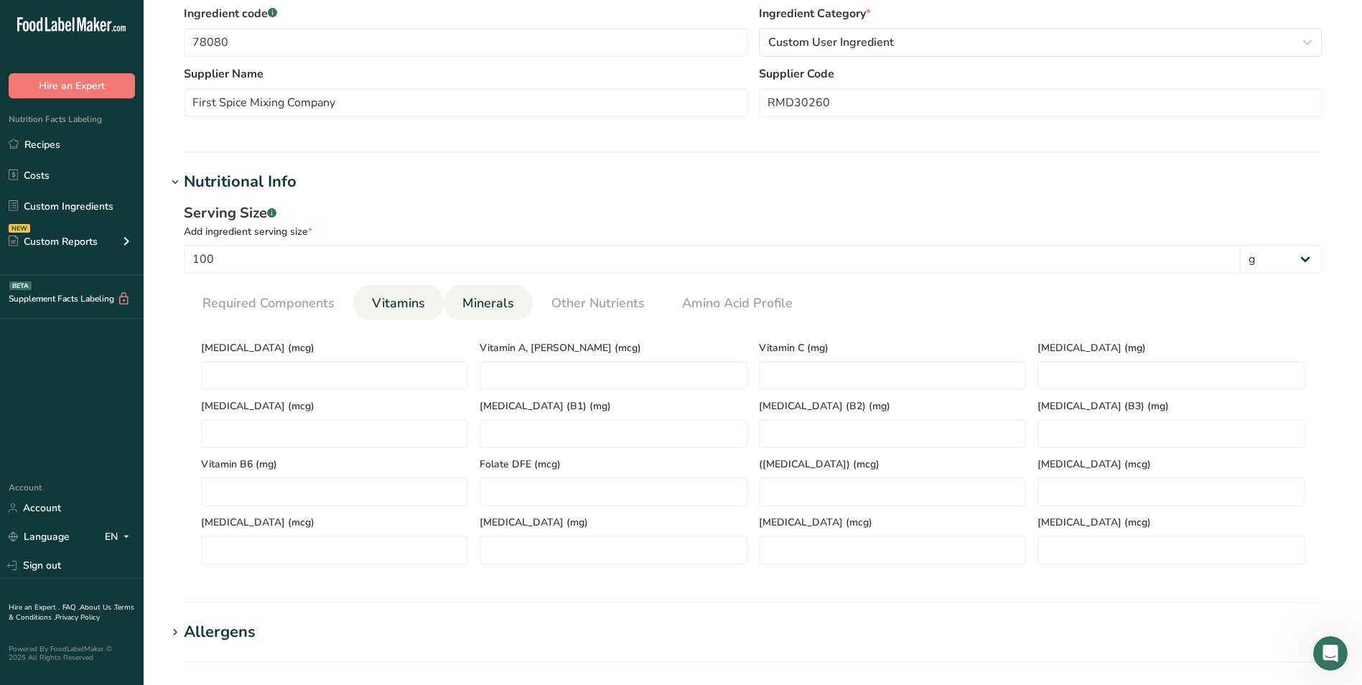
click at [492, 304] on span "Minerals" at bounding box center [488, 303] width 52 height 19
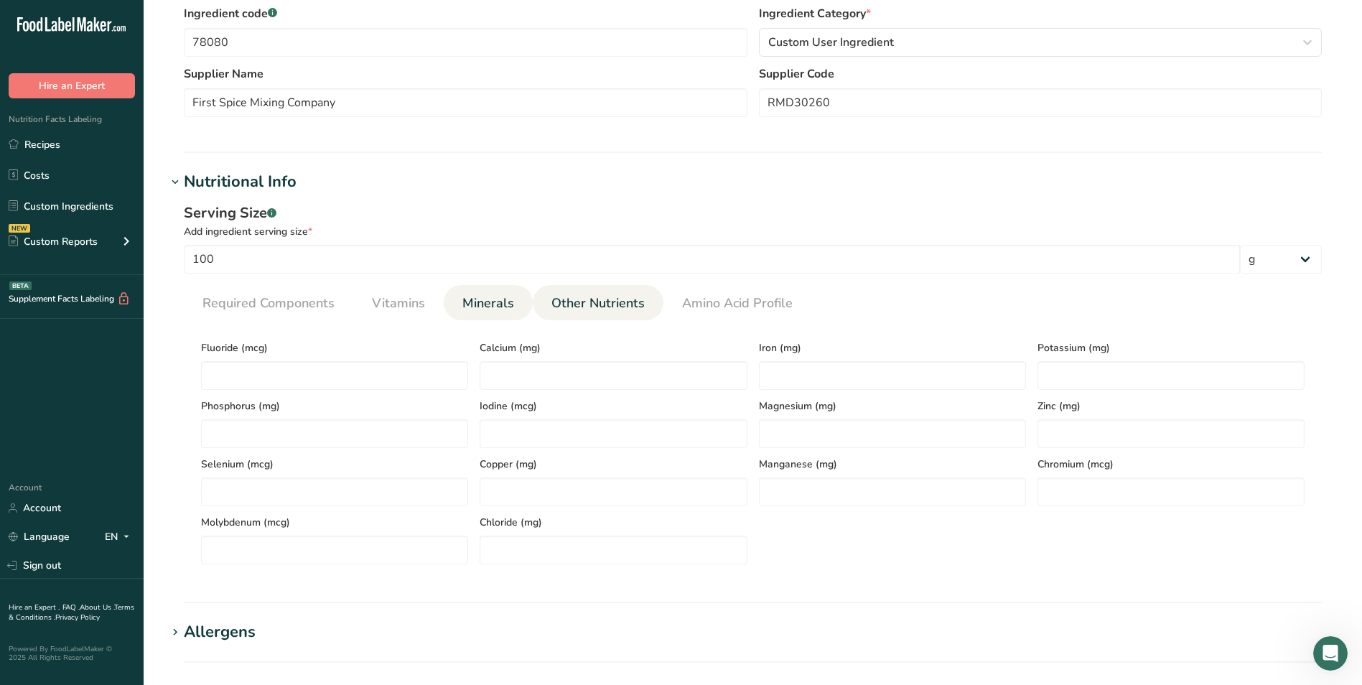
click at [608, 307] on span "Other Nutrients" at bounding box center [597, 303] width 93 height 19
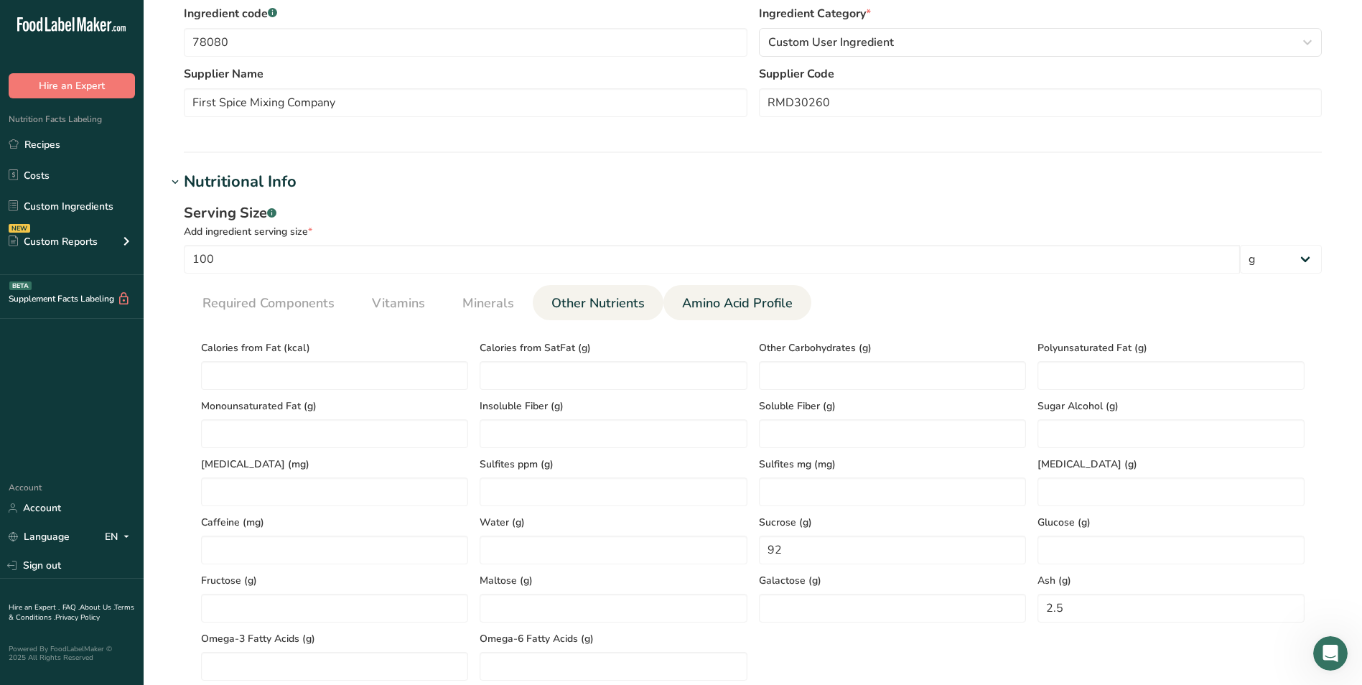
click at [709, 304] on span "Amino Acid Profile" at bounding box center [737, 303] width 111 height 19
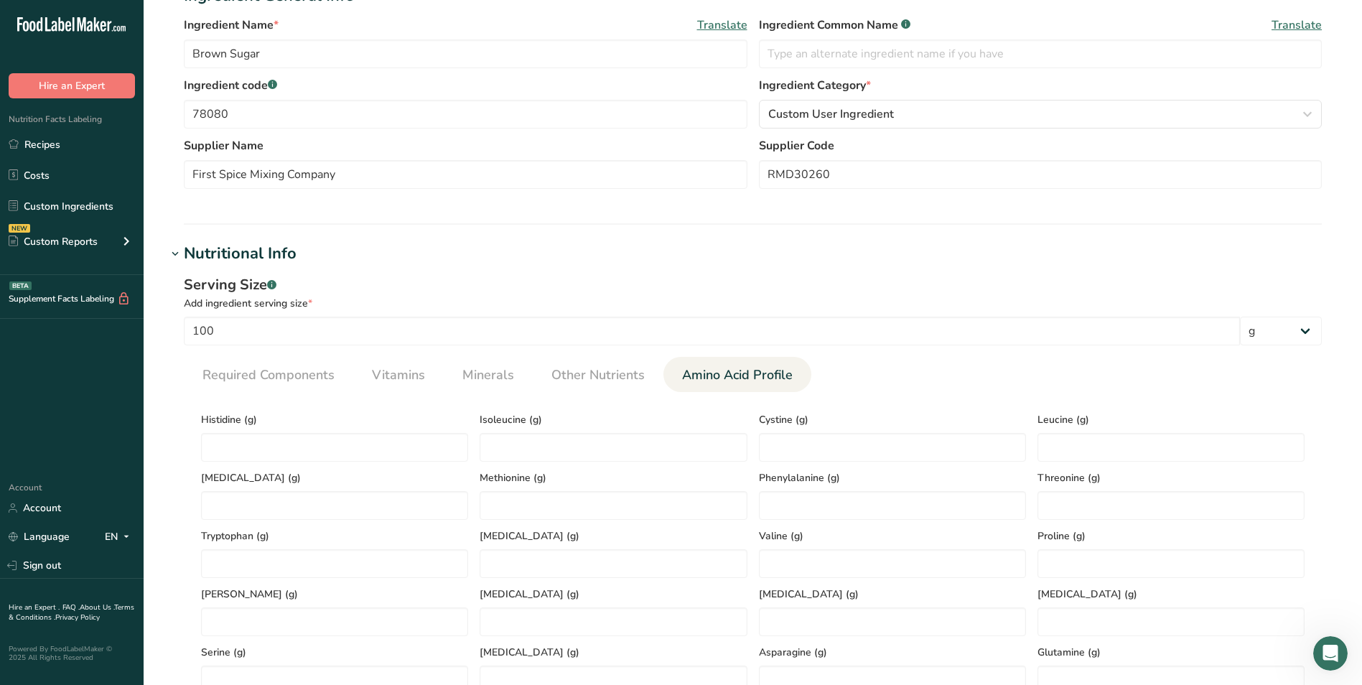
scroll to position [0, 0]
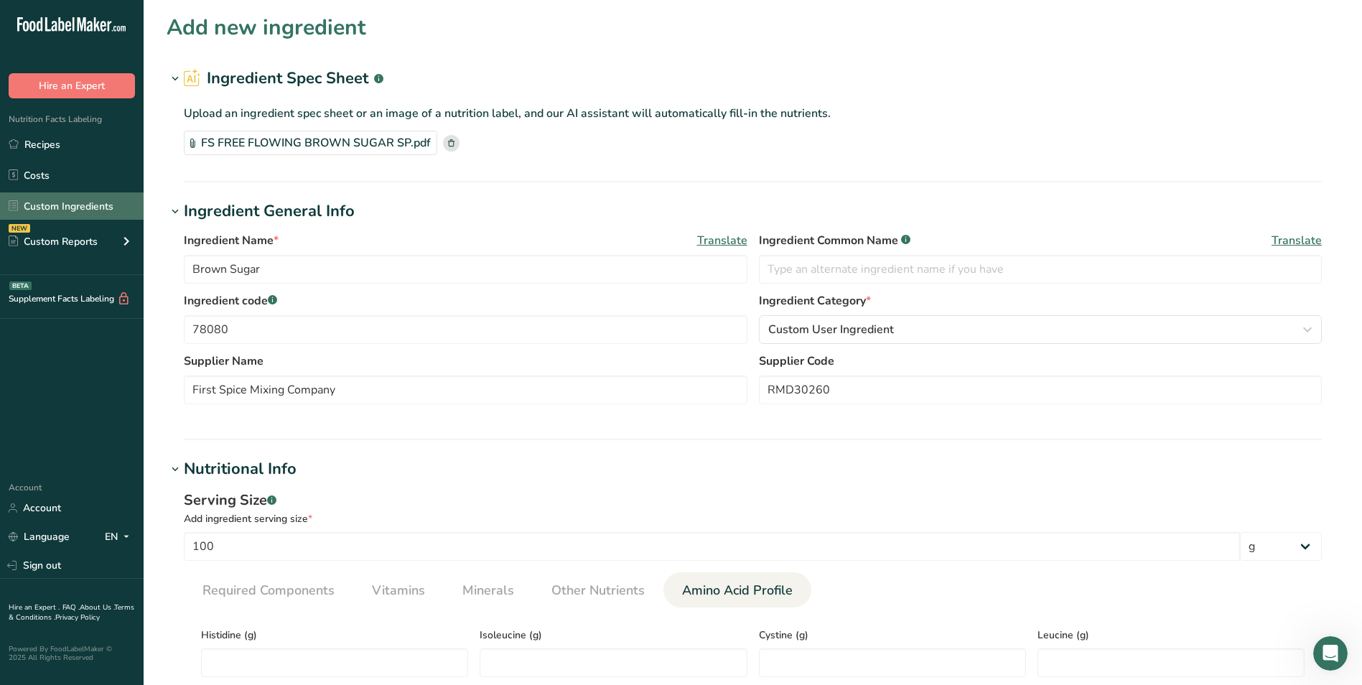
click at [91, 207] on link "Custom Ingredients" at bounding box center [72, 205] width 144 height 27
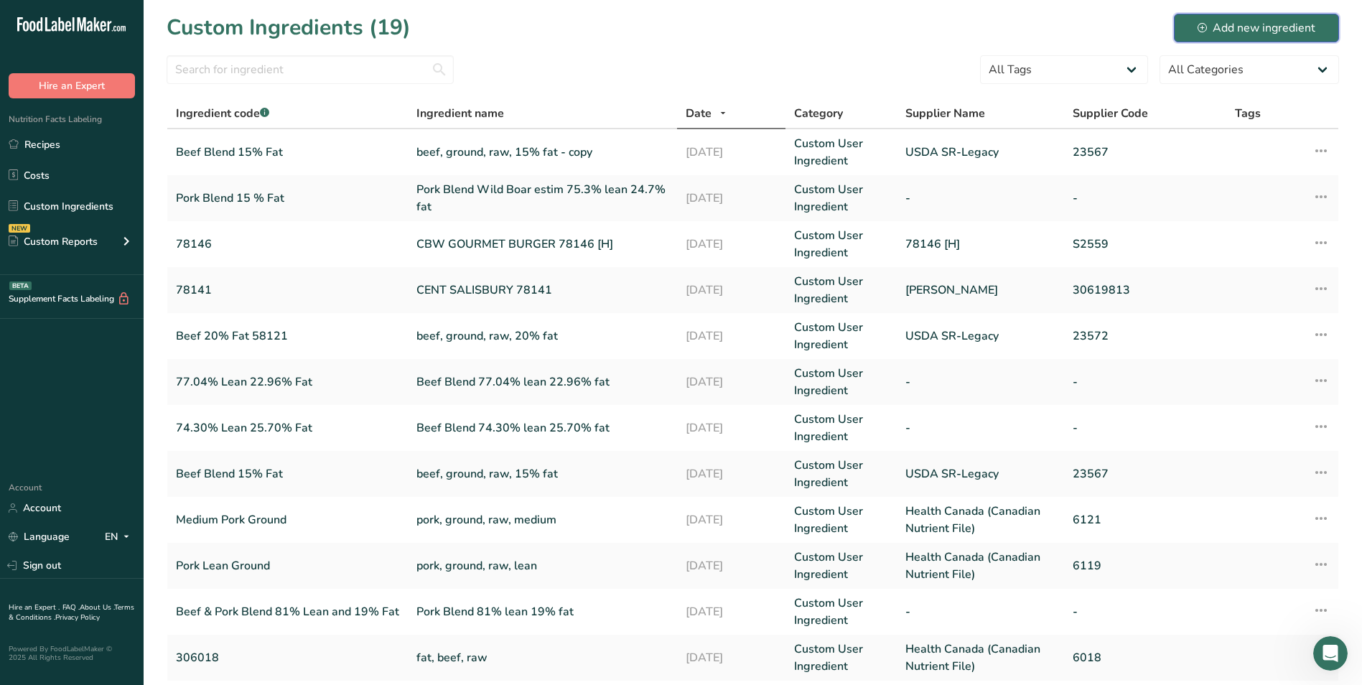
click at [1258, 32] on div "Add new ingredient" at bounding box center [1256, 27] width 118 height 17
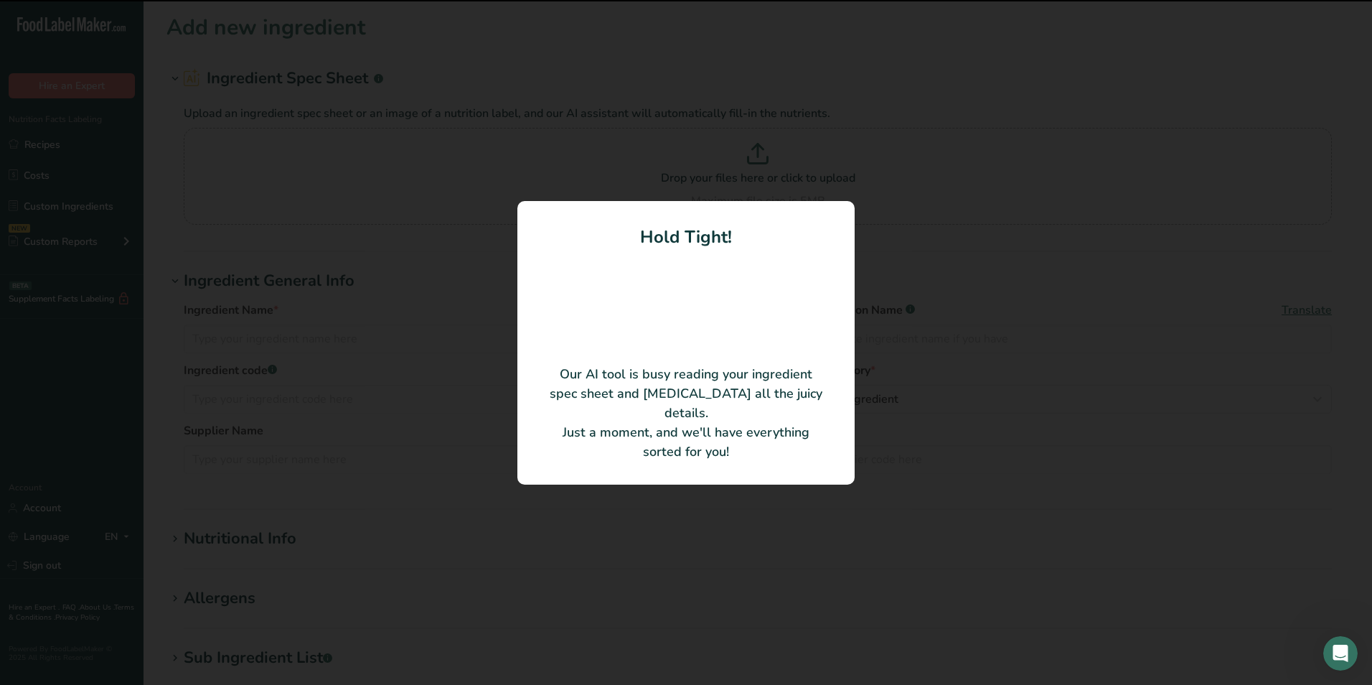
type input "SUGAR (cane)"
type input "D0007"
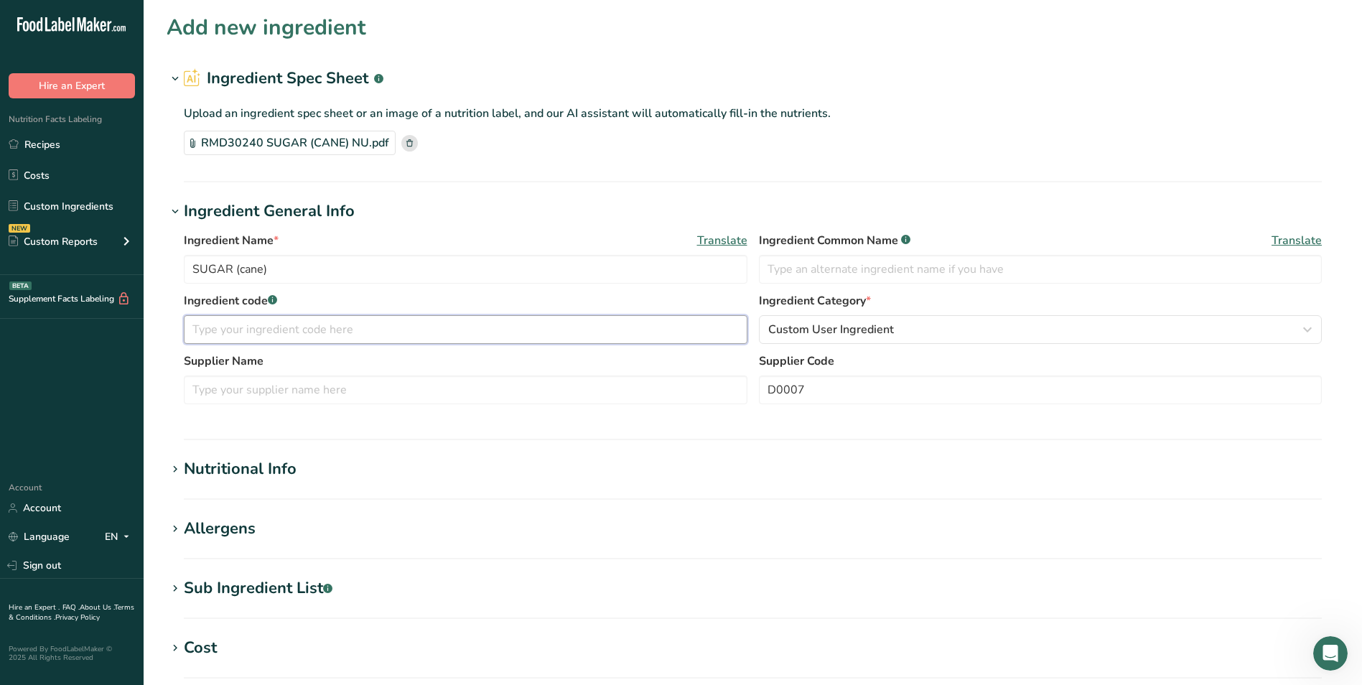
click at [235, 337] on input "text" at bounding box center [465, 329] width 563 height 29
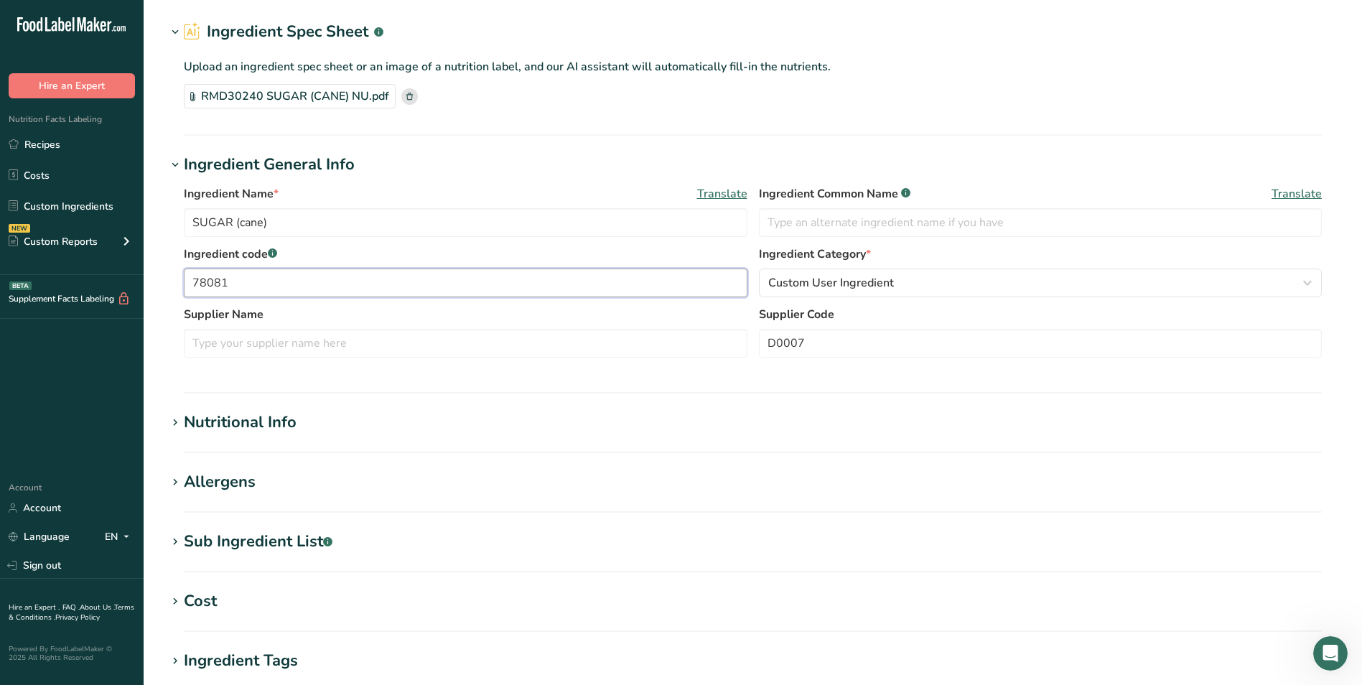
scroll to position [72, 0]
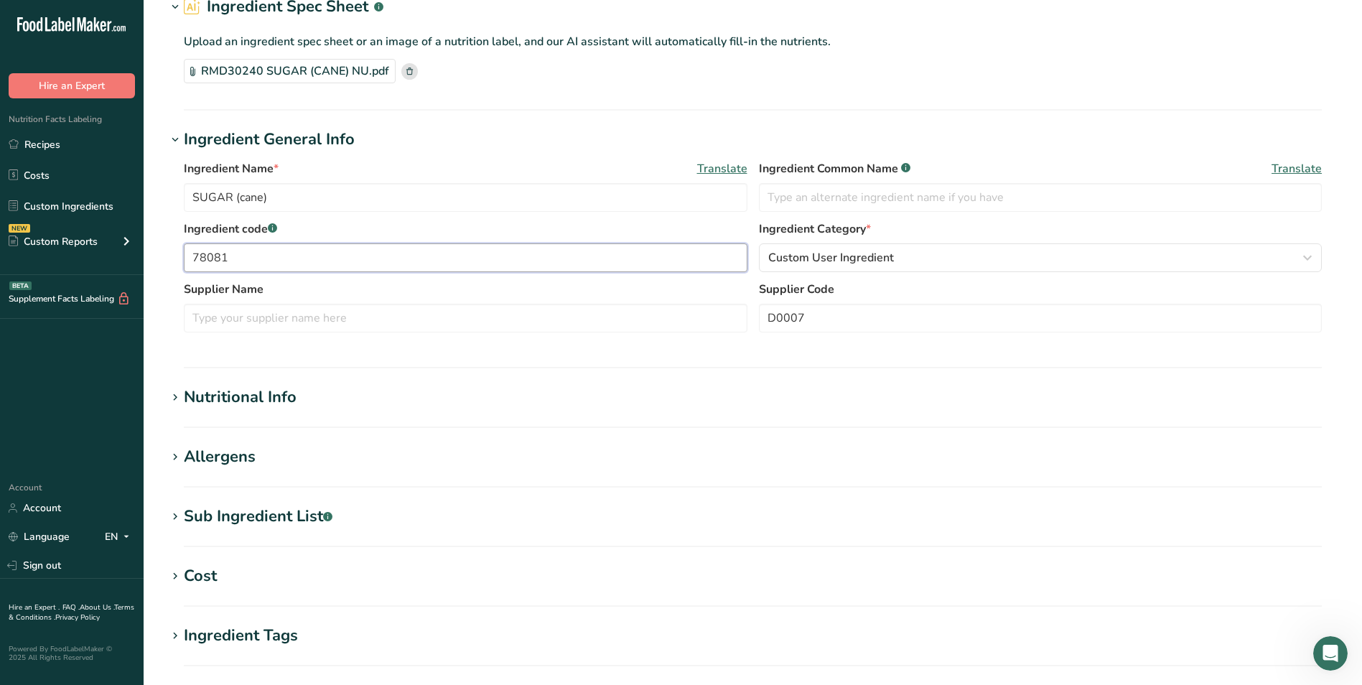
type input "78081"
click at [242, 394] on div "Nutritional Info" at bounding box center [240, 397] width 113 height 24
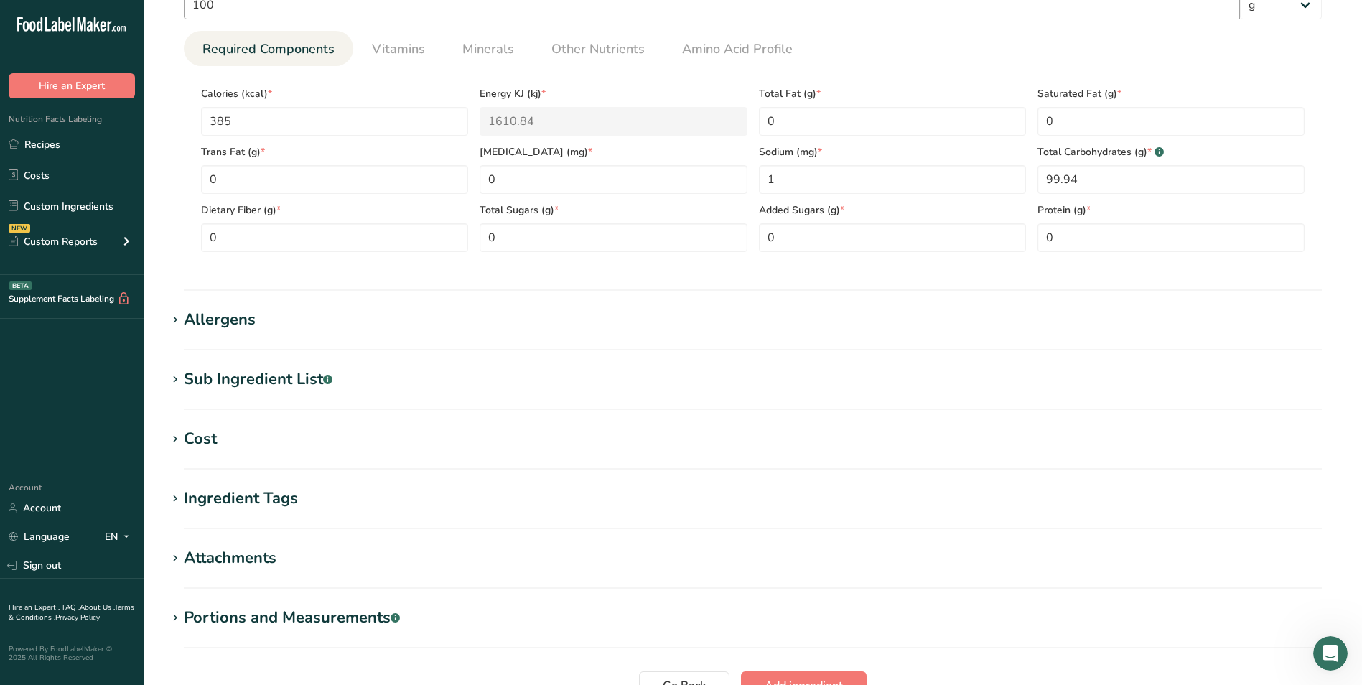
scroll to position [678, 0]
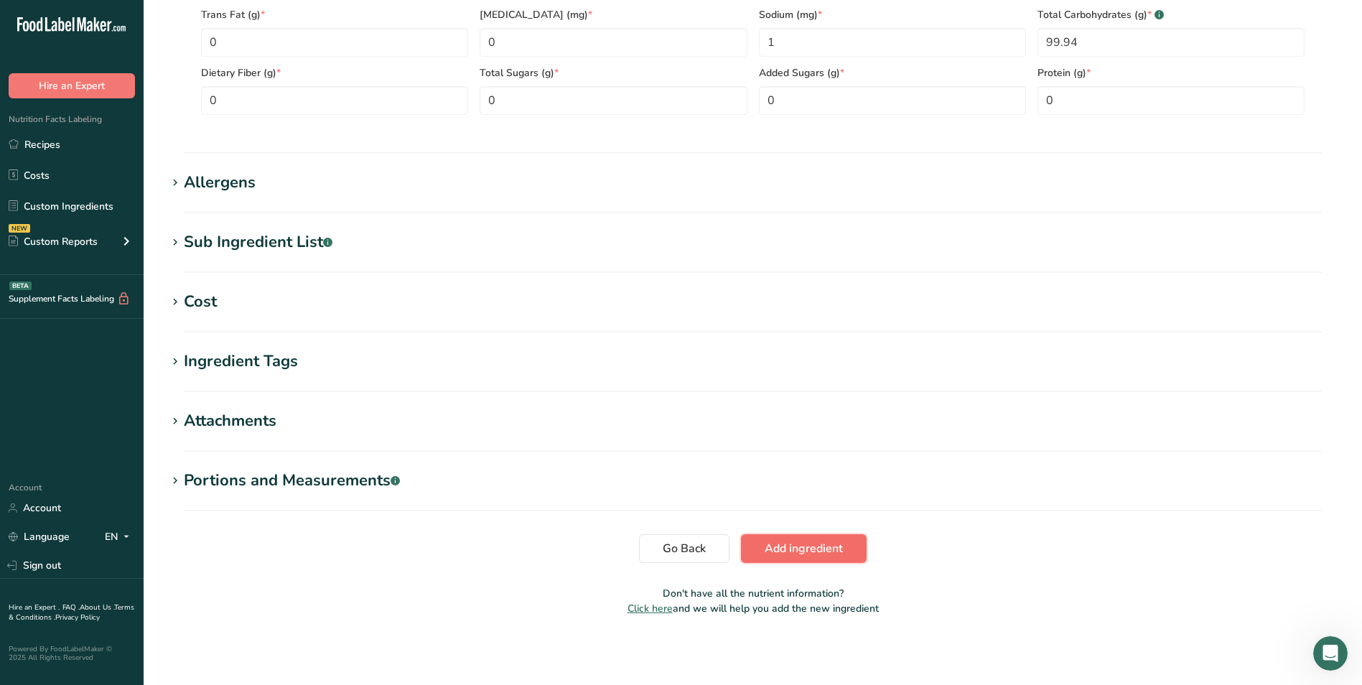
click at [825, 541] on span "Add ingredient" at bounding box center [803, 548] width 78 height 17
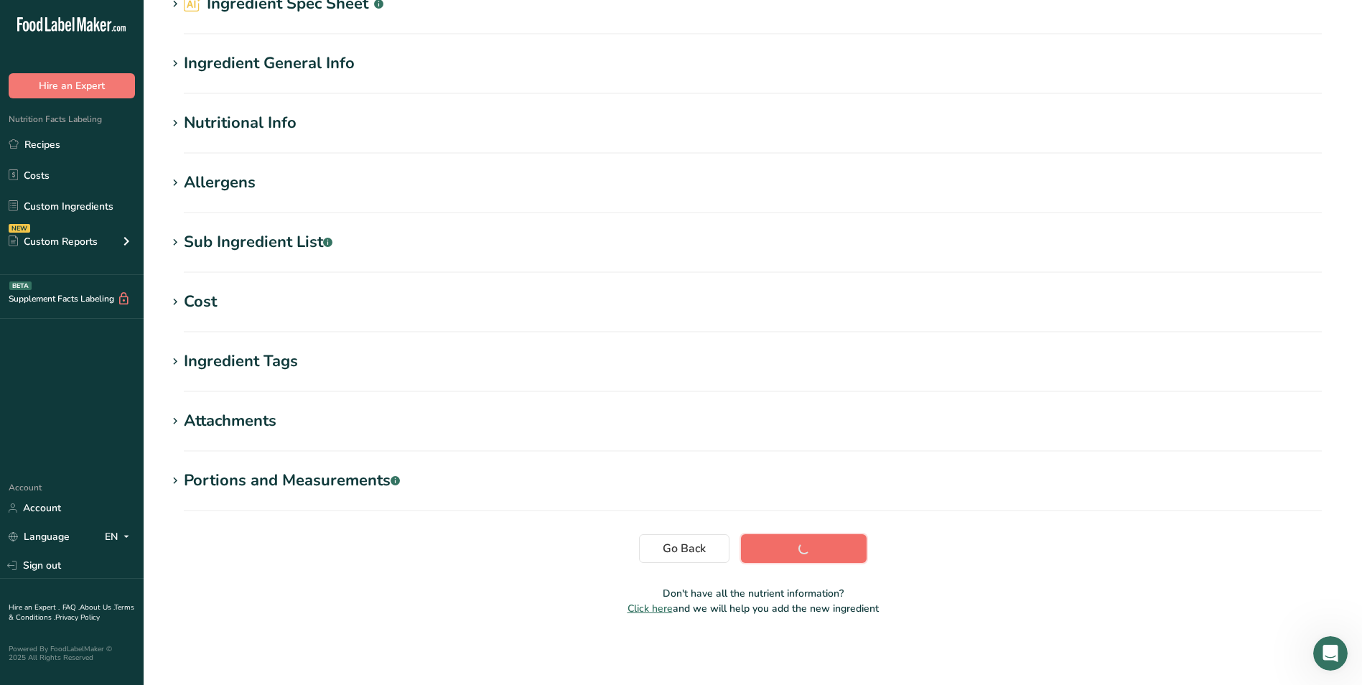
scroll to position [75, 0]
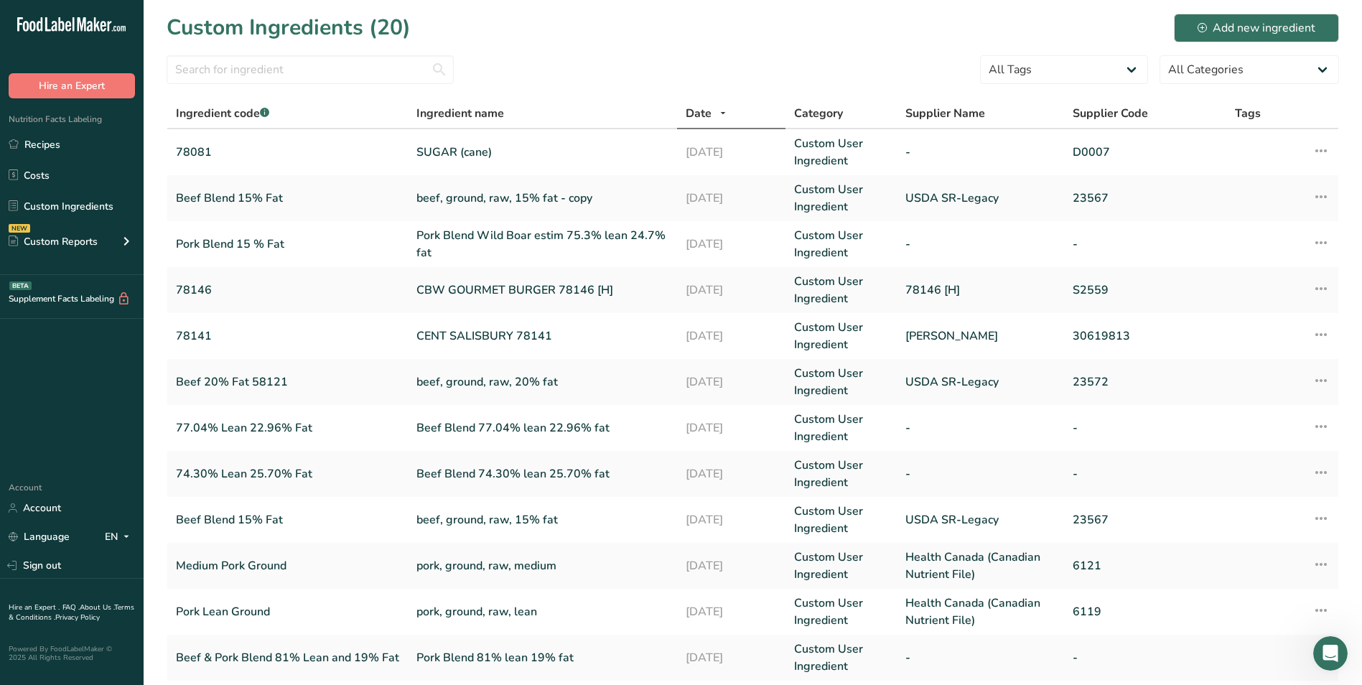
scroll to position [1309, 0]
click at [1248, 24] on div "Add new ingredient" at bounding box center [1256, 27] width 118 height 17
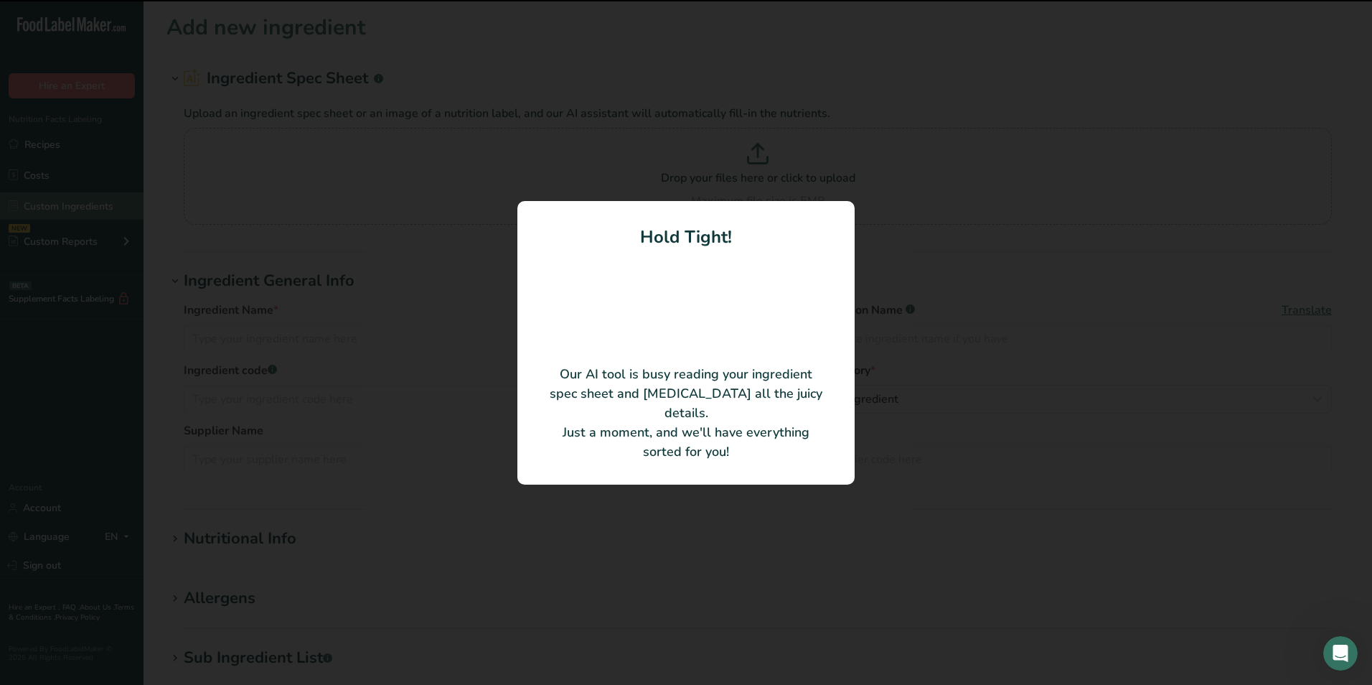
type input "[US_STATE] BBQ BF RUB NA INCRSMK50%"
type input "[PERSON_NAME] Foods"
type input "15992301"
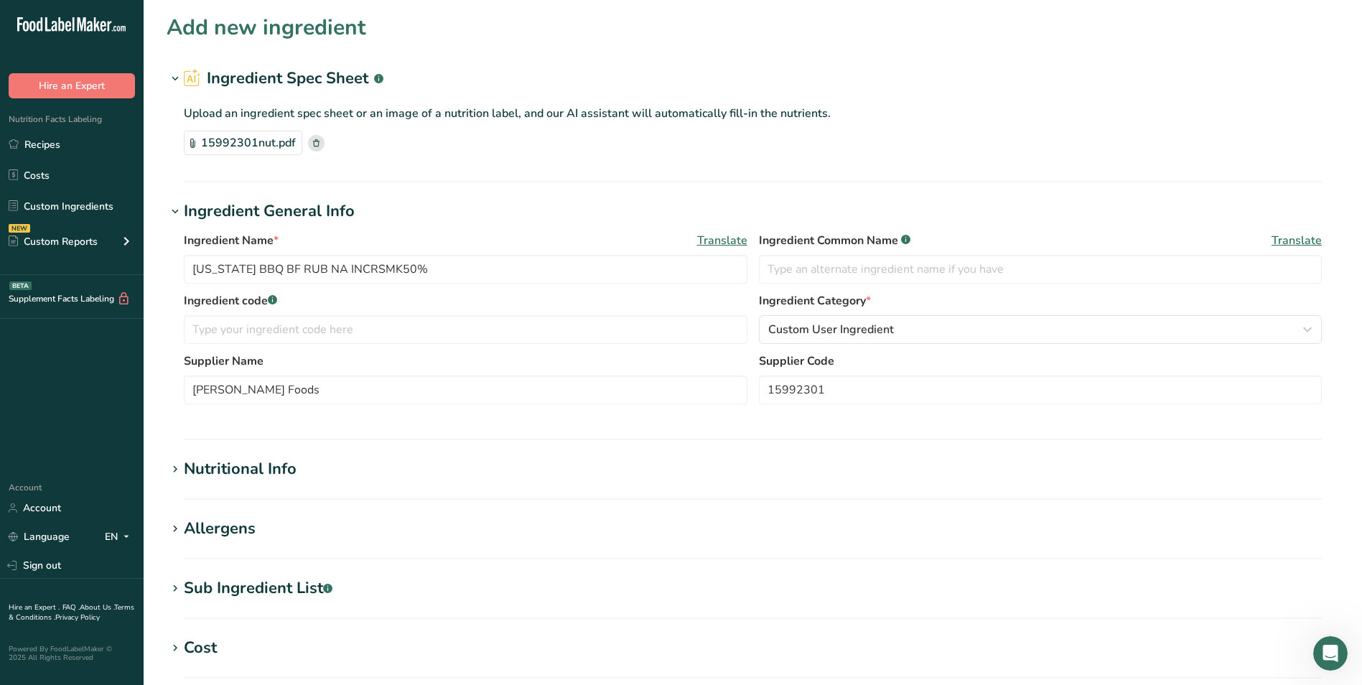
click at [317, 144] on icon at bounding box center [316, 142] width 6 height 7
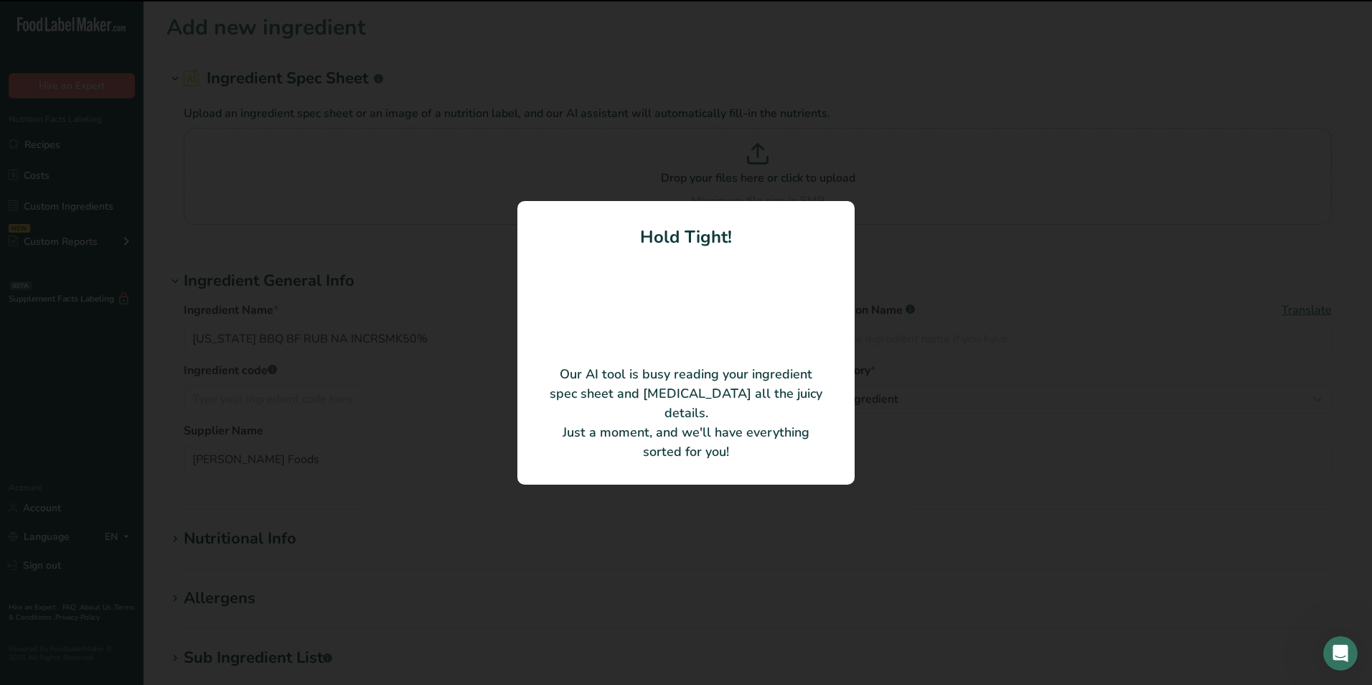
type input "S1115 OPA LAMB FAJITA MARINADE TST REV"
type input "12231301"
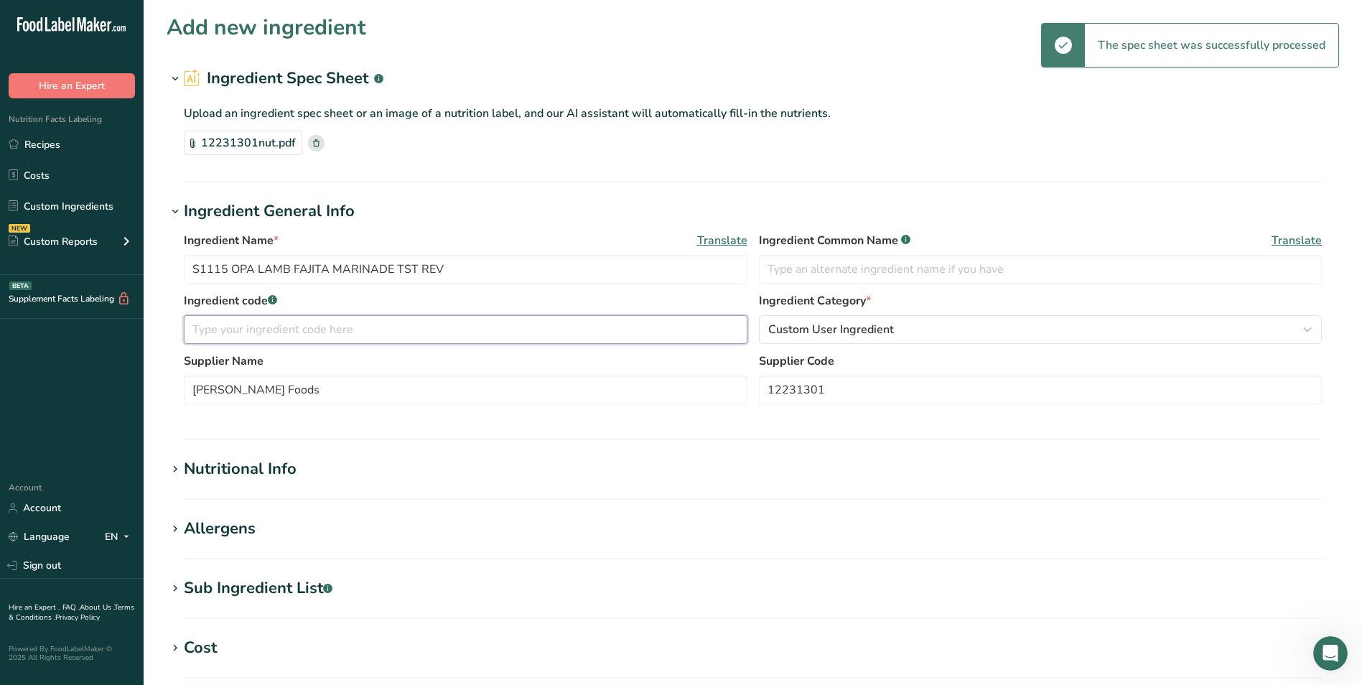
click at [243, 329] on input "text" at bounding box center [465, 329] width 563 height 29
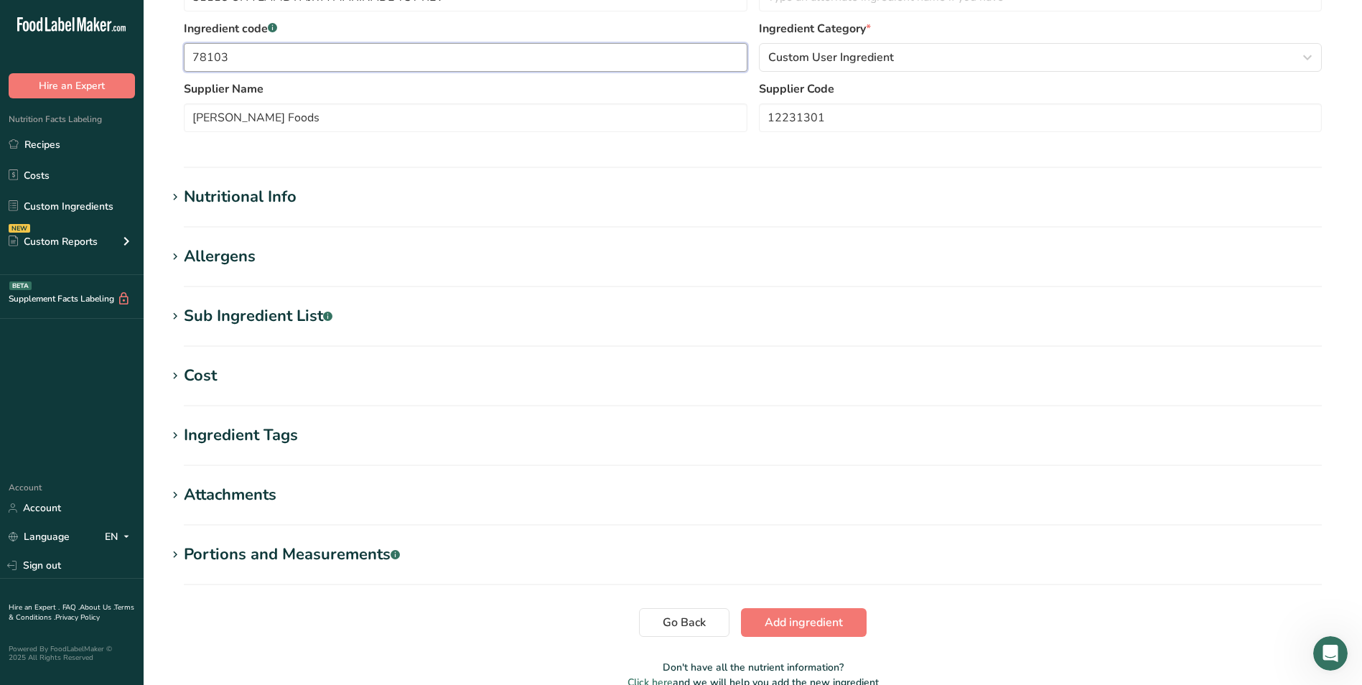
scroll to position [346, 0]
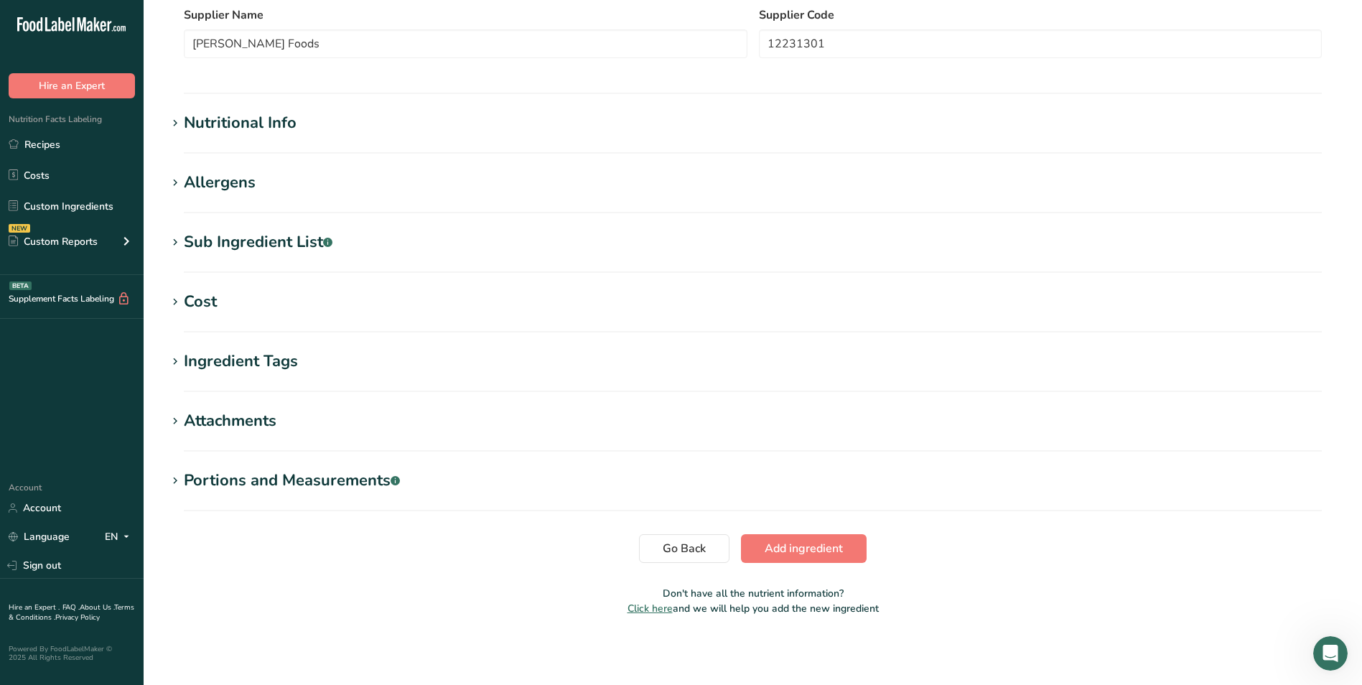
type input "78103"
click at [262, 118] on div "Nutritional Info" at bounding box center [240, 123] width 113 height 24
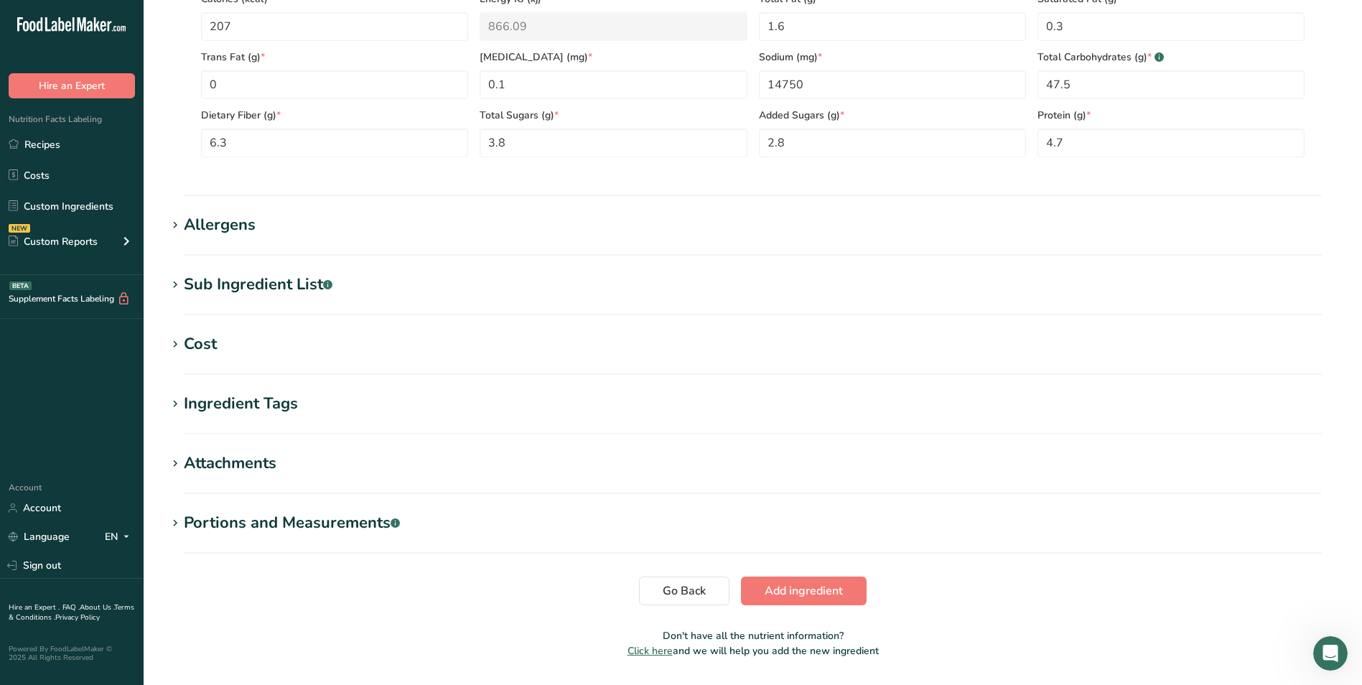
scroll to position [678, 0]
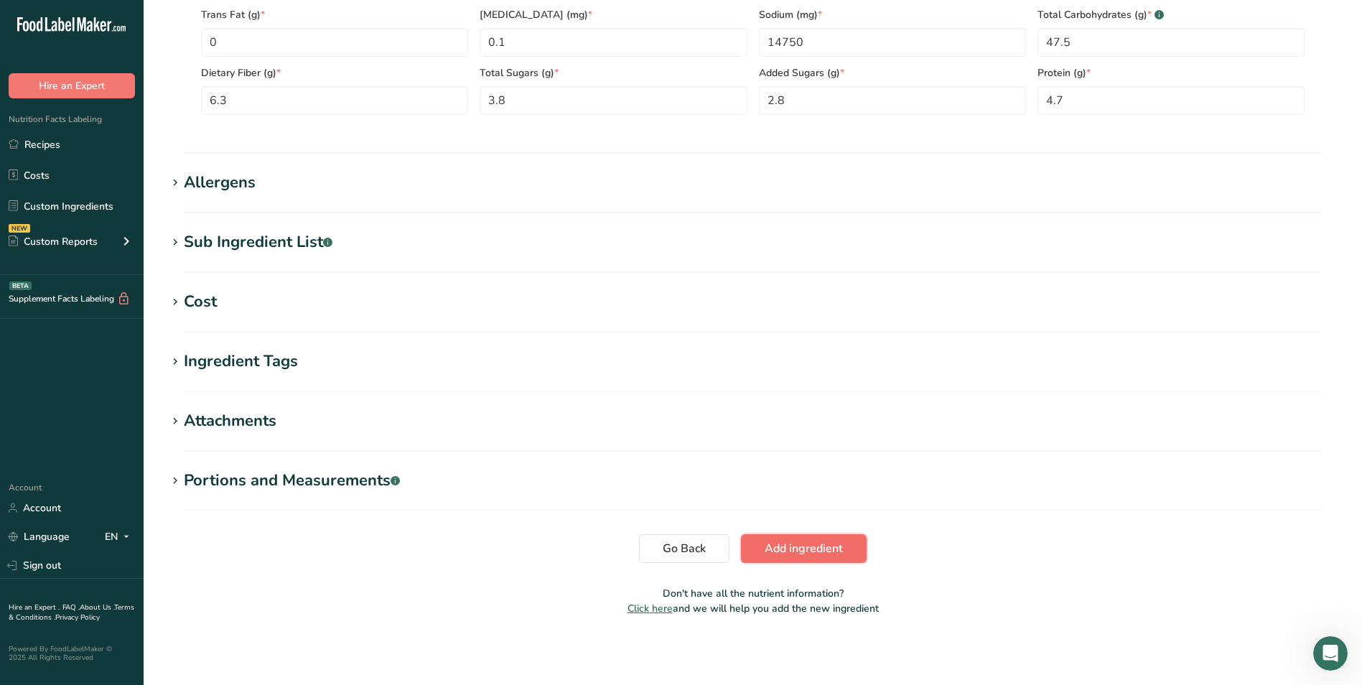
click at [794, 546] on span "Add ingredient" at bounding box center [803, 548] width 78 height 17
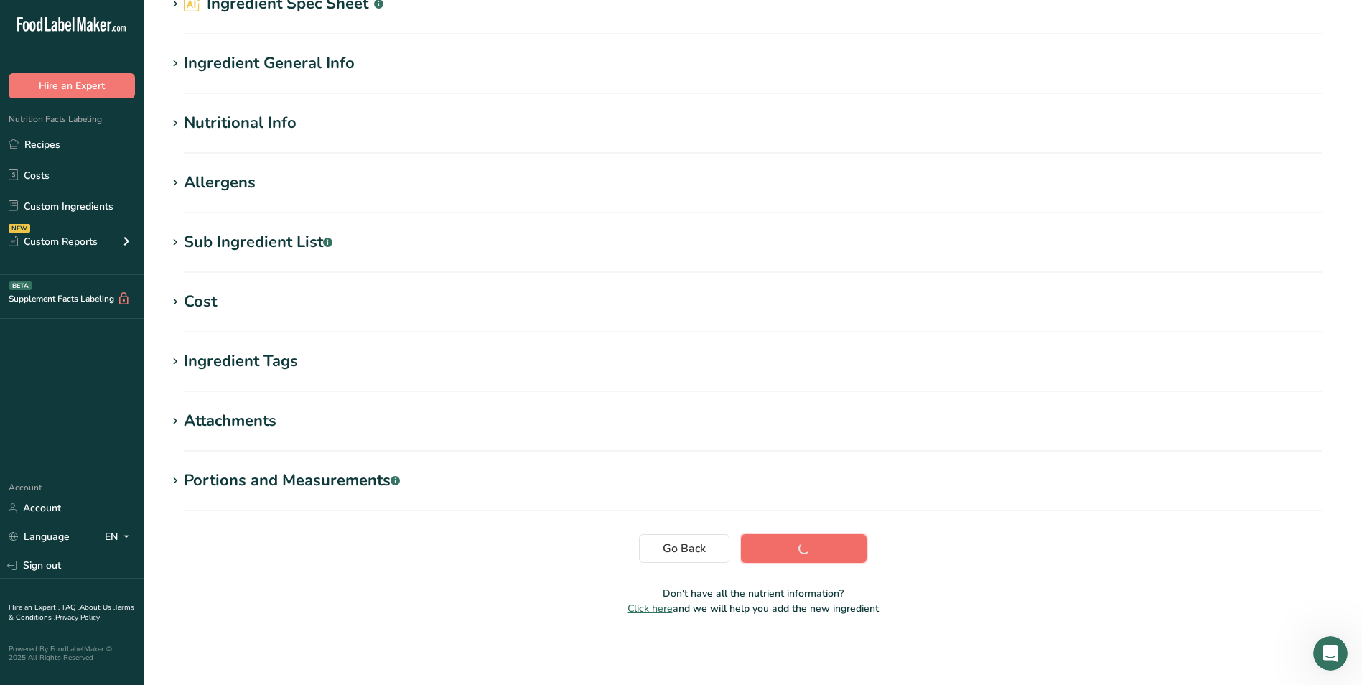
scroll to position [75, 0]
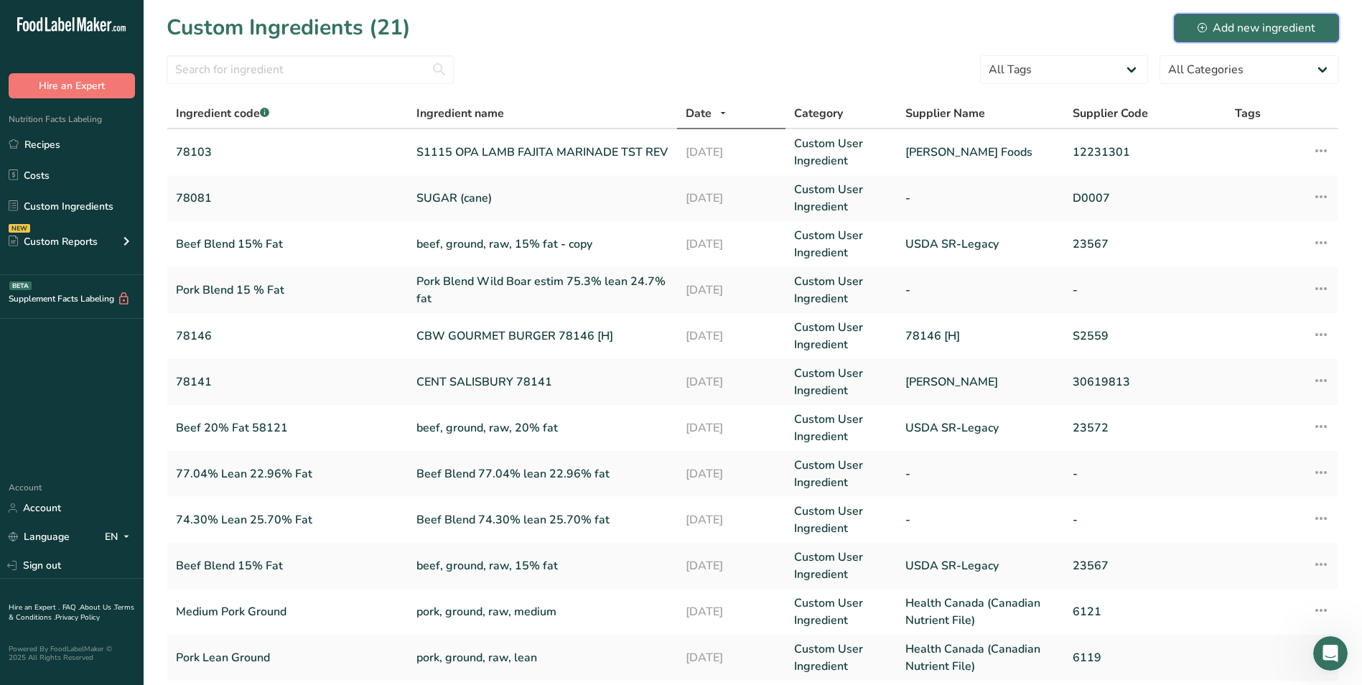
click at [1293, 25] on div "Add new ingredient" at bounding box center [1256, 27] width 118 height 17
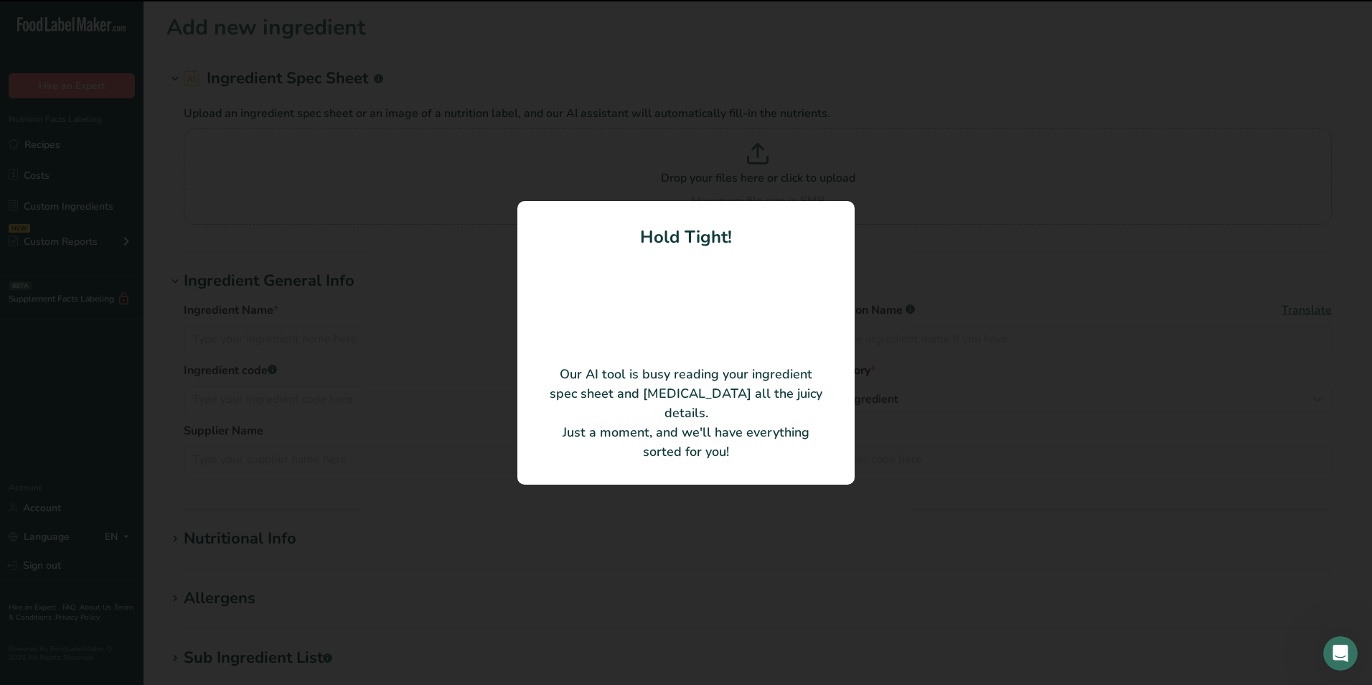
type input "OPA CHICKEN SOUVLAKI SEASONING"
type input "S1095"
type input "[PERSON_NAME] Foods"
type input "78625004"
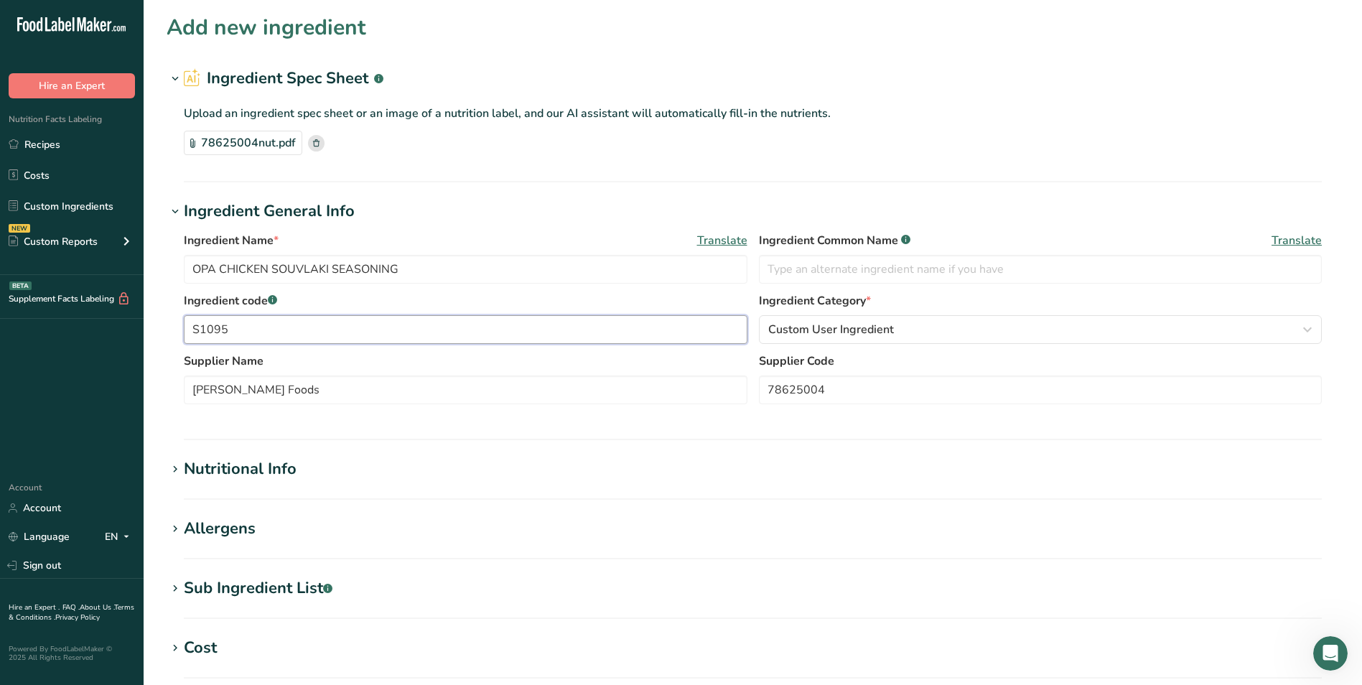
click at [253, 328] on input "S1095" at bounding box center [465, 329] width 563 height 29
type input "S"
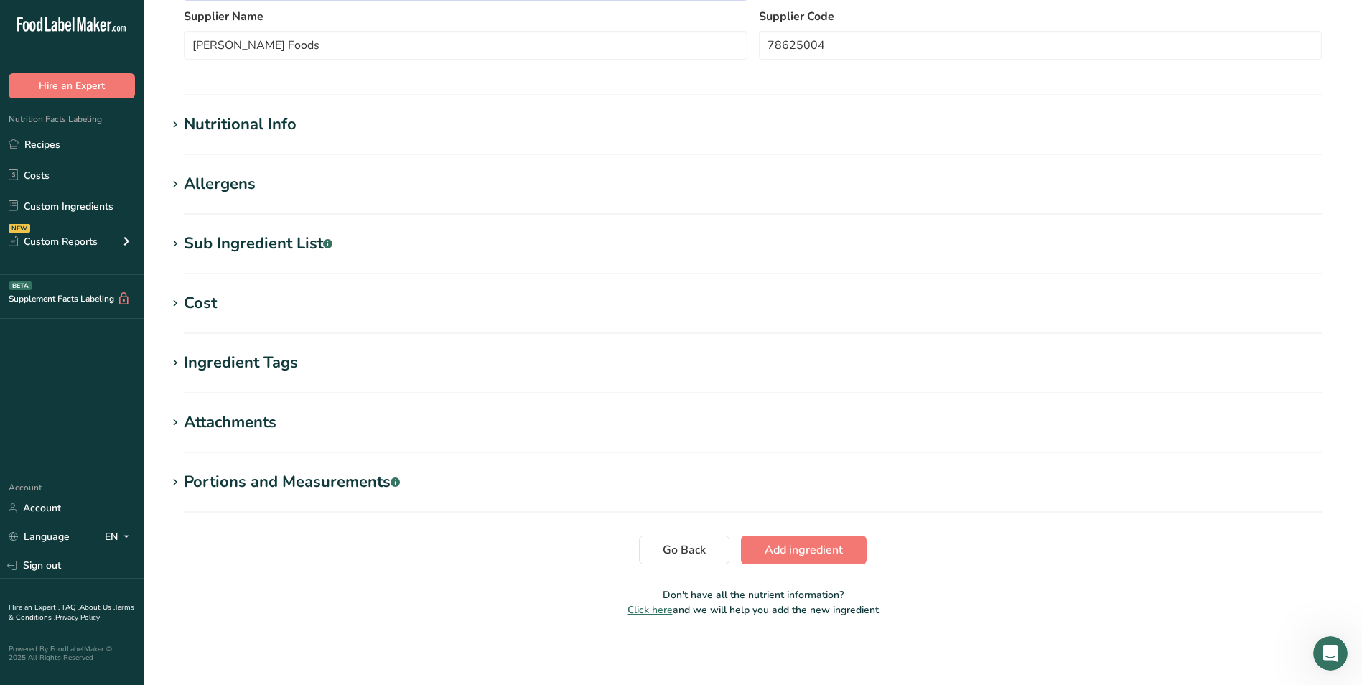
scroll to position [346, 0]
click at [787, 553] on span "Add ingredient" at bounding box center [803, 548] width 78 height 17
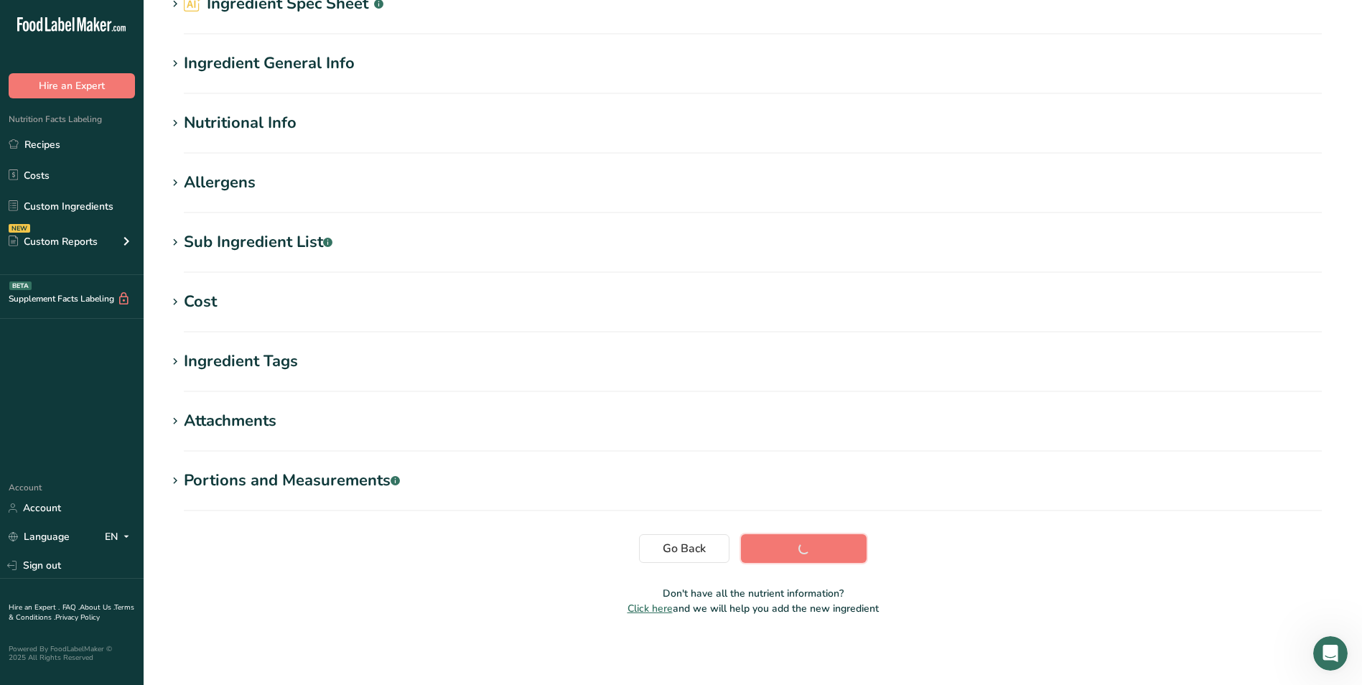
scroll to position [75, 0]
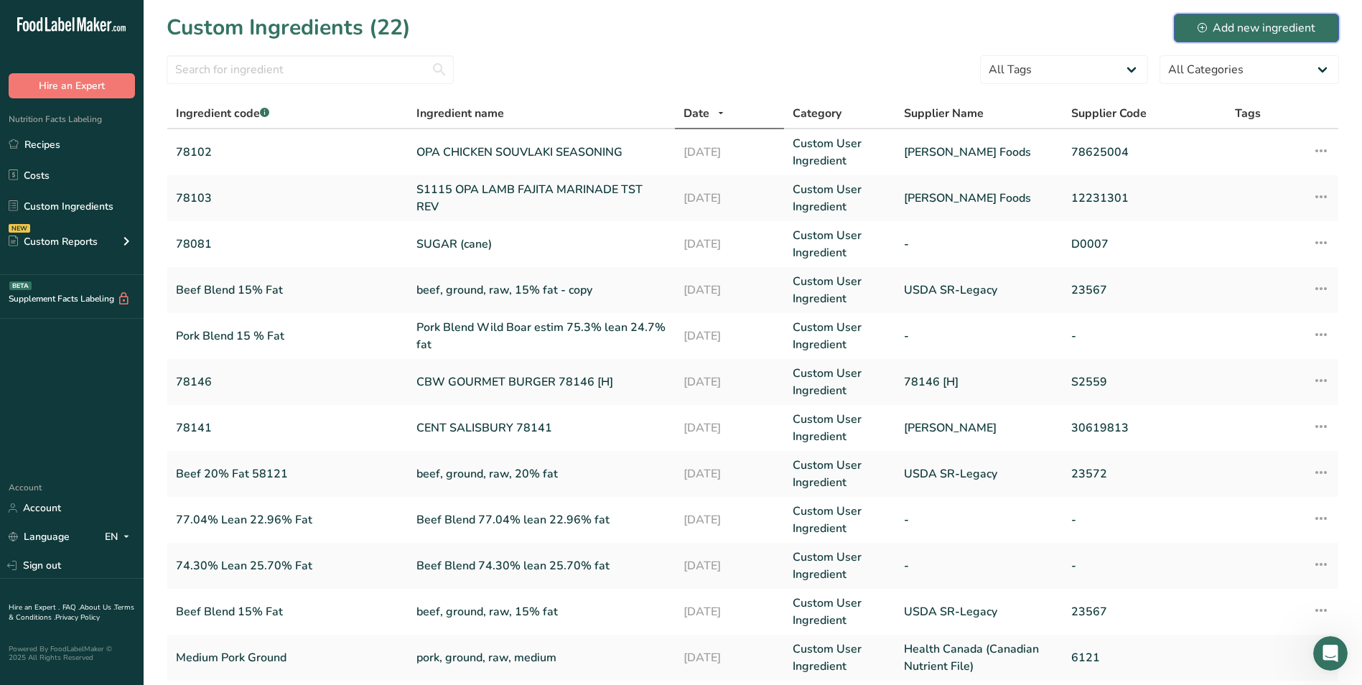
click at [1237, 23] on div "Add new ingredient" at bounding box center [1256, 27] width 118 height 17
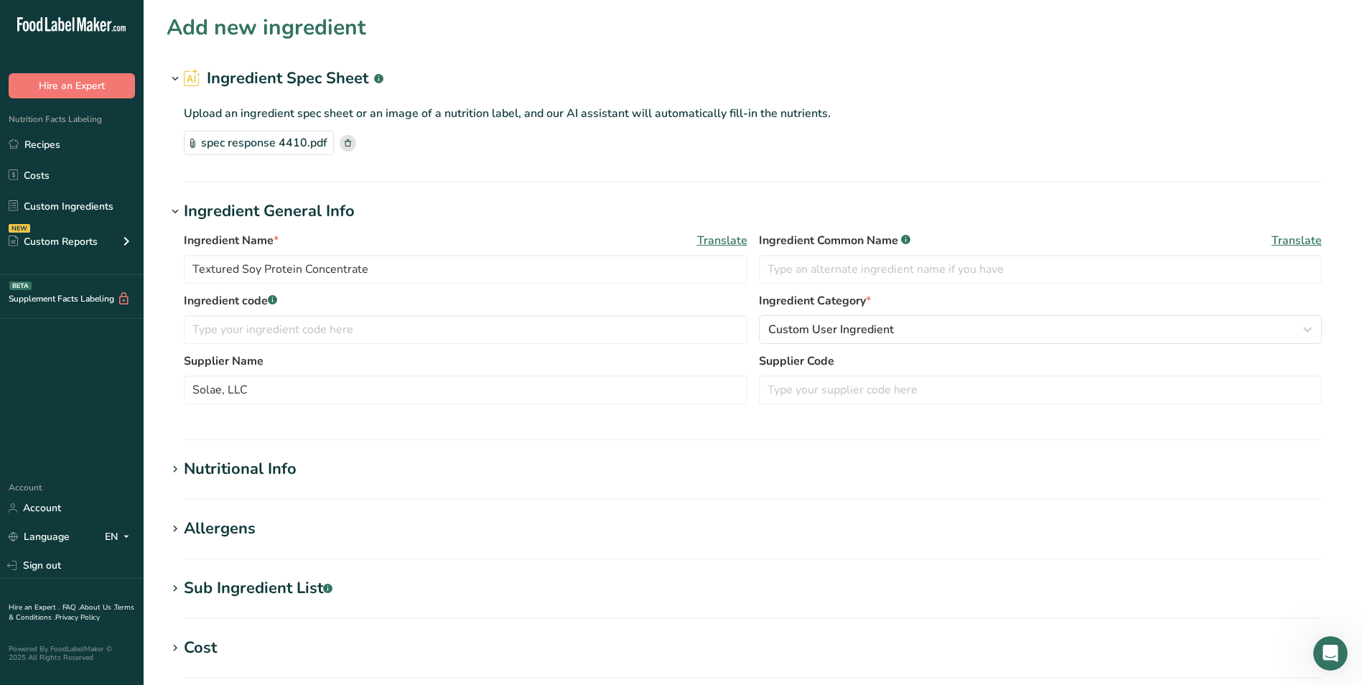
click at [221, 467] on div "Nutritional Info" at bounding box center [240, 469] width 113 height 24
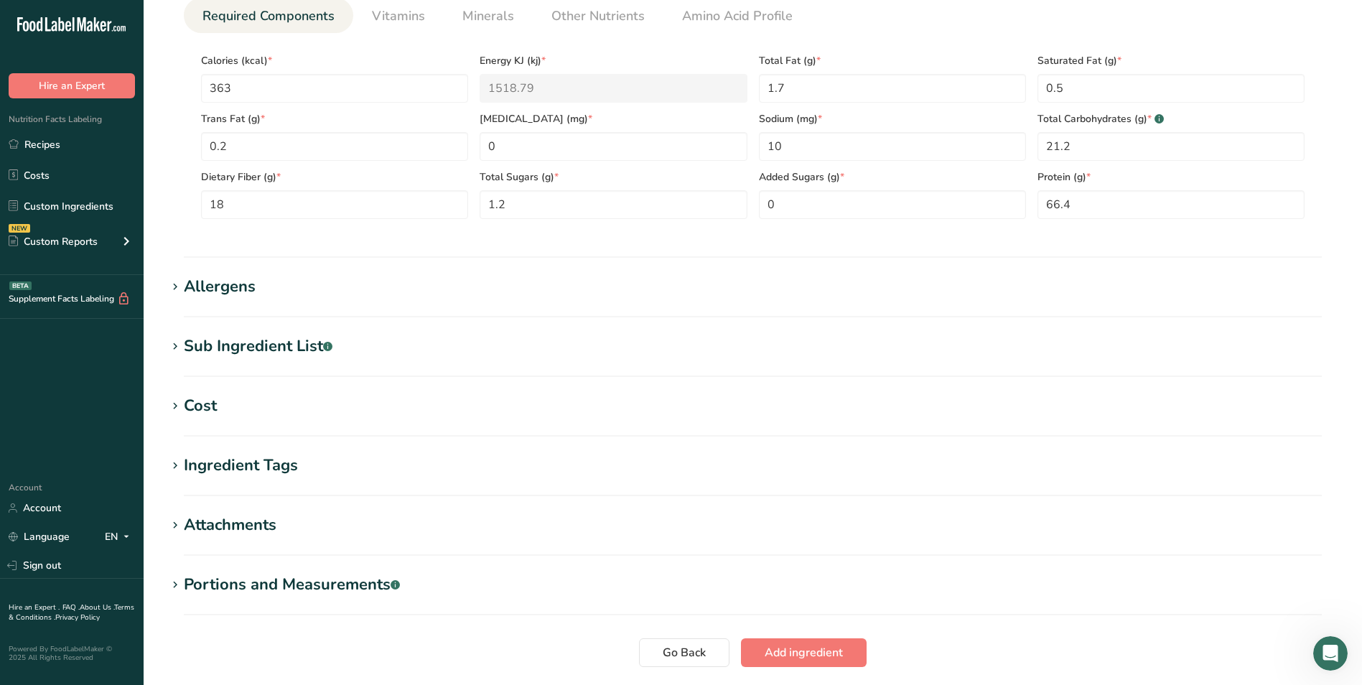
scroll to position [678, 0]
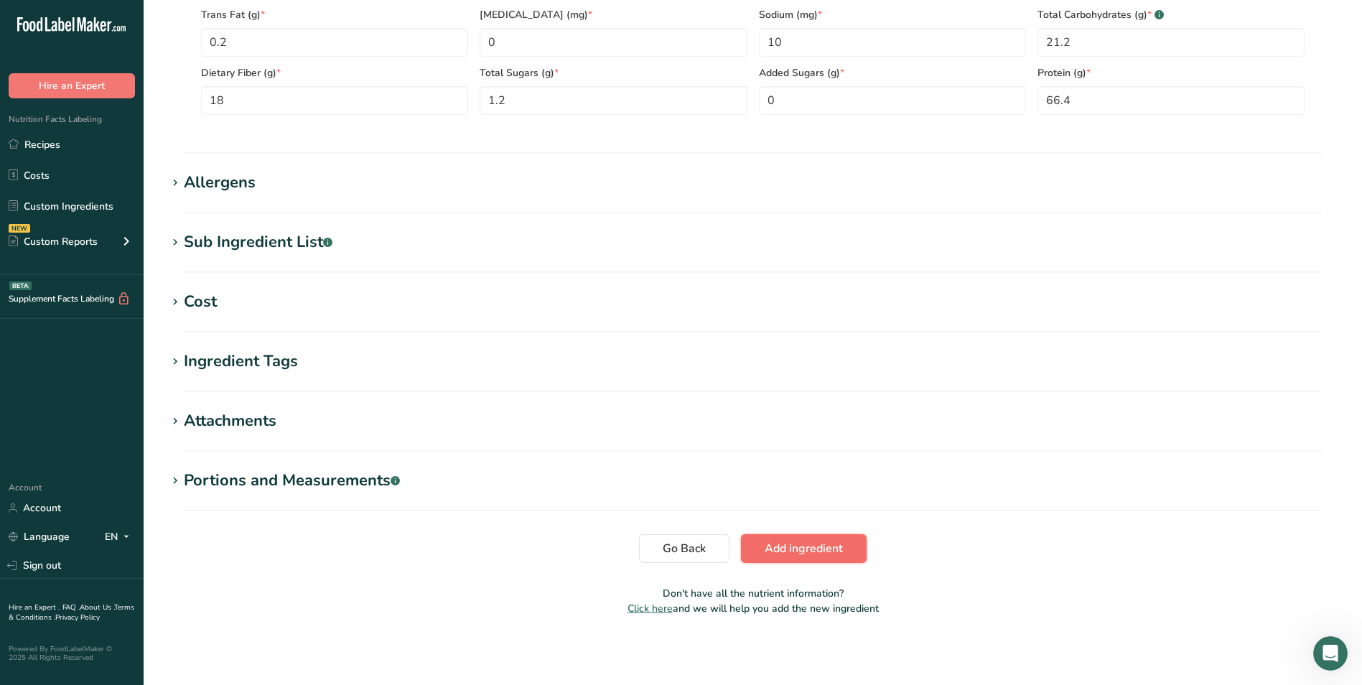
click at [818, 553] on span "Add ingredient" at bounding box center [803, 548] width 78 height 17
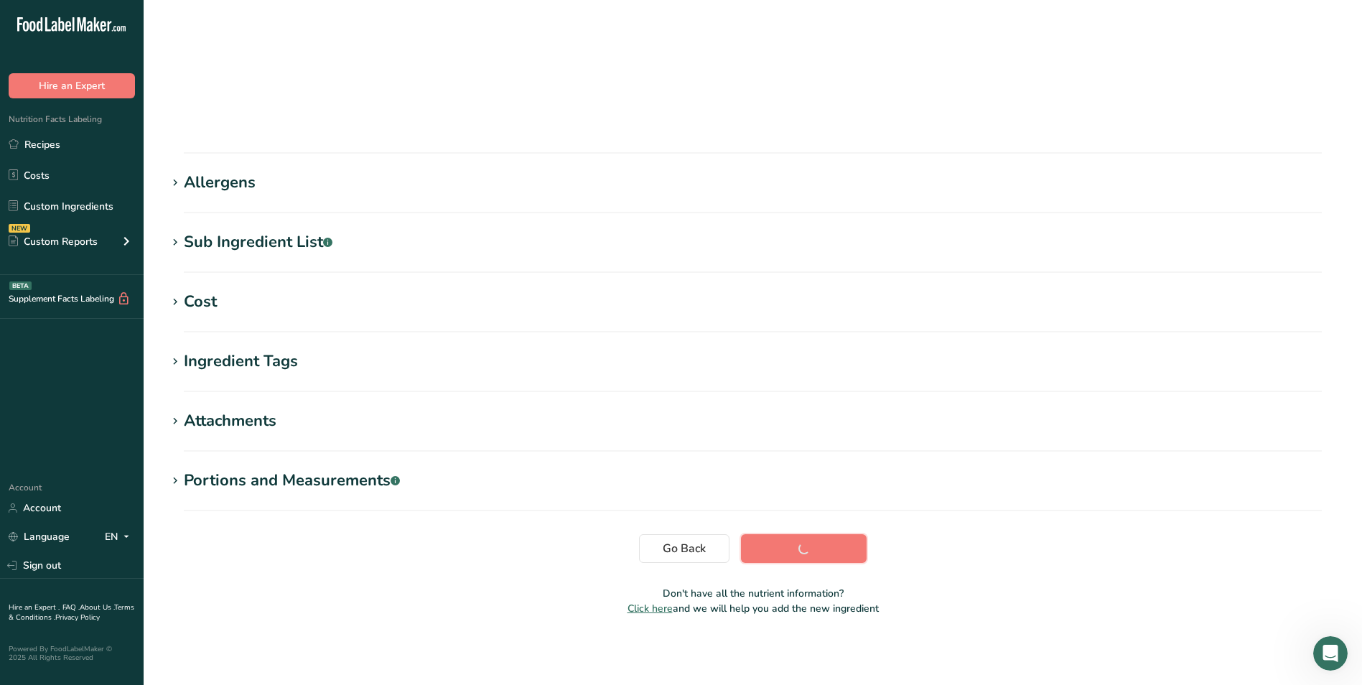
scroll to position [75, 0]
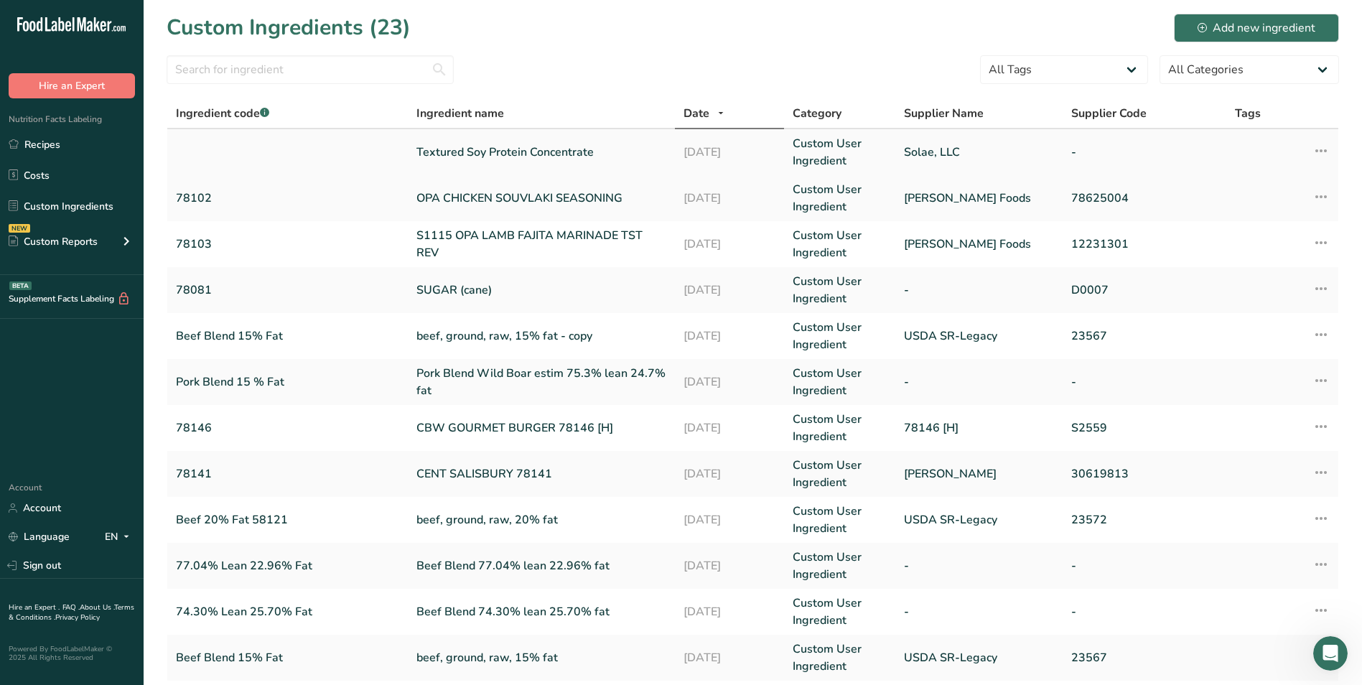
click at [1320, 153] on icon at bounding box center [1320, 151] width 17 height 26
click at [1258, 190] on span "Edit Ingredient" at bounding box center [1255, 182] width 67 height 15
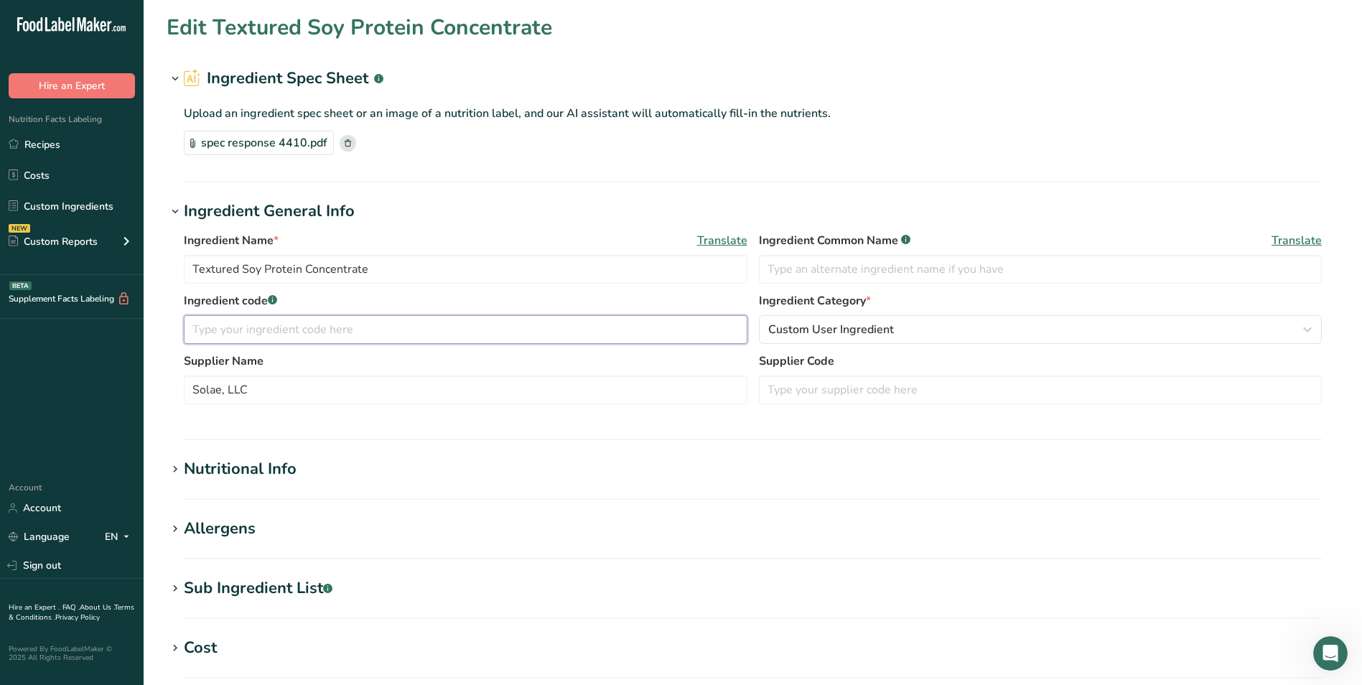
click at [247, 324] on input "text" at bounding box center [465, 329] width 563 height 29
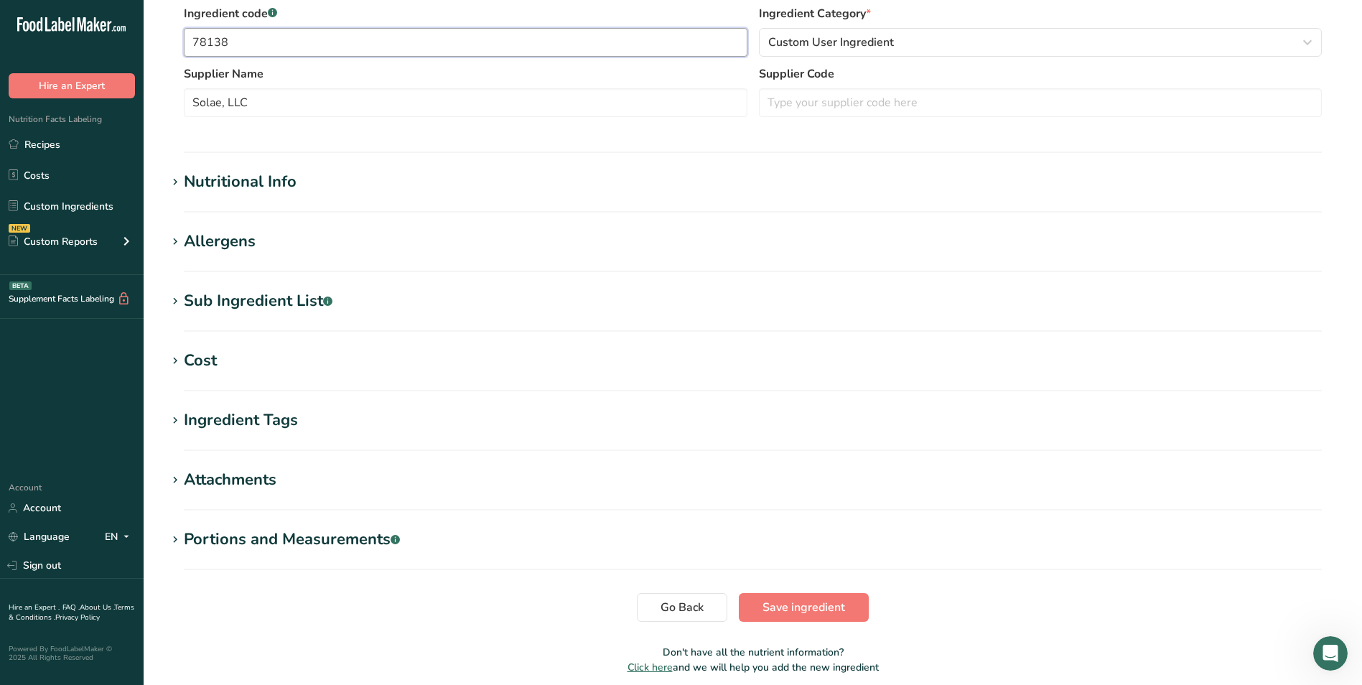
scroll to position [346, 0]
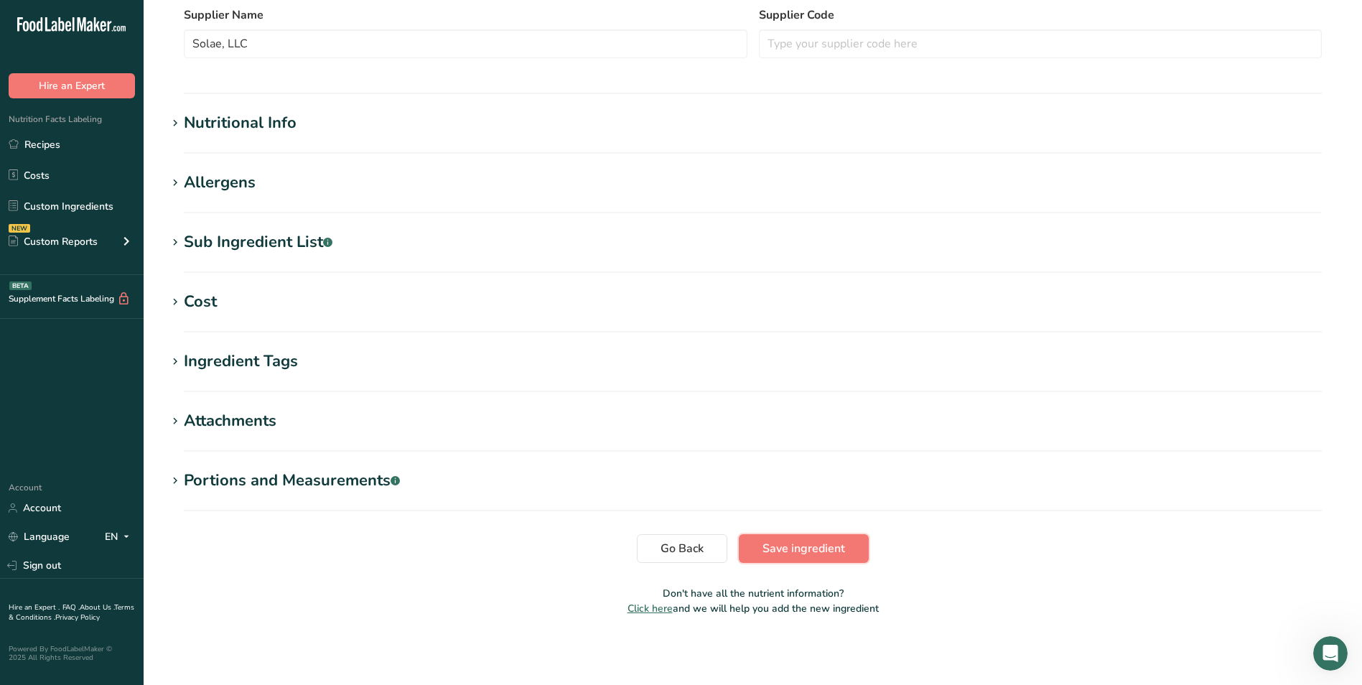
click at [811, 550] on span "Save ingredient" at bounding box center [803, 548] width 83 height 17
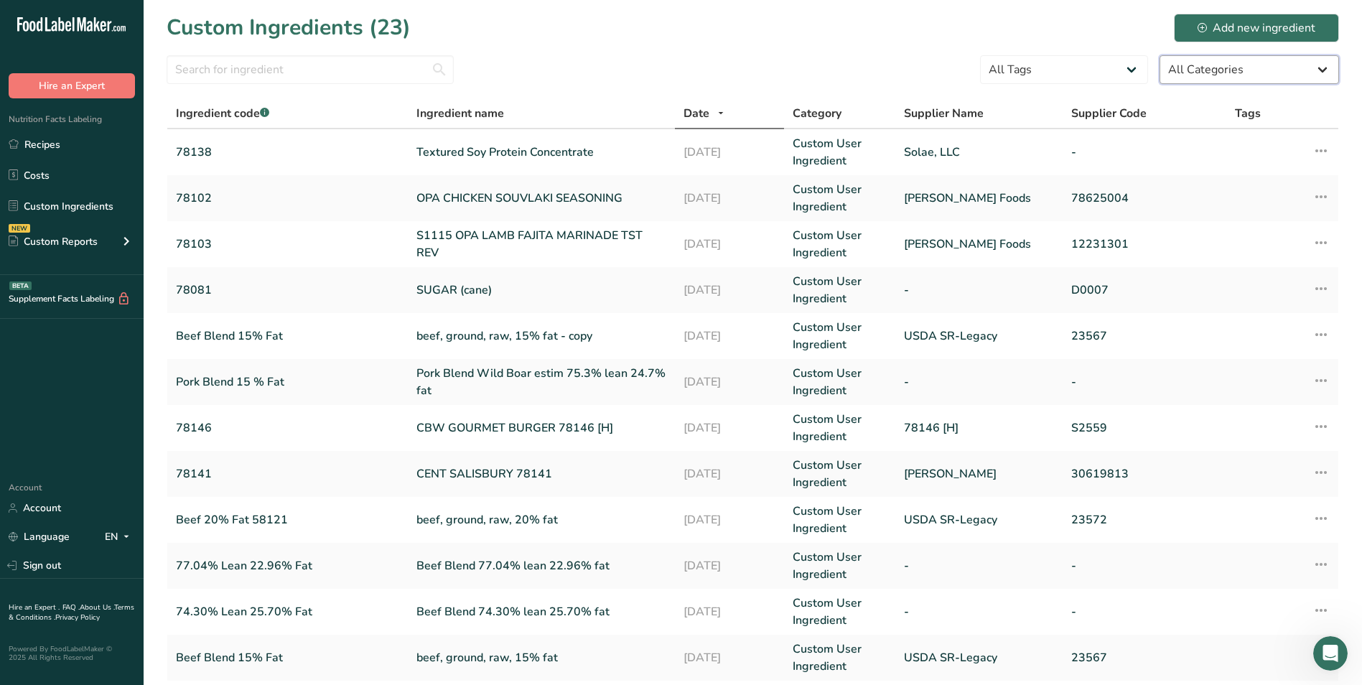
click at [1237, 72] on select "All Categories [DEMOGRAPHIC_DATA]/[US_STATE][DEMOGRAPHIC_DATA] Foods Baby Foods…" at bounding box center [1248, 69] width 179 height 29
click at [1243, 27] on div "Add new ingredient" at bounding box center [1256, 27] width 118 height 17
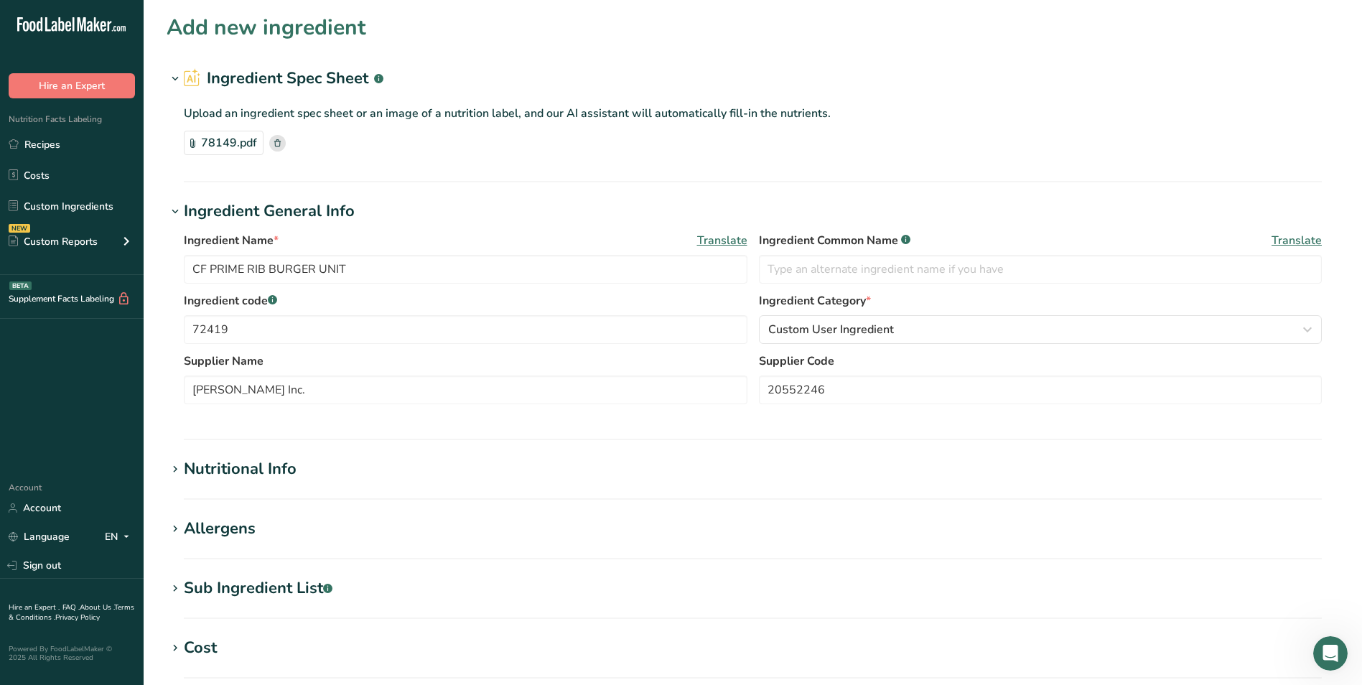
click at [212, 527] on div "Allergens" at bounding box center [220, 529] width 72 height 24
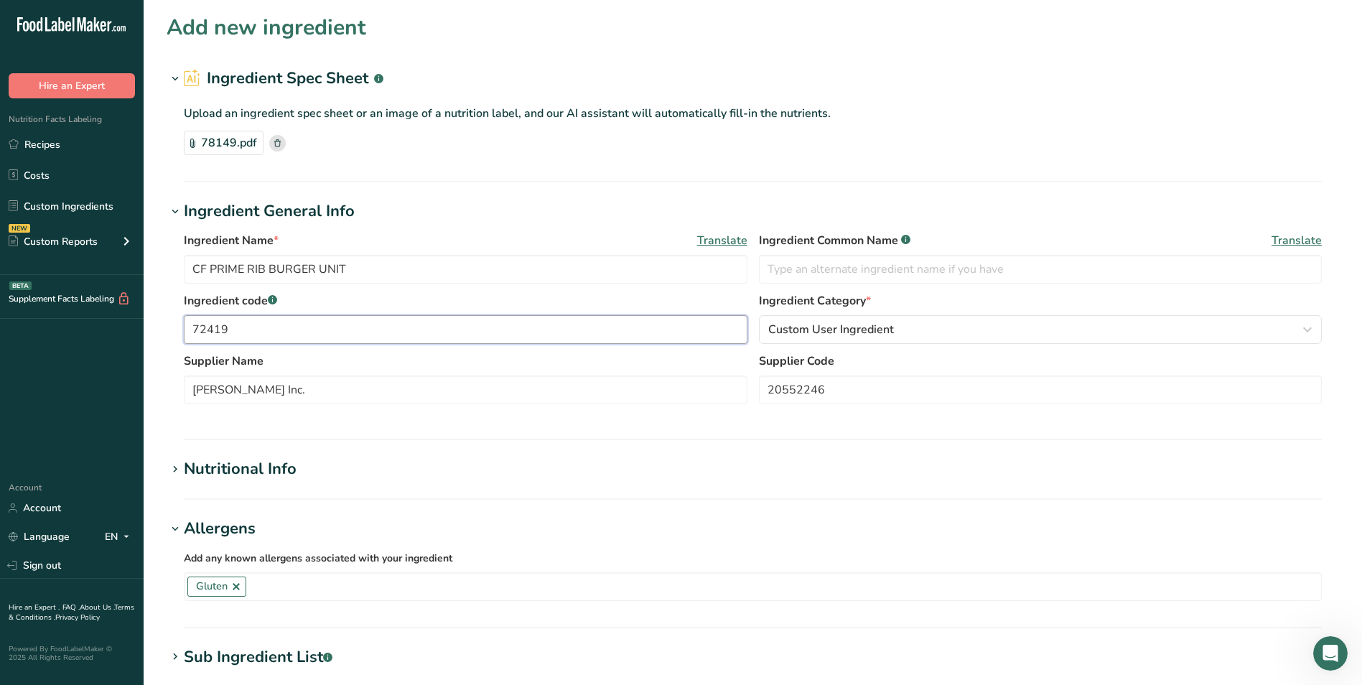
click at [239, 331] on input "72419" at bounding box center [465, 329] width 563 height 29
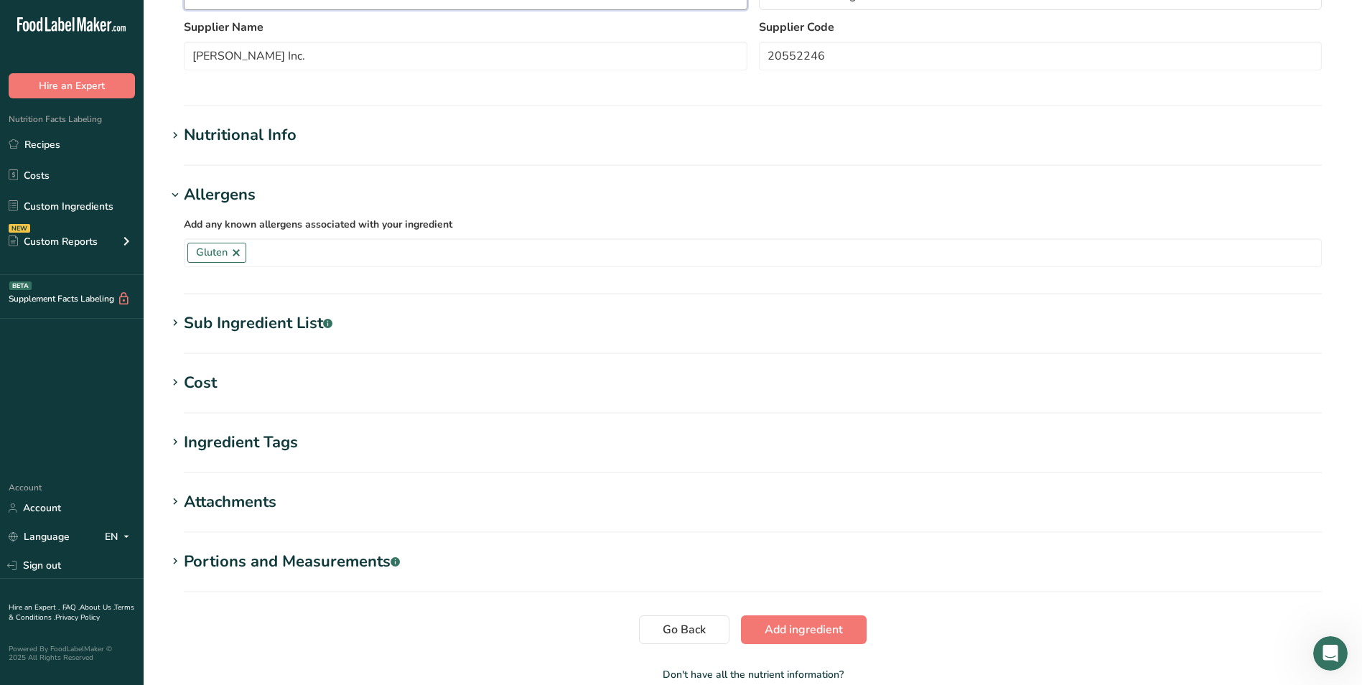
scroll to position [415, 0]
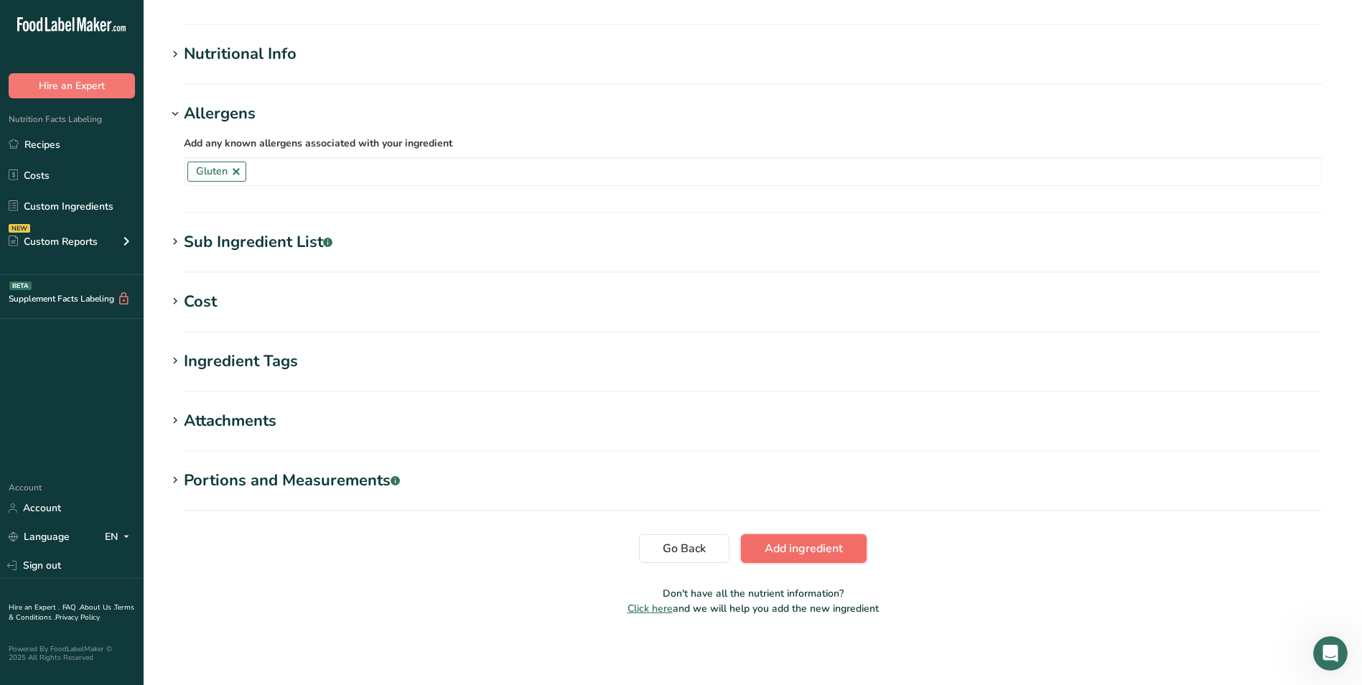
click at [805, 548] on span "Add ingredient" at bounding box center [803, 548] width 78 height 17
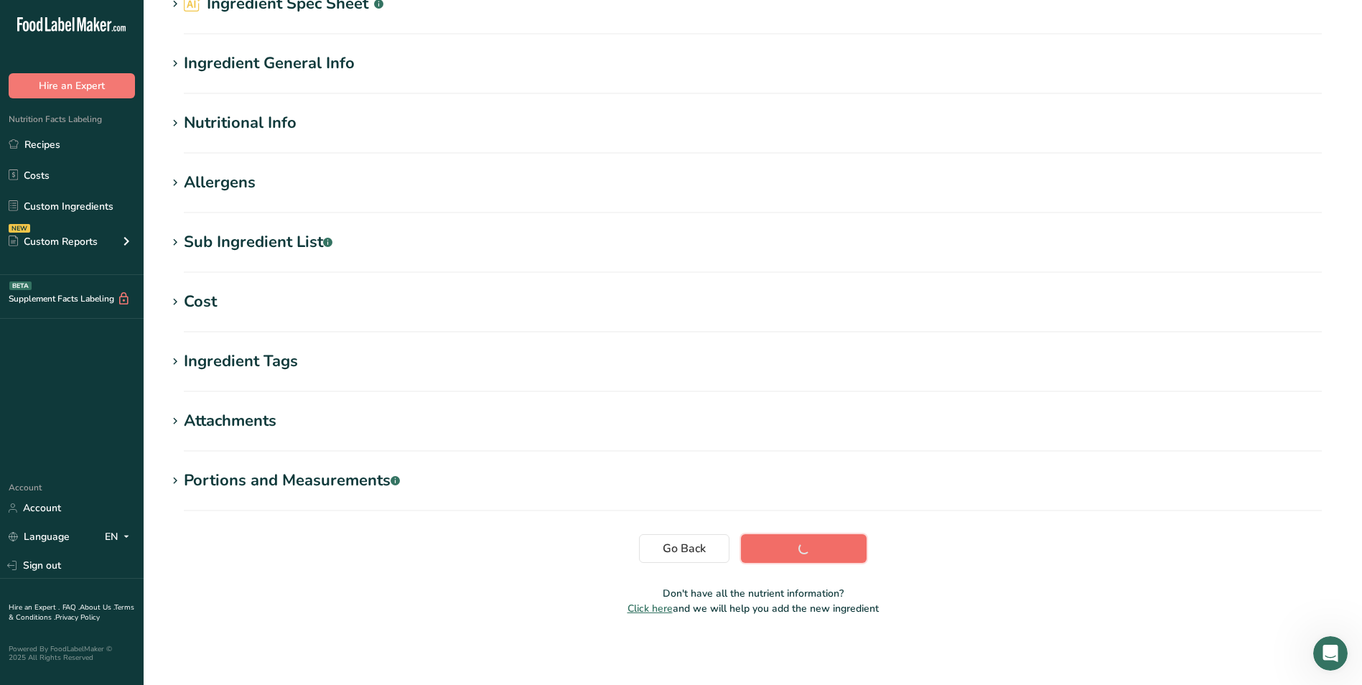
scroll to position [75, 0]
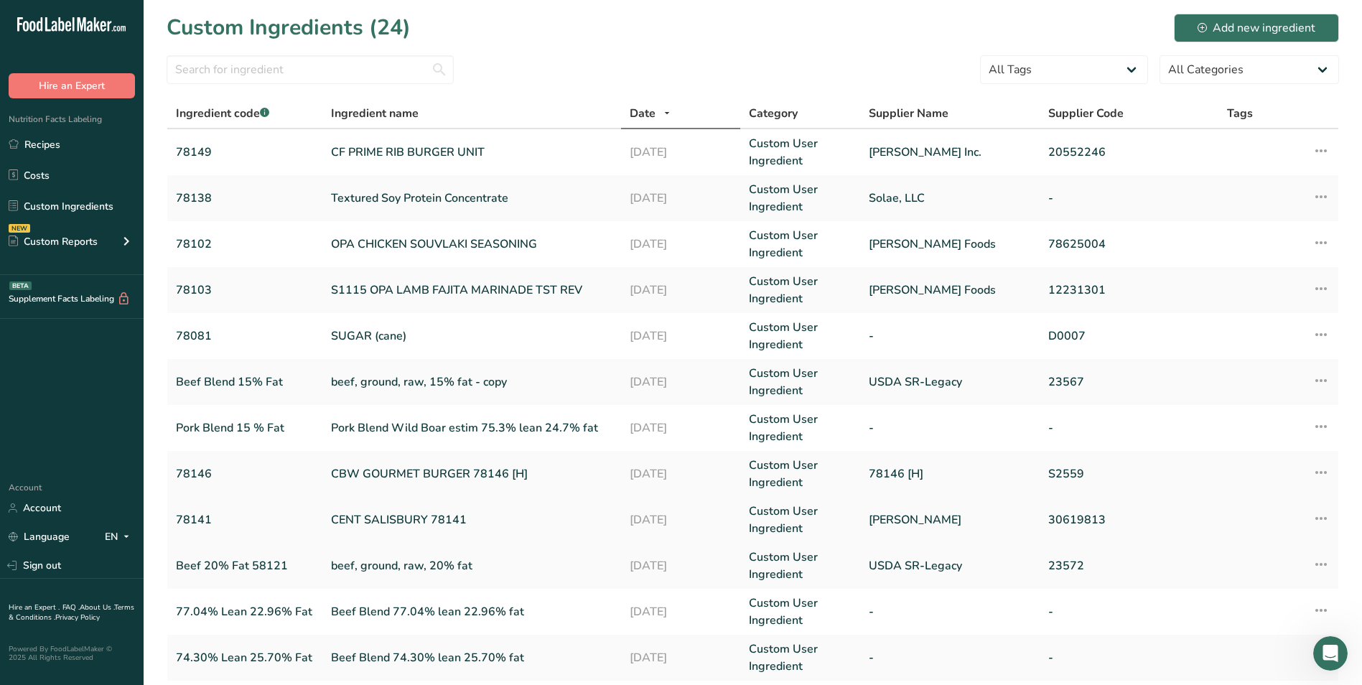
click at [793, 519] on link "Custom User Ingredient" at bounding box center [800, 519] width 103 height 34
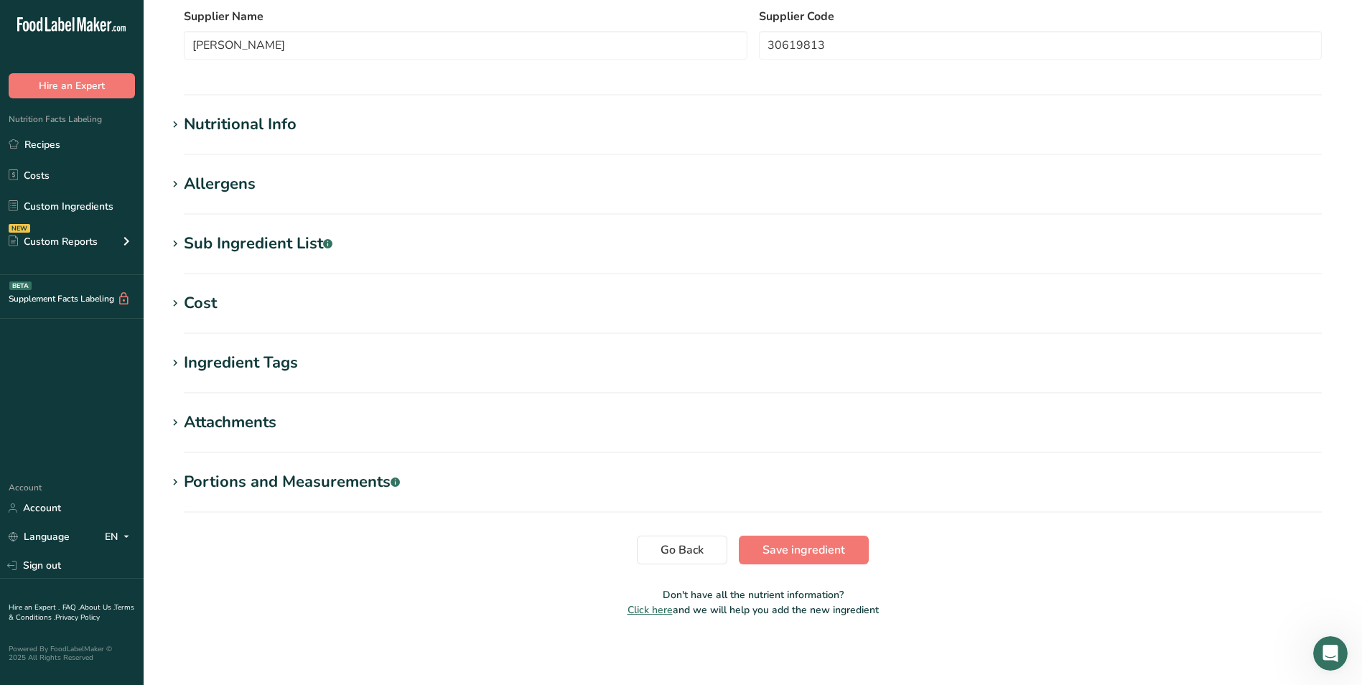
scroll to position [346, 0]
click at [222, 184] on div "Allergens" at bounding box center [220, 183] width 72 height 24
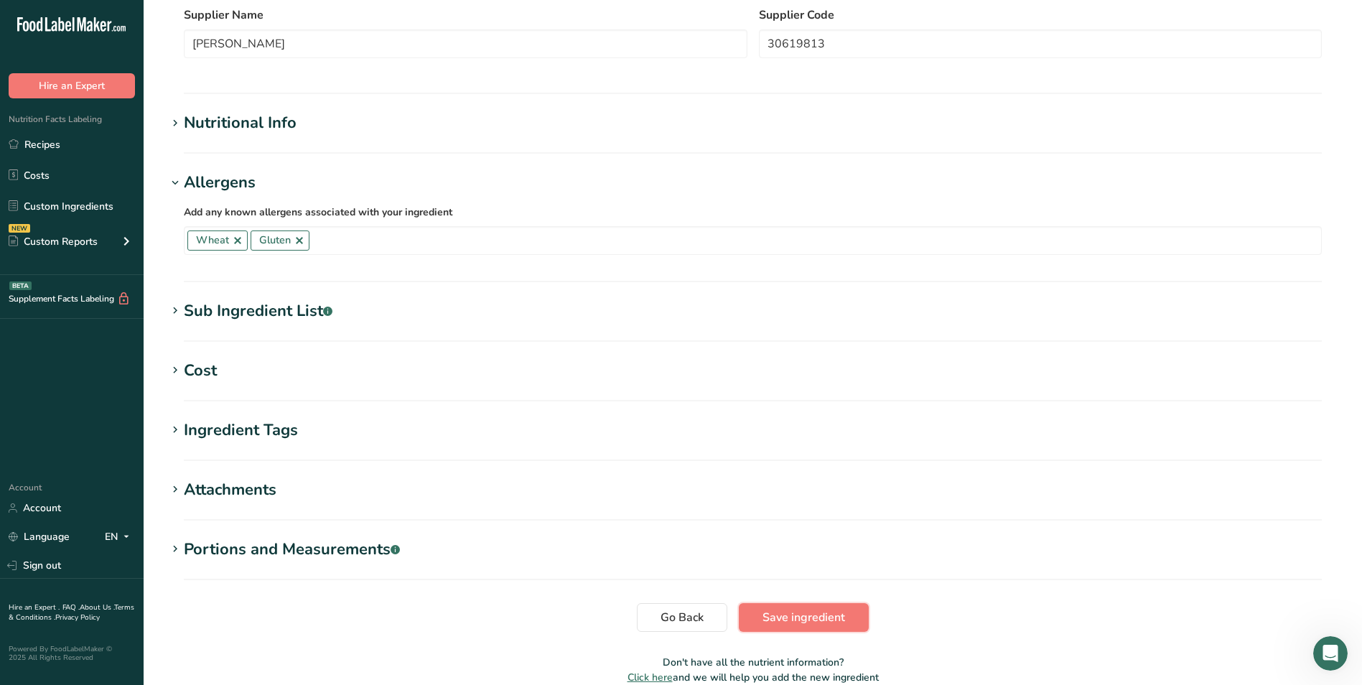
click at [810, 617] on span "Save ingredient" at bounding box center [803, 617] width 83 height 17
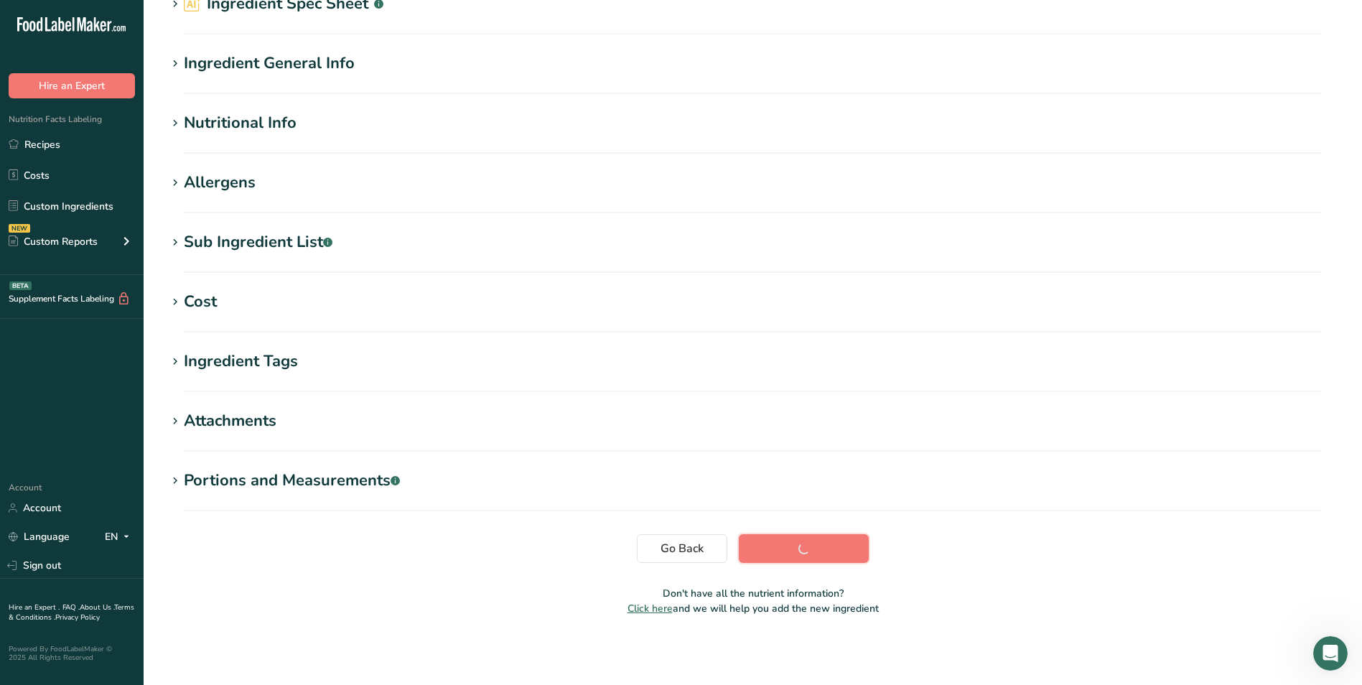
scroll to position [75, 0]
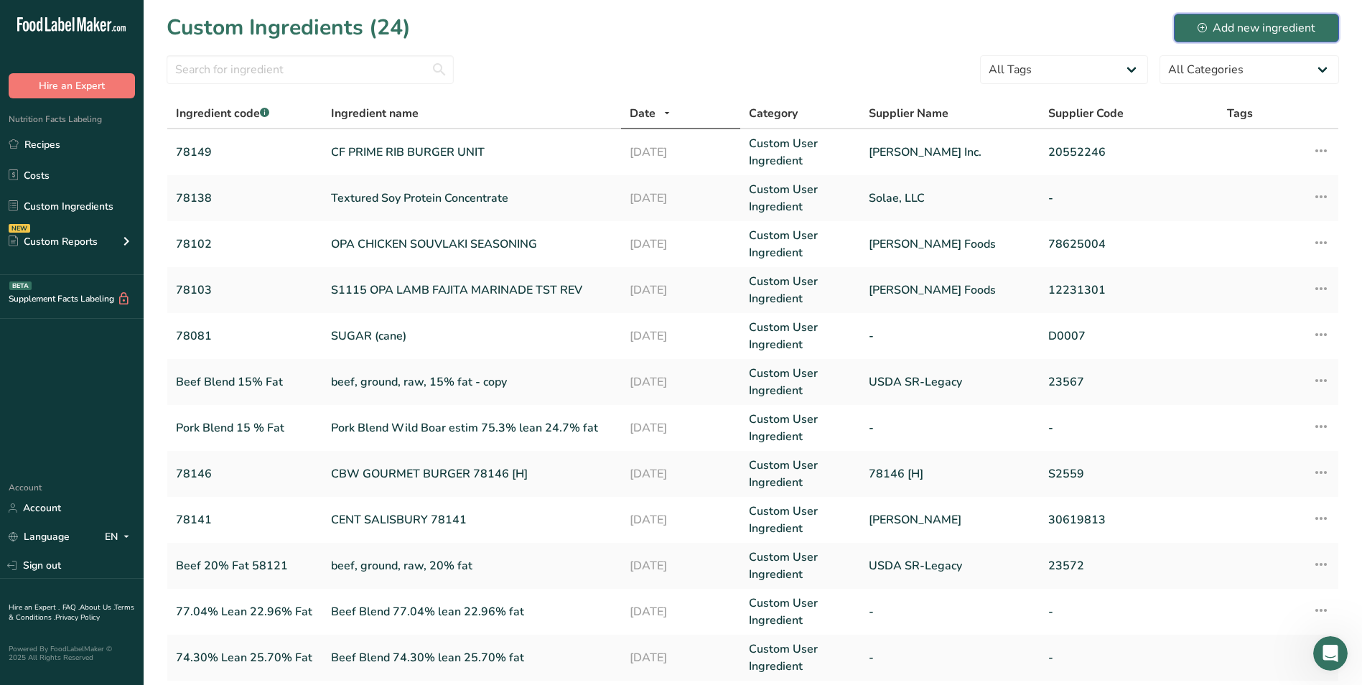
drag, startPoint x: 1265, startPoint y: 29, endPoint x: 1236, endPoint y: 39, distance: 31.1
click at [1265, 29] on div "Add new ingredient" at bounding box center [1256, 27] width 118 height 17
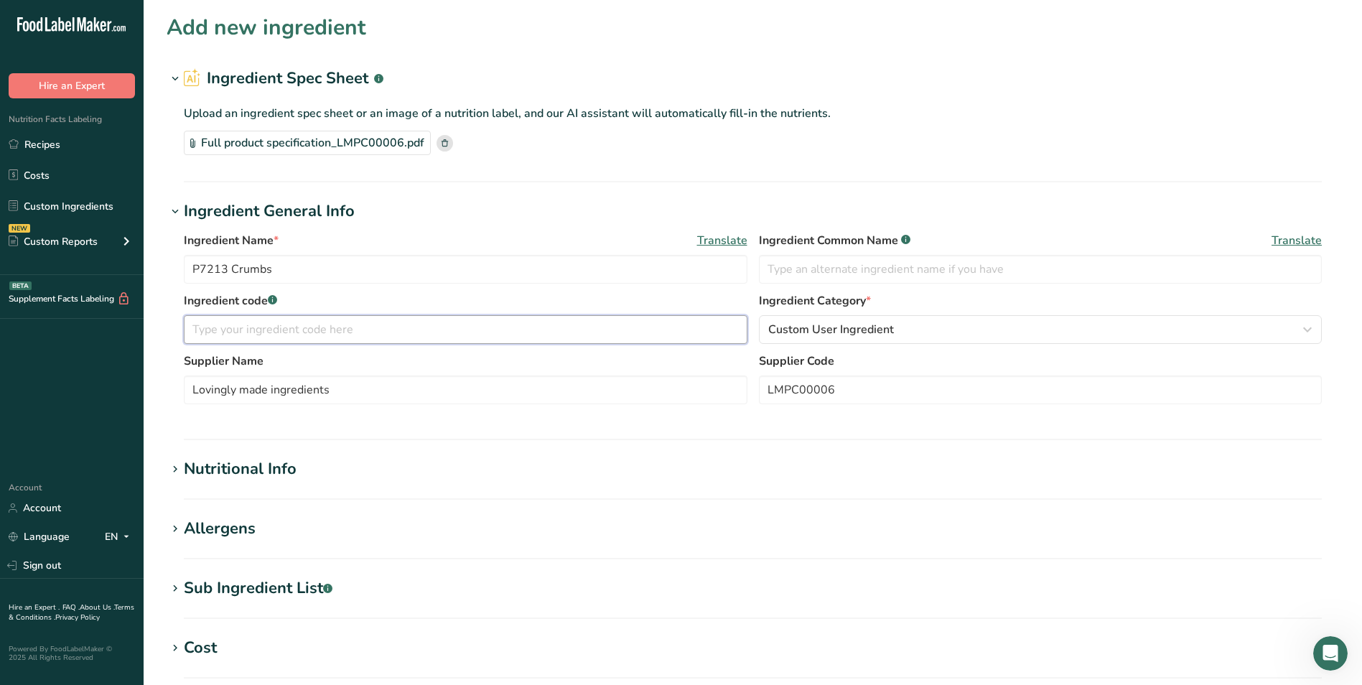
click at [200, 327] on input "text" at bounding box center [465, 329] width 563 height 29
click at [818, 280] on input "text" at bounding box center [1040, 269] width 563 height 29
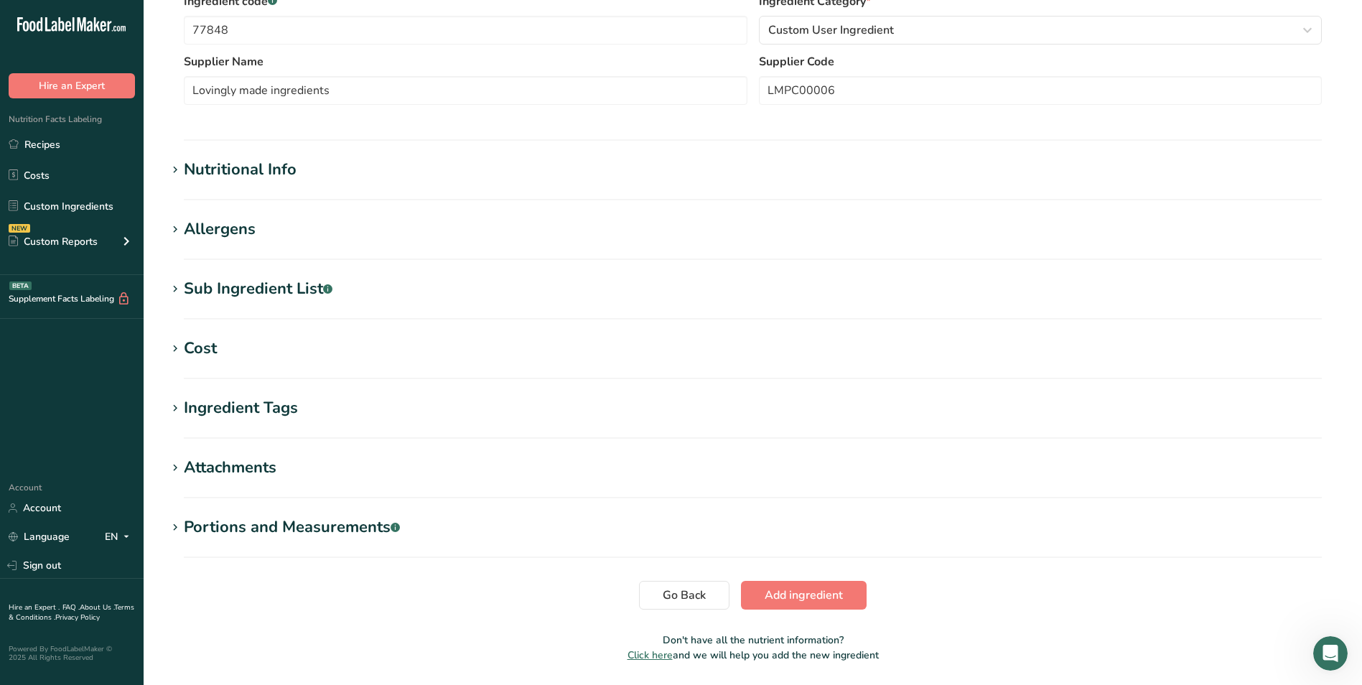
scroll to position [346, 0]
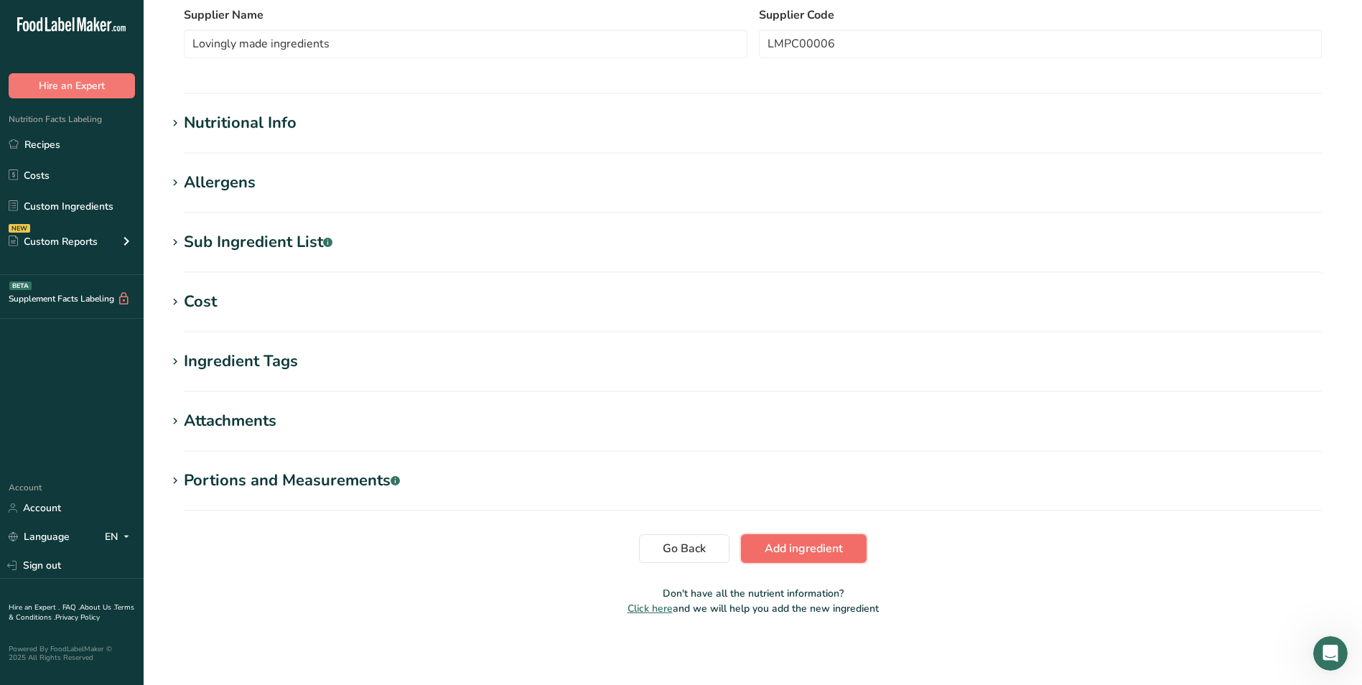
click at [828, 546] on span "Add ingredient" at bounding box center [803, 548] width 78 height 17
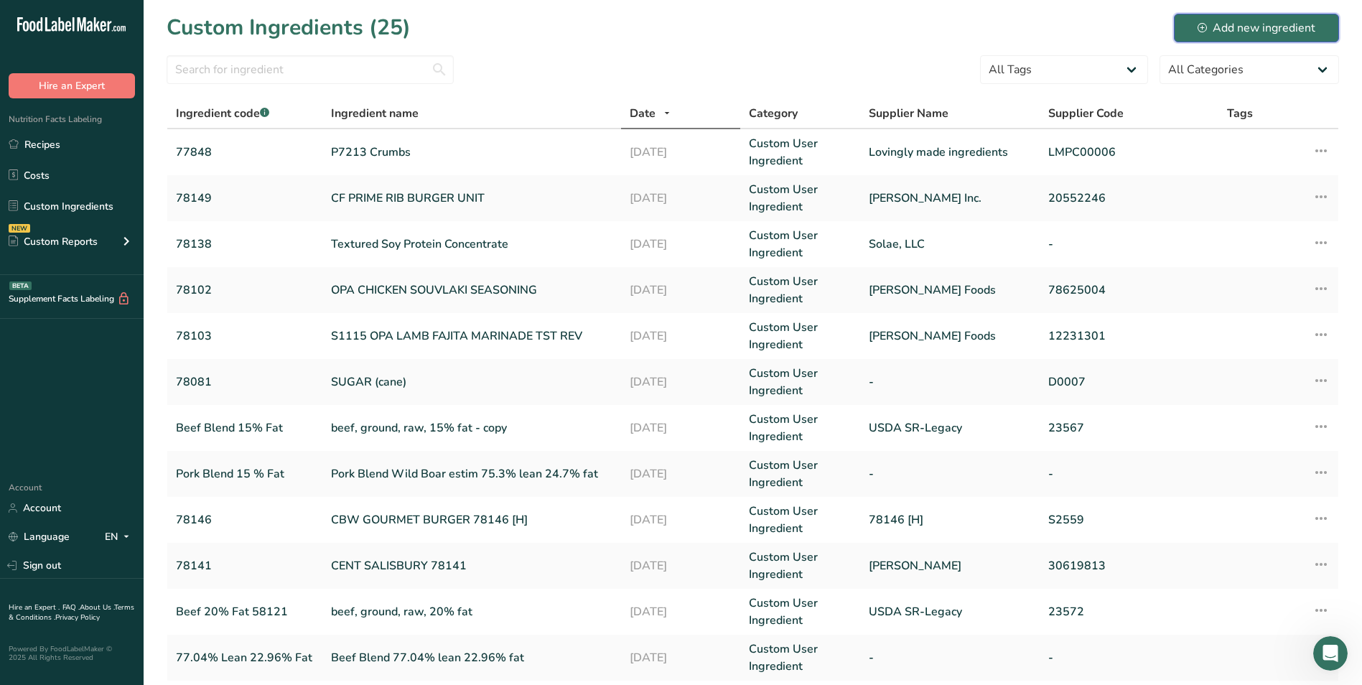
click at [1277, 27] on div "Add new ingredient" at bounding box center [1256, 27] width 118 height 17
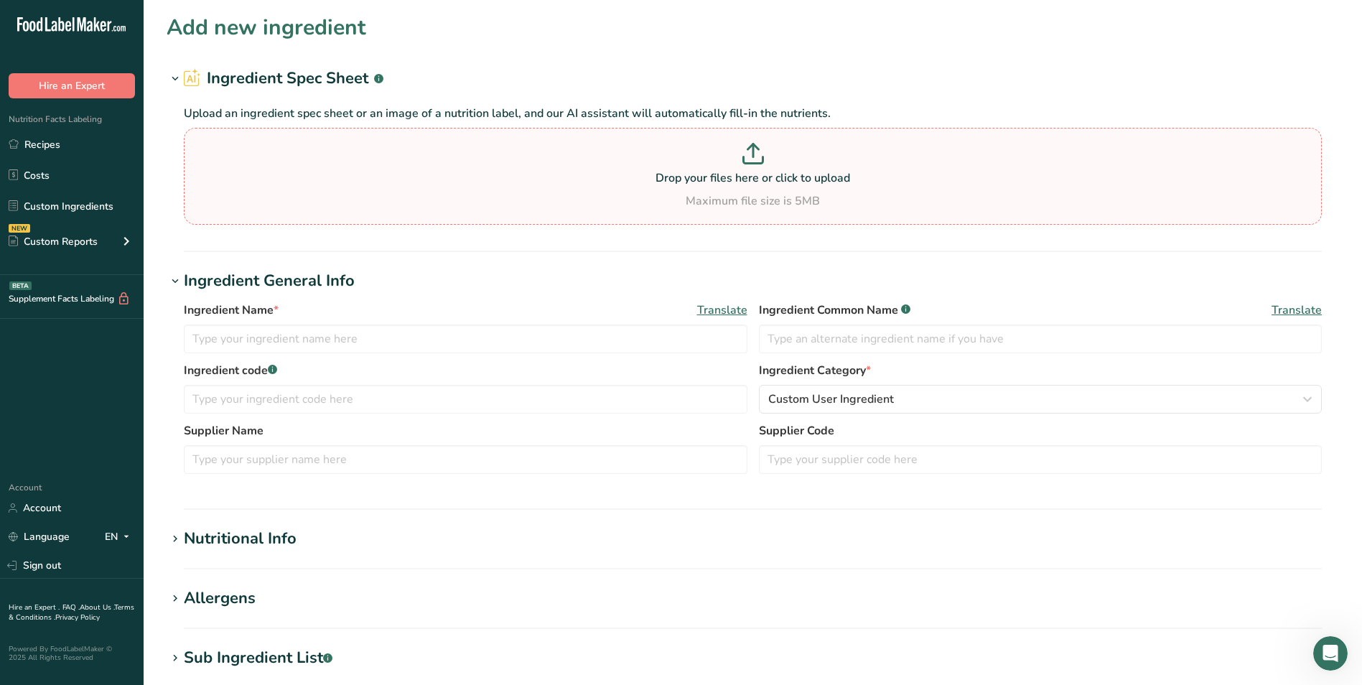
drag, startPoint x: 769, startPoint y: 160, endPoint x: 690, endPoint y: 169, distance: 80.1
click at [690, 169] on p at bounding box center [752, 156] width 1130 height 27
click at [690, 169] on input "Drop your files here or click to upload Maximum file size is 5MB" at bounding box center [753, 176] width 1138 height 97
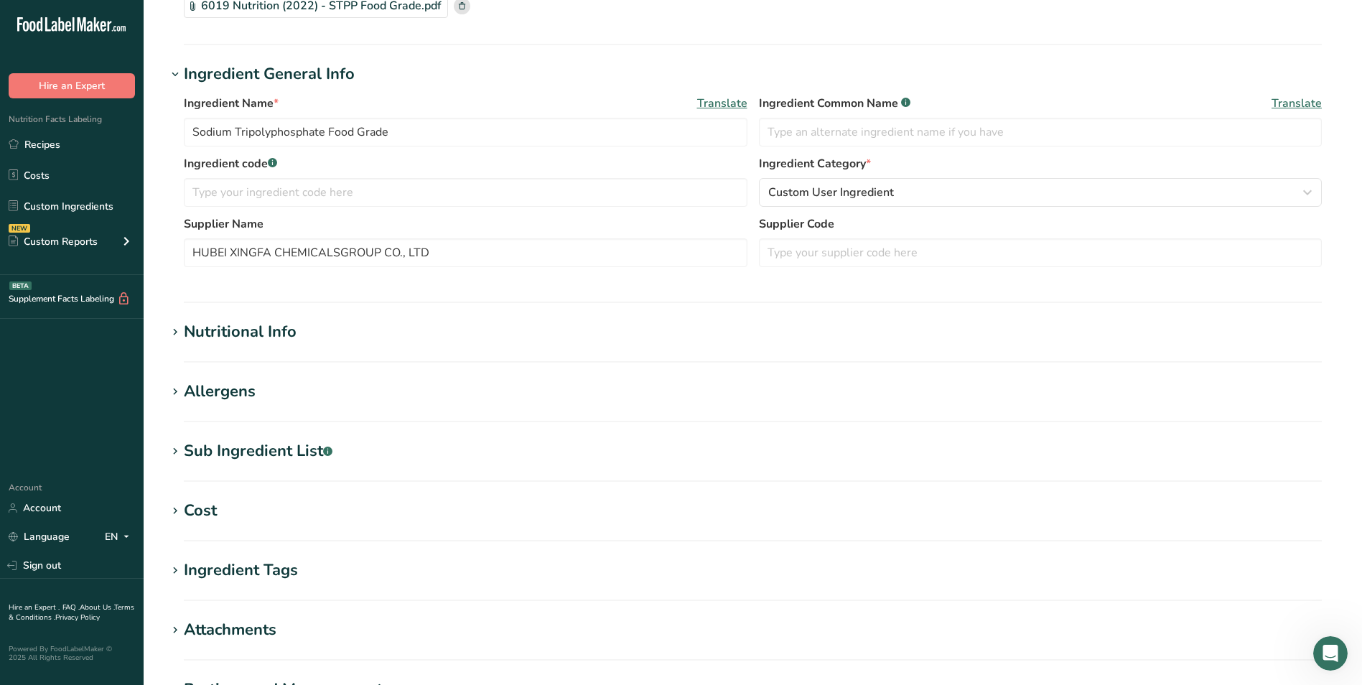
scroll to position [131, 0]
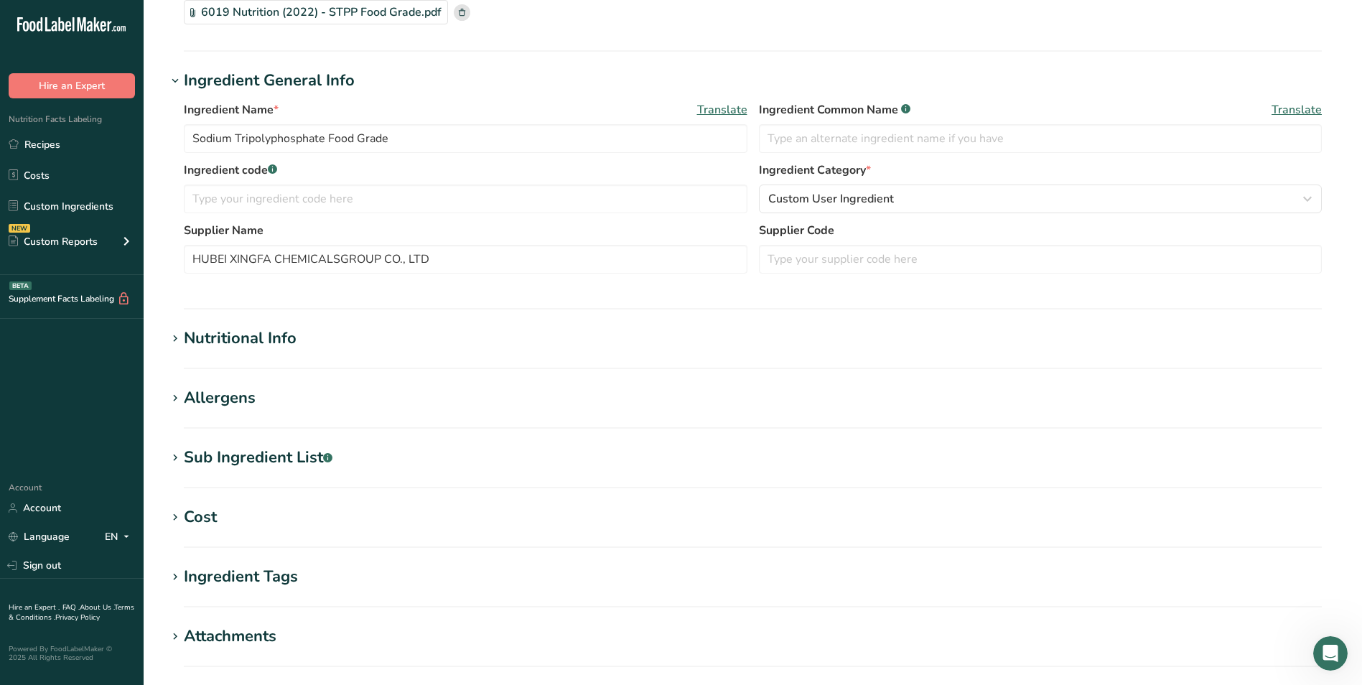
click at [296, 452] on div "Sub Ingredient List .a-a{fill:#347362;}.b-a{fill:#fff;}" at bounding box center [258, 458] width 149 height 24
click at [216, 336] on div "Nutritional Info" at bounding box center [240, 339] width 113 height 24
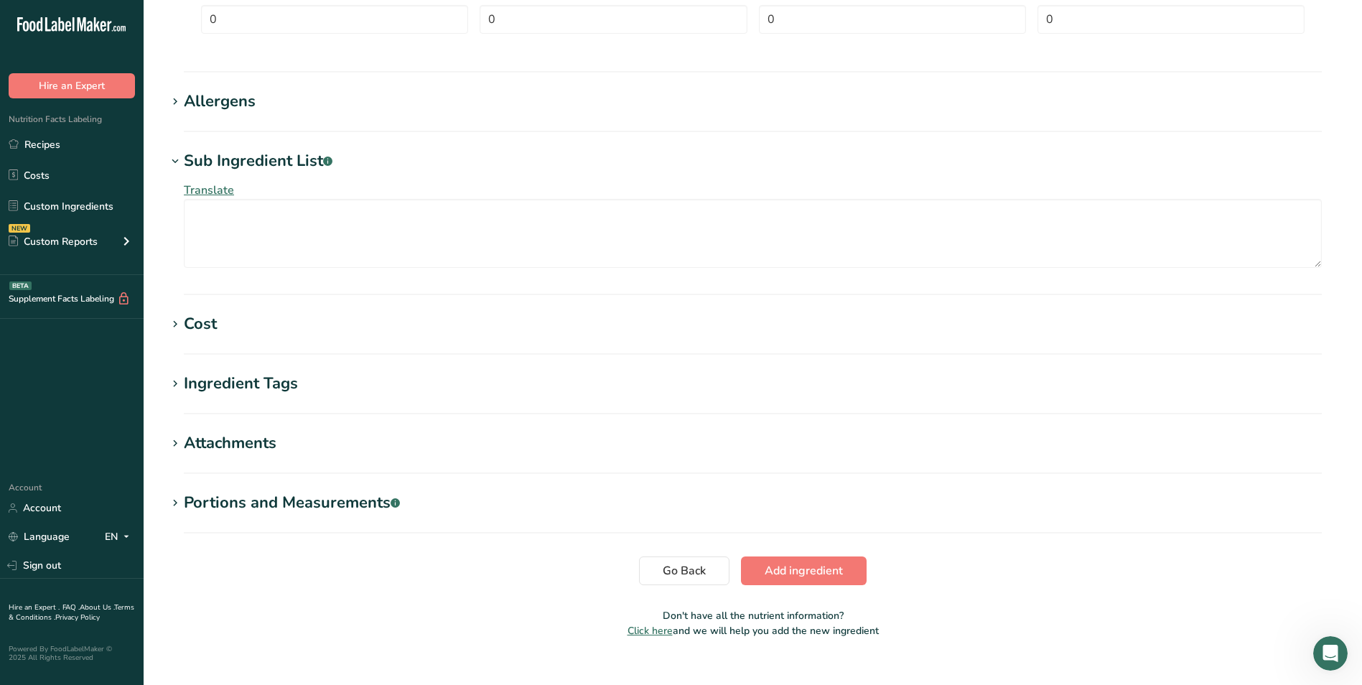
scroll to position [777, 0]
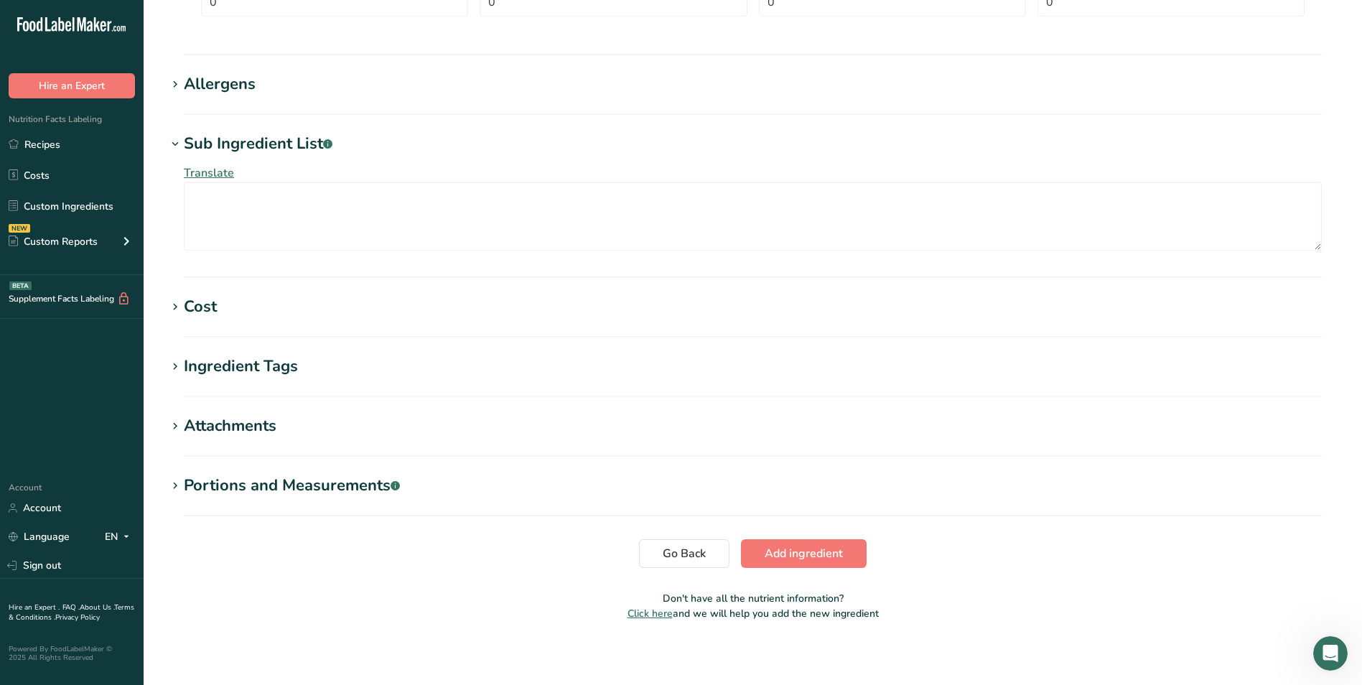
click at [249, 424] on div "Attachments" at bounding box center [230, 426] width 93 height 24
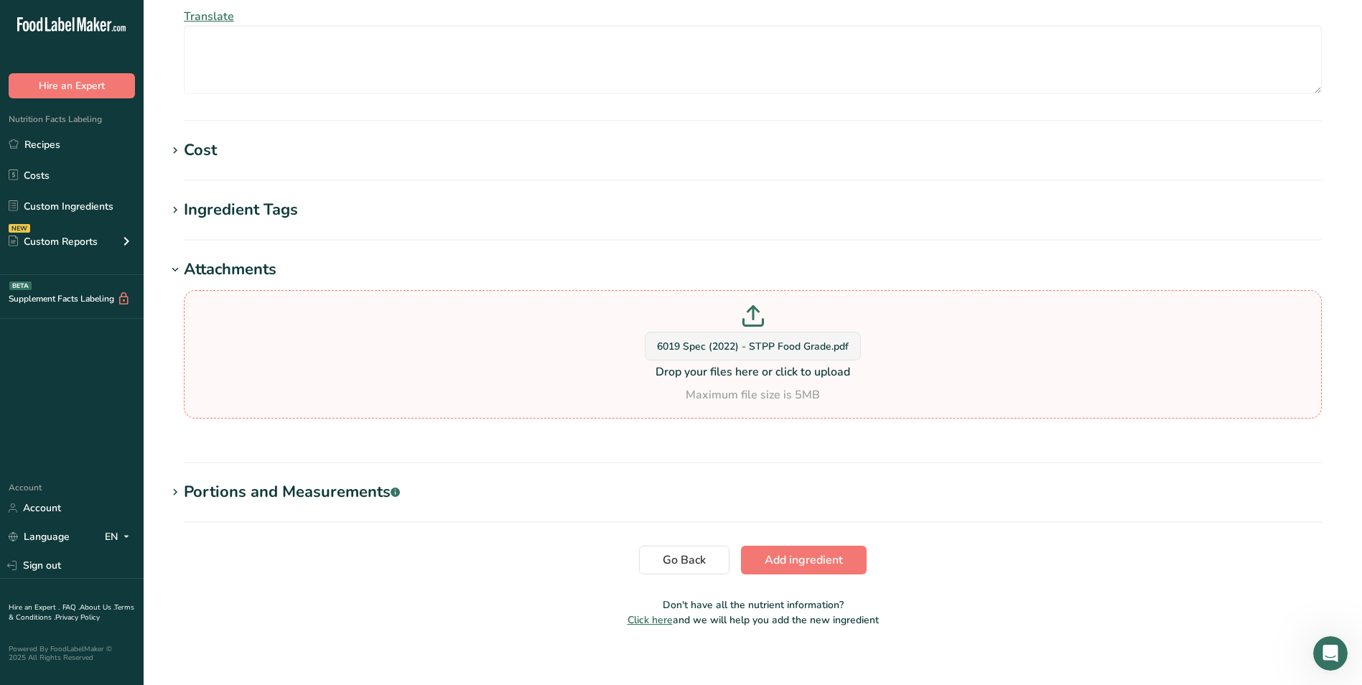
scroll to position [945, 0]
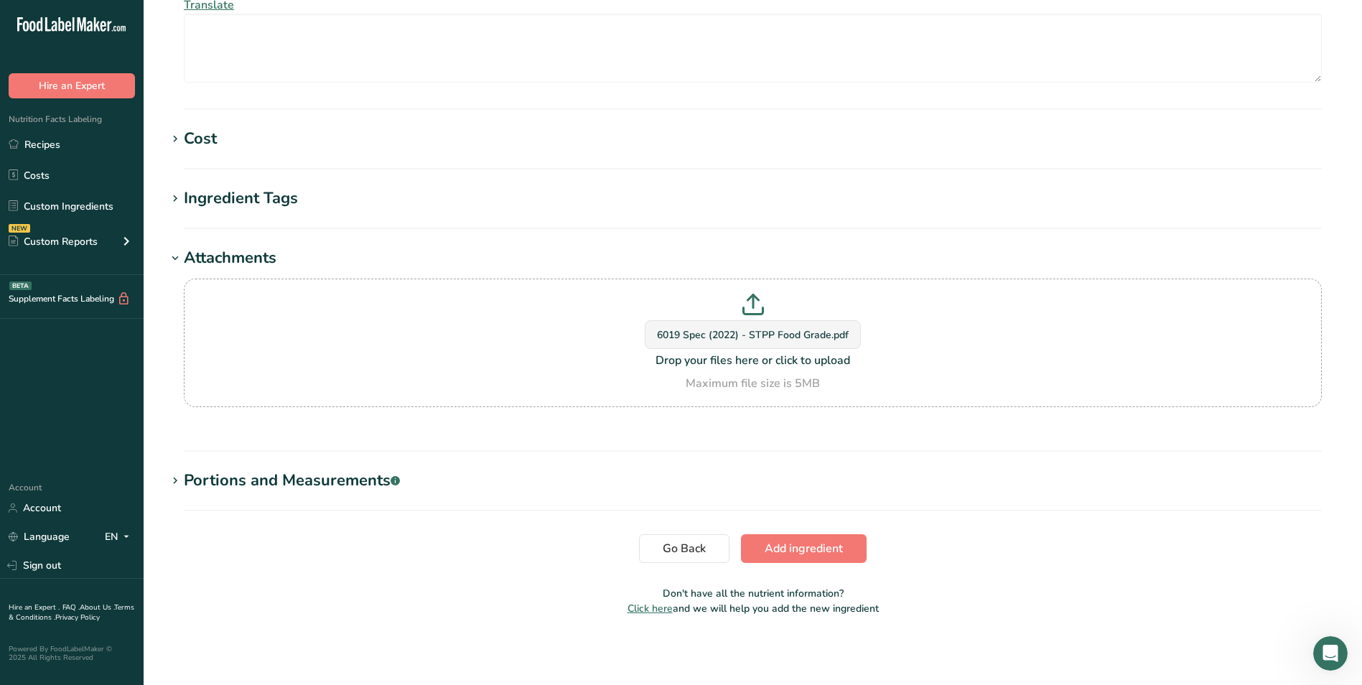
click at [245, 475] on div "Portions and Measurements .a-a{fill:#347362;}.b-a{fill:#fff;}" at bounding box center [292, 481] width 216 height 24
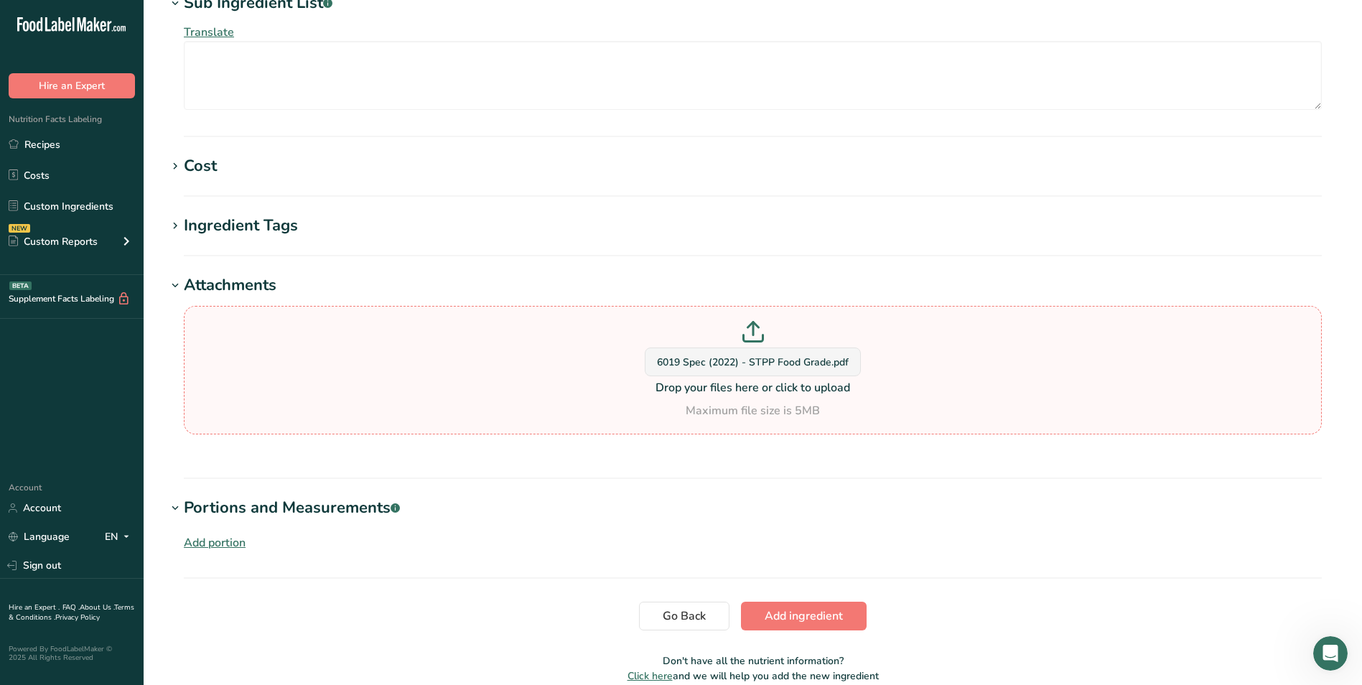
scroll to position [933, 0]
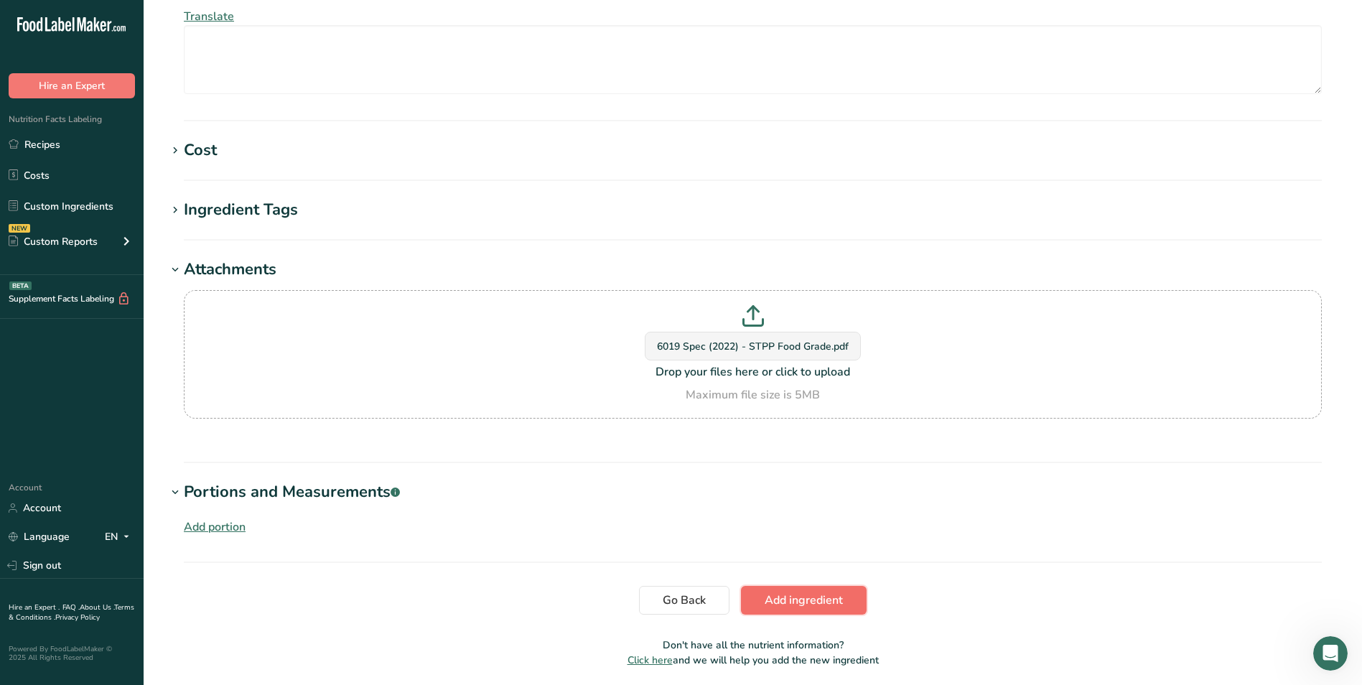
click at [797, 598] on span "Add ingredient" at bounding box center [803, 599] width 78 height 17
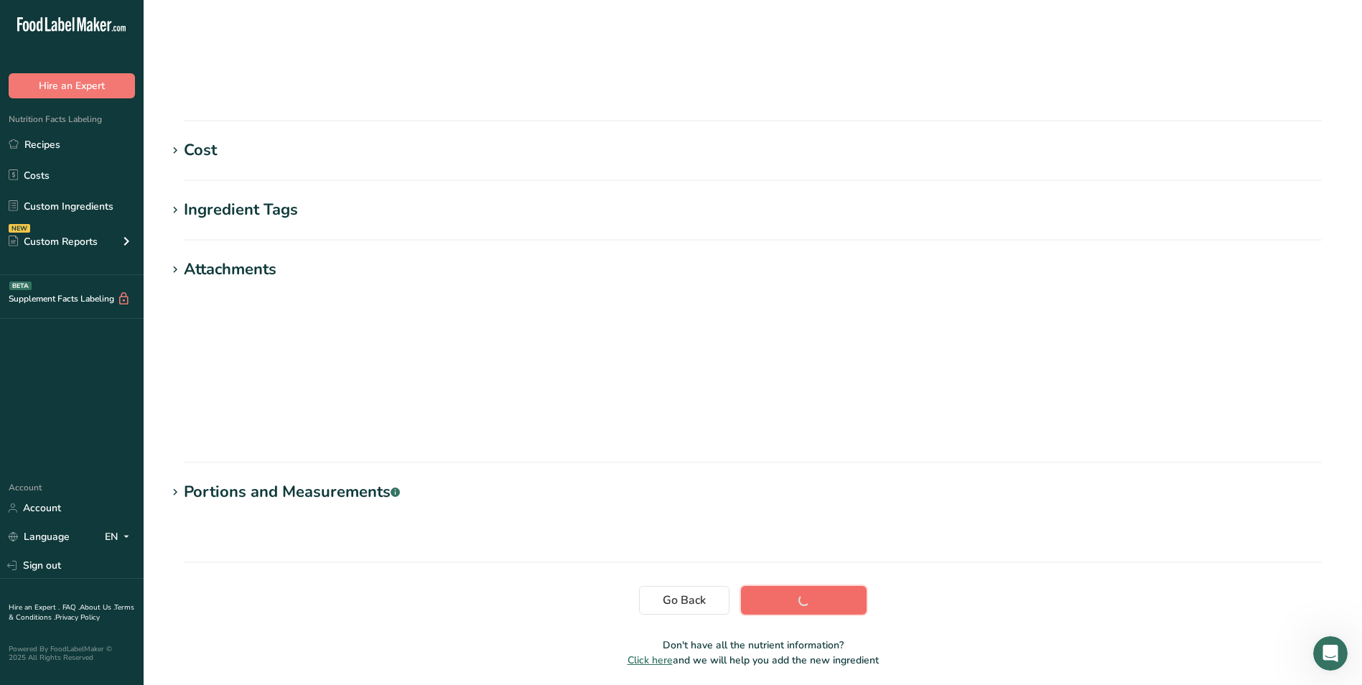
scroll to position [75, 0]
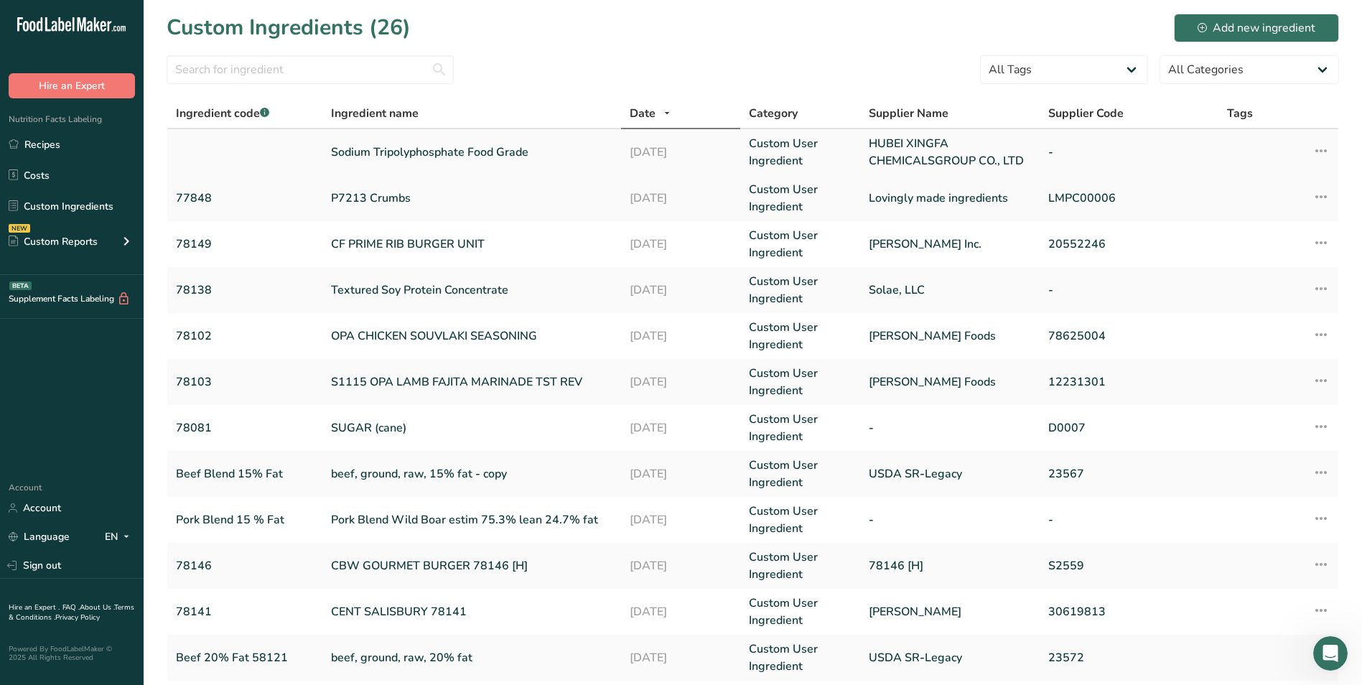
click at [1319, 154] on icon at bounding box center [1320, 151] width 17 height 26
click at [1288, 187] on span "Edit Ingredient" at bounding box center [1255, 182] width 67 height 15
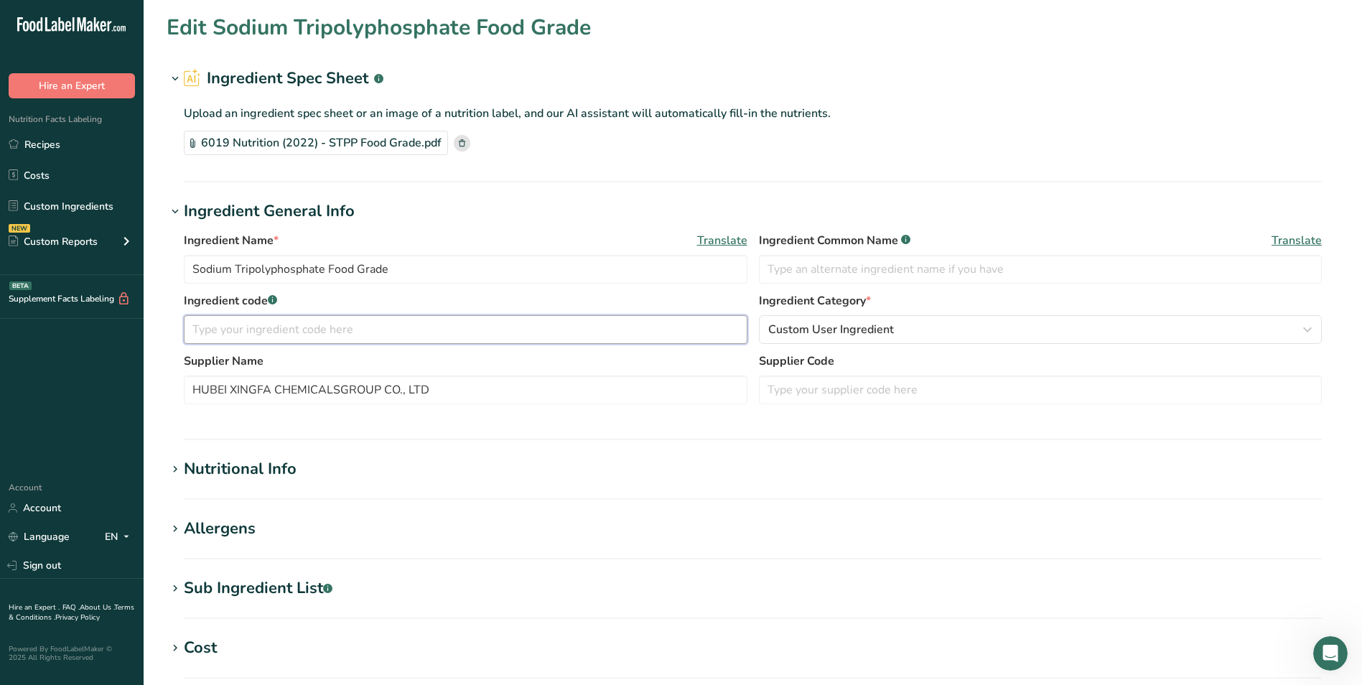
click at [240, 326] on input "text" at bounding box center [465, 329] width 563 height 29
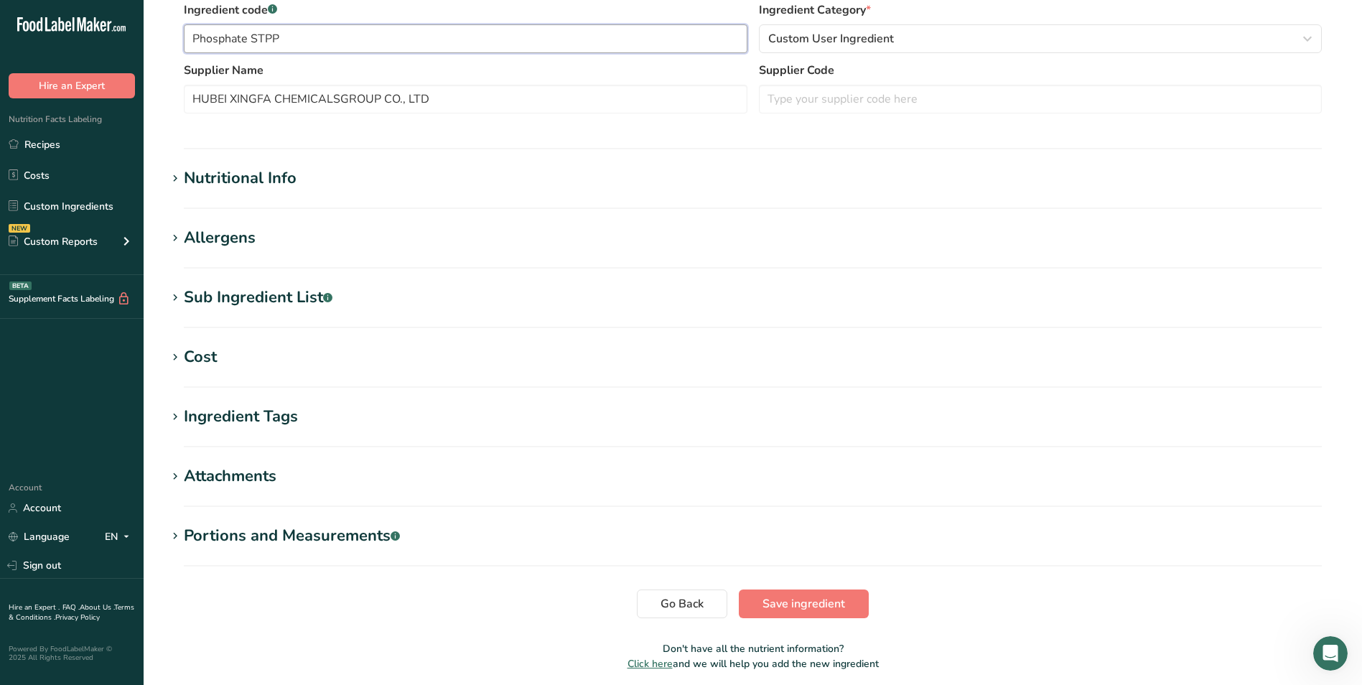
scroll to position [346, 0]
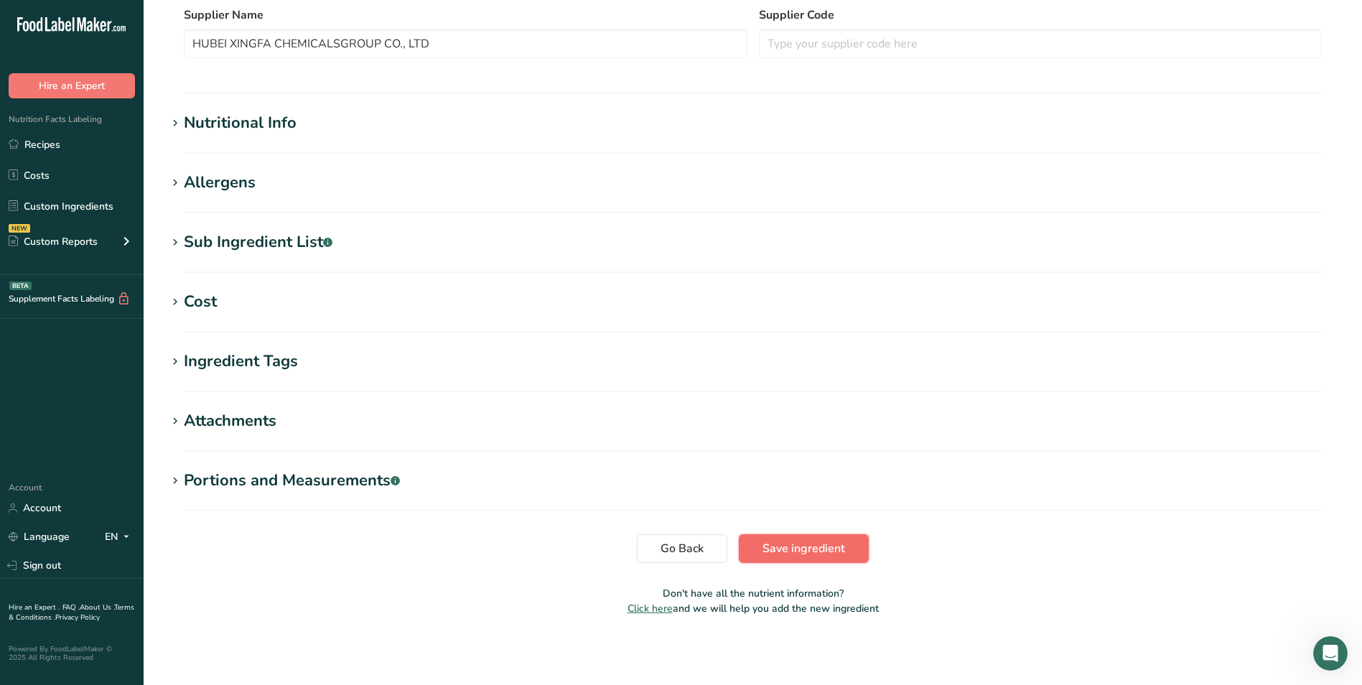
click at [815, 543] on span "Save ingredient" at bounding box center [803, 548] width 83 height 17
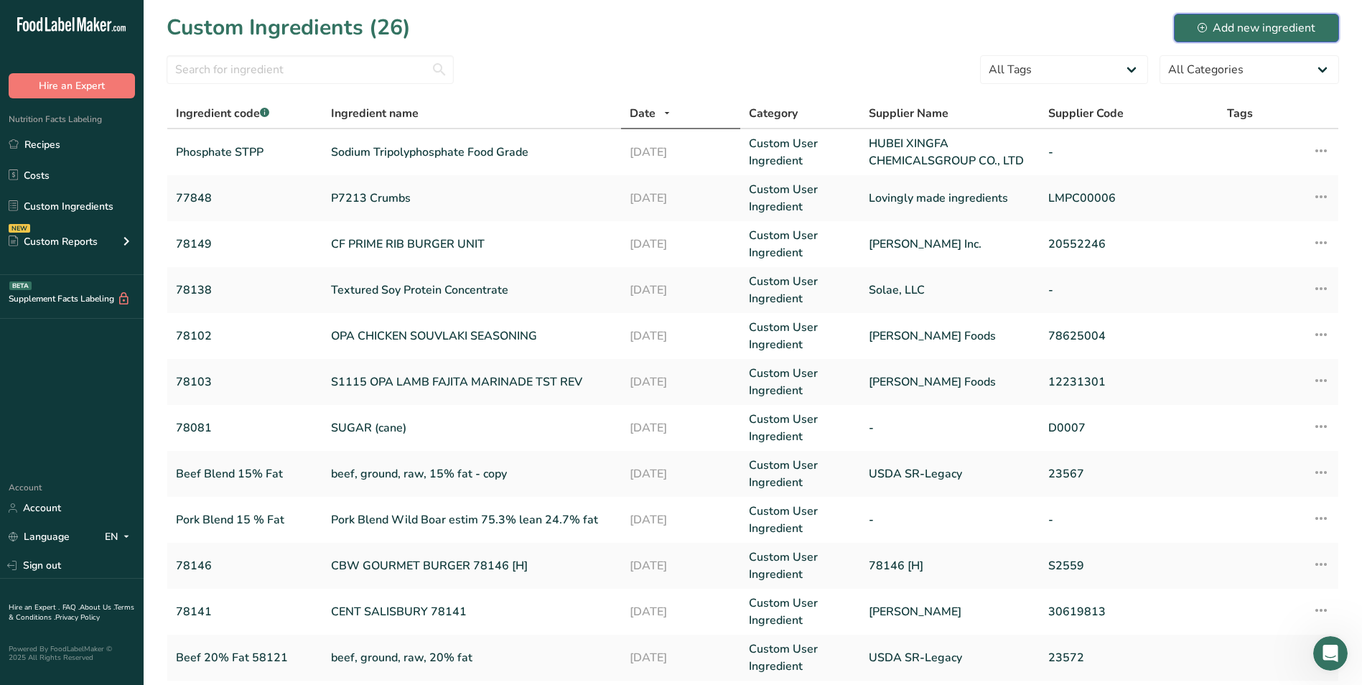
click at [1258, 27] on div "Add new ingredient" at bounding box center [1256, 27] width 118 height 17
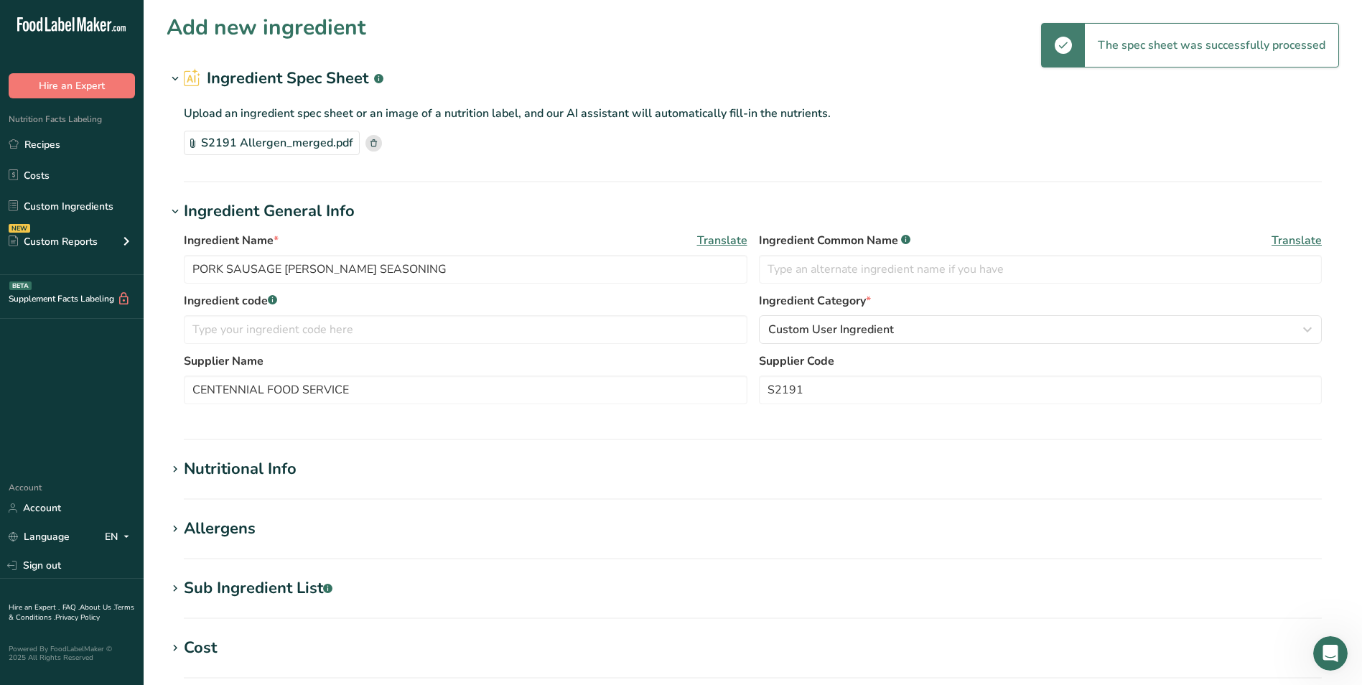
click at [211, 528] on div "Allergens" at bounding box center [220, 529] width 72 height 24
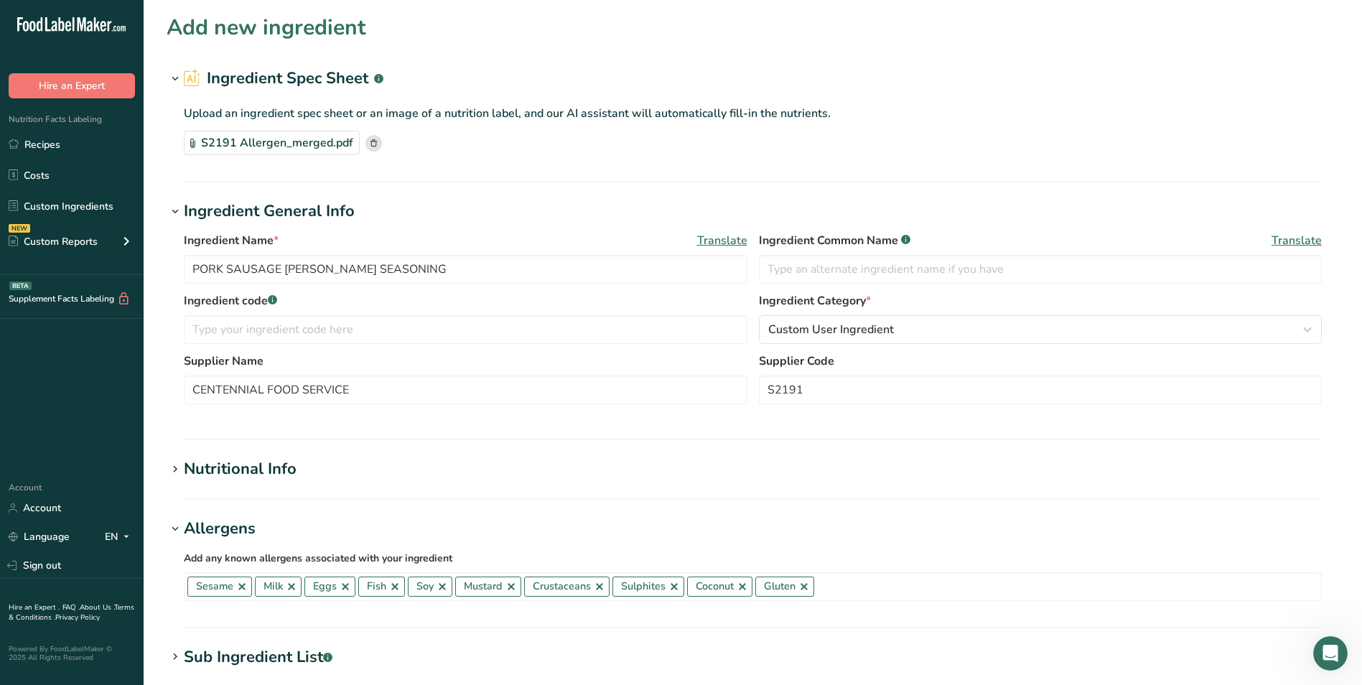
click at [832, 158] on div "Upload an ingredient spec sheet or an image of a nutrition label, and our AI as…" at bounding box center [753, 126] width 1172 height 73
